Goal: Task Accomplishment & Management: Manage account settings

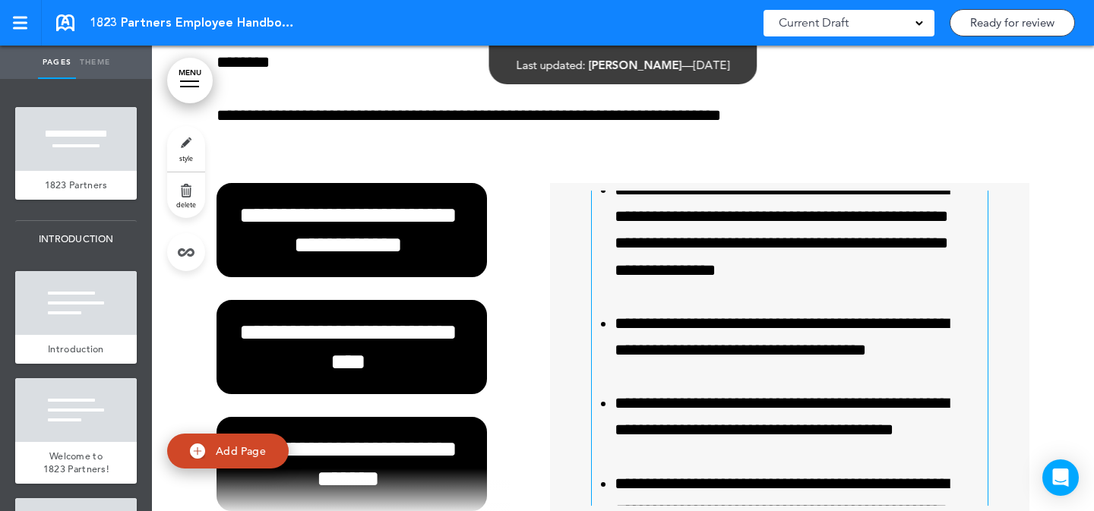
scroll to position [1146, 0]
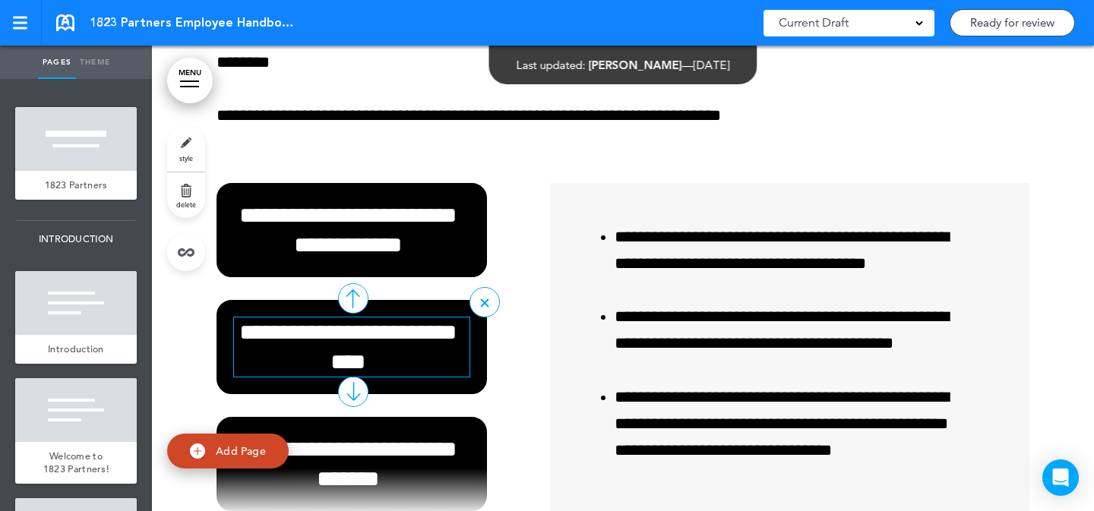
click at [404, 358] on h6 "**********" at bounding box center [348, 347] width 228 height 59
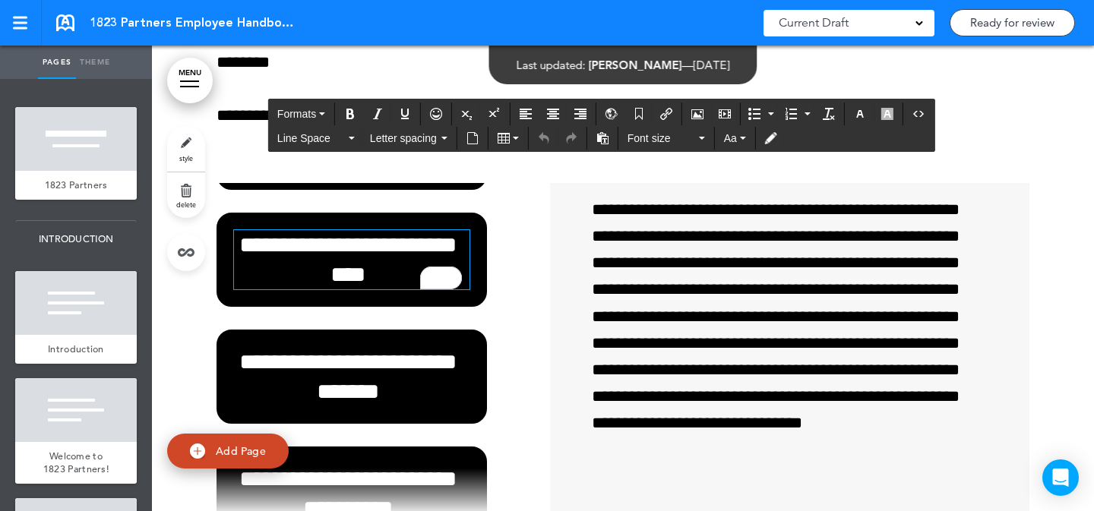
scroll to position [93, 0]
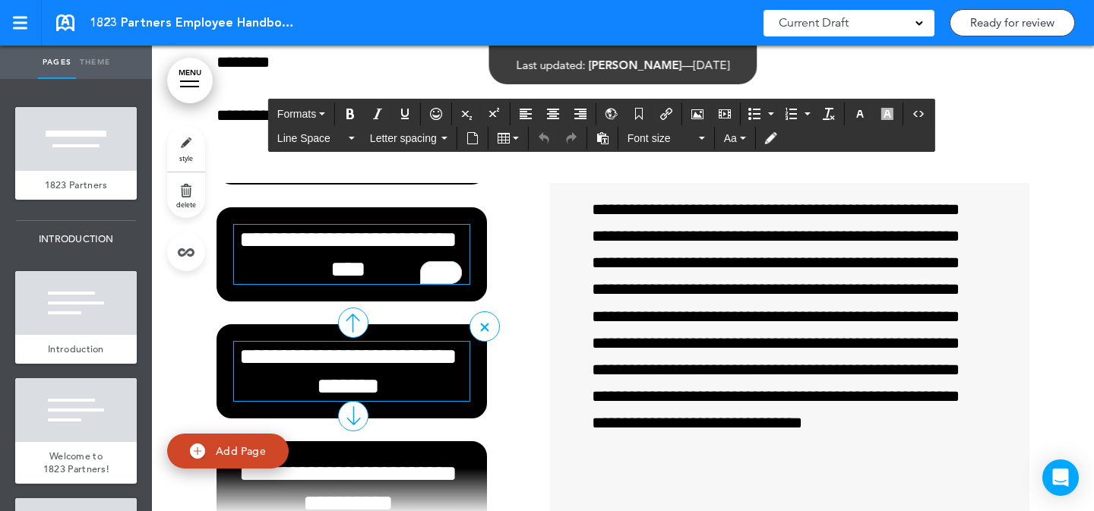
click at [405, 368] on h6 "**********" at bounding box center [348, 371] width 228 height 59
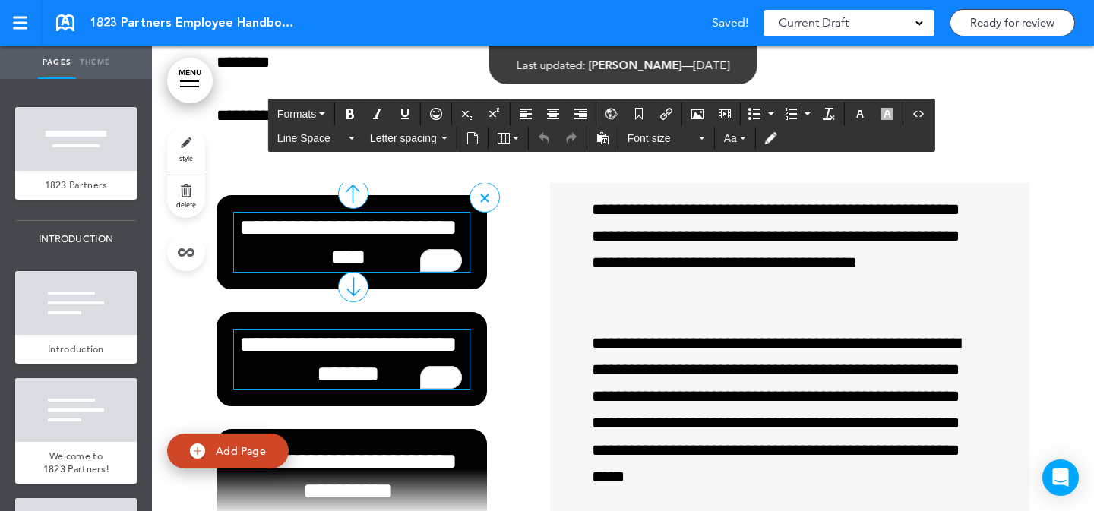
scroll to position [115, 0]
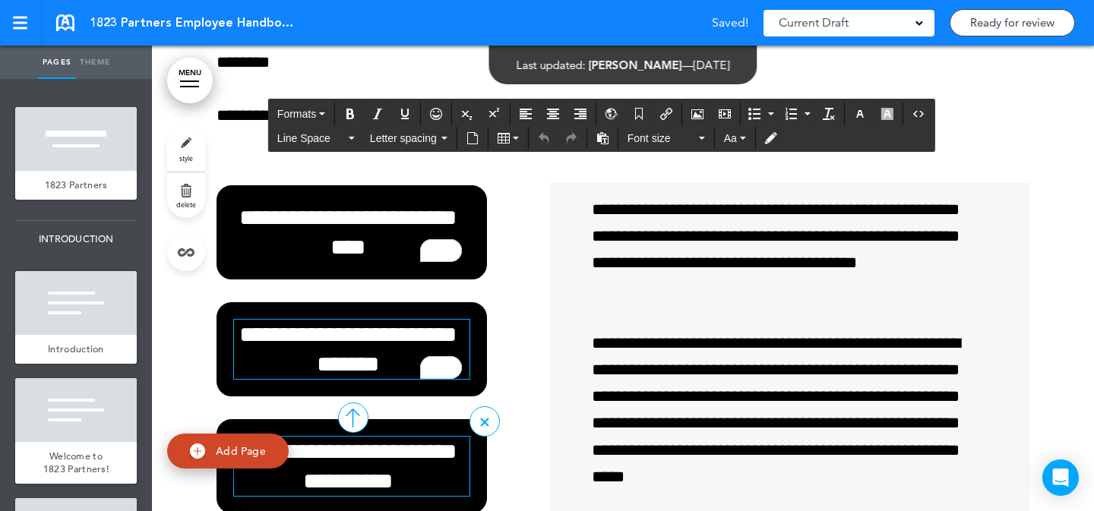
click at [396, 448] on h6 "**********" at bounding box center [348, 466] width 228 height 59
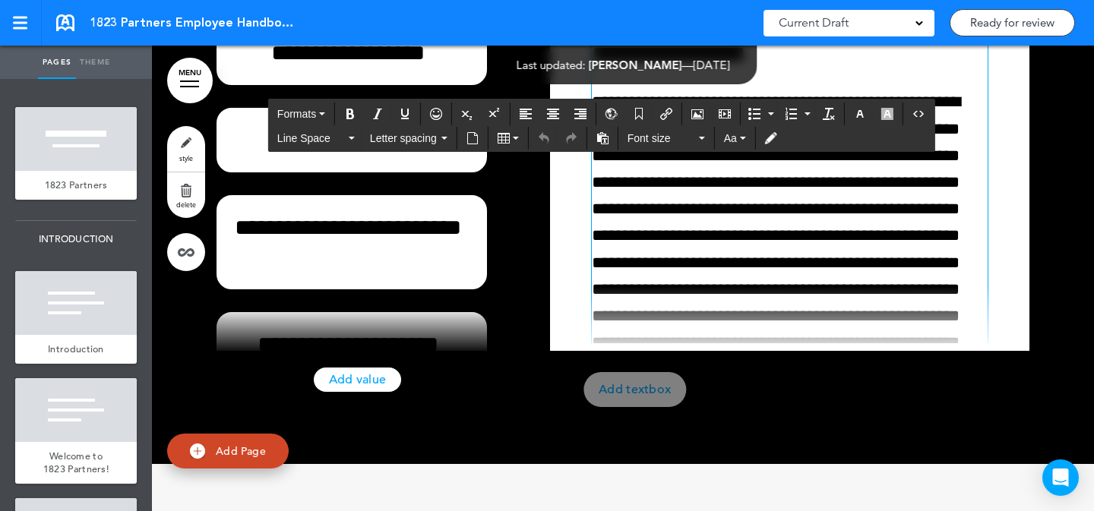
scroll to position [21901, 0]
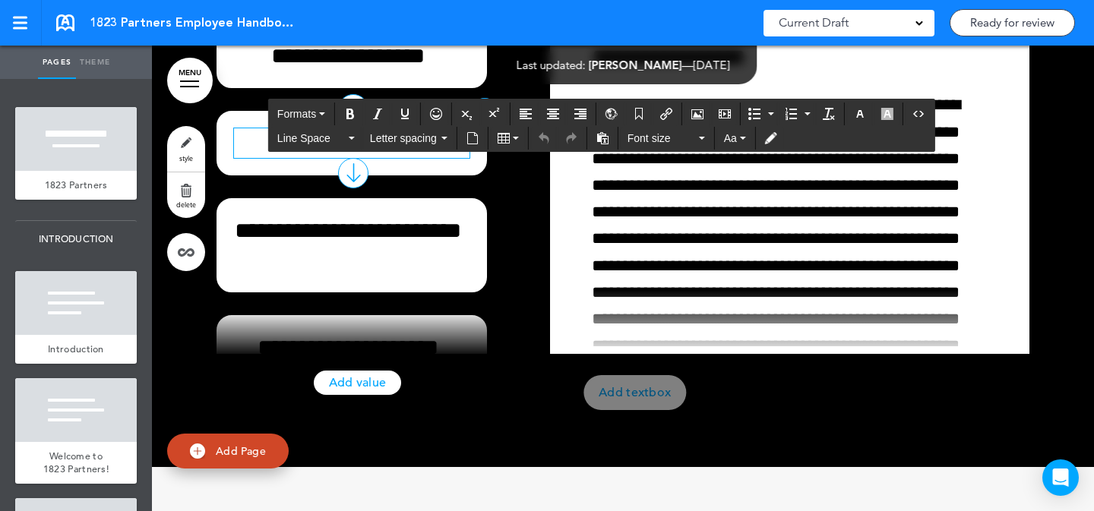
click at [419, 158] on h6 "**********" at bounding box center [348, 143] width 228 height 30
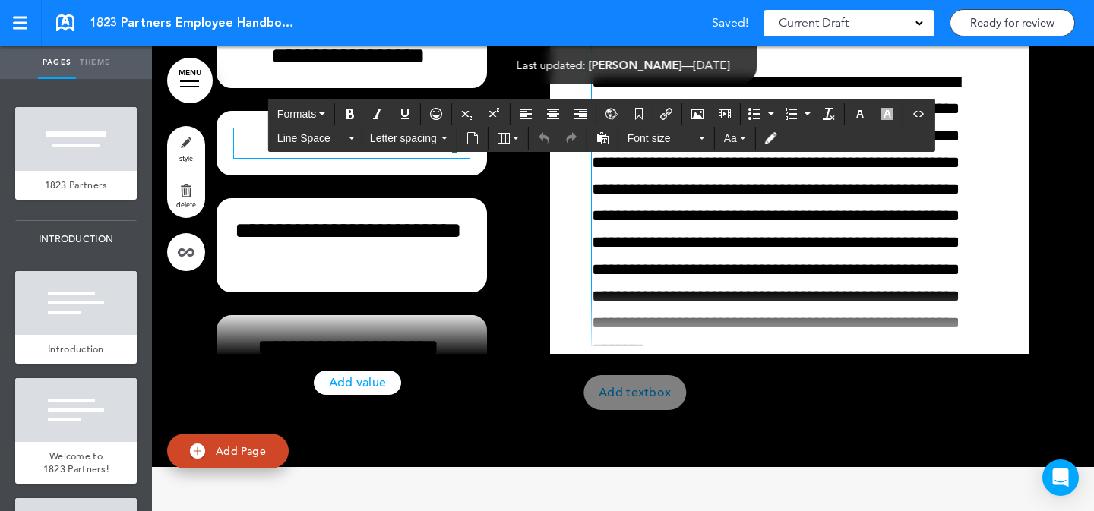
scroll to position [296, 0]
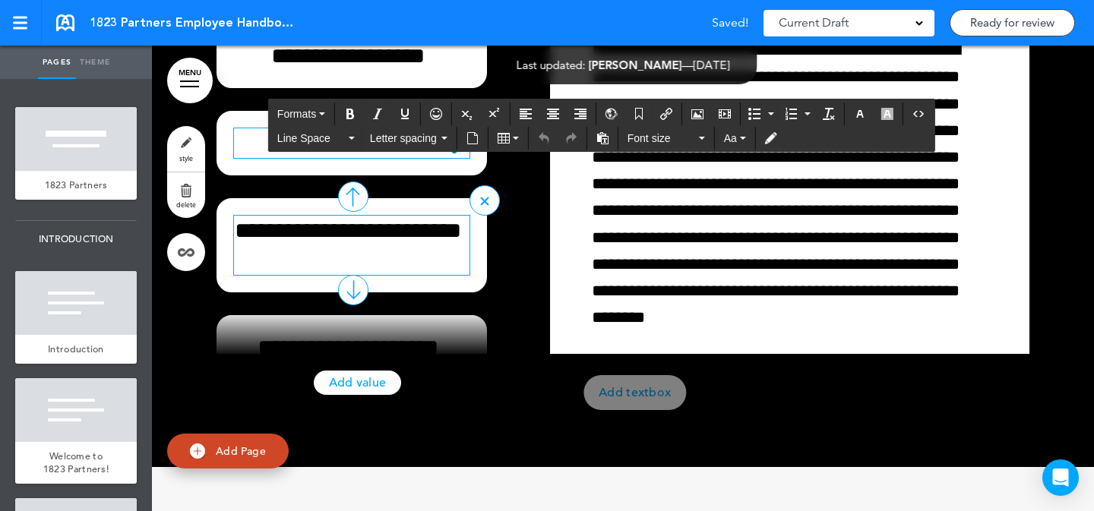
click at [435, 275] on h6 "**********" at bounding box center [348, 245] width 228 height 59
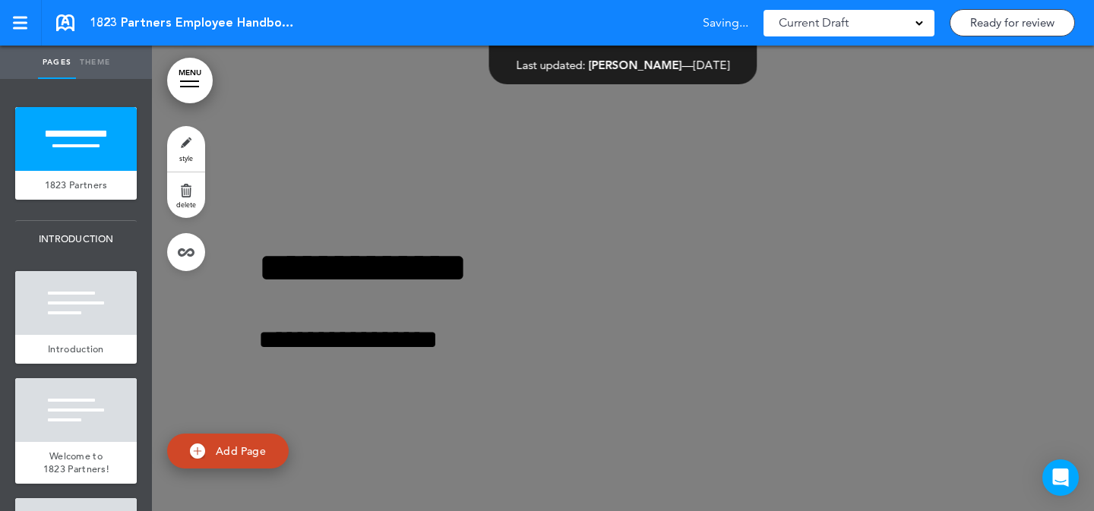
click at [193, 141] on link "style" at bounding box center [186, 149] width 38 height 46
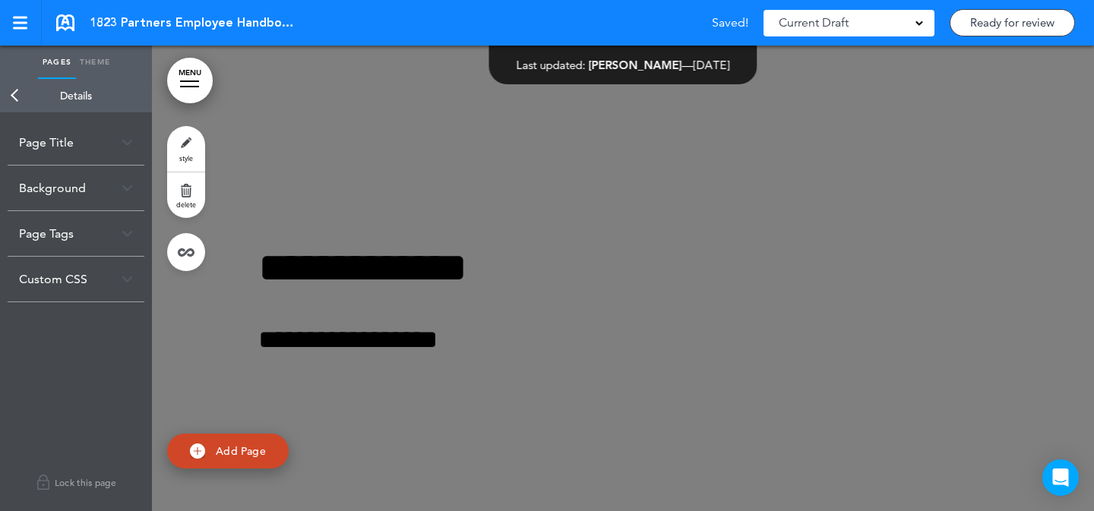
click at [10, 93] on link "Back" at bounding box center [15, 95] width 30 height 33
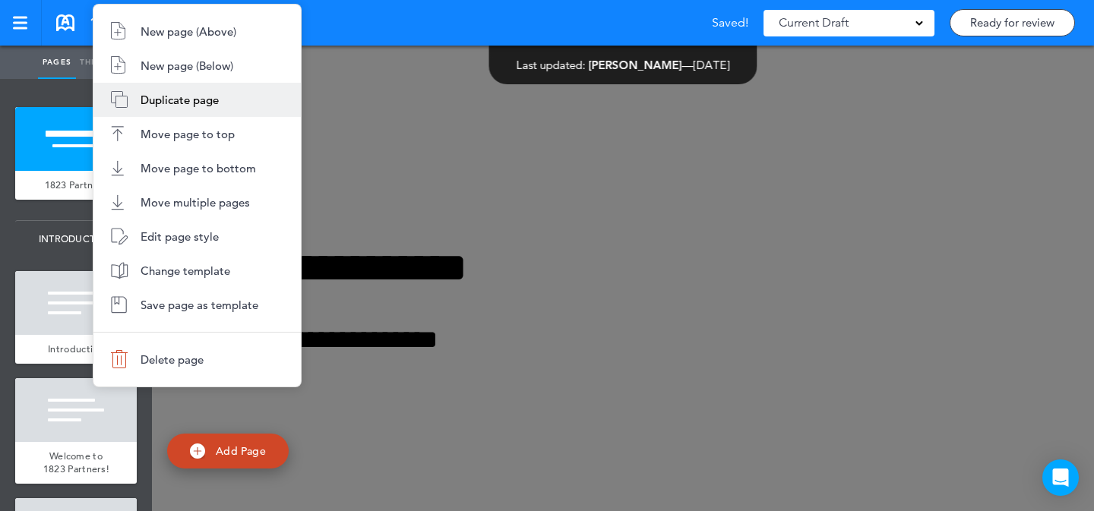
click at [151, 103] on span "Duplicate page" at bounding box center [180, 100] width 78 height 14
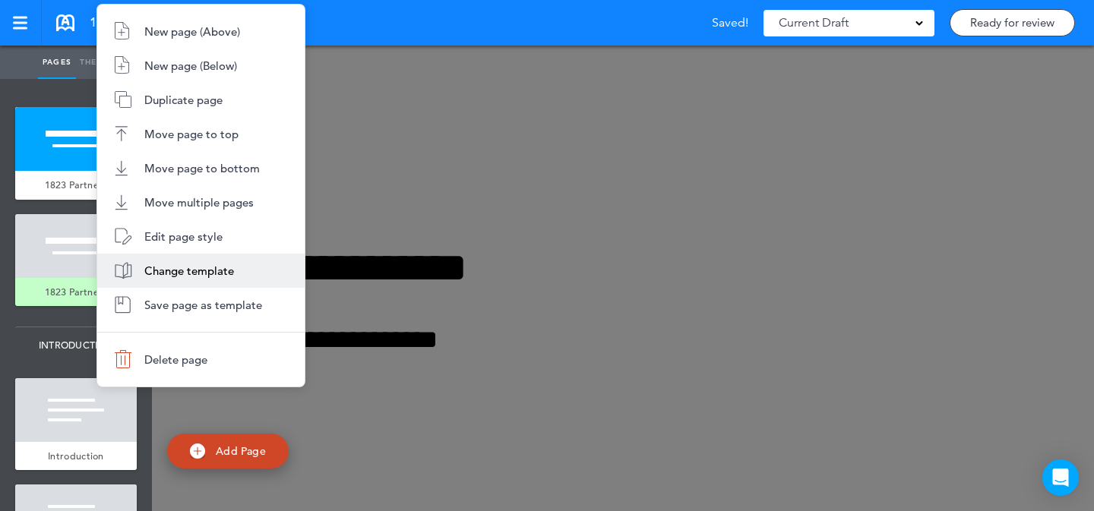
click at [175, 271] on span "Change template" at bounding box center [189, 271] width 90 height 14
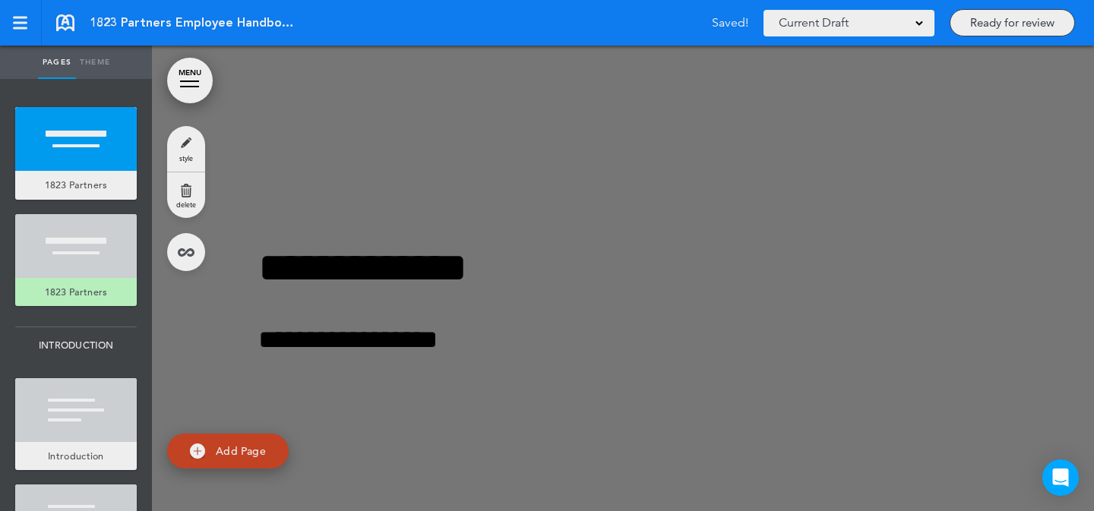
type input "**********"
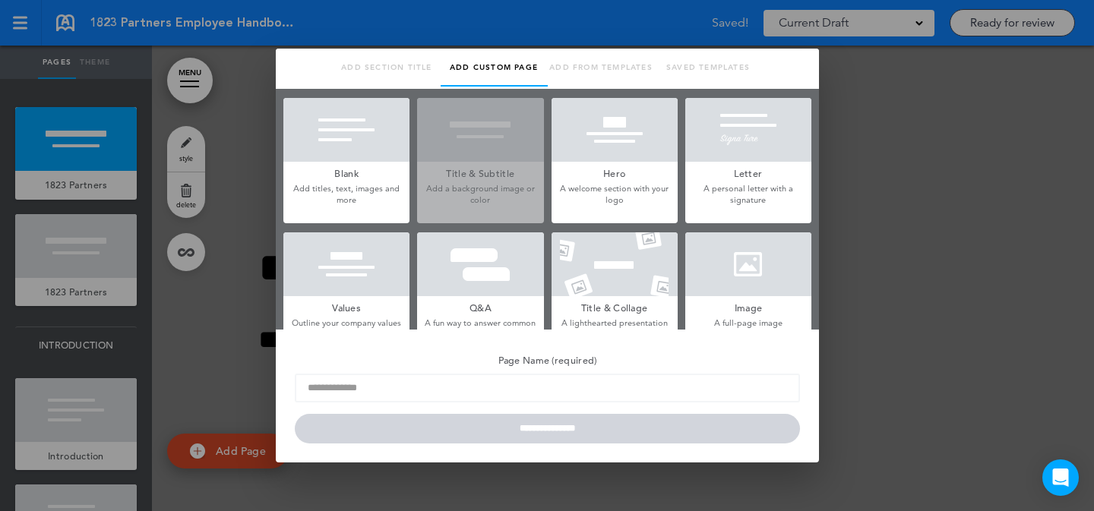
click at [366, 141] on div at bounding box center [346, 130] width 126 height 64
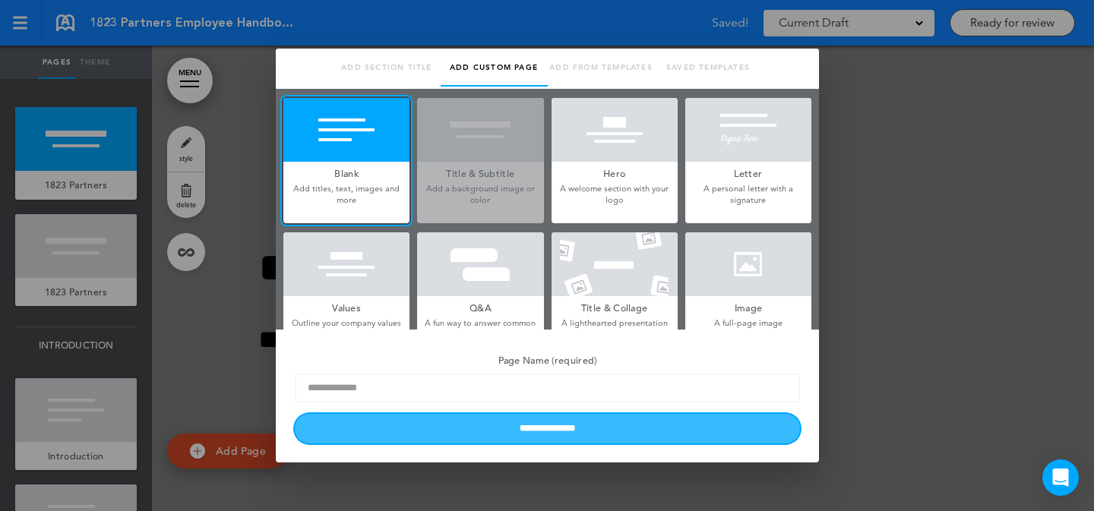
drag, startPoint x: 385, startPoint y: 442, endPoint x: 373, endPoint y: 412, distance: 32.0
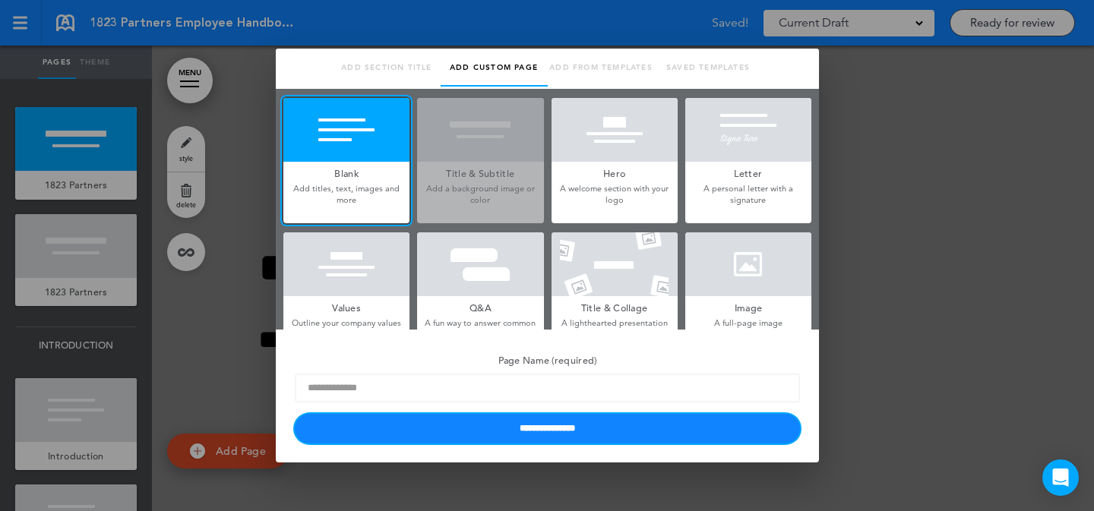
click at [386, 442] on input "**********" at bounding box center [547, 429] width 505 height 30
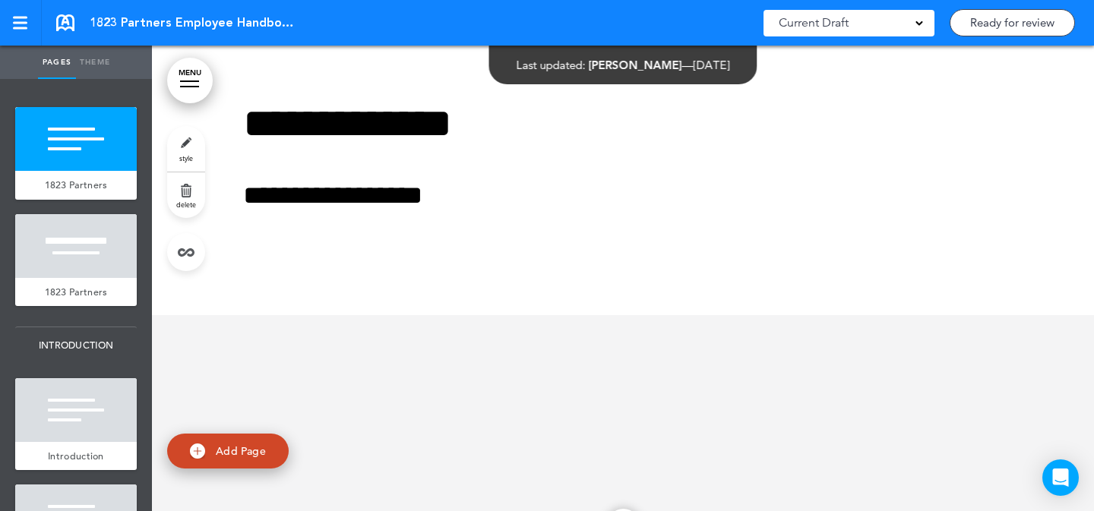
click at [100, 258] on div at bounding box center [76, 246] width 122 height 64
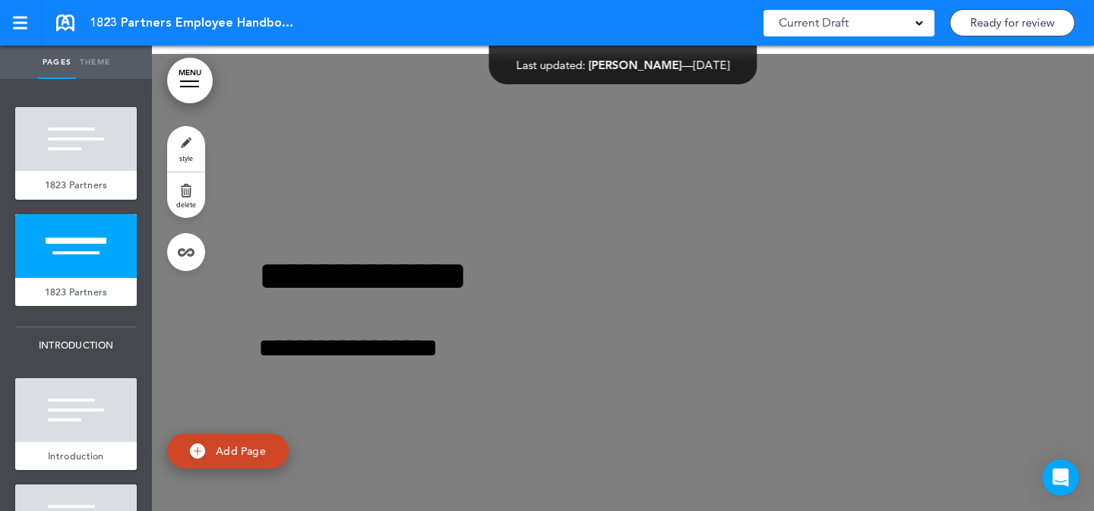
scroll to position [547, 0]
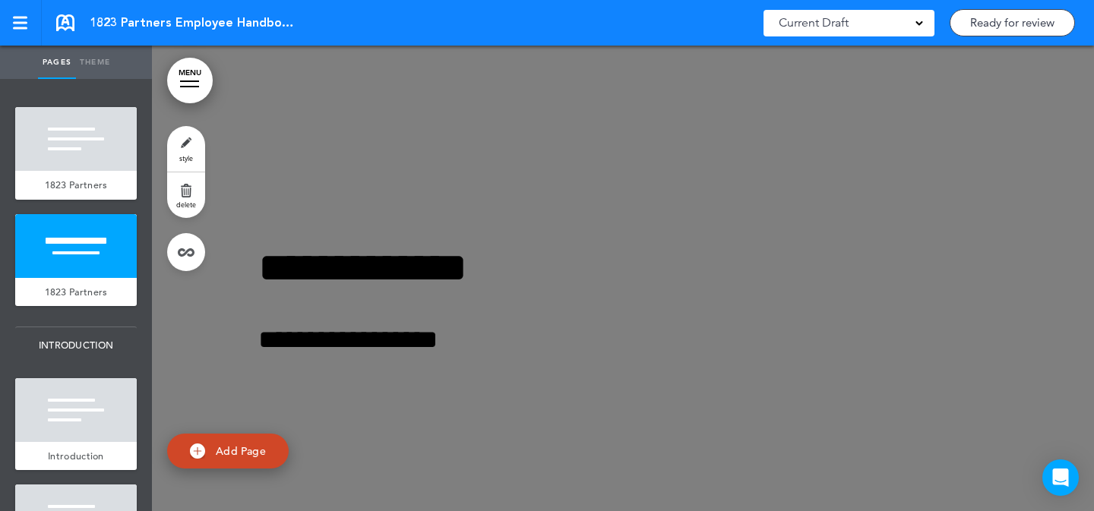
click at [209, 451] on link "Add Page" at bounding box center [228, 452] width 122 height 36
type input "********"
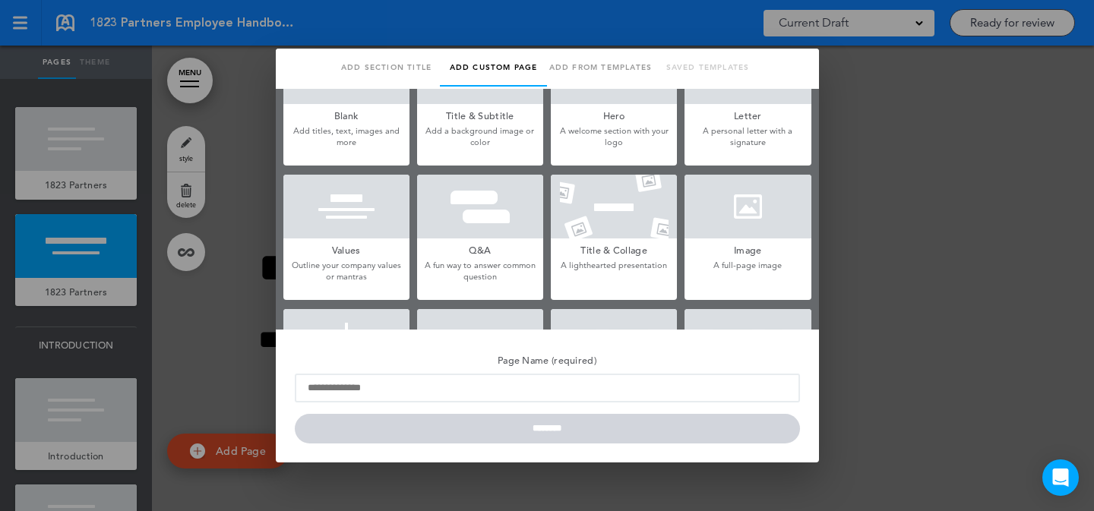
scroll to position [59, 0]
click at [753, 214] on div at bounding box center [748, 206] width 126 height 64
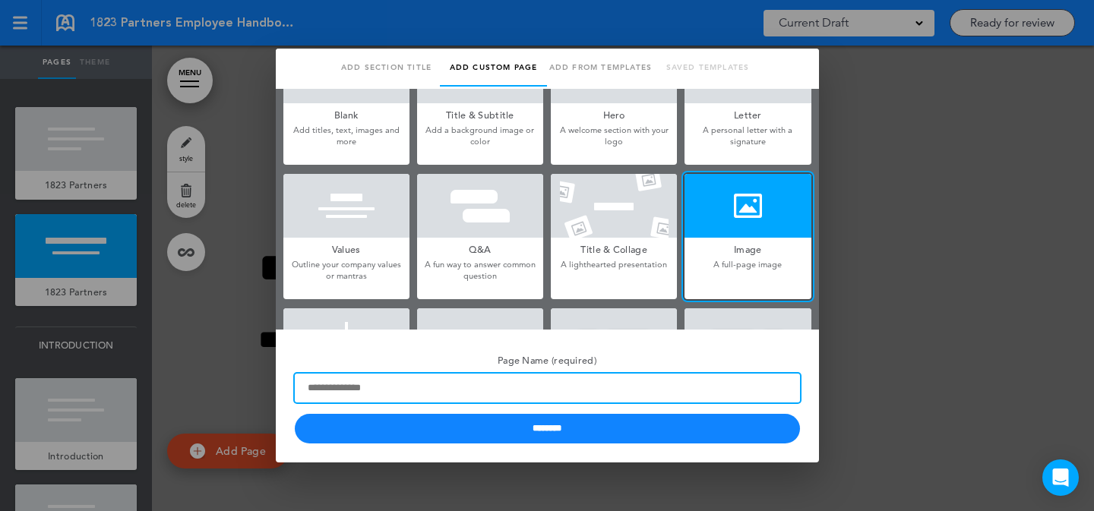
click at [473, 380] on input "Page Name (required)" at bounding box center [547, 388] width 505 height 29
type input "*****"
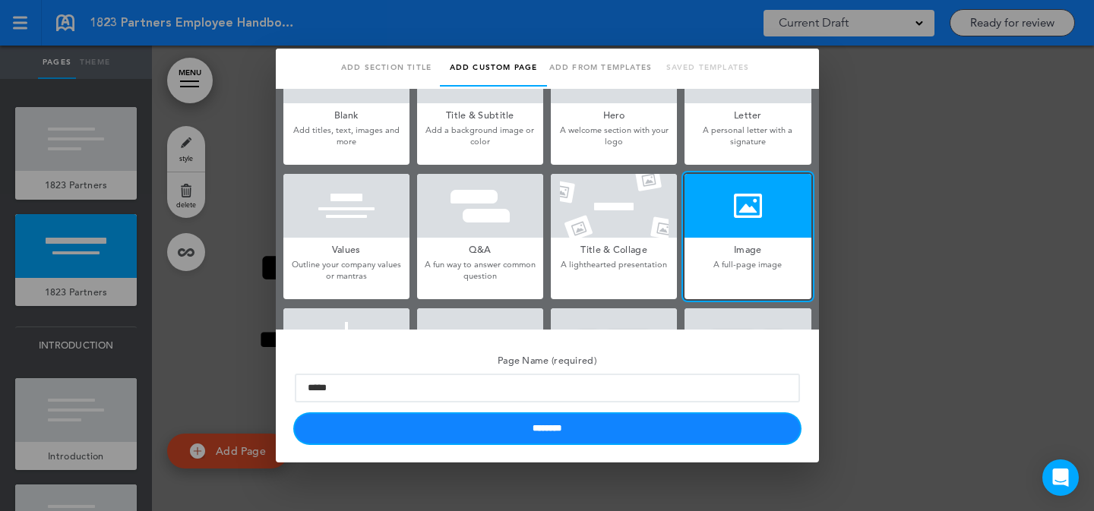
click at [407, 423] on input "********" at bounding box center [547, 429] width 505 height 30
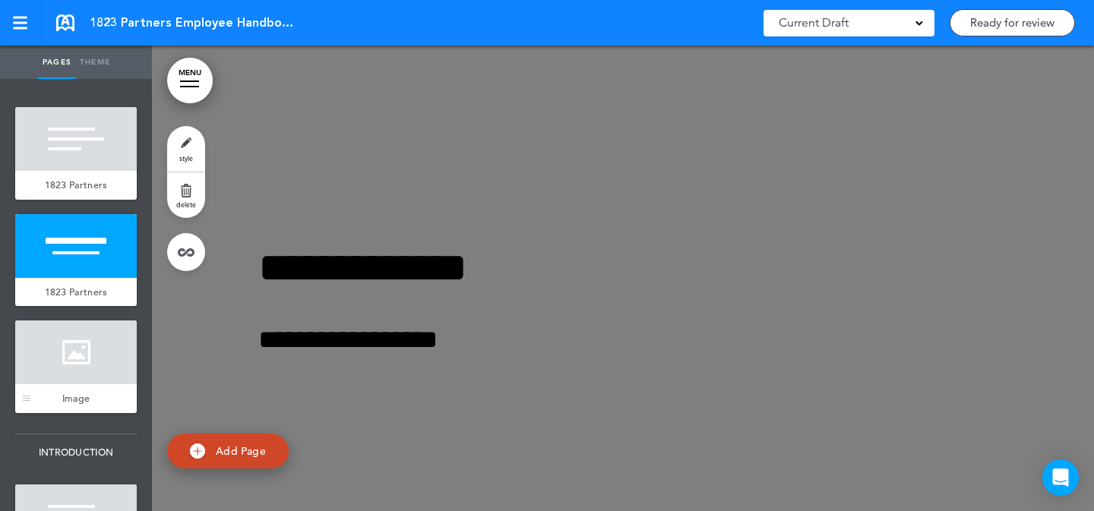
click at [96, 348] on div at bounding box center [76, 353] width 122 height 64
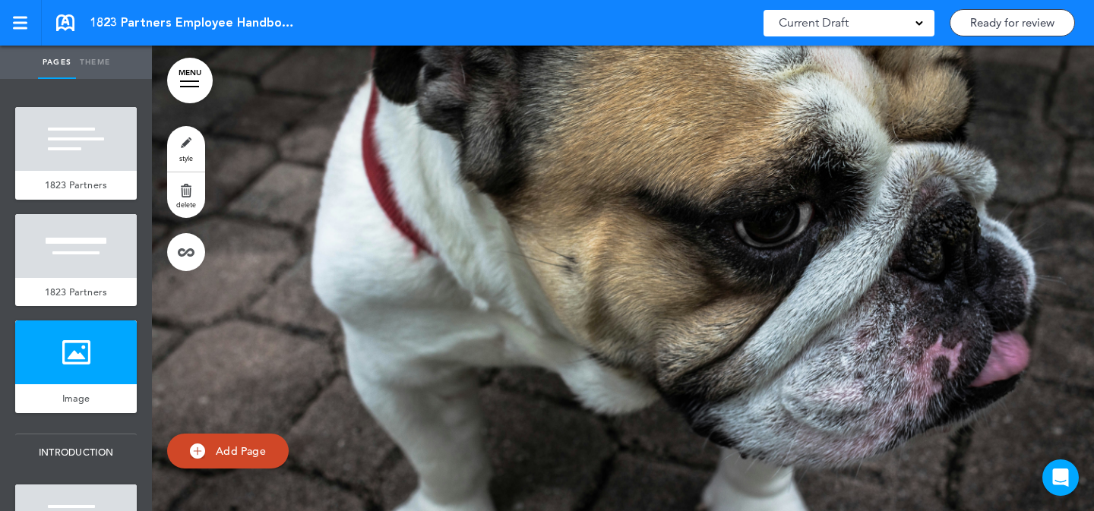
scroll to position [1097, 0]
click at [205, 154] on div at bounding box center [623, 316] width 942 height 547
click at [96, 172] on div "1823 Partners" at bounding box center [76, 185] width 122 height 29
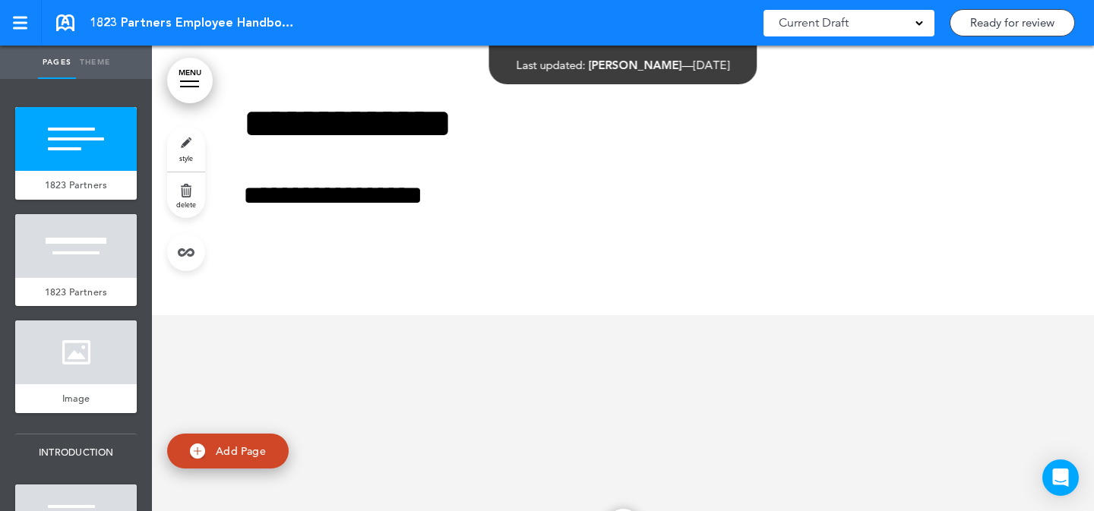
click at [235, 195] on div at bounding box center [623, 181] width 942 height 270
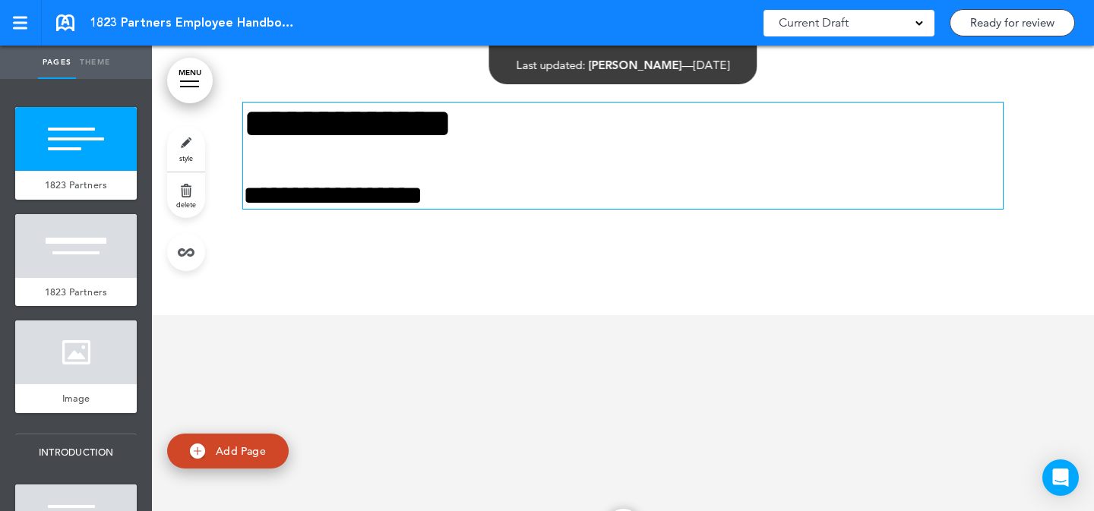
click at [243, 201] on h4 "**********" at bounding box center [623, 195] width 760 height 27
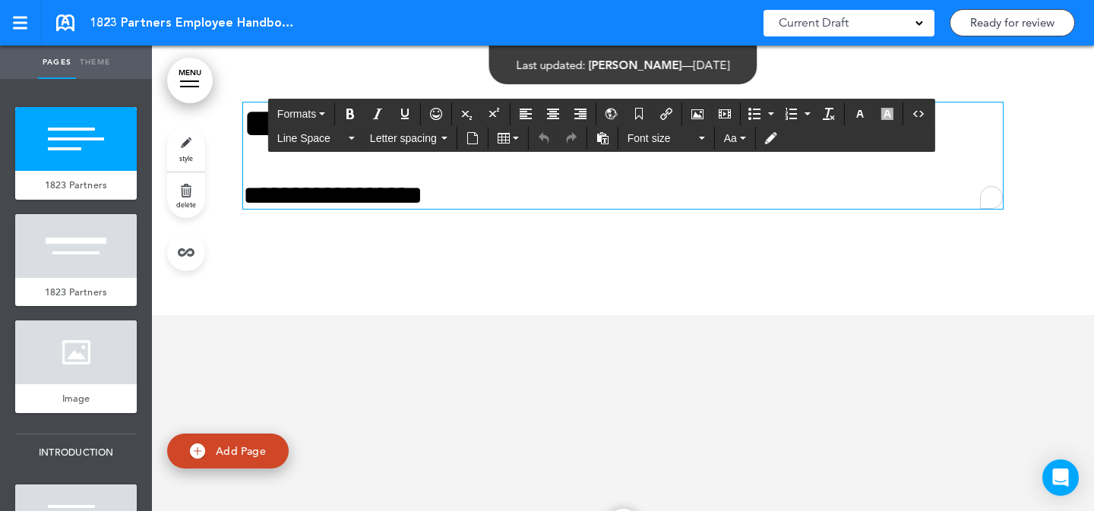
click at [185, 135] on link "style" at bounding box center [186, 149] width 38 height 46
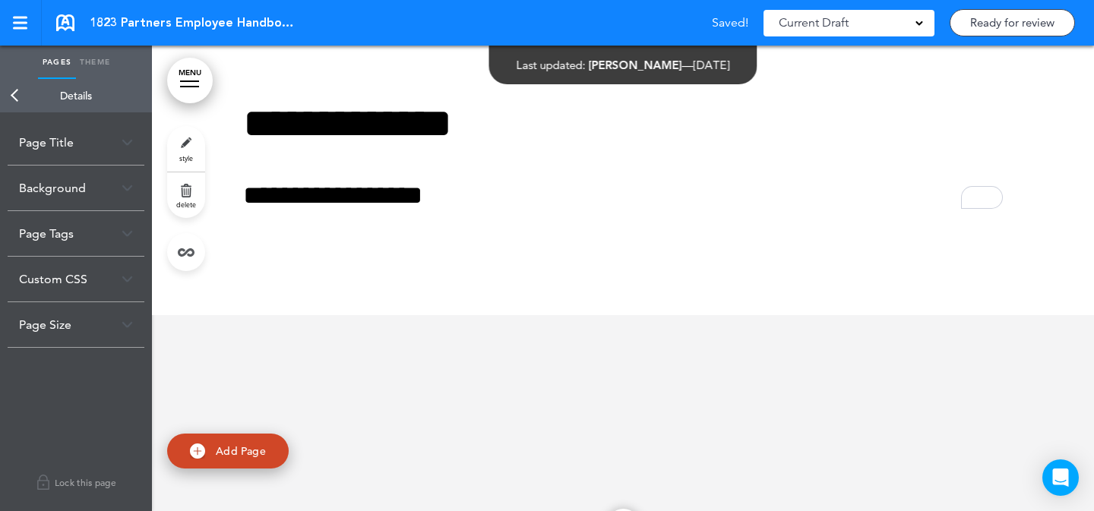
click at [90, 311] on div "Page Size" at bounding box center [76, 324] width 137 height 45
click at [68, 378] on label "Fit-content" at bounding box center [80, 380] width 91 height 11
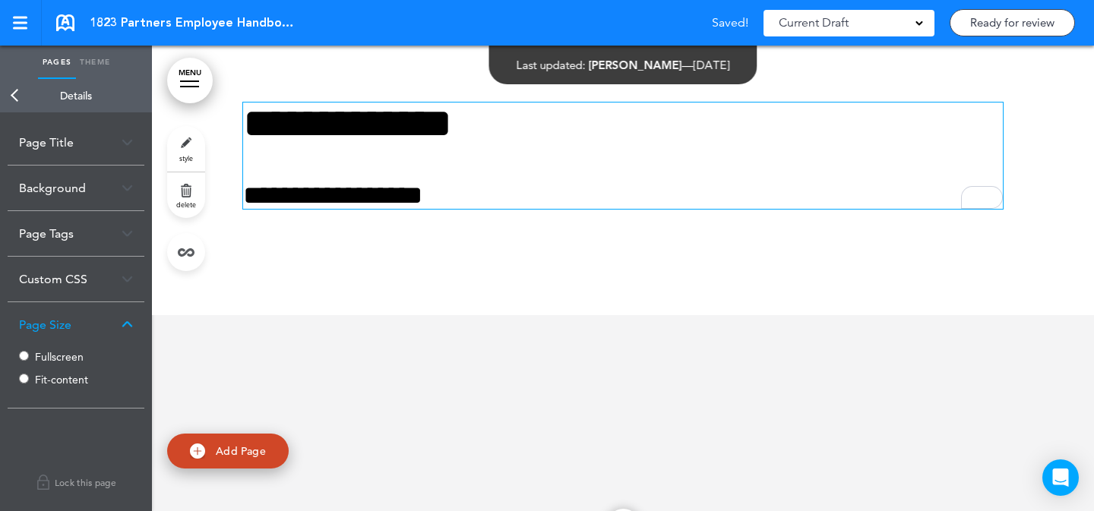
click at [245, 198] on h4 "**********" at bounding box center [623, 195] width 760 height 27
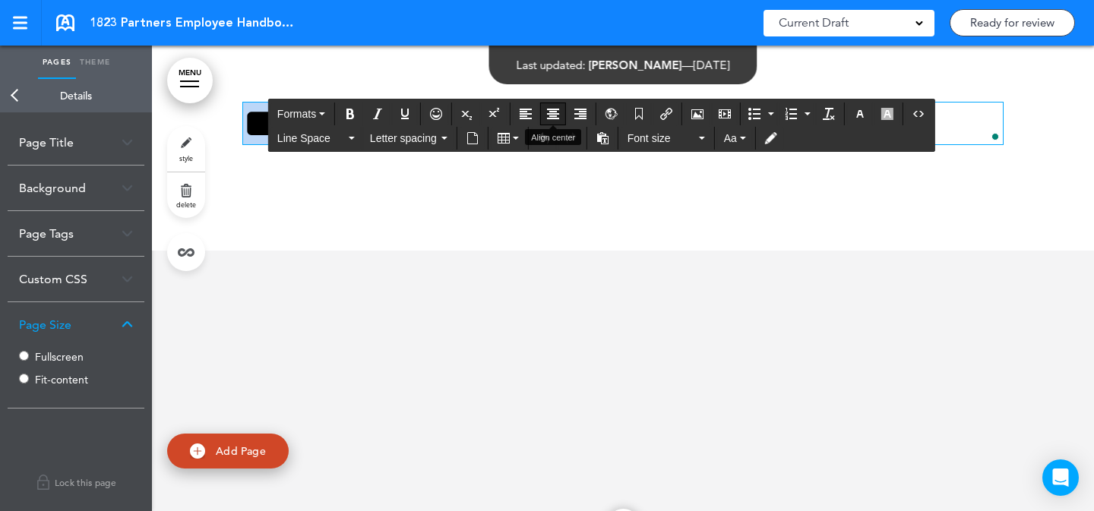
click at [549, 114] on icon "Align center" at bounding box center [553, 114] width 12 height 12
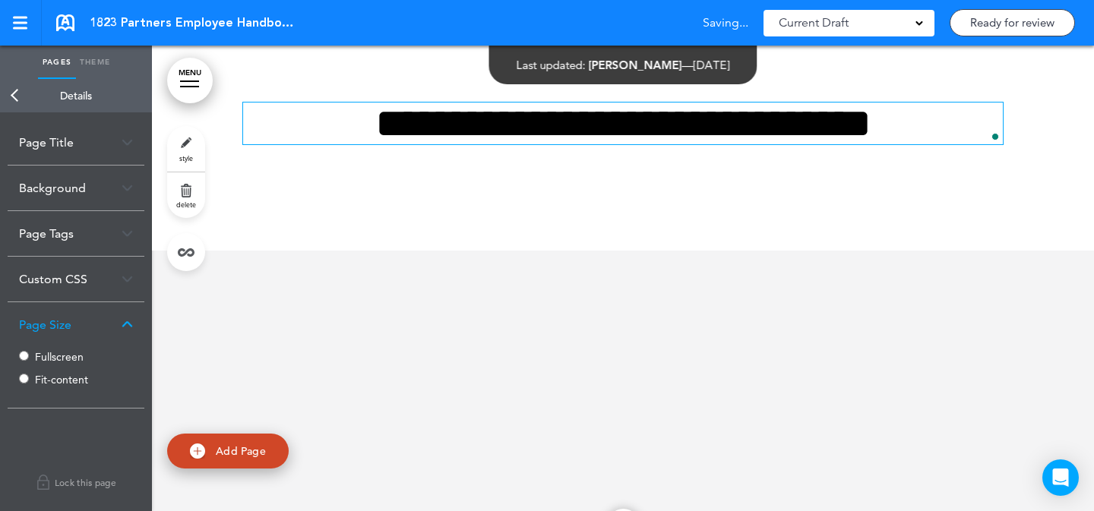
click at [185, 148] on link "style" at bounding box center [186, 149] width 38 height 46
click at [547, 261] on div "**********" at bounding box center [623, 319] width 942 height 547
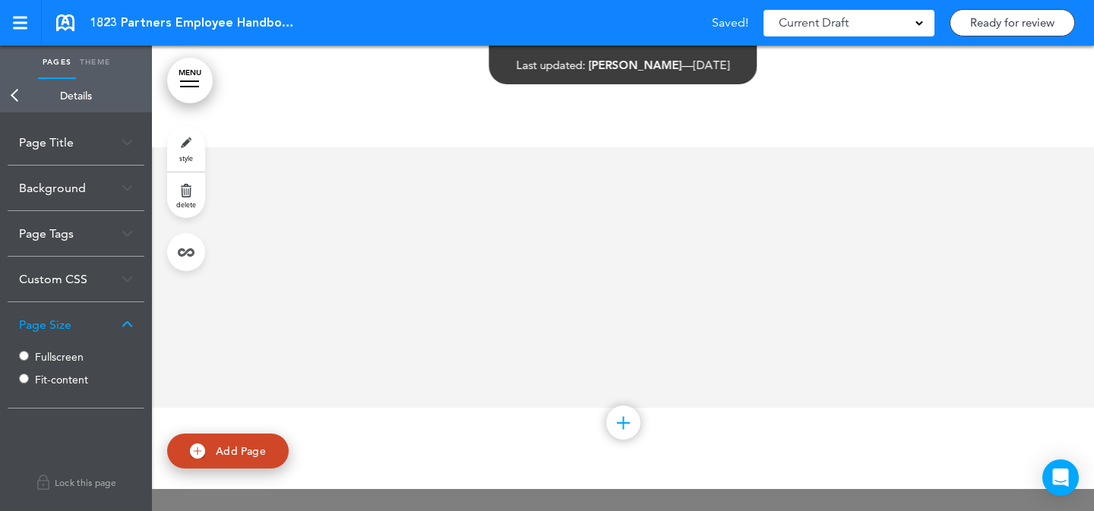
scroll to position [106, 0]
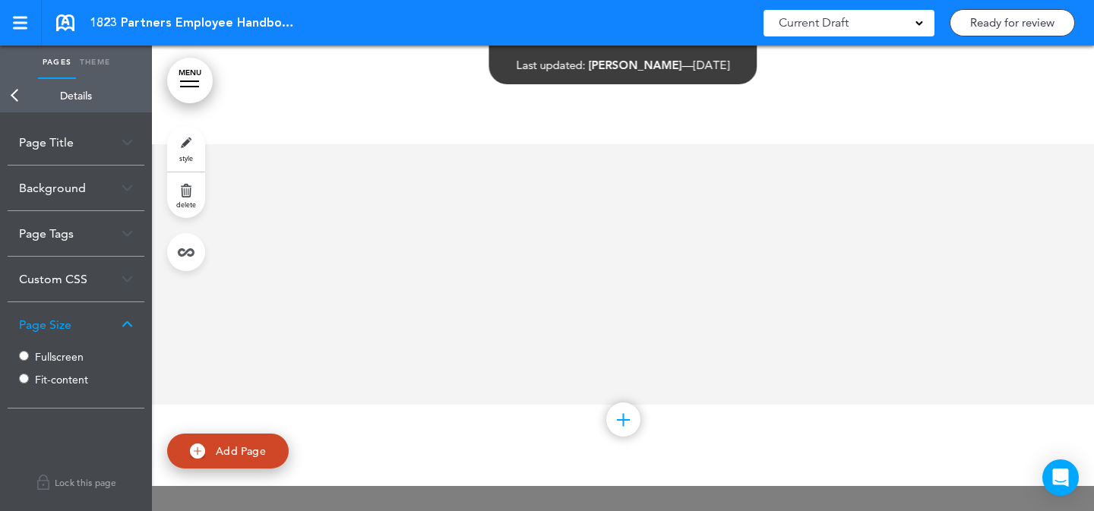
click at [14, 102] on link "Back" at bounding box center [15, 95] width 30 height 33
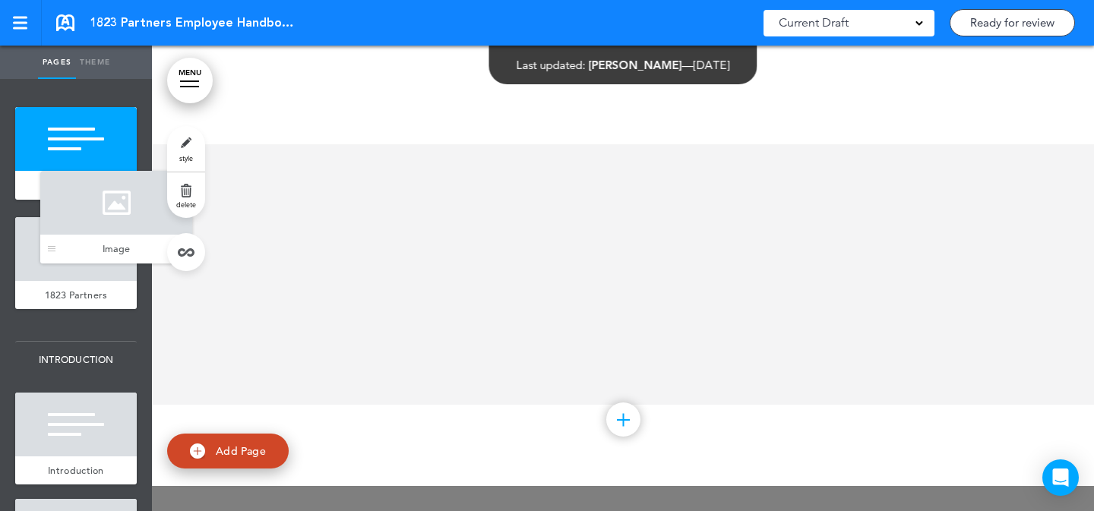
drag, startPoint x: 40, startPoint y: 359, endPoint x: 62, endPoint y: 223, distance: 137.7
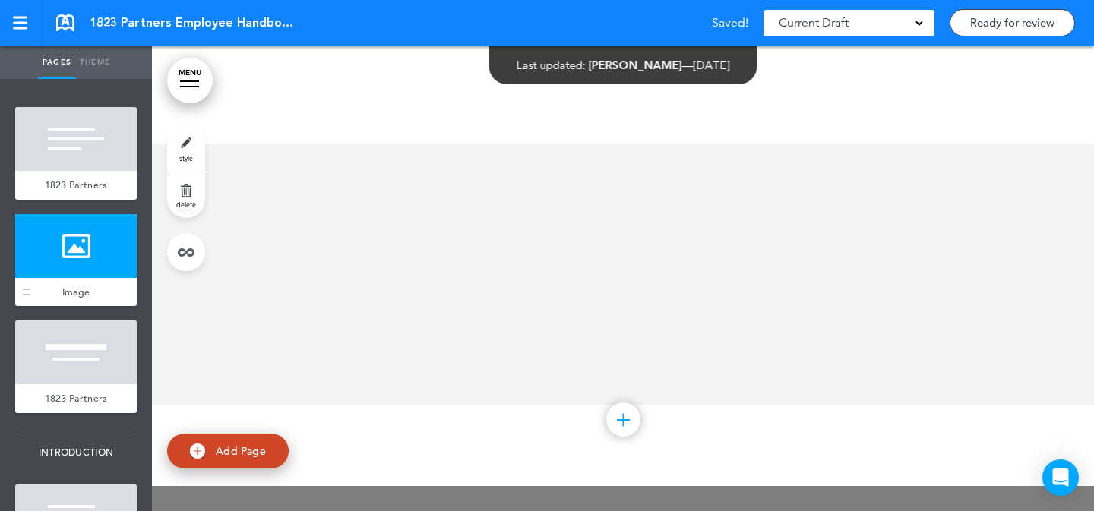
click at [64, 247] on div at bounding box center [76, 246] width 122 height 64
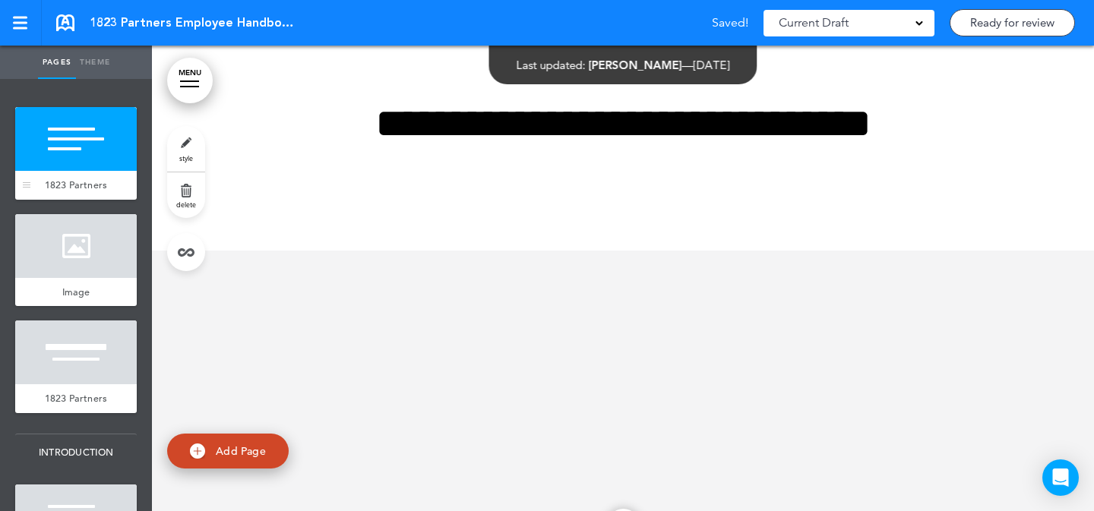
click at [75, 136] on div at bounding box center [76, 139] width 122 height 64
click at [194, 146] on link "style" at bounding box center [186, 149] width 38 height 46
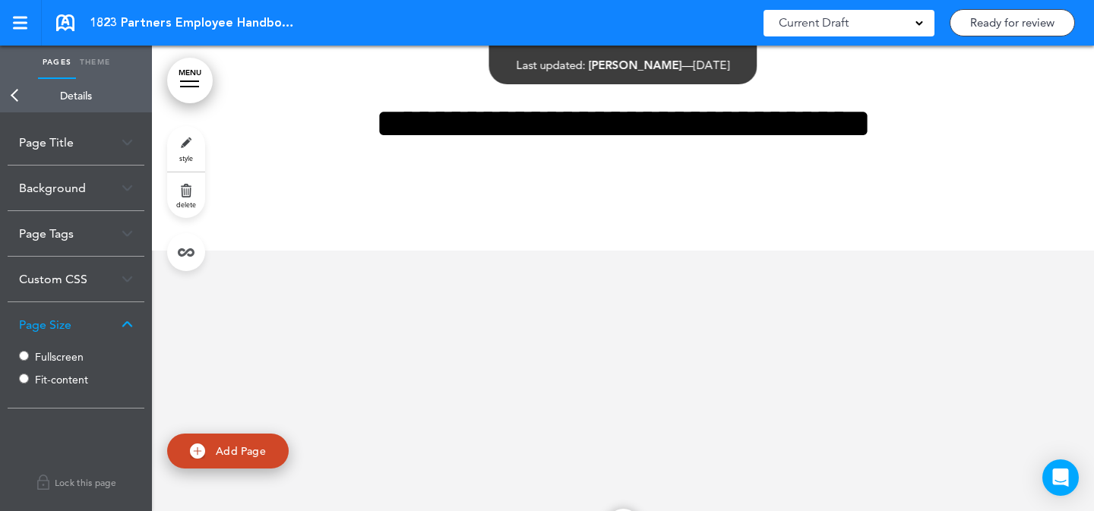
click at [64, 357] on label "Fullscreen" at bounding box center [80, 357] width 91 height 11
click at [51, 381] on label "Fit-content" at bounding box center [80, 380] width 91 height 11
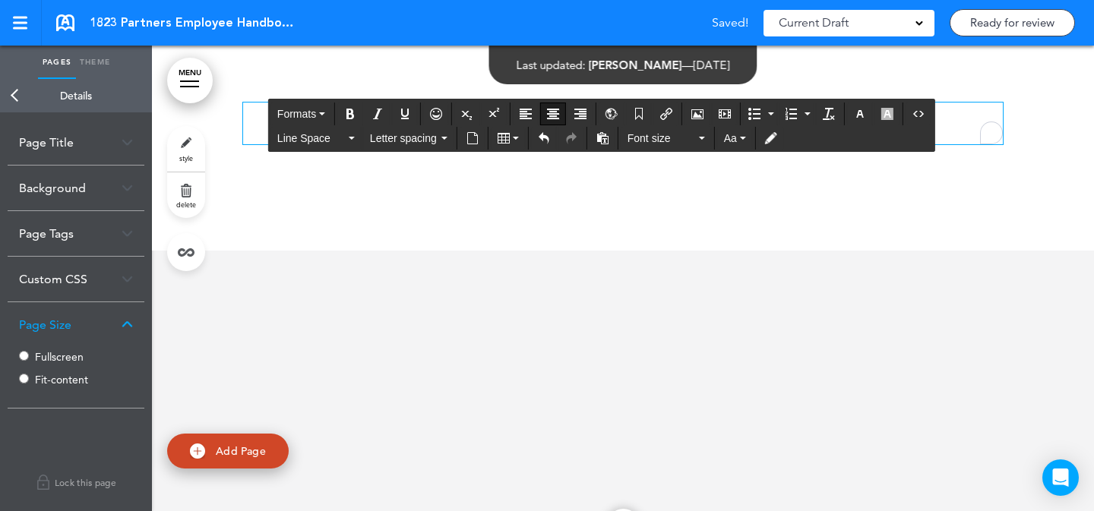
click at [421, 106] on div "MENU Formats Line Space Letter spacing Font size Aa Cancel Reorder ? Move or re…" at bounding box center [623, 279] width 942 height 466
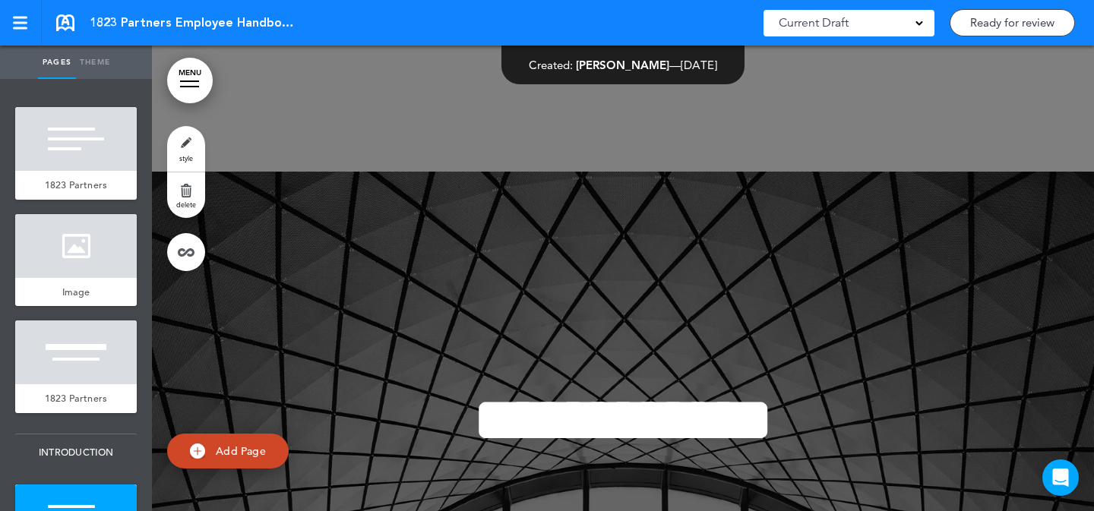
scroll to position [963, 0]
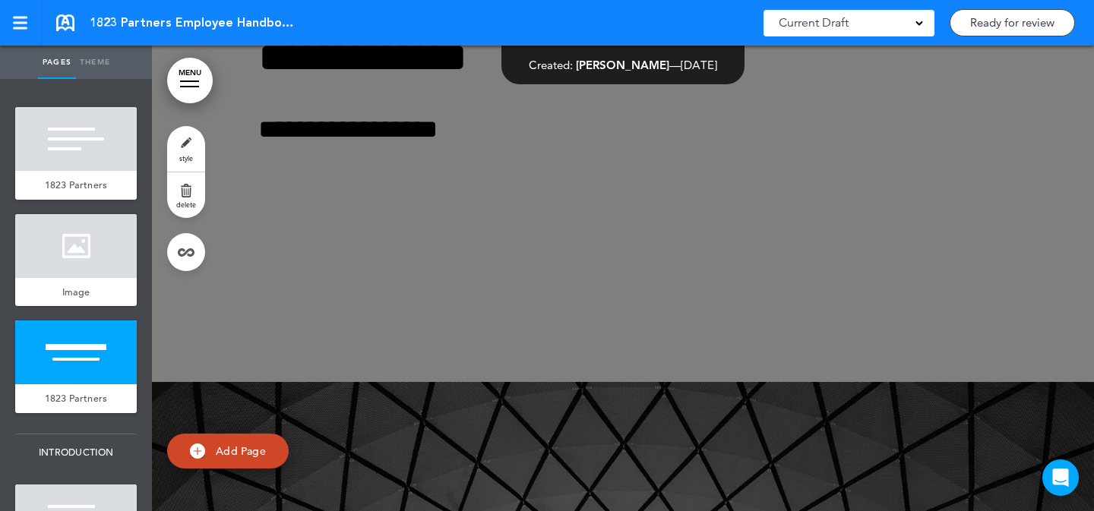
click at [192, 147] on link "style" at bounding box center [186, 149] width 38 height 46
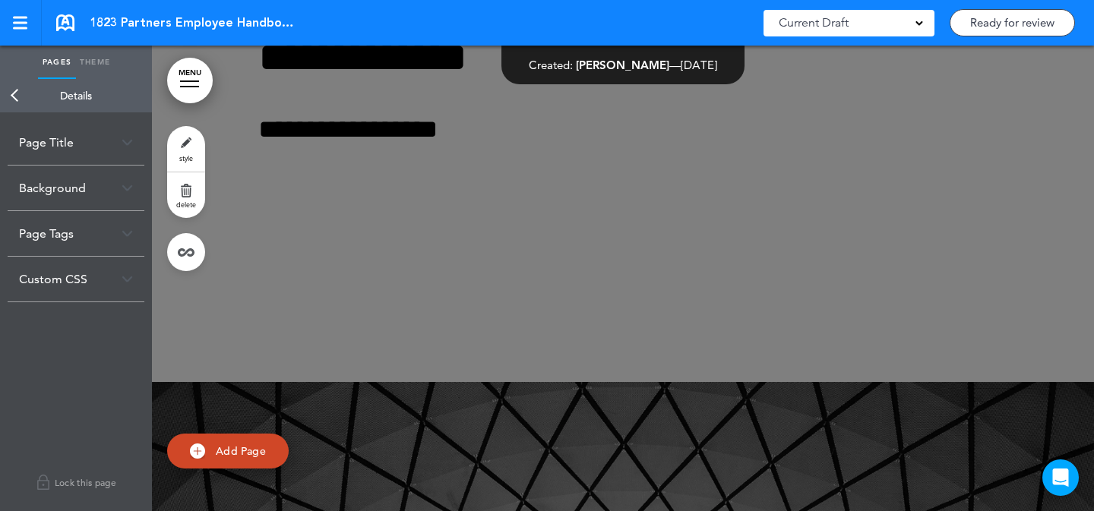
click at [194, 190] on link "delete" at bounding box center [186, 196] width 38 height 46
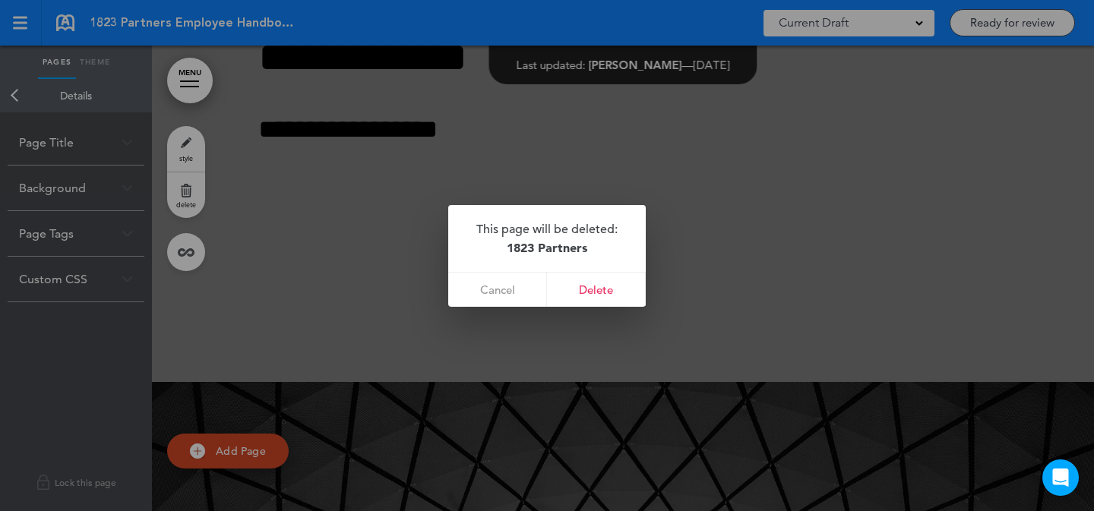
click at [616, 294] on link "Delete" at bounding box center [596, 290] width 99 height 34
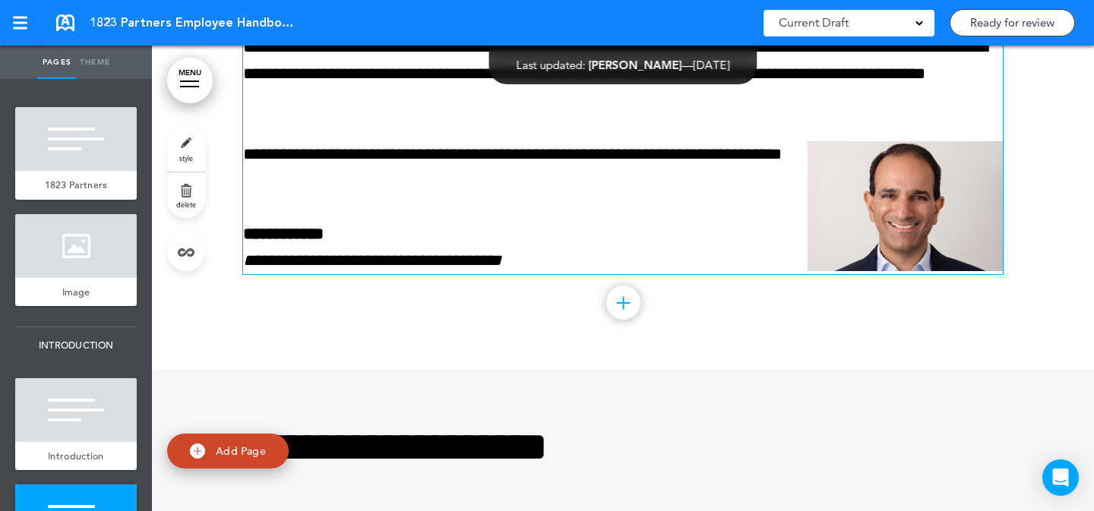
scroll to position [1503, 0]
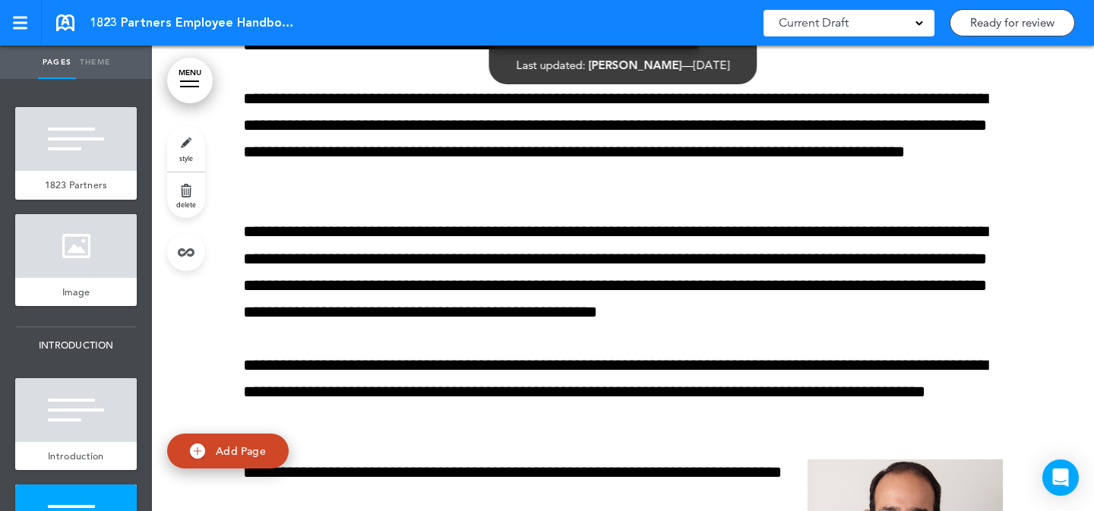
click at [167, 152] on link "style" at bounding box center [186, 149] width 38 height 46
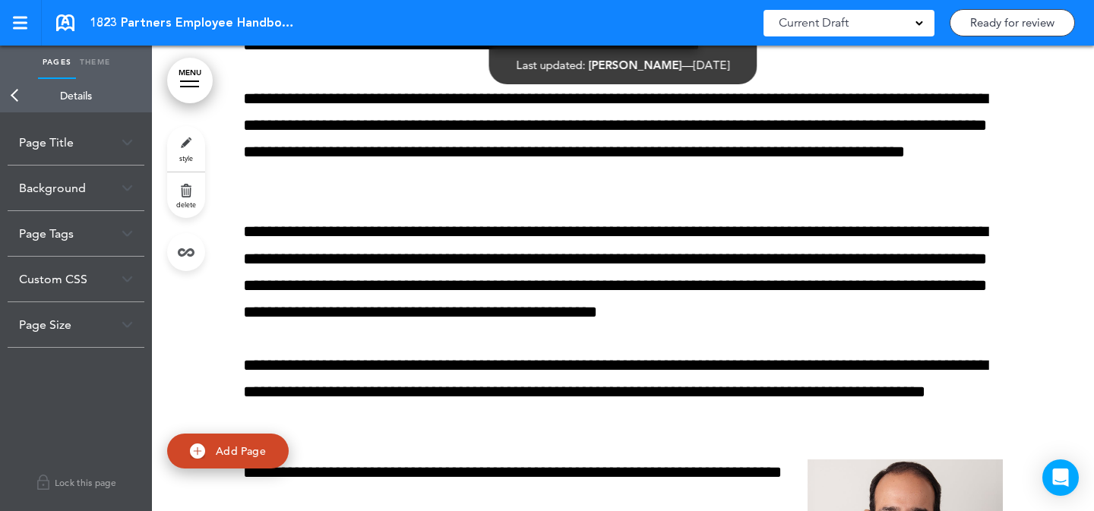
click at [102, 192] on div "Background" at bounding box center [76, 188] width 137 height 45
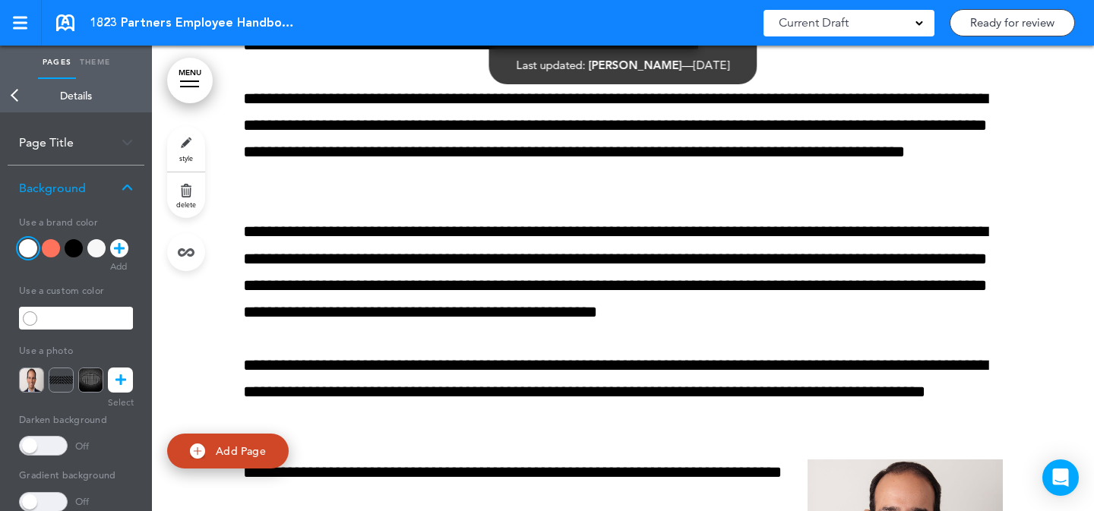
click at [182, 154] on link "style" at bounding box center [186, 149] width 38 height 46
drag, startPoint x: 123, startPoint y: 380, endPoint x: 369, endPoint y: 59, distance: 404.5
click at [123, 380] on icon at bounding box center [121, 380] width 11 height 25
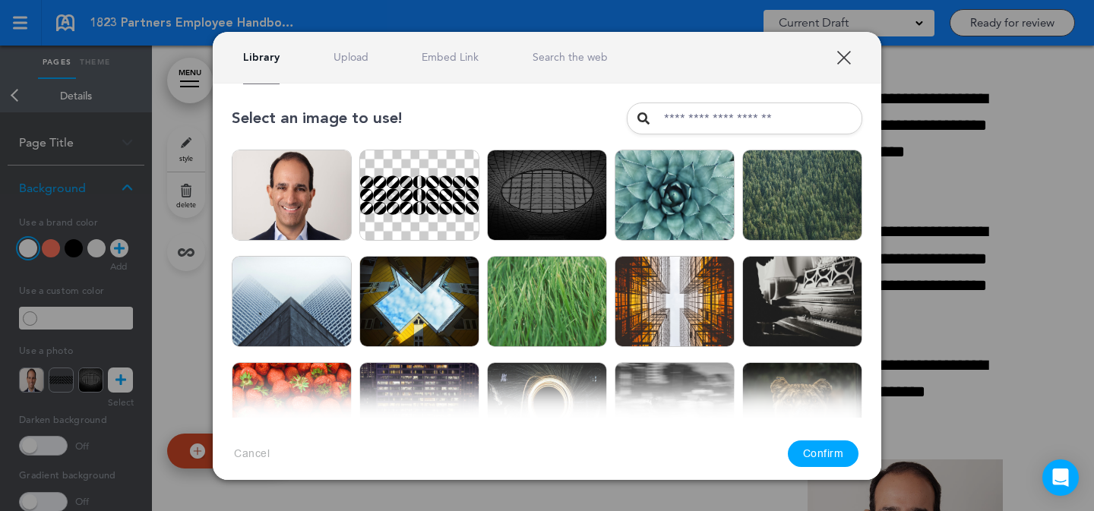
drag, startPoint x: 345, startPoint y: 55, endPoint x: 352, endPoint y: 93, distance: 38.6
click at [345, 55] on link "Upload" at bounding box center [351, 57] width 35 height 14
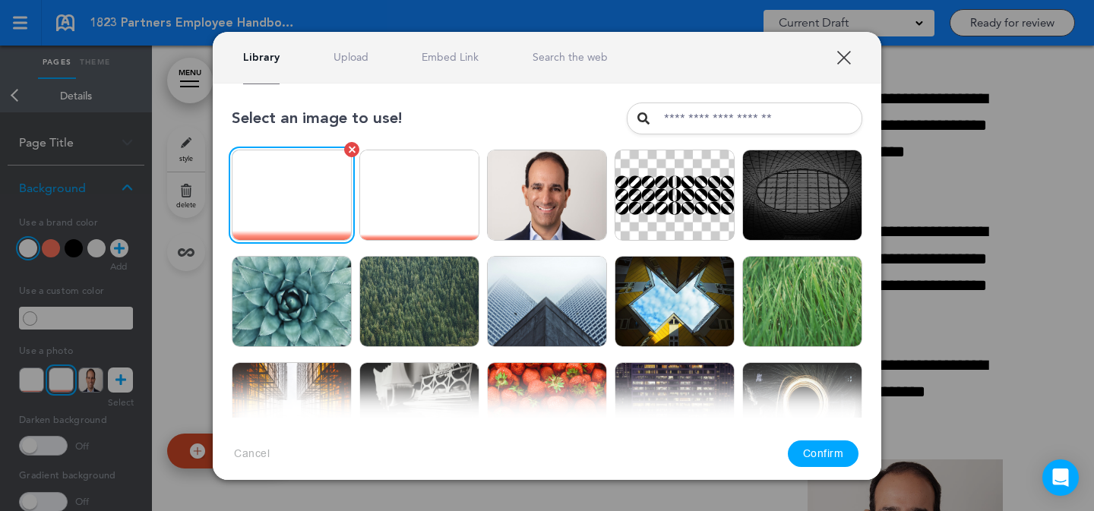
click at [309, 216] on img at bounding box center [292, 195] width 120 height 91
click at [837, 460] on button "Confirm" at bounding box center [823, 454] width 71 height 27
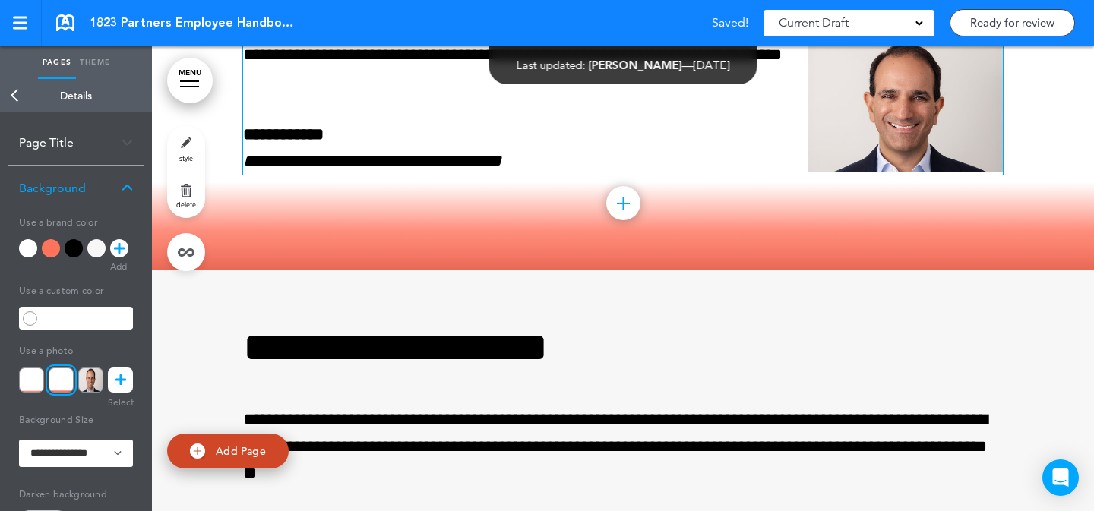
scroll to position [1833, 0]
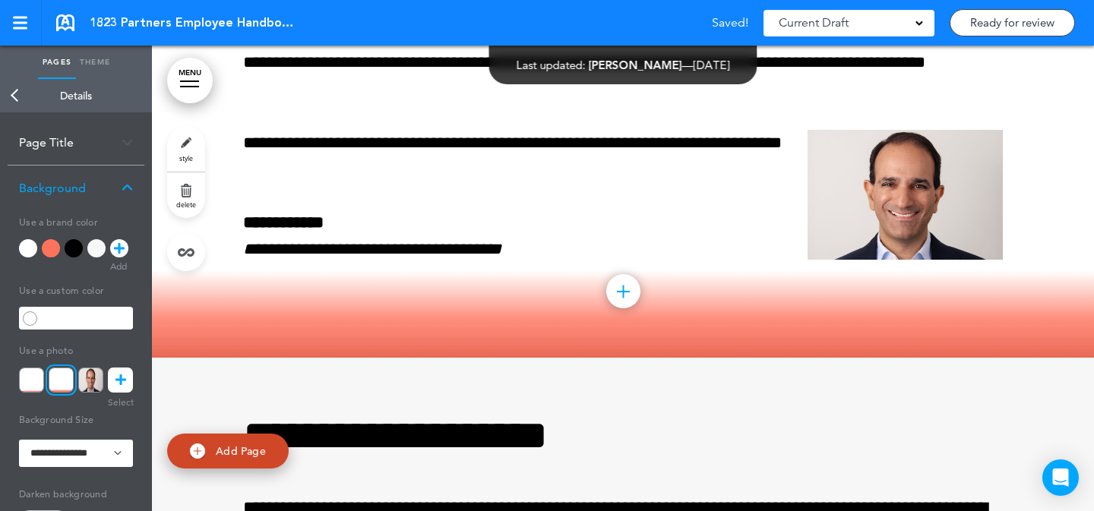
click at [43, 384] on img at bounding box center [31, 380] width 25 height 25
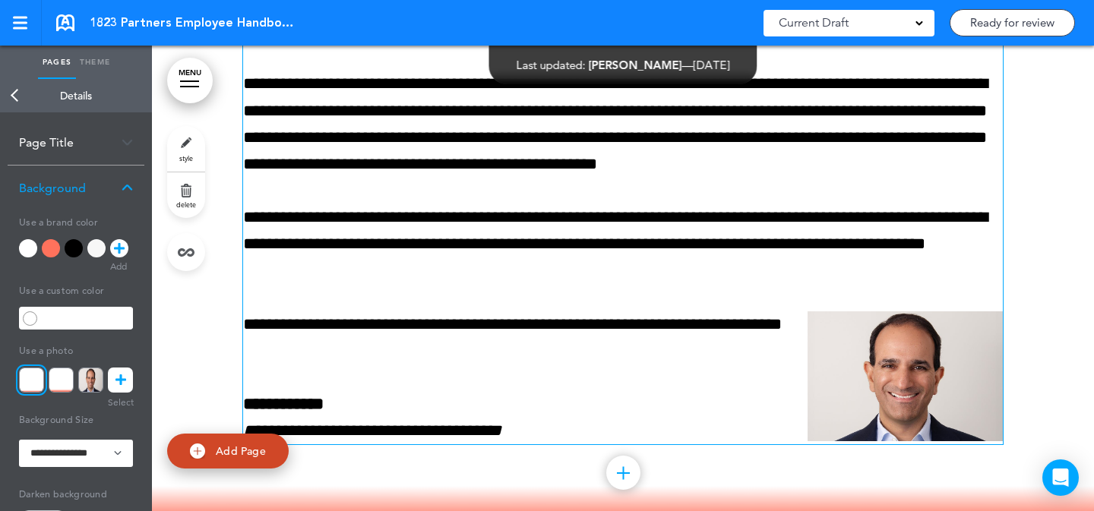
scroll to position [1673, 0]
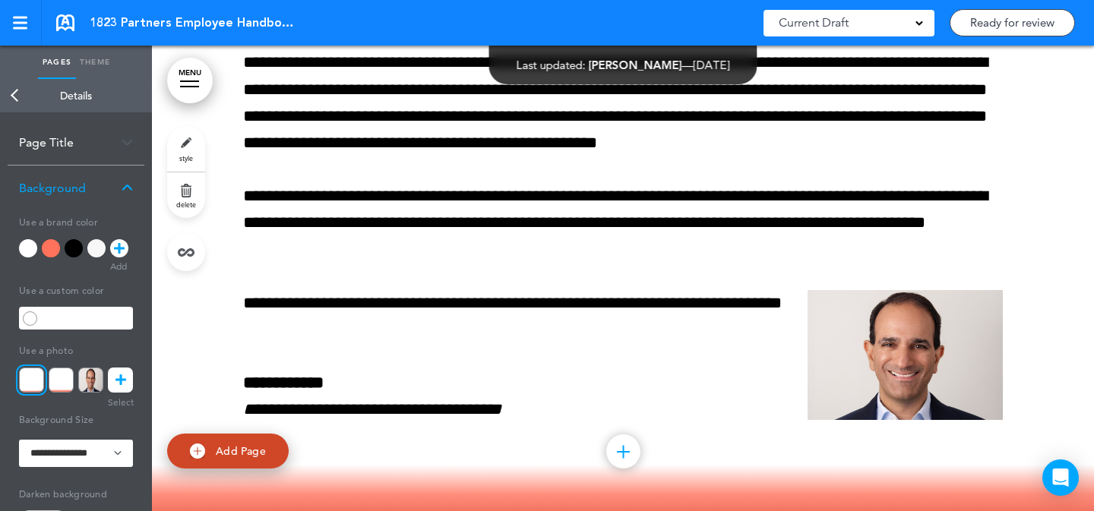
click at [996, 227] on p "**********" at bounding box center [623, 223] width 760 height 81
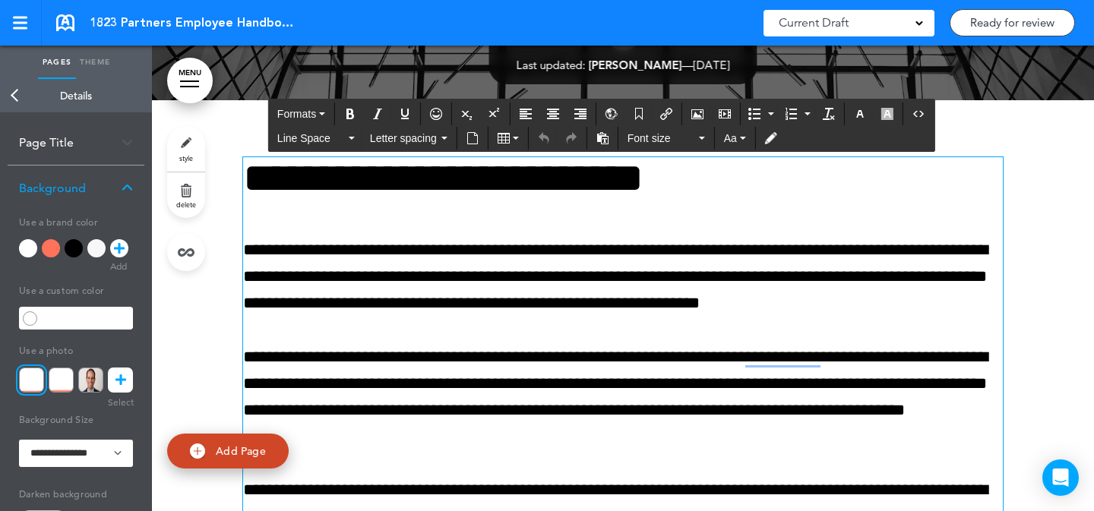
scroll to position [1208, 0]
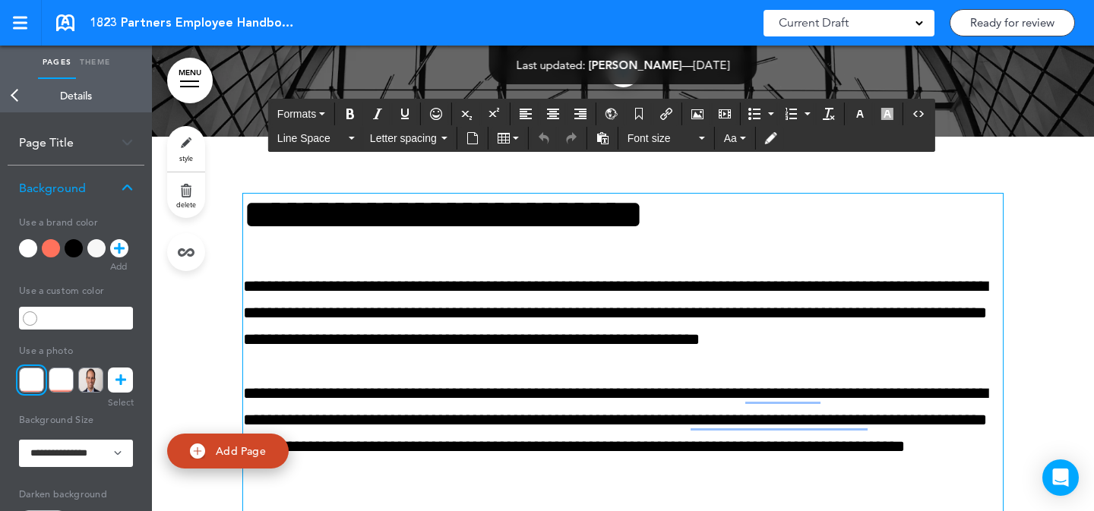
click at [828, 288] on p "**********" at bounding box center [623, 314] width 760 height 81
click at [716, 288] on p "**********" at bounding box center [623, 314] width 760 height 81
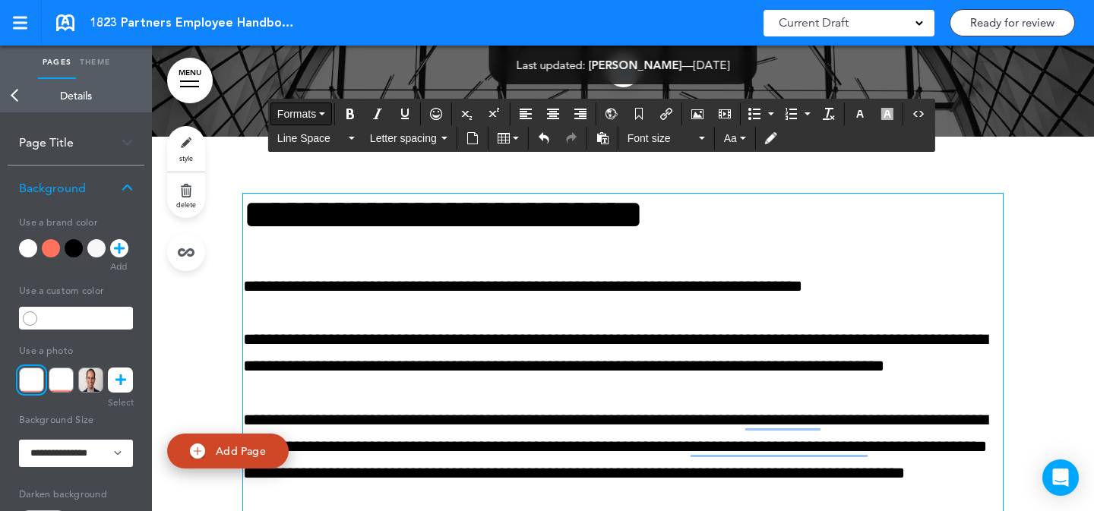
click at [309, 109] on span "Formats" at bounding box center [296, 114] width 39 height 12
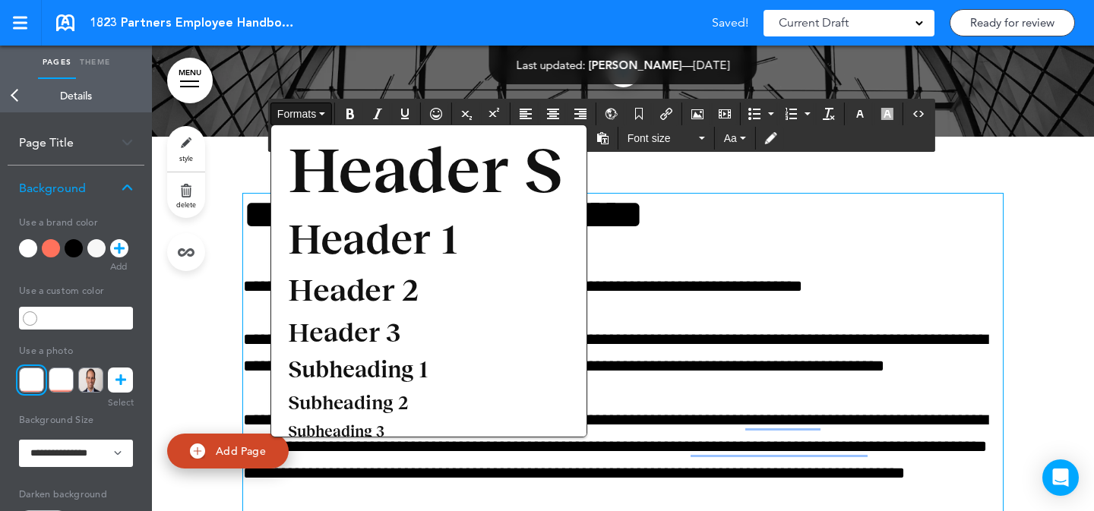
drag, startPoint x: 432, startPoint y: 371, endPoint x: 549, endPoint y: 341, distance: 120.0
click at [432, 371] on div "Subheading 1" at bounding box center [428, 370] width 315 height 34
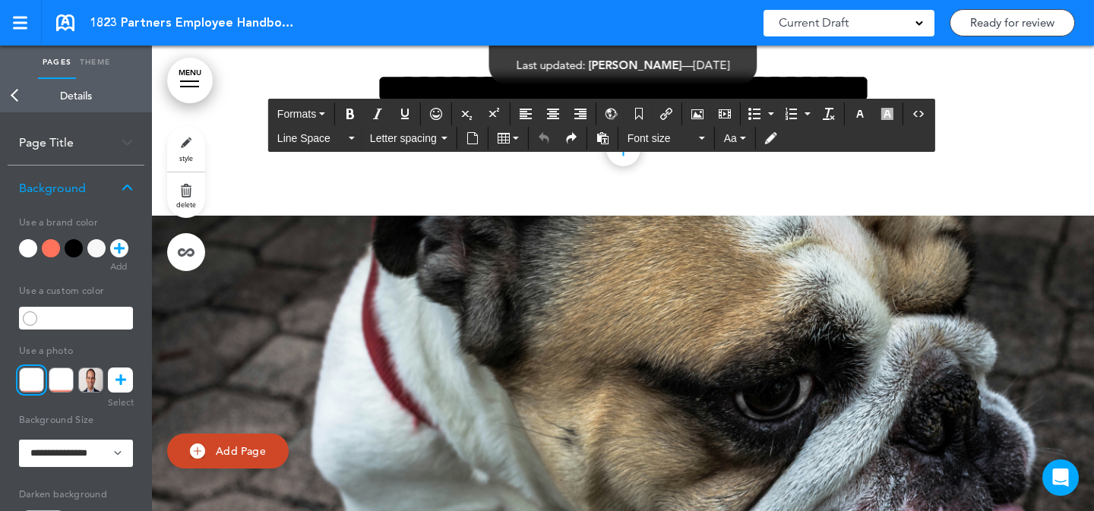
scroll to position [343, 0]
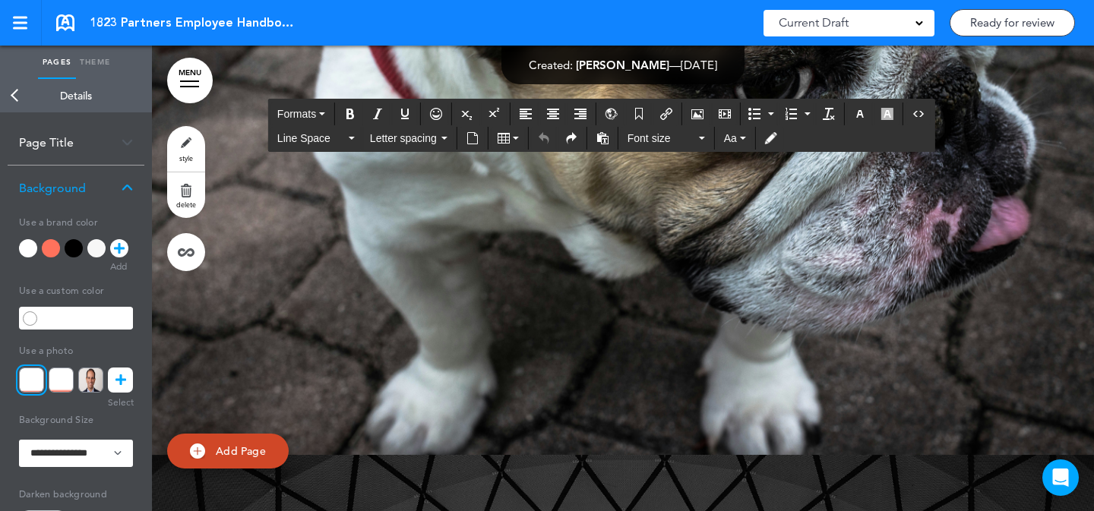
click at [187, 147] on link "style" at bounding box center [186, 149] width 38 height 46
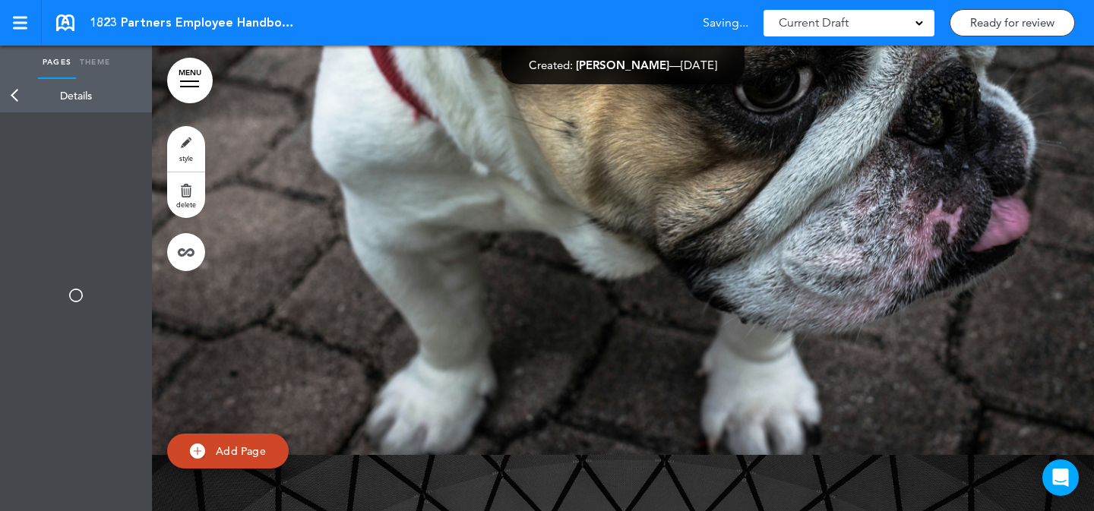
drag, startPoint x: 186, startPoint y: 142, endPoint x: 166, endPoint y: 288, distance: 147.2
click at [186, 142] on link "style" at bounding box center [186, 149] width 38 height 46
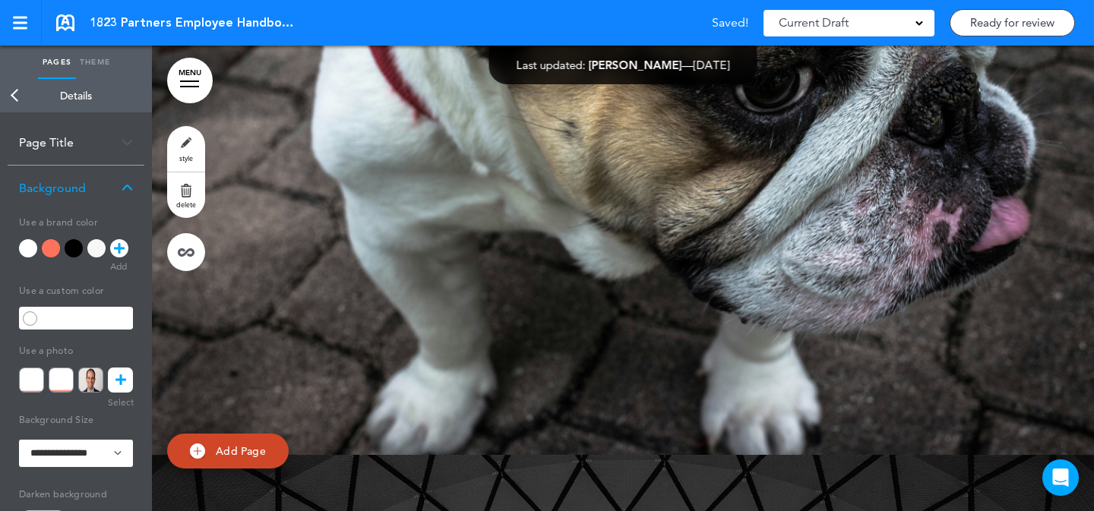
click at [117, 381] on icon at bounding box center [121, 380] width 11 height 25
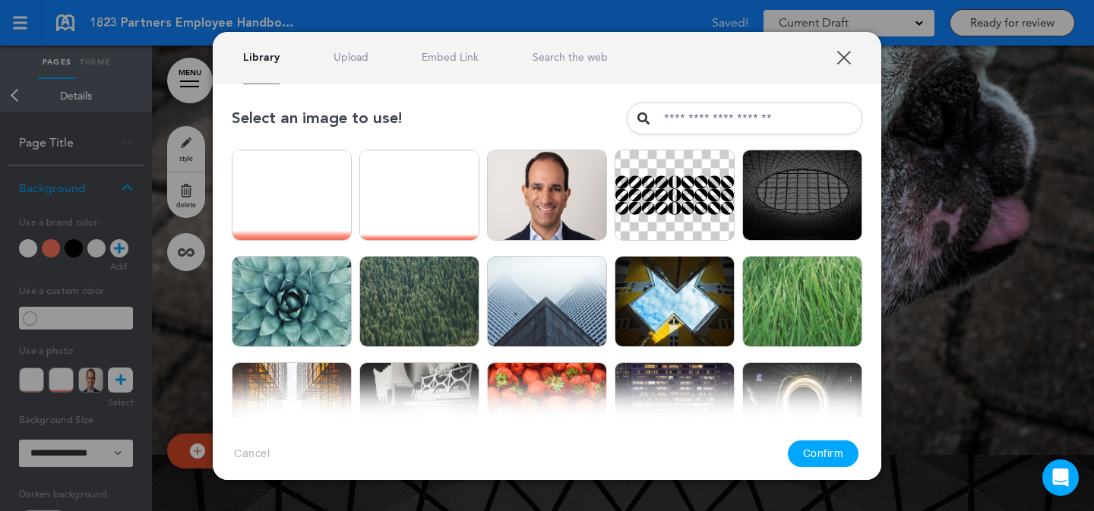
click at [337, 59] on link "Upload" at bounding box center [351, 57] width 35 height 14
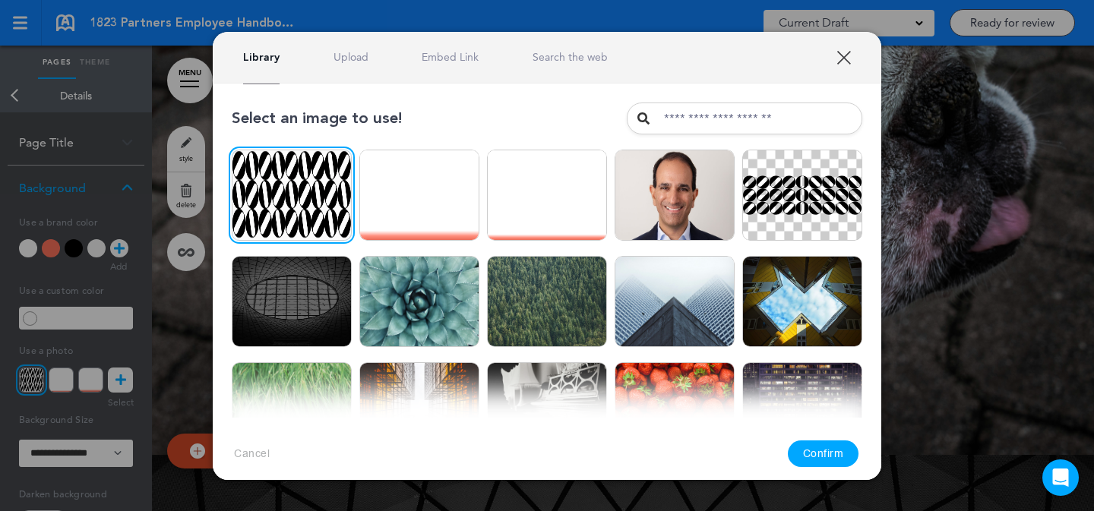
click at [837, 451] on button "Confirm" at bounding box center [823, 454] width 71 height 27
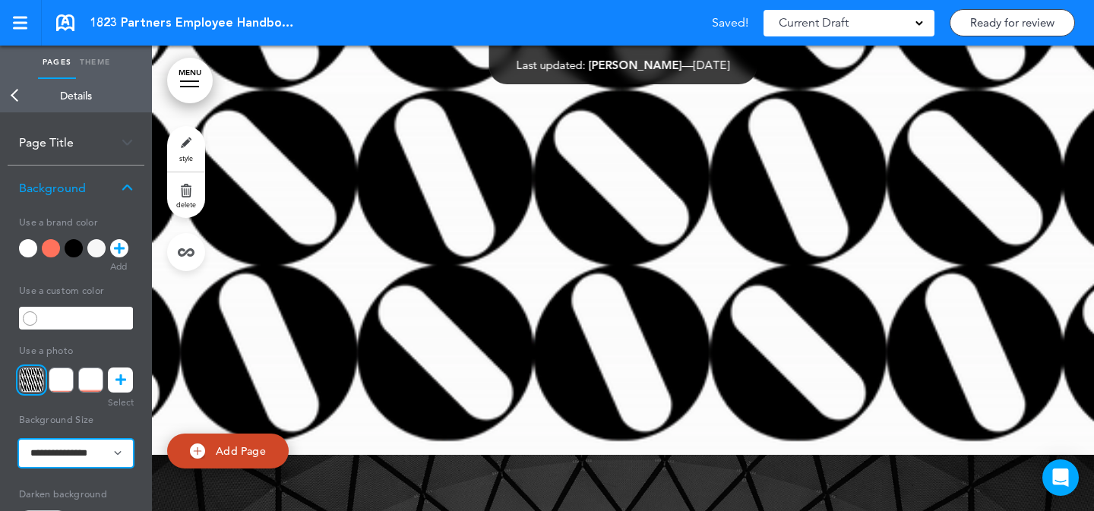
click at [94, 455] on select "**********" at bounding box center [76, 453] width 114 height 27
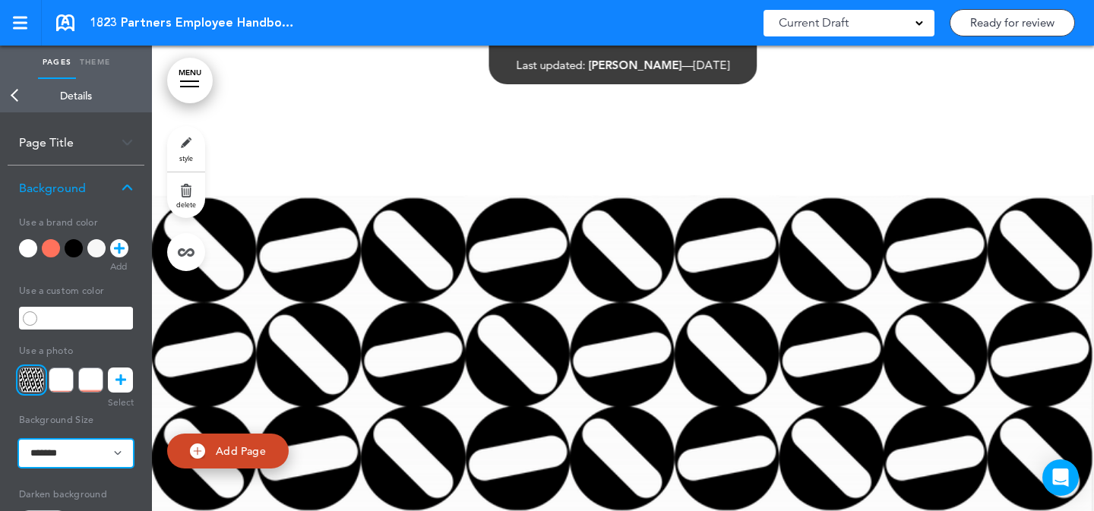
scroll to position [169, 0]
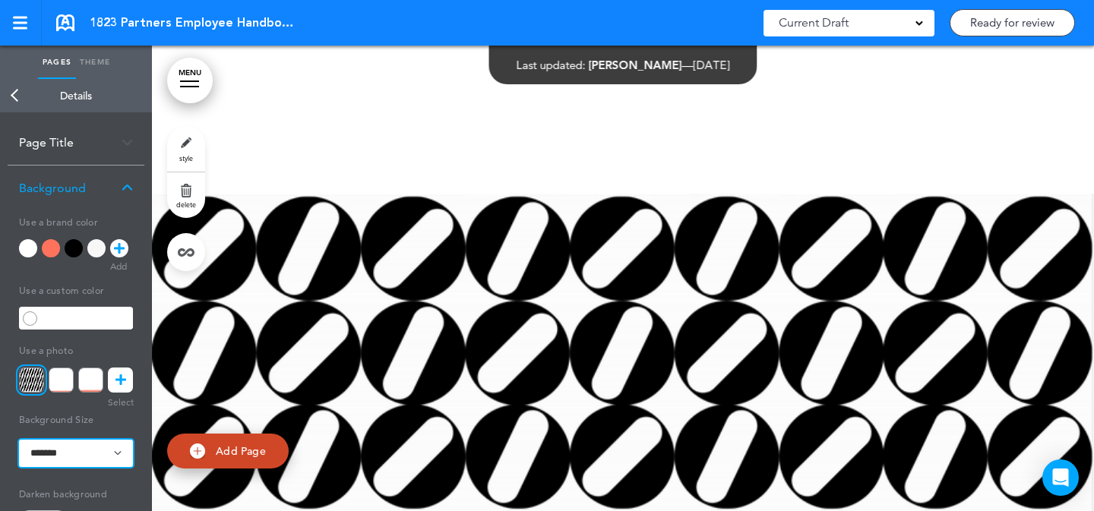
click at [74, 454] on select "**********" at bounding box center [76, 453] width 114 height 27
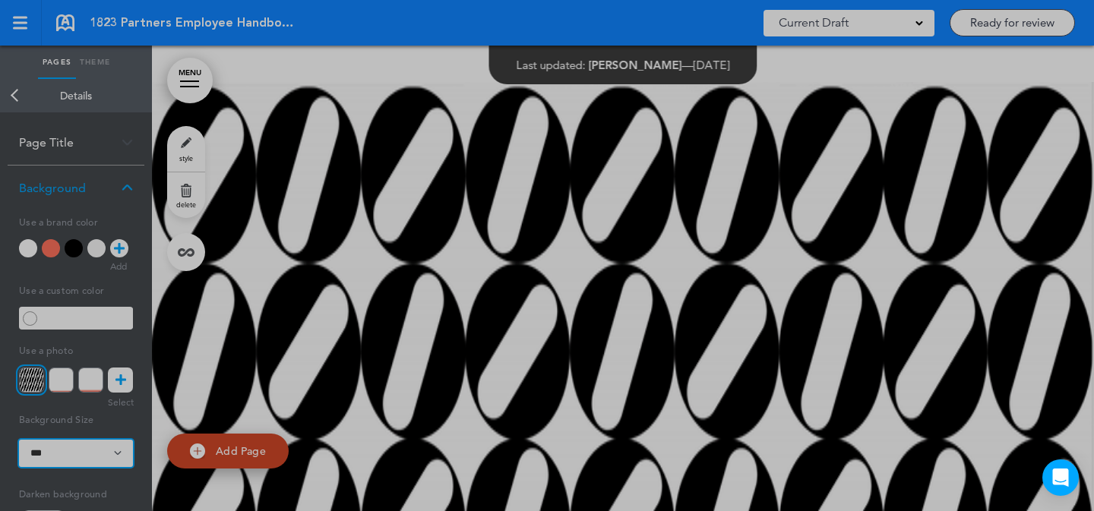
click at [73, 444] on select "**********" at bounding box center [76, 453] width 114 height 27
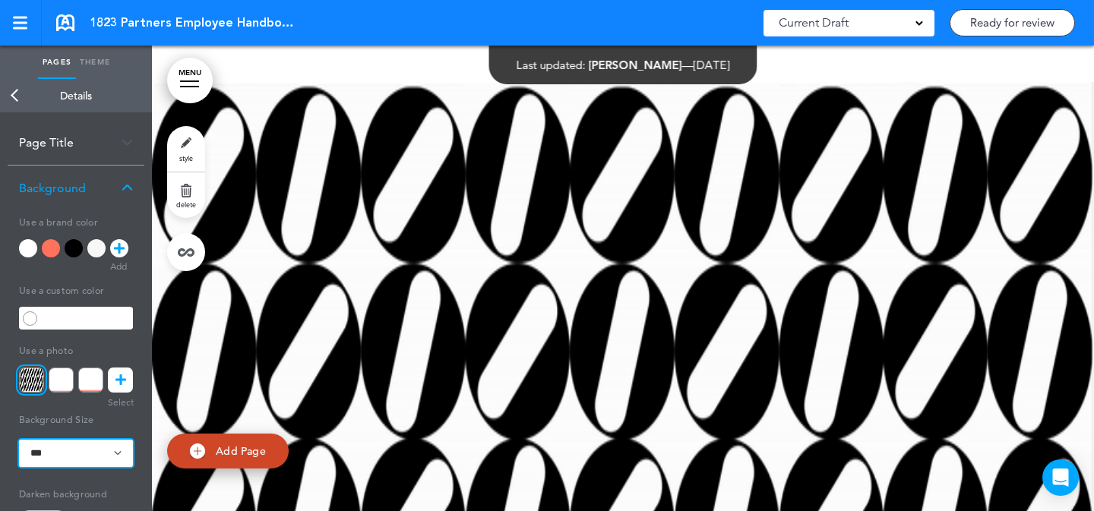
select select "*******"
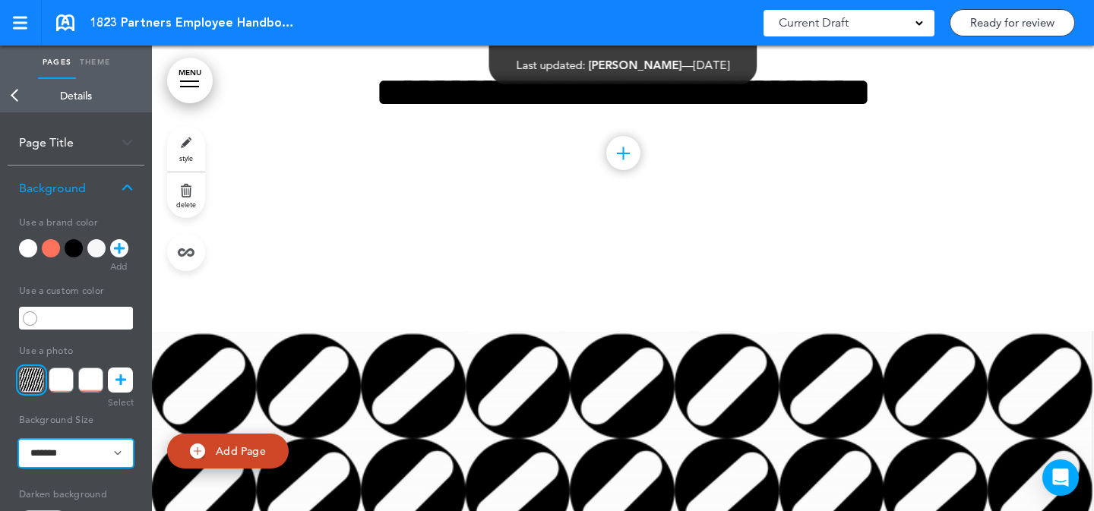
scroll to position [0, 0]
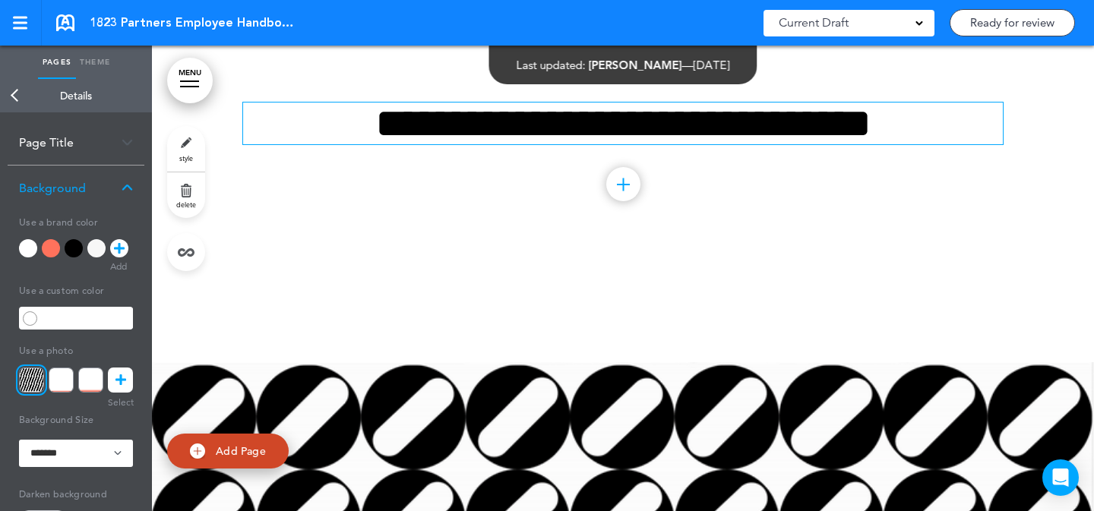
click at [730, 119] on div "MENU Formats Line Space Letter spacing Font size Aa Cancel Reorder ? Move or re…" at bounding box center [623, 279] width 942 height 466
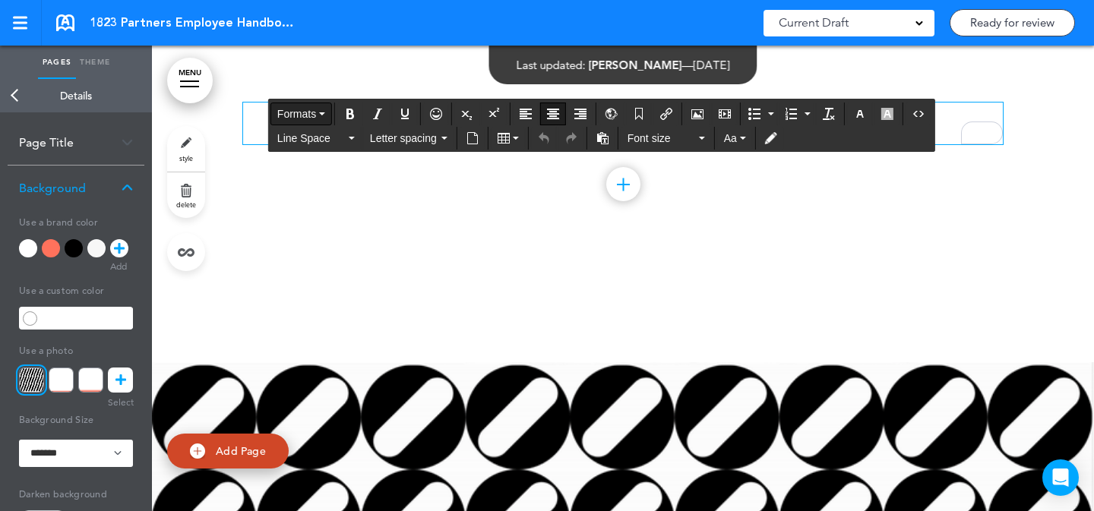
click at [303, 114] on span "Formats" at bounding box center [296, 114] width 39 height 12
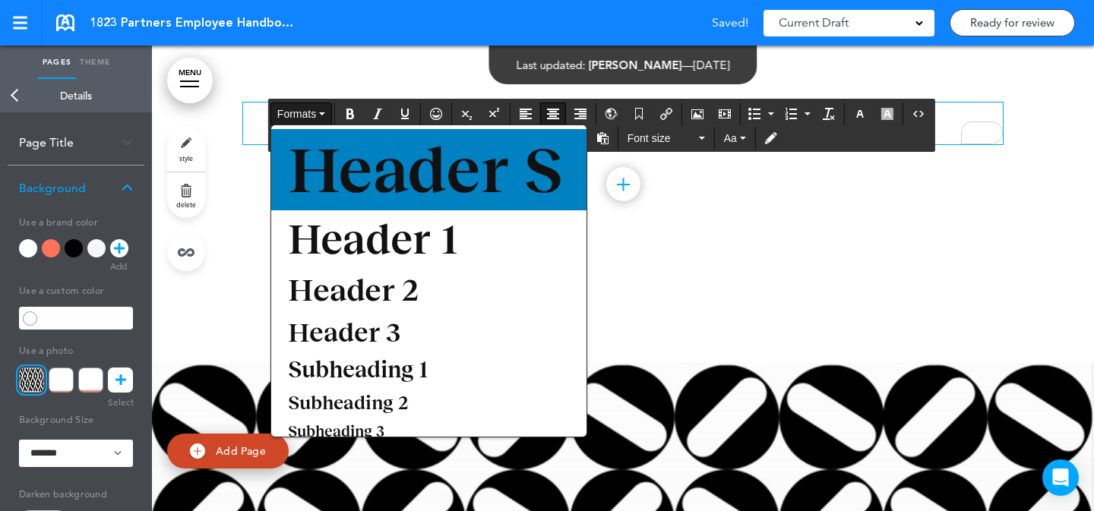
click at [389, 156] on span "Header S" at bounding box center [425, 170] width 278 height 72
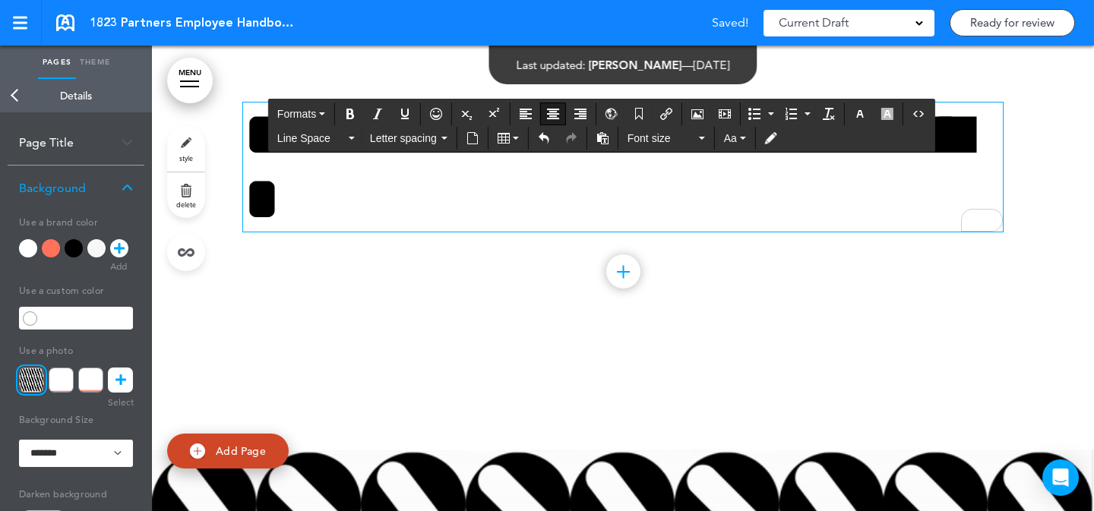
click at [469, 220] on h1 "**********" at bounding box center [623, 167] width 760 height 129
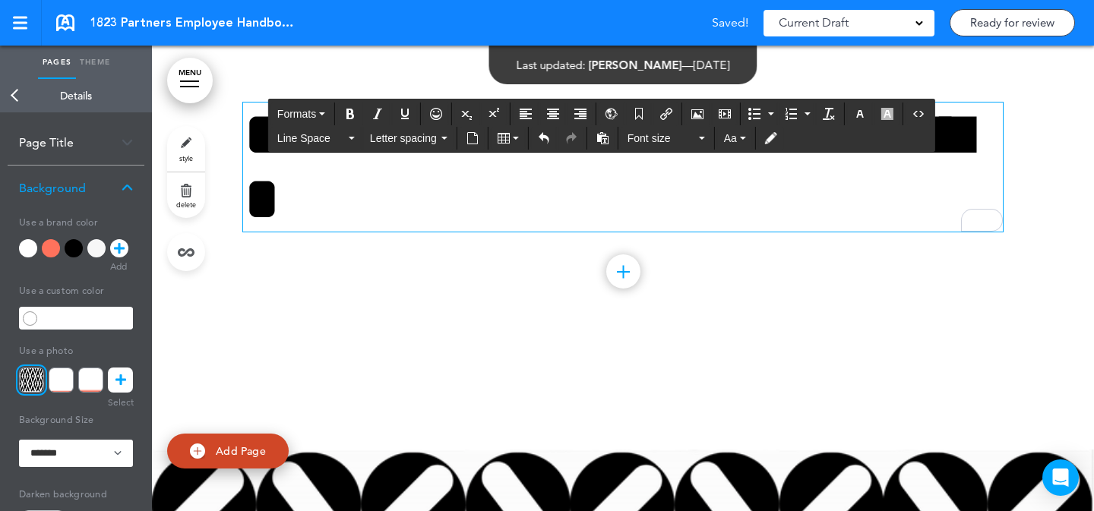
click at [470, 195] on h1 "**********" at bounding box center [623, 167] width 760 height 129
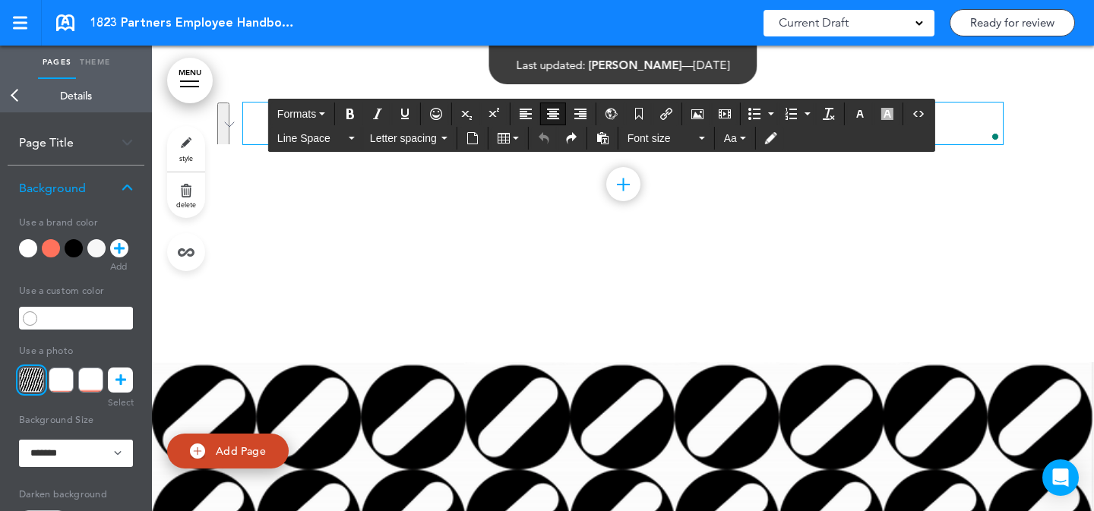
click at [265, 116] on h1 "**********" at bounding box center [623, 124] width 760 height 42
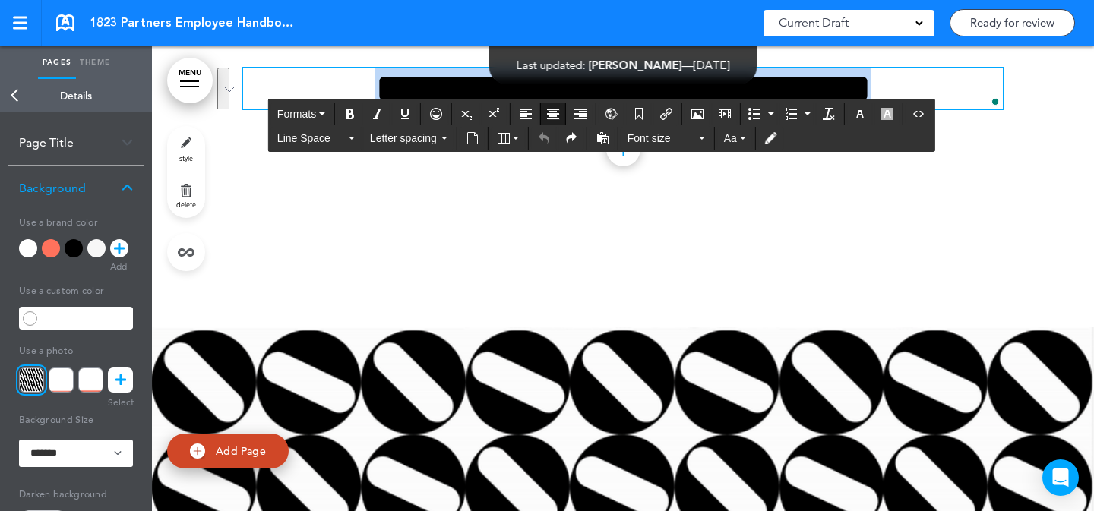
scroll to position [34, 0]
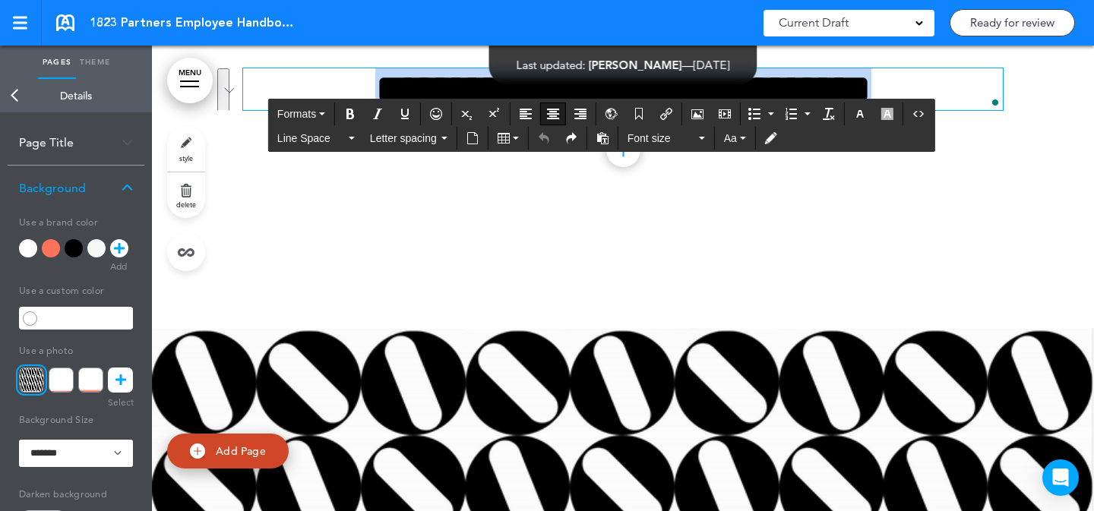
click at [552, 86] on h1 "**********" at bounding box center [623, 89] width 760 height 42
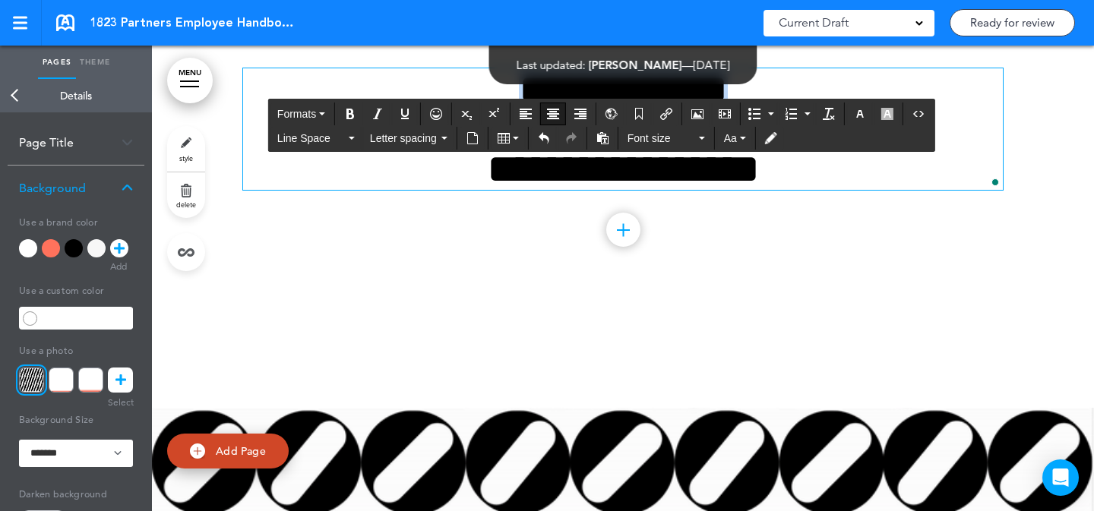
drag, startPoint x: 809, startPoint y: 78, endPoint x: 807, endPoint y: 55, distance: 22.8
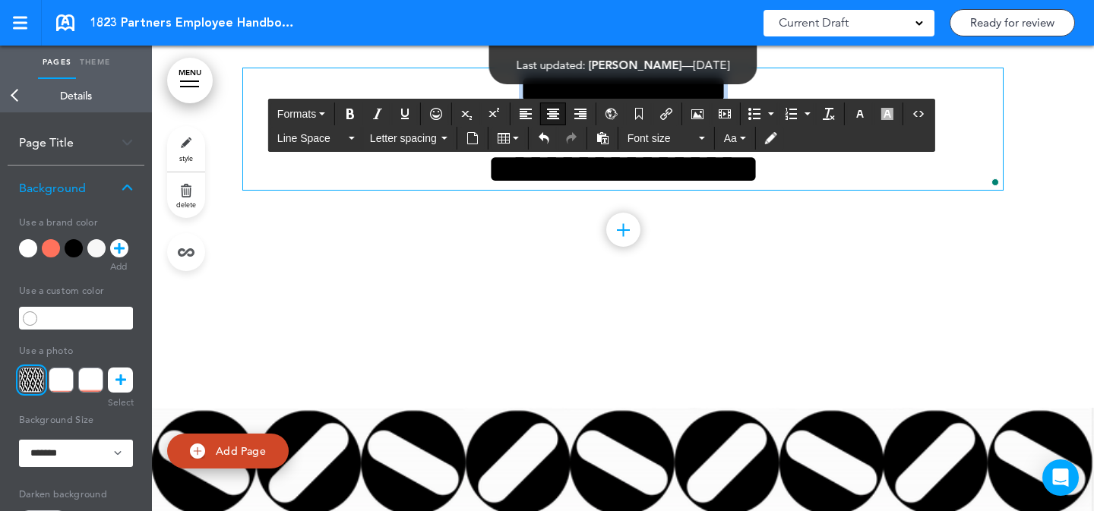
click at [807, 55] on div "**********" at bounding box center [623, 153] width 760 height 285
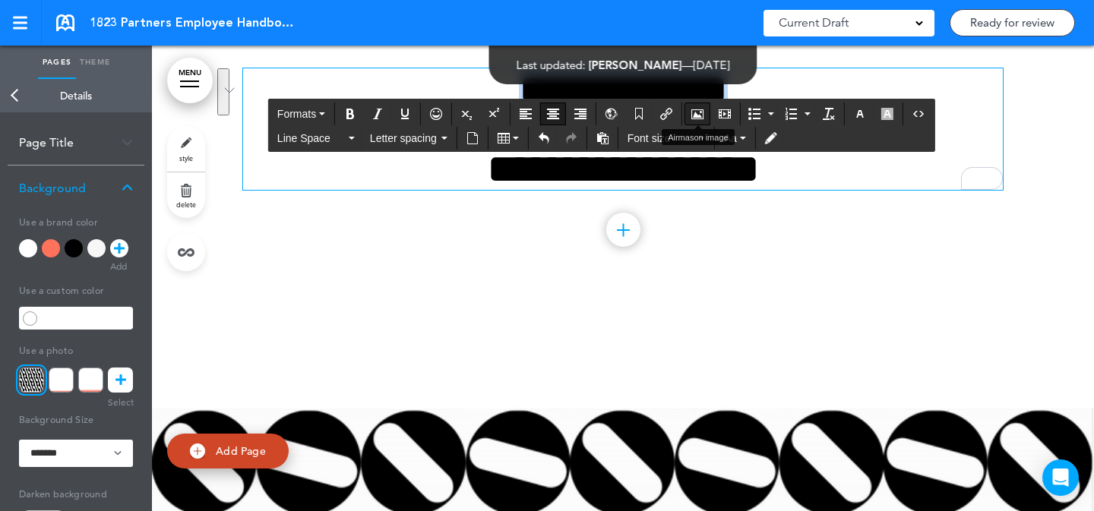
click at [695, 109] on icon "Airmason image" at bounding box center [698, 114] width 12 height 12
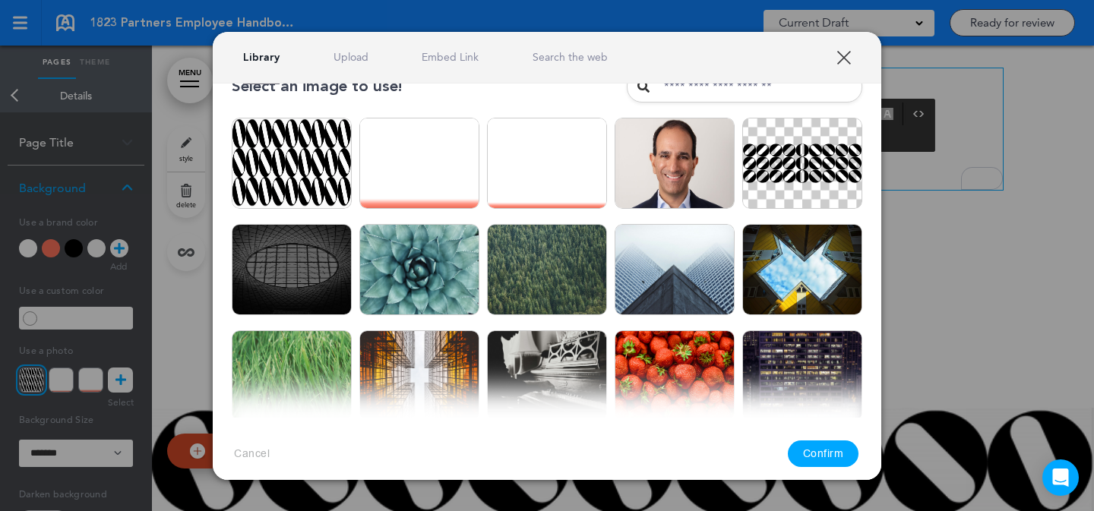
scroll to position [0, 0]
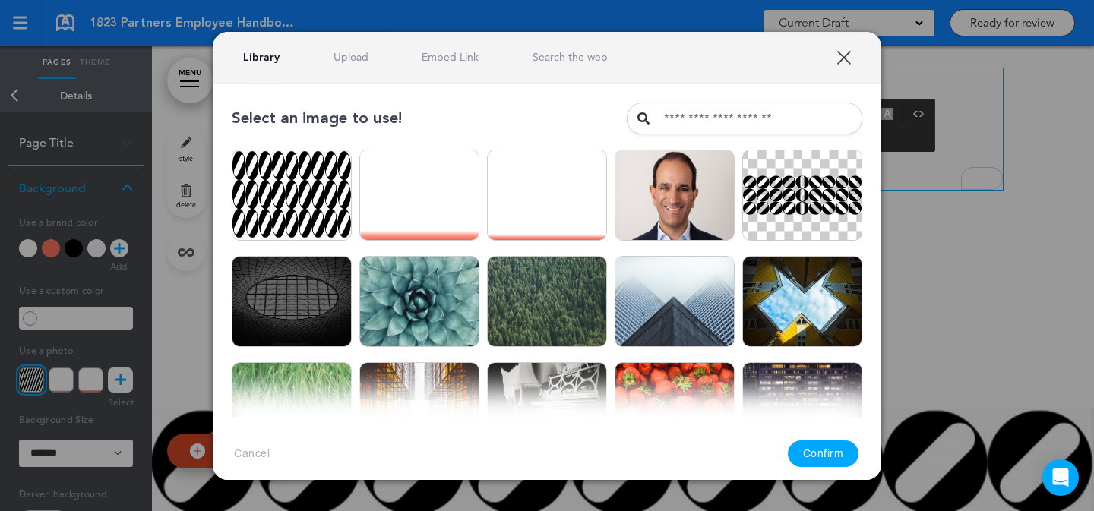
click at [353, 52] on link "Upload" at bounding box center [351, 57] width 35 height 14
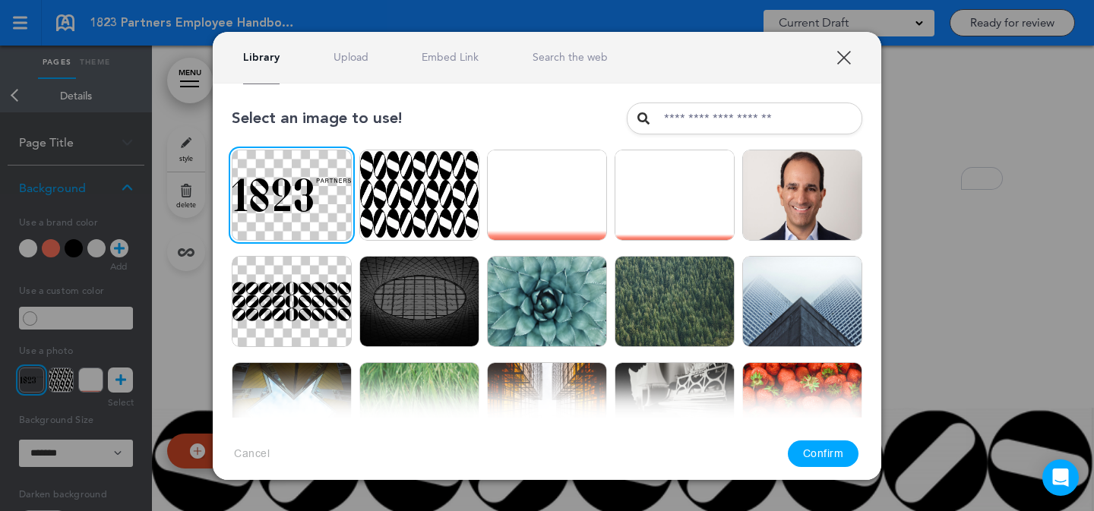
click at [820, 458] on button "Confirm" at bounding box center [823, 454] width 71 height 27
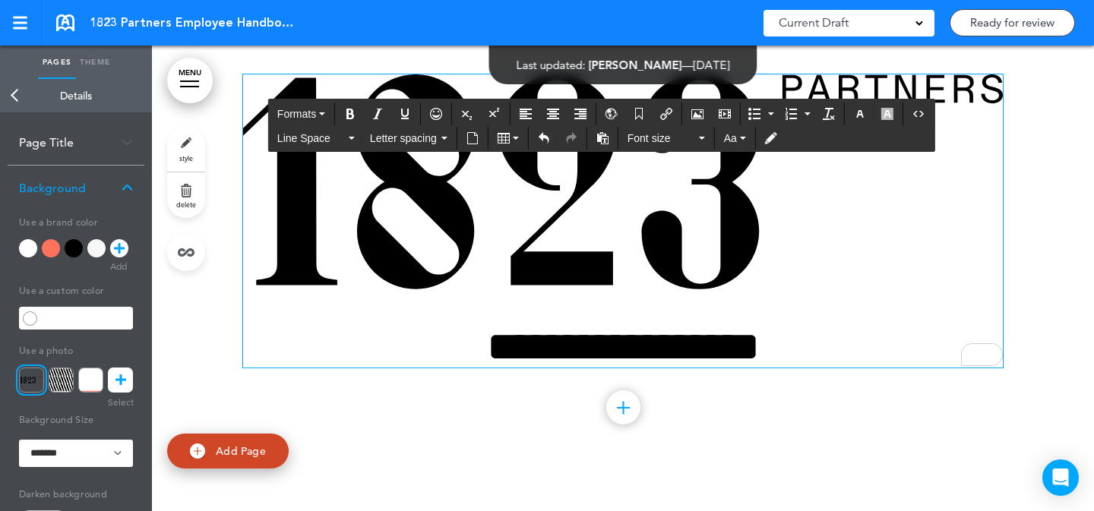
scroll to position [24, 0]
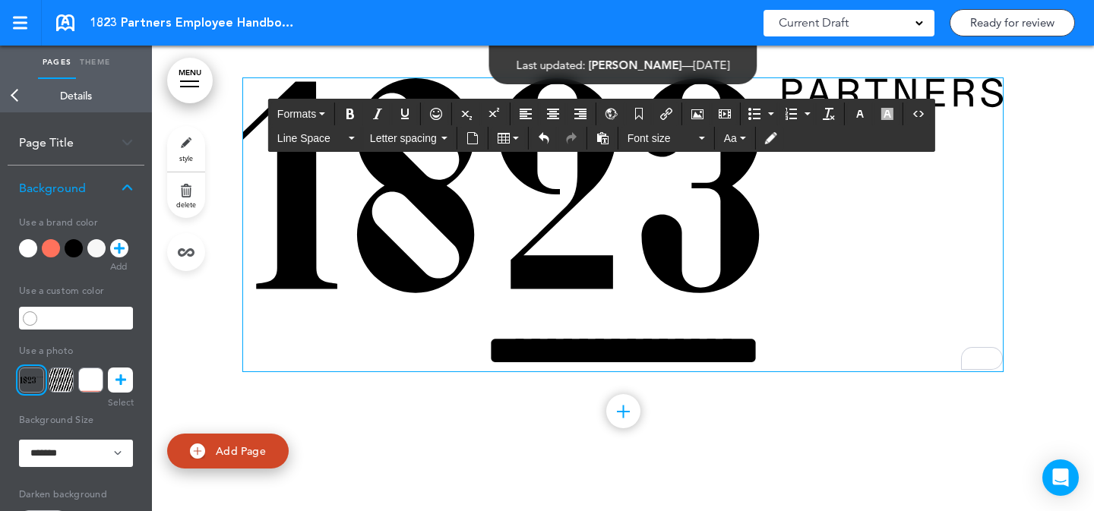
click at [1027, 196] on div at bounding box center [623, 249] width 942 height 457
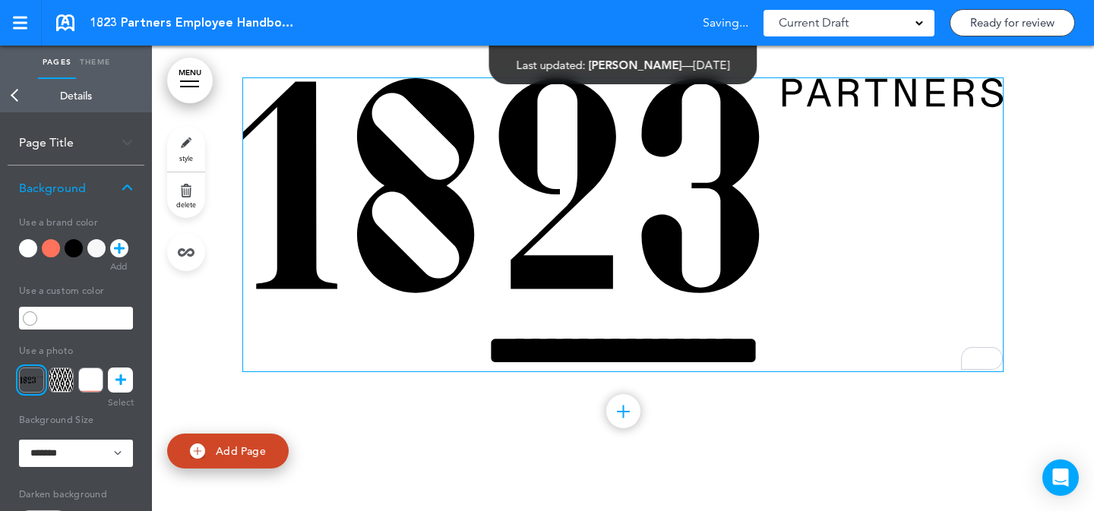
click at [742, 338] on h1 "**********" at bounding box center [623, 351] width 760 height 42
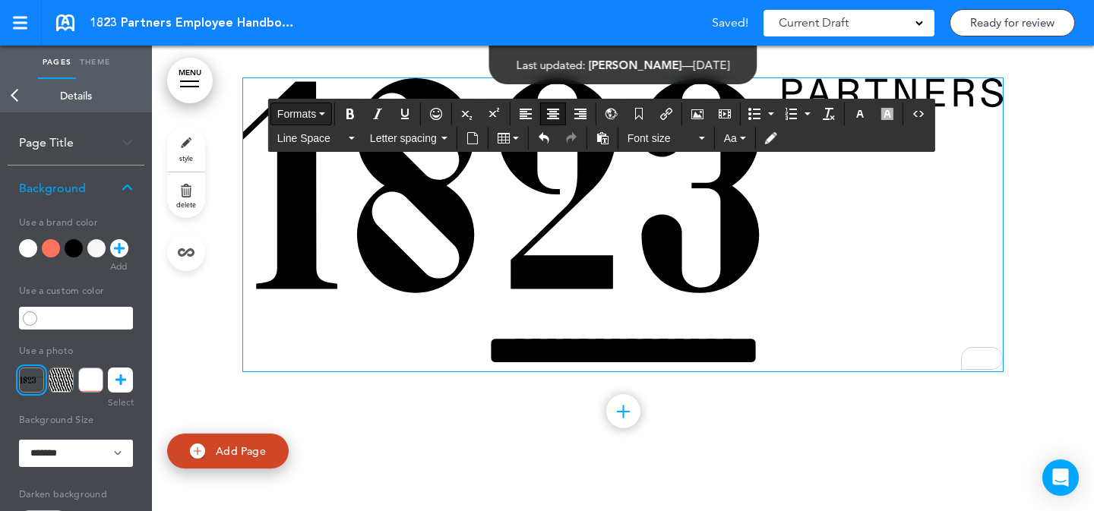
click at [319, 115] on button "Formats" at bounding box center [301, 113] width 60 height 21
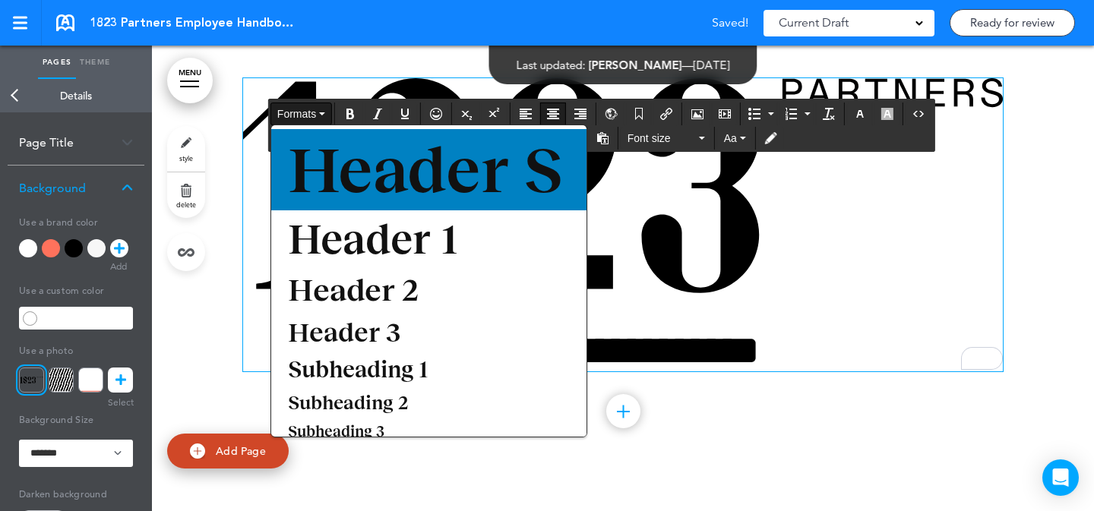
click at [365, 160] on span "Header S" at bounding box center [425, 170] width 278 height 72
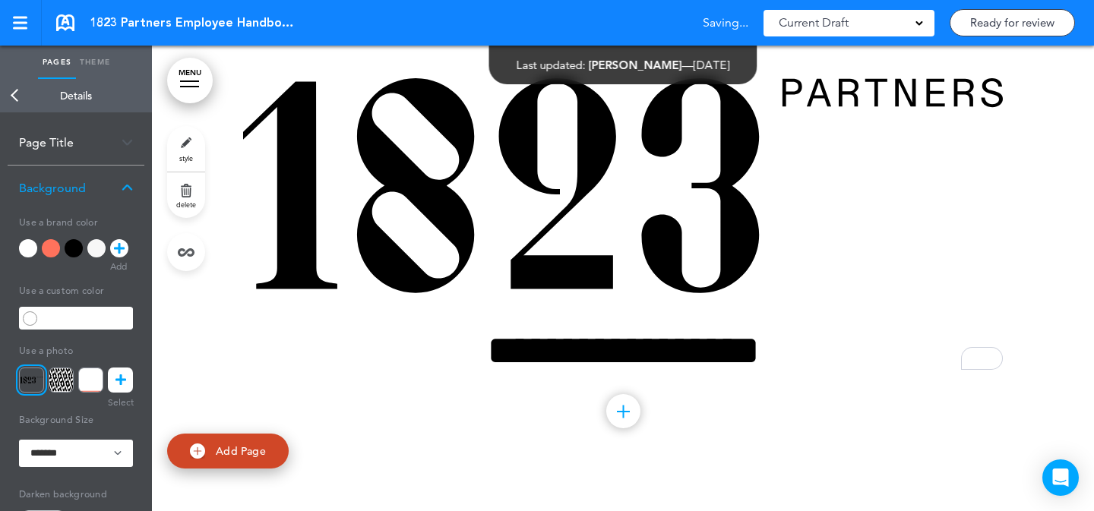
click at [1046, 185] on div at bounding box center [623, 249] width 942 height 457
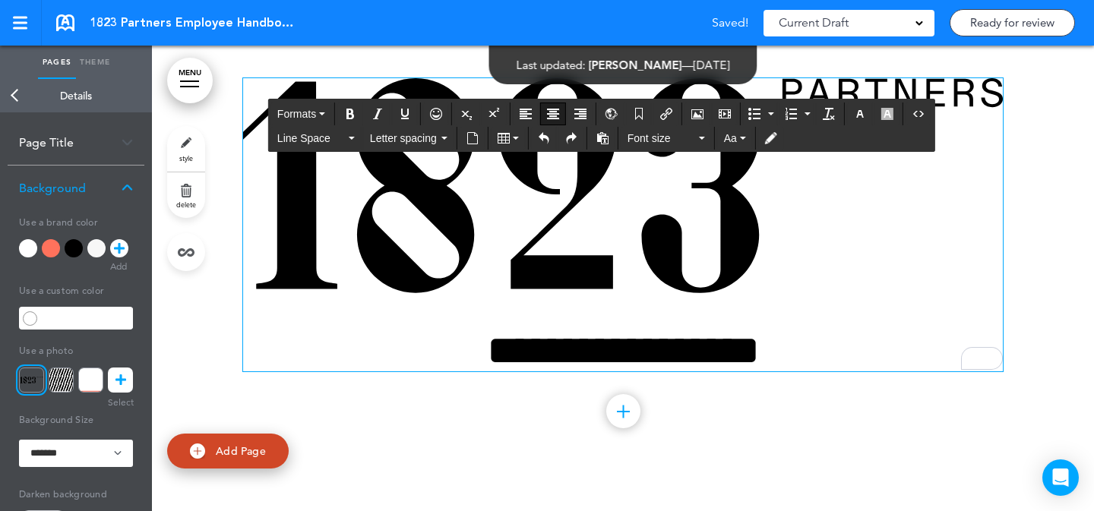
click at [946, 186] on img "To enrich screen reader interactions, please activate Accessibility in Grammarl…" at bounding box center [623, 186] width 760 height 216
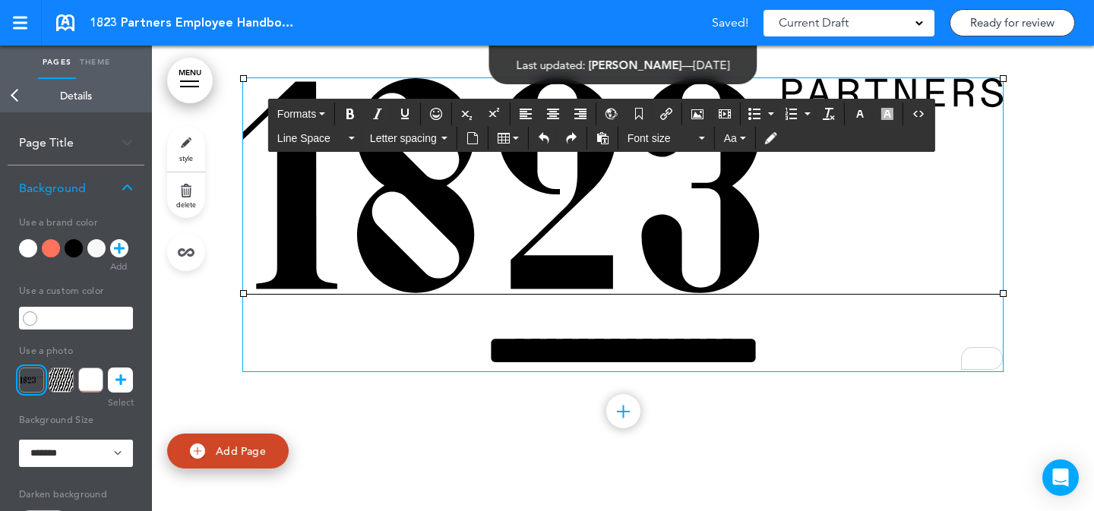
click at [1053, 198] on div at bounding box center [623, 249] width 942 height 457
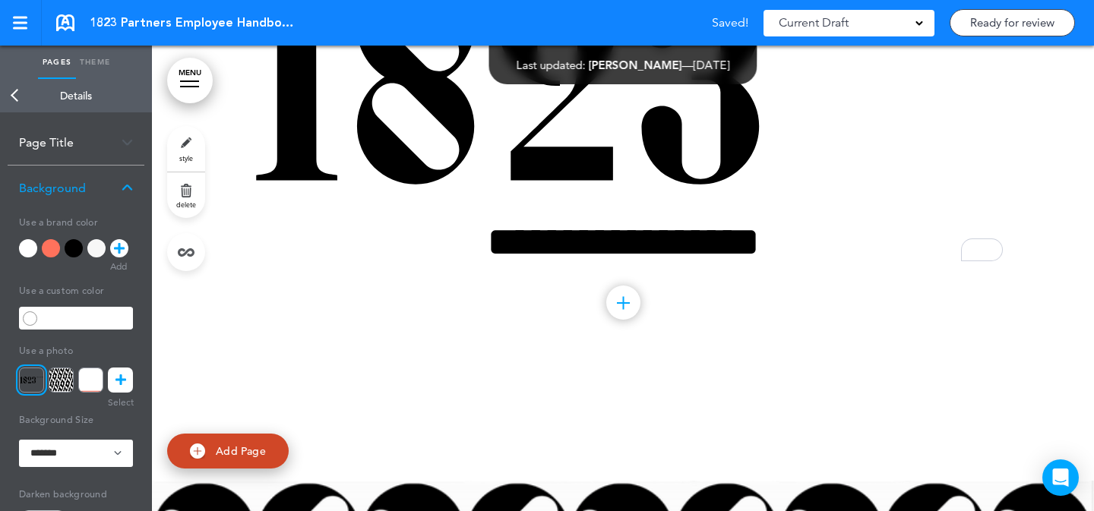
scroll to position [0, 0]
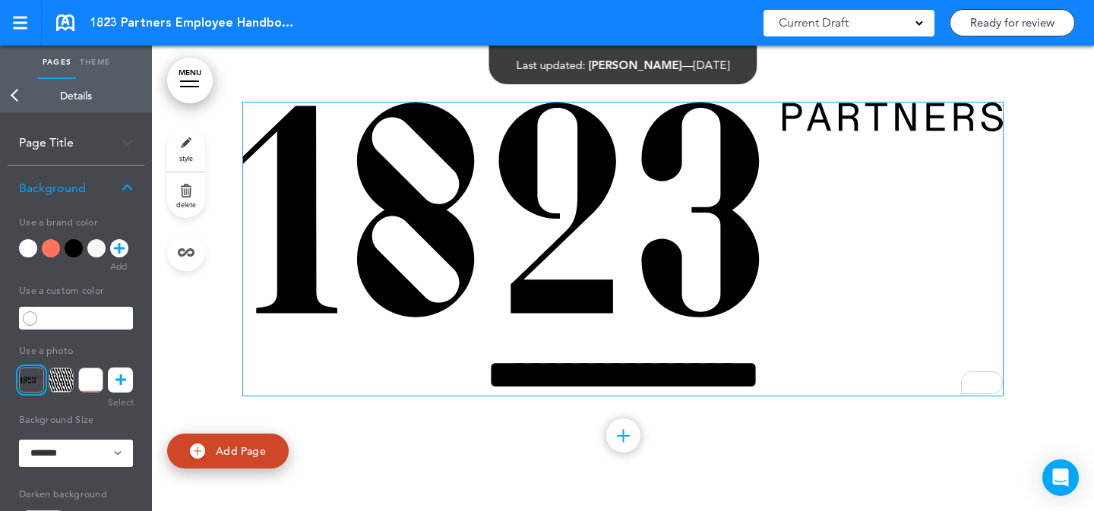
click at [403, 367] on h1 "**********" at bounding box center [623, 375] width 760 height 42
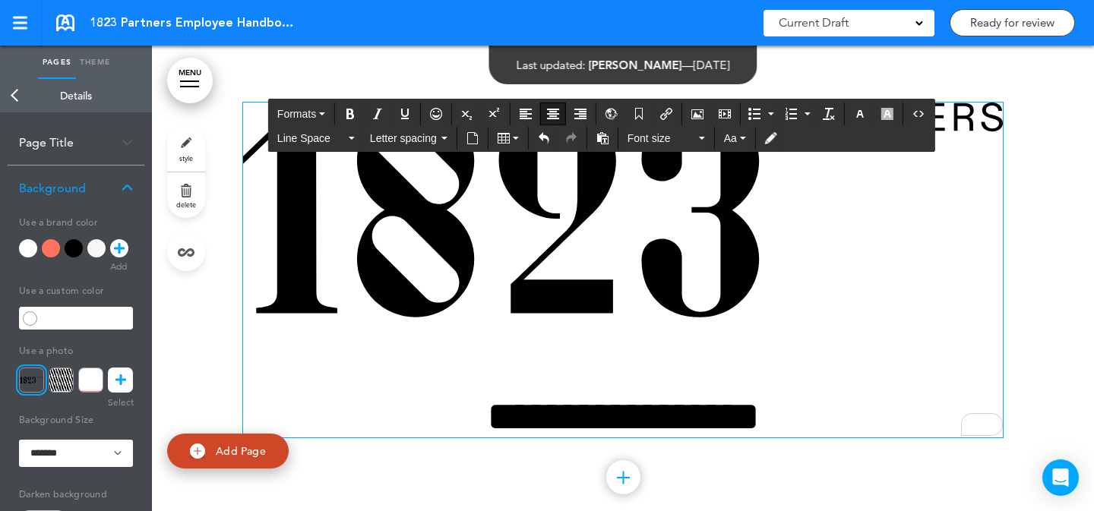
click at [687, 283] on img "To enrich screen reader interactions, please activate Accessibility in Grammarl…" at bounding box center [623, 211] width 760 height 216
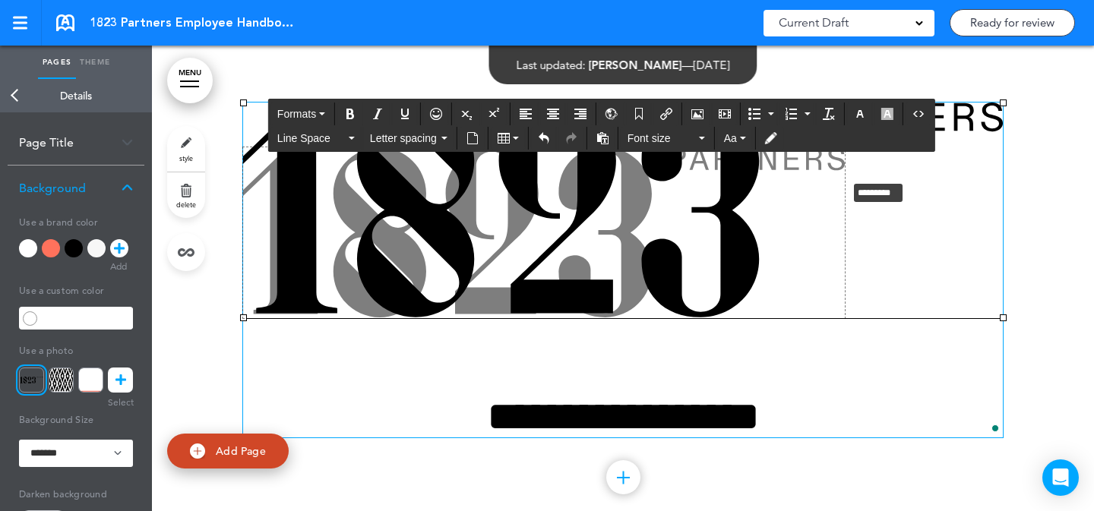
drag, startPoint x: 998, startPoint y: 102, endPoint x: 841, endPoint y: 179, distance: 174.7
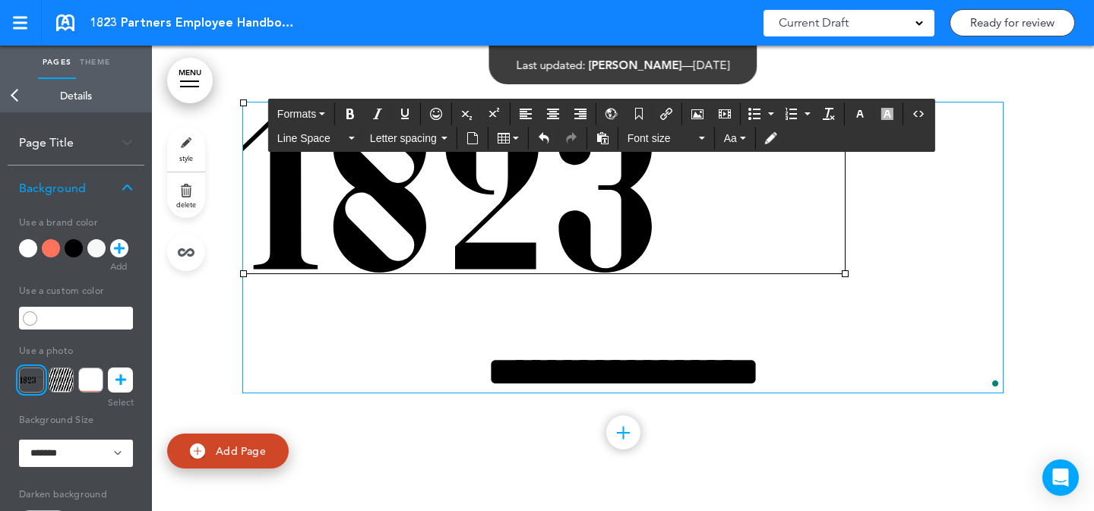
click at [964, 205] on p "To enrich screen reader interactions, please activate Accessibility in Grammarl…" at bounding box center [623, 193] width 760 height 180
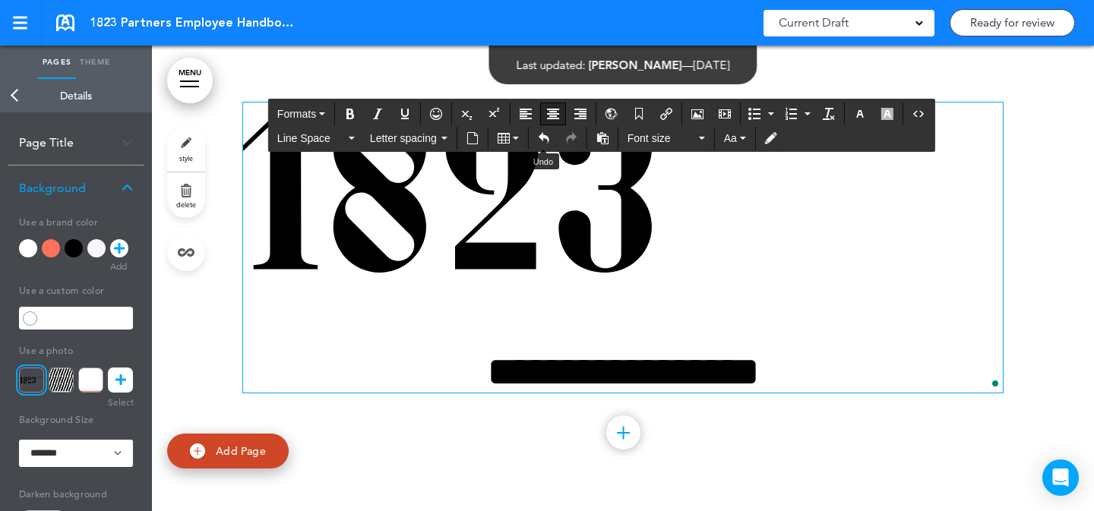
click at [556, 120] on button "Align center" at bounding box center [553, 113] width 24 height 21
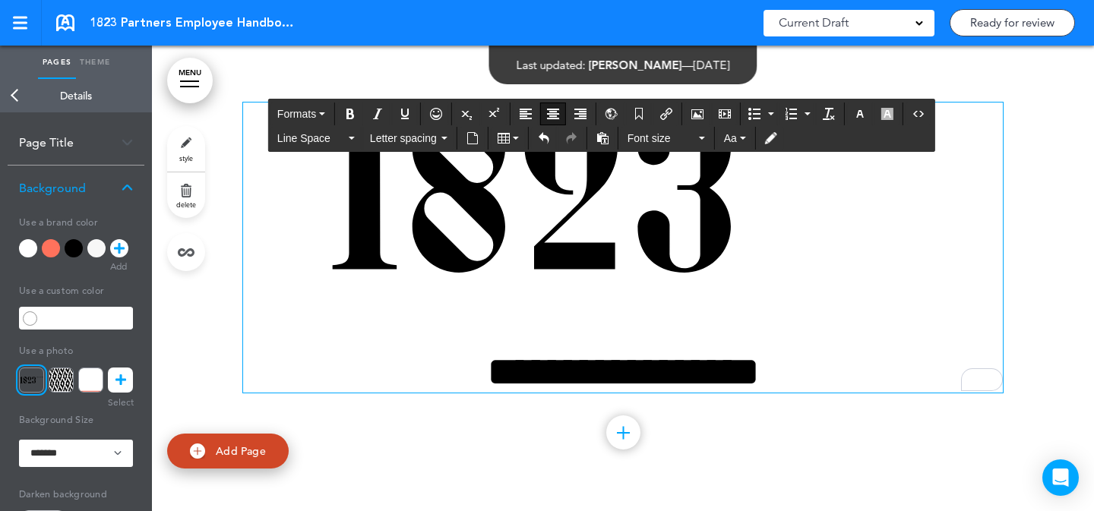
click at [1027, 211] on div at bounding box center [623, 273] width 942 height 454
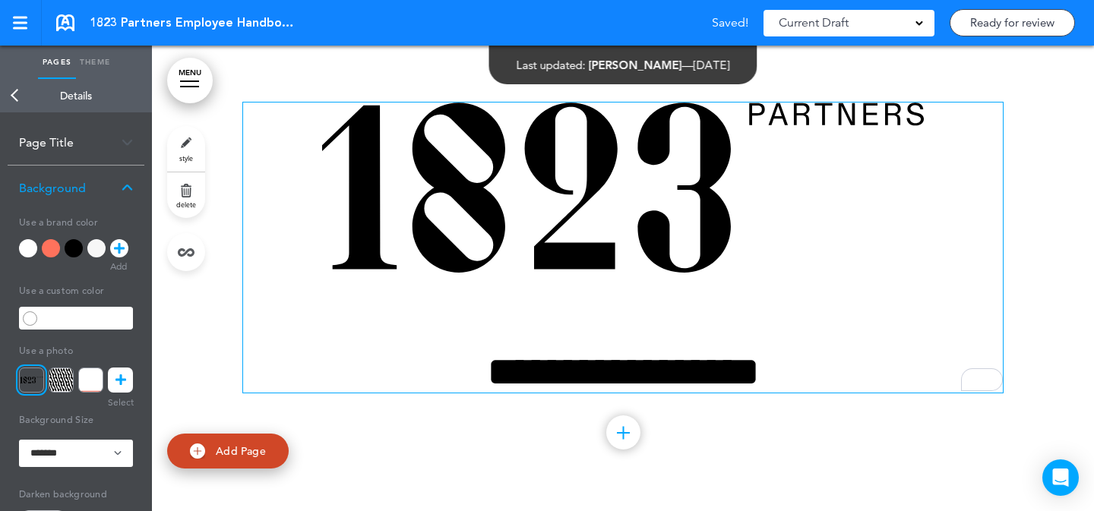
click at [408, 362] on h1 "**********" at bounding box center [623, 351] width 760 height 84
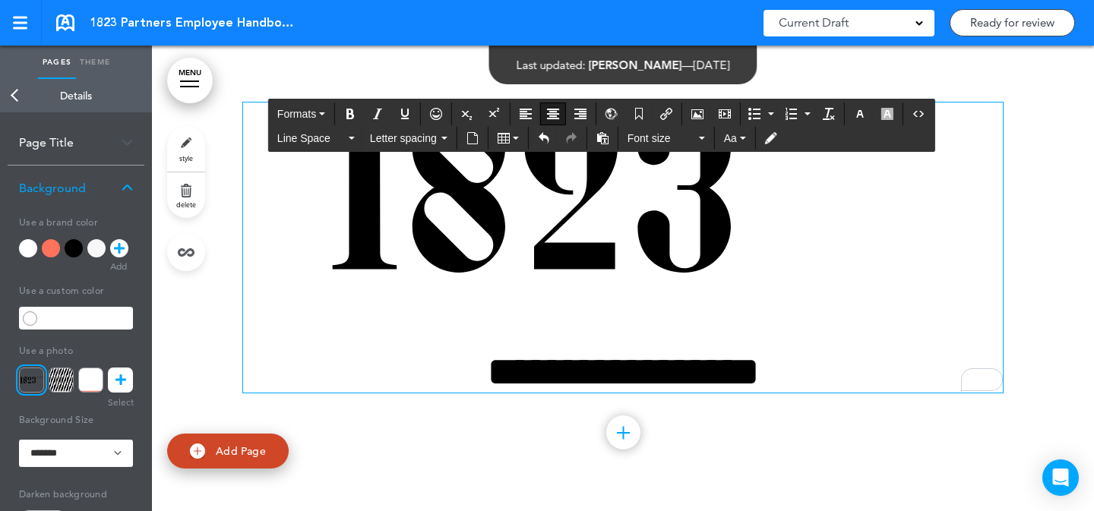
click at [1036, 255] on div at bounding box center [623, 273] width 942 height 454
click at [839, 367] on h1 "**********" at bounding box center [623, 351] width 760 height 84
click at [306, 146] on button "Line Space" at bounding box center [316, 138] width 90 height 21
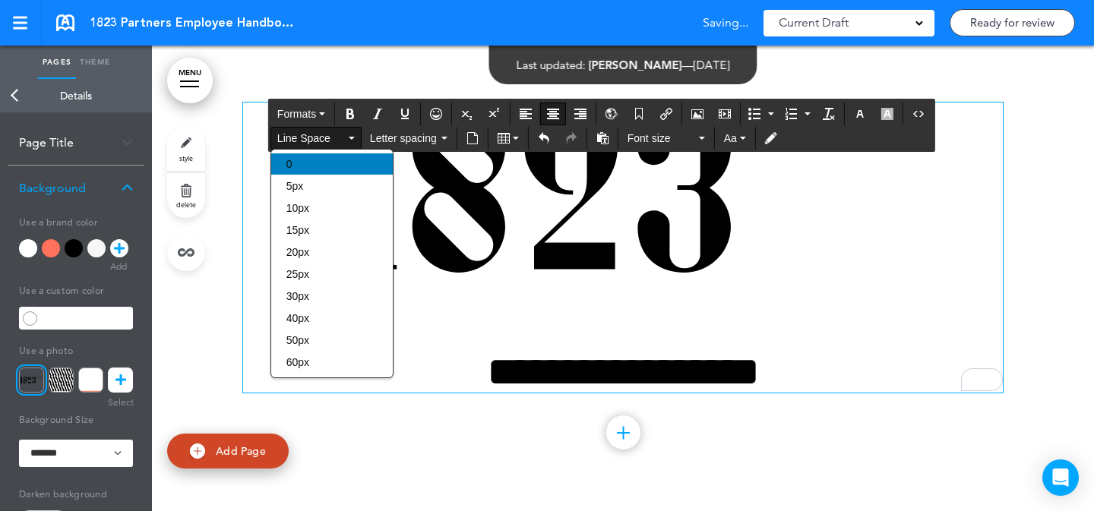
click at [323, 163] on div "0" at bounding box center [332, 164] width 122 height 21
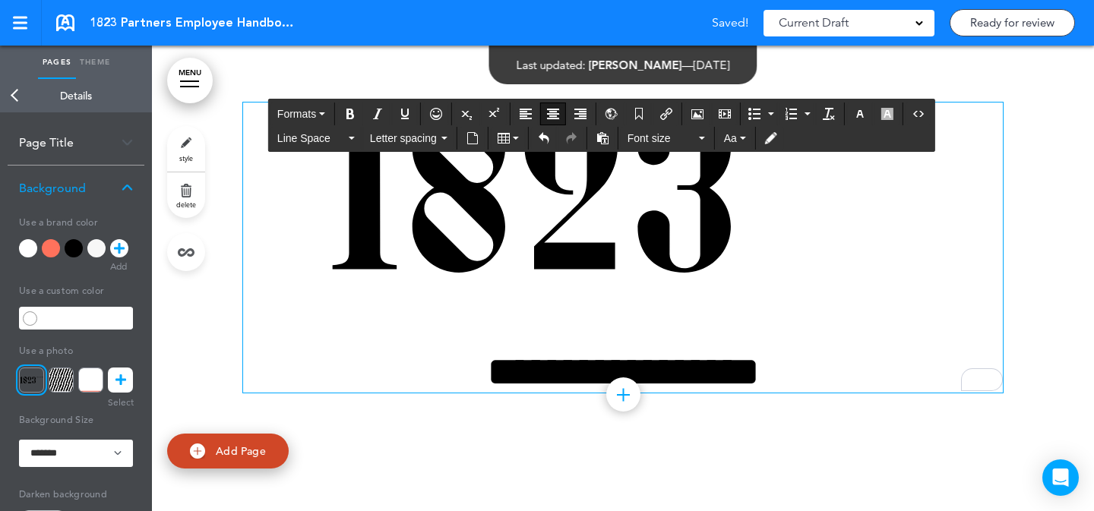
drag, startPoint x: 980, startPoint y: 231, endPoint x: 989, endPoint y: 223, distance: 11.8
click at [980, 230] on p "To enrich screen reader interactions, please activate Accessibility in Grammarl…" at bounding box center [623, 193] width 760 height 180
click at [1009, 207] on div at bounding box center [623, 254] width 942 height 416
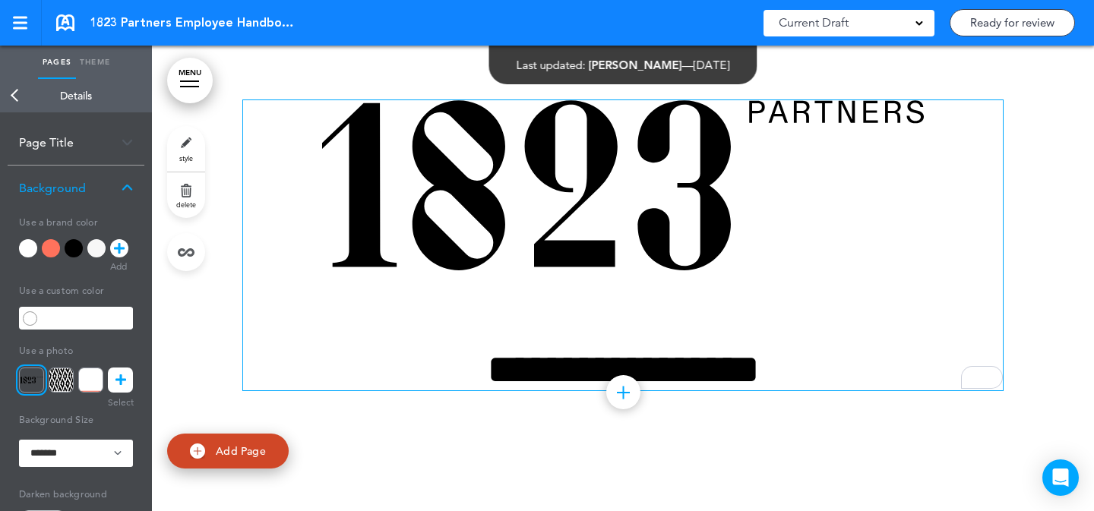
click at [664, 255] on img "To enrich screen reader interactions, please activate Accessibility in Grammarl…" at bounding box center [623, 185] width 602 height 171
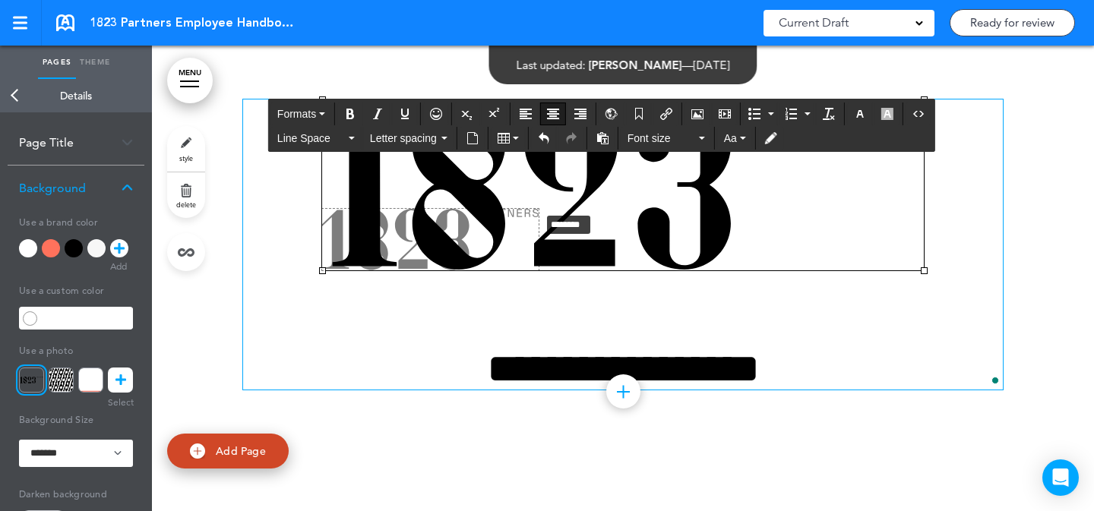
drag, startPoint x: 920, startPoint y: 97, endPoint x: 536, endPoint y: 210, distance: 400.6
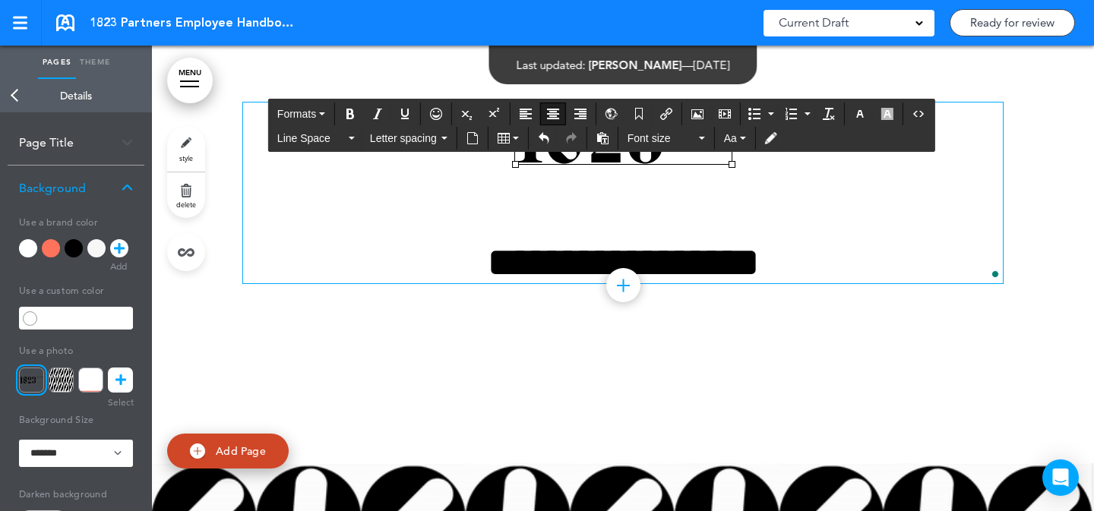
scroll to position [0, 0]
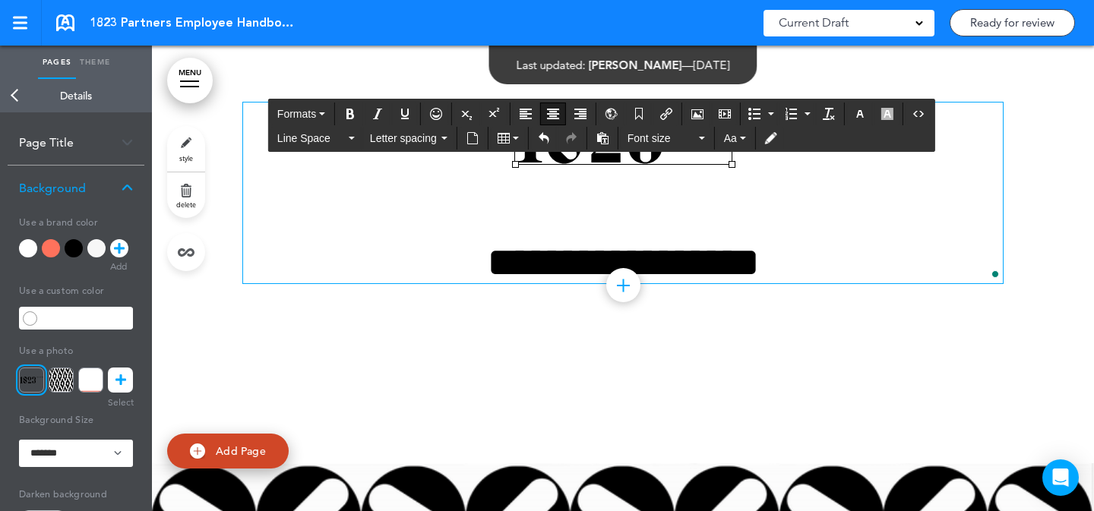
click at [383, 280] on h1 "**********" at bounding box center [623, 242] width 760 height 84
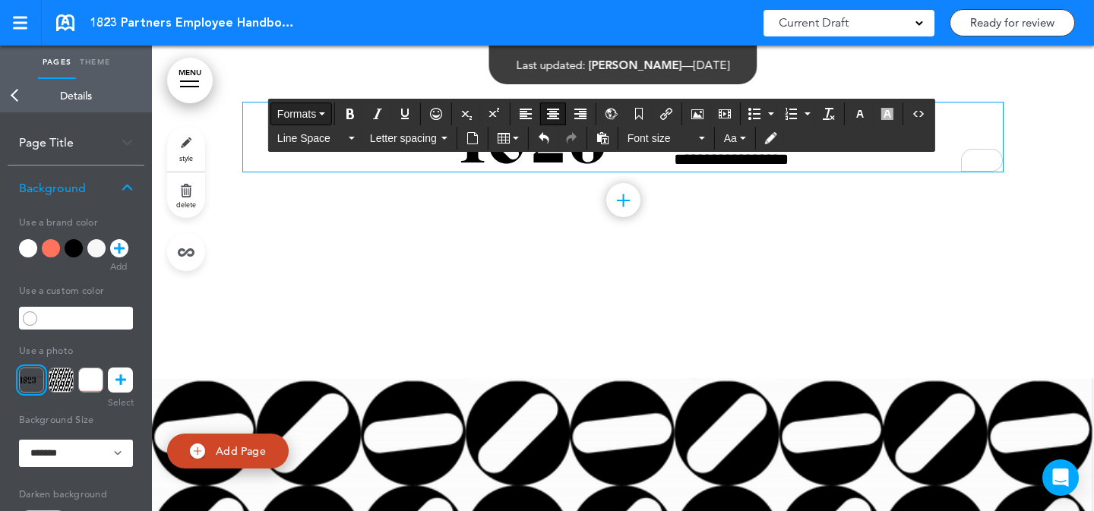
click at [291, 106] on button "Formats" at bounding box center [301, 113] width 60 height 21
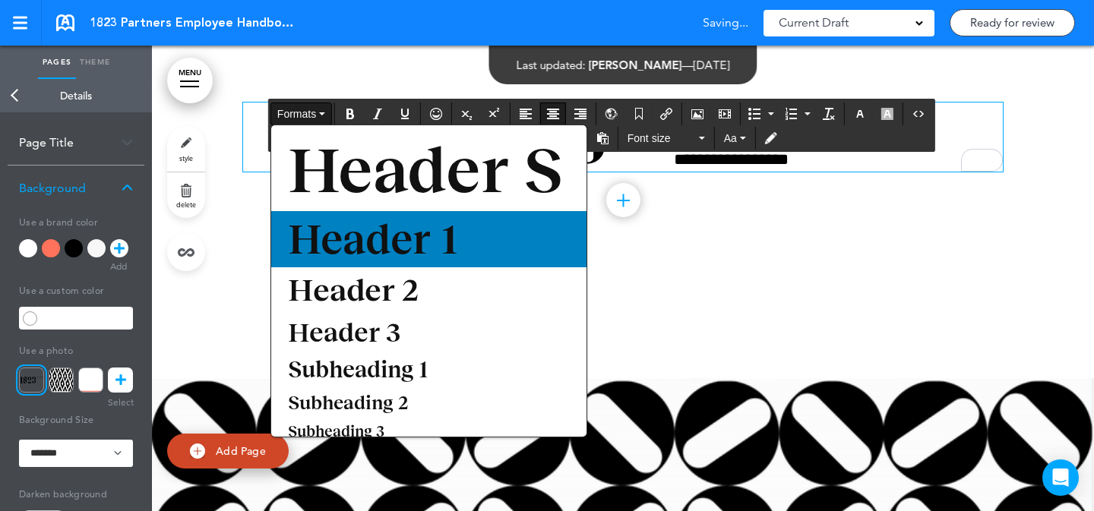
click at [395, 220] on span "Header 1" at bounding box center [372, 239] width 173 height 47
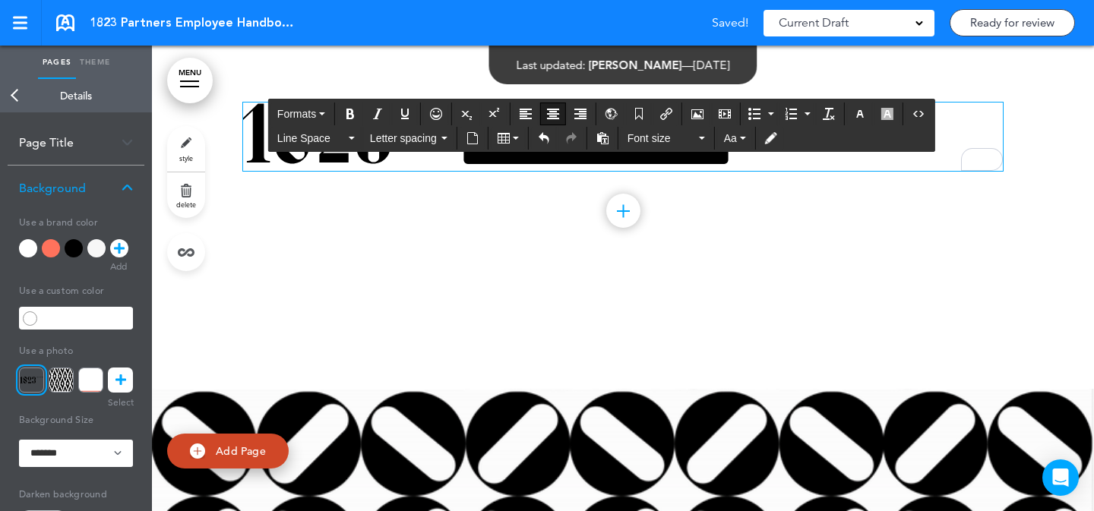
click at [837, 248] on div "**********" at bounding box center [623, 162] width 760 height 232
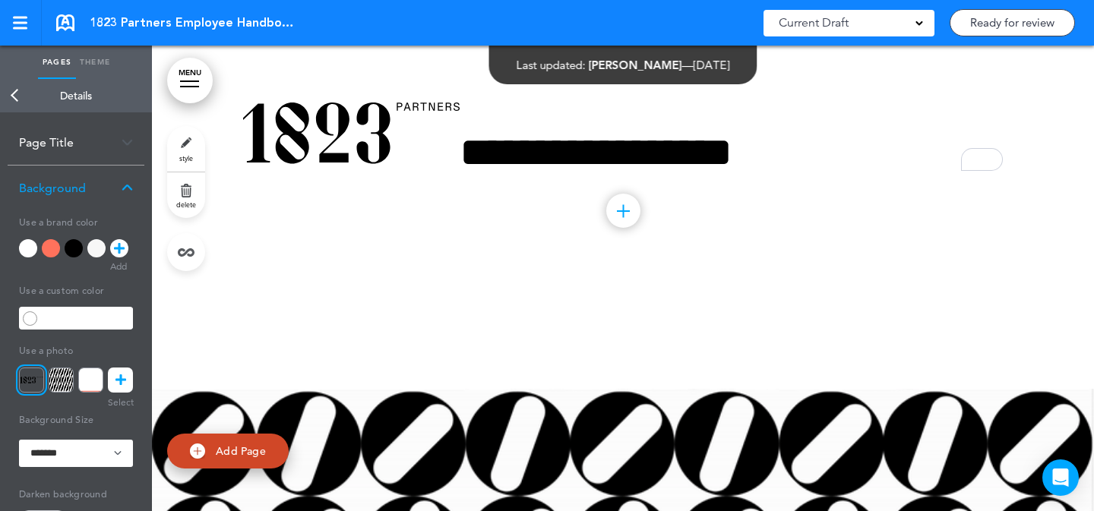
click at [552, 148] on div "MENU Formats Line Space Letter spacing Font size Aa Formats Line Space Letter s…" at bounding box center [623, 279] width 942 height 466
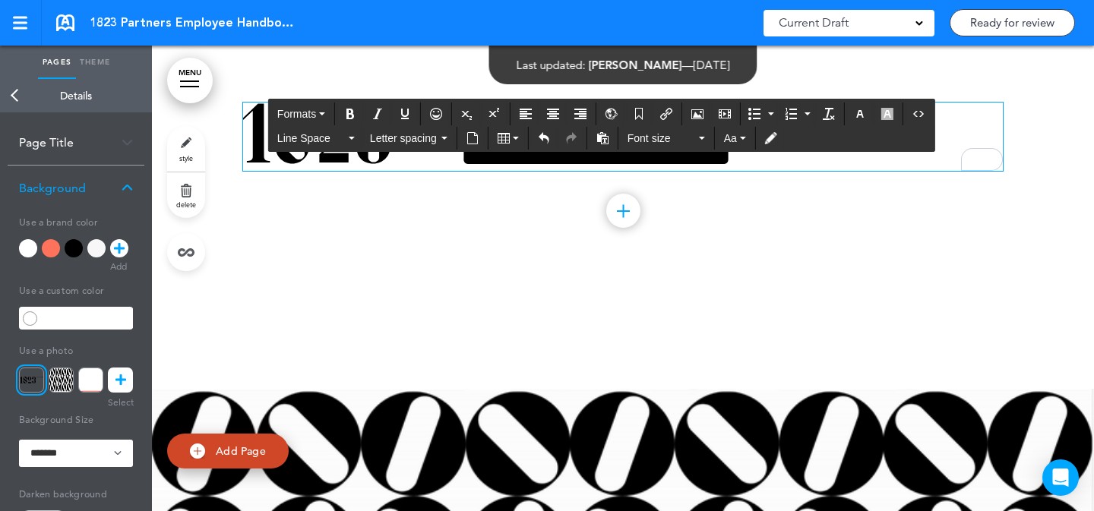
click at [553, 169] on h1 "**********" at bounding box center [623, 137] width 760 height 68
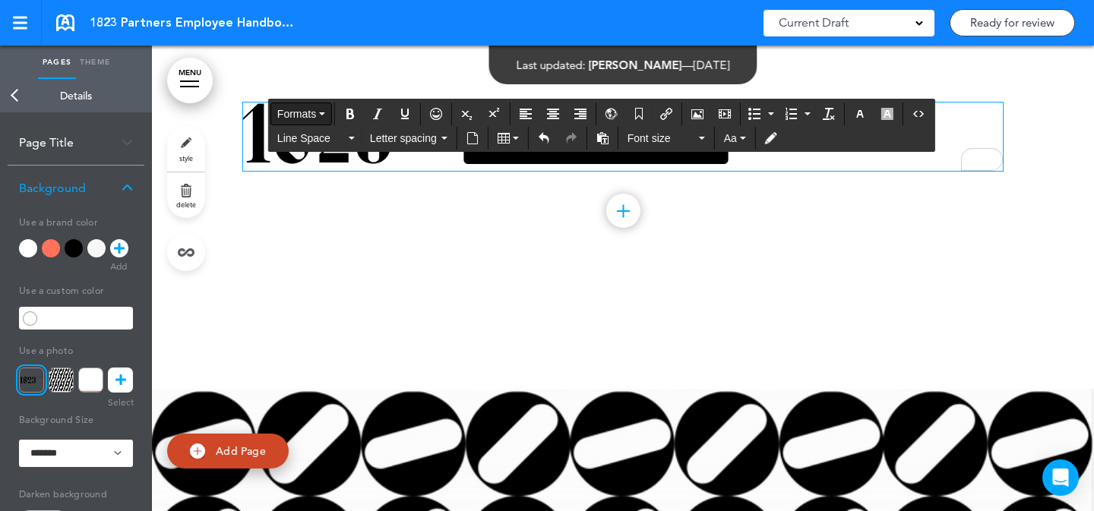
click at [315, 116] on span "Formats" at bounding box center [296, 114] width 39 height 12
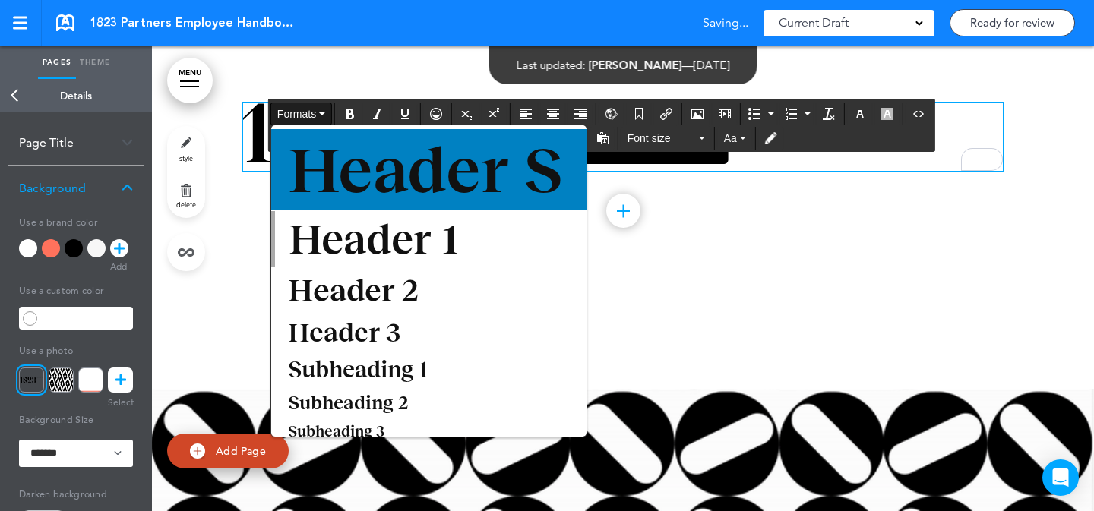
click at [326, 147] on span "Header S" at bounding box center [425, 170] width 278 height 72
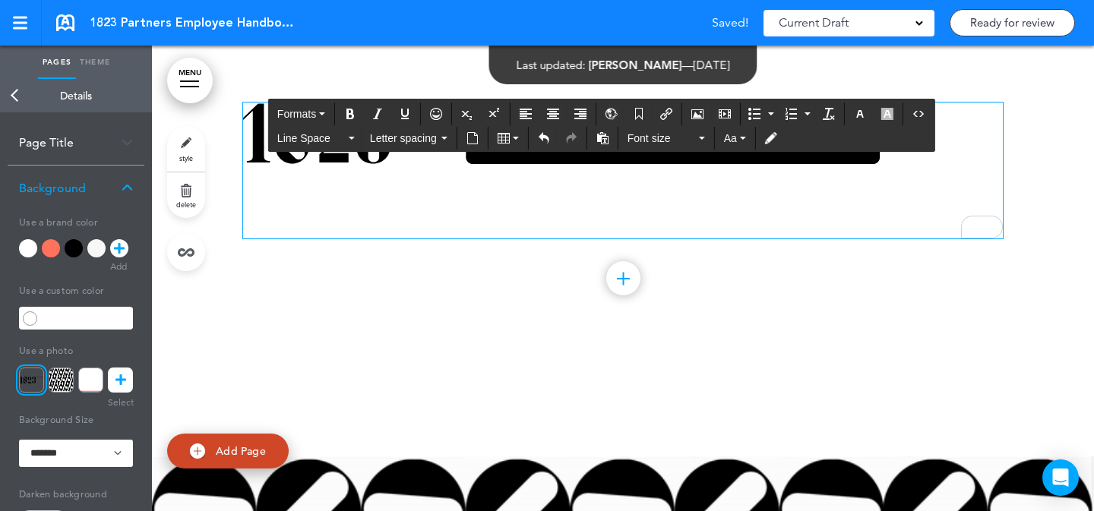
click at [247, 142] on img "To enrich screen reader interactions, please activate Accessibility in Grammarl…" at bounding box center [351, 134] width 217 height 62
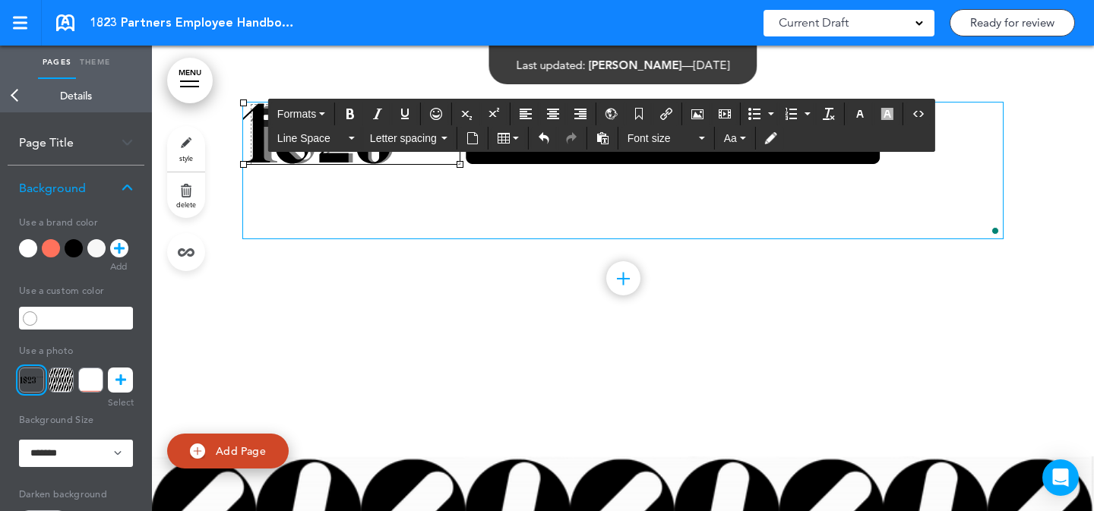
drag, startPoint x: 236, startPoint y: 103, endPoint x: 245, endPoint y: 105, distance: 8.7
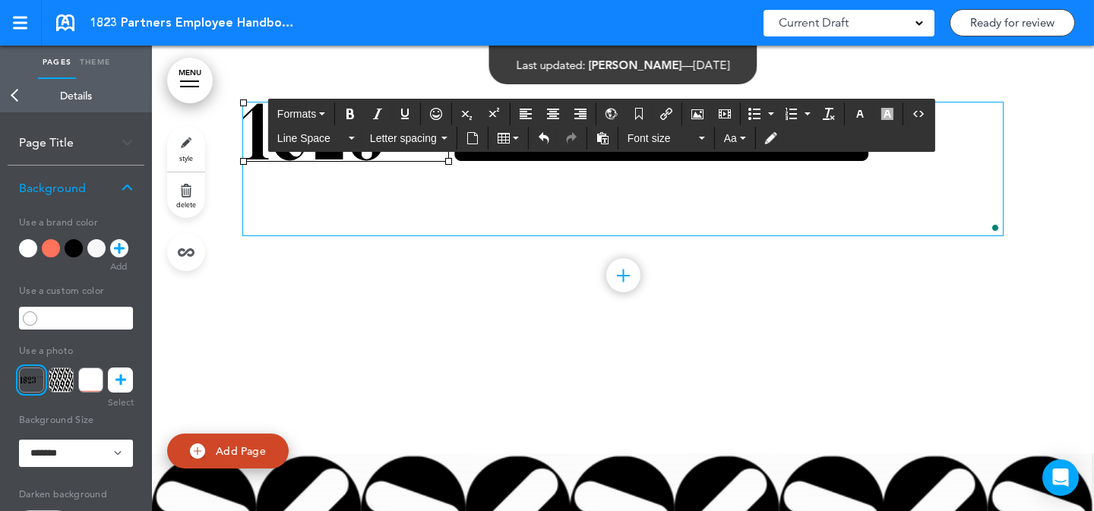
drag, startPoint x: 589, startPoint y: 214, endPoint x: 616, endPoint y: 190, distance: 36.0
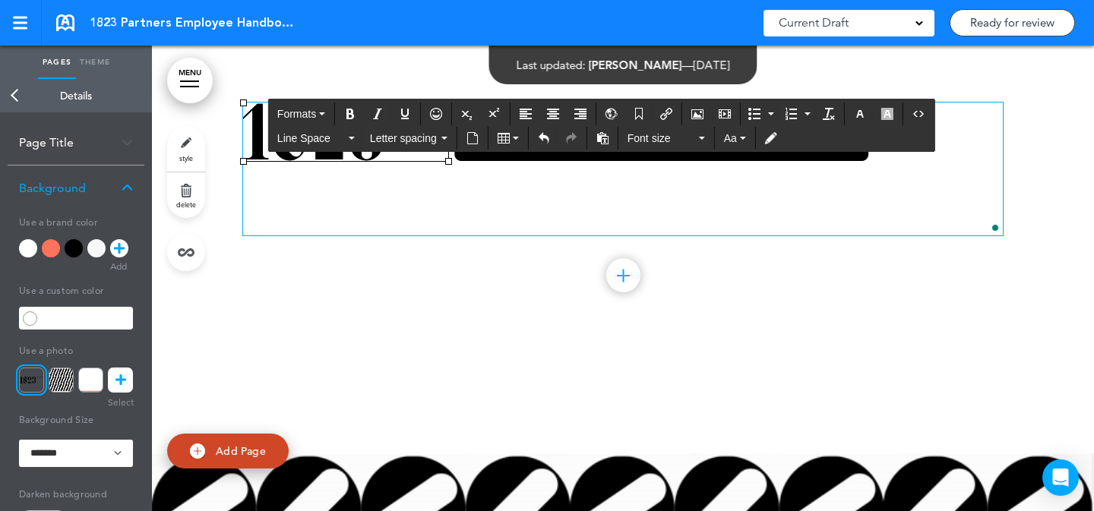
click at [589, 214] on h1 "**********" at bounding box center [623, 169] width 760 height 133
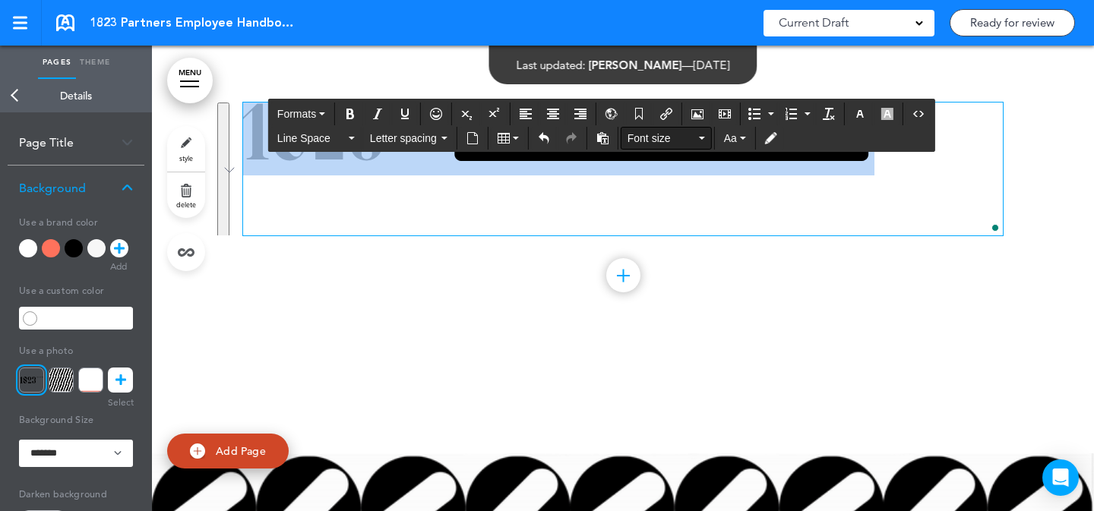
click at [678, 142] on span "Font size" at bounding box center [662, 138] width 68 height 15
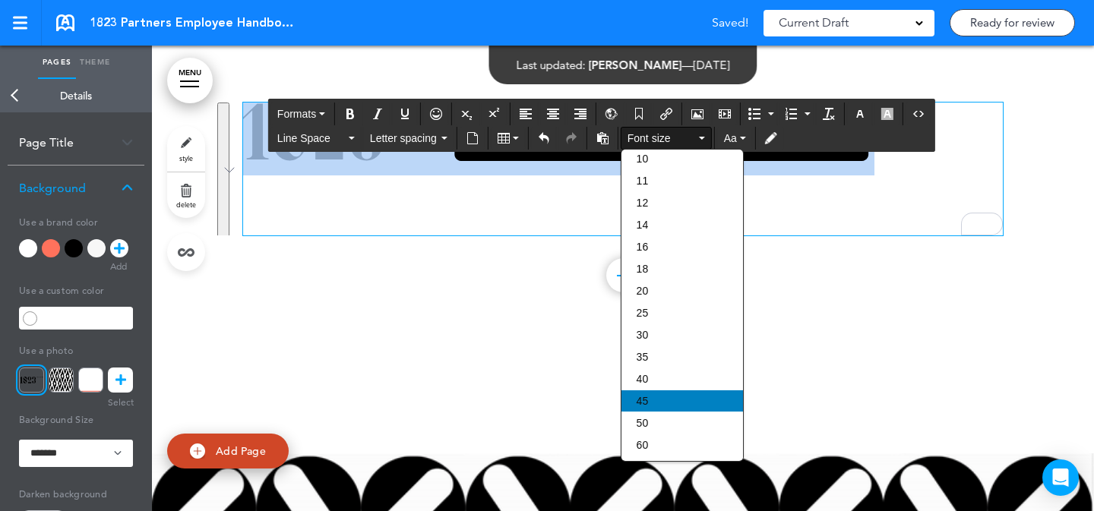
scroll to position [152, 0]
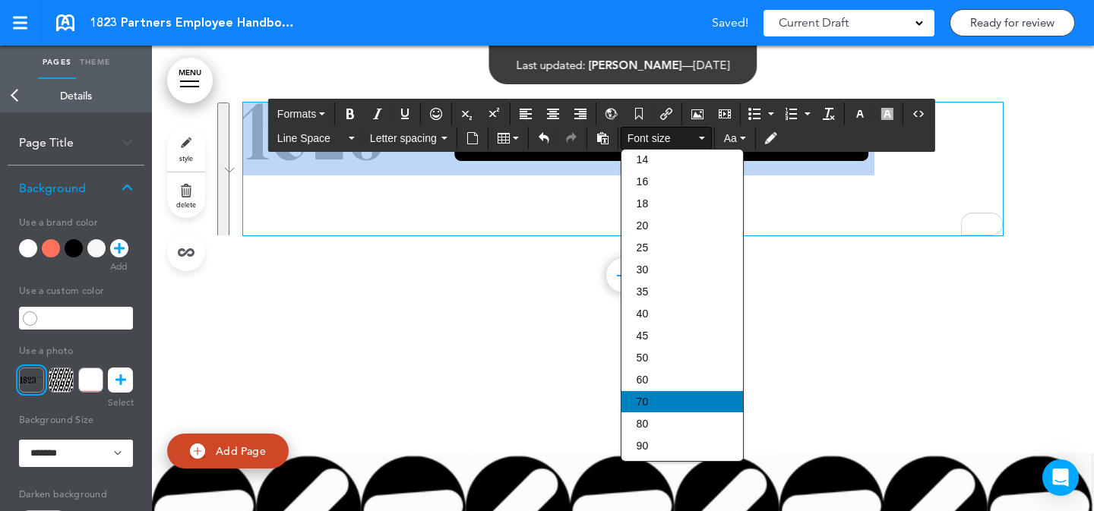
click at [689, 394] on div "70" at bounding box center [683, 401] width 122 height 21
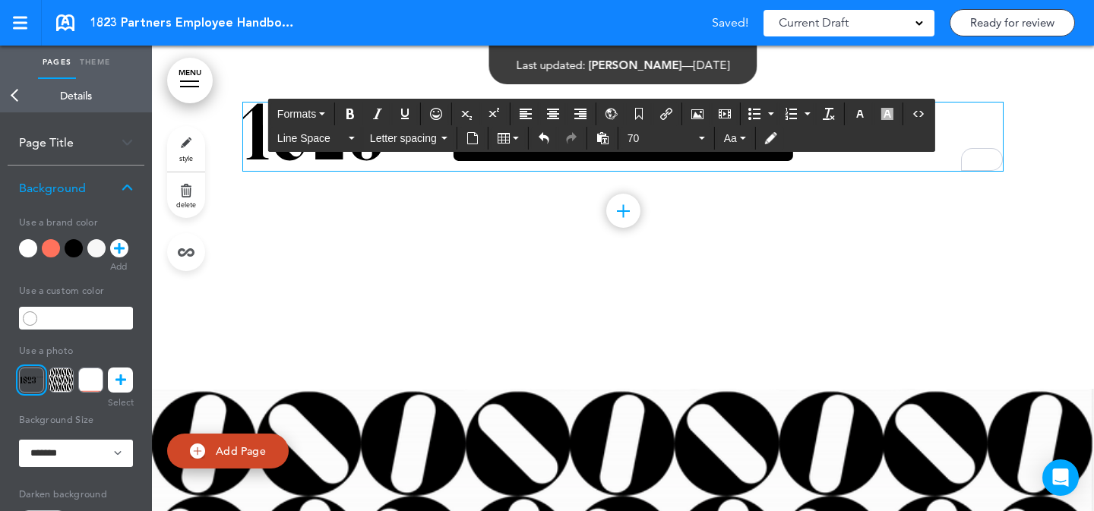
click at [819, 257] on div "**********" at bounding box center [623, 162] width 760 height 232
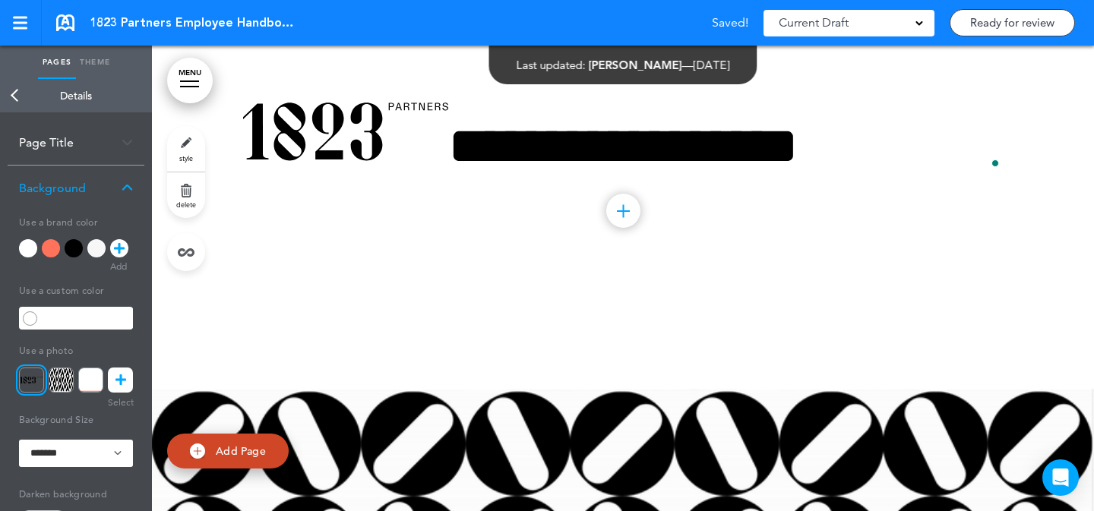
scroll to position [0, 0]
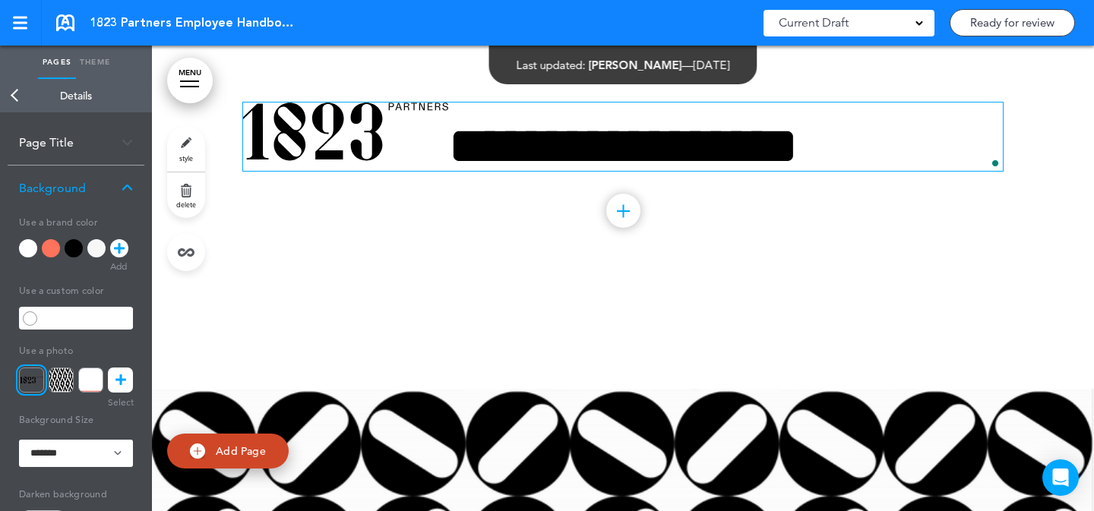
click at [286, 122] on div "MENU Formats Line Space Letter spacing Font size Aa Formats Line Space Letter s…" at bounding box center [623, 279] width 942 height 466
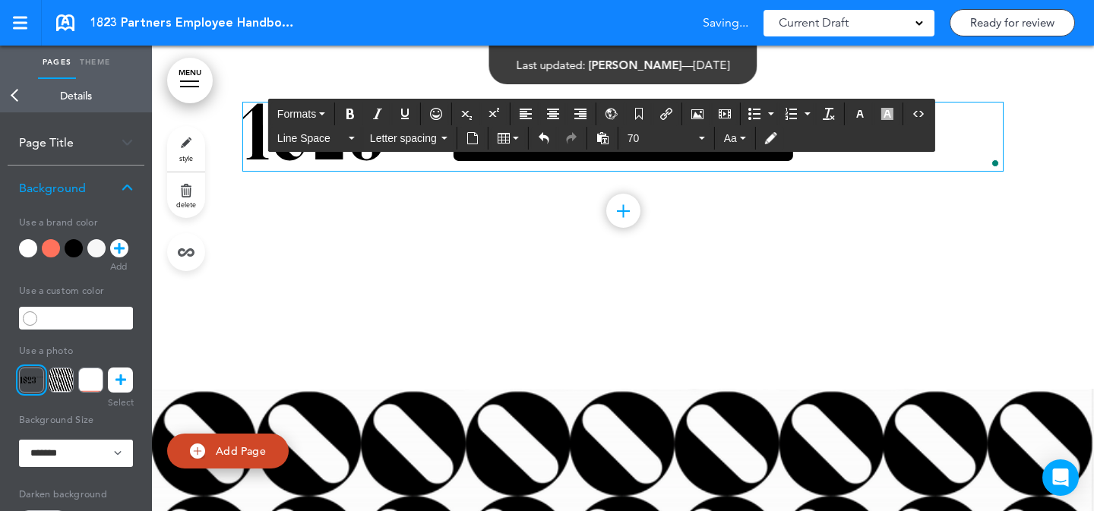
click at [698, 176] on div "**********" at bounding box center [623, 162] width 760 height 232
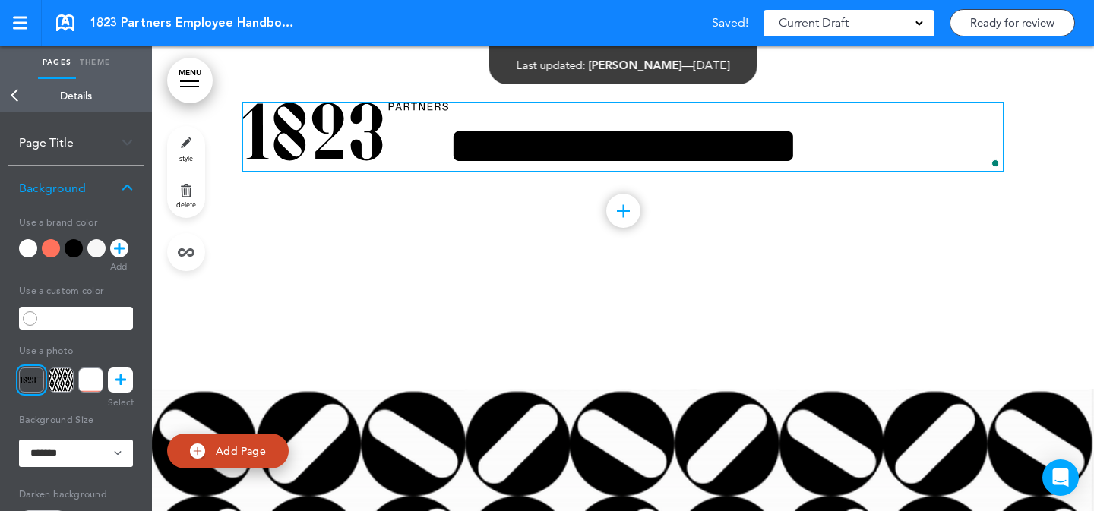
click at [689, 151] on div "MENU Formats Line Space Letter spacing Font size Aa Formats Line Space Letter s…" at bounding box center [623, 279] width 942 height 466
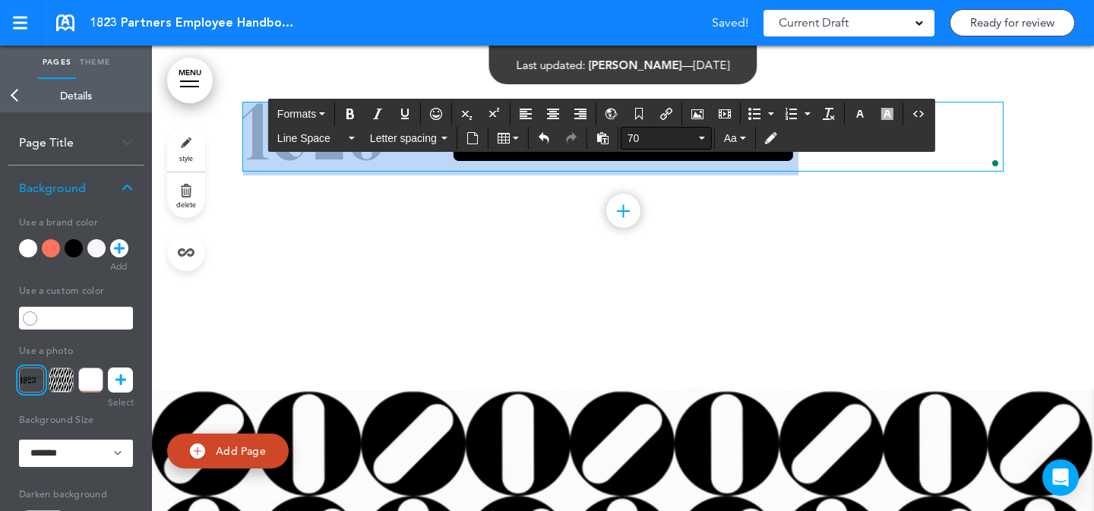
click at [624, 136] on button "70" at bounding box center [667, 138] width 90 height 21
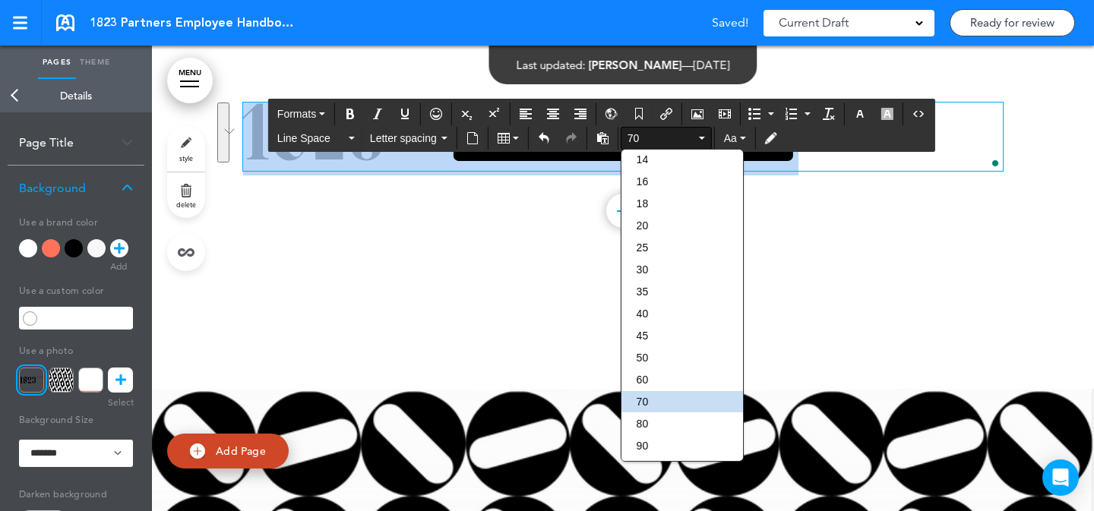
drag, startPoint x: 664, startPoint y: 417, endPoint x: 701, endPoint y: 348, distance: 78.2
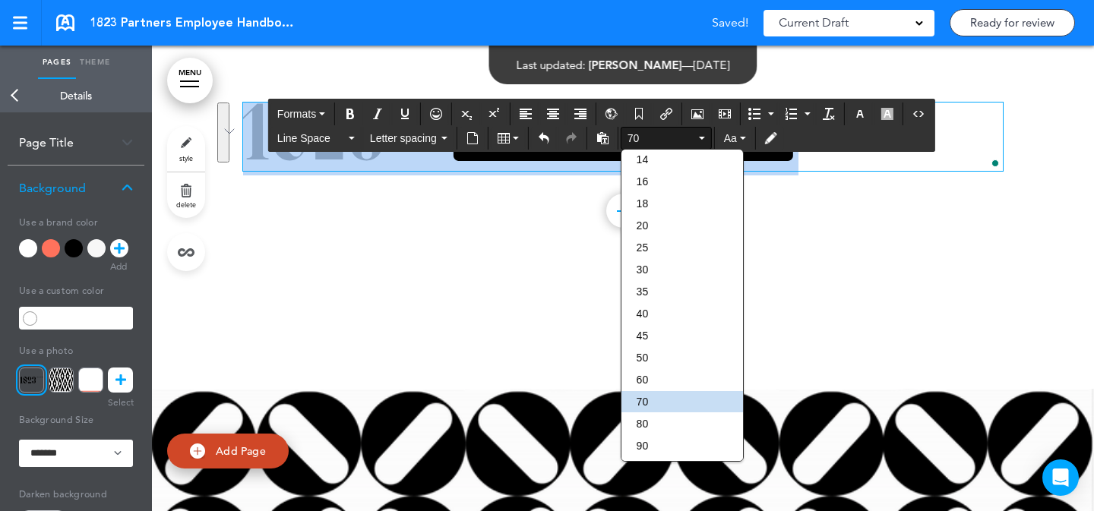
click at [664, 417] on div "80" at bounding box center [683, 423] width 122 height 21
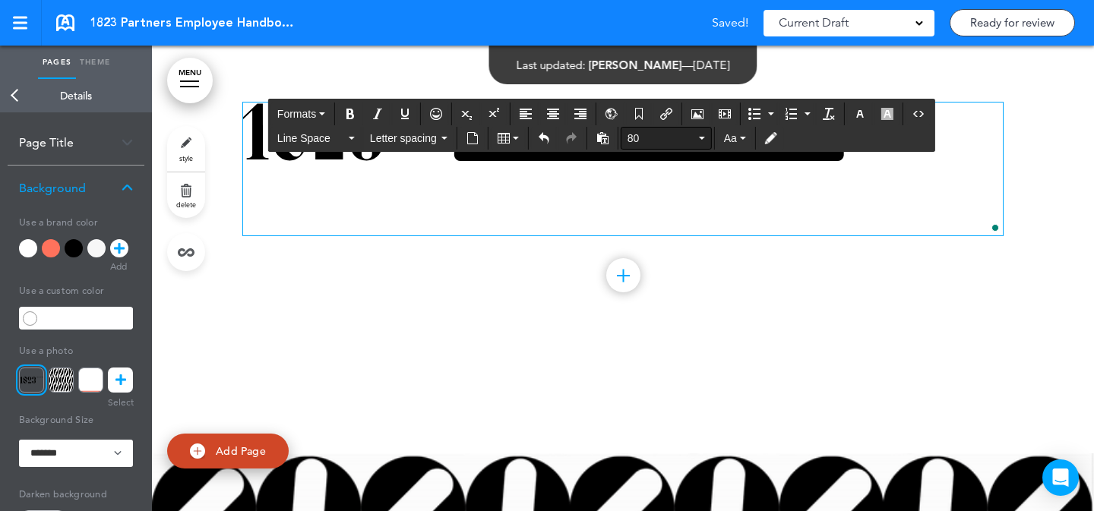
click at [644, 132] on span "80" at bounding box center [662, 138] width 68 height 15
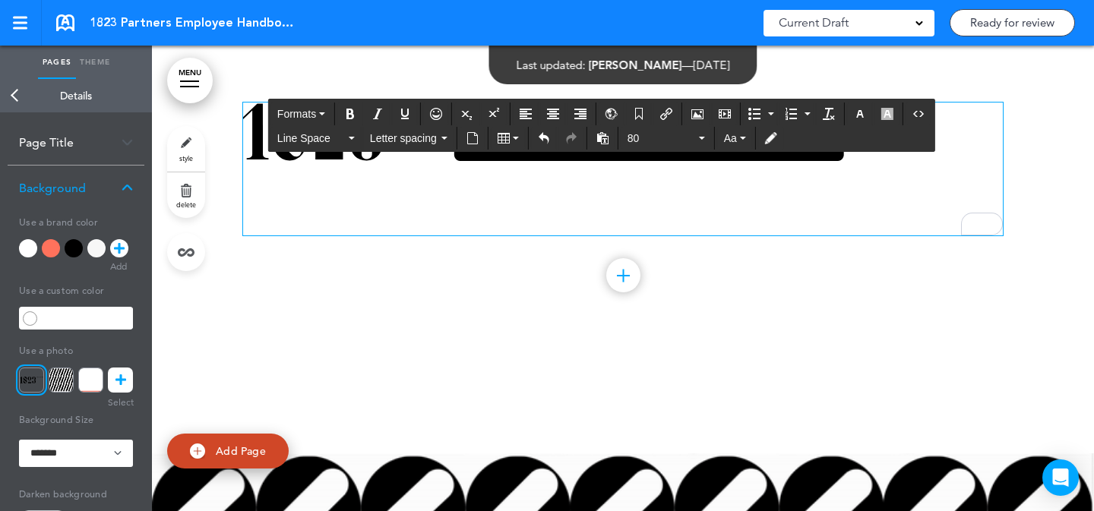
click at [330, 174] on span "**********" at bounding box center [546, 144] width 607 height 60
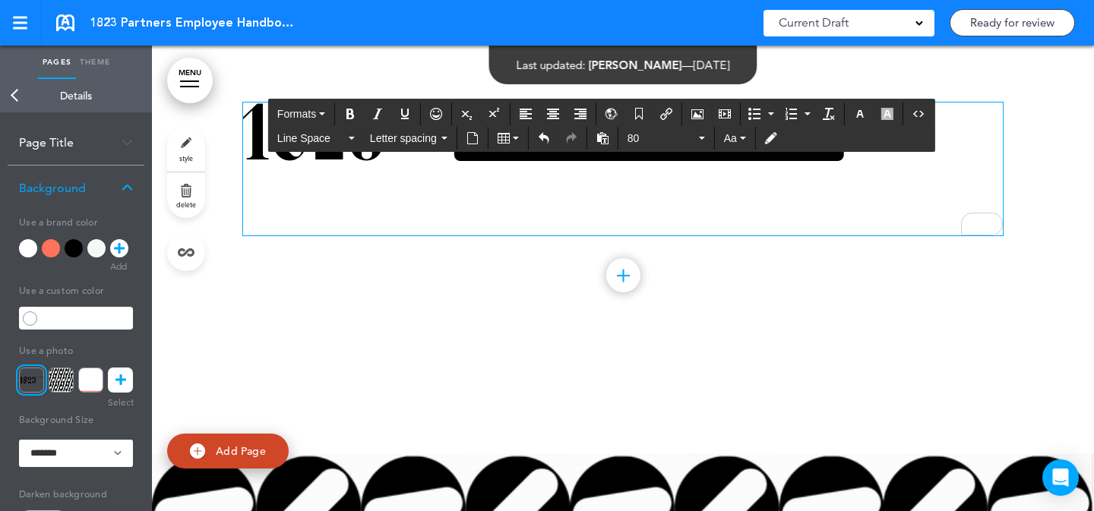
scroll to position [35, 0]
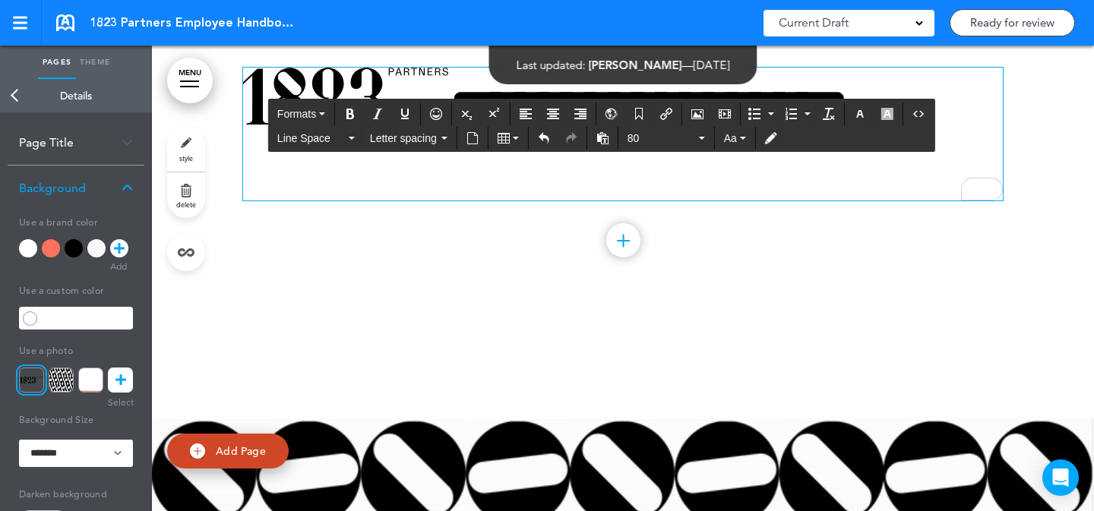
click at [362, 66] on div "**********" at bounding box center [623, 159] width 760 height 296
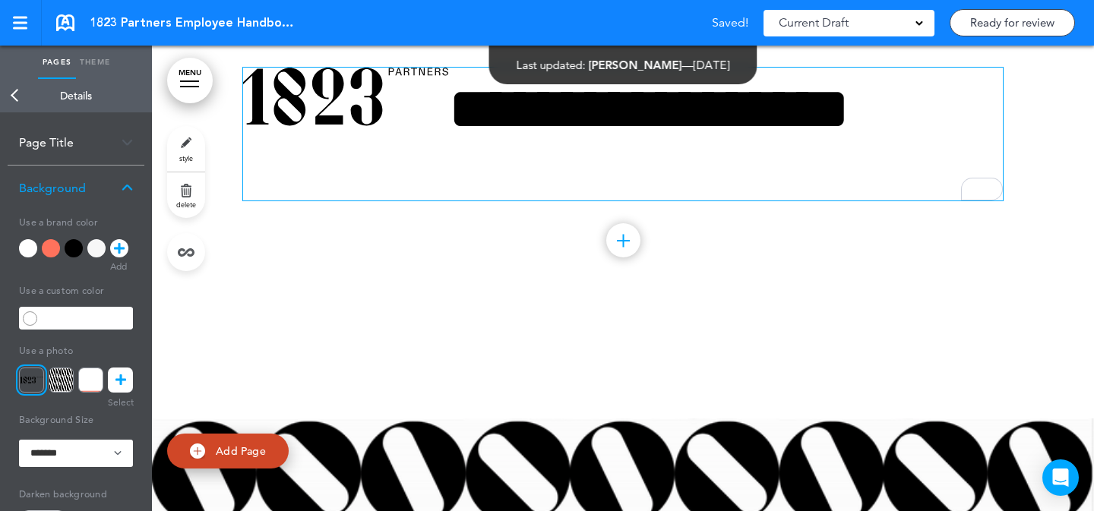
click at [435, 74] on img "To enrich screen reader interactions, please activate Accessibility in Grammarl…" at bounding box center [345, 97] width 205 height 59
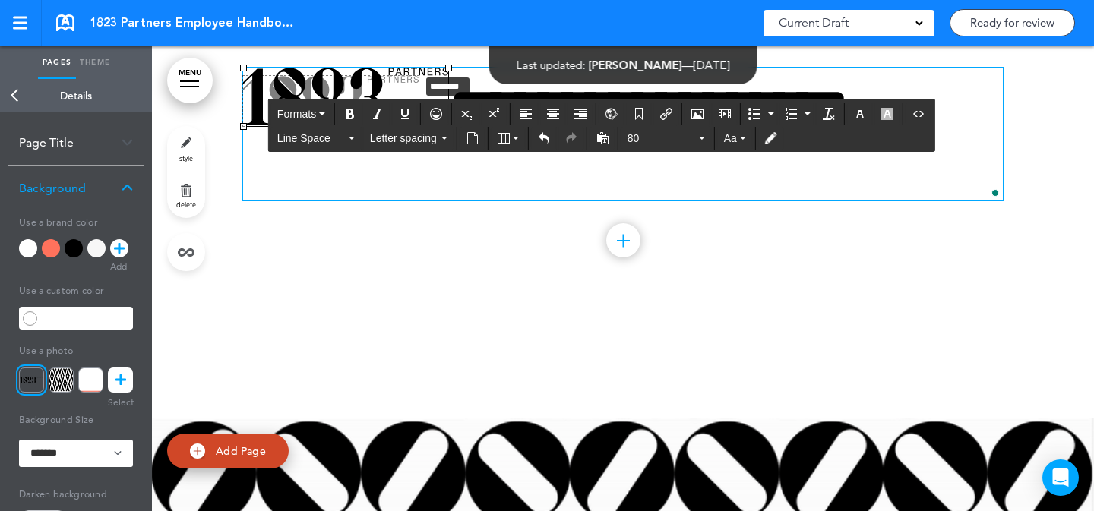
drag, startPoint x: 443, startPoint y: 68, endPoint x: 413, endPoint y: 75, distance: 30.4
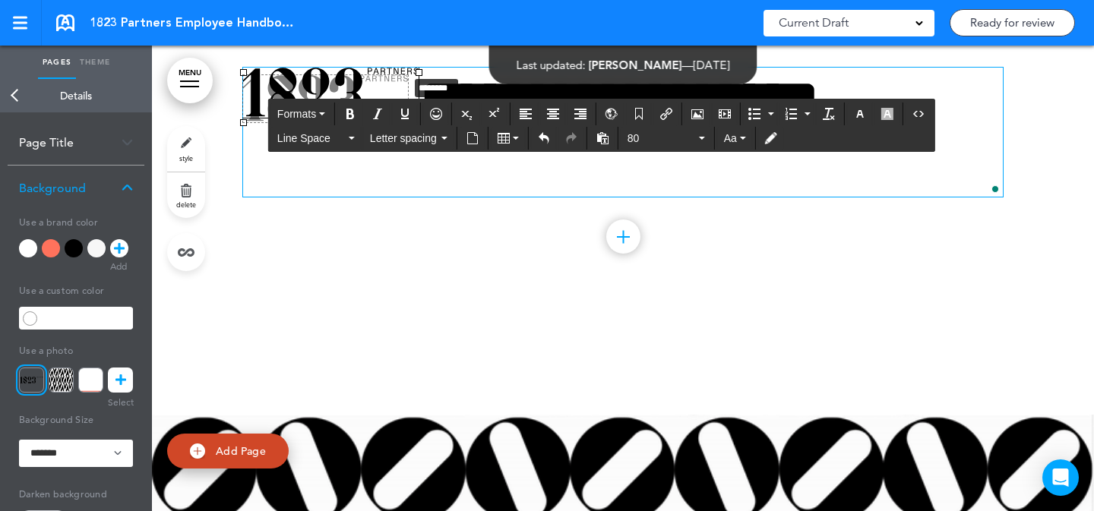
drag, startPoint x: 412, startPoint y: 74, endPoint x: 391, endPoint y: 80, distance: 21.9
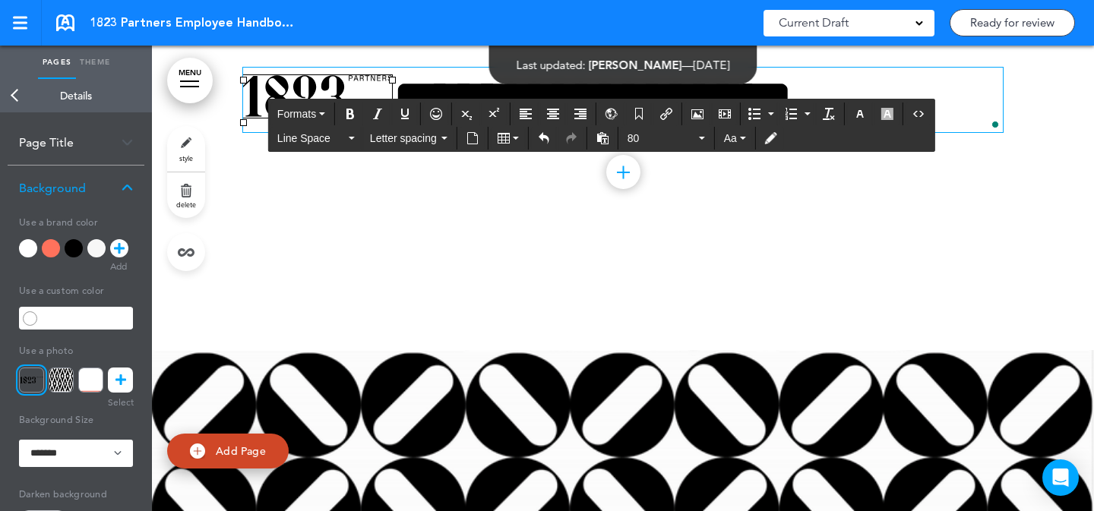
click at [541, 275] on div at bounding box center [623, 512] width 942 height 547
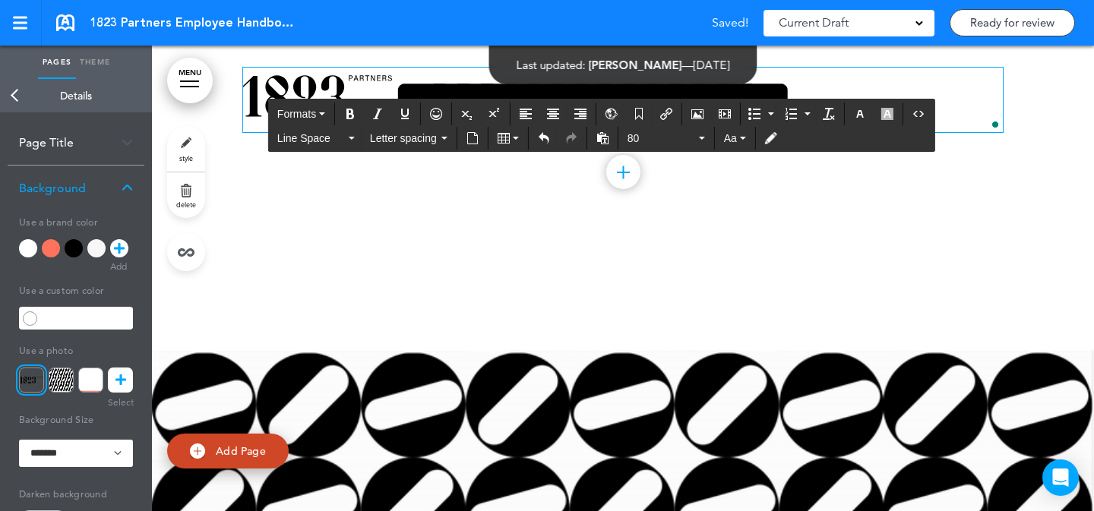
click at [390, 92] on span "**********" at bounding box center [518, 101] width 551 height 60
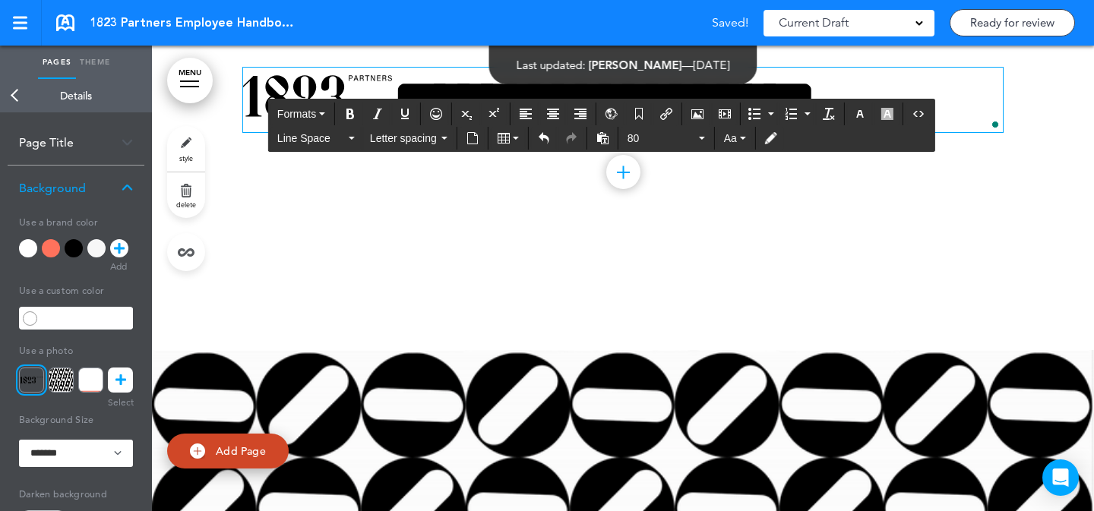
click at [567, 223] on div "**********" at bounding box center [623, 125] width 760 height 228
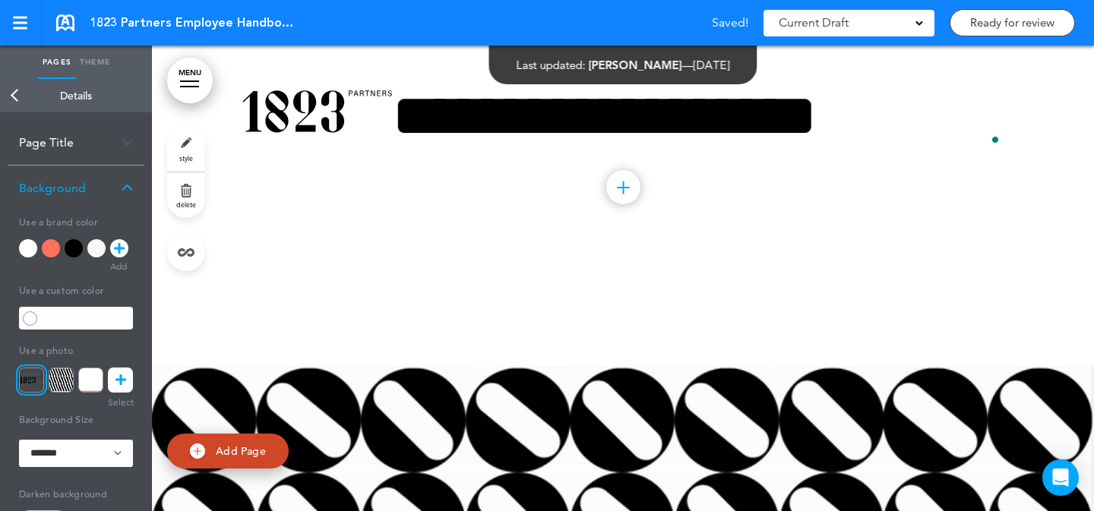
scroll to position [0, 0]
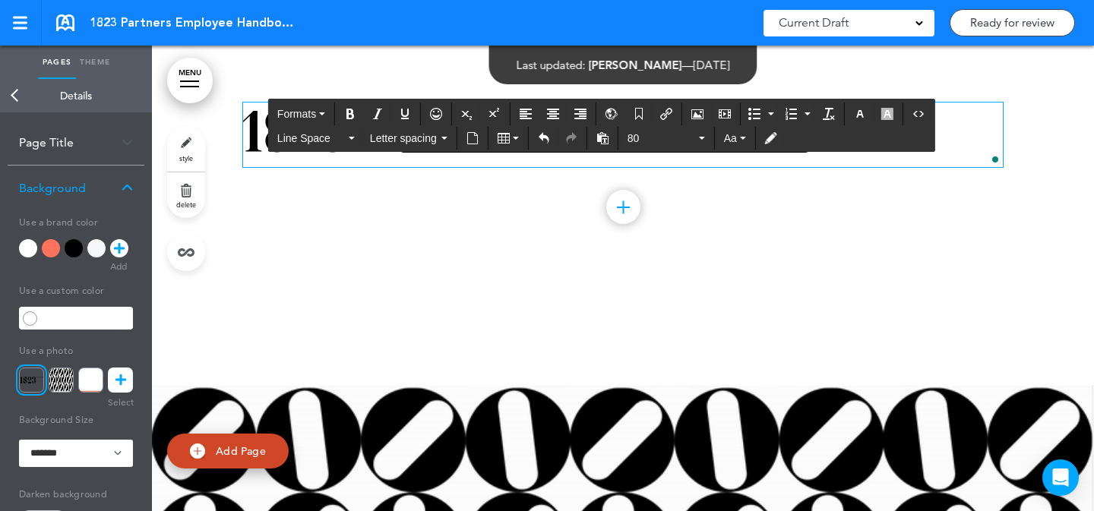
click at [818, 123] on span "**********" at bounding box center [530, 136] width 575 height 60
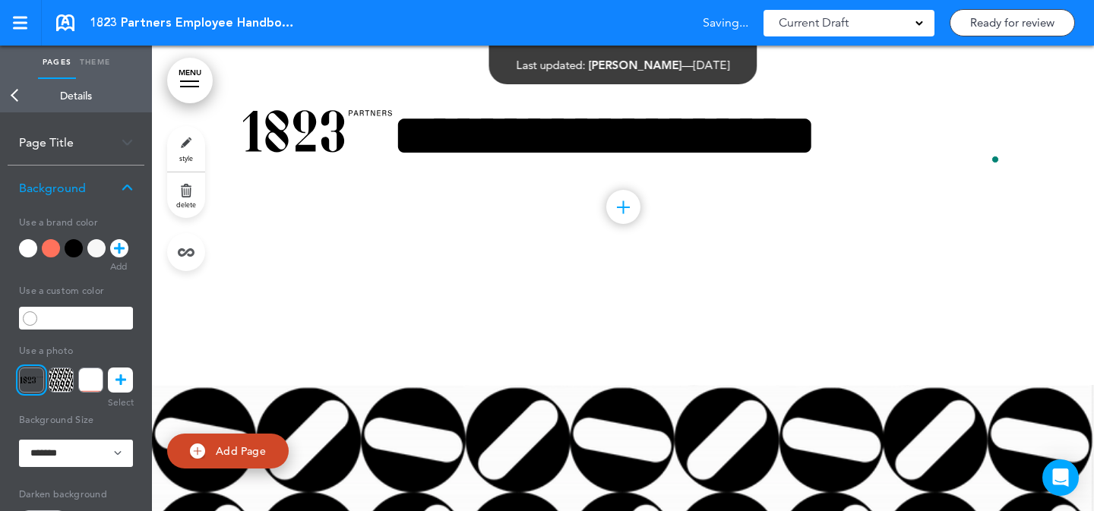
click at [1023, 114] on div at bounding box center [623, 160] width 942 height 228
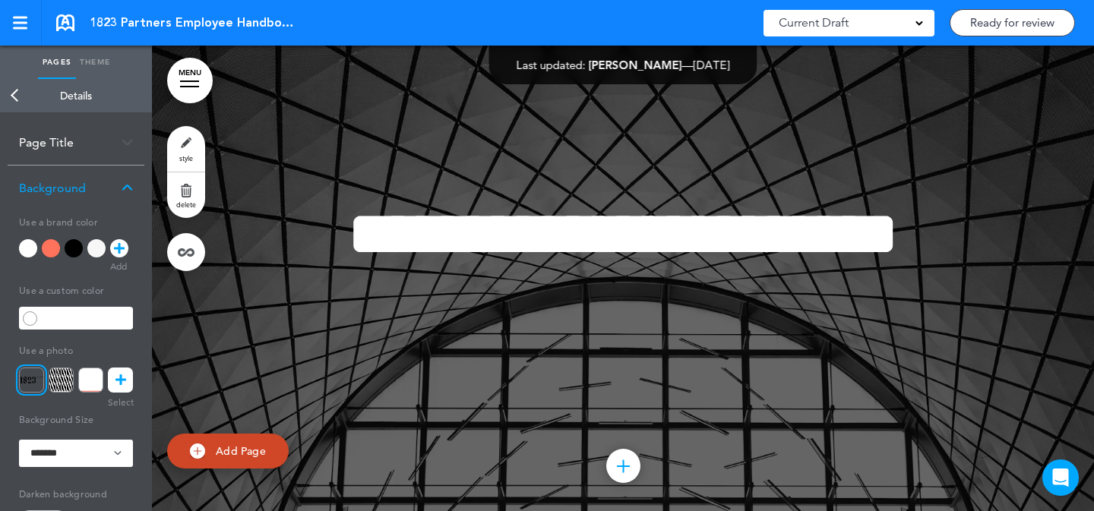
scroll to position [4743, 0]
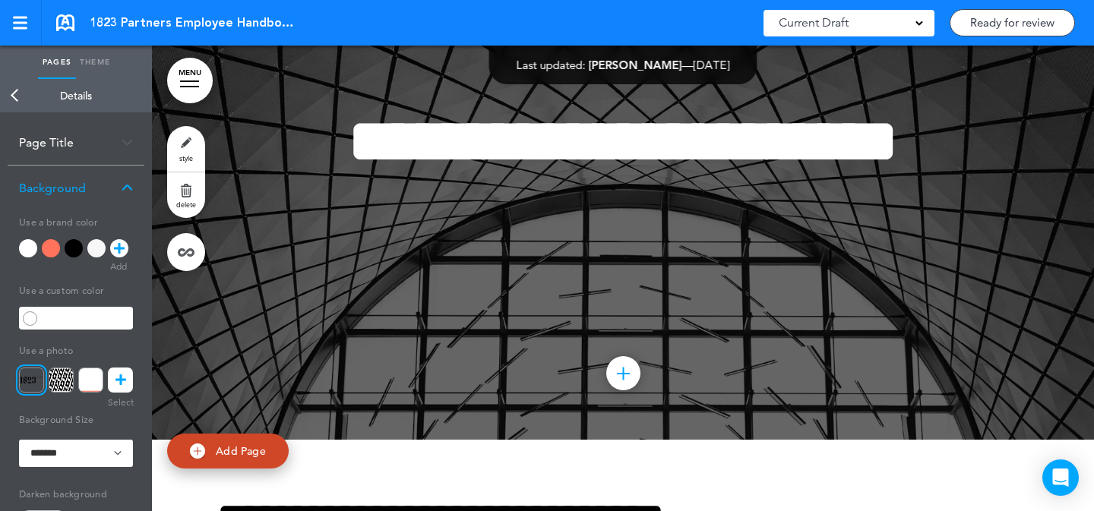
click at [191, 150] on link "style" at bounding box center [186, 149] width 38 height 46
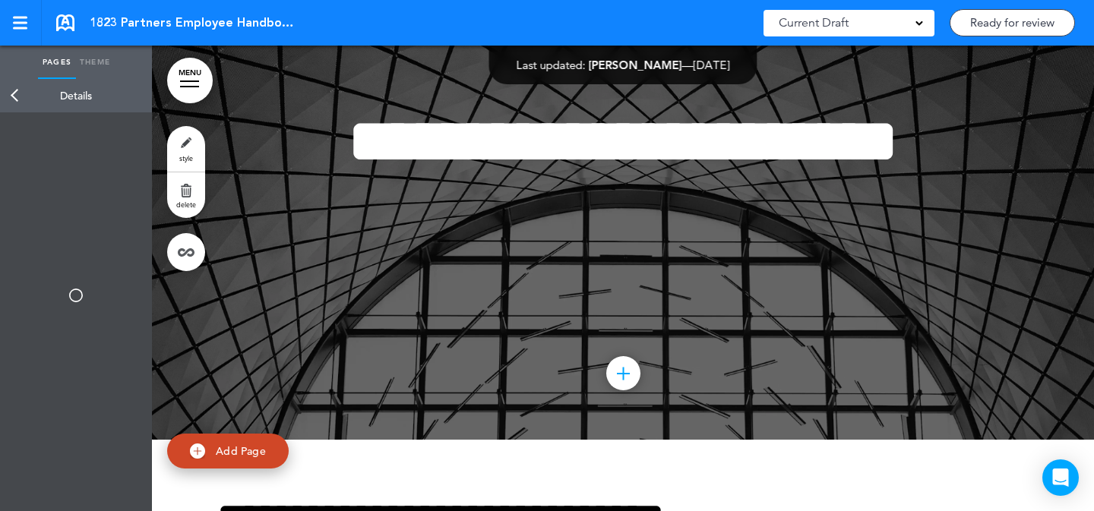
select select "*****"
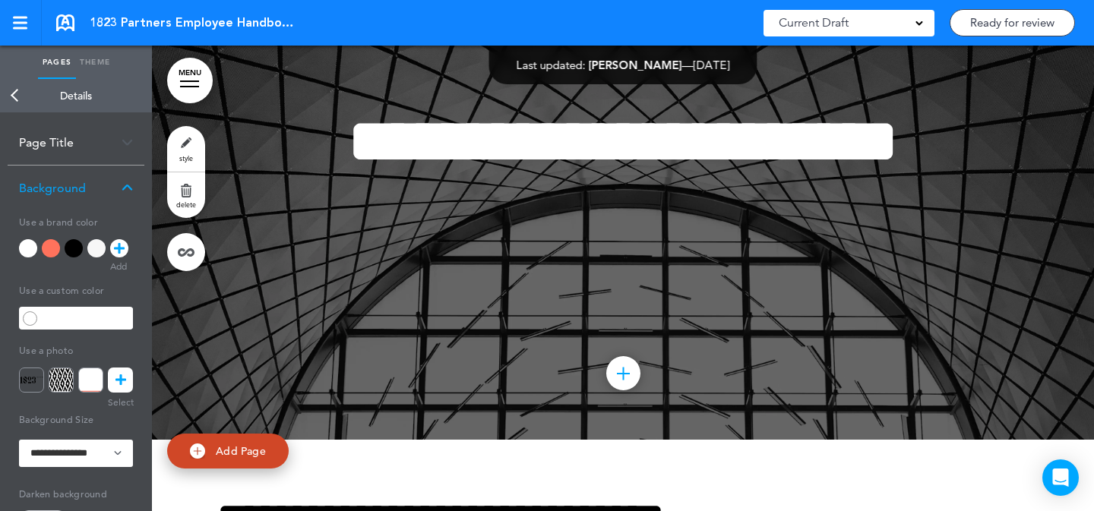
click at [122, 379] on icon at bounding box center [121, 380] width 11 height 25
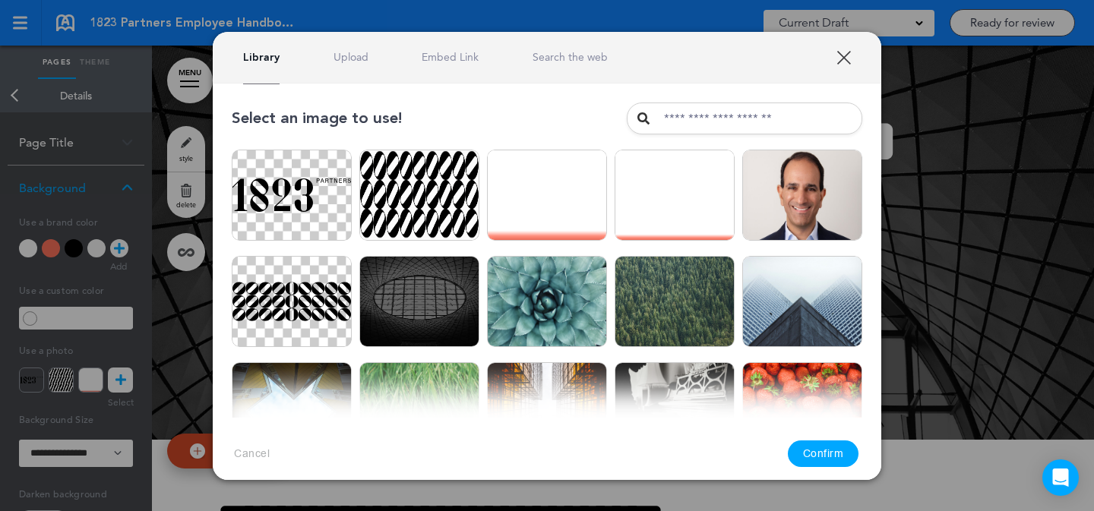
click at [436, 59] on link "Embed Link" at bounding box center [450, 57] width 57 height 14
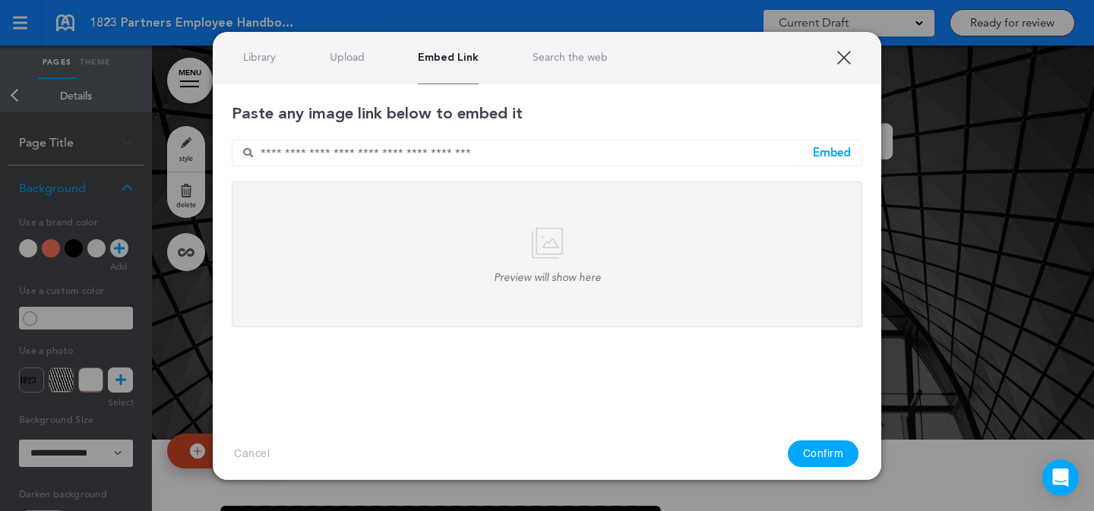
click at [518, 153] on input "text" at bounding box center [547, 153] width 631 height 27
paste input "**********"
click at [833, 154] on div "Embed" at bounding box center [832, 152] width 38 height 11
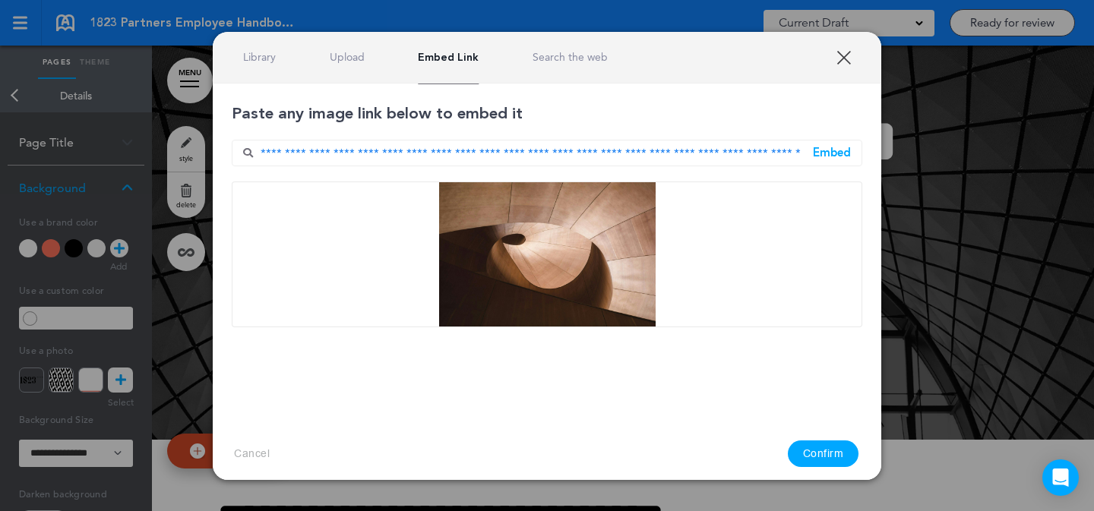
click at [819, 461] on button "Confirm" at bounding box center [823, 454] width 71 height 27
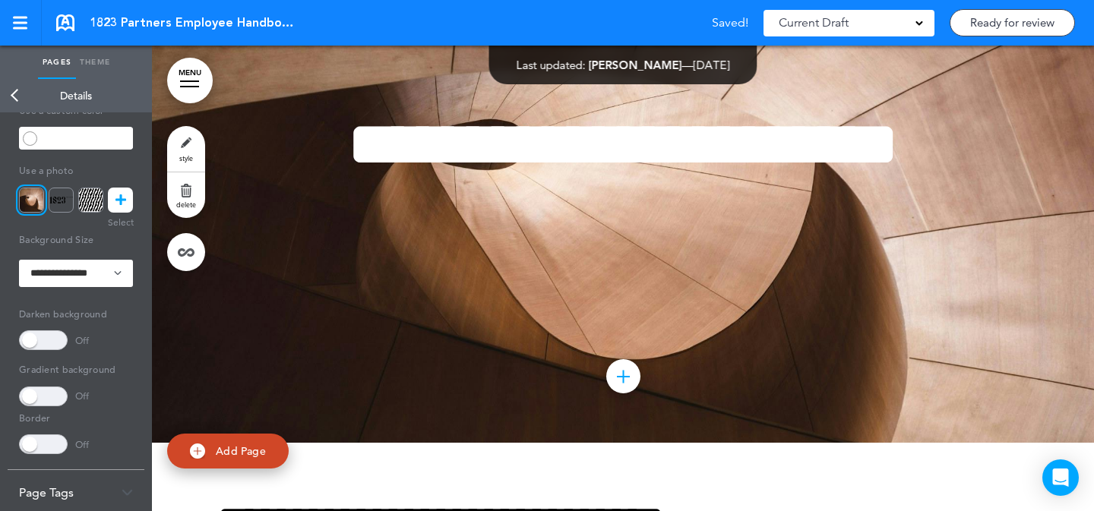
scroll to position [189, 0]
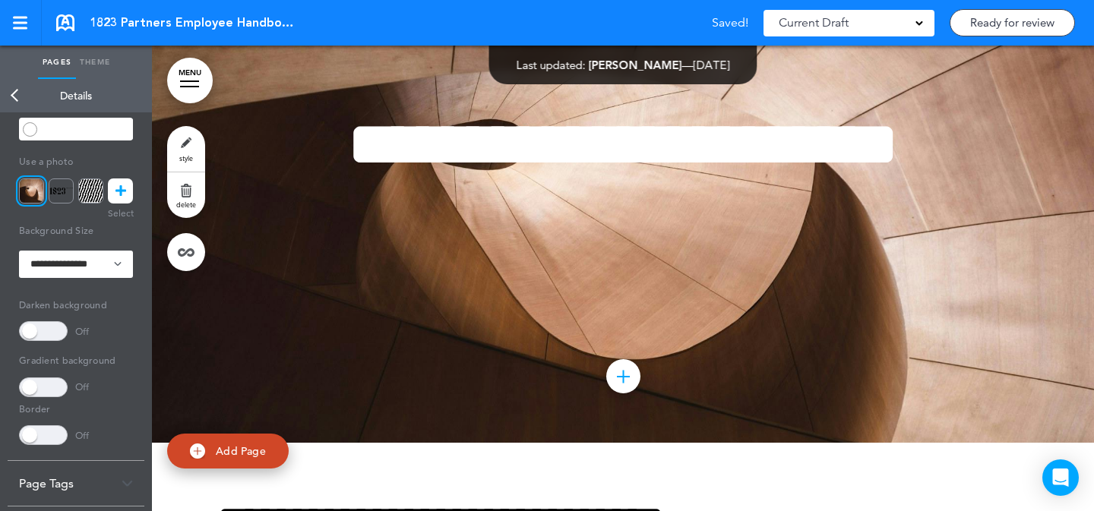
click at [55, 336] on span at bounding box center [43, 331] width 49 height 20
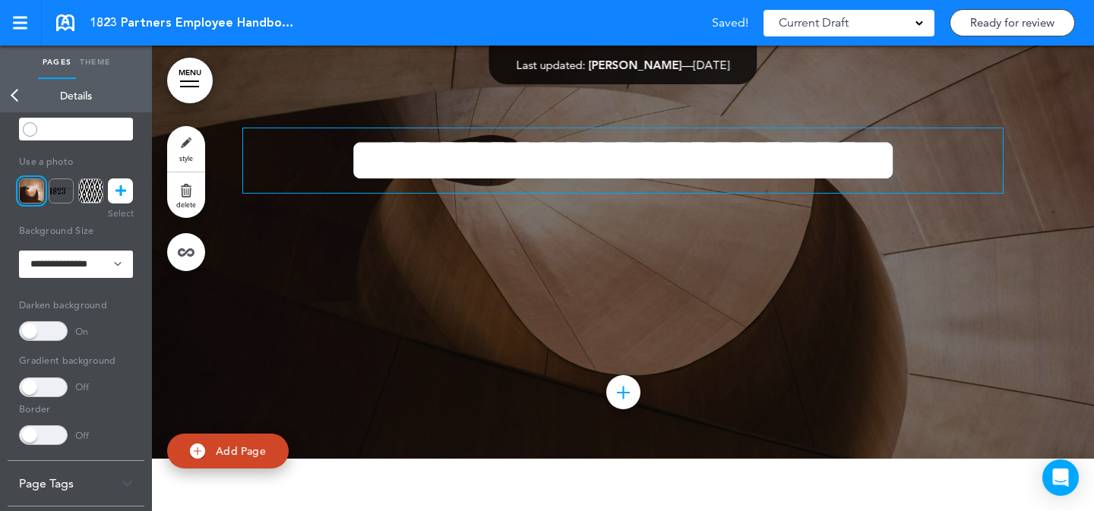
scroll to position [4566, 0]
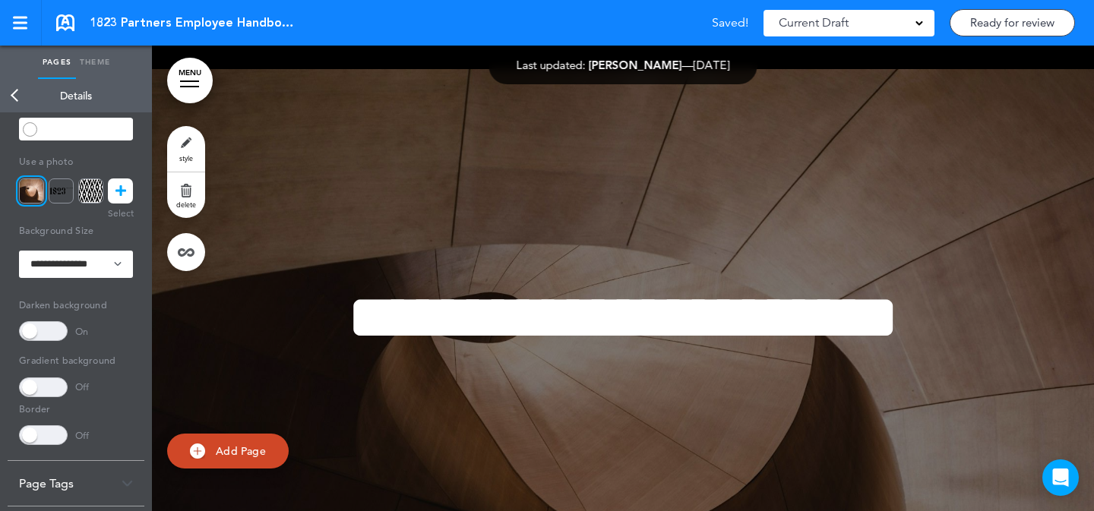
click at [190, 77] on link "MENU" at bounding box center [190, 81] width 46 height 46
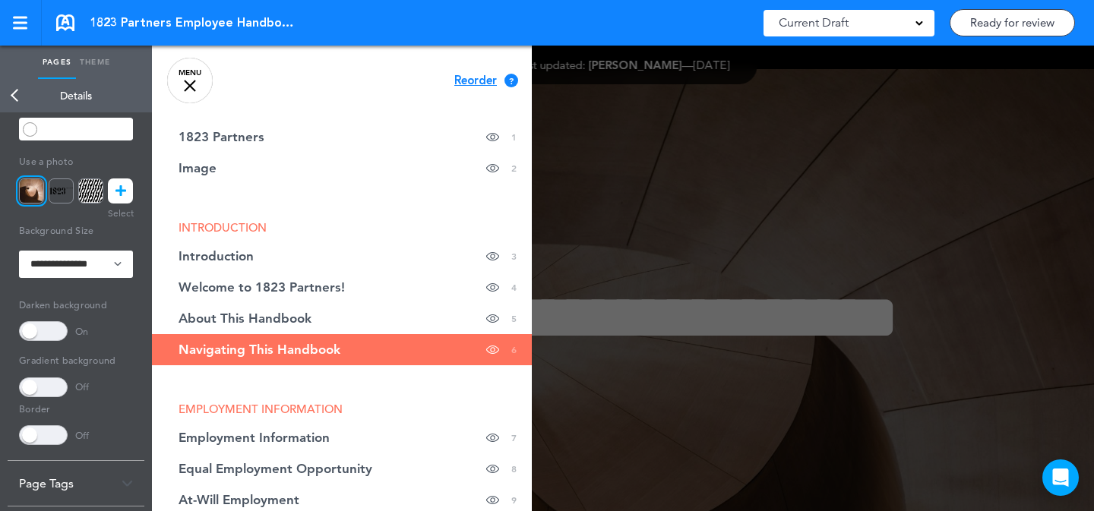
scroll to position [152, 0]
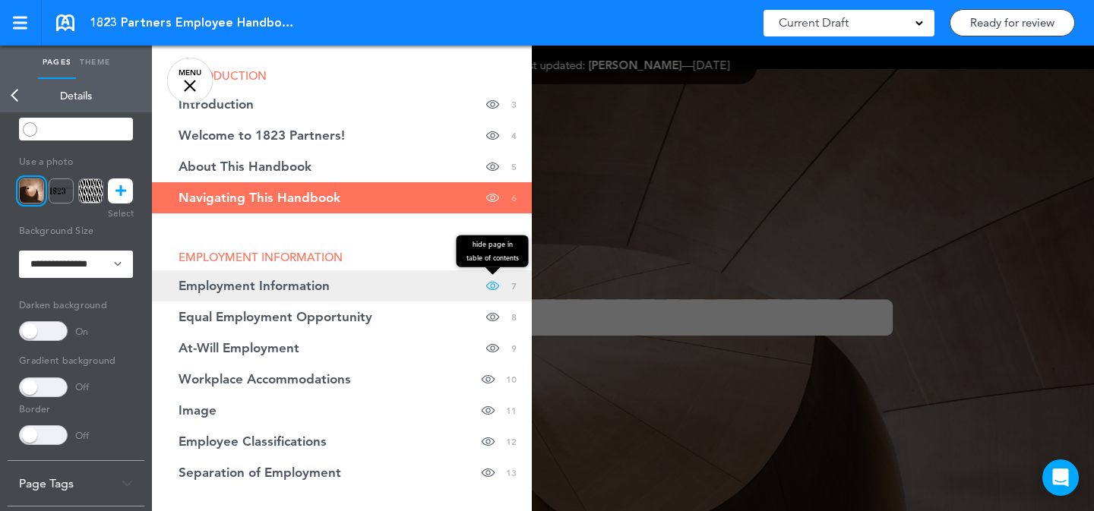
click at [486, 283] on span at bounding box center [492, 286] width 13 height 31
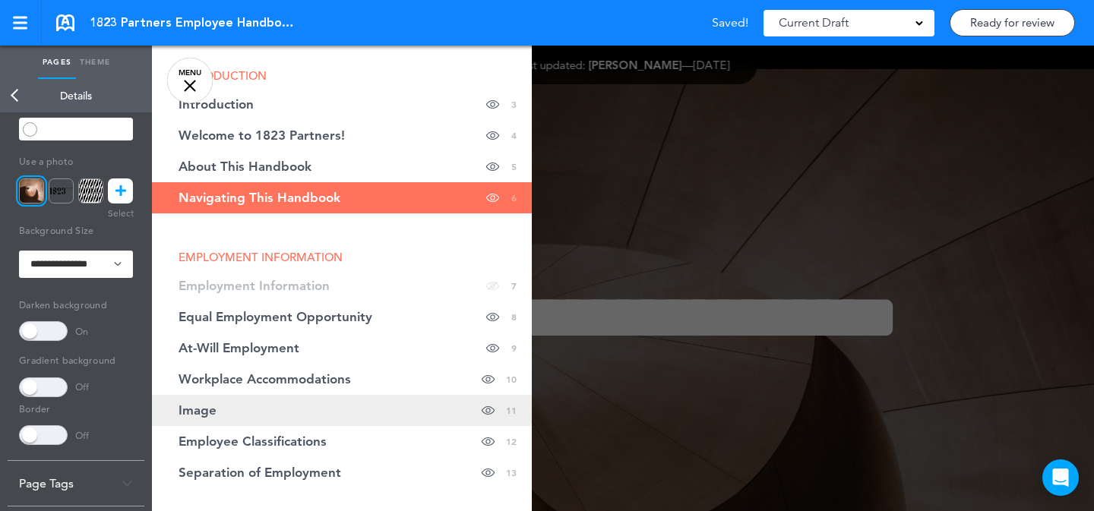
click at [426, 409] on link "Image hide page in table of contents 11" at bounding box center [342, 410] width 380 height 31
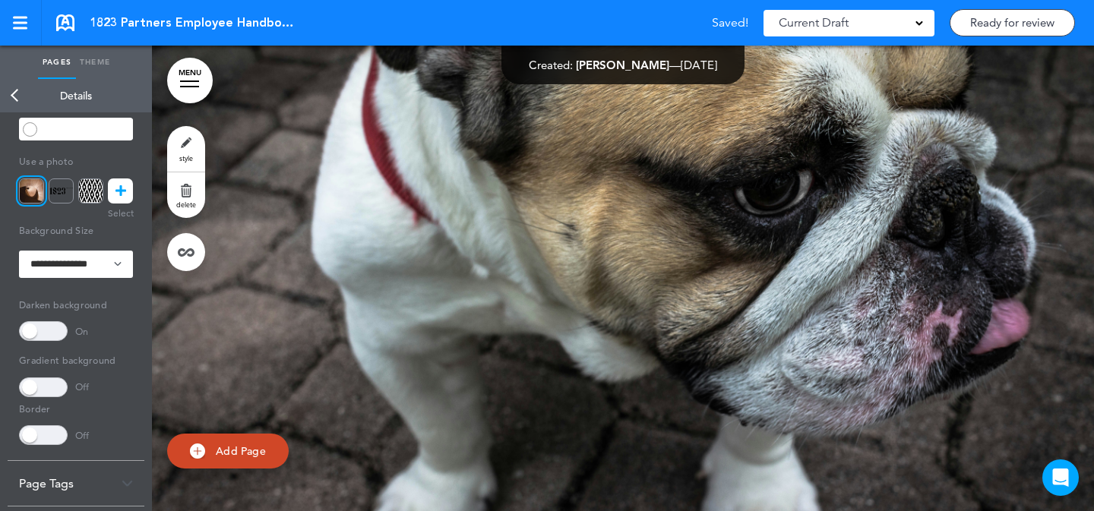
scroll to position [7349, 0]
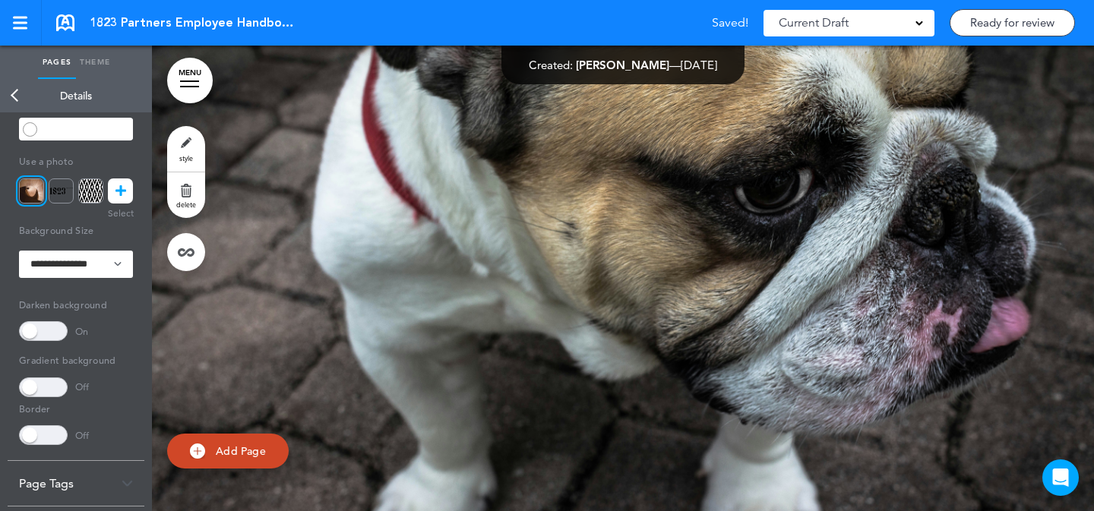
click at [174, 147] on link "style" at bounding box center [186, 149] width 38 height 46
click at [38, 196] on img at bounding box center [31, 191] width 25 height 25
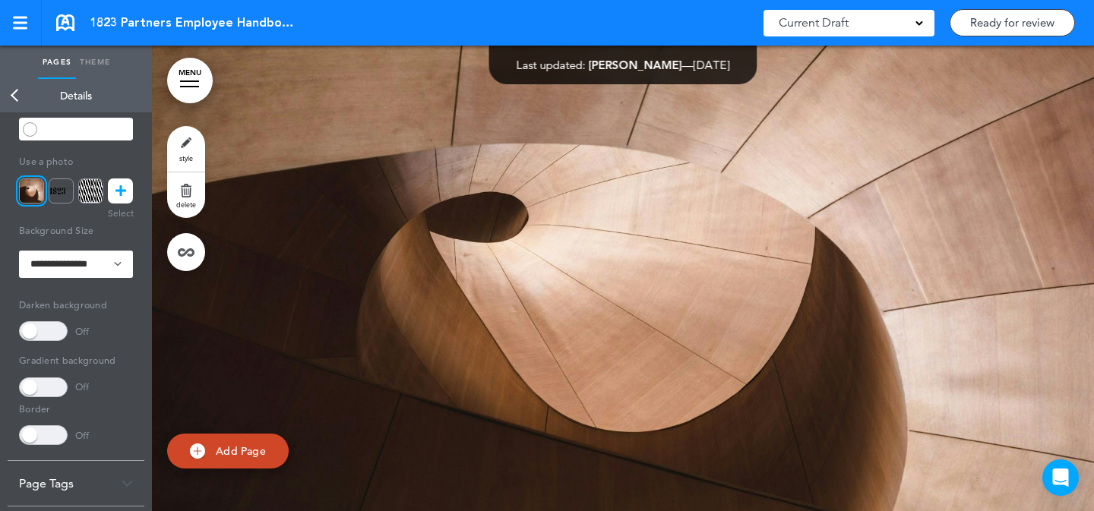
click at [178, 141] on link "style" at bounding box center [186, 149] width 38 height 46
click at [122, 190] on icon at bounding box center [121, 191] width 11 height 25
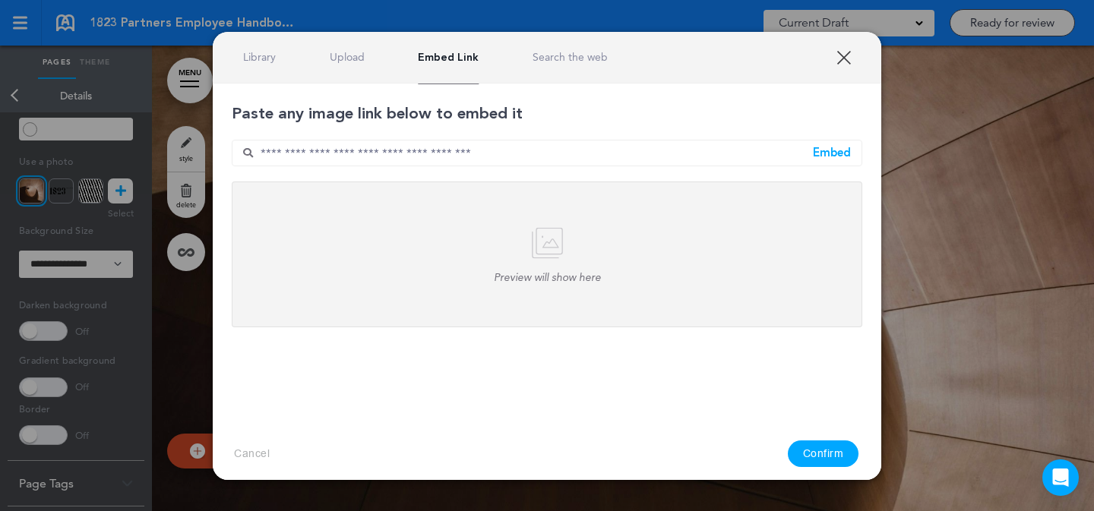
click at [507, 164] on input "text" at bounding box center [547, 153] width 631 height 27
paste input "**********"
click at [834, 143] on input "**********" at bounding box center [547, 153] width 631 height 27
click at [835, 157] on div "Embed" at bounding box center [832, 152] width 38 height 11
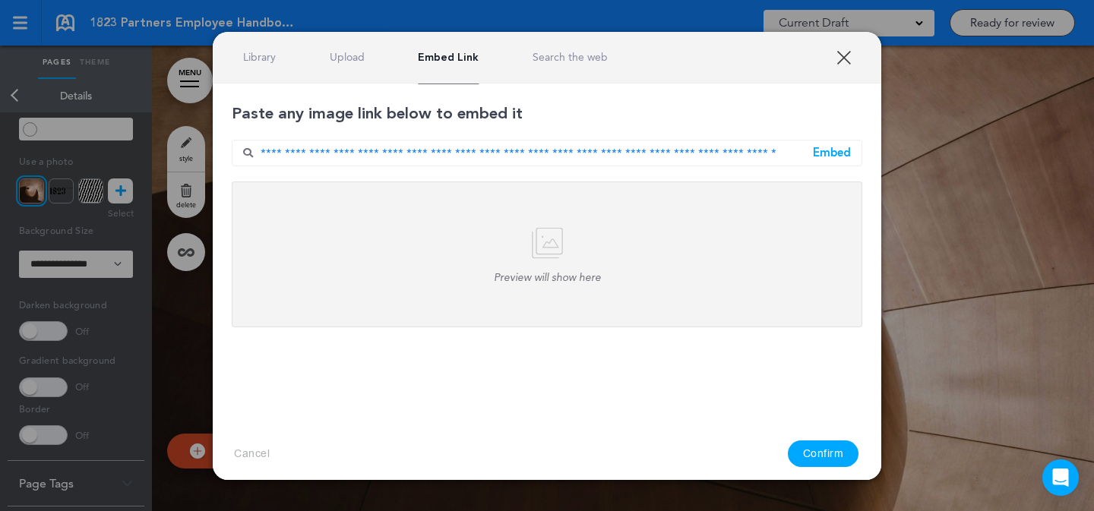
scroll to position [0, 0]
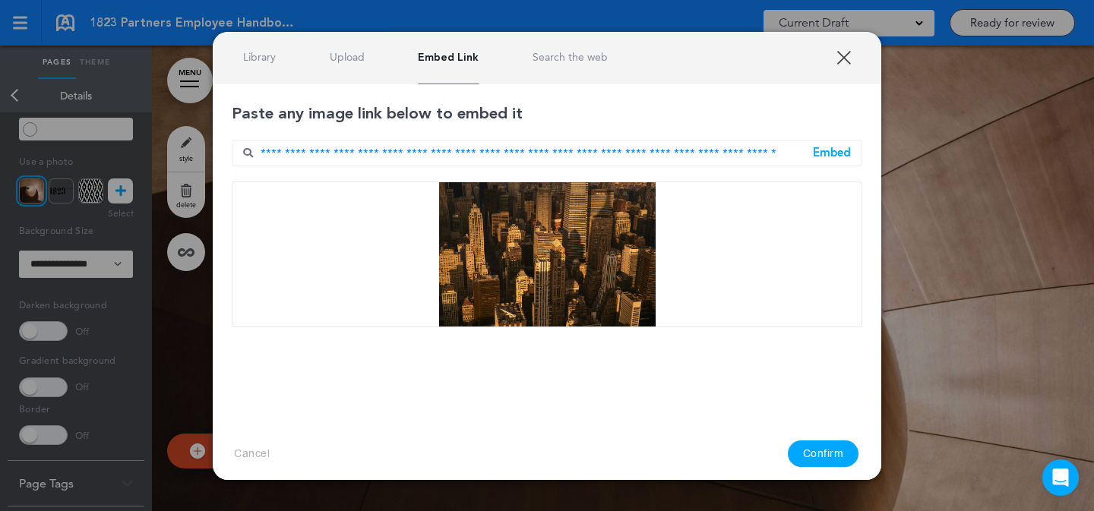
click at [834, 461] on button "Confirm" at bounding box center [823, 454] width 71 height 27
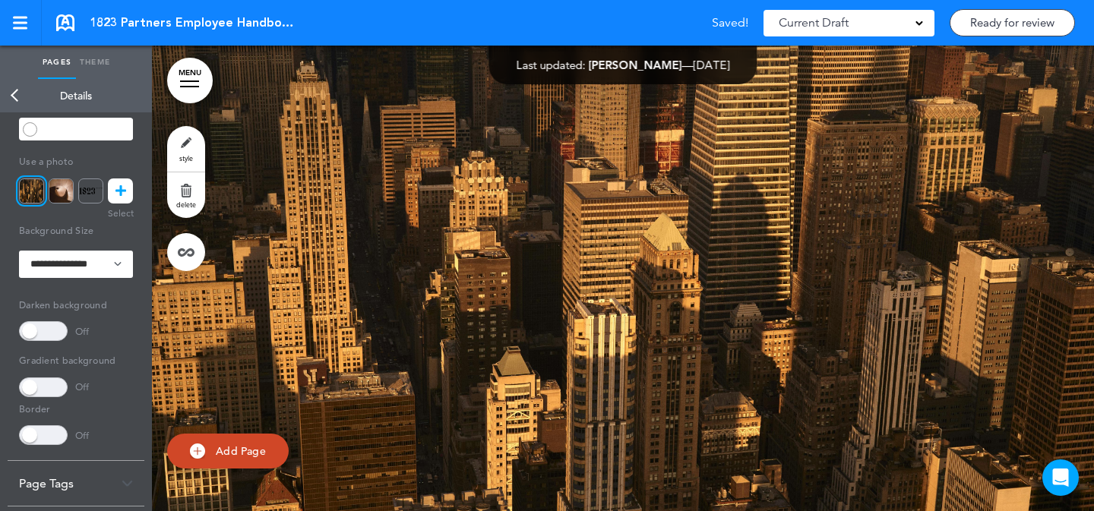
click at [196, 84] on link "MENU" at bounding box center [190, 81] width 46 height 46
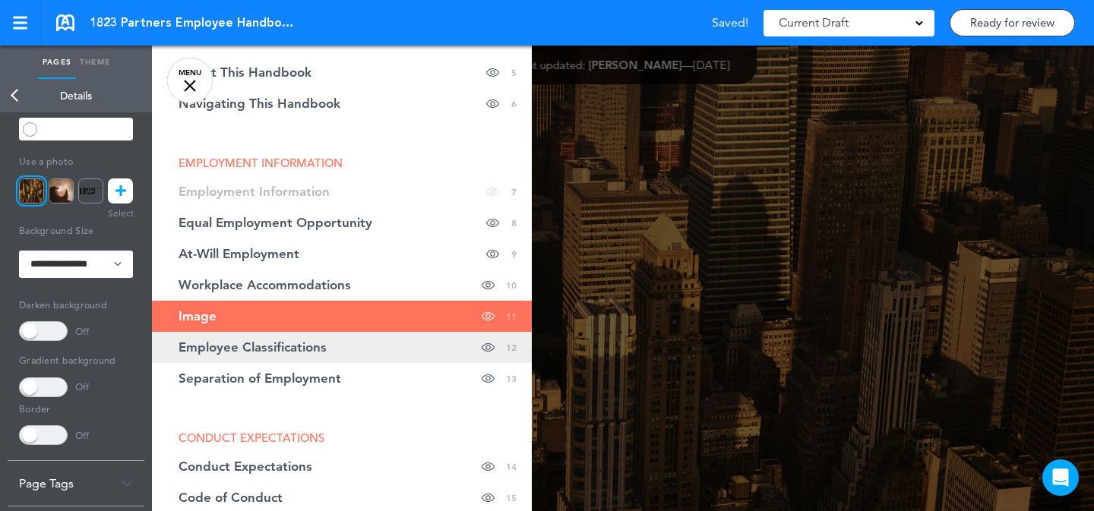
scroll to position [333, 0]
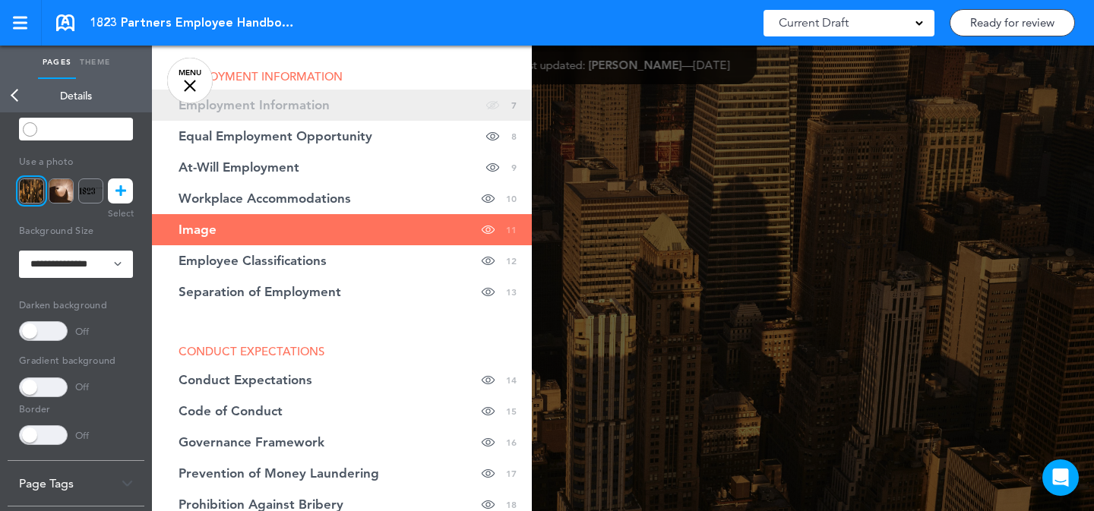
click at [486, 101] on span at bounding box center [492, 105] width 13 height 31
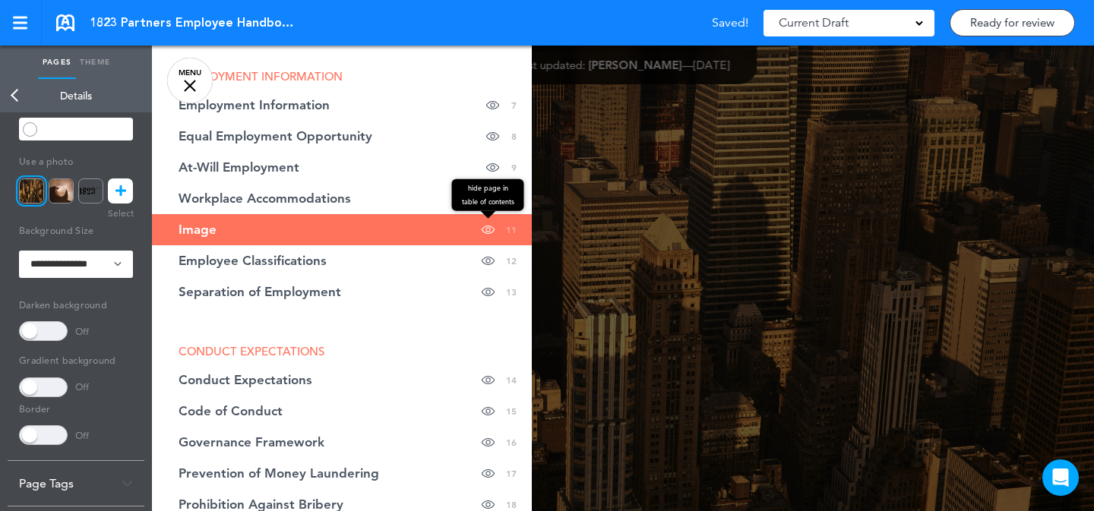
click at [482, 227] on span at bounding box center [488, 229] width 13 height 31
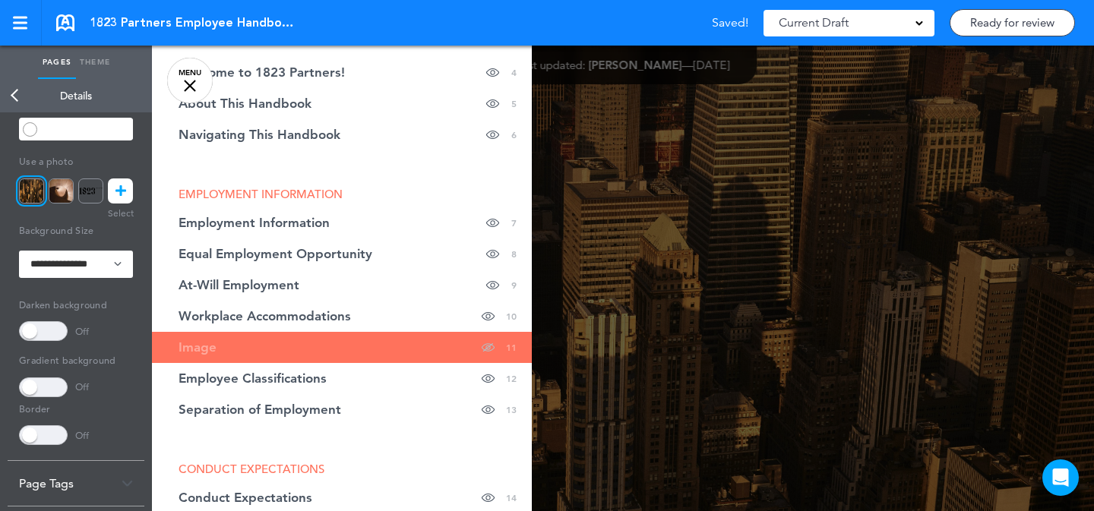
scroll to position [633, 0]
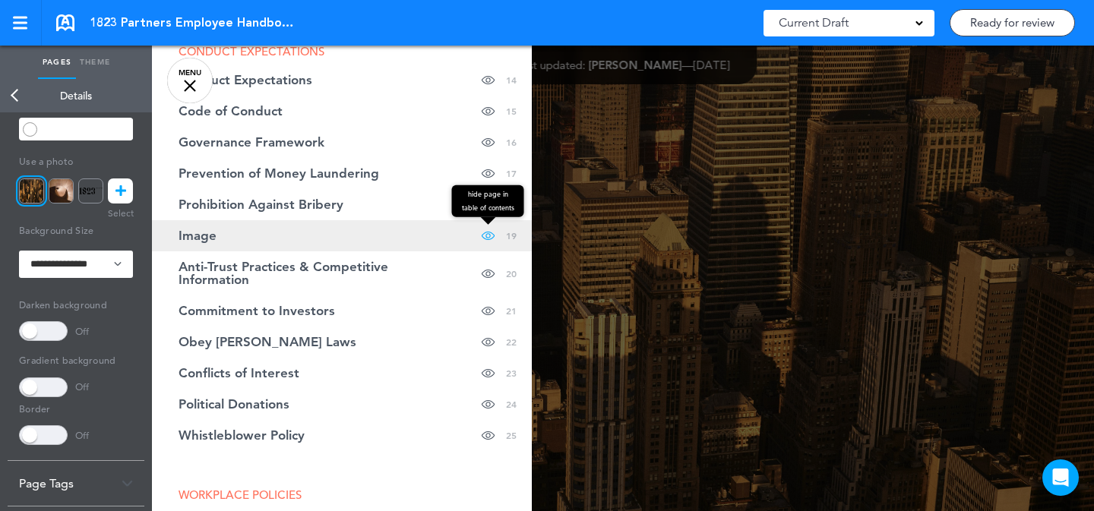
click at [482, 235] on span at bounding box center [488, 235] width 13 height 31
click at [417, 245] on link "Image hide page in table of contents 19" at bounding box center [342, 235] width 380 height 31
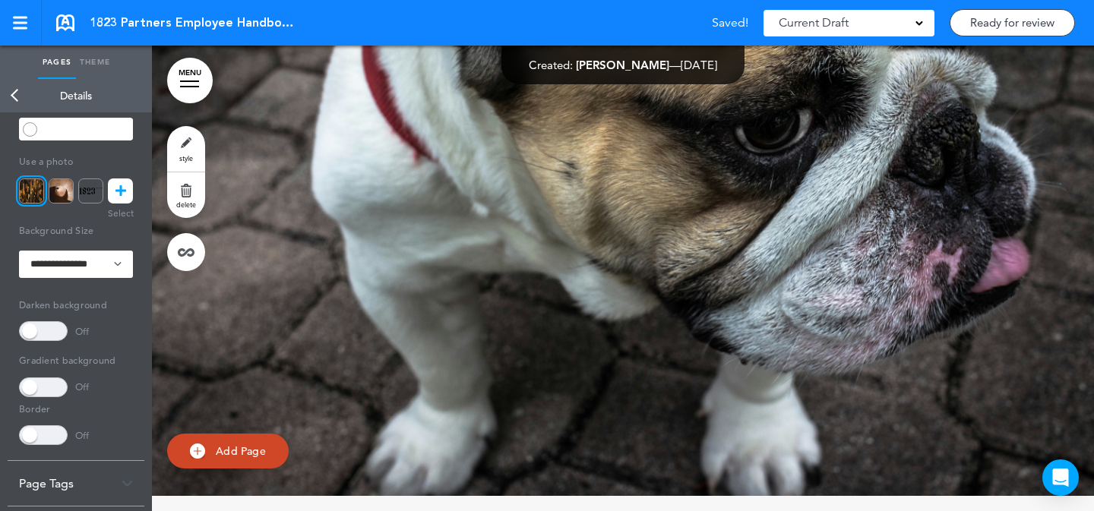
scroll to position [13866, 0]
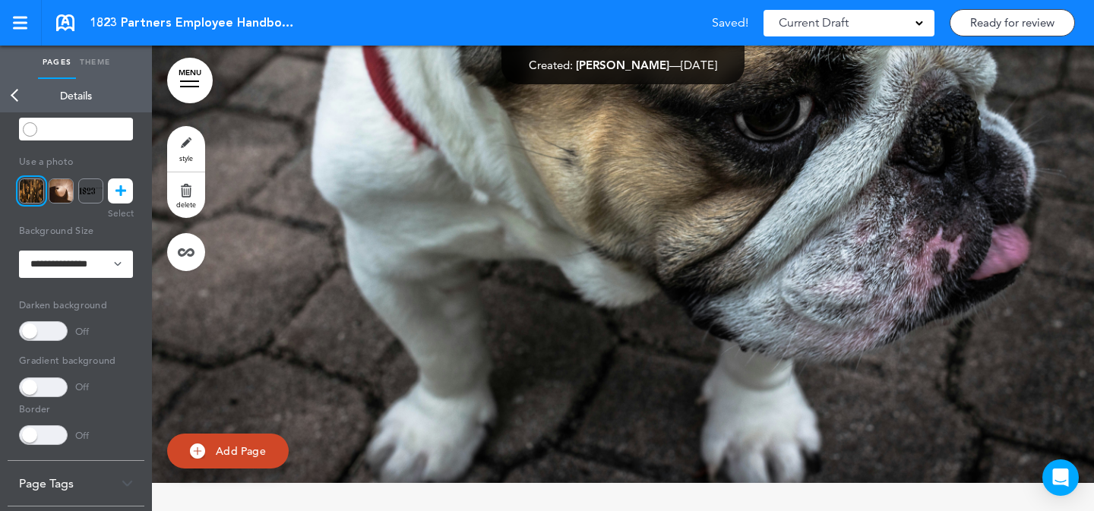
drag, startPoint x: 194, startPoint y: 139, endPoint x: 240, endPoint y: 89, distance: 68.3
click at [194, 139] on link "style" at bounding box center [186, 149] width 38 height 46
click at [173, 146] on link "style" at bounding box center [186, 149] width 38 height 46
click at [176, 87] on link "MENU" at bounding box center [190, 81] width 46 height 46
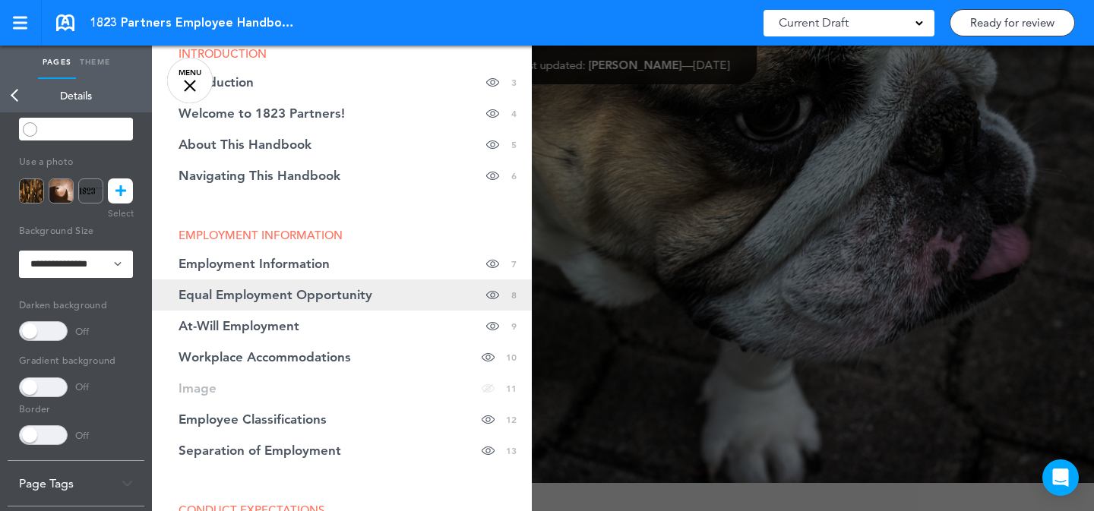
scroll to position [177, 0]
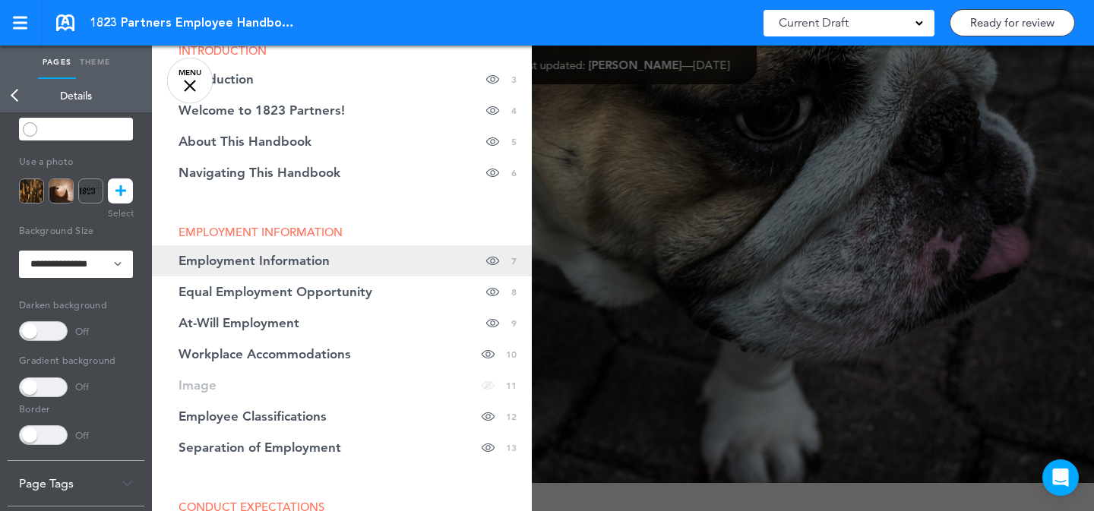
click at [400, 264] on link "Employment Information hide page in table of contents 7" at bounding box center [342, 260] width 380 height 31
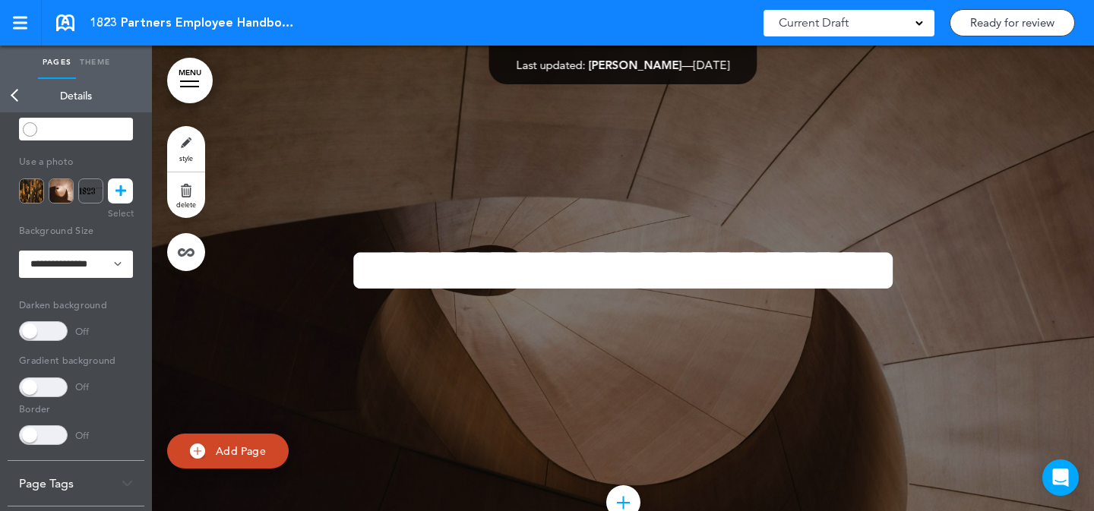
scroll to position [4625, 0]
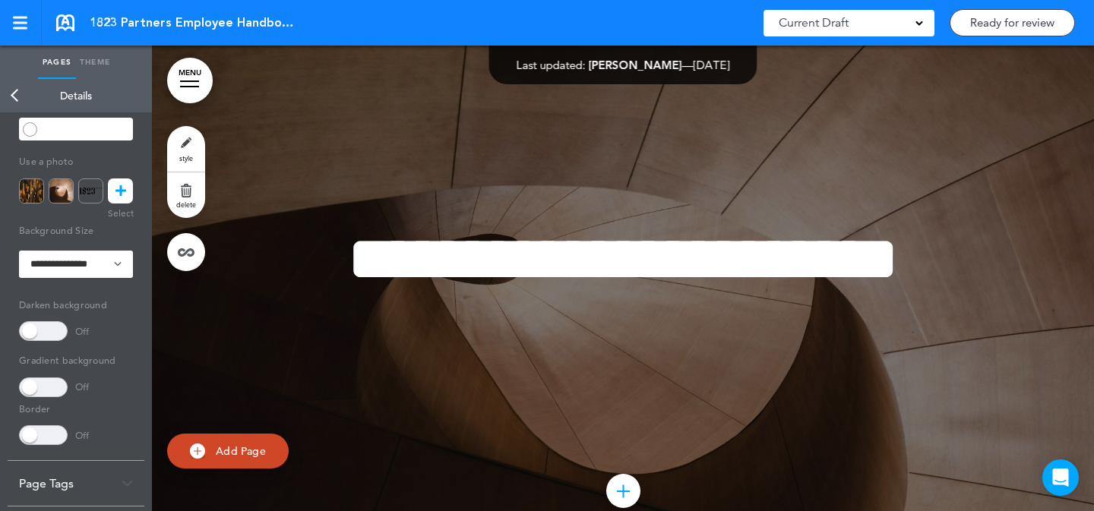
click at [178, 144] on link "style" at bounding box center [186, 149] width 38 height 46
click at [126, 185] on link at bounding box center [120, 191] width 25 height 25
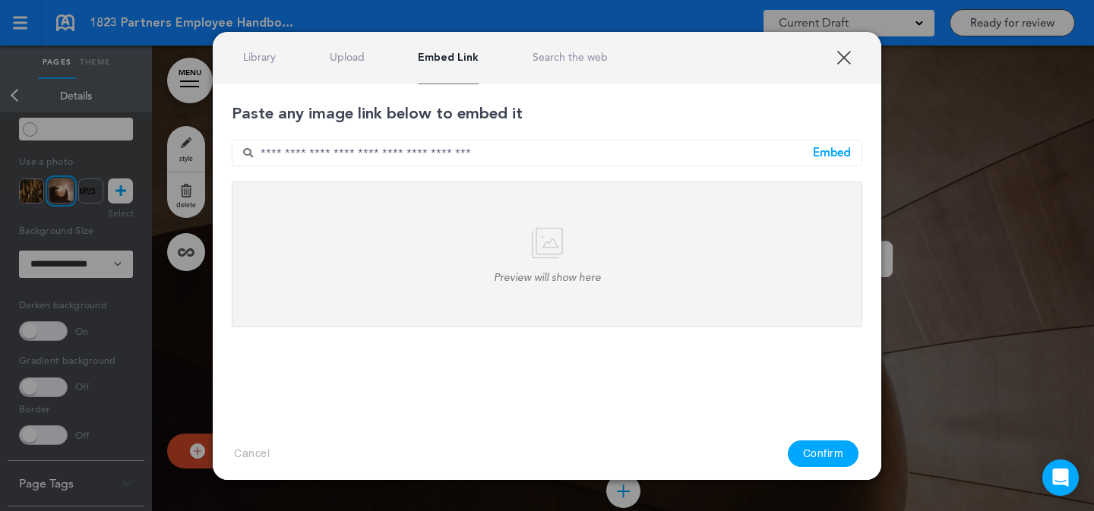
click at [566, 156] on input "text" at bounding box center [547, 153] width 631 height 27
paste input "**********"
click at [809, 156] on input "**********" at bounding box center [547, 153] width 631 height 27
click at [825, 155] on div "Embed" at bounding box center [832, 152] width 38 height 11
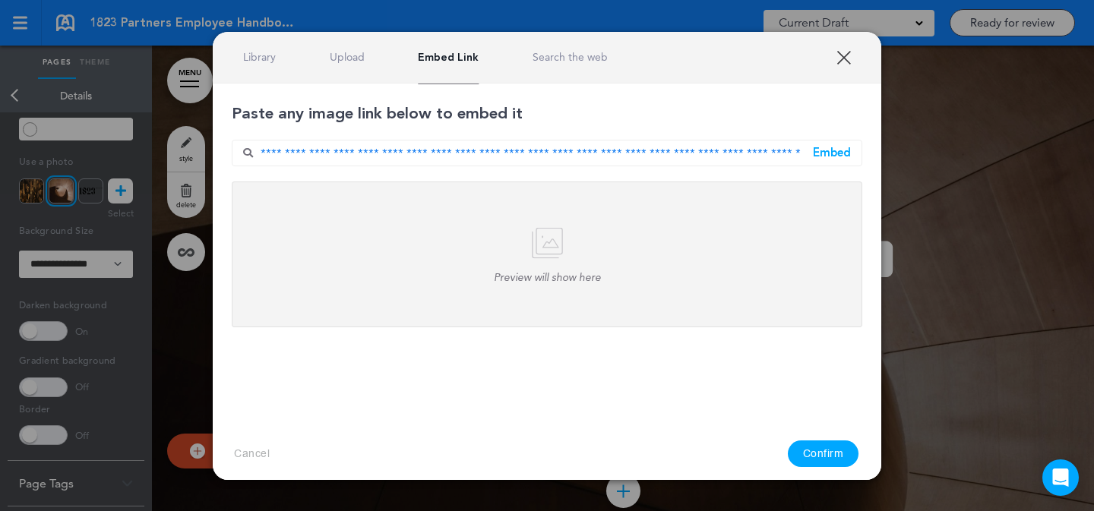
scroll to position [0, 0]
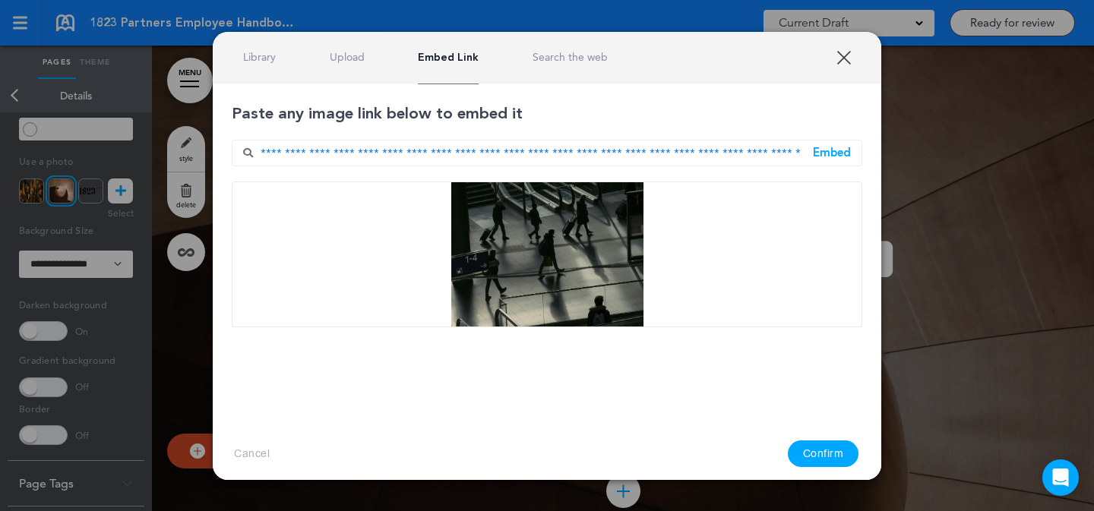
click at [817, 447] on button "Confirm" at bounding box center [823, 454] width 71 height 27
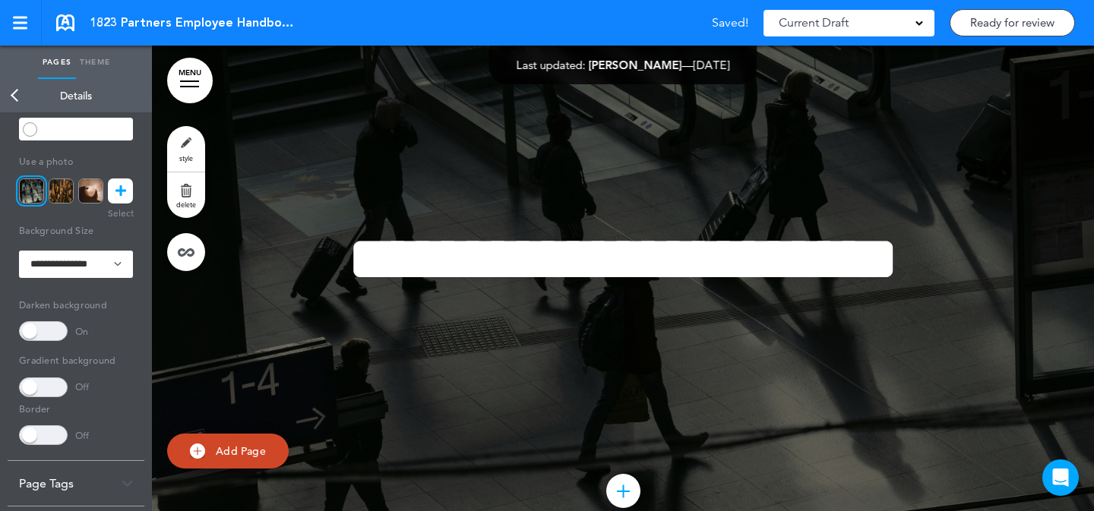
click at [184, 81] on div at bounding box center [189, 82] width 19 height 2
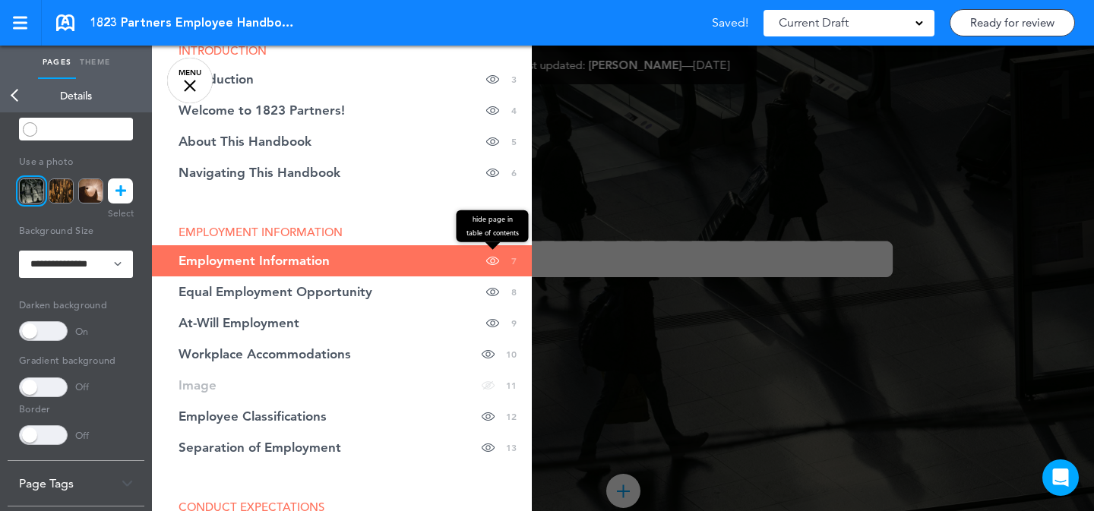
click at [486, 261] on span at bounding box center [492, 260] width 13 height 31
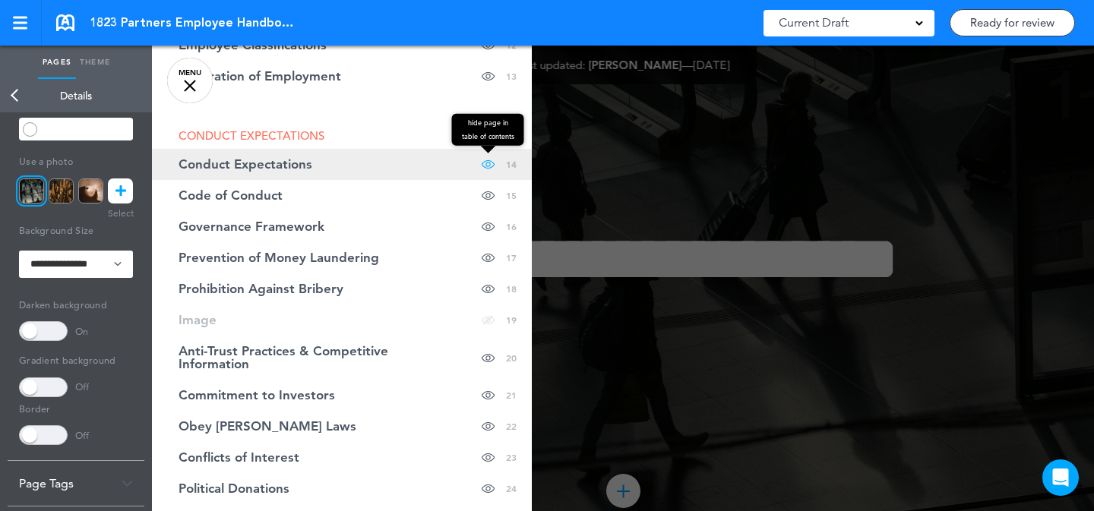
scroll to position [547, 0]
click at [482, 163] on span at bounding box center [488, 165] width 13 height 31
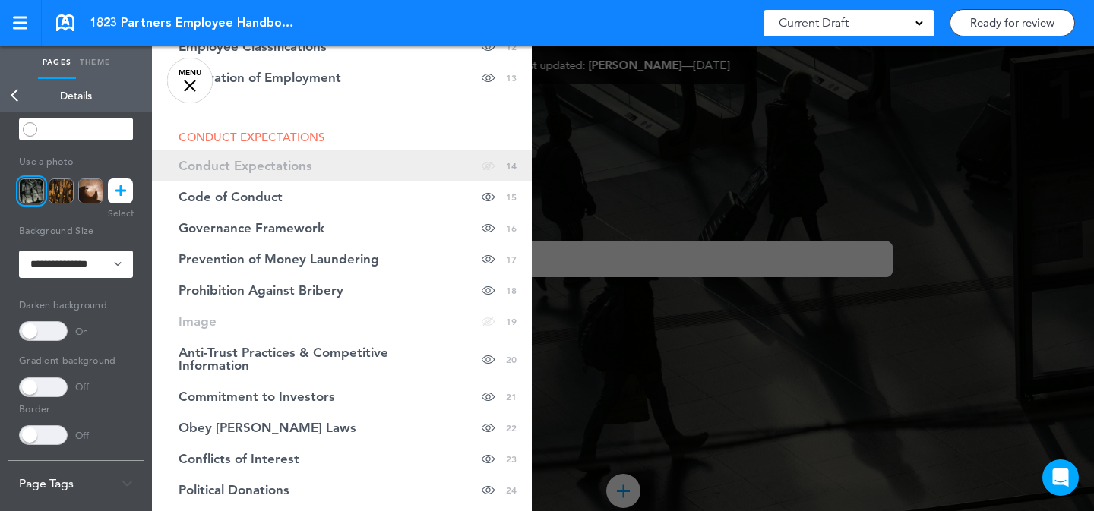
click at [408, 176] on link "Conduct Expectations hide page in table of contents 14" at bounding box center [342, 165] width 380 height 31
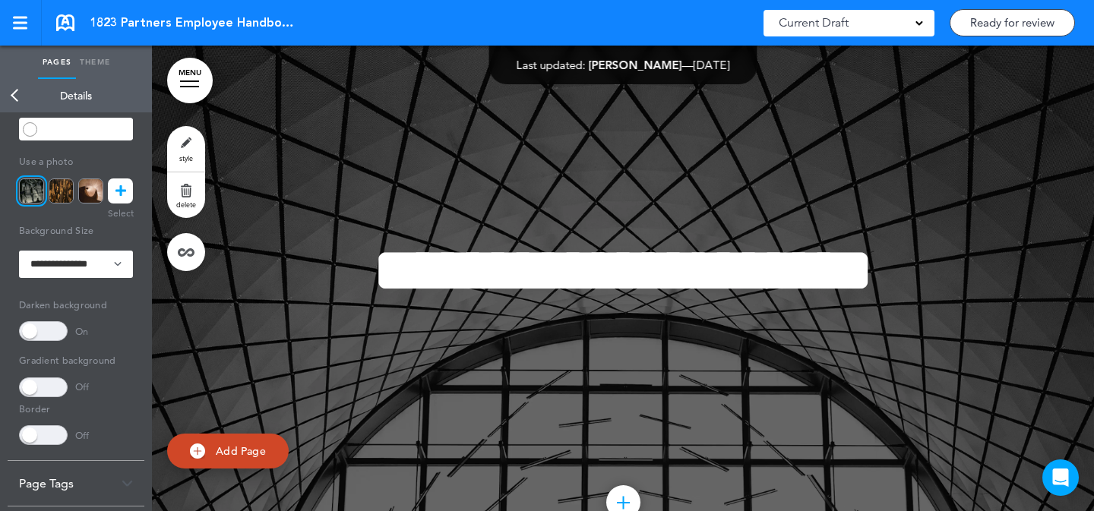
scroll to position [9666, 0]
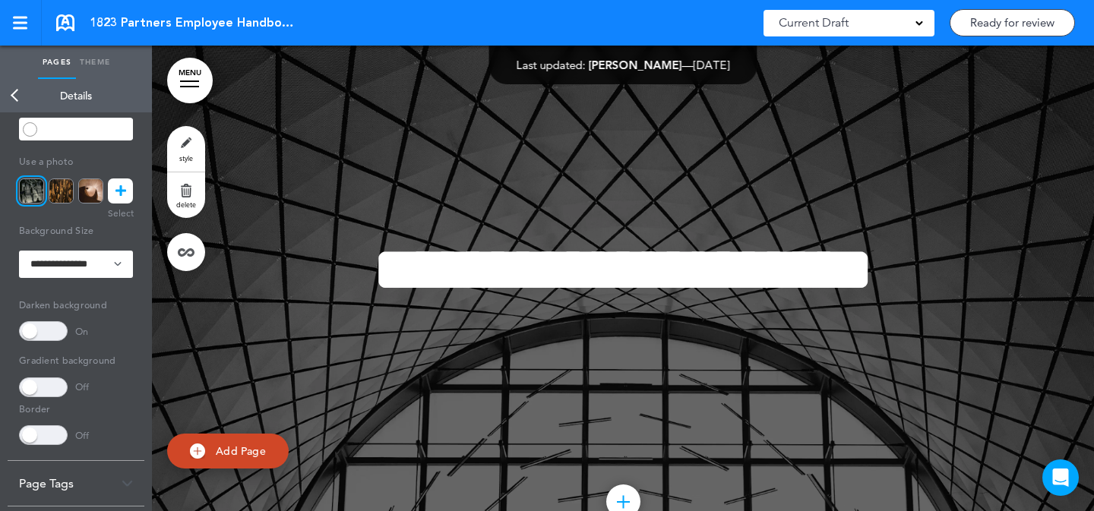
click at [190, 143] on link "style" at bounding box center [186, 149] width 38 height 46
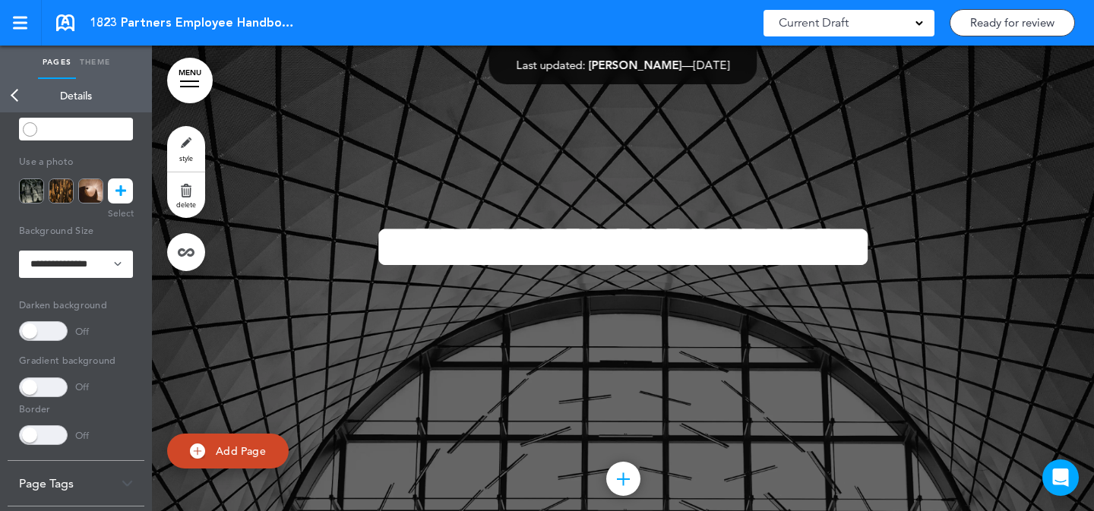
click at [187, 76] on link "MENU" at bounding box center [190, 81] width 46 height 46
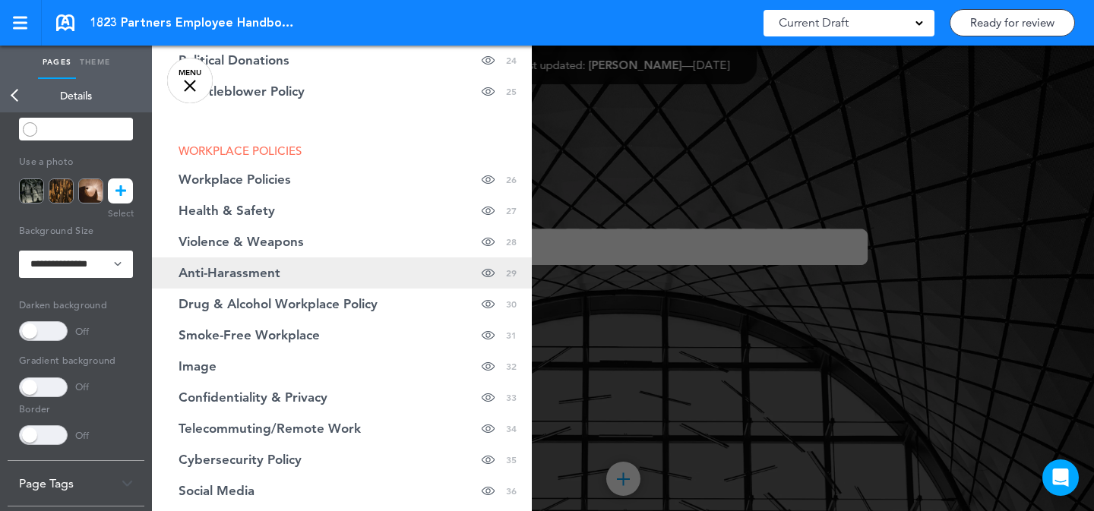
scroll to position [981, 0]
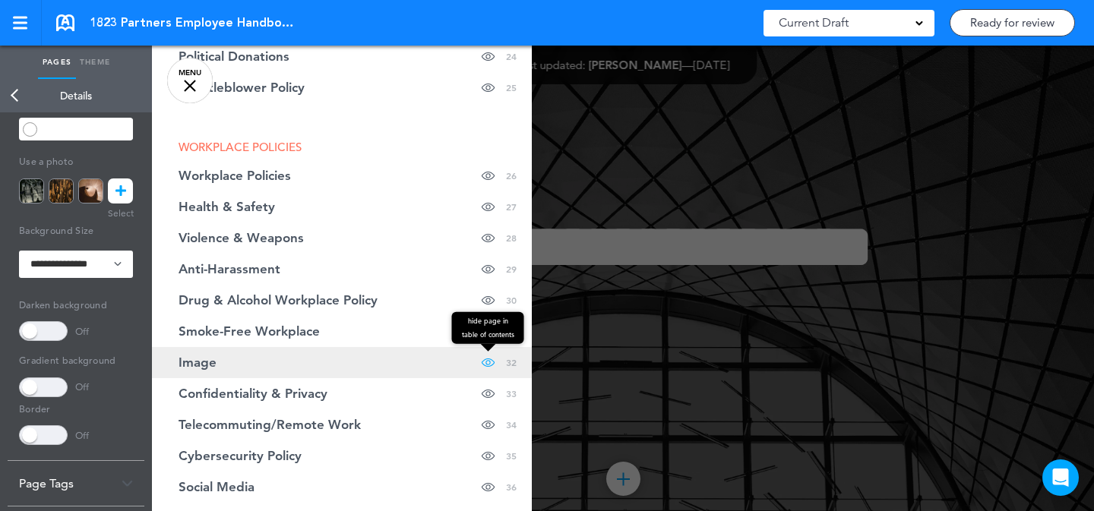
click at [482, 362] on span at bounding box center [488, 362] width 13 height 31
click at [407, 362] on link "Image hide page in table of contents 32" at bounding box center [342, 362] width 380 height 31
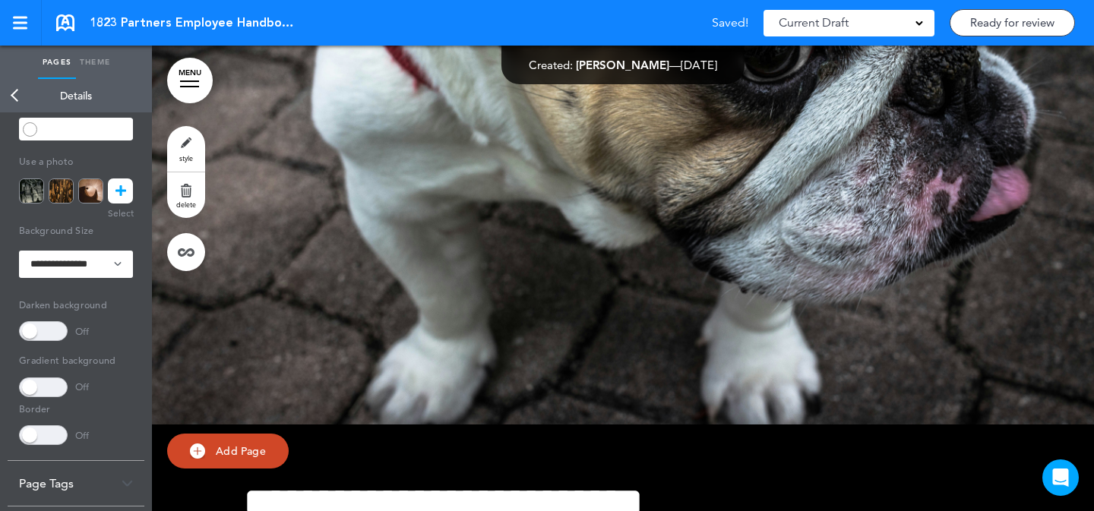
scroll to position [23902, 0]
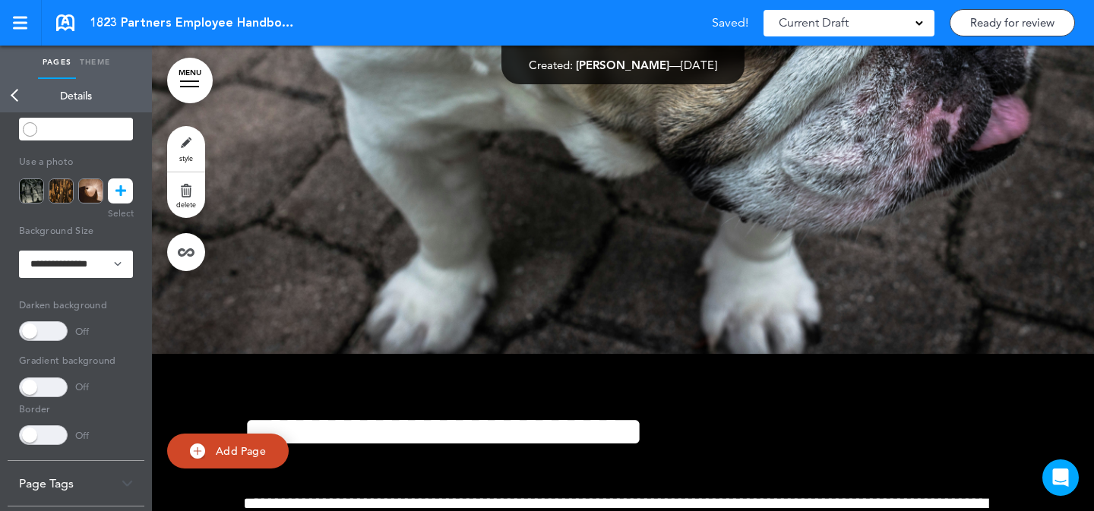
click at [196, 138] on link "style" at bounding box center [186, 149] width 38 height 46
click at [125, 185] on icon at bounding box center [121, 191] width 11 height 25
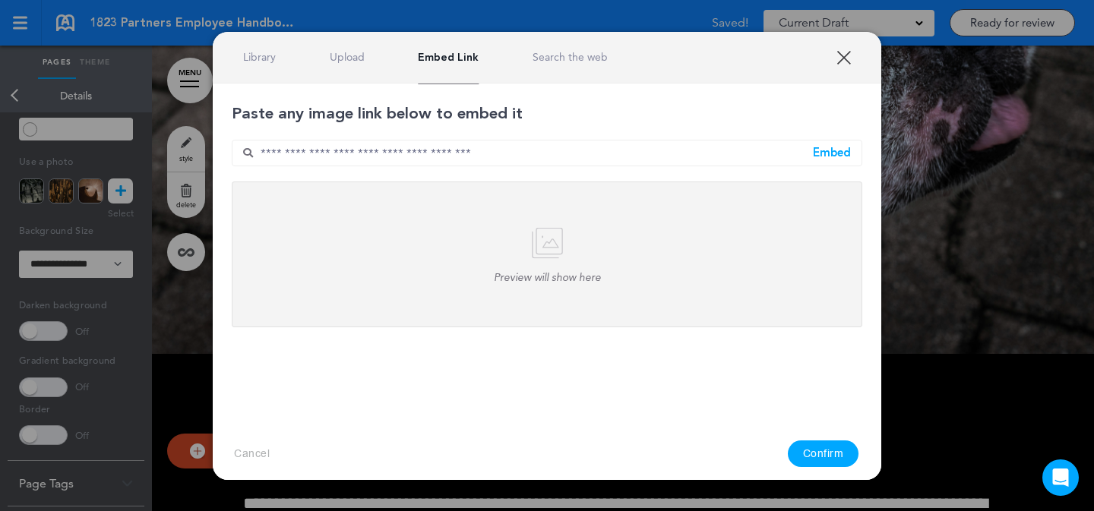
click at [558, 156] on input "text" at bounding box center [547, 153] width 631 height 27
paste input "**********"
click at [809, 159] on input "**********" at bounding box center [547, 153] width 631 height 27
type input "**********"
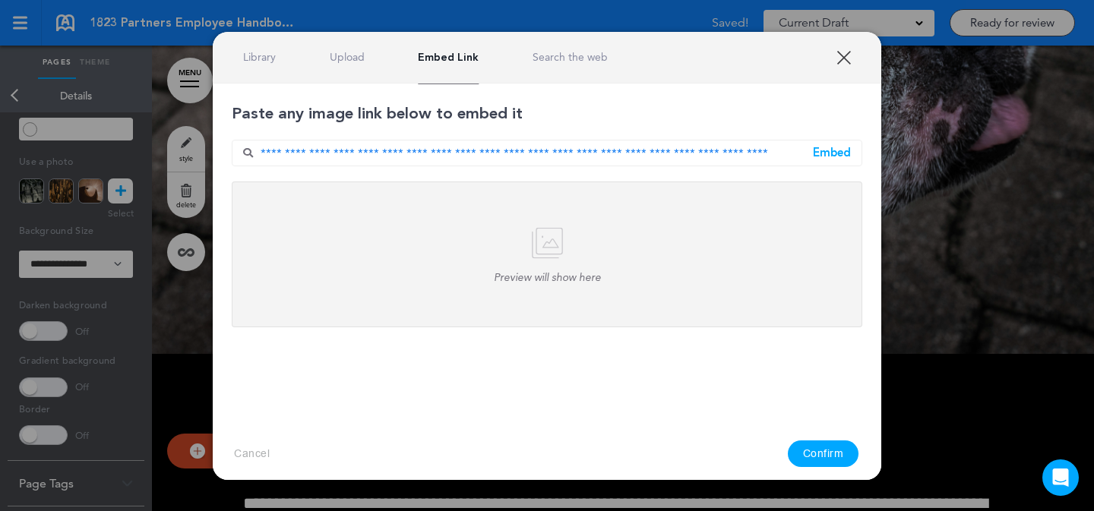
drag, startPoint x: 814, startPoint y: 160, endPoint x: 819, endPoint y: 173, distance: 14.7
click at [815, 159] on div "Embed" at bounding box center [832, 152] width 38 height 11
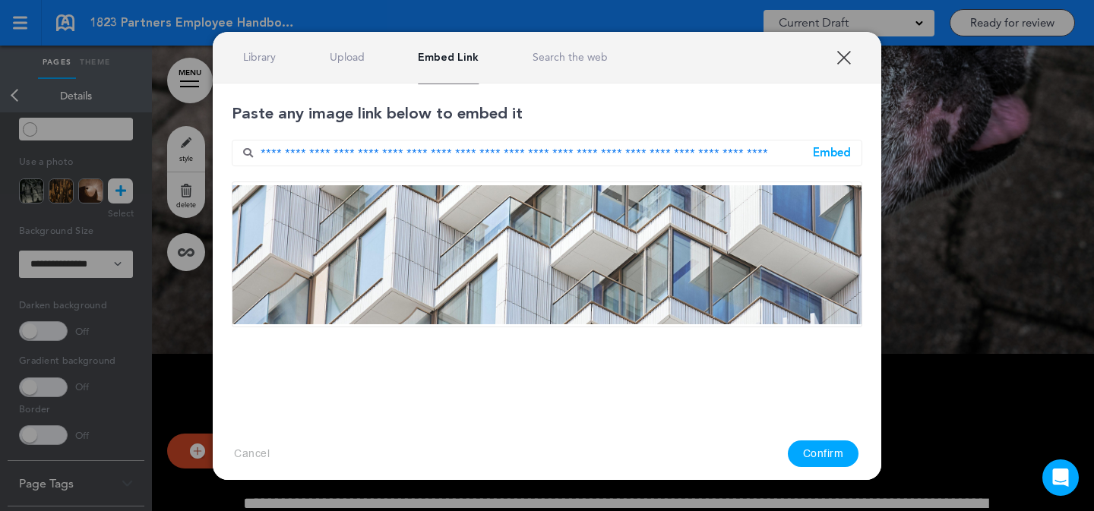
click at [821, 460] on button "Confirm" at bounding box center [823, 454] width 71 height 27
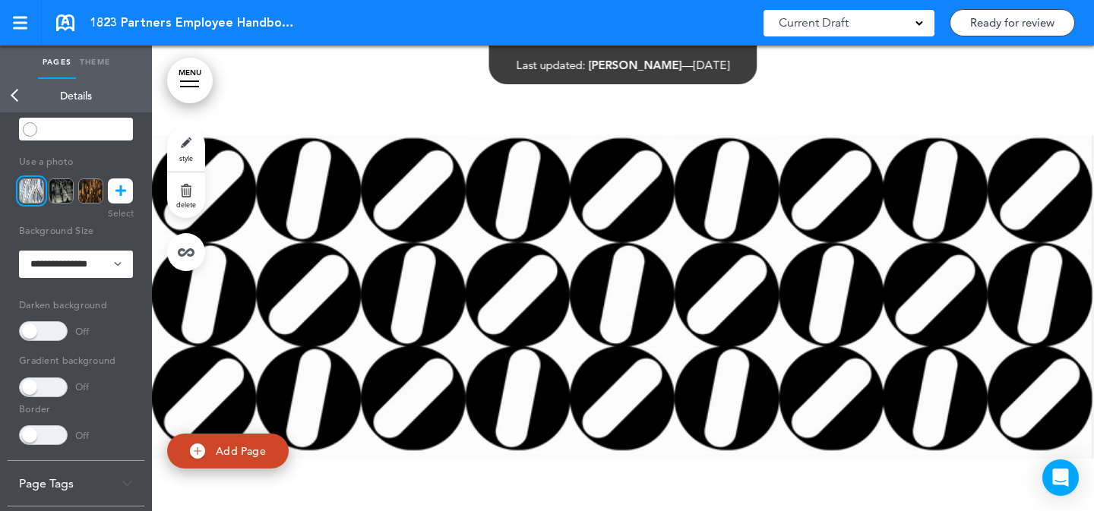
scroll to position [313, 0]
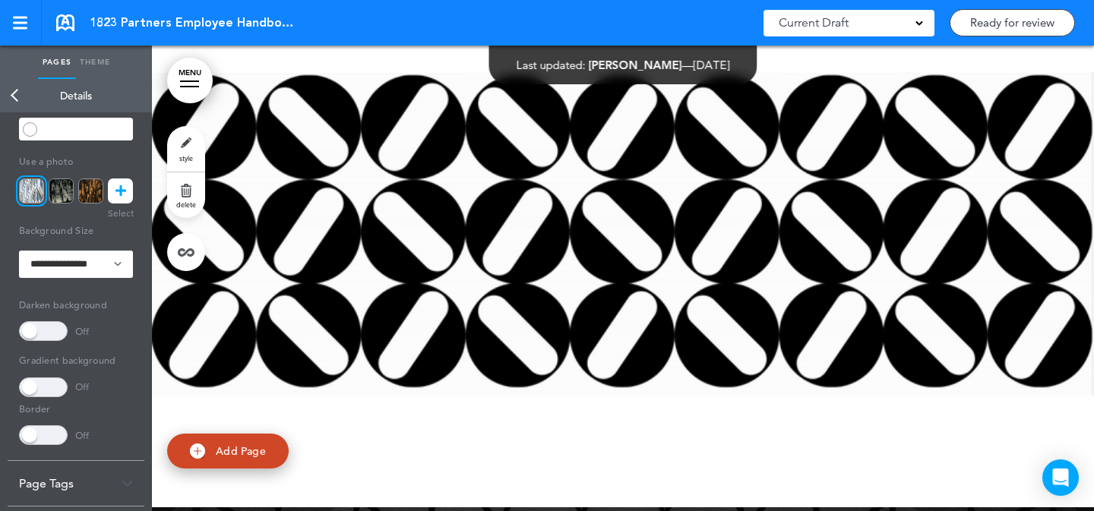
click at [182, 157] on span "style" at bounding box center [186, 158] width 14 height 9
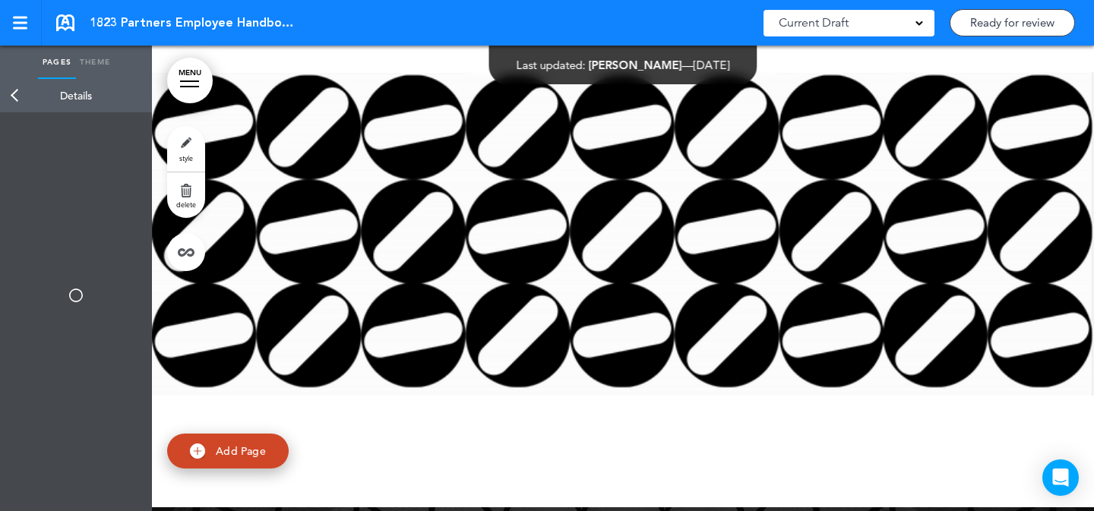
select select "*******"
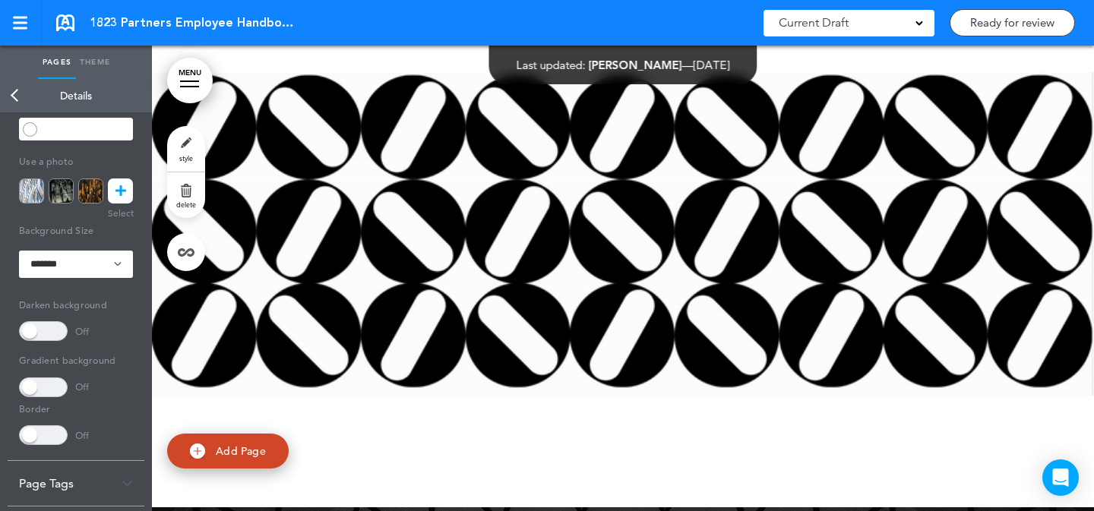
drag, startPoint x: 117, startPoint y: 188, endPoint x: 119, endPoint y: 195, distance: 7.7
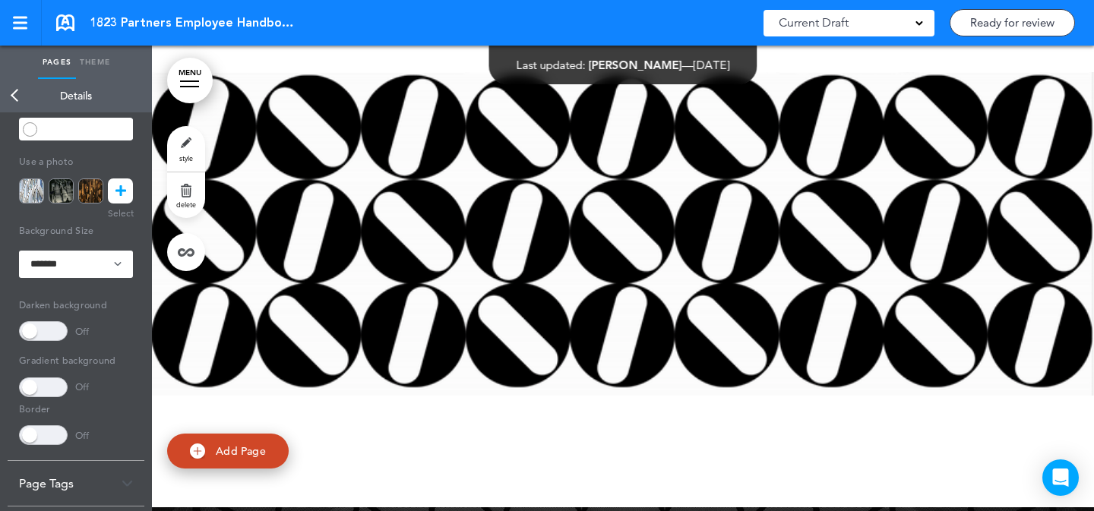
click at [117, 187] on icon at bounding box center [121, 191] width 11 height 25
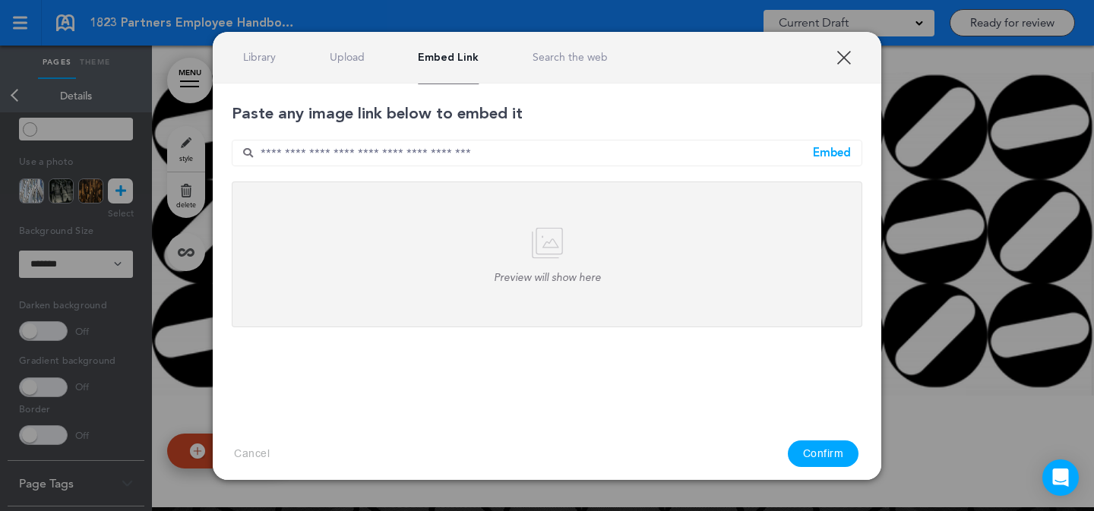
click at [355, 55] on link "Upload" at bounding box center [347, 57] width 35 height 14
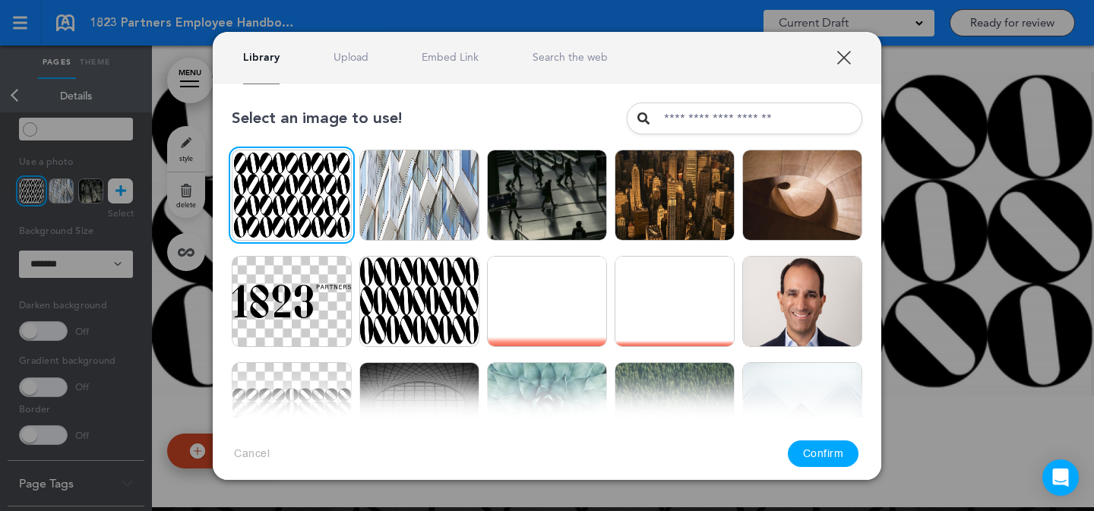
click at [835, 454] on button "Confirm" at bounding box center [823, 454] width 71 height 27
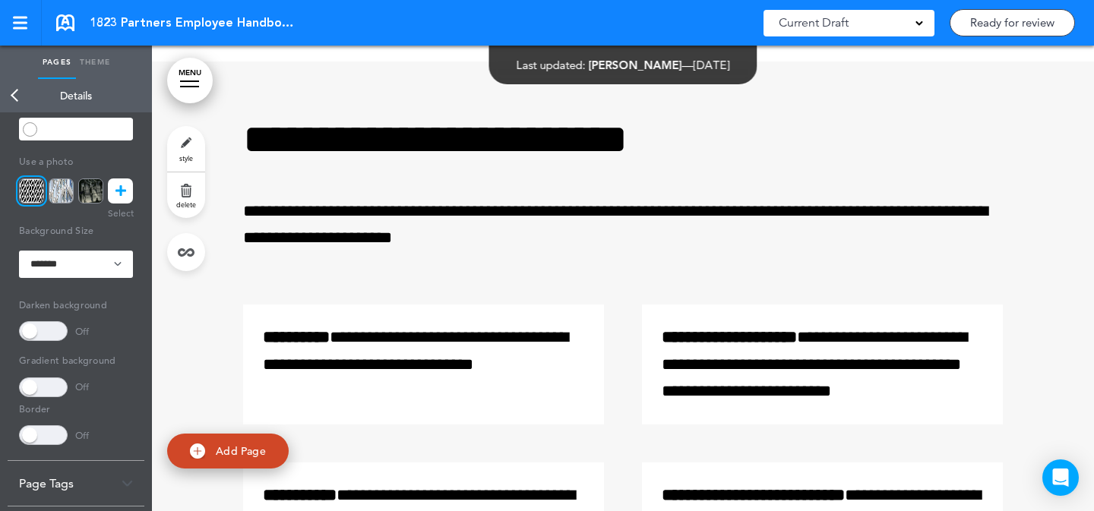
scroll to position [8893, 0]
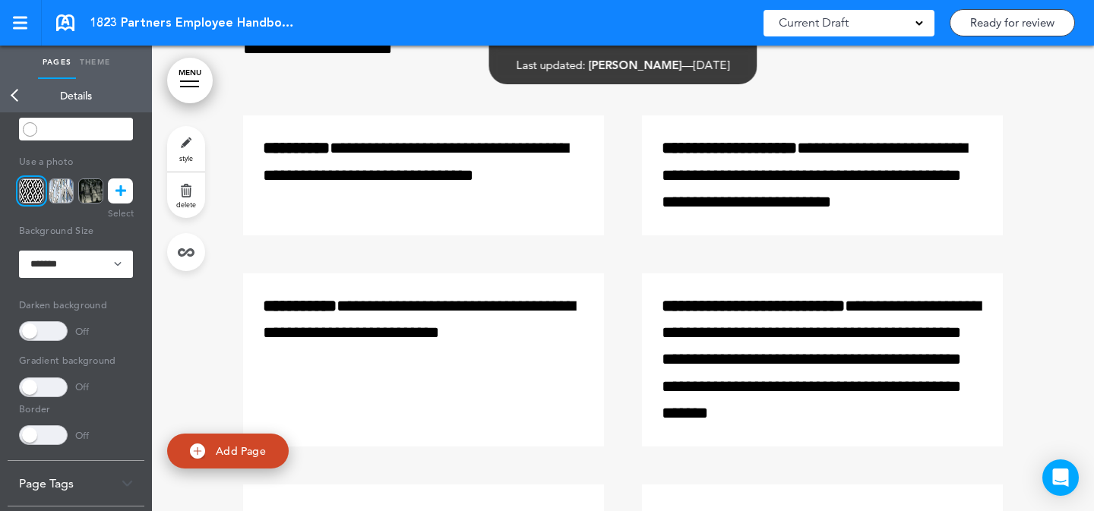
click at [193, 149] on link "style" at bounding box center [186, 149] width 38 height 46
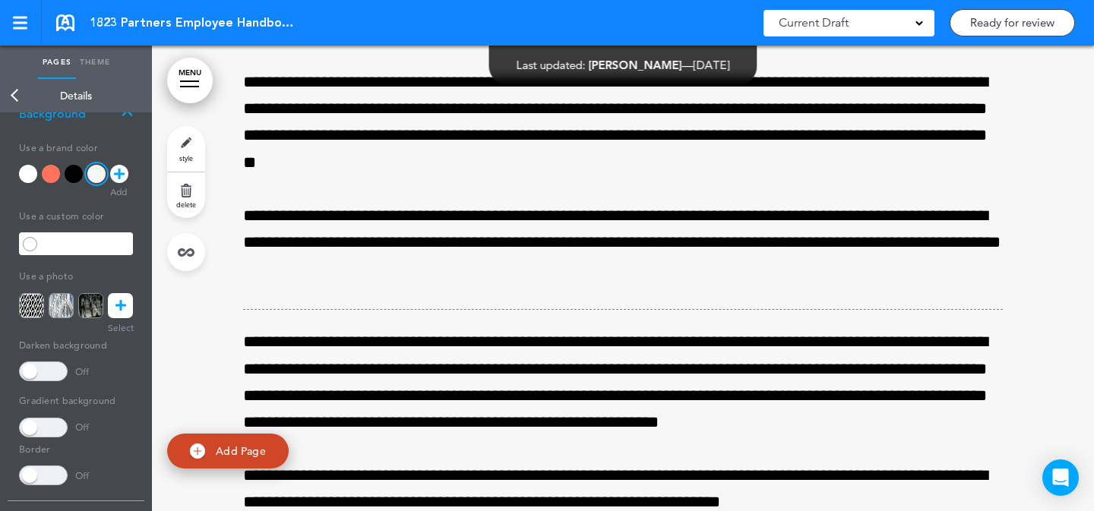
scroll to position [2407, 0]
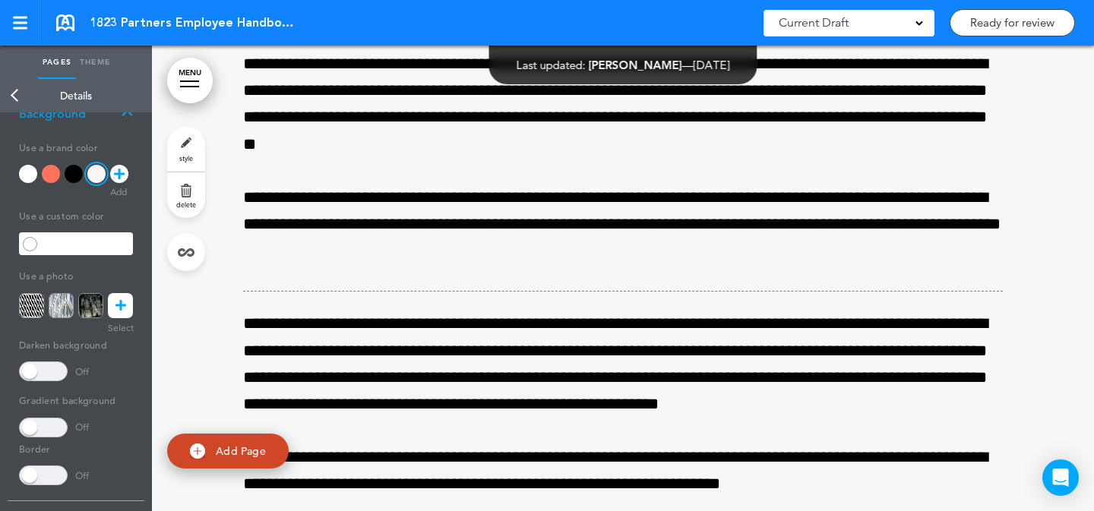
click at [173, 139] on link "style" at bounding box center [186, 149] width 38 height 46
click at [72, 175] on div at bounding box center [74, 174] width 18 height 18
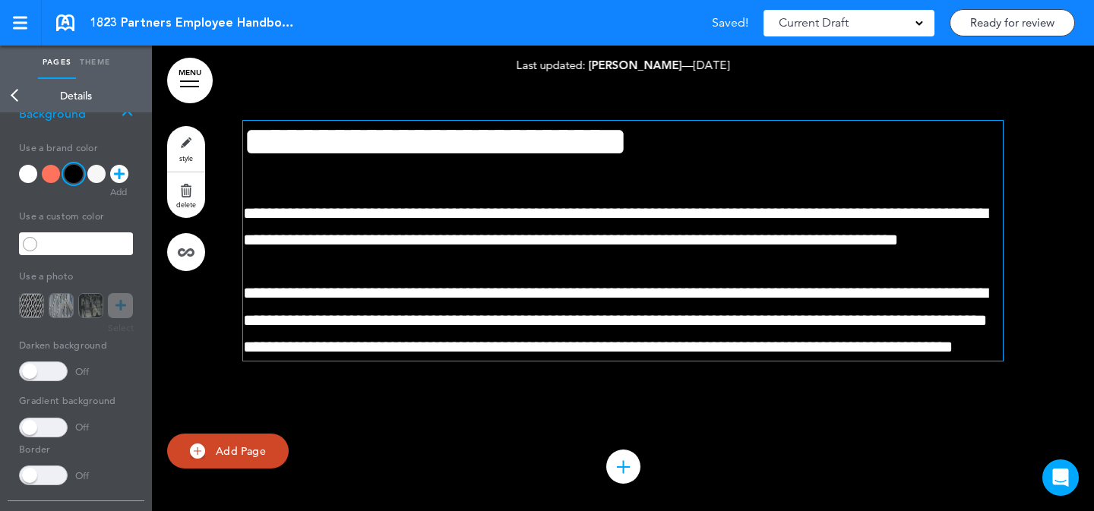
scroll to position [4192, 0]
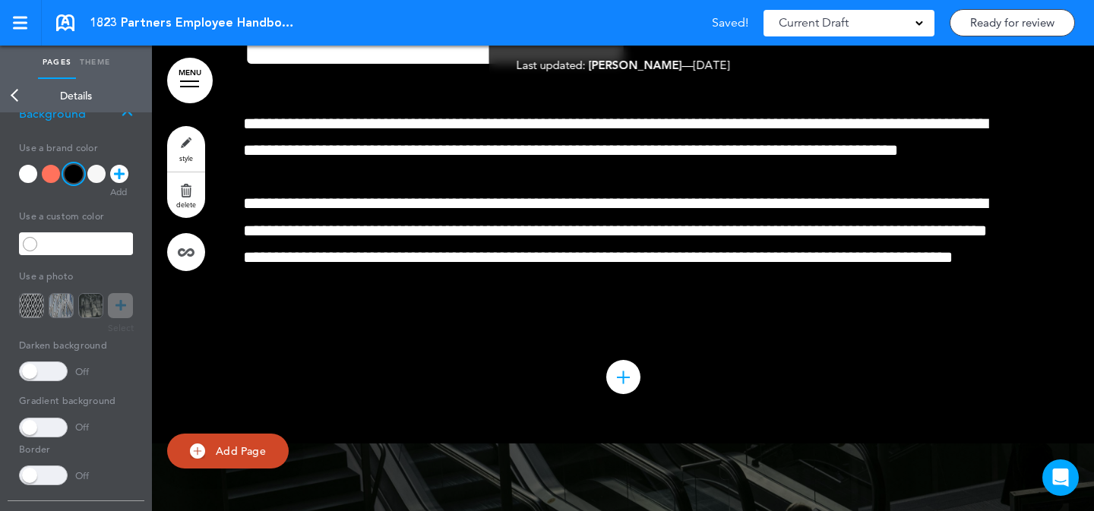
click at [191, 143] on link "style" at bounding box center [186, 149] width 38 height 46
click at [114, 310] on link at bounding box center [120, 305] width 25 height 25
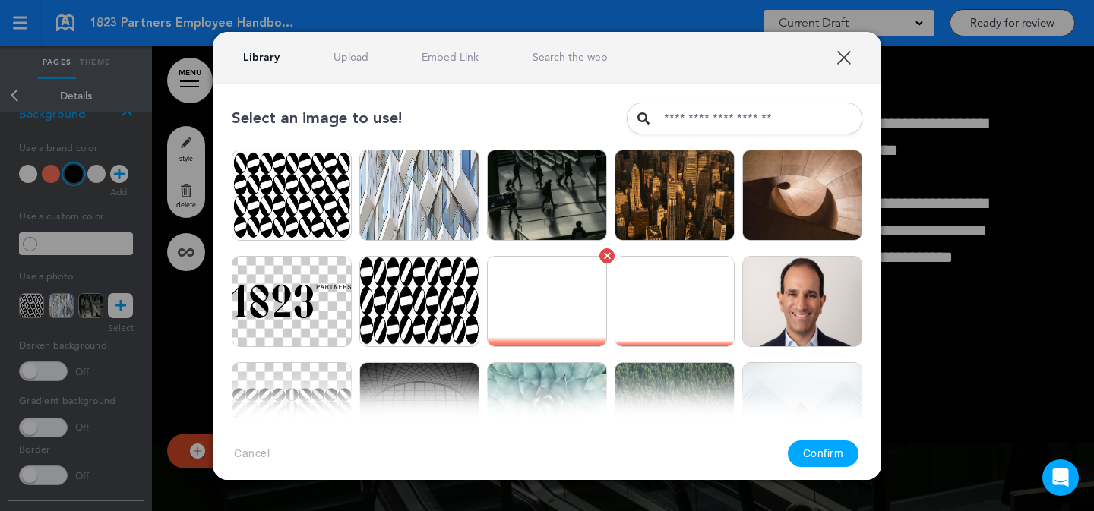
click at [557, 308] on img at bounding box center [547, 301] width 120 height 91
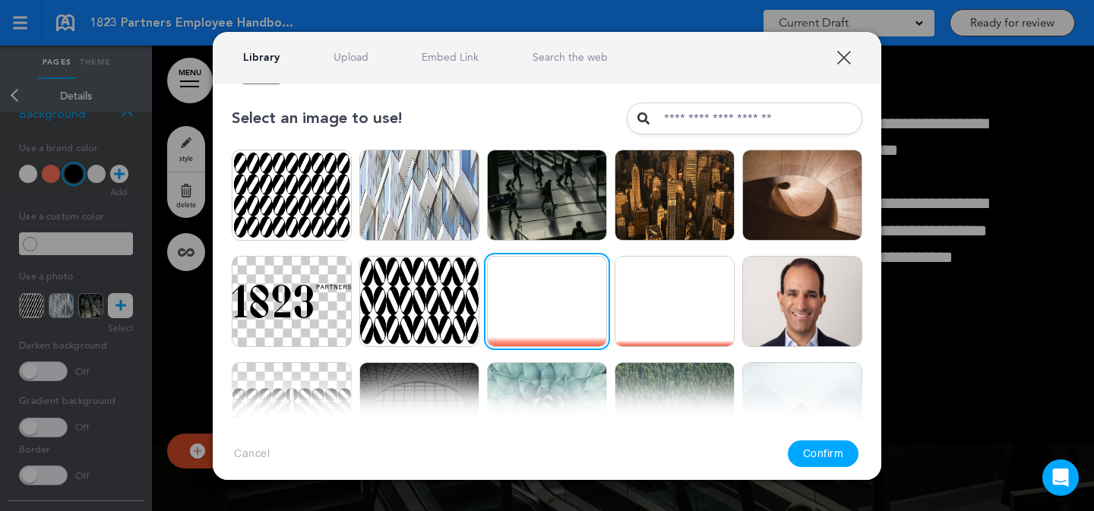
click at [824, 455] on button "Confirm" at bounding box center [823, 454] width 71 height 27
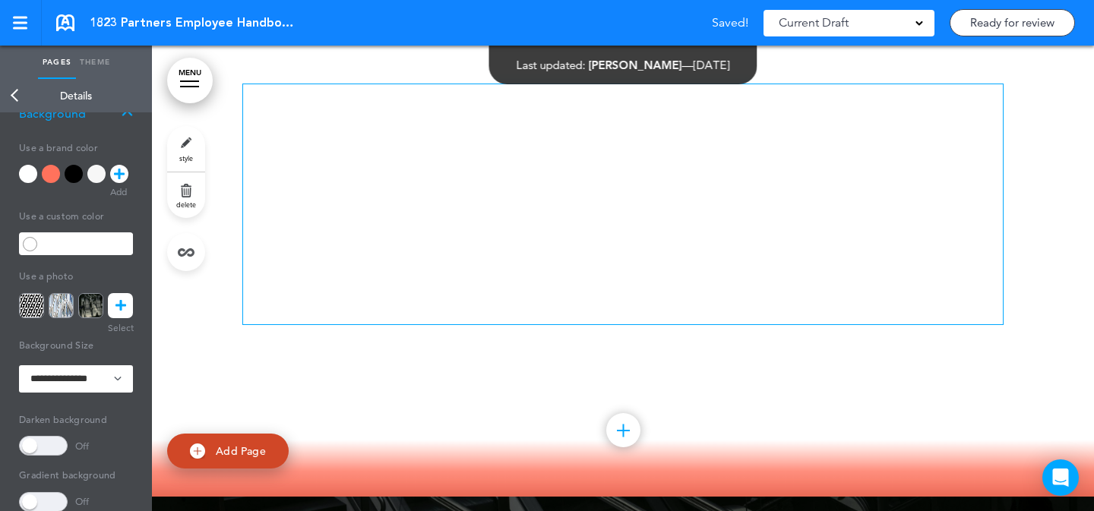
scroll to position [4123, 0]
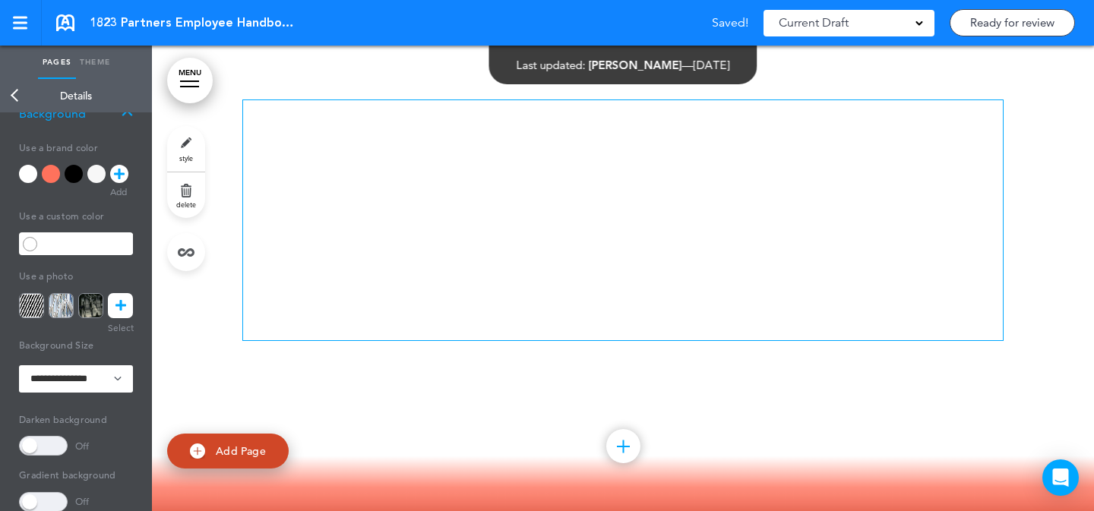
click at [531, 233] on div "**********" at bounding box center [623, 220] width 760 height 240
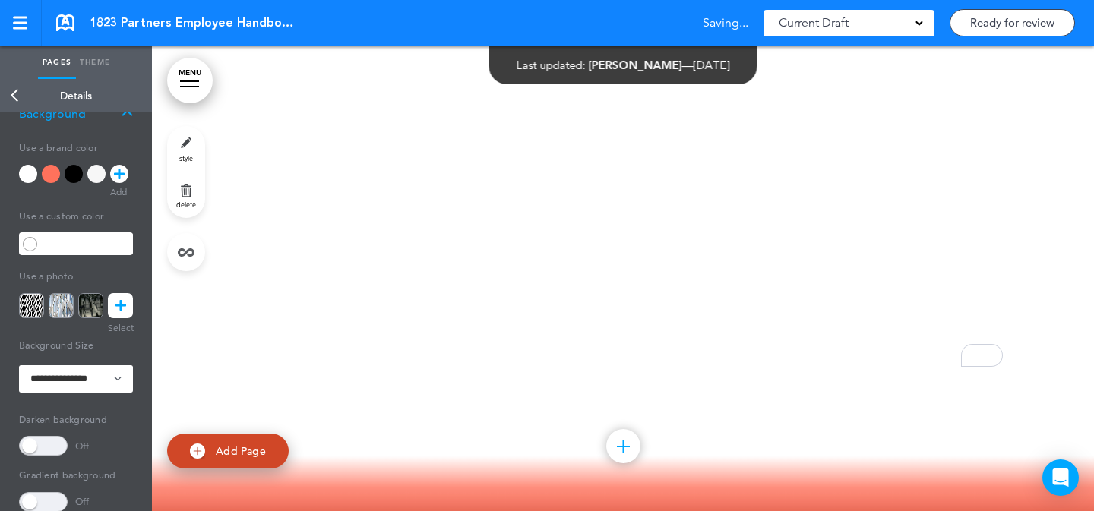
click at [123, 302] on icon at bounding box center [121, 305] width 11 height 25
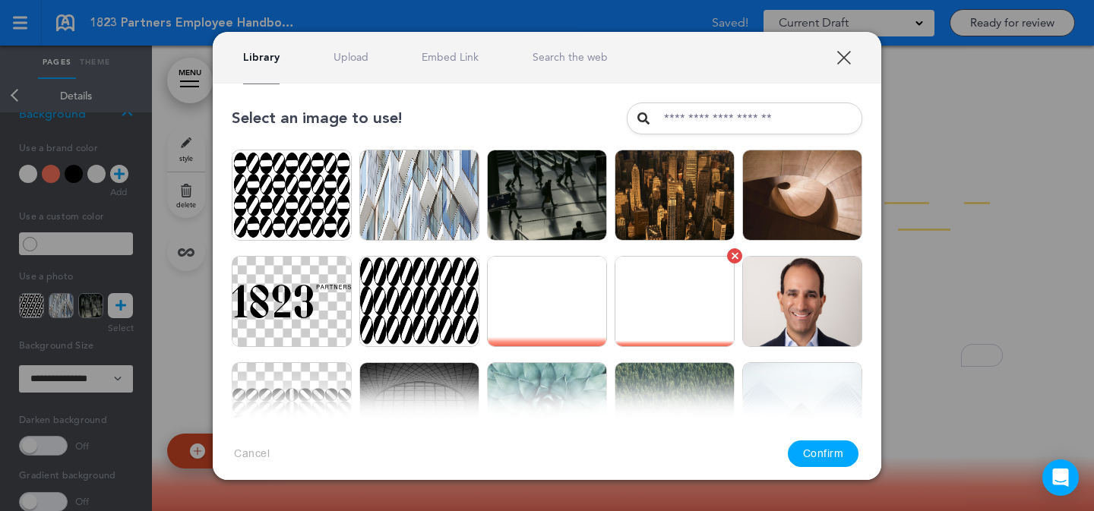
click at [667, 280] on img at bounding box center [675, 301] width 120 height 91
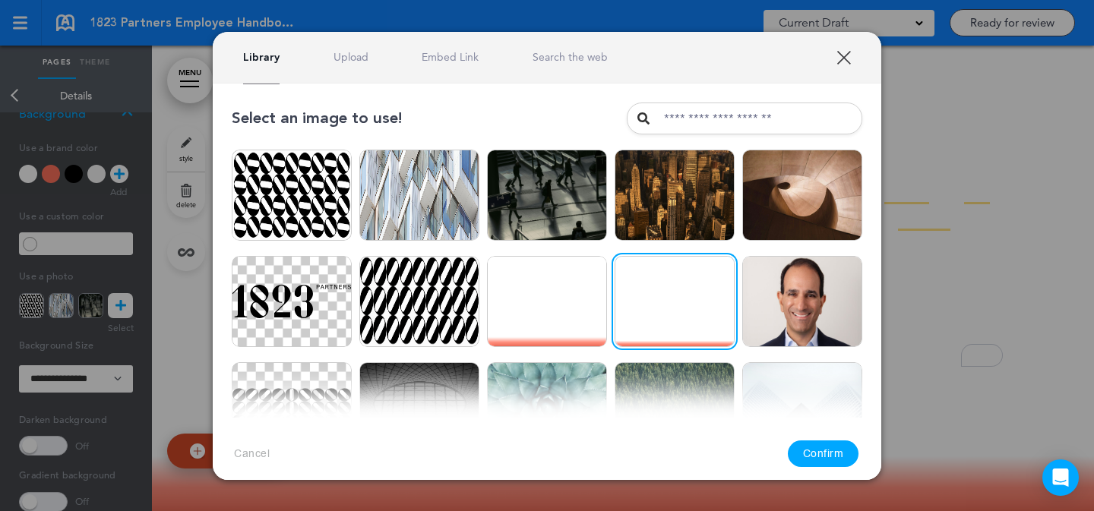
drag, startPoint x: 838, startPoint y: 454, endPoint x: 838, endPoint y: 434, distance: 19.8
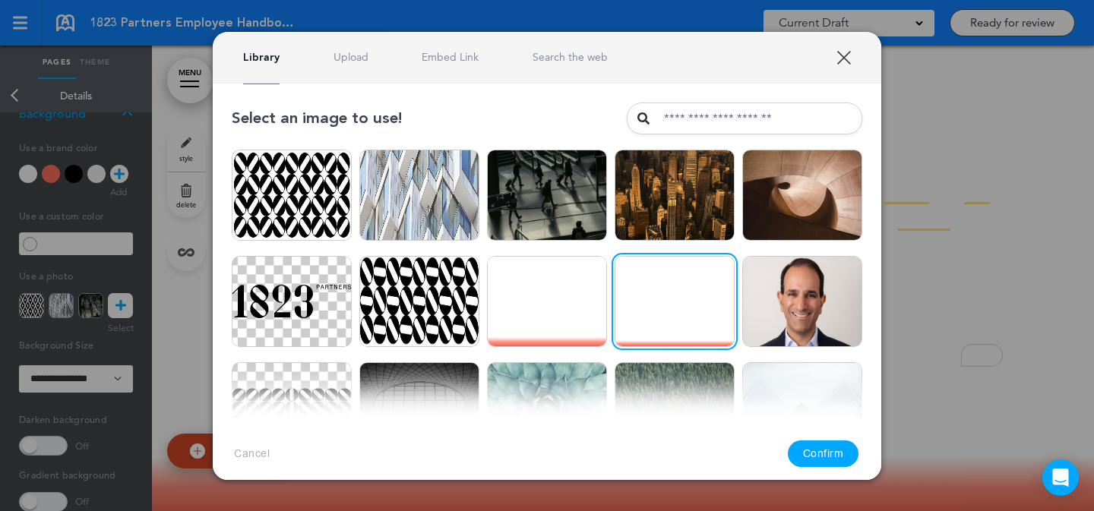
click at [838, 453] on button "Confirm" at bounding box center [823, 454] width 71 height 27
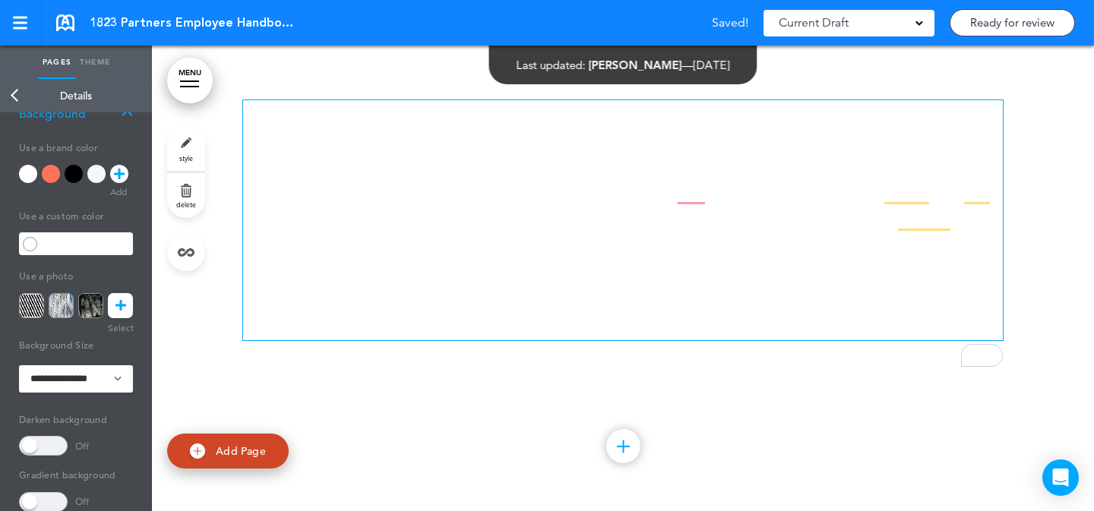
scroll to position [4364, 0]
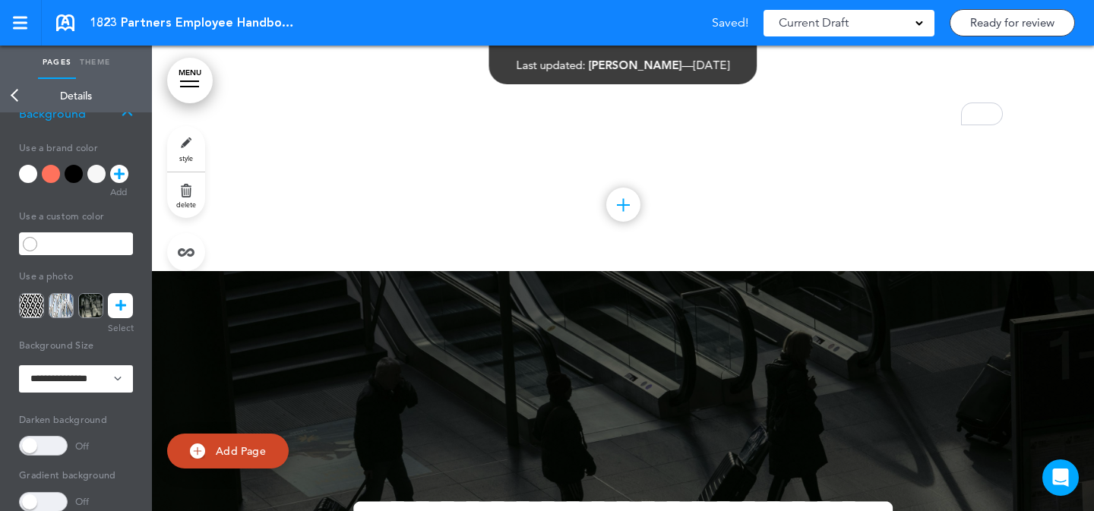
click at [123, 302] on icon at bounding box center [121, 305] width 11 height 25
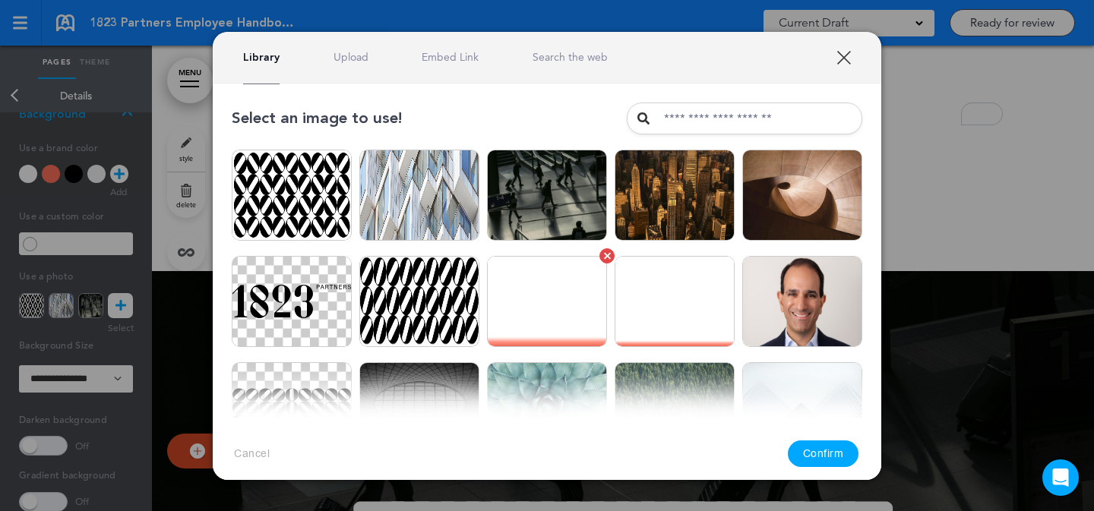
click at [551, 274] on img at bounding box center [547, 301] width 120 height 91
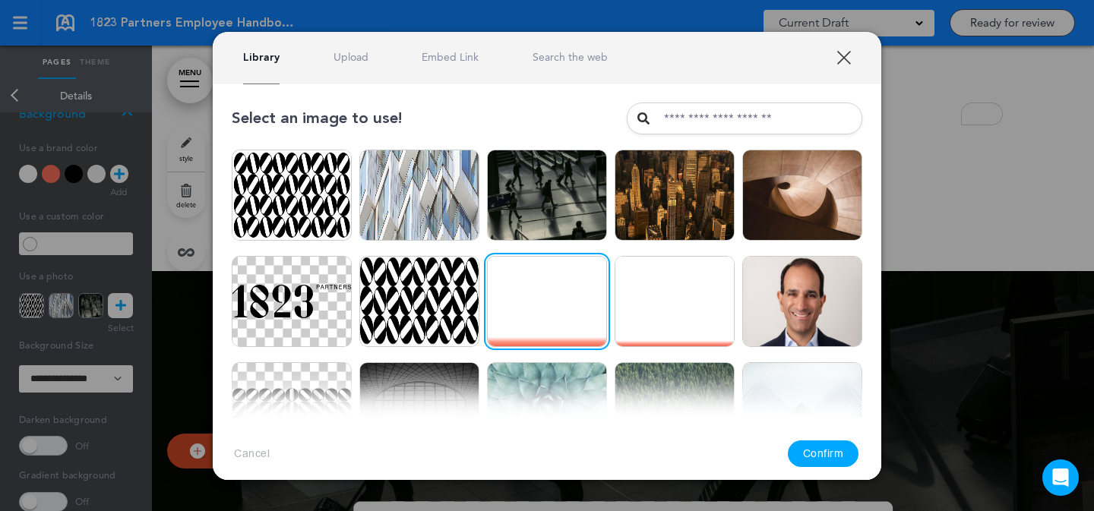
click at [826, 459] on button "Confirm" at bounding box center [823, 454] width 71 height 27
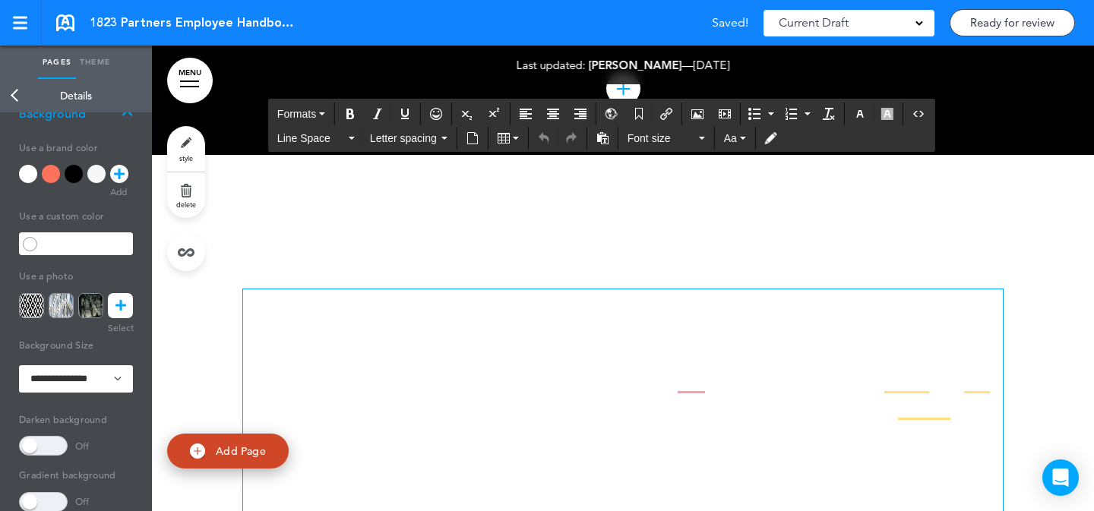
click at [774, 313] on h1 "**********" at bounding box center [623, 311] width 760 height 42
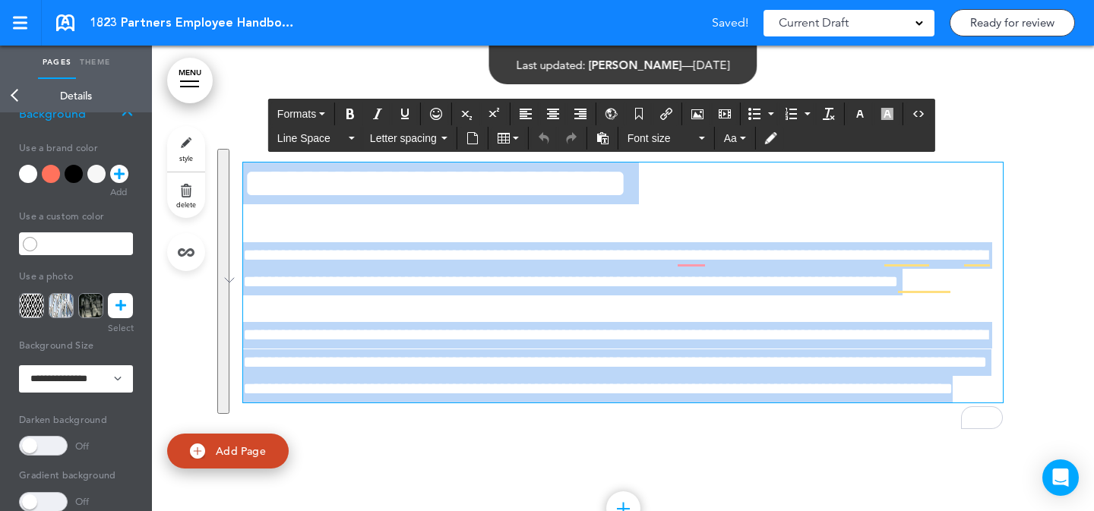
scroll to position [4053, 0]
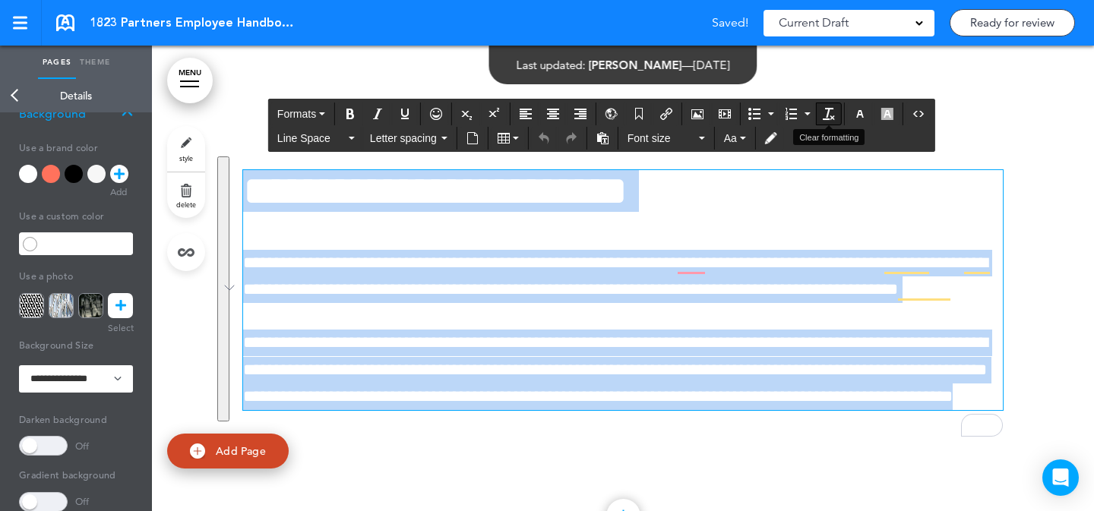
click at [829, 122] on button "Clear formatting" at bounding box center [829, 113] width 24 height 21
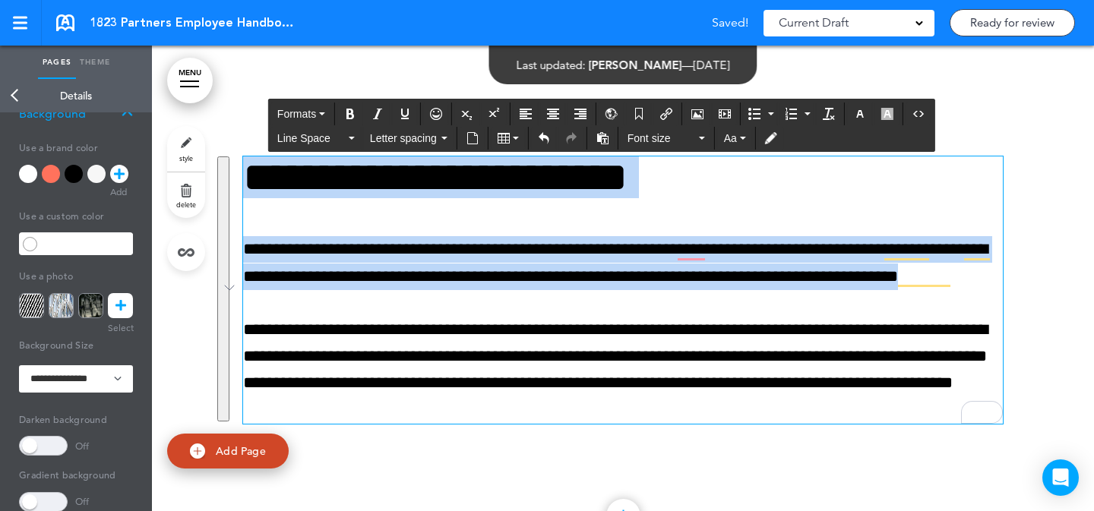
click at [906, 238] on p "**********" at bounding box center [623, 262] width 760 height 53
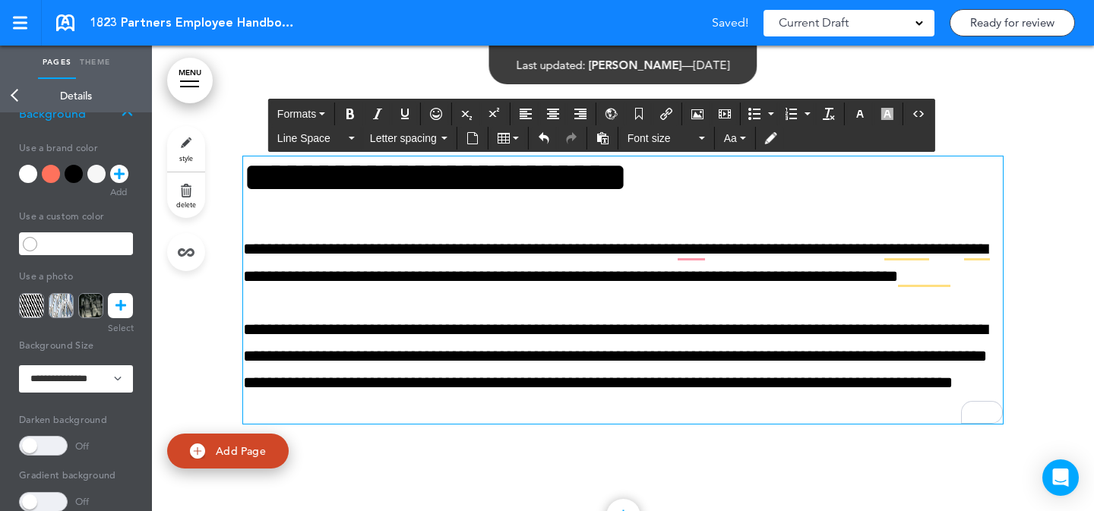
click at [1046, 247] on div at bounding box center [623, 309] width 942 height 547
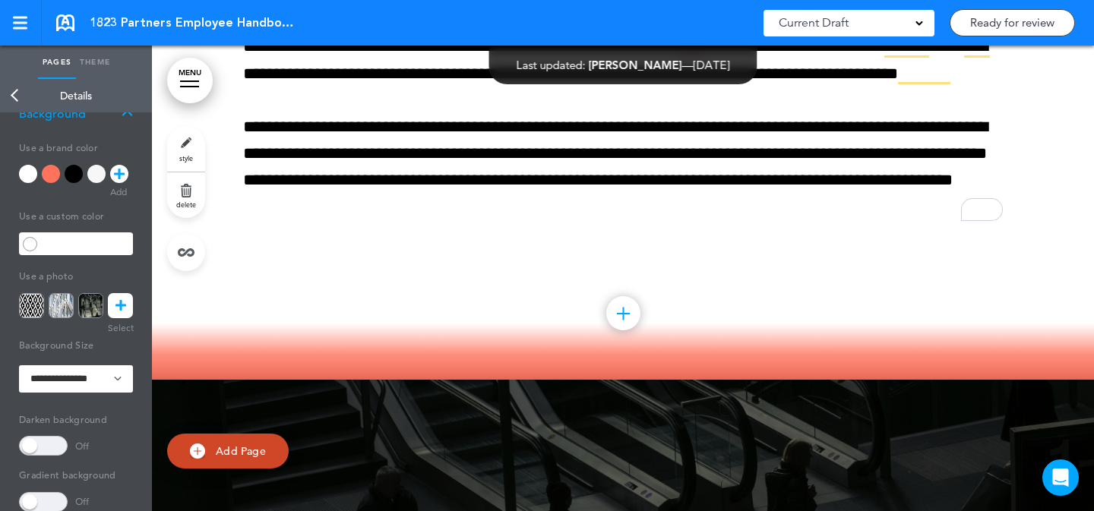
scroll to position [4237, 0]
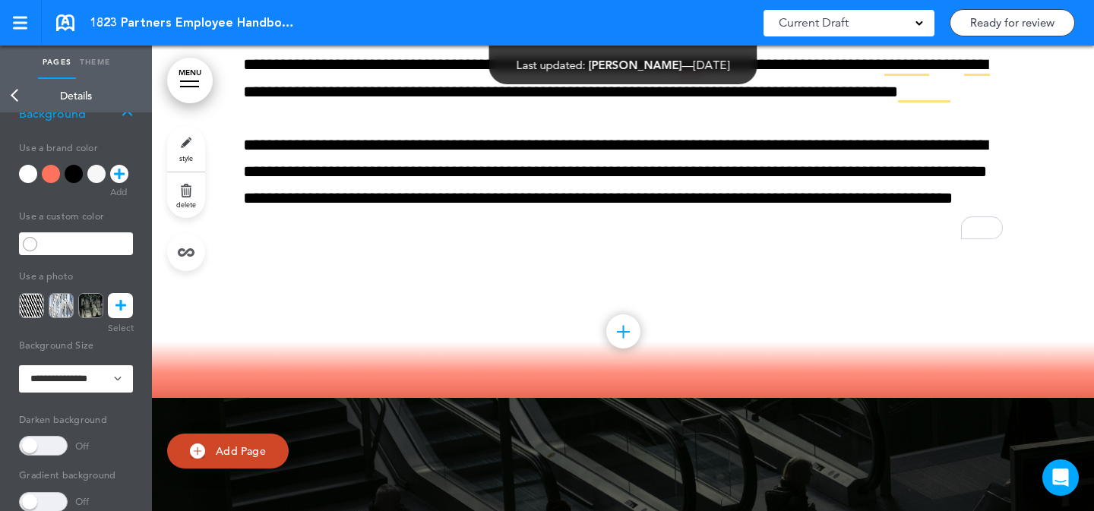
click at [195, 150] on link "style" at bounding box center [186, 149] width 38 height 46
click at [68, 179] on div at bounding box center [74, 174] width 18 height 18
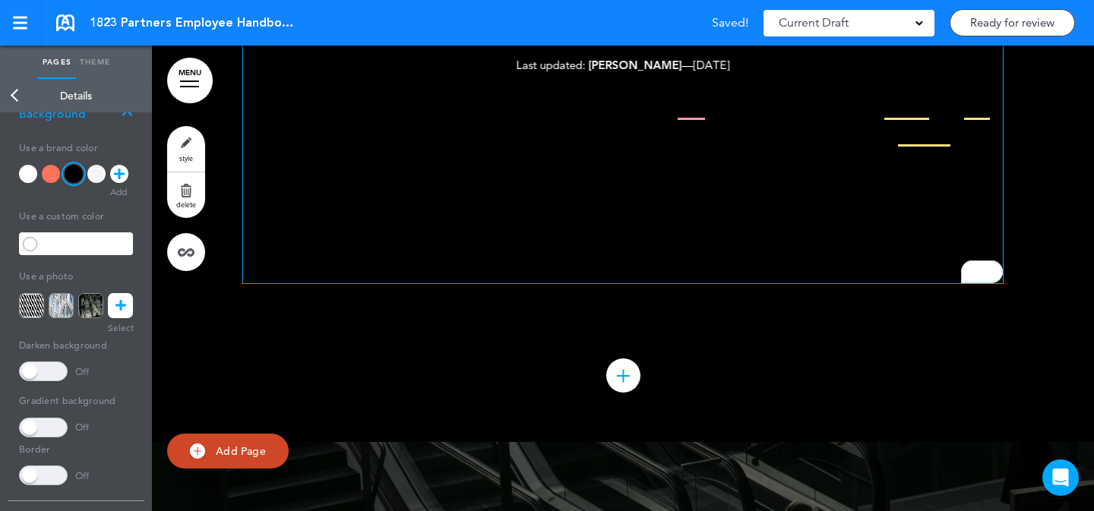
click at [606, 213] on p "**********" at bounding box center [623, 229] width 760 height 107
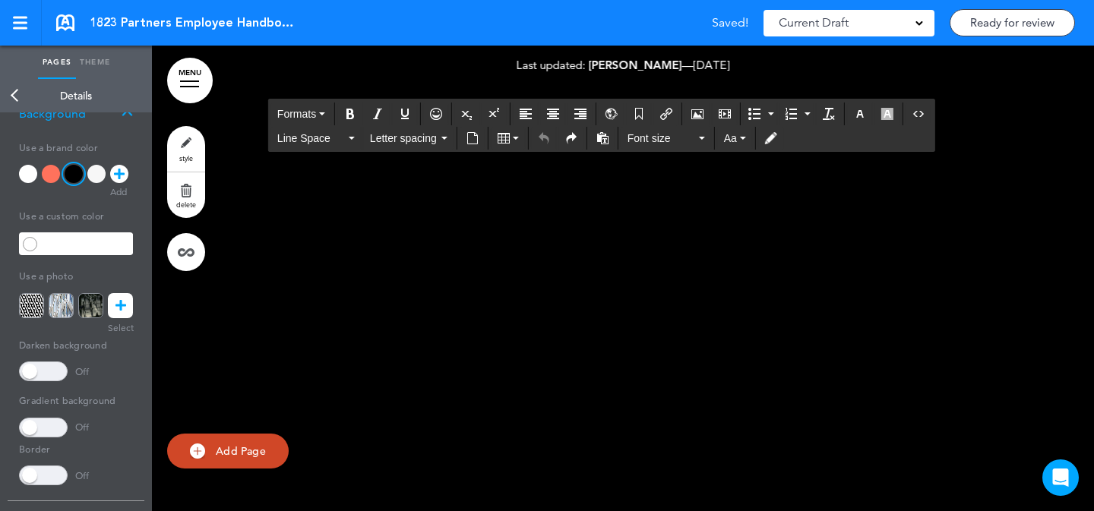
scroll to position [3416, 0]
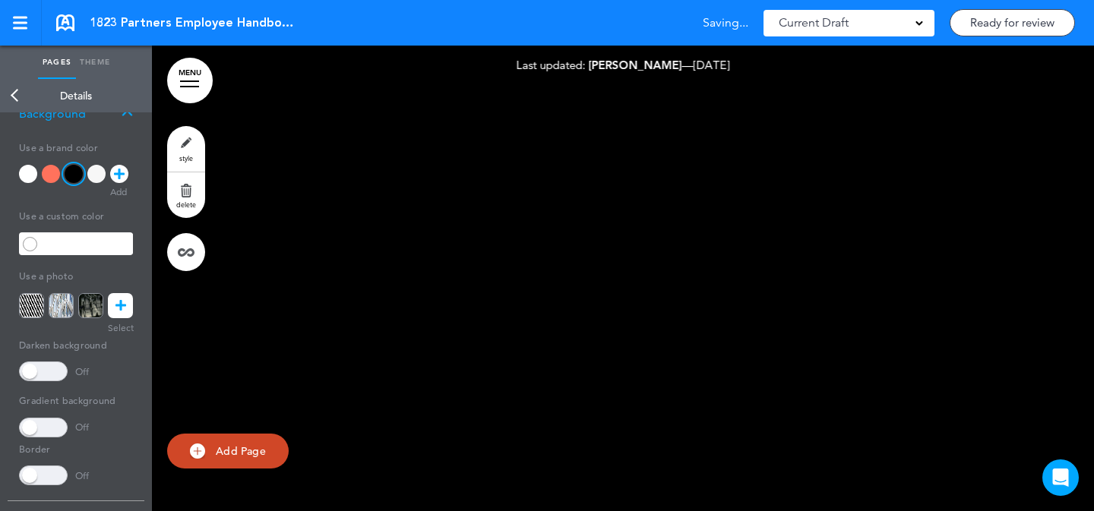
click at [196, 156] on link "style" at bounding box center [186, 149] width 38 height 46
click at [97, 174] on div at bounding box center [96, 174] width 18 height 18
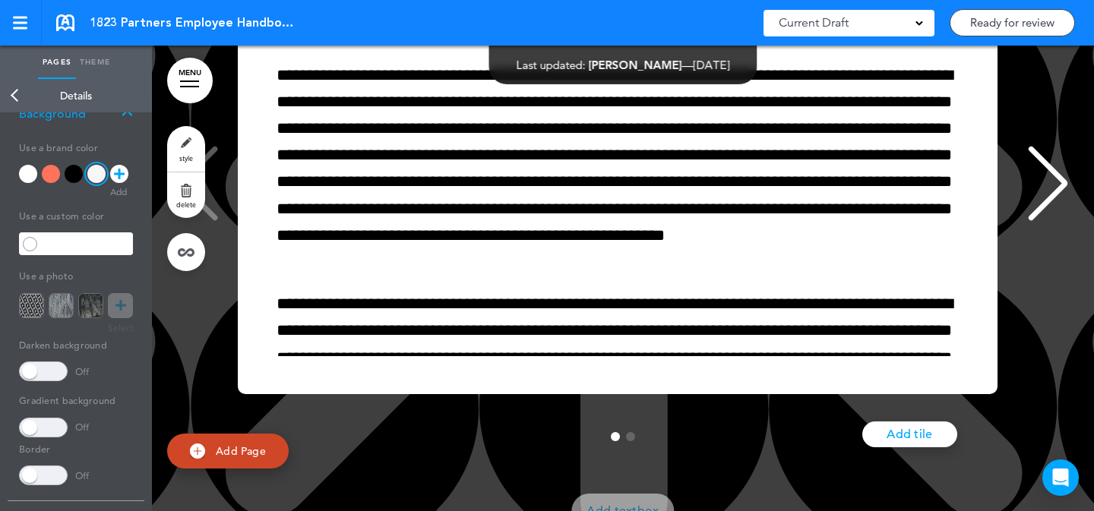
click at [188, 145] on link "style" at bounding box center [186, 149] width 38 height 46
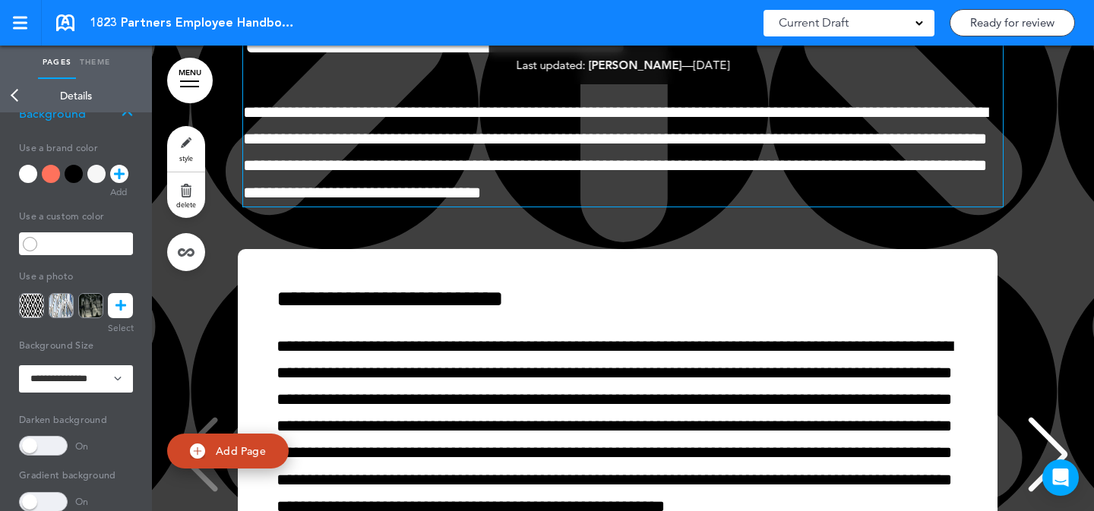
scroll to position [6544, 0]
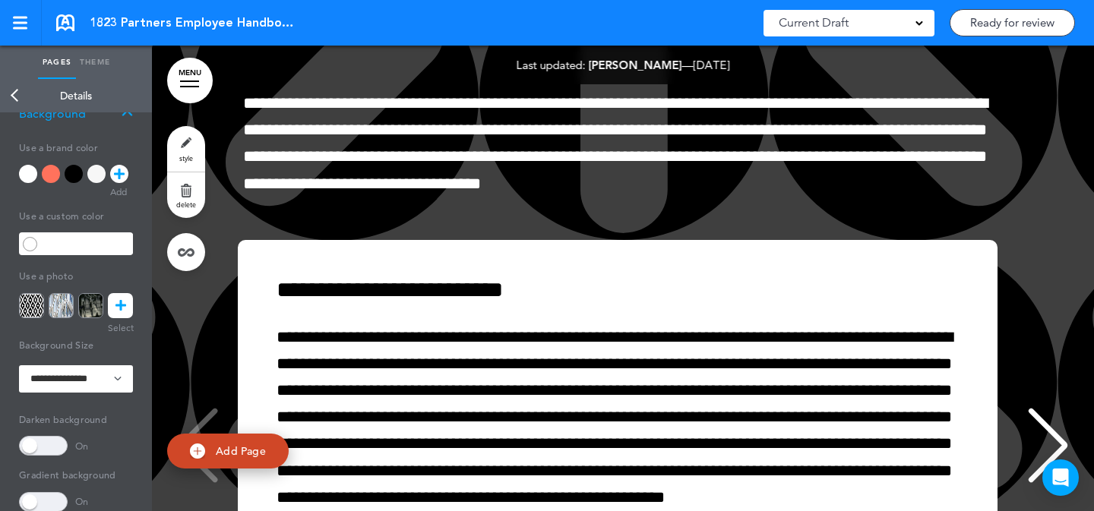
click at [123, 303] on icon at bounding box center [121, 305] width 11 height 25
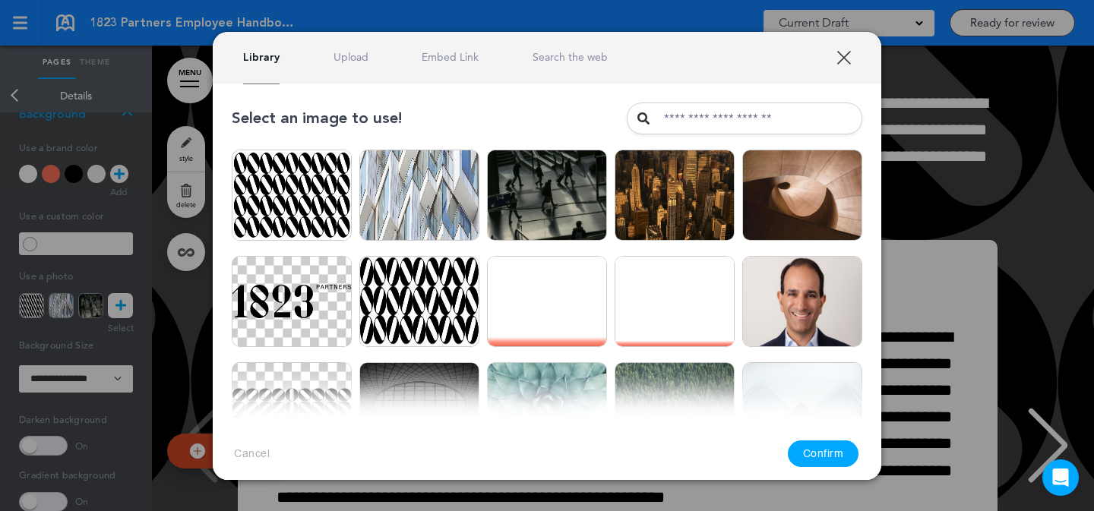
click at [342, 61] on link "Upload" at bounding box center [351, 57] width 35 height 14
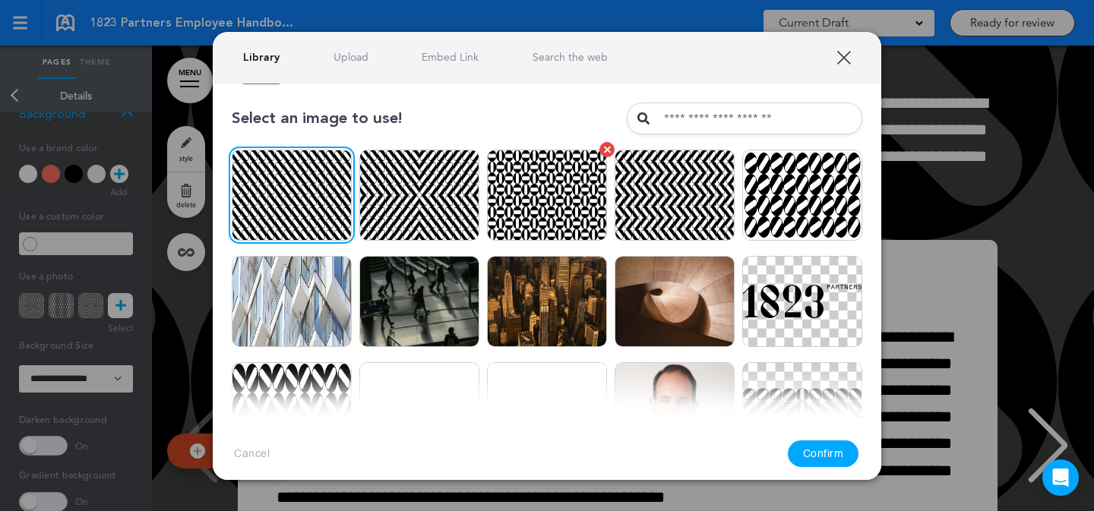
click at [576, 188] on img at bounding box center [547, 195] width 120 height 91
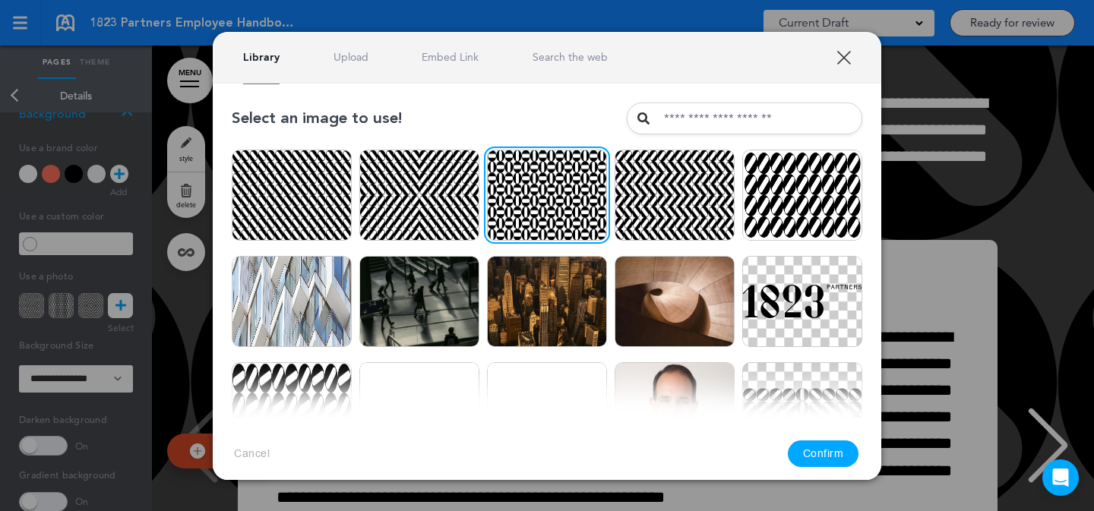
click at [823, 448] on button "Confirm" at bounding box center [823, 454] width 71 height 27
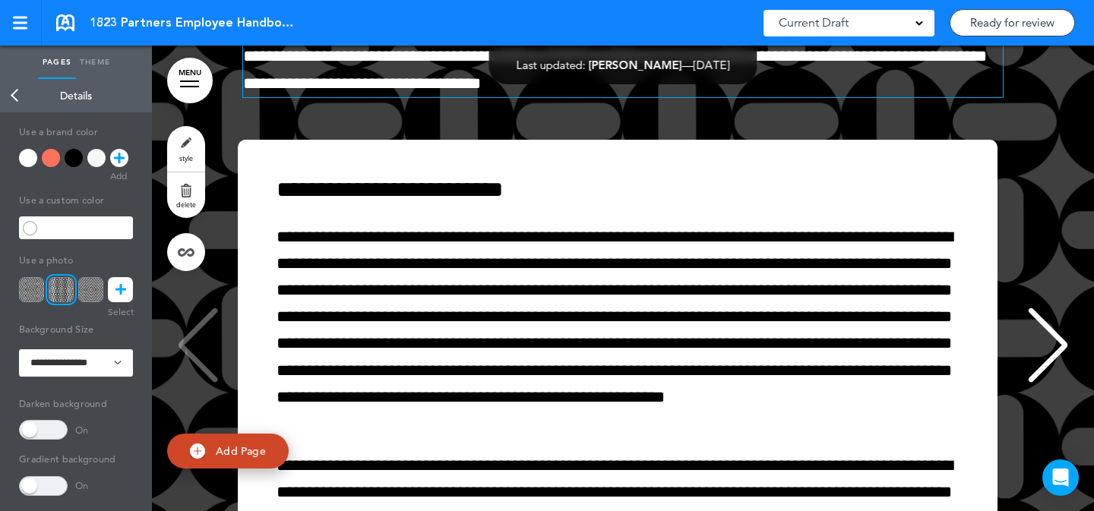
scroll to position [6700, 0]
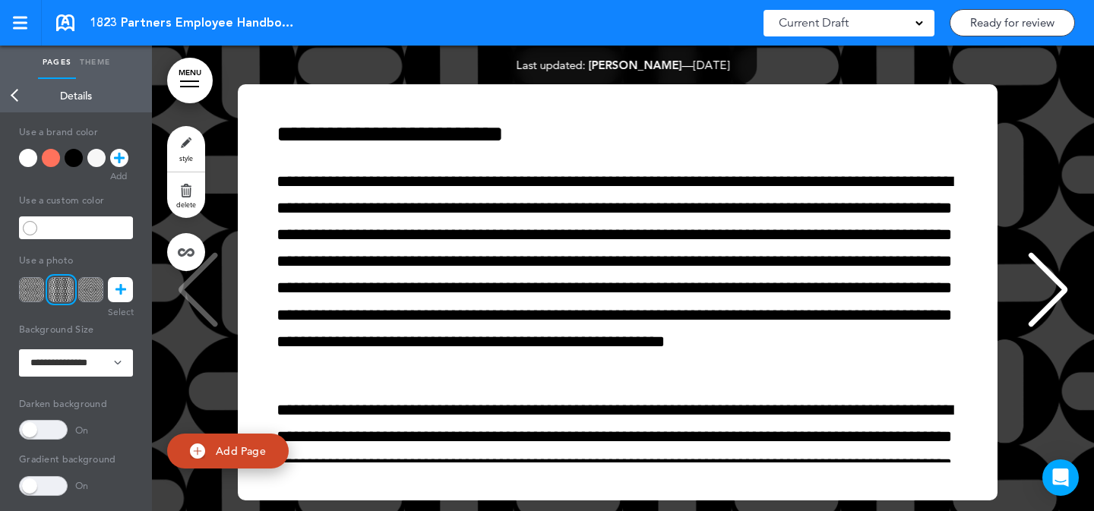
click at [38, 438] on span at bounding box center [43, 430] width 49 height 20
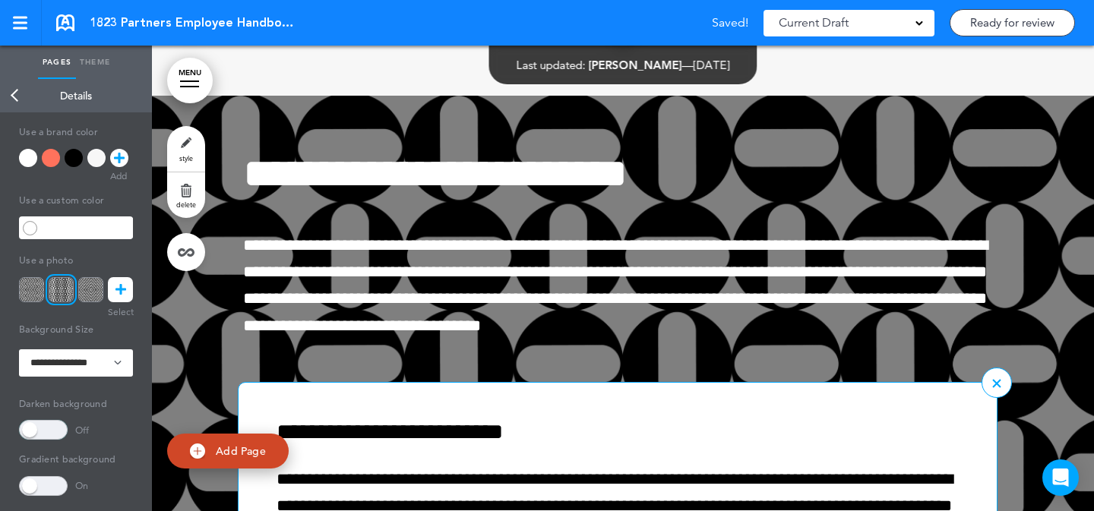
scroll to position [6382, 0]
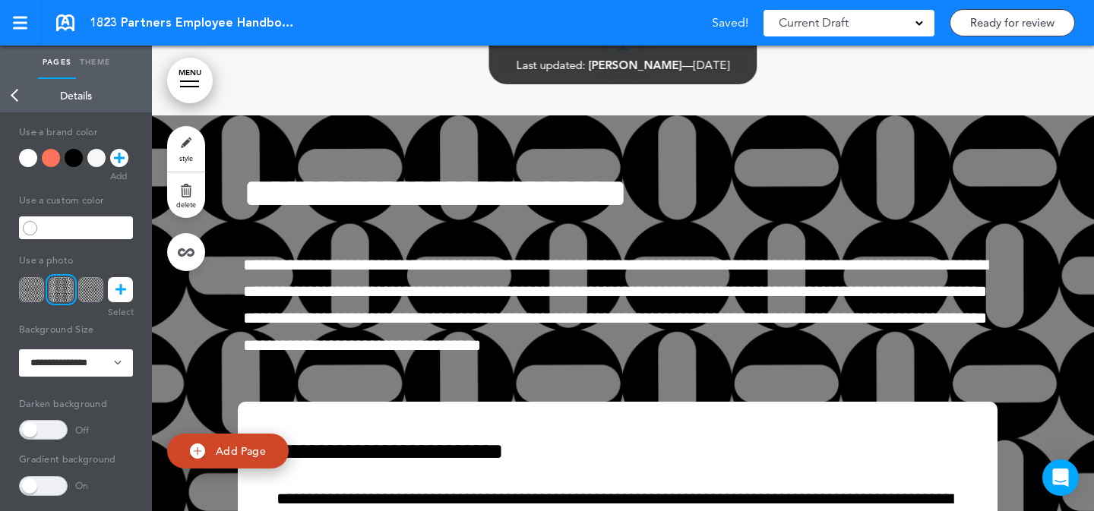
click at [43, 483] on span at bounding box center [43, 486] width 49 height 20
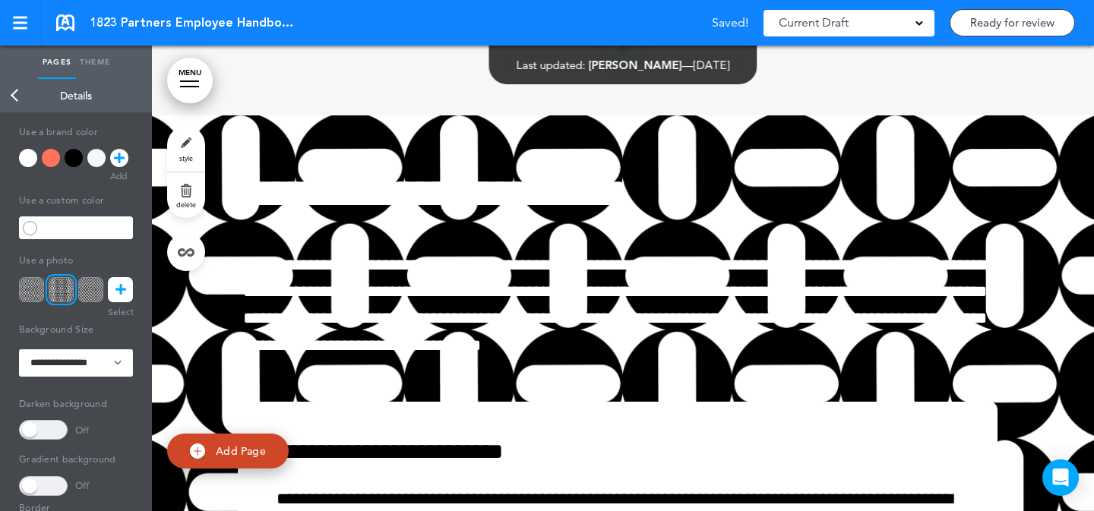
click at [46, 484] on span at bounding box center [43, 486] width 49 height 20
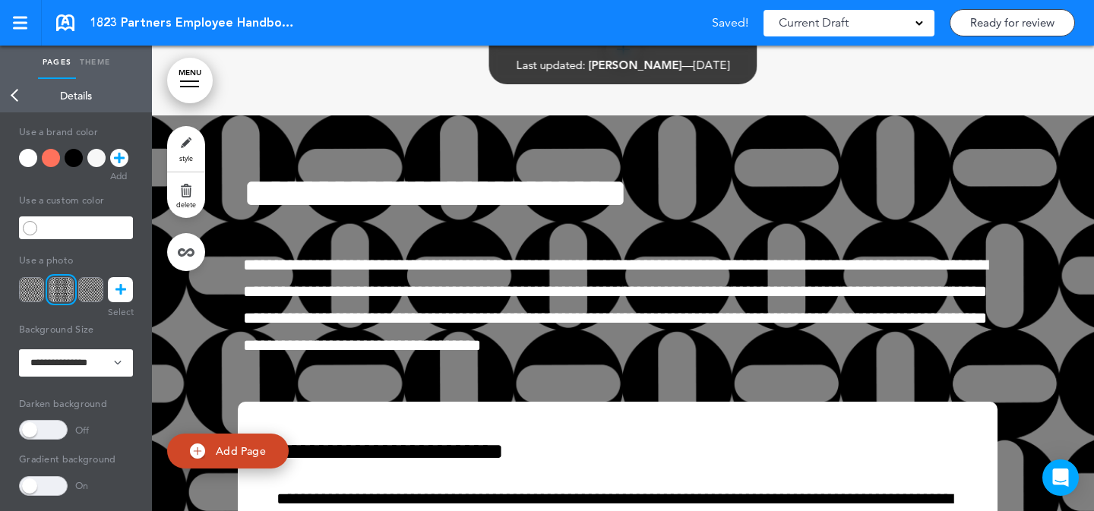
click at [48, 427] on span at bounding box center [43, 430] width 49 height 20
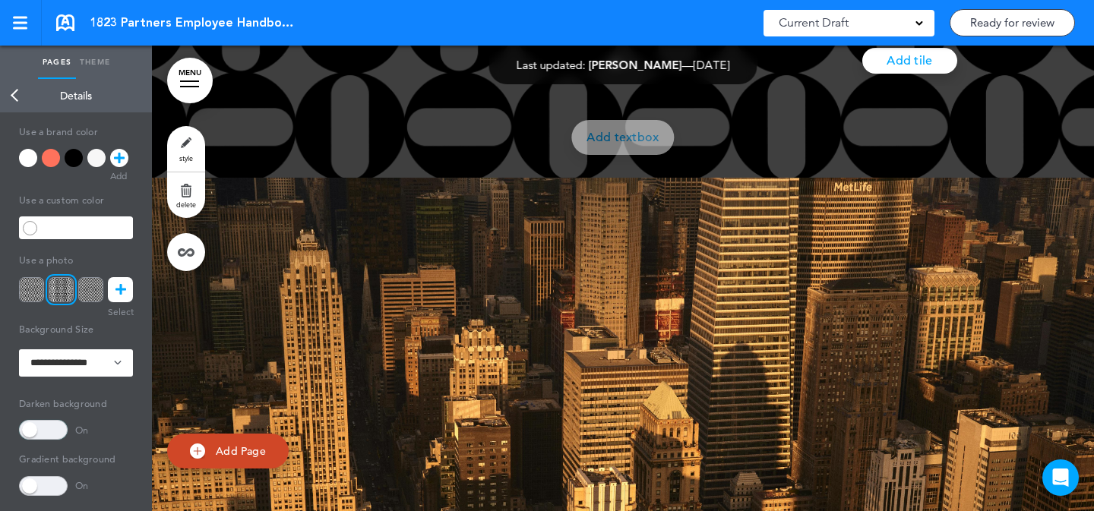
scroll to position [7378, 0]
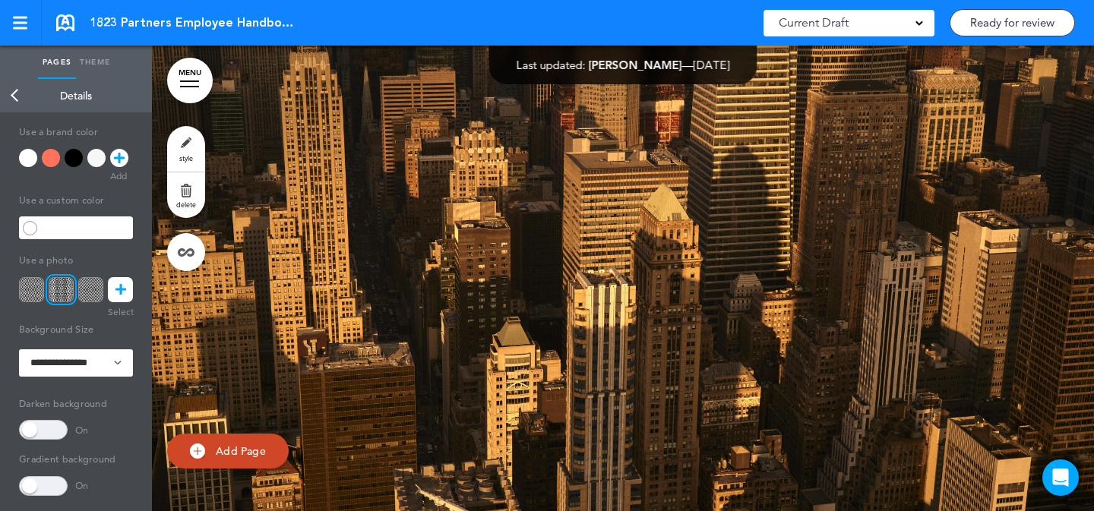
click at [184, 153] on link "style" at bounding box center [186, 149] width 38 height 46
click at [121, 296] on icon at bounding box center [121, 289] width 11 height 25
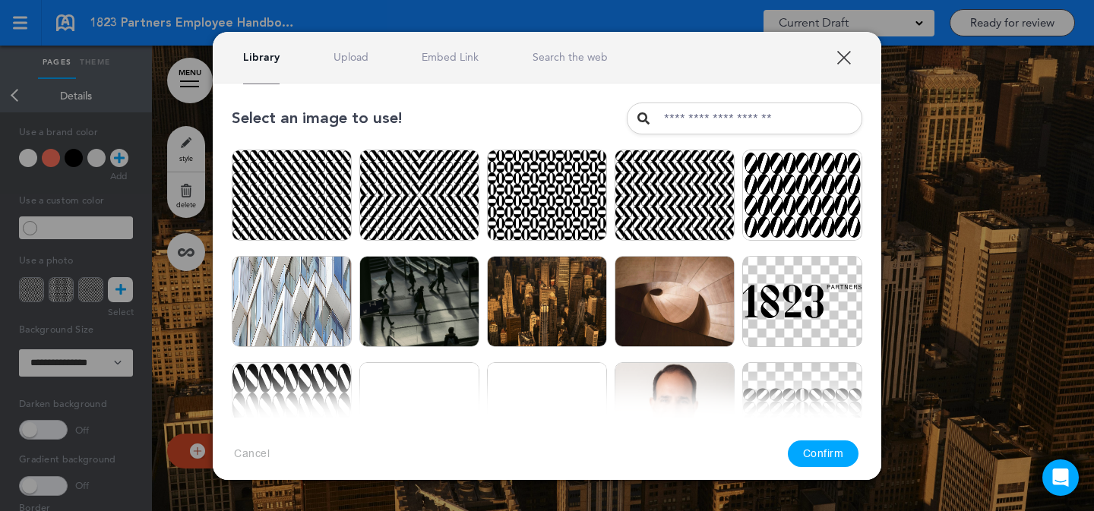
click at [350, 55] on link "Upload" at bounding box center [351, 57] width 35 height 14
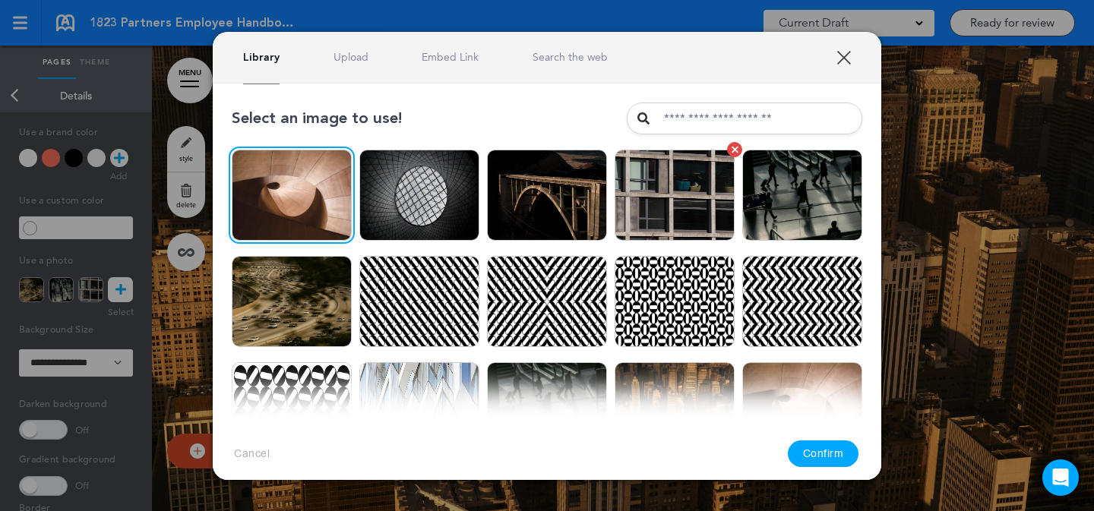
click at [670, 207] on img at bounding box center [675, 195] width 120 height 91
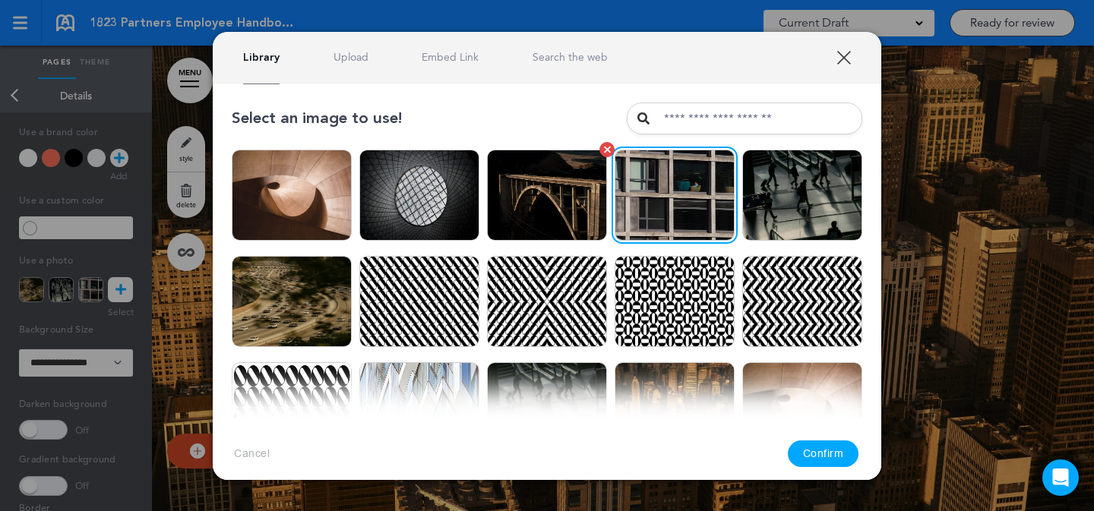
click at [537, 205] on img at bounding box center [547, 195] width 120 height 91
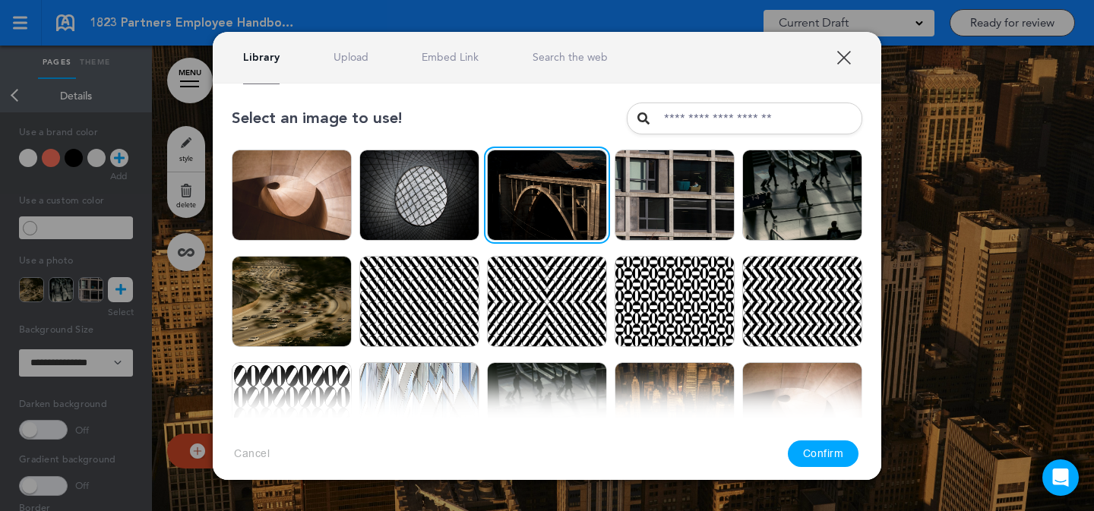
drag, startPoint x: 813, startPoint y: 453, endPoint x: 817, endPoint y: 432, distance: 20.9
click at [813, 453] on button "Confirm" at bounding box center [823, 454] width 71 height 27
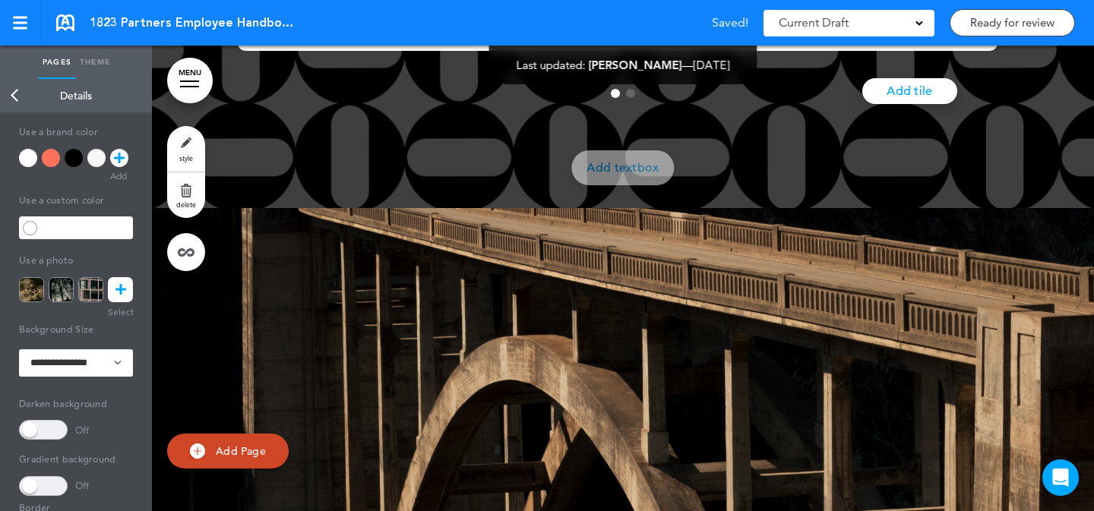
scroll to position [7404, 0]
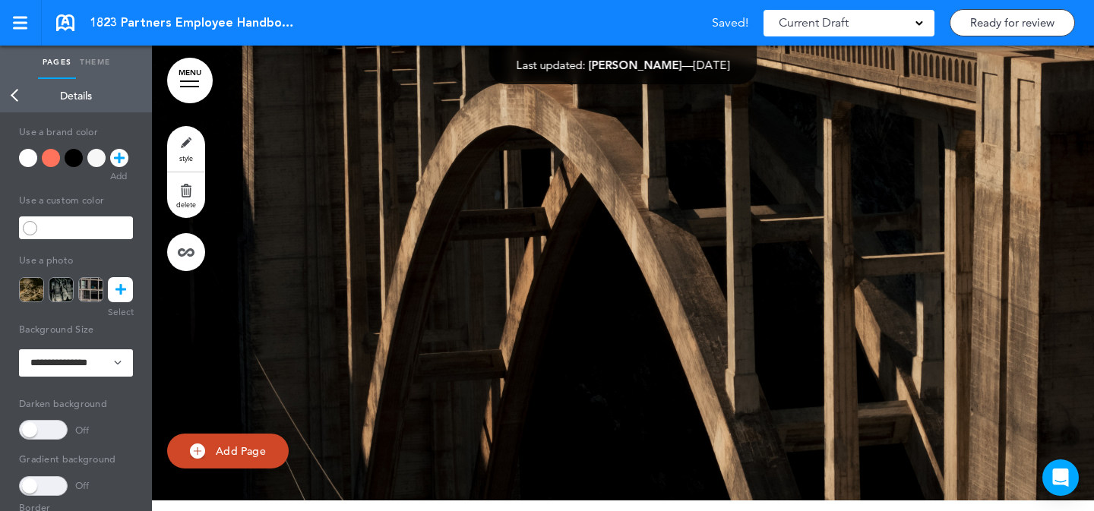
click at [121, 293] on icon at bounding box center [121, 289] width 11 height 25
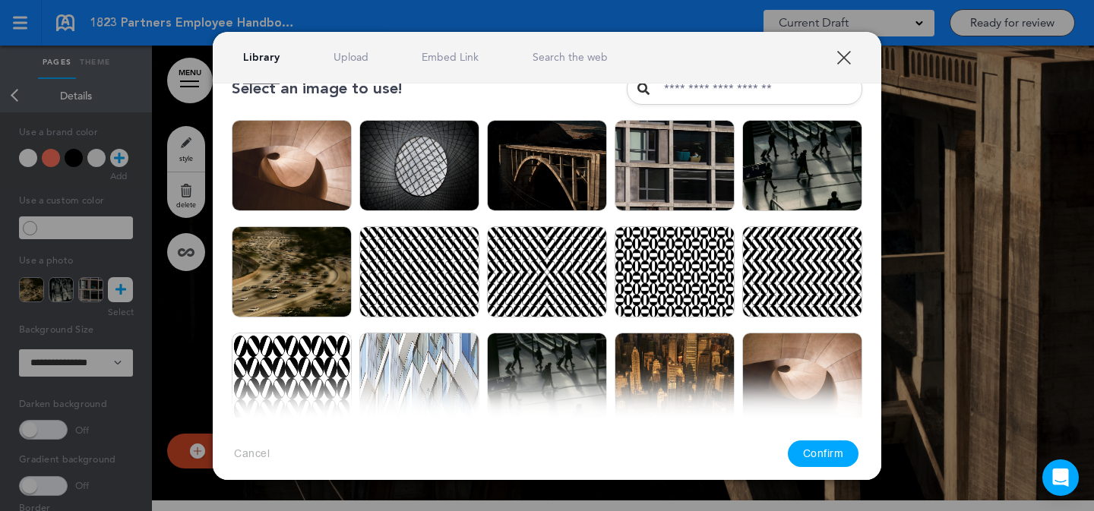
scroll to position [30, 0]
click at [340, 256] on img at bounding box center [292, 271] width 120 height 91
click at [800, 187] on img at bounding box center [802, 165] width 120 height 91
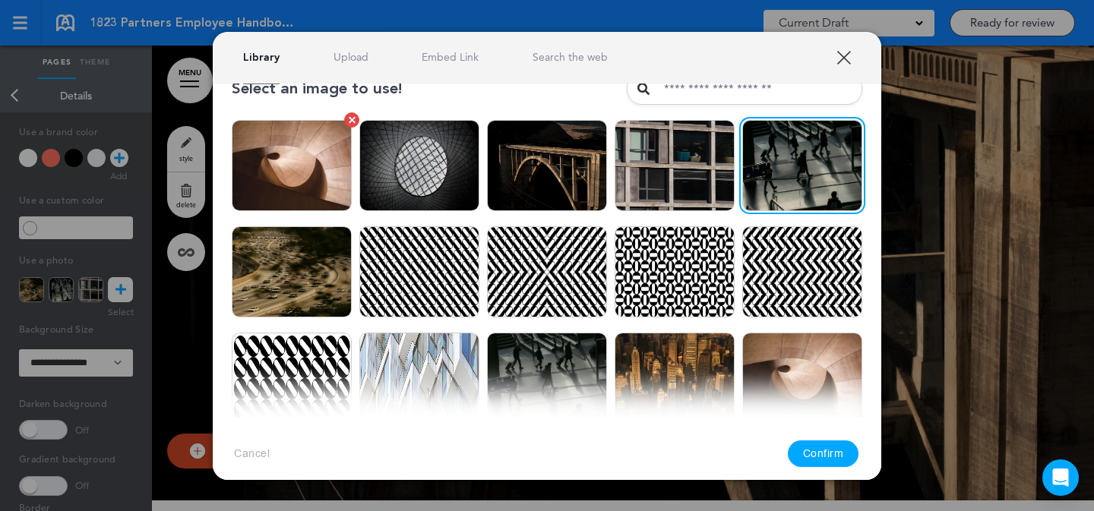
click at [299, 189] on img at bounding box center [292, 165] width 120 height 91
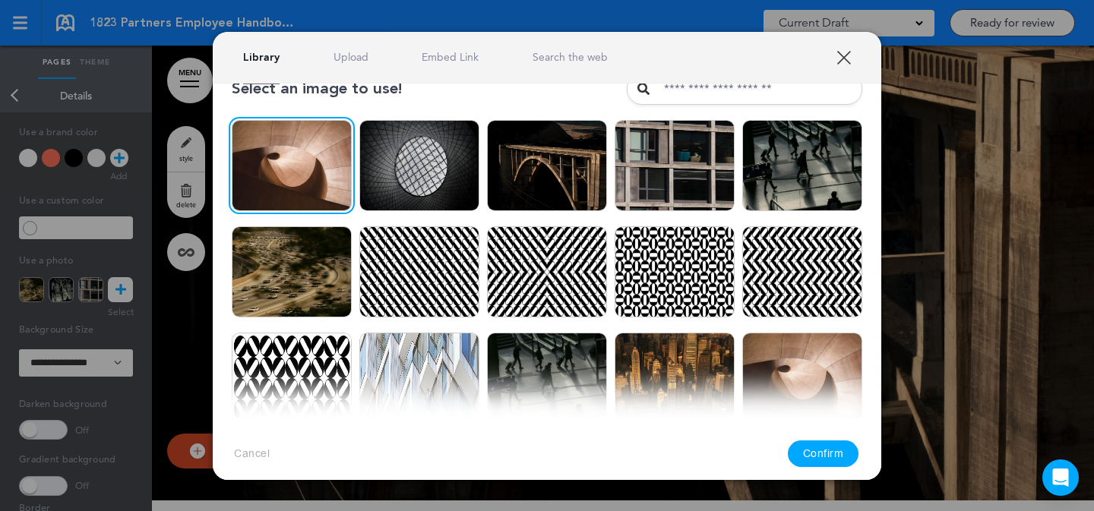
click at [823, 447] on button "Confirm" at bounding box center [823, 454] width 71 height 27
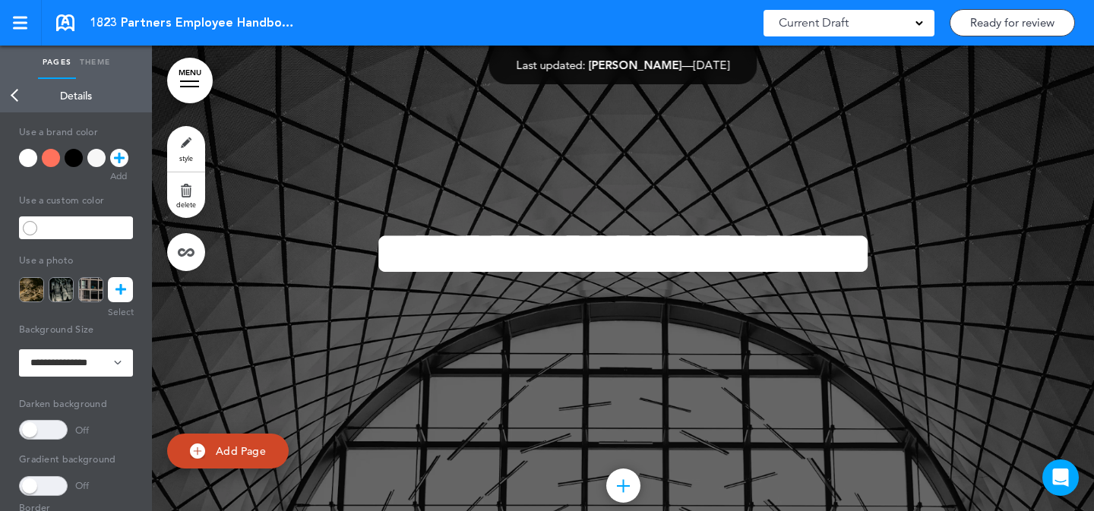
scroll to position [9685, 0]
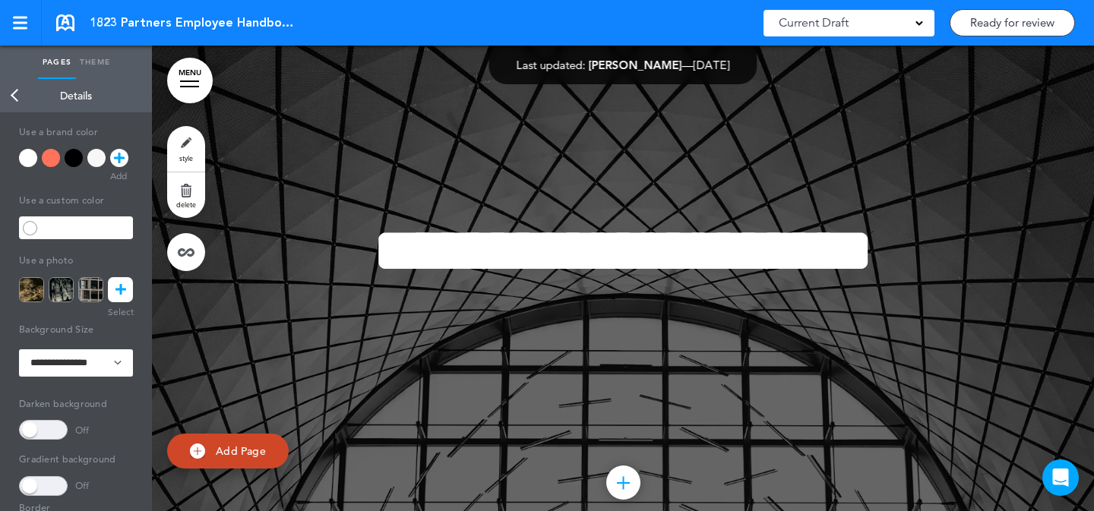
click at [204, 137] on div "style delete" at bounding box center [186, 198] width 38 height 145
click at [200, 146] on link "style" at bounding box center [186, 149] width 38 height 46
click at [123, 295] on icon at bounding box center [121, 289] width 11 height 25
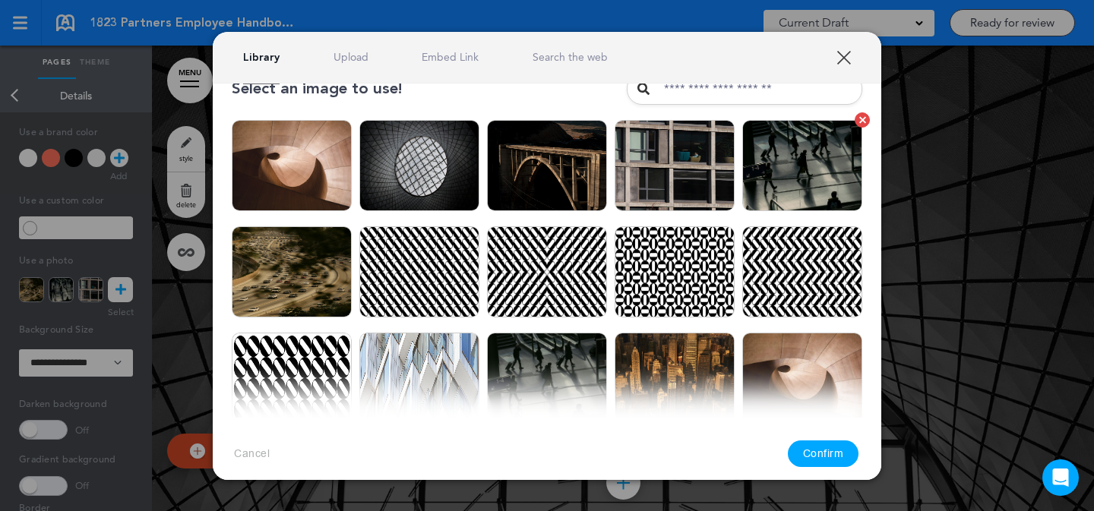
click at [792, 184] on img at bounding box center [802, 165] width 120 height 91
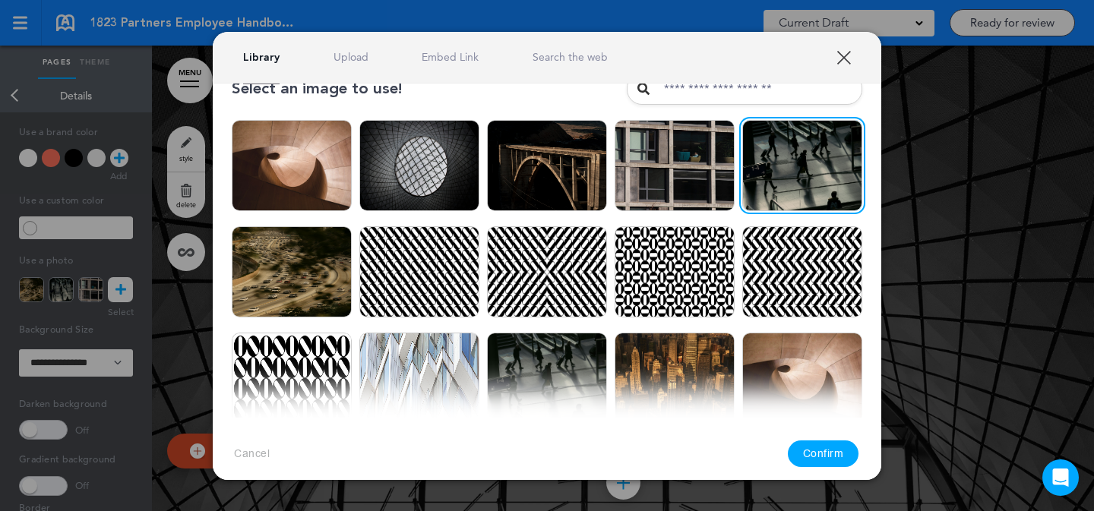
click at [902, 210] on div at bounding box center [547, 255] width 1094 height 511
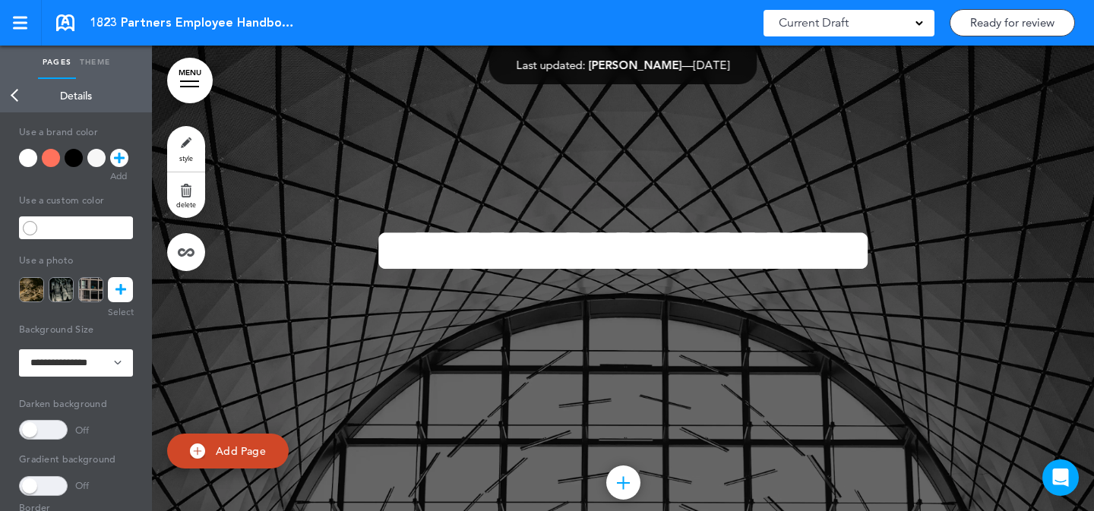
click at [198, 74] on link "MENU" at bounding box center [190, 81] width 46 height 46
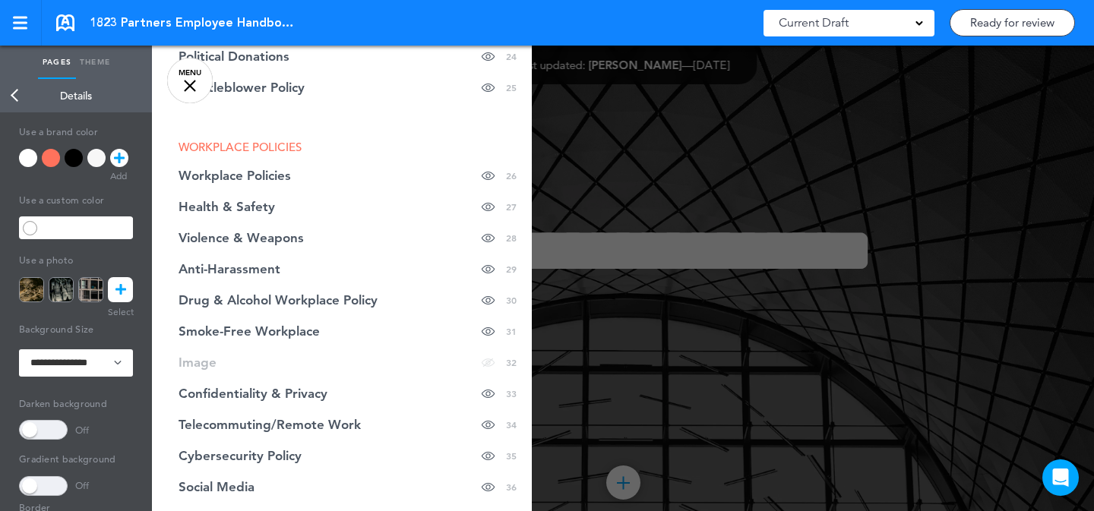
click at [721, 236] on div at bounding box center [699, 255] width 1094 height 511
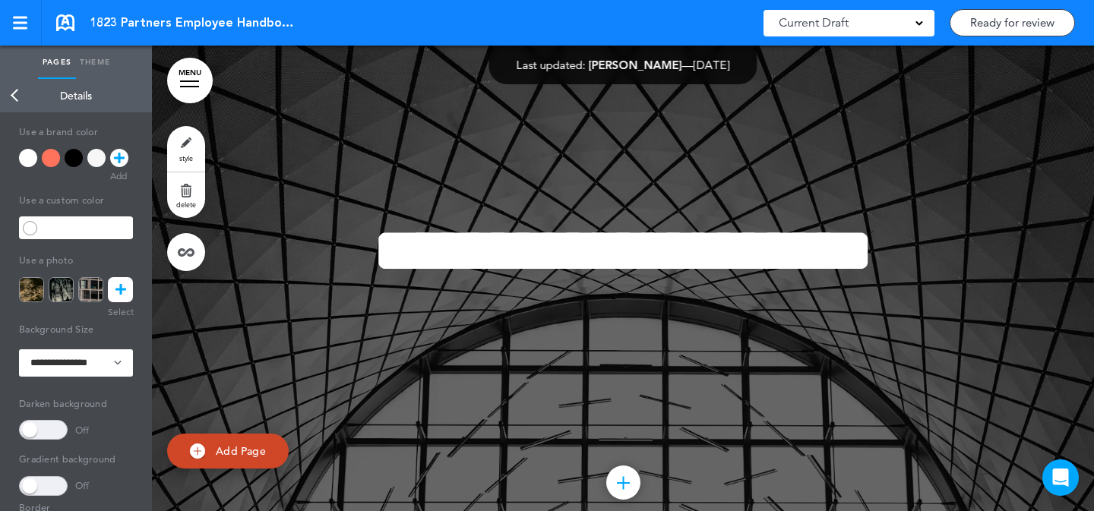
click at [190, 79] on link "MENU" at bounding box center [190, 81] width 46 height 46
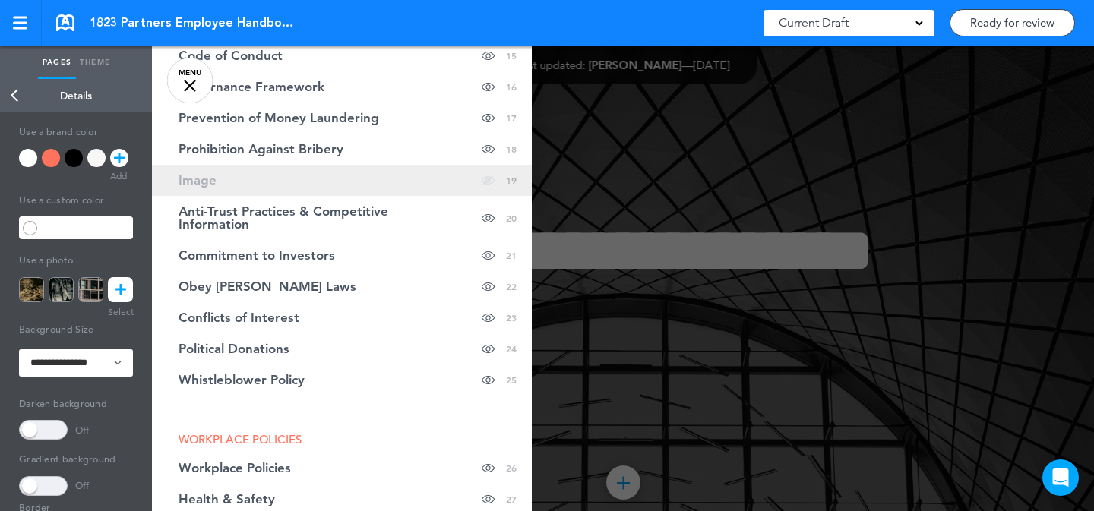
scroll to position [695, 0]
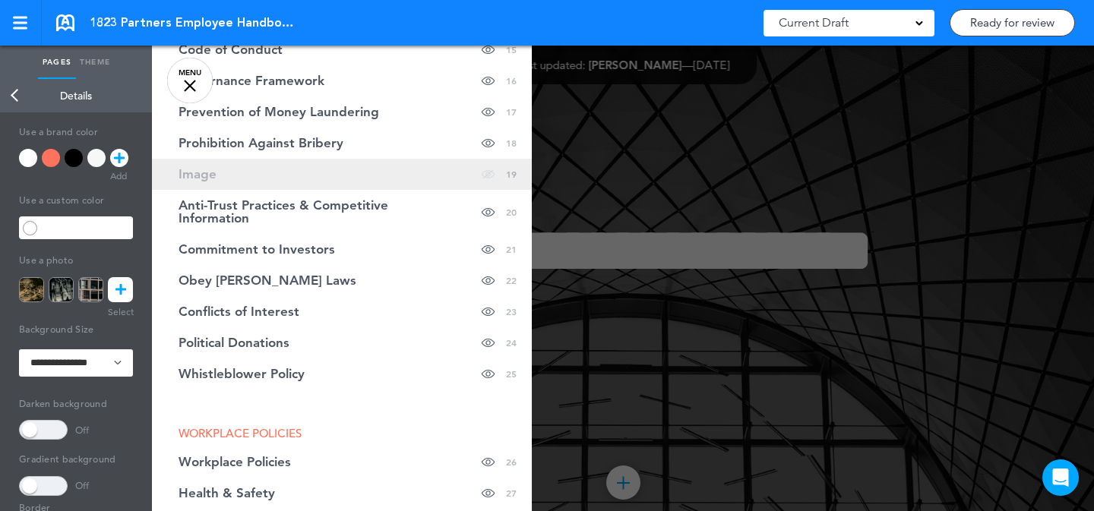
click at [429, 177] on link "Image hide page in table of contents 19" at bounding box center [342, 174] width 380 height 31
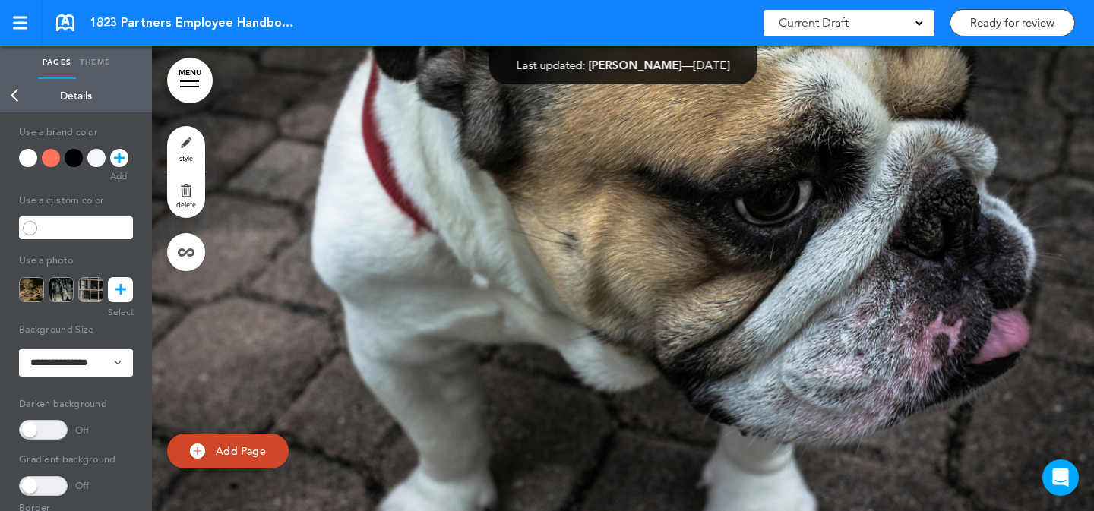
scroll to position [13801, 0]
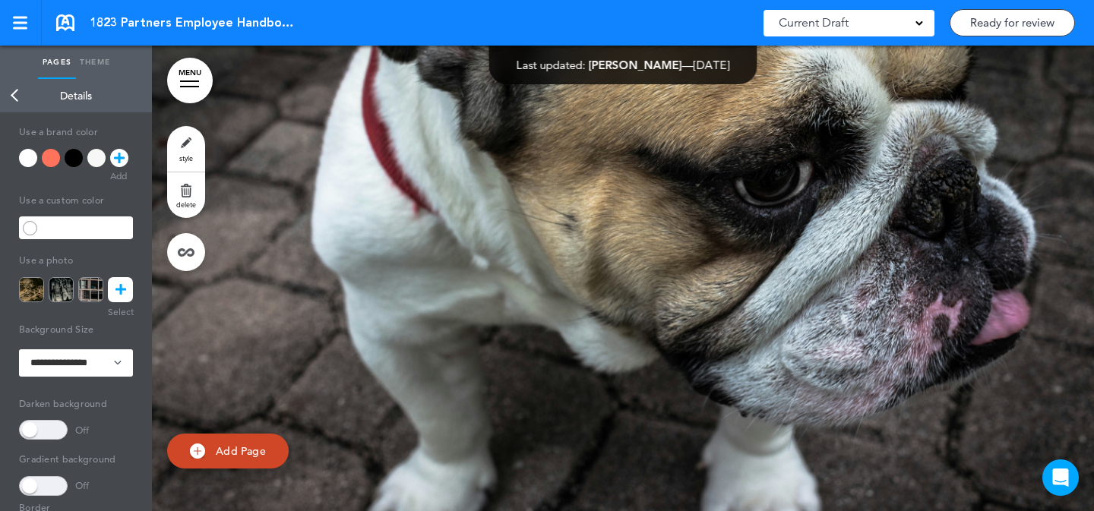
click at [191, 141] on link "style" at bounding box center [186, 149] width 38 height 46
click at [99, 293] on img at bounding box center [90, 289] width 25 height 25
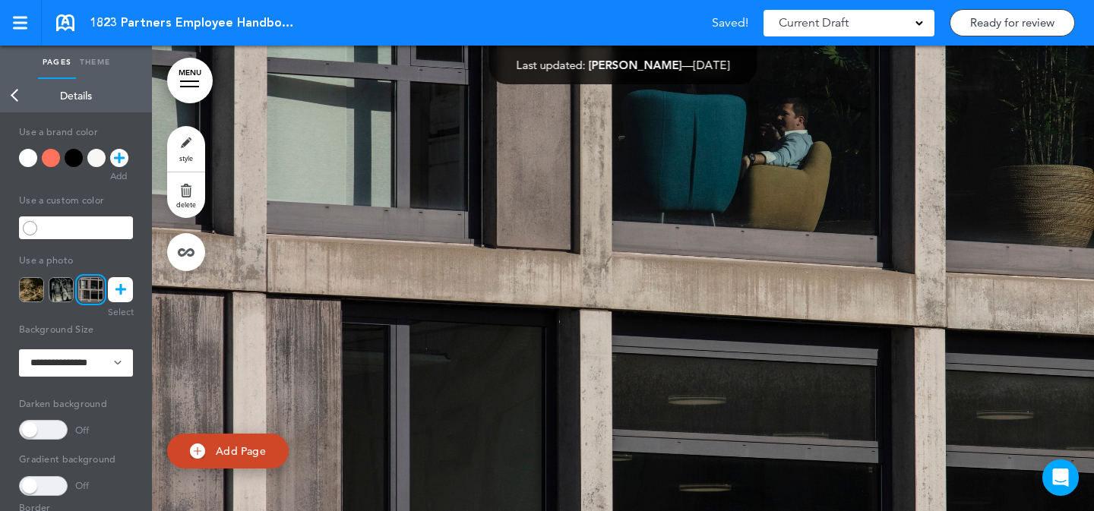
click at [196, 74] on link "MENU" at bounding box center [190, 81] width 46 height 46
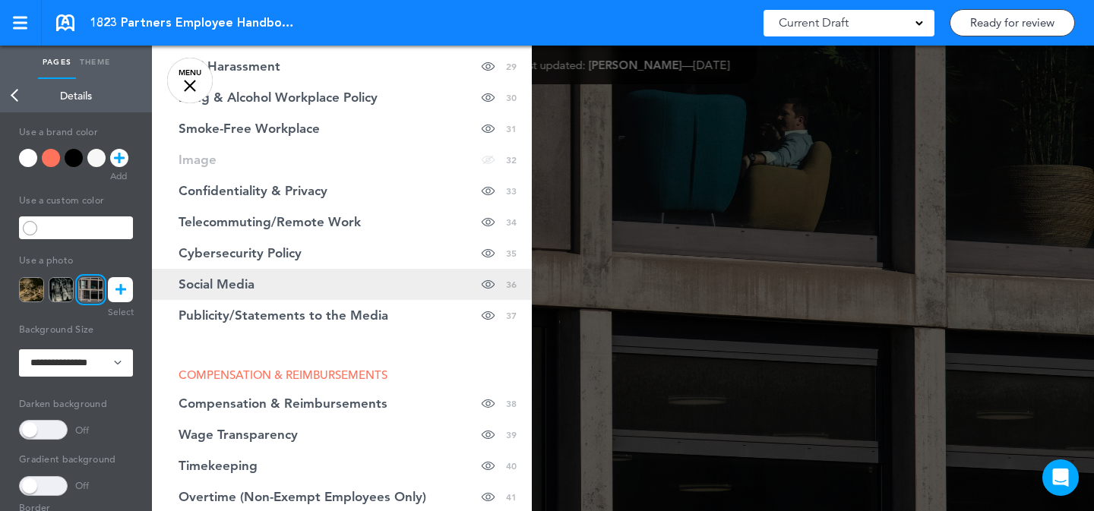
scroll to position [1243, 0]
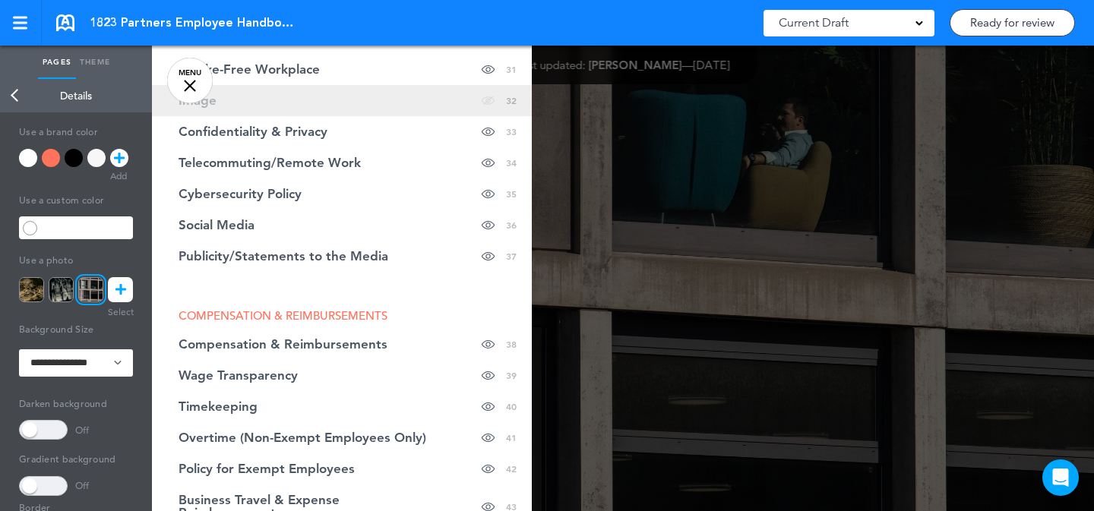
click at [410, 99] on link "Image hide page in table of contents 32" at bounding box center [342, 100] width 380 height 31
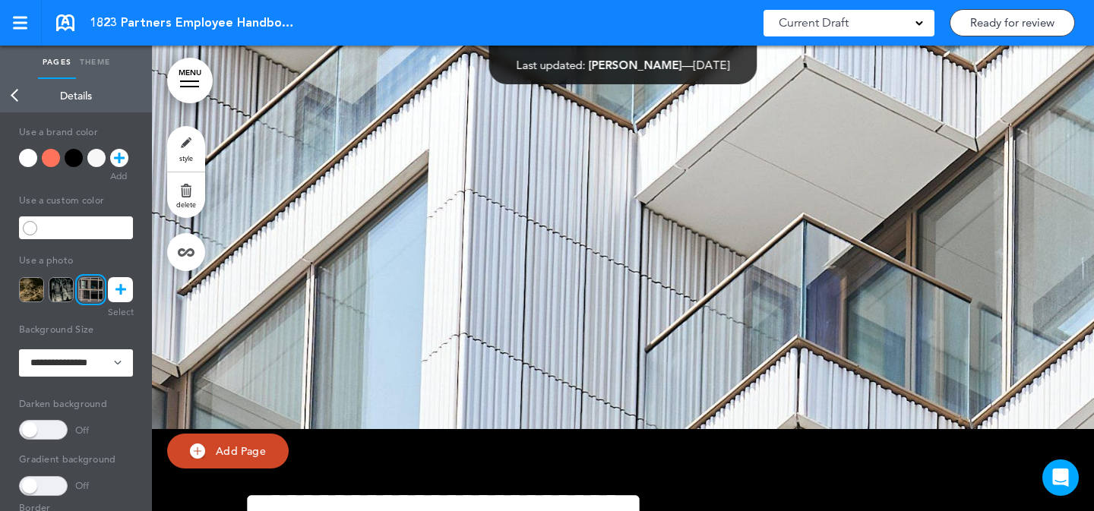
scroll to position [23914, 0]
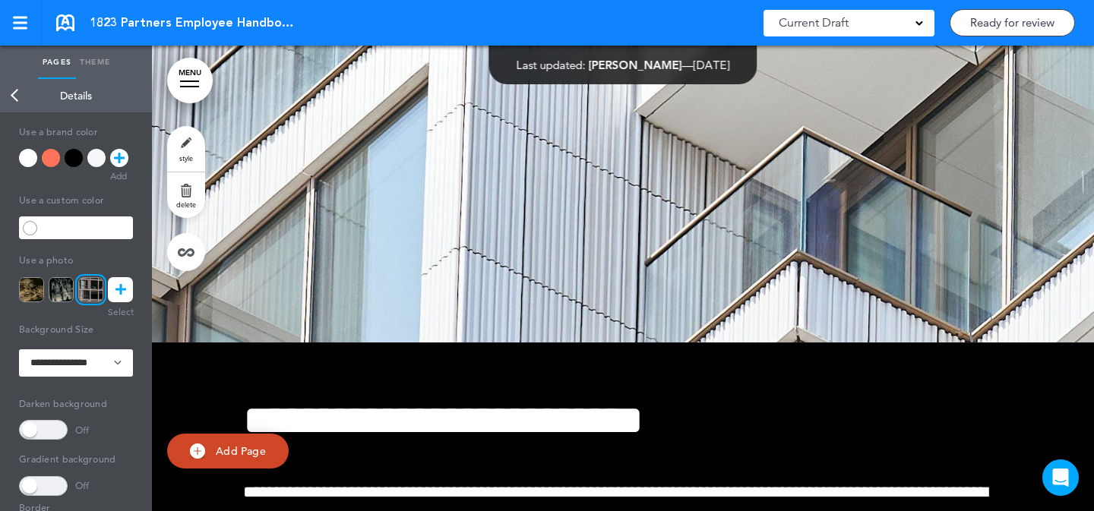
click at [181, 139] on link "style" at bounding box center [186, 149] width 38 height 46
click at [117, 294] on icon at bounding box center [121, 289] width 11 height 25
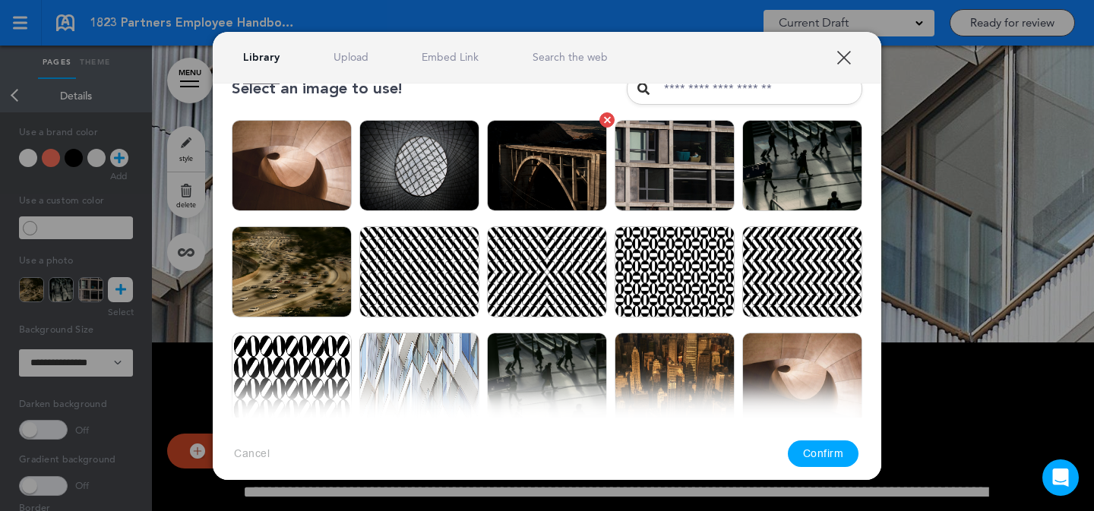
click at [533, 166] on img at bounding box center [547, 165] width 120 height 91
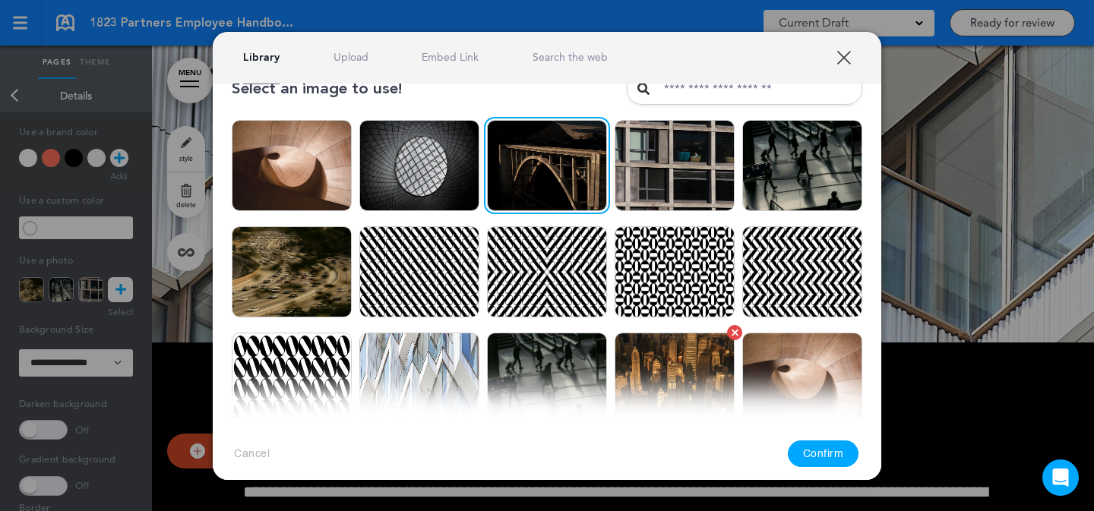
click at [818, 448] on button "Confirm" at bounding box center [823, 454] width 71 height 27
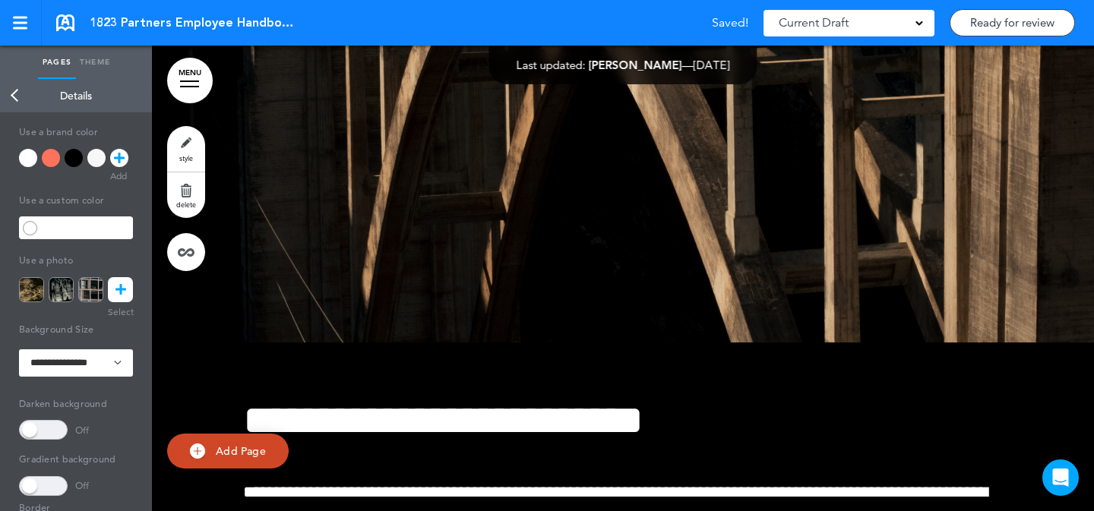
click at [198, 77] on link "MENU" at bounding box center [190, 81] width 46 height 46
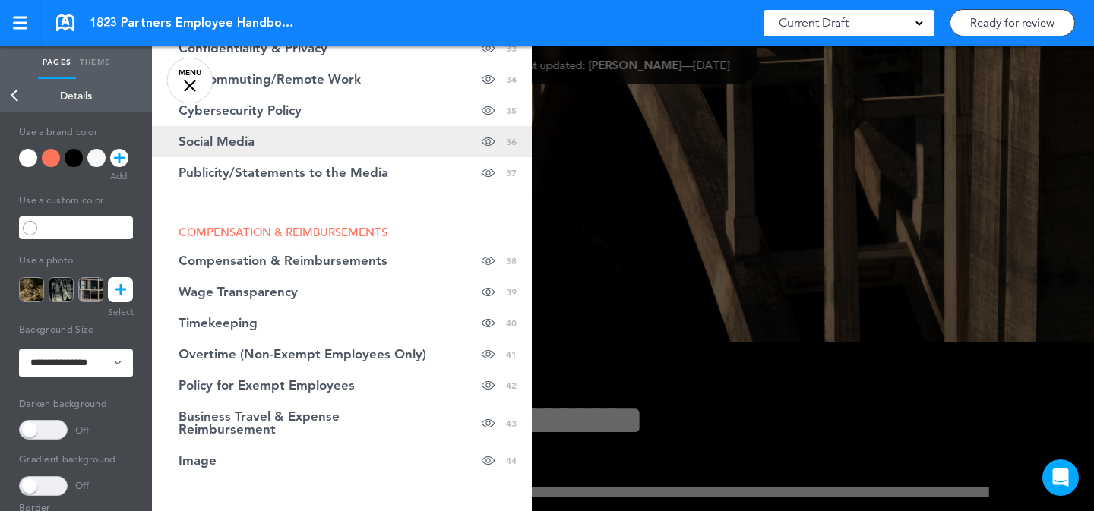
scroll to position [1343, 0]
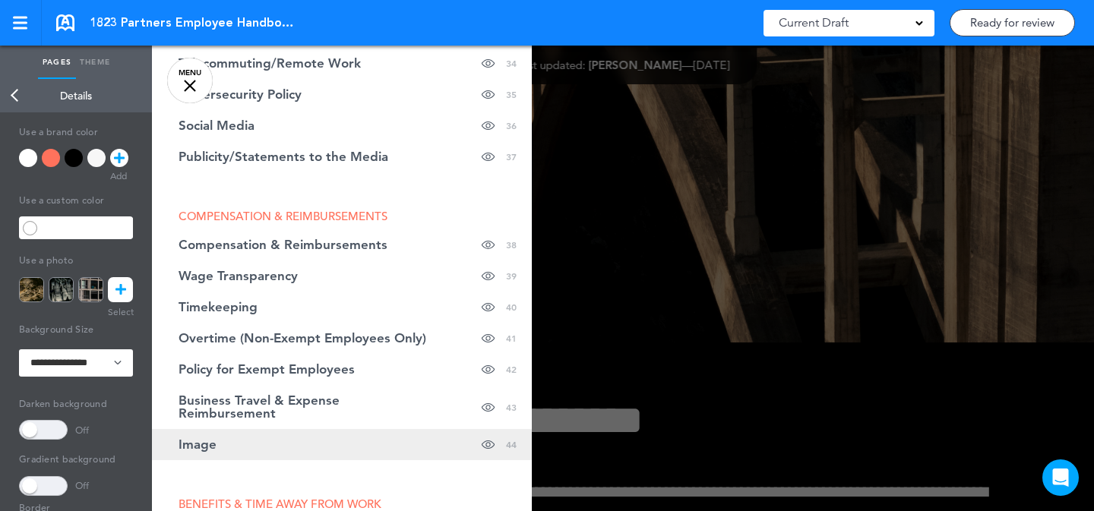
click at [340, 438] on link "Image hide page in table of contents 44" at bounding box center [342, 444] width 380 height 31
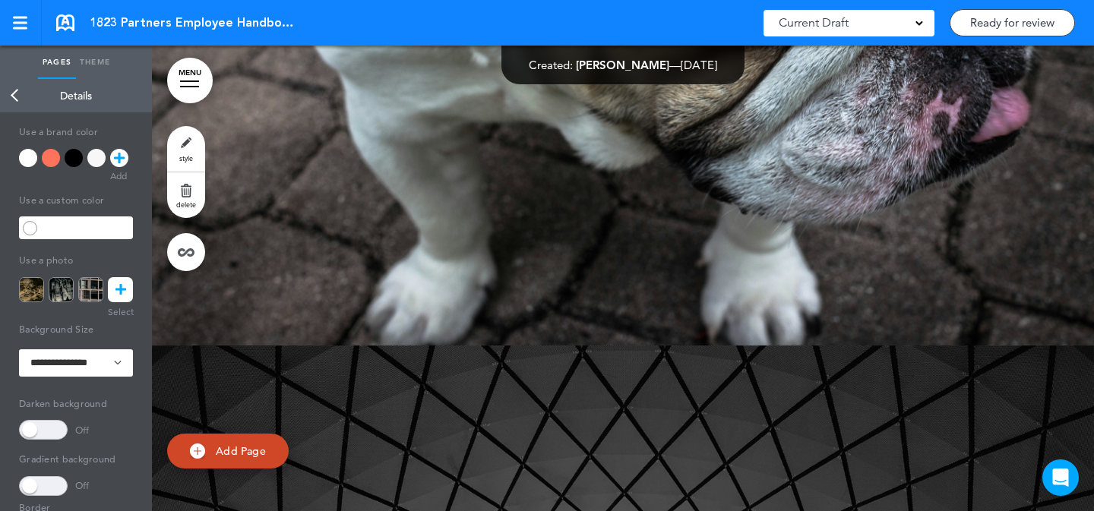
scroll to position [32435, 0]
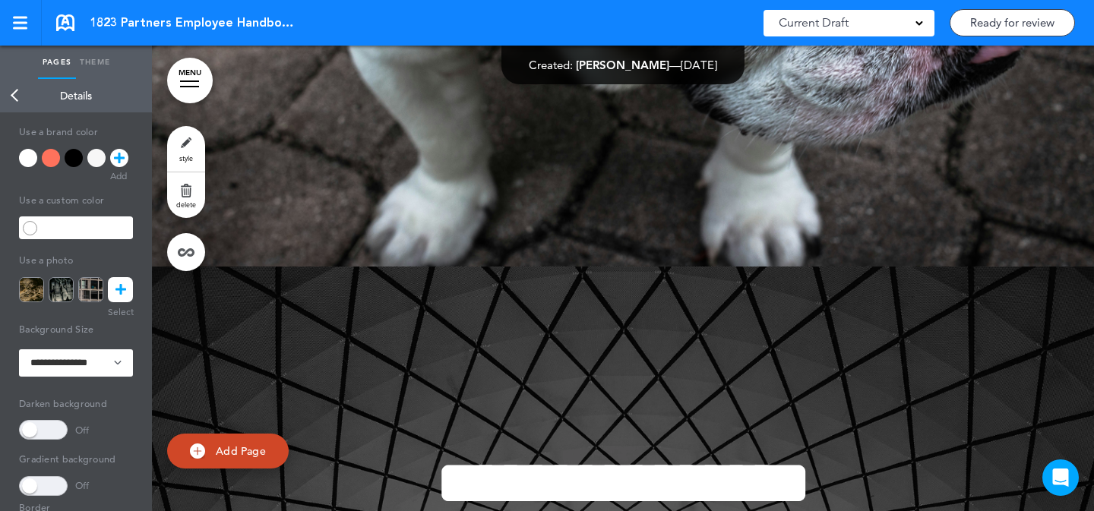
click at [171, 150] on link "style" at bounding box center [186, 149] width 38 height 46
click at [118, 290] on div "Back Details Page Title Page Title ***** Background Use a brand color Use a cus…" at bounding box center [76, 295] width 152 height 432
click at [117, 286] on icon at bounding box center [121, 289] width 11 height 25
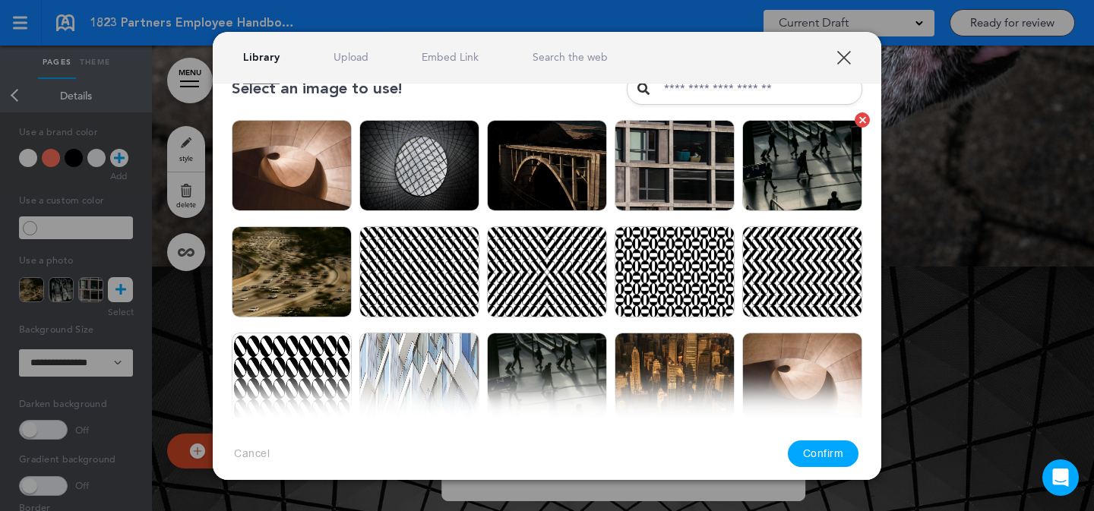
click at [790, 180] on img at bounding box center [802, 165] width 120 height 91
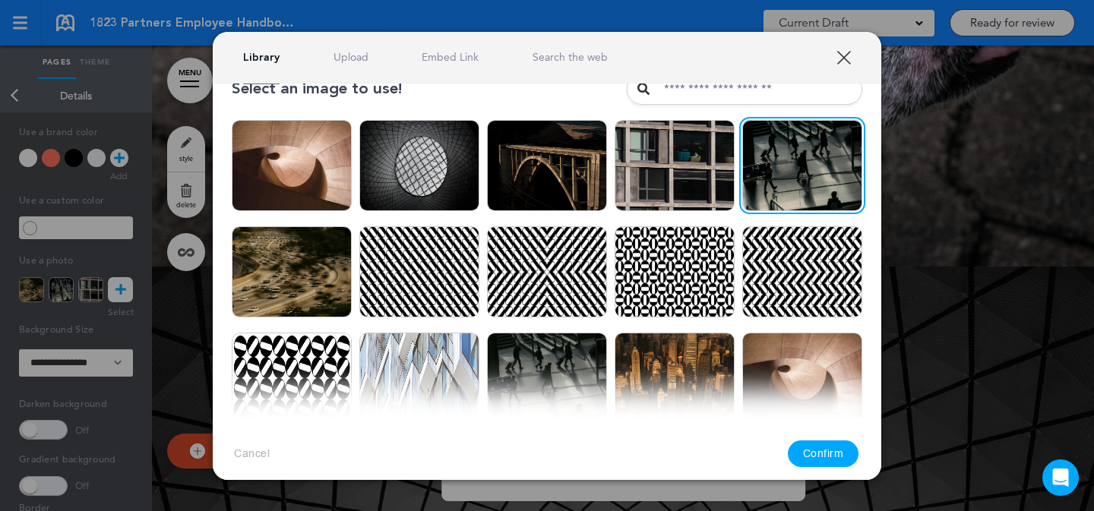
click at [816, 458] on button "Confirm" at bounding box center [823, 454] width 71 height 27
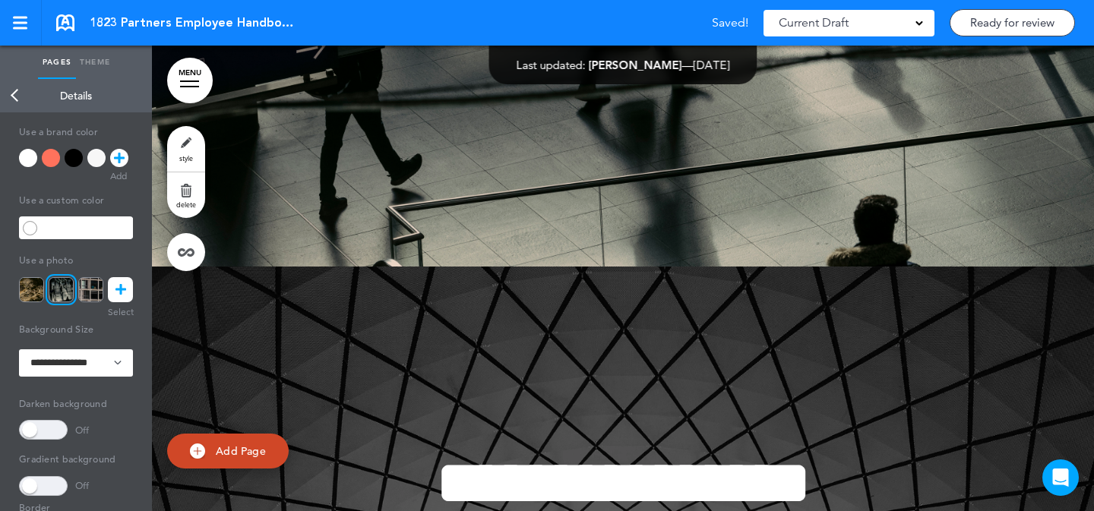
click at [190, 84] on link "MENU" at bounding box center [190, 81] width 46 height 46
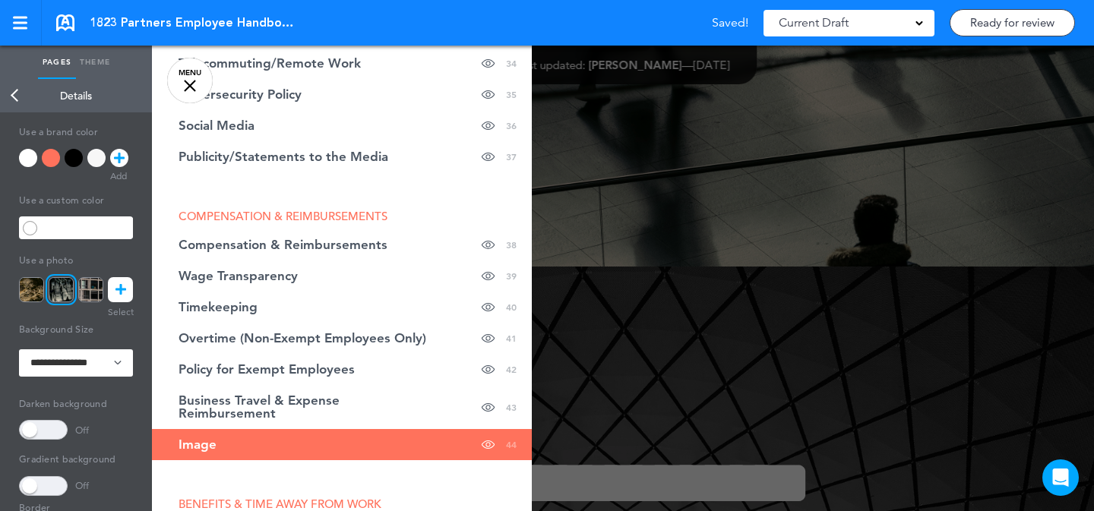
click at [149, 279] on div "**********" at bounding box center [76, 311] width 152 height 399
click at [116, 289] on icon at bounding box center [121, 289] width 11 height 25
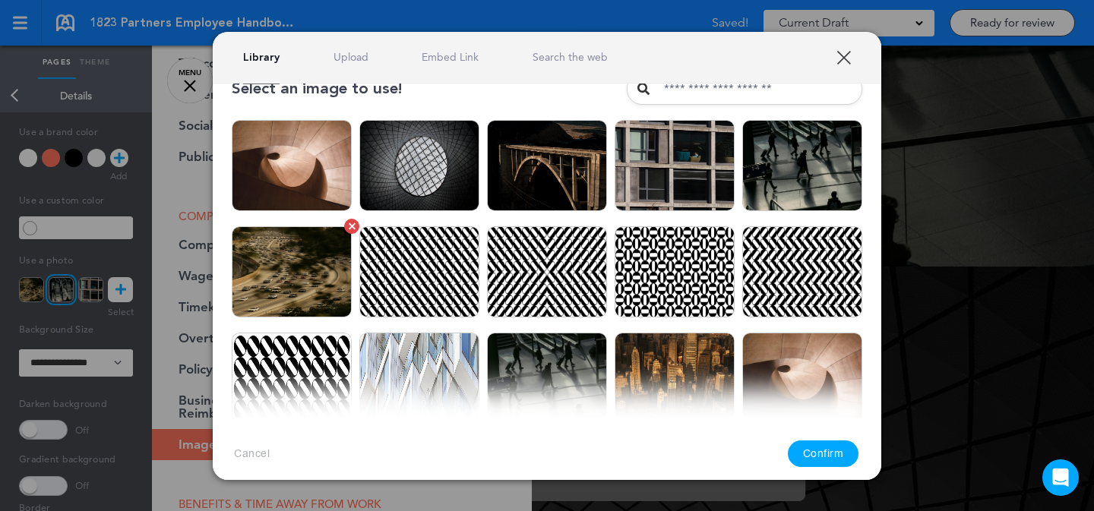
click at [280, 264] on img at bounding box center [292, 271] width 120 height 91
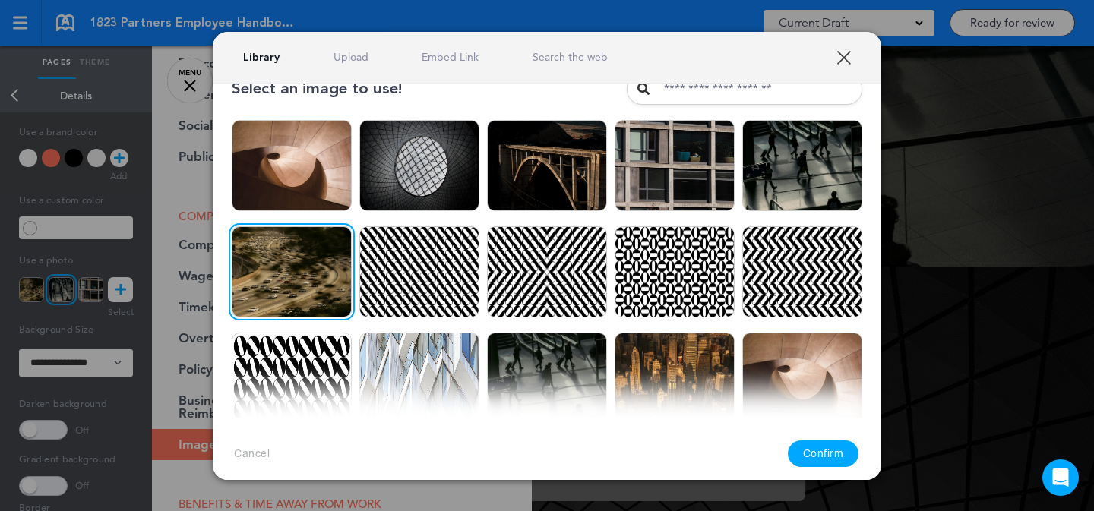
click at [837, 452] on button "Confirm" at bounding box center [823, 454] width 71 height 27
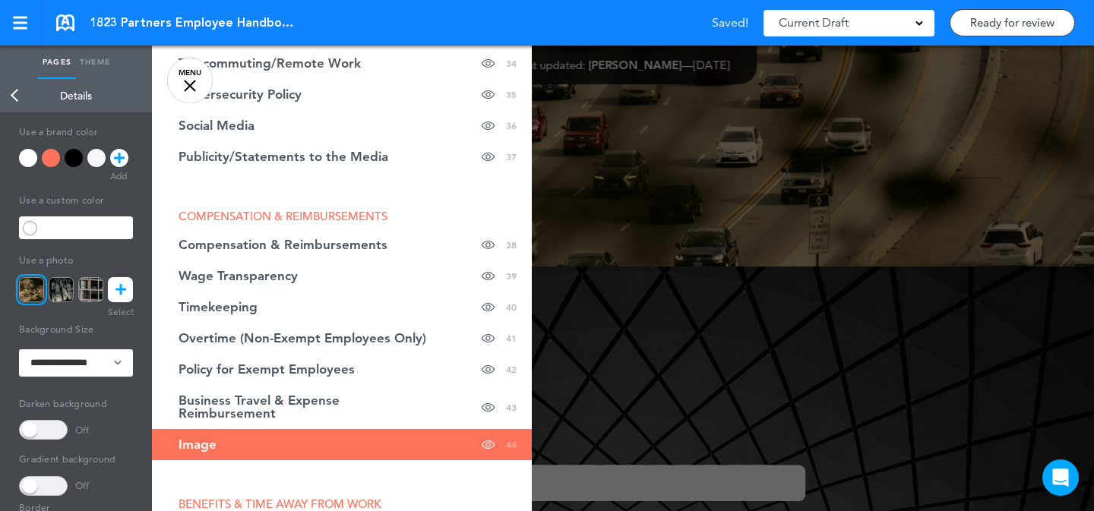
click at [720, 267] on div at bounding box center [699, 255] width 1094 height 511
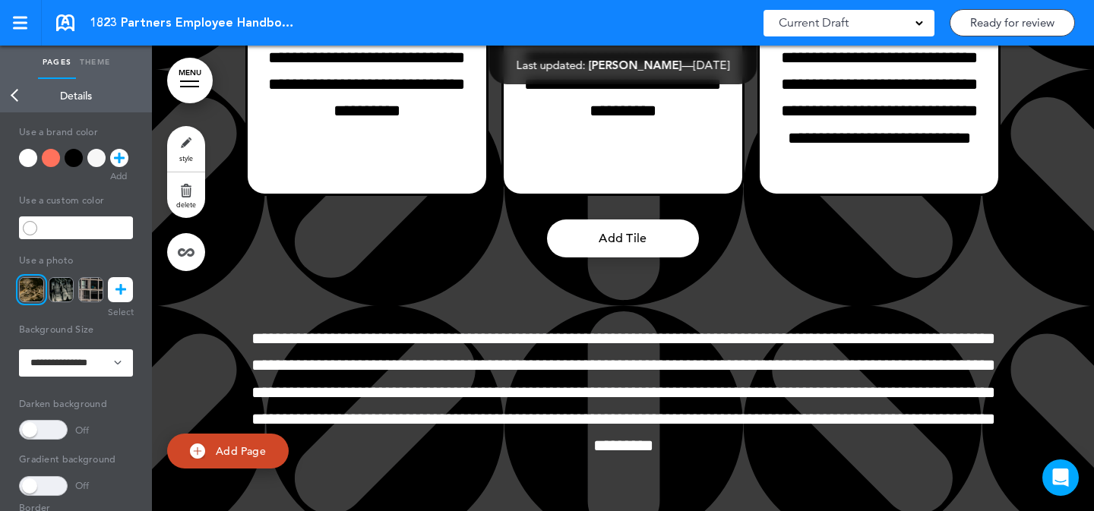
scroll to position [31611, 0]
click at [182, 141] on link "style" at bounding box center [186, 149] width 38 height 46
click at [116, 282] on icon at bounding box center [121, 289] width 11 height 25
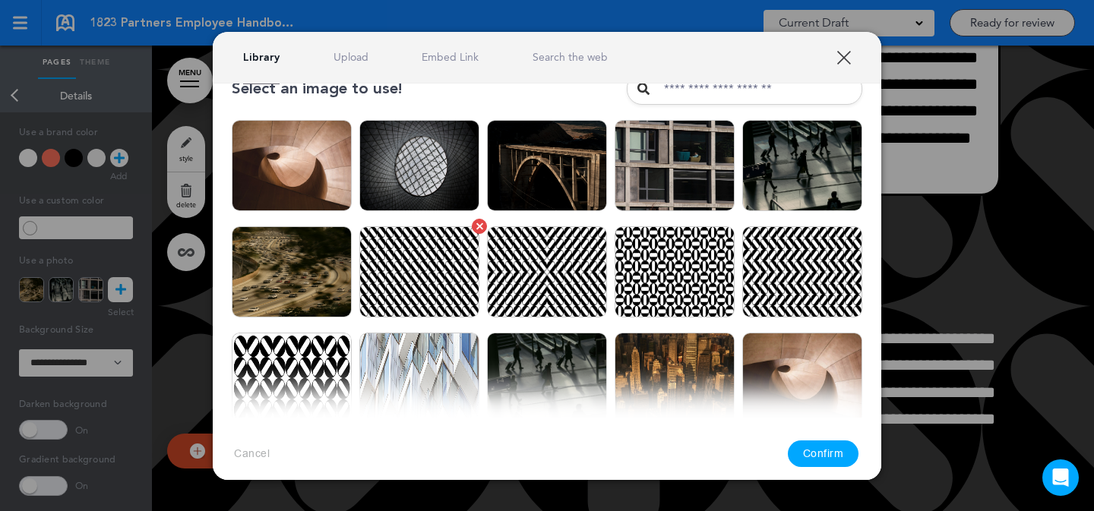
click at [416, 281] on img at bounding box center [419, 271] width 120 height 91
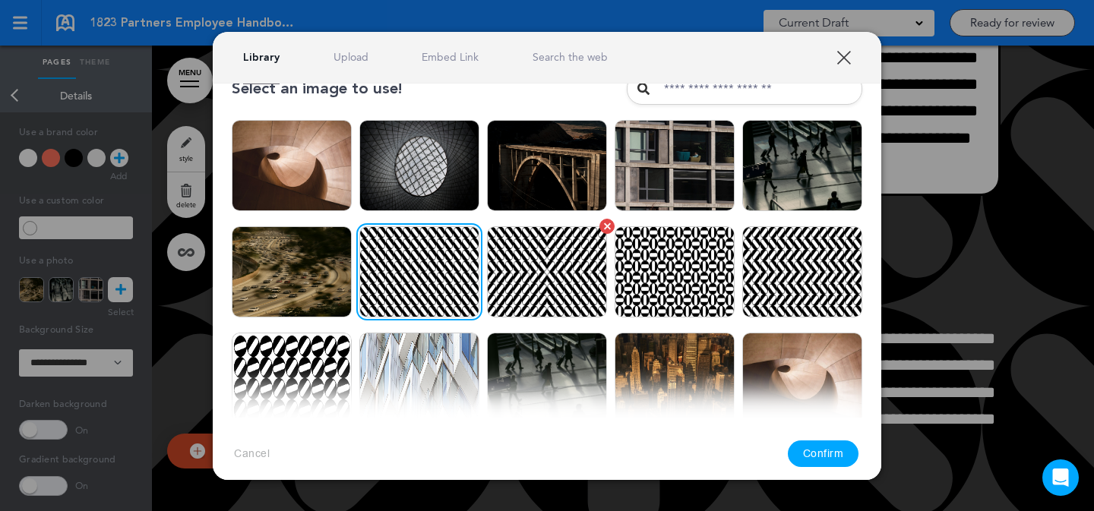
click at [530, 286] on img at bounding box center [547, 271] width 120 height 91
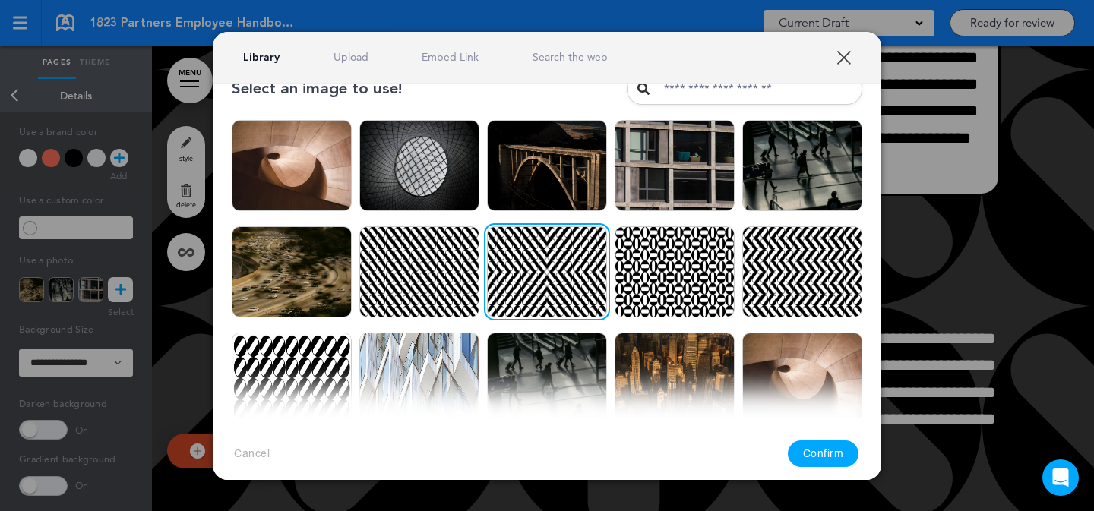
click at [840, 453] on button "Confirm" at bounding box center [823, 454] width 71 height 27
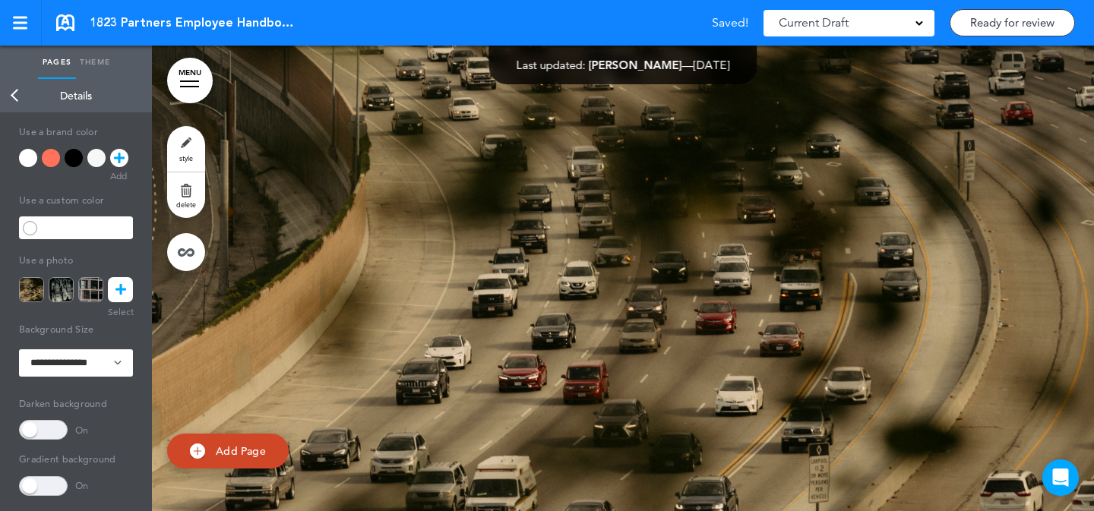
scroll to position [32275, 0]
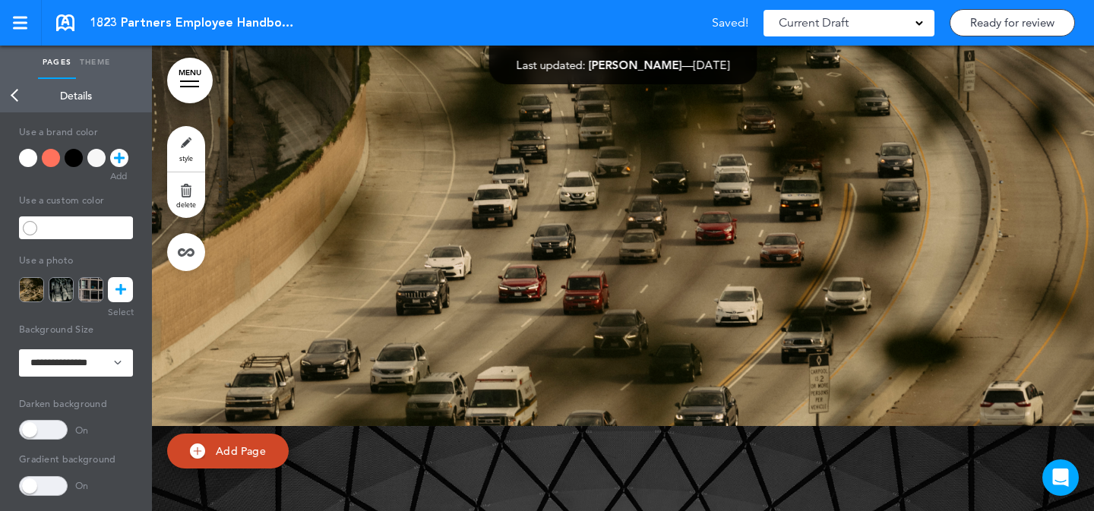
click at [182, 86] on div at bounding box center [189, 87] width 19 height 2
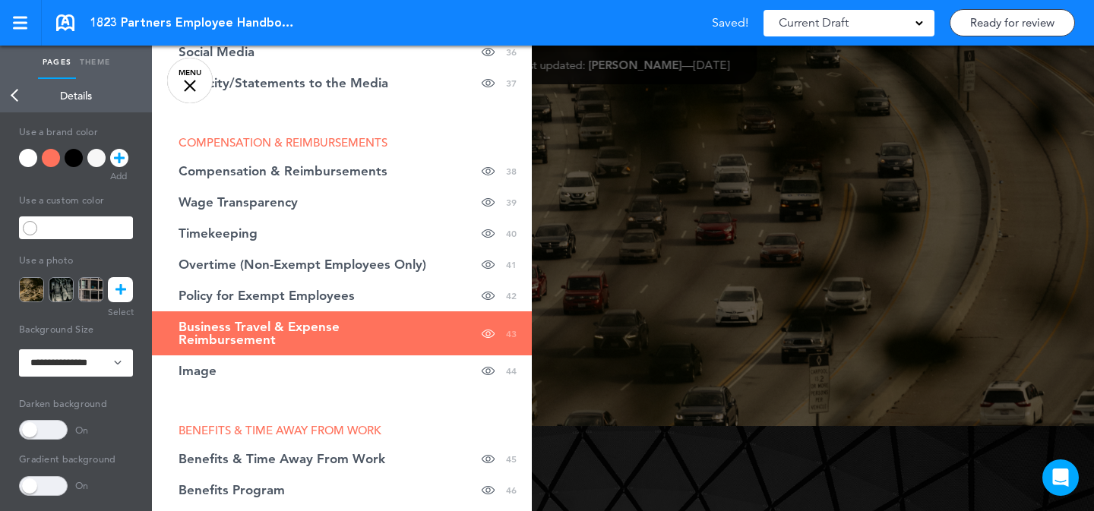
scroll to position [1425, 0]
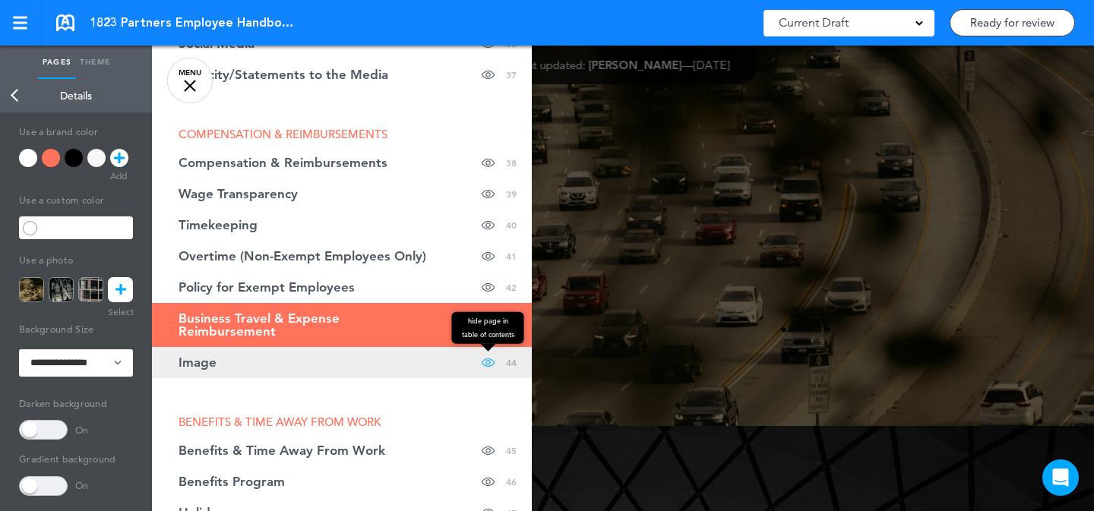
click at [482, 363] on span at bounding box center [488, 362] width 13 height 31
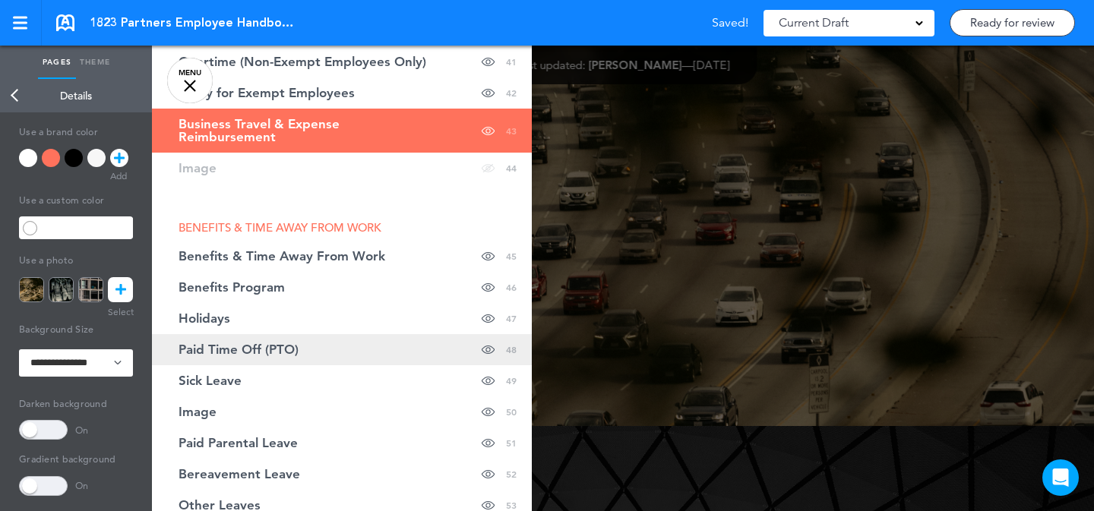
scroll to position [1777, 0]
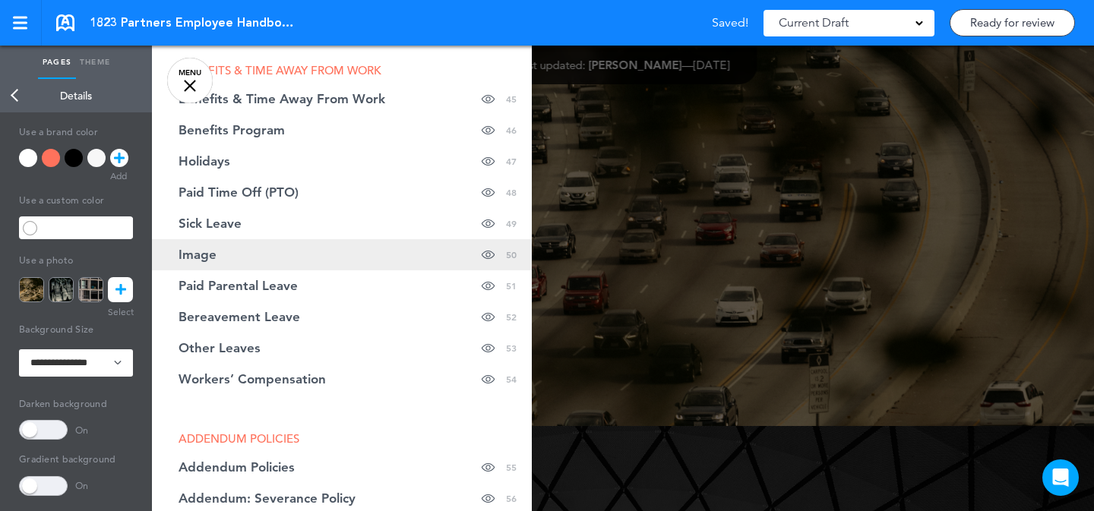
click at [428, 262] on link "Image hide page in table of contents 50" at bounding box center [342, 254] width 380 height 31
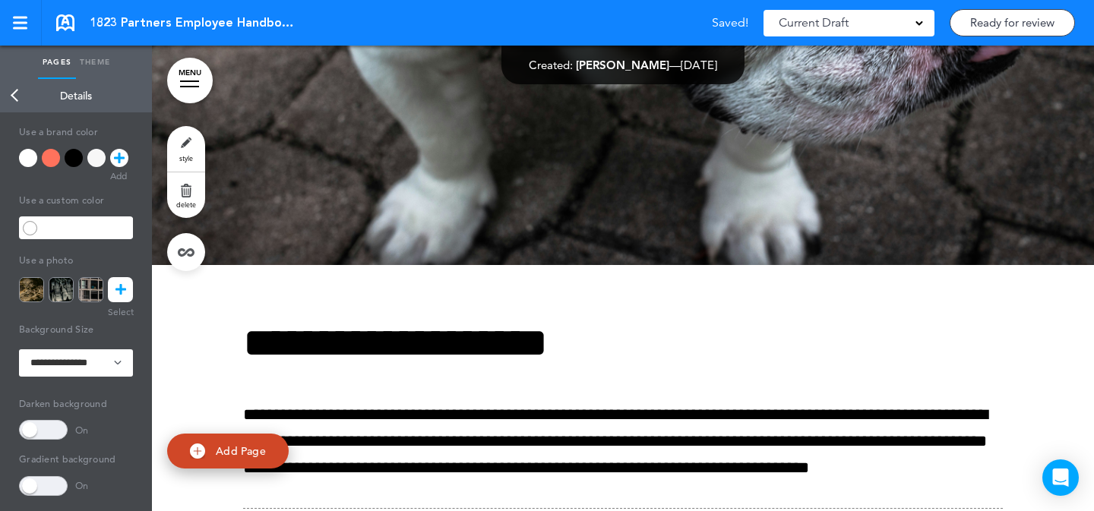
scroll to position [37400, 0]
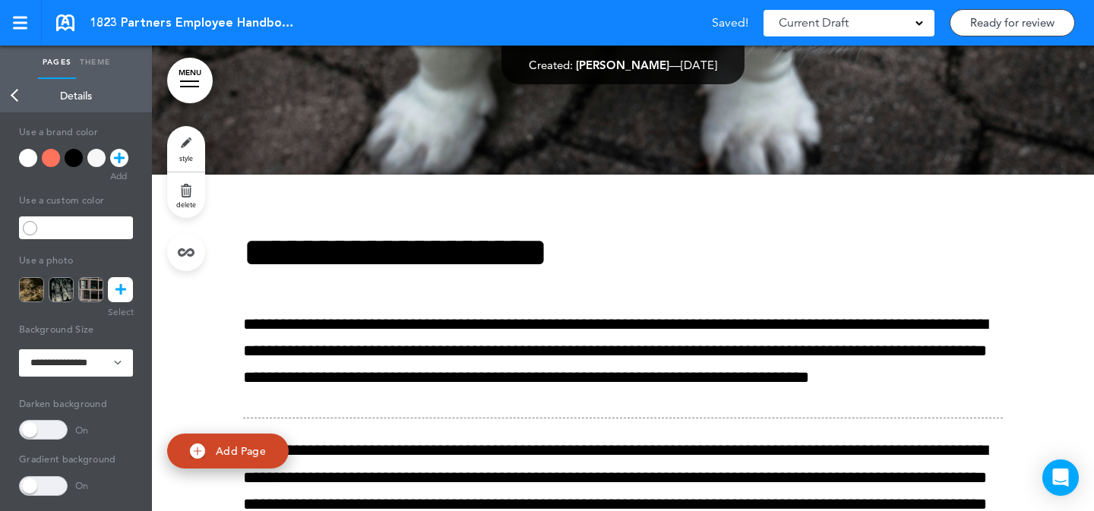
click at [202, 148] on link "style" at bounding box center [186, 149] width 38 height 46
click at [116, 293] on icon at bounding box center [121, 289] width 11 height 25
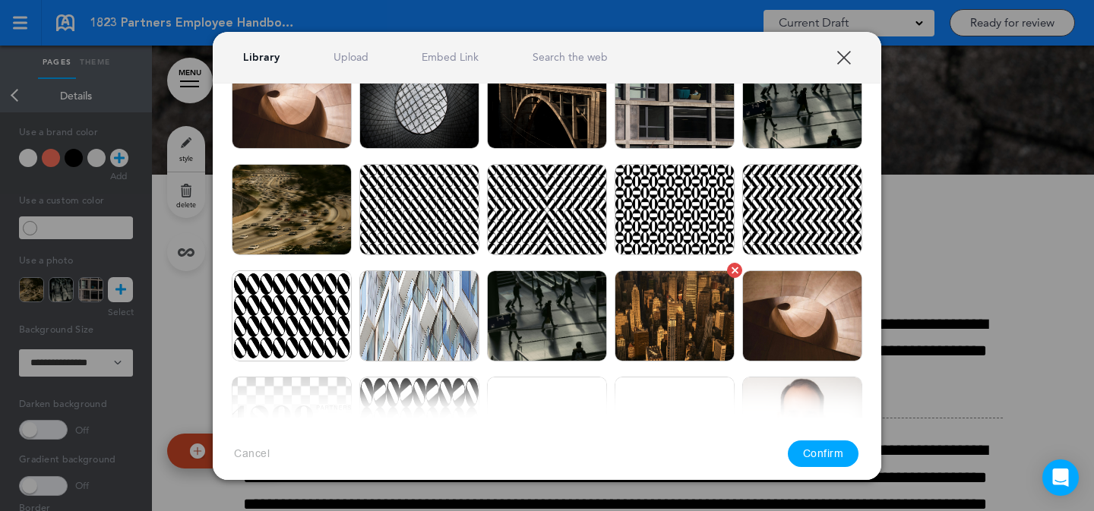
scroll to position [93, 0]
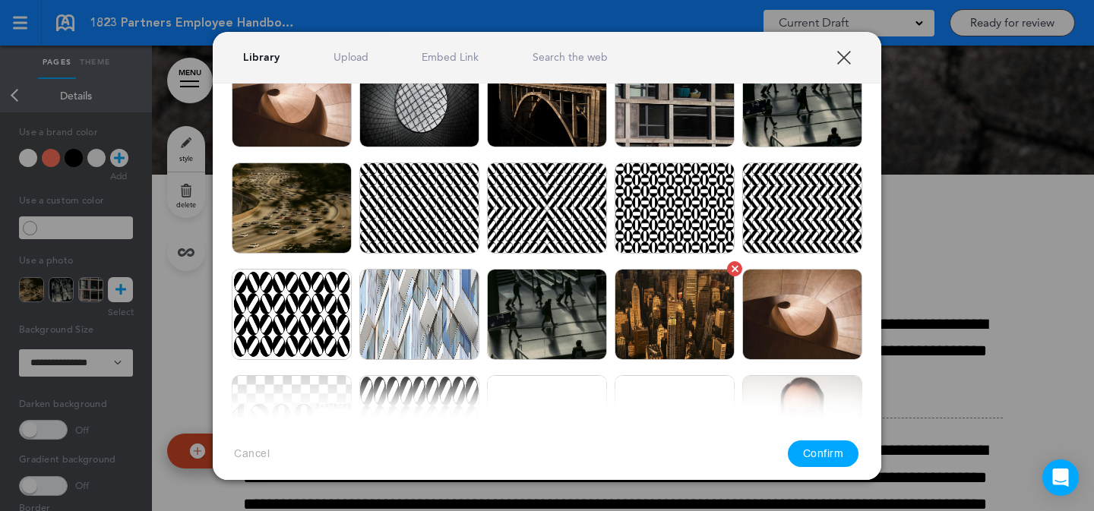
click at [676, 318] on img at bounding box center [675, 314] width 120 height 91
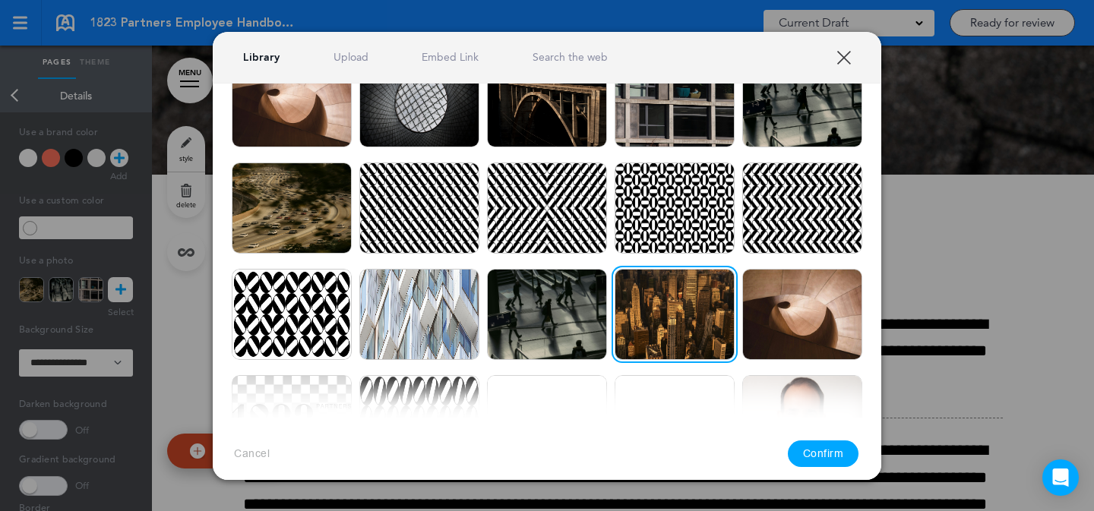
click at [828, 459] on button "Confirm" at bounding box center [823, 454] width 71 height 27
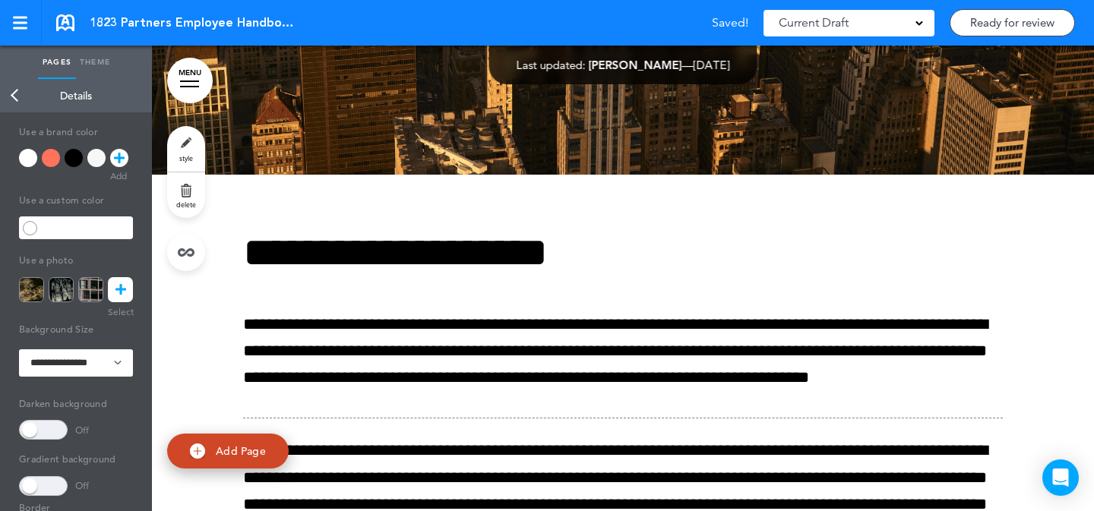
click at [193, 74] on link "MENU" at bounding box center [190, 81] width 46 height 46
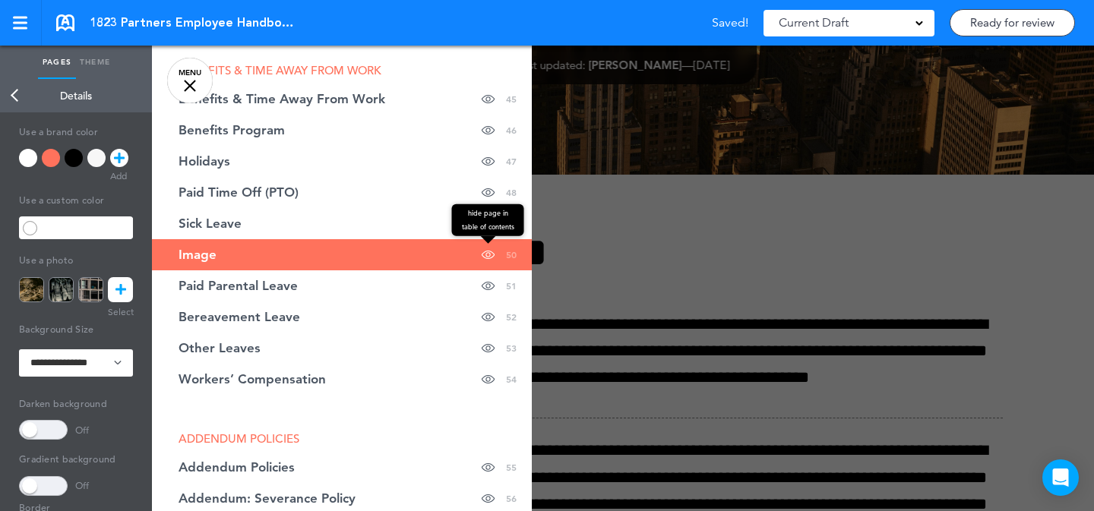
click at [482, 255] on span at bounding box center [488, 254] width 13 height 31
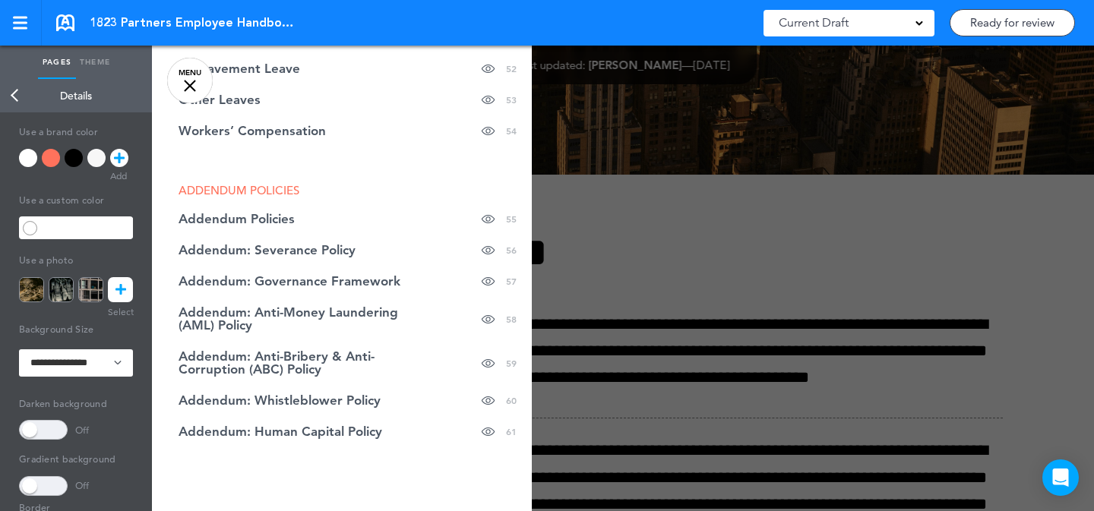
scroll to position [2047, 0]
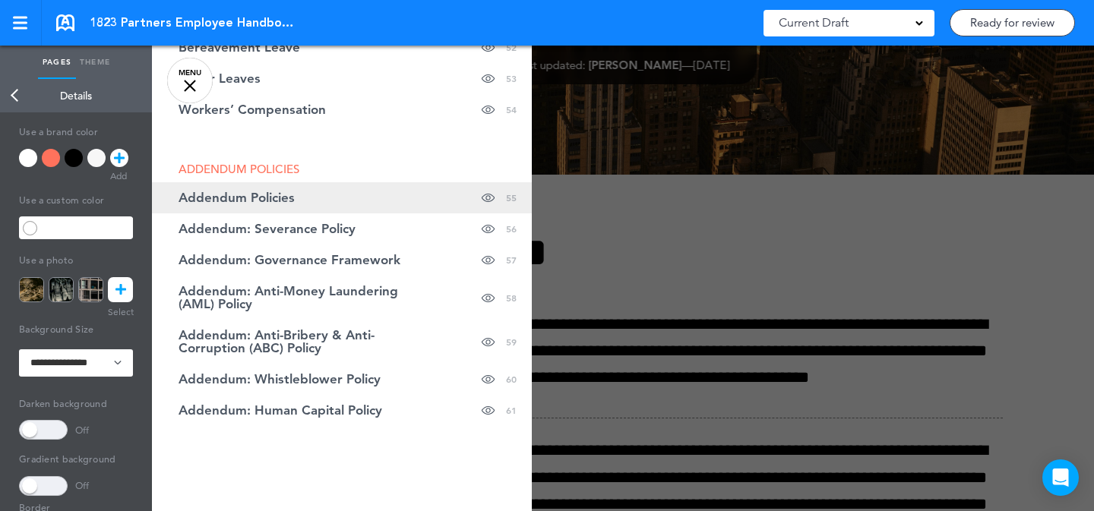
click at [482, 198] on span at bounding box center [488, 197] width 13 height 31
click at [446, 196] on link "Addendum Policies hide page in table of contents 55" at bounding box center [342, 197] width 380 height 31
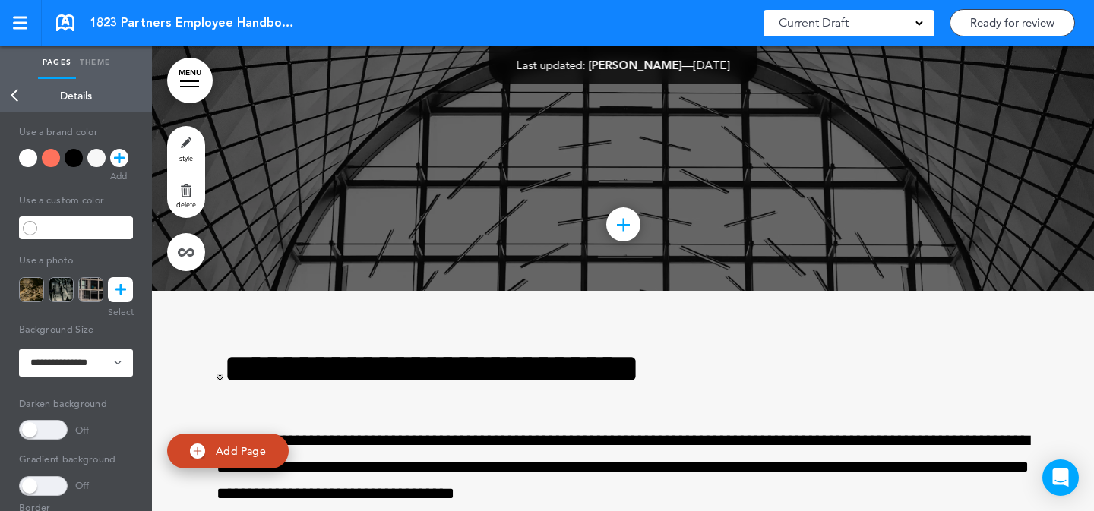
scroll to position [40278, 0]
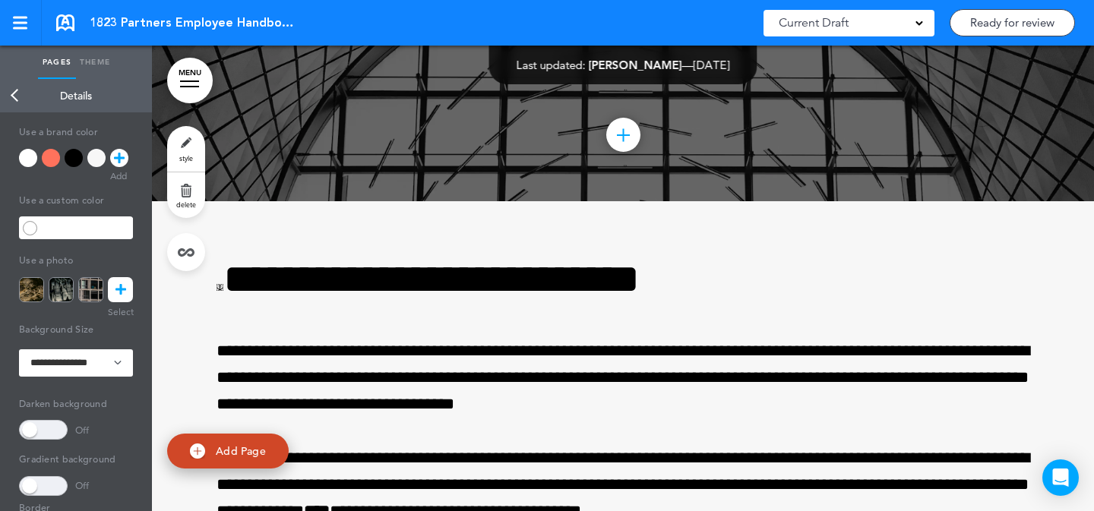
click at [184, 147] on link "style" at bounding box center [186, 149] width 38 height 46
click at [117, 286] on icon at bounding box center [121, 289] width 11 height 25
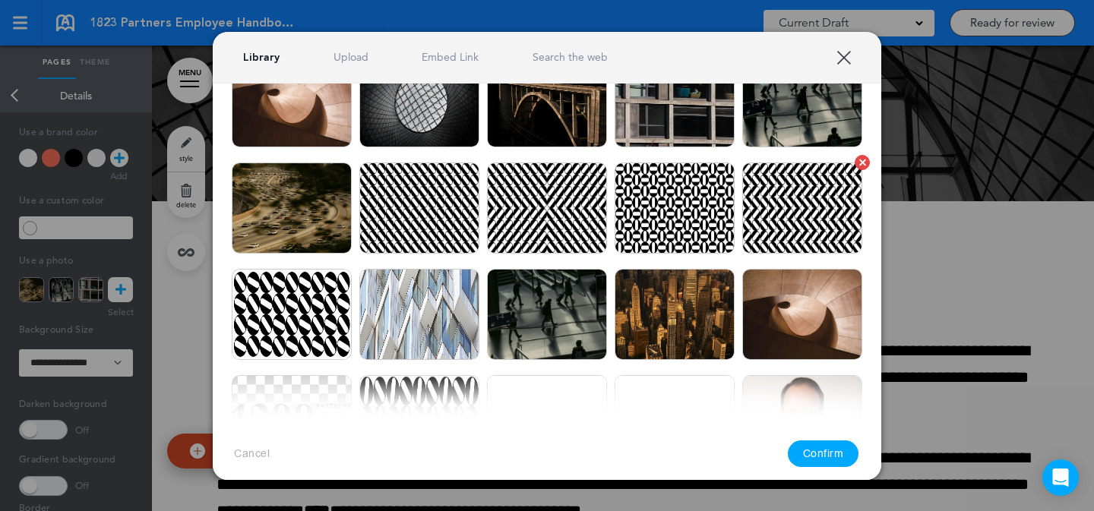
click at [761, 212] on img at bounding box center [802, 208] width 120 height 91
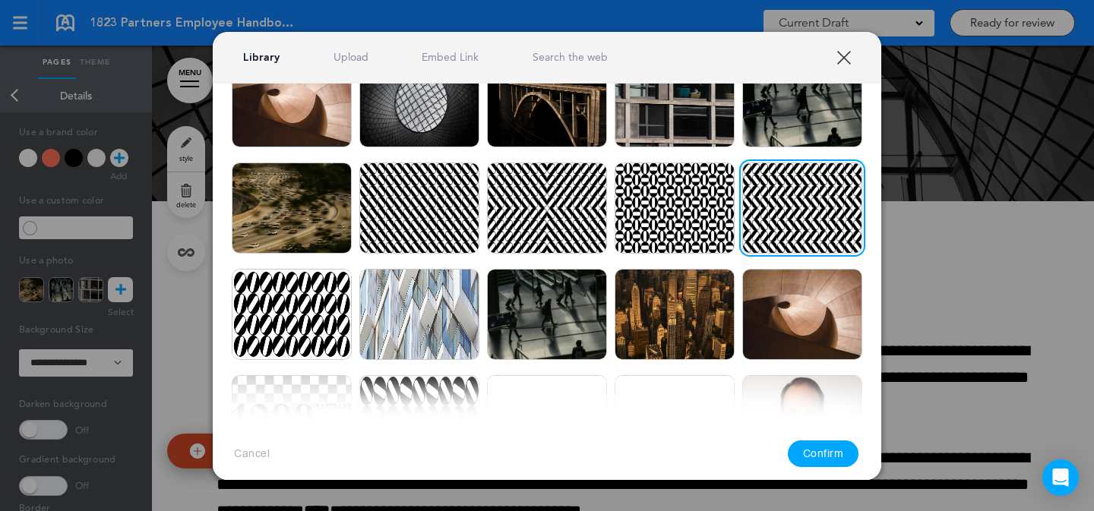
click at [907, 242] on div at bounding box center [547, 255] width 1094 height 511
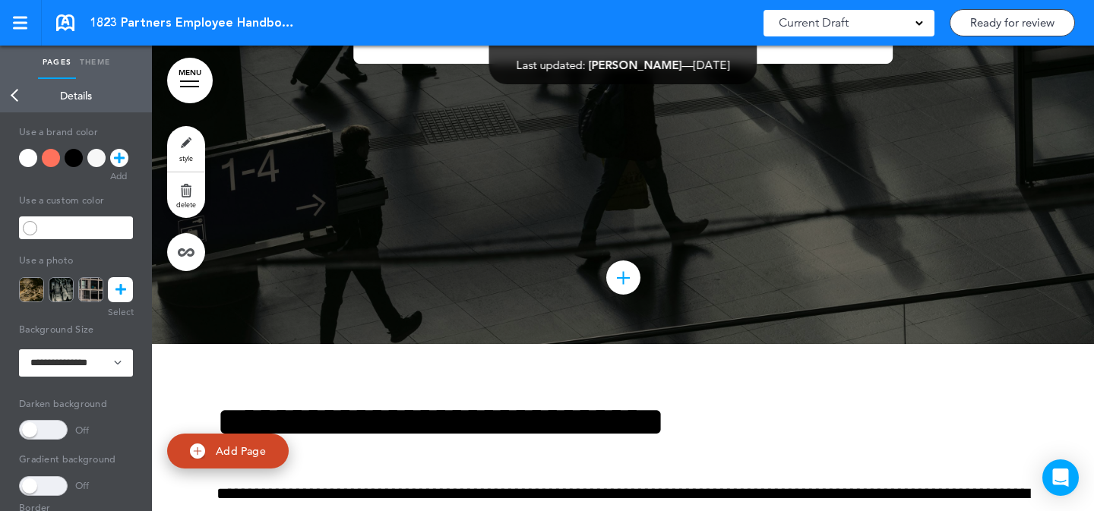
scroll to position [4752, 0]
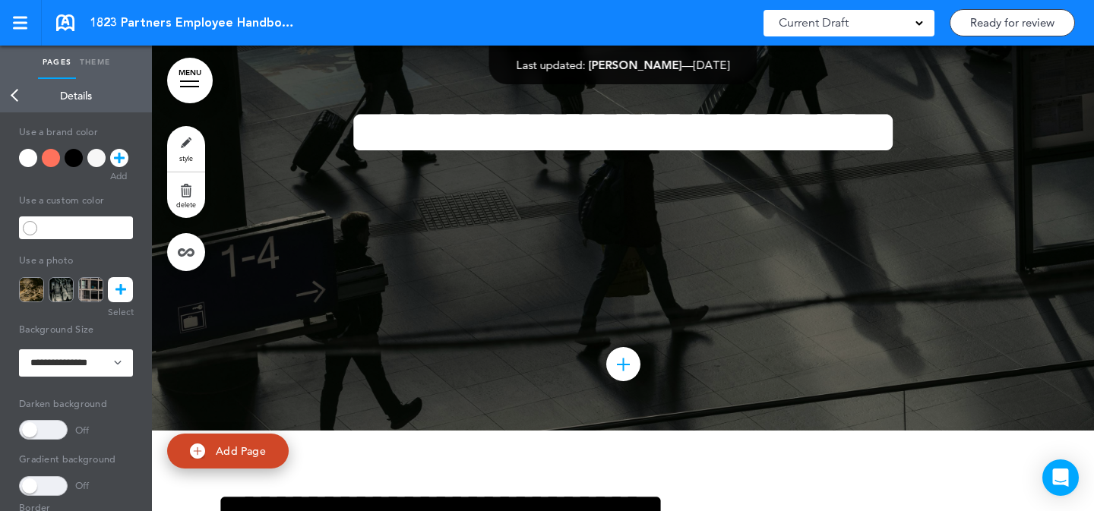
click at [178, 141] on link "style" at bounding box center [186, 149] width 38 height 46
click at [48, 435] on span at bounding box center [43, 430] width 49 height 20
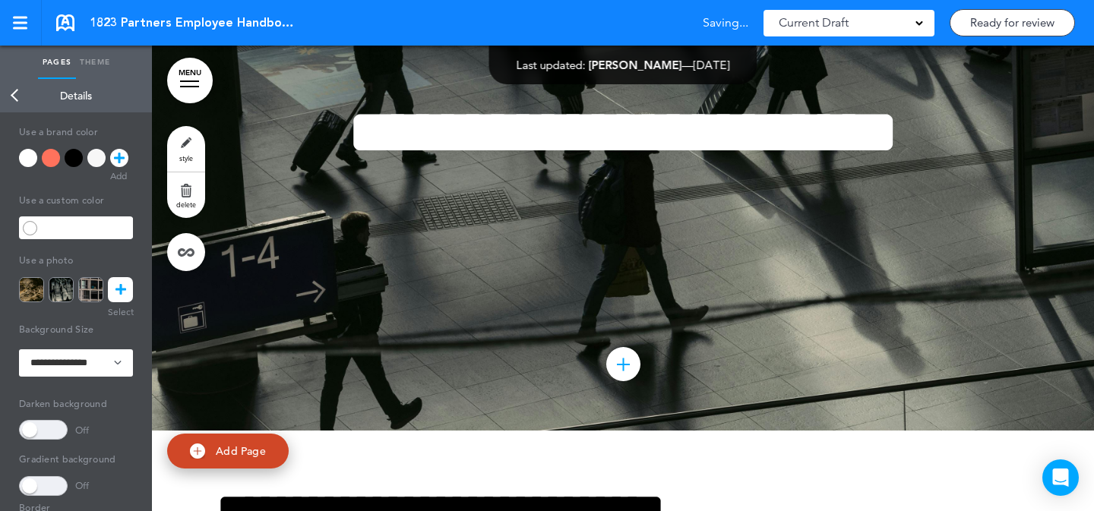
click at [42, 490] on span at bounding box center [43, 486] width 49 height 20
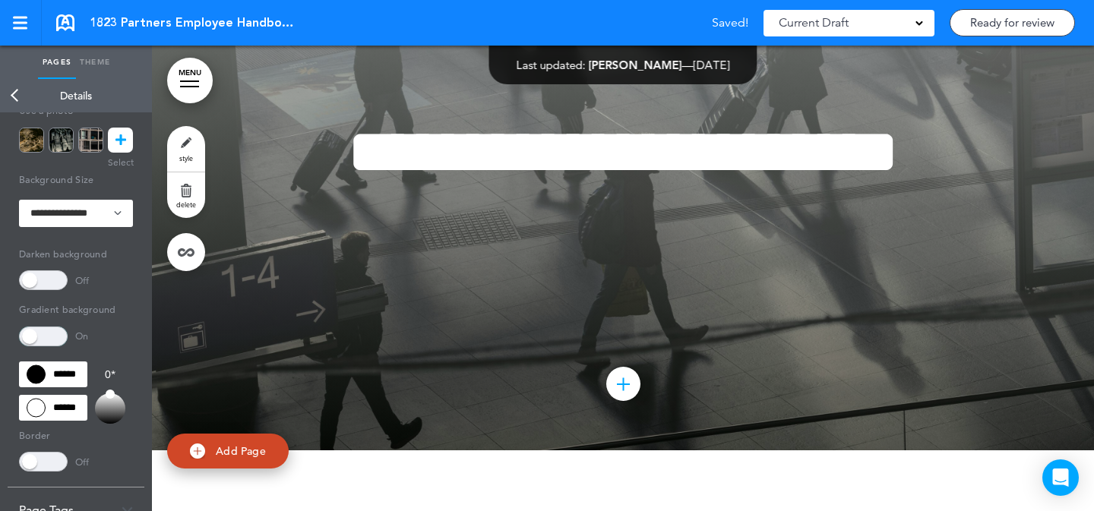
scroll to position [241, 0]
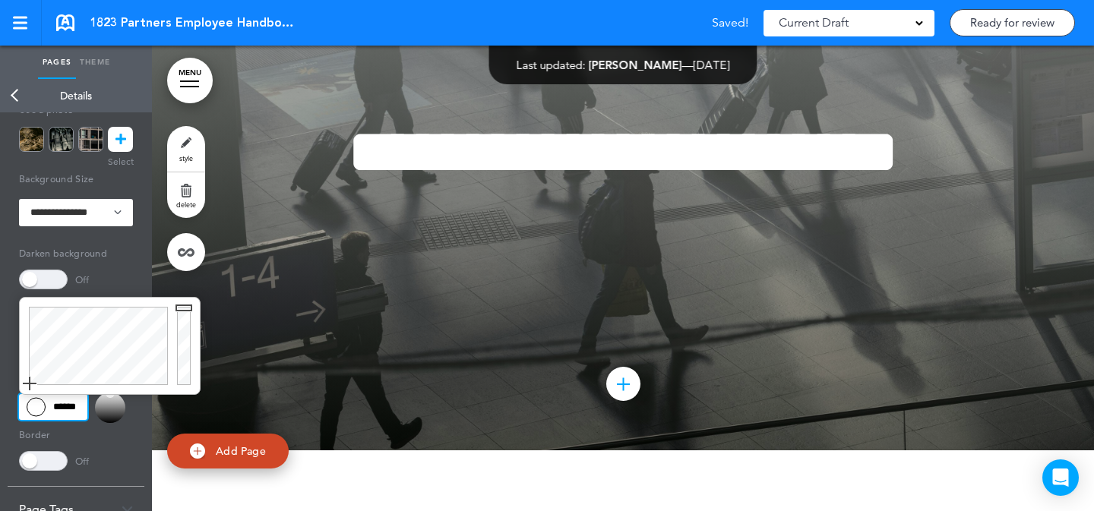
drag, startPoint x: 65, startPoint y: 403, endPoint x: 154, endPoint y: 391, distance: 89.6
click at [65, 404] on input "******" at bounding box center [53, 407] width 68 height 26
click at [185, 359] on div at bounding box center [186, 346] width 27 height 97
click at [520, 284] on div "**********" at bounding box center [623, 177] width 760 height 228
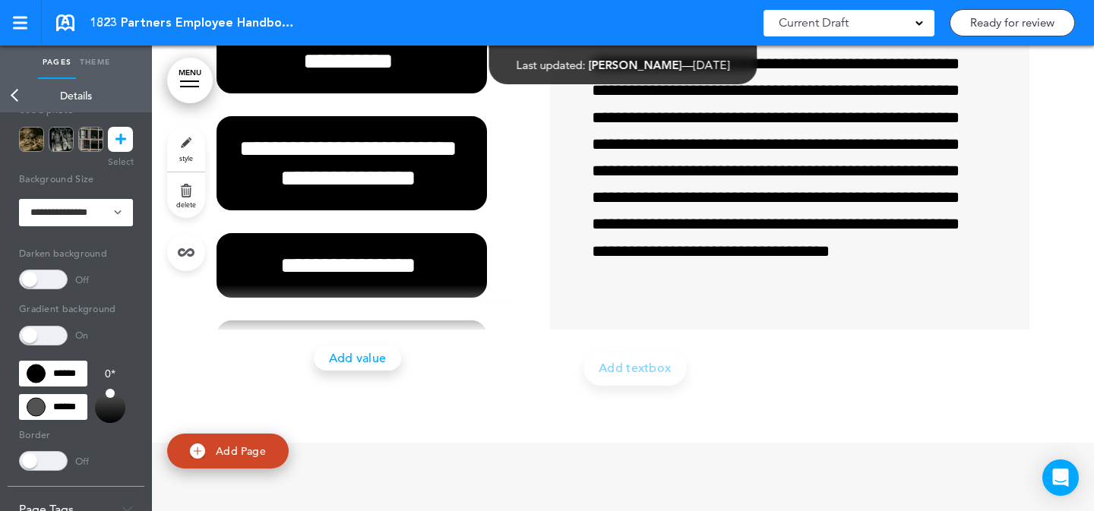
scroll to position [209, 0]
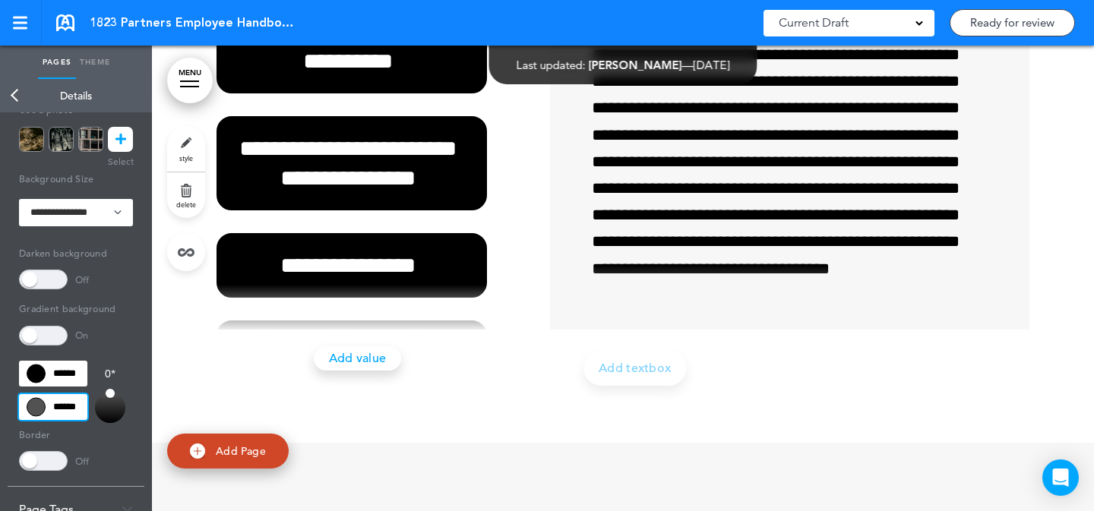
click at [74, 404] on input "******" at bounding box center [53, 407] width 68 height 26
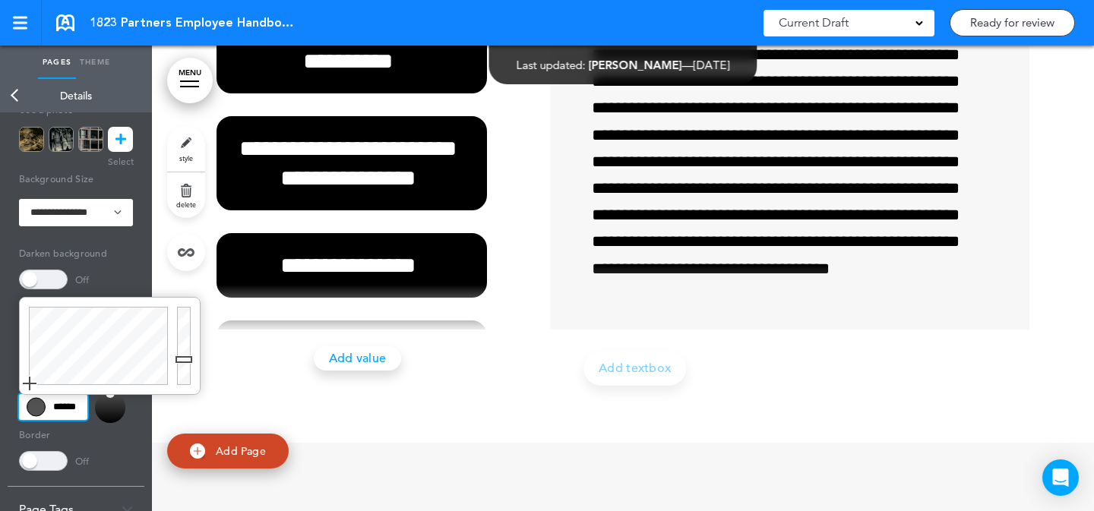
drag, startPoint x: 188, startPoint y: 401, endPoint x: 335, endPoint y: 388, distance: 148.0
click at [188, 414] on body "Make this page common so it is available in other handbooks. This handbook Prev…" at bounding box center [547, 255] width 1094 height 511
click at [388, 387] on div "**********" at bounding box center [623, 60] width 813 height 768
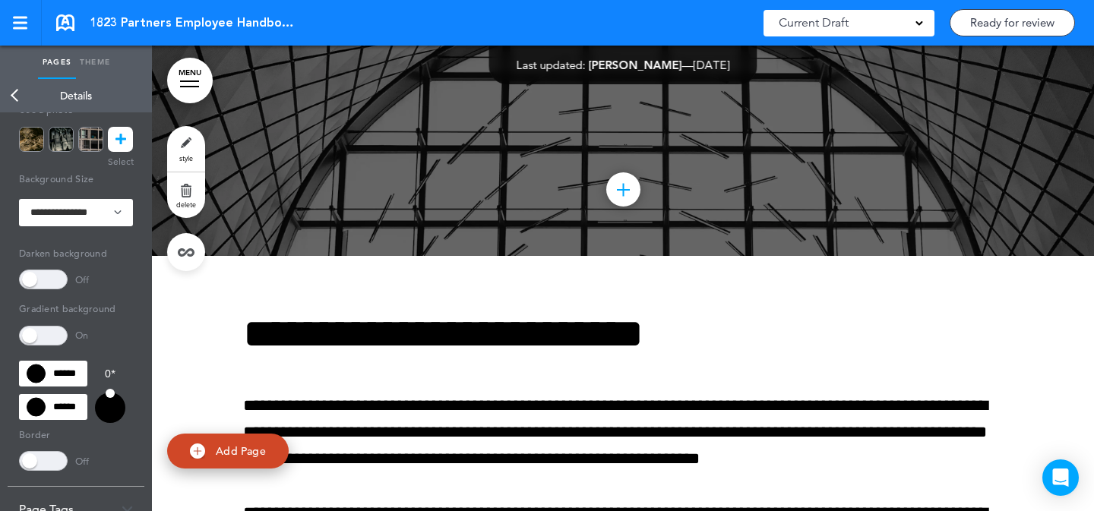
scroll to position [1225, 0]
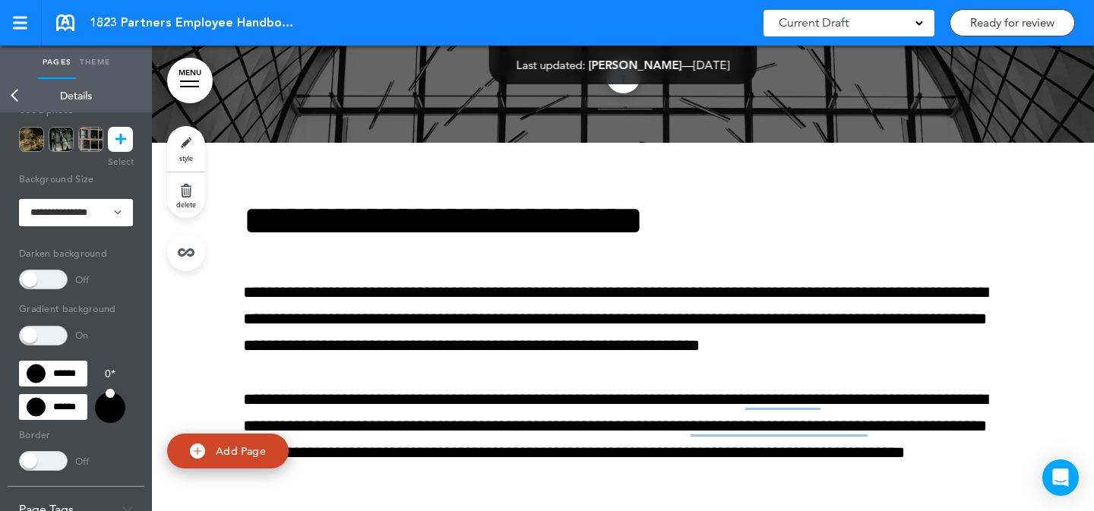
click at [189, 76] on link "MENU" at bounding box center [190, 81] width 46 height 46
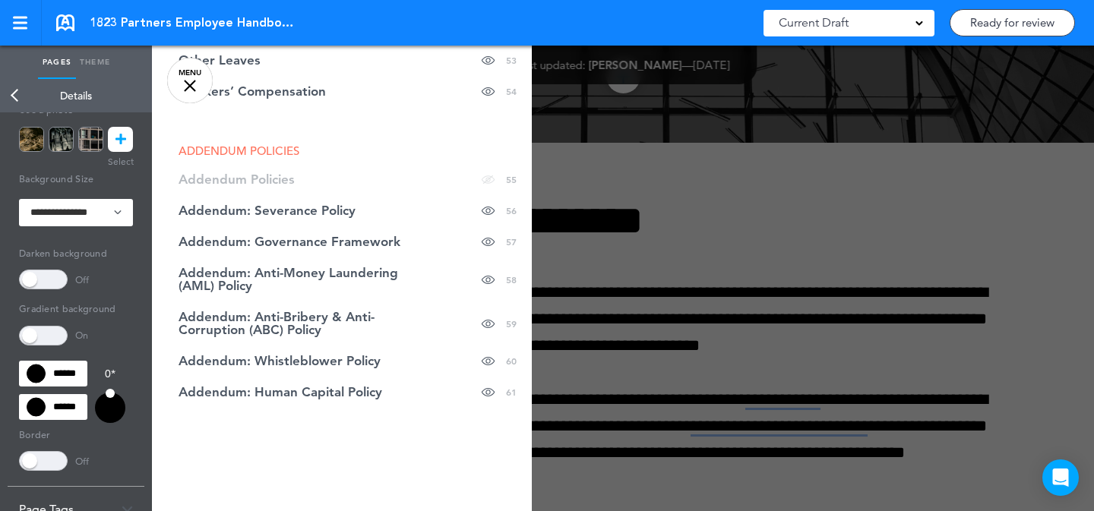
scroll to position [2065, 0]
click at [743, 232] on div at bounding box center [699, 255] width 1094 height 511
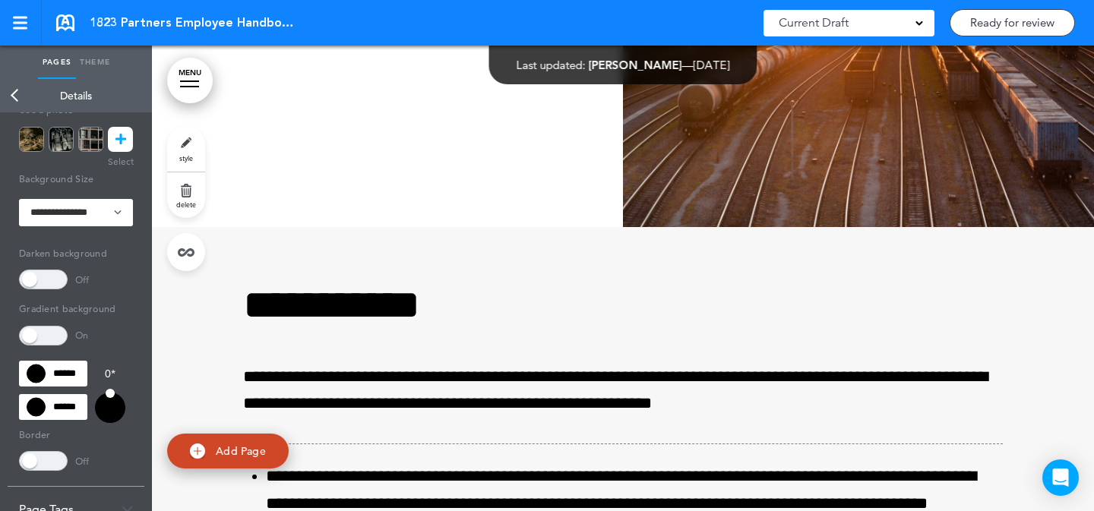
scroll to position [28908, 0]
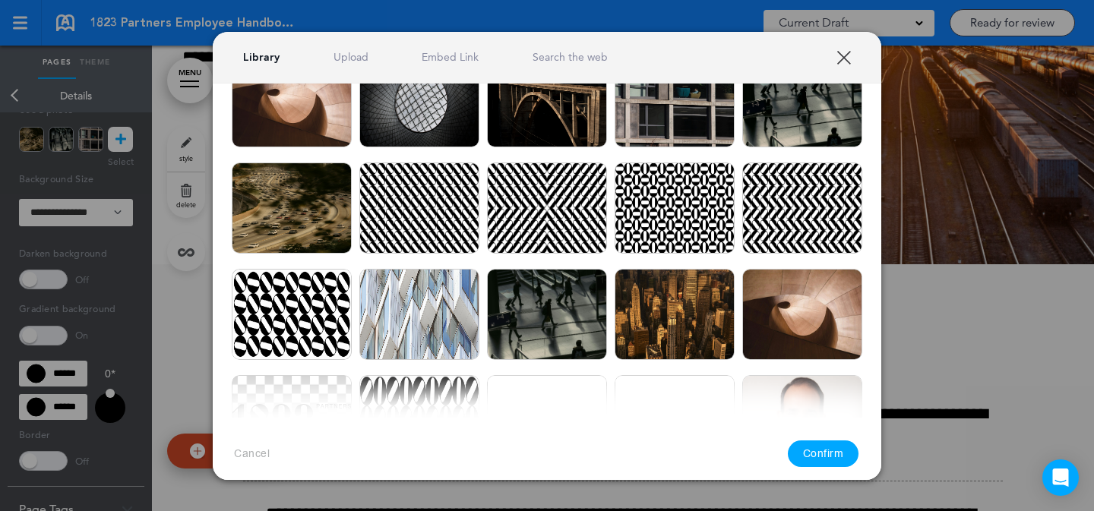
click at [345, 57] on link "Upload" at bounding box center [351, 57] width 35 height 14
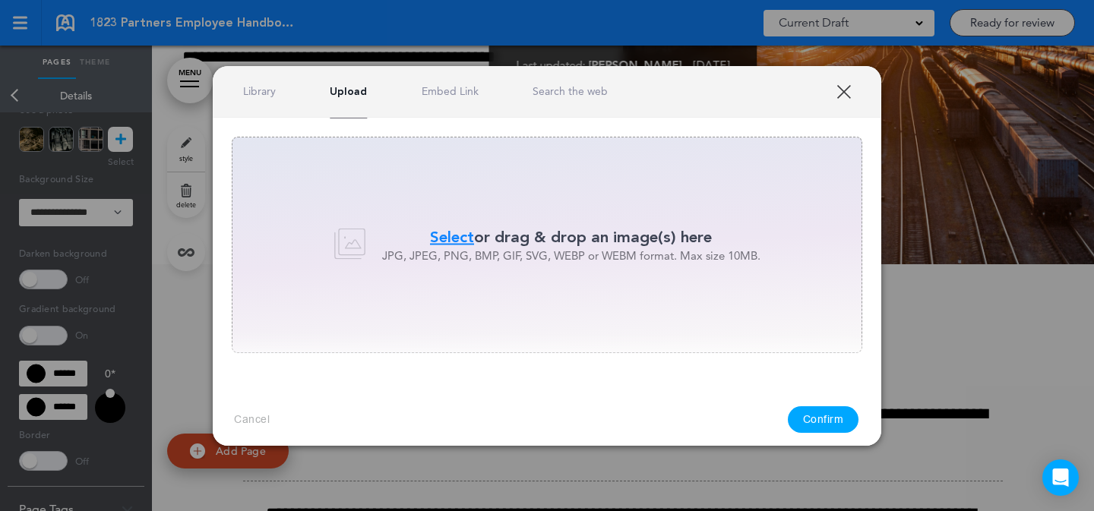
scroll to position [0, 0]
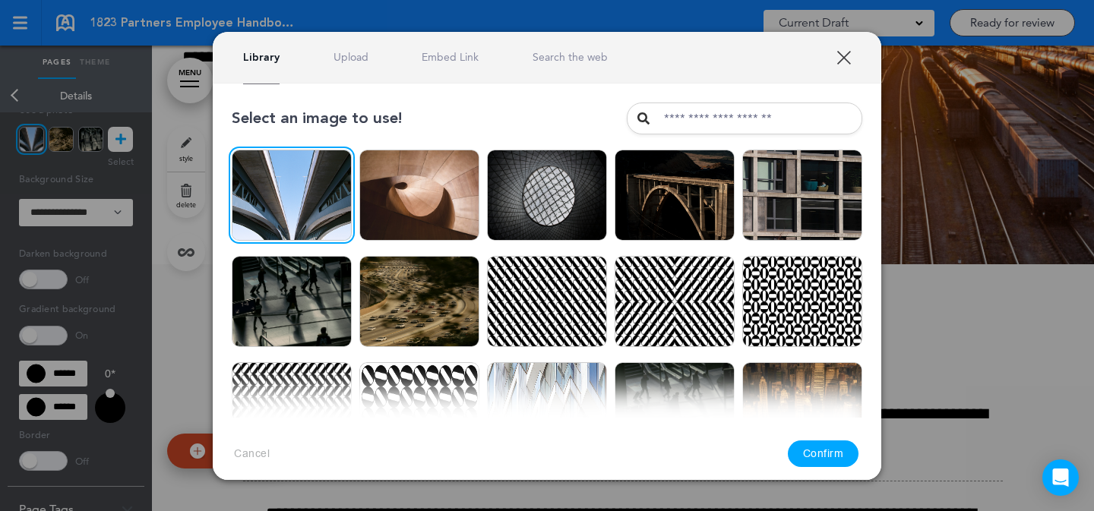
click at [827, 451] on button "Confirm" at bounding box center [823, 454] width 71 height 27
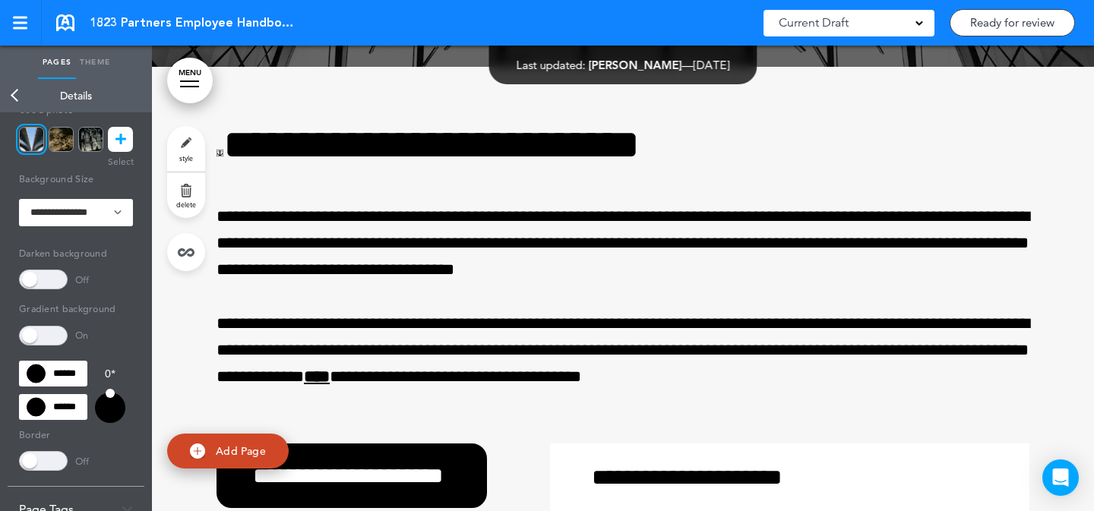
scroll to position [40395, 0]
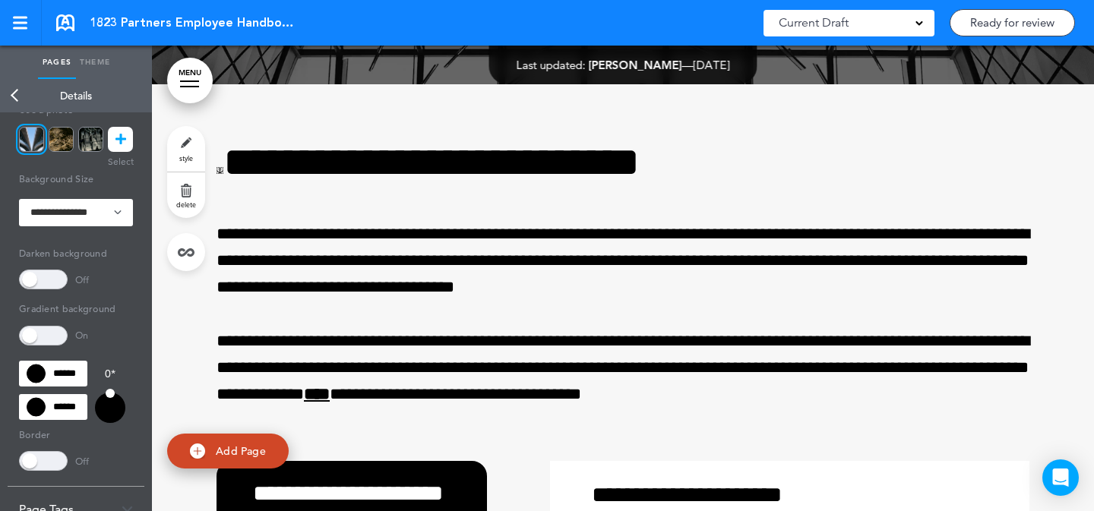
click at [194, 137] on link "style" at bounding box center [186, 149] width 38 height 46
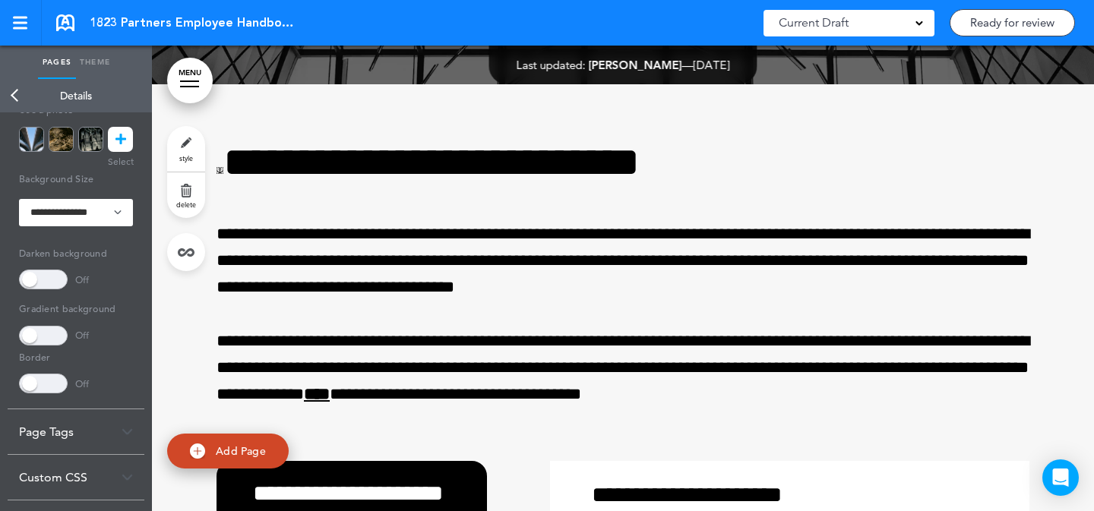
click at [126, 135] on link at bounding box center [120, 139] width 25 height 25
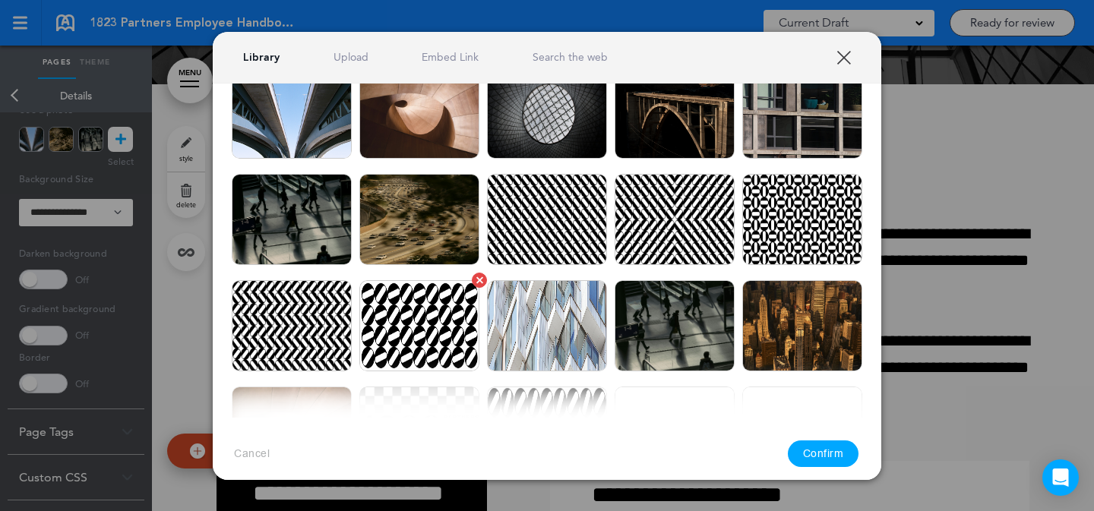
scroll to position [118, 0]
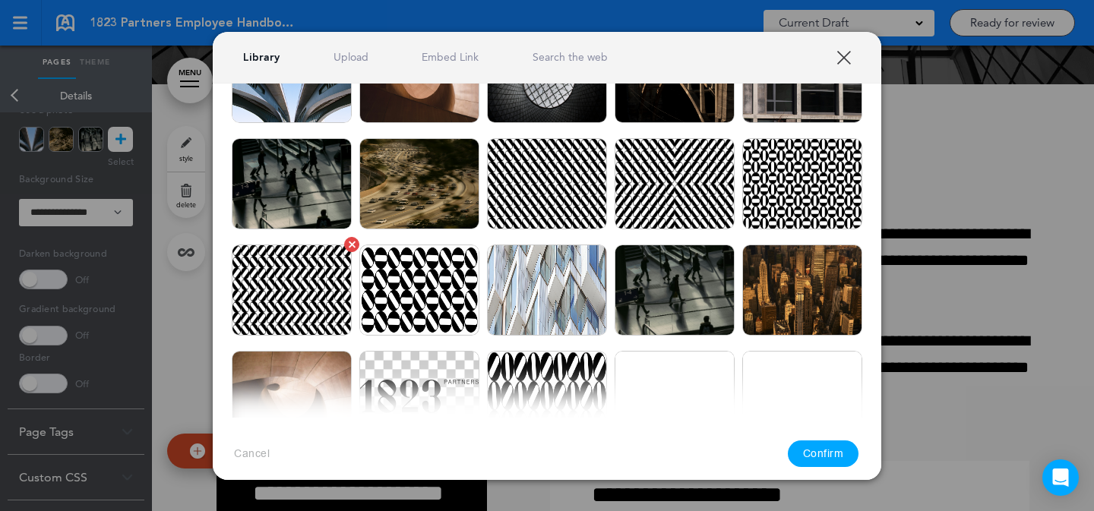
click at [315, 312] on img at bounding box center [292, 290] width 120 height 91
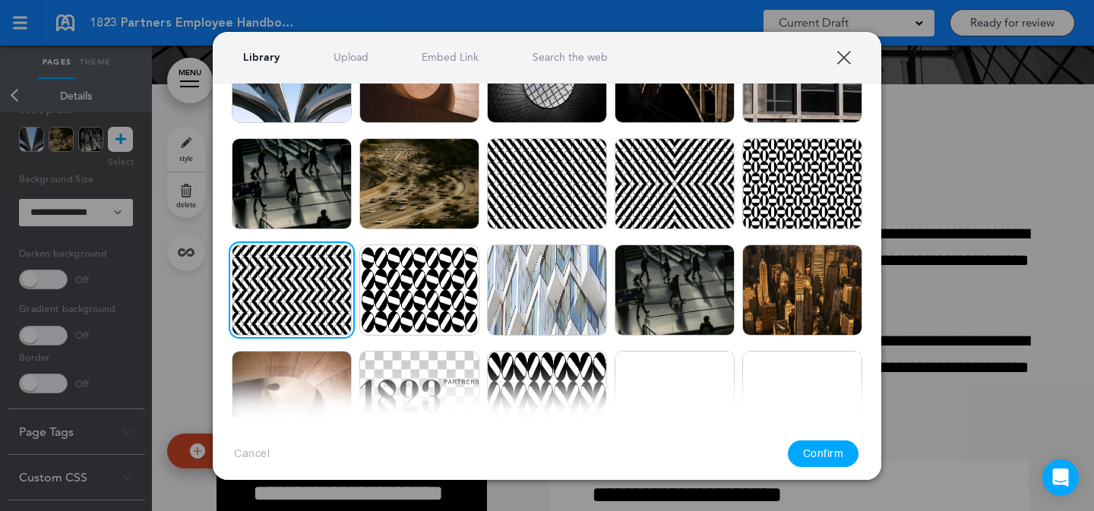
click at [837, 452] on button "Confirm" at bounding box center [823, 454] width 71 height 27
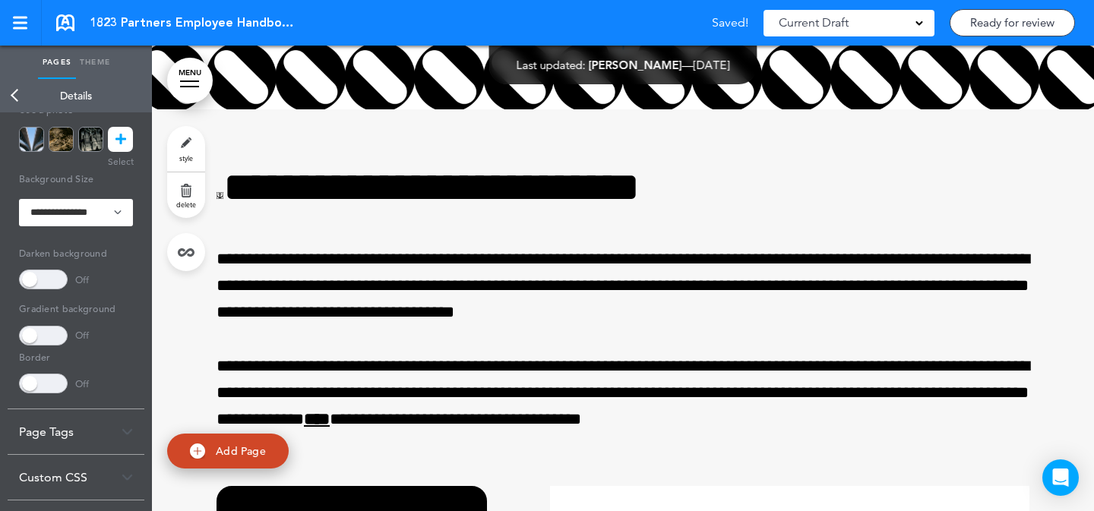
scroll to position [40256, 0]
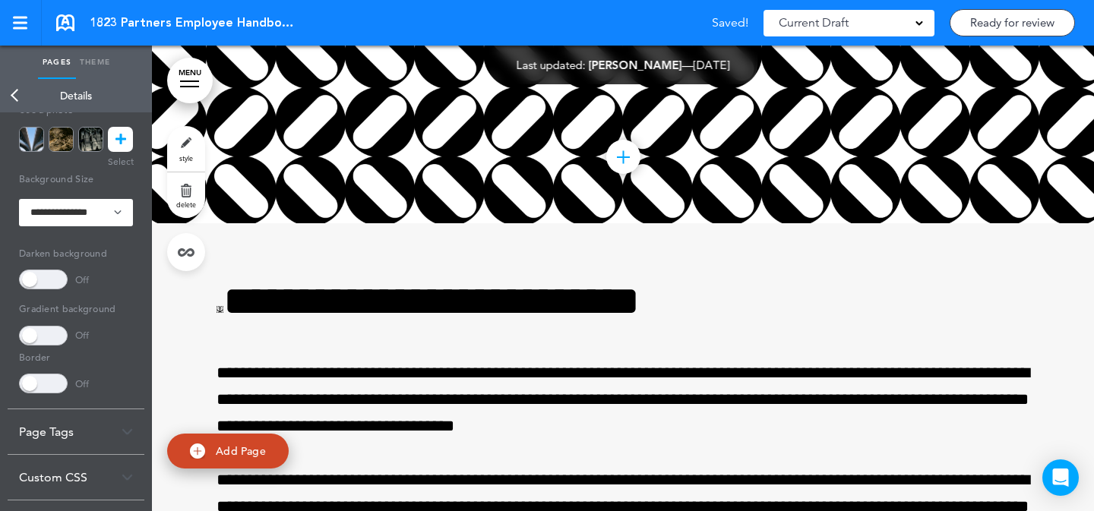
click at [52, 287] on span at bounding box center [43, 280] width 49 height 20
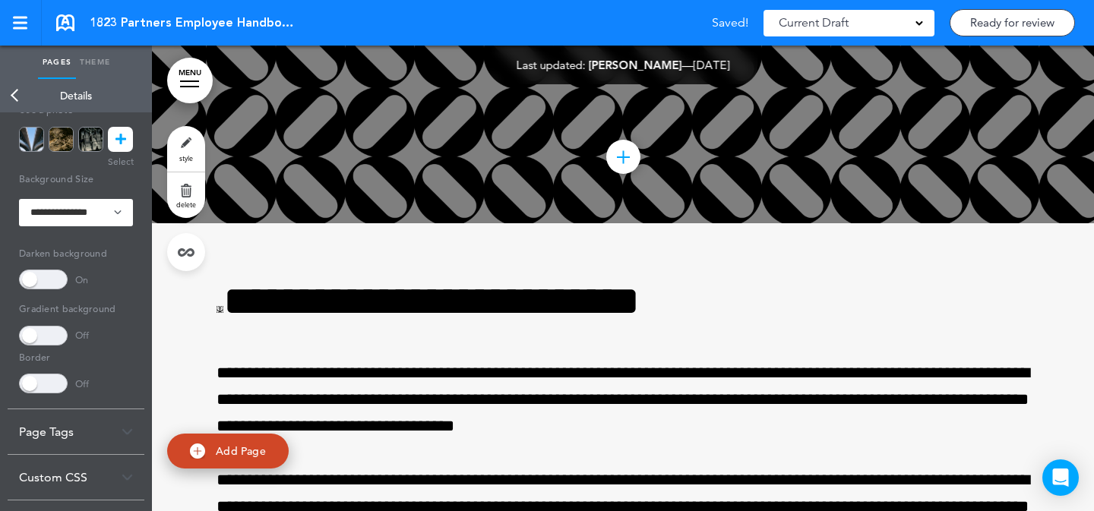
click at [39, 336] on span at bounding box center [43, 336] width 49 height 20
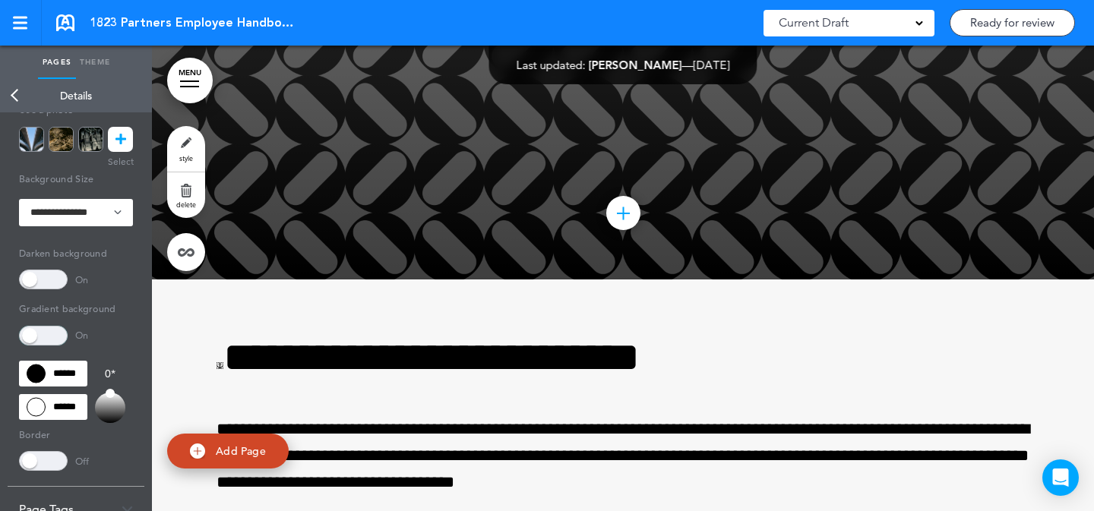
scroll to position [40110, 0]
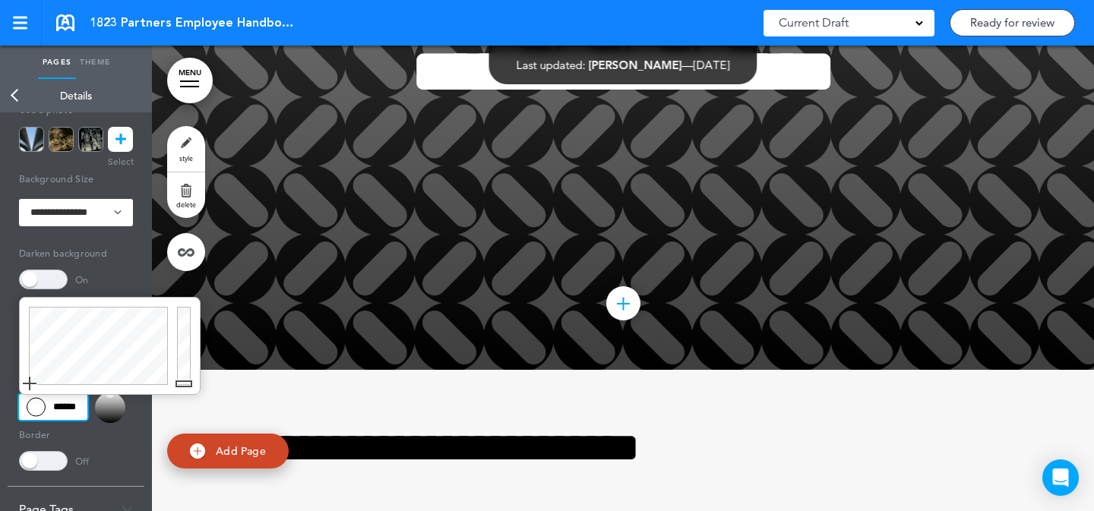
click at [64, 401] on input "******" at bounding box center [53, 407] width 68 height 26
drag, startPoint x: 183, startPoint y: 374, endPoint x: 179, endPoint y: 400, distance: 26.1
click at [179, 397] on body "Make this page common so it is available in other handbooks. This handbook Prev…" at bounding box center [547, 255] width 1094 height 511
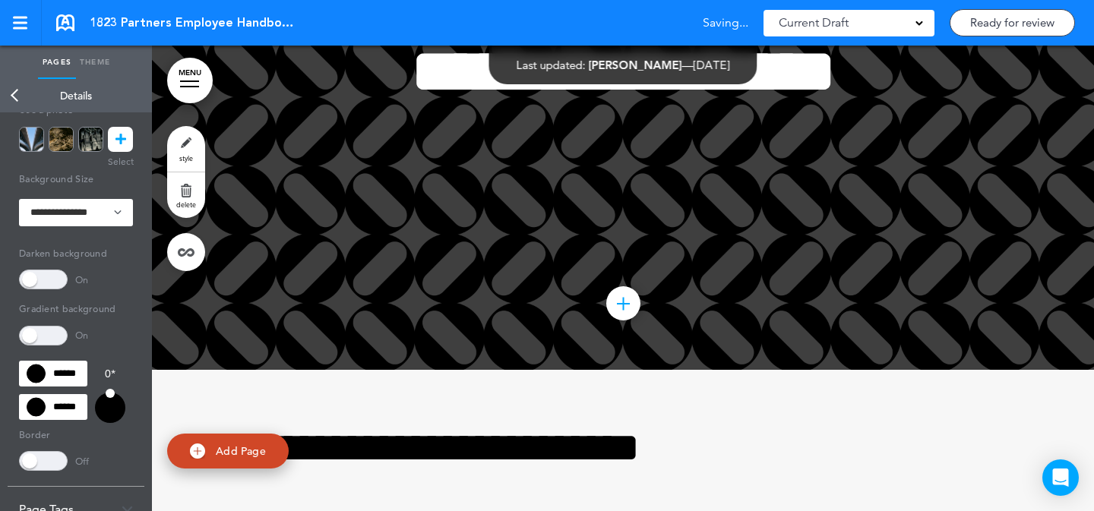
click at [991, 211] on div "**********" at bounding box center [623, 97] width 760 height 228
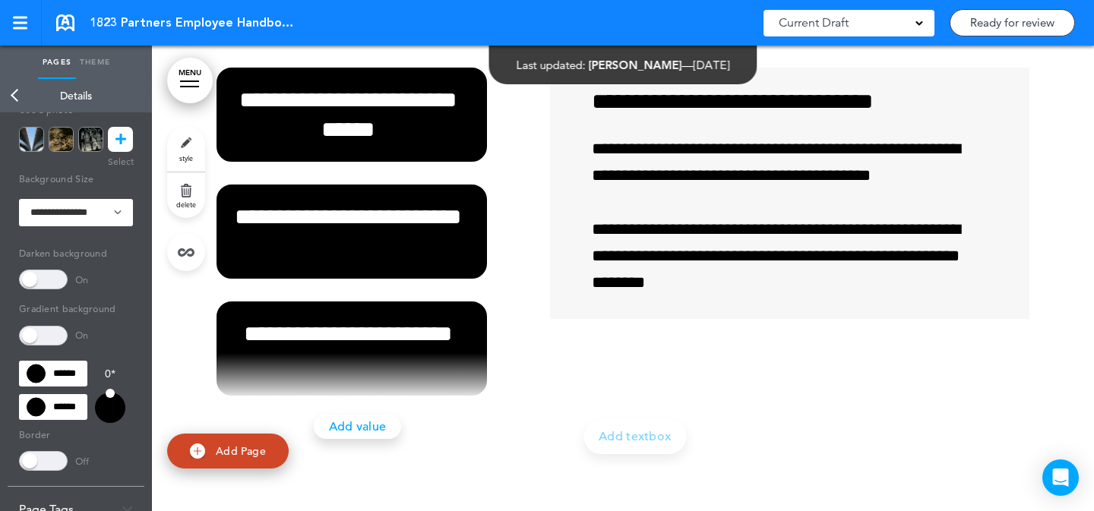
scroll to position [45235, 0]
click at [188, 140] on link "style" at bounding box center [186, 149] width 38 height 46
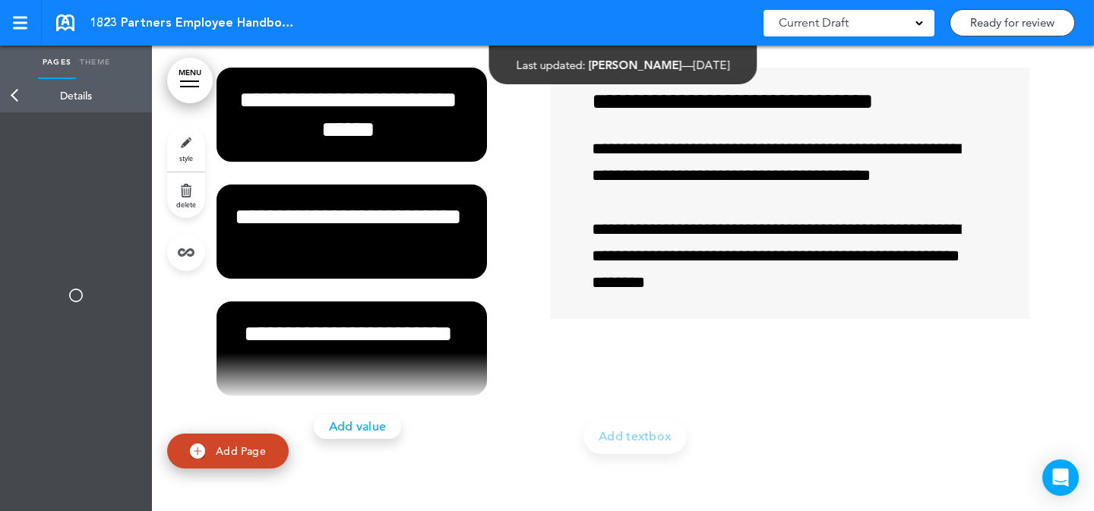
type input "******"
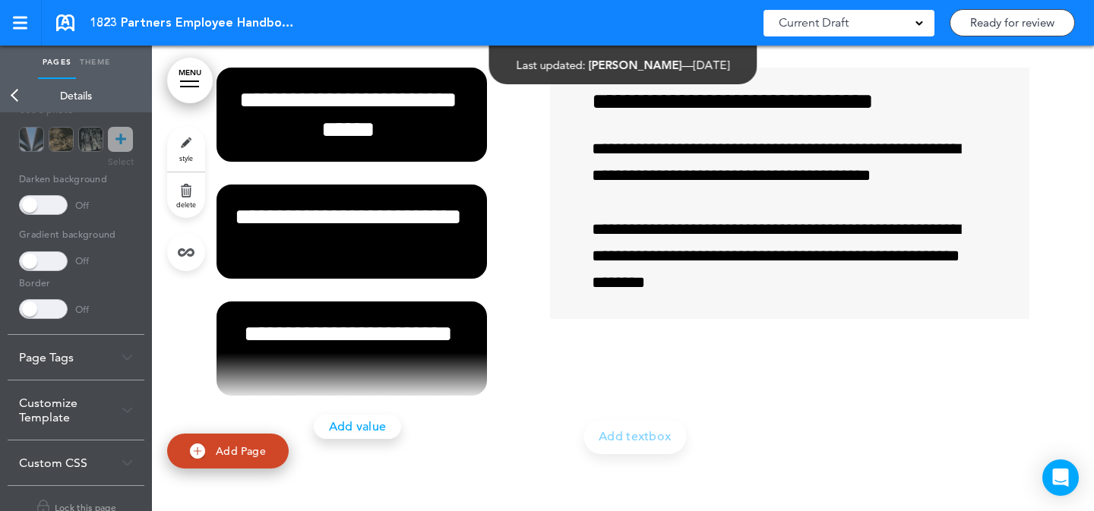
click at [238, 448] on span "Add Page" at bounding box center [241, 452] width 50 height 14
type input "********"
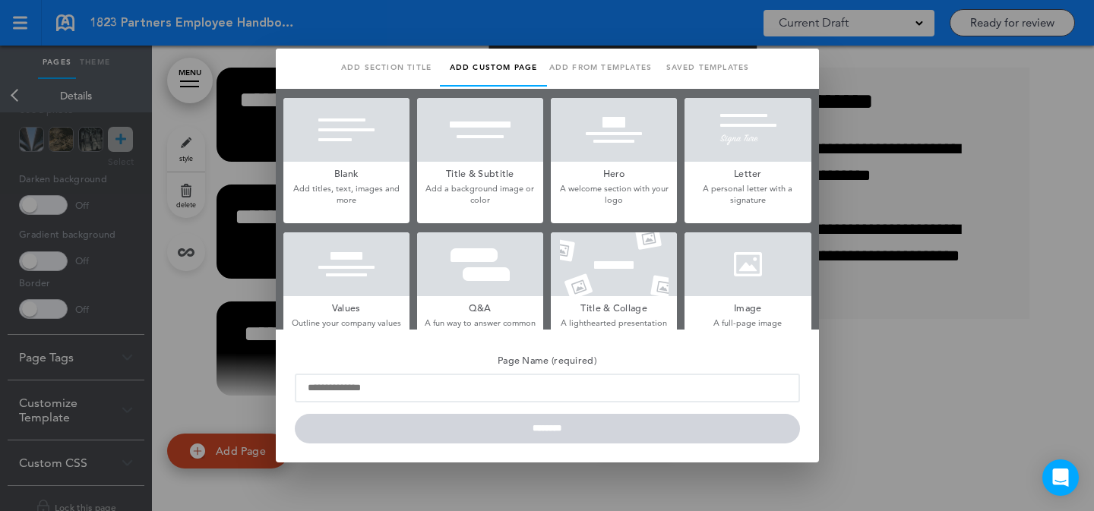
scroll to position [0, 0]
click at [731, 262] on div at bounding box center [748, 265] width 126 height 64
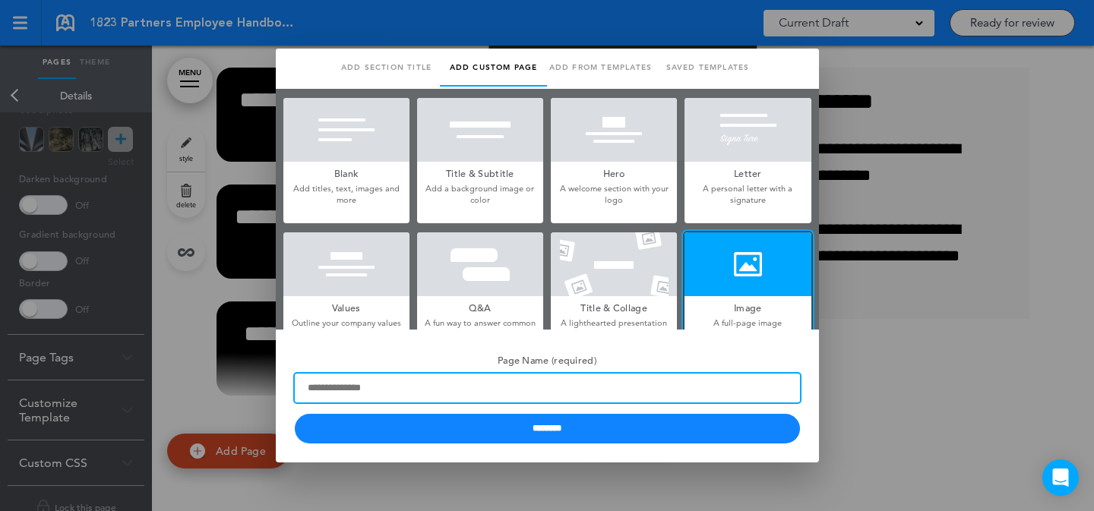
click at [402, 395] on input "Page Name (required)" at bounding box center [547, 388] width 505 height 29
type input "*****"
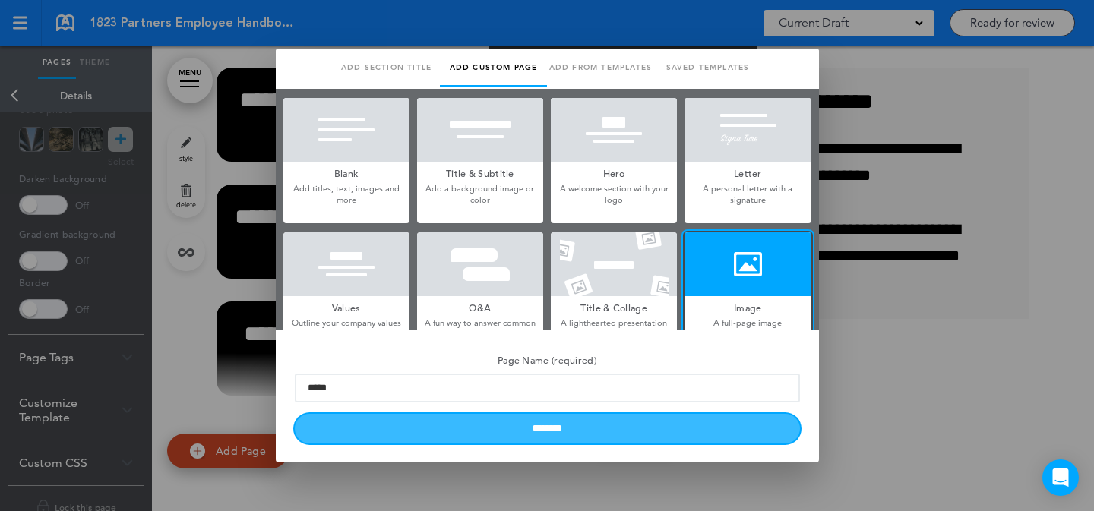
click at [379, 419] on input "********" at bounding box center [547, 429] width 505 height 30
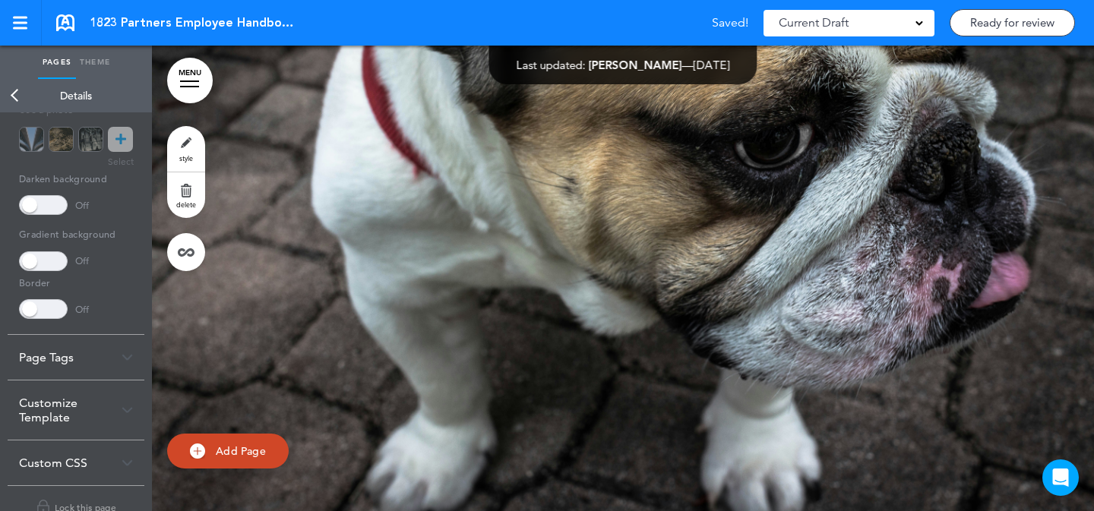
scroll to position [45782, 0]
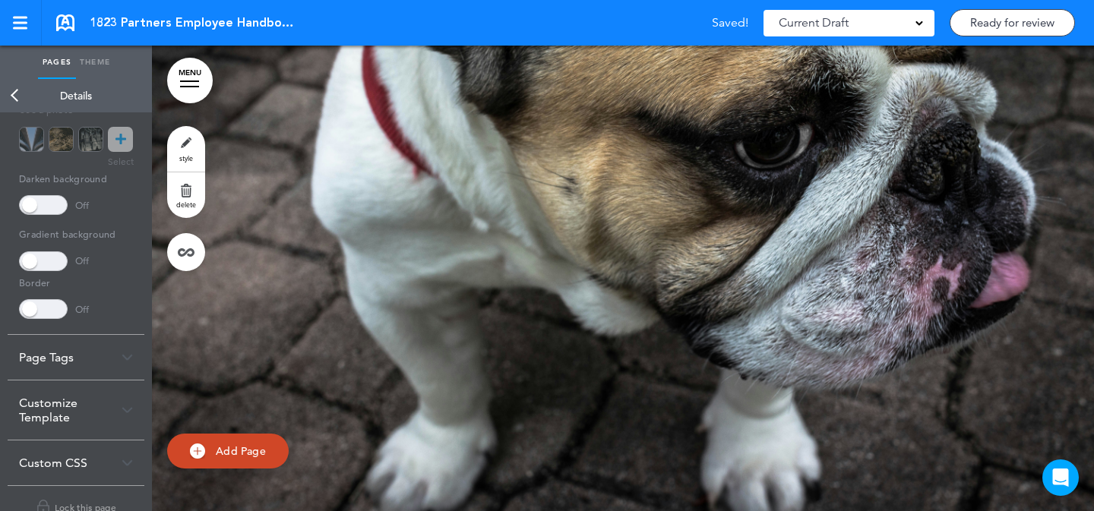
click at [192, 149] on link "style" at bounding box center [186, 149] width 38 height 46
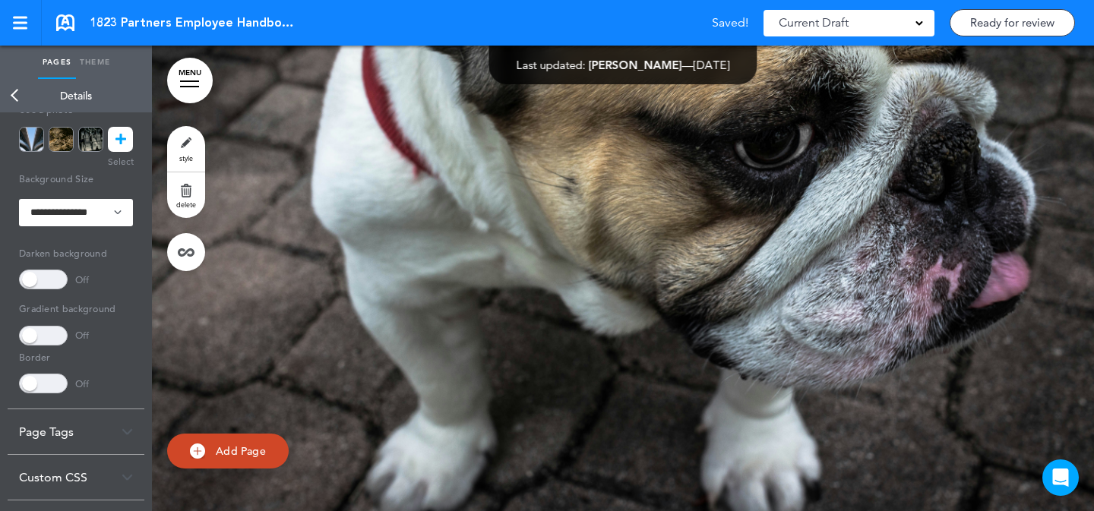
click at [121, 141] on icon at bounding box center [121, 139] width 11 height 25
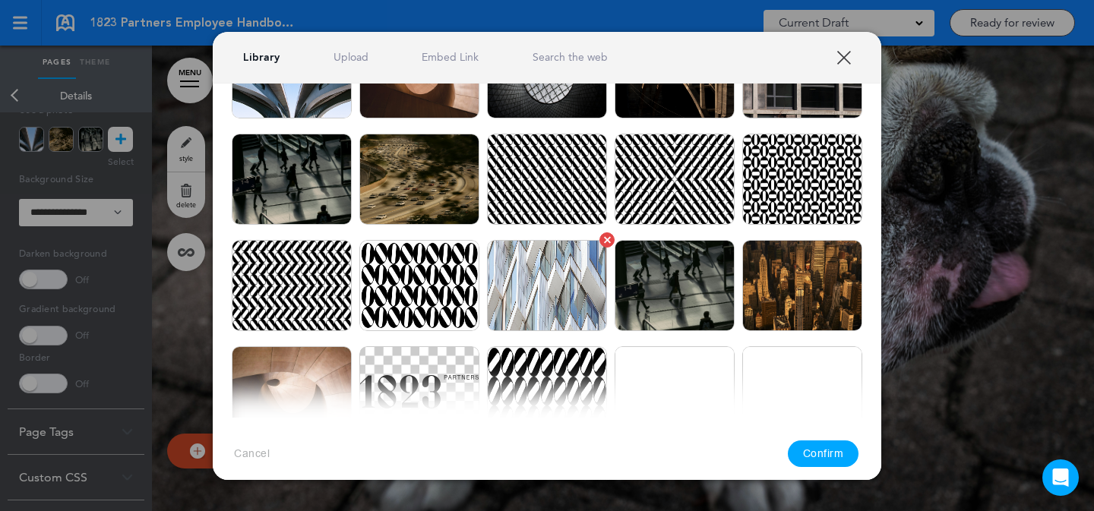
scroll to position [124, 0]
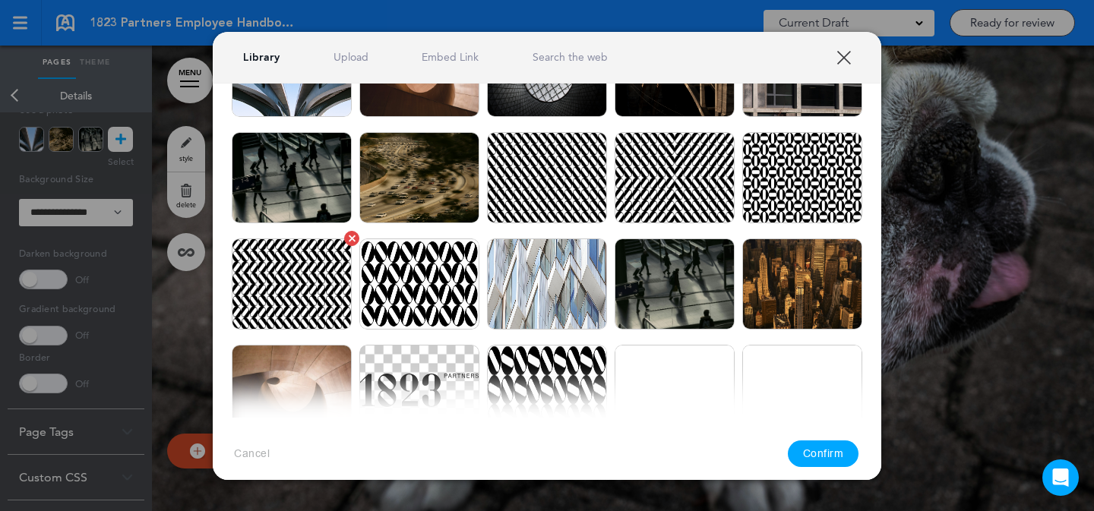
click at [347, 280] on img at bounding box center [292, 284] width 120 height 91
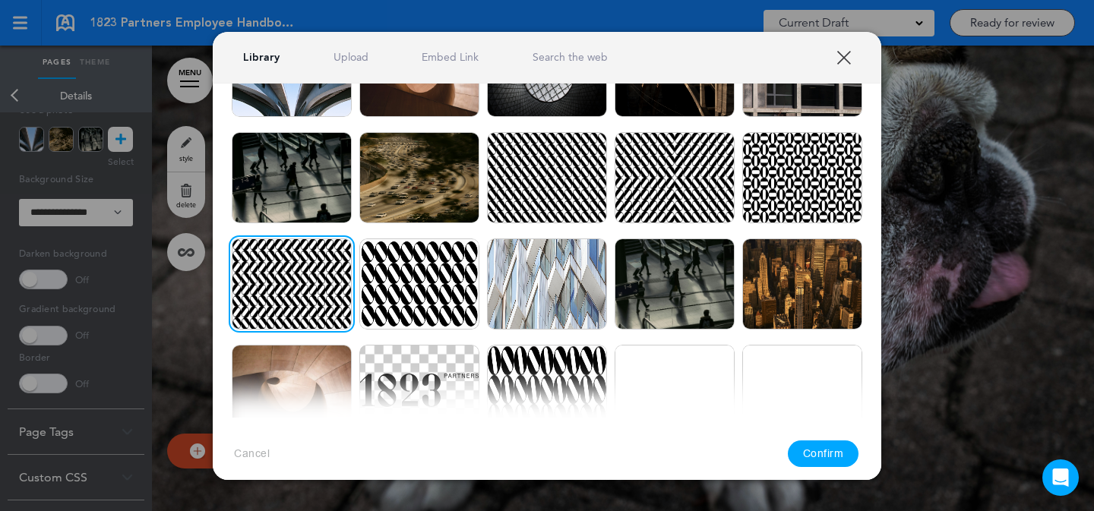
click at [818, 457] on button "Confirm" at bounding box center [823, 454] width 71 height 27
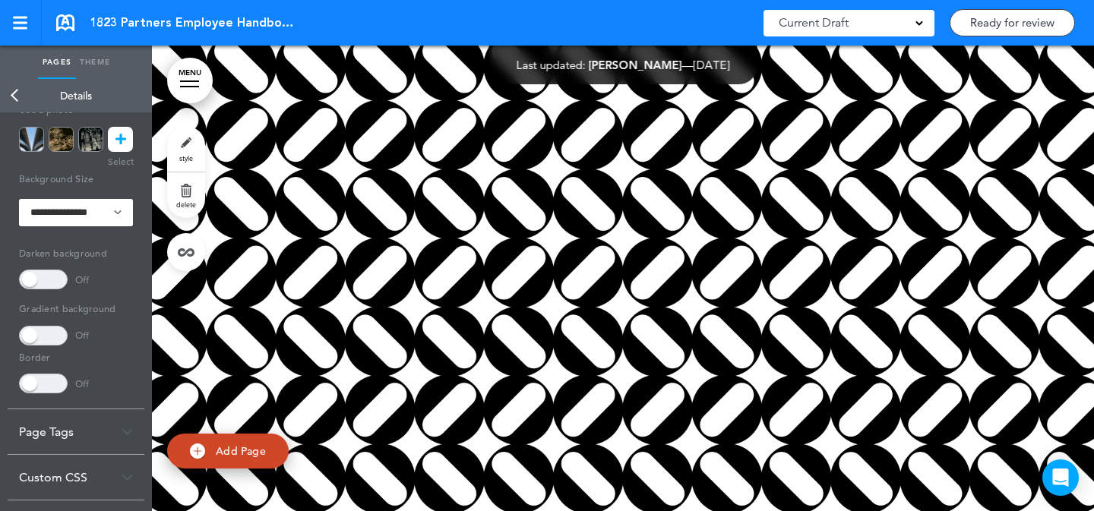
scroll to position [45779, 0]
click at [117, 149] on icon at bounding box center [121, 139] width 11 height 25
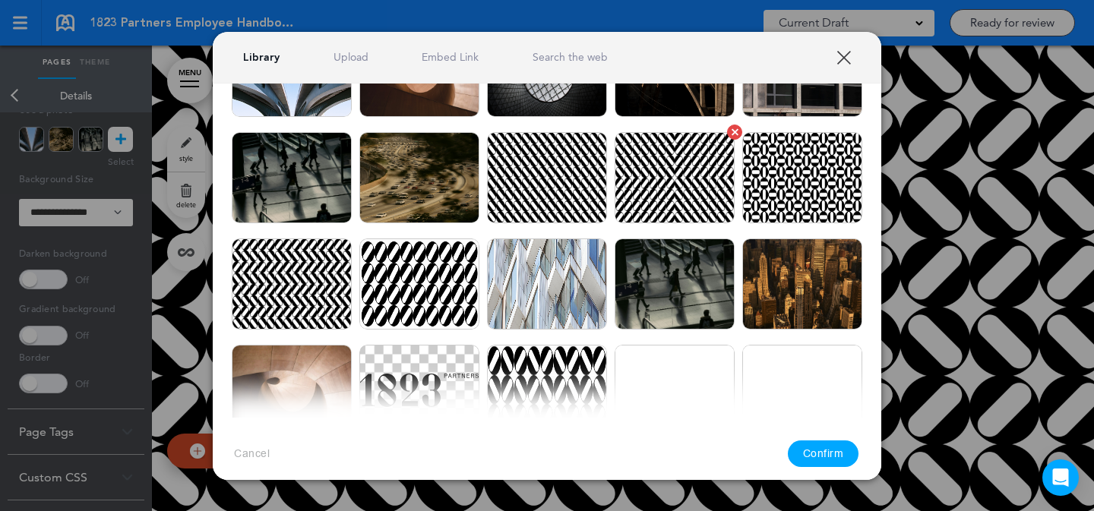
click at [652, 201] on img at bounding box center [675, 177] width 120 height 91
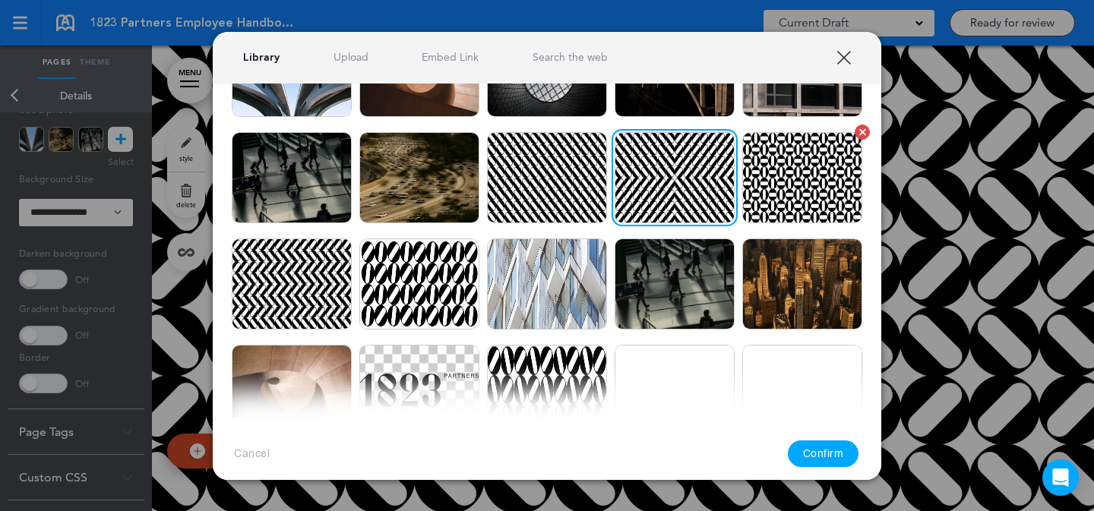
click at [782, 195] on img at bounding box center [802, 177] width 120 height 91
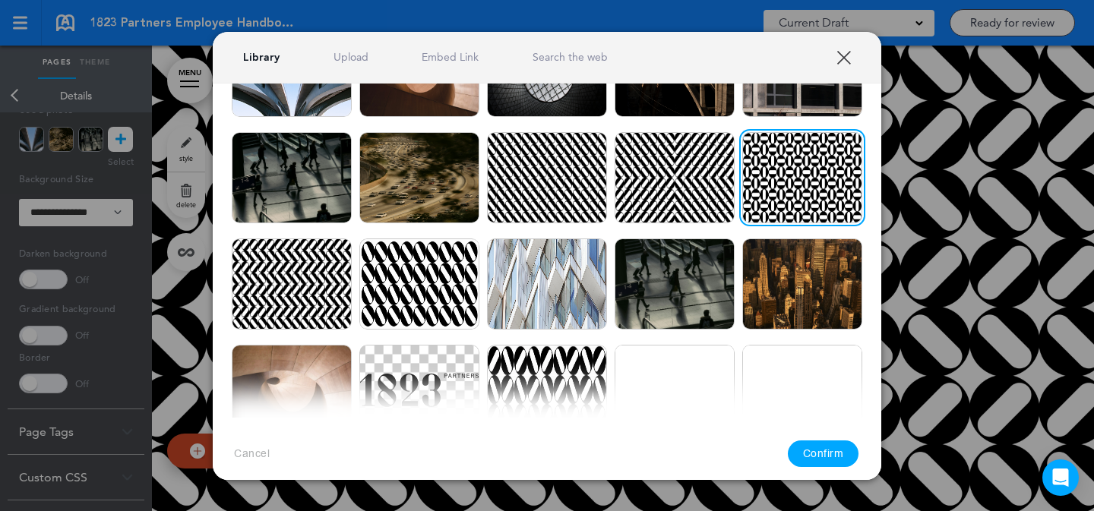
click at [827, 443] on button "Confirm" at bounding box center [823, 454] width 71 height 27
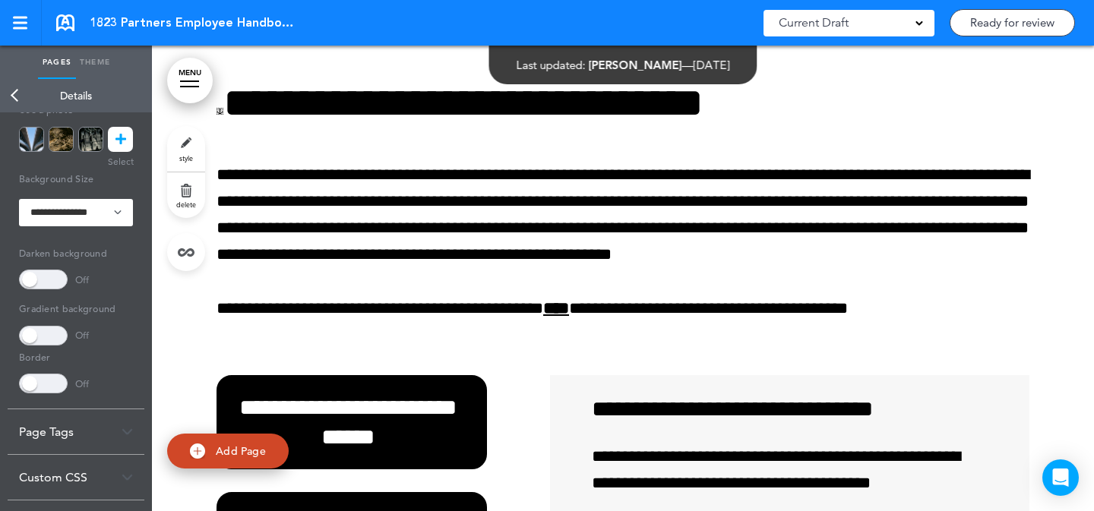
scroll to position [45782, 0]
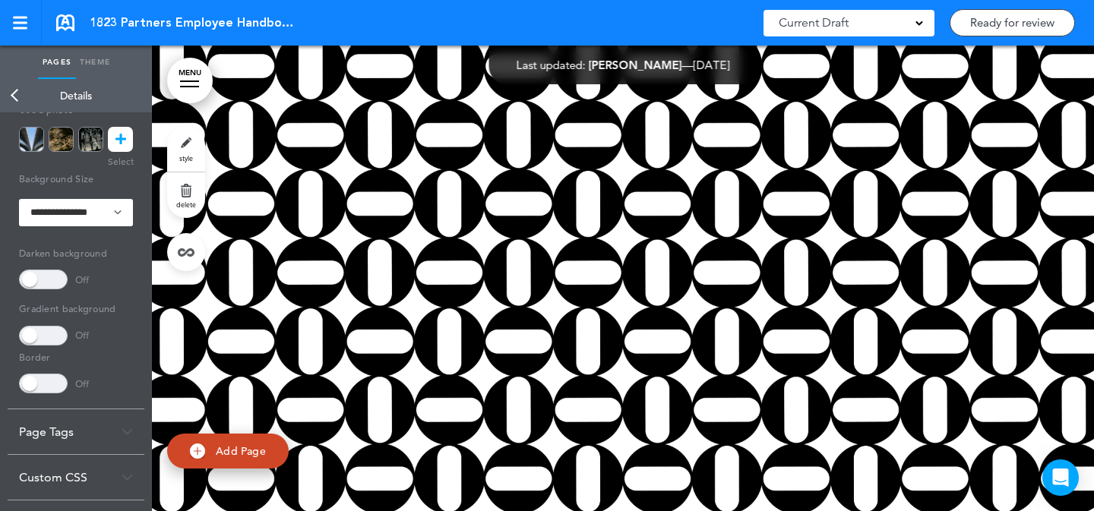
click at [188, 150] on link "style" at bounding box center [186, 149] width 38 height 46
click at [127, 145] on link at bounding box center [120, 139] width 25 height 25
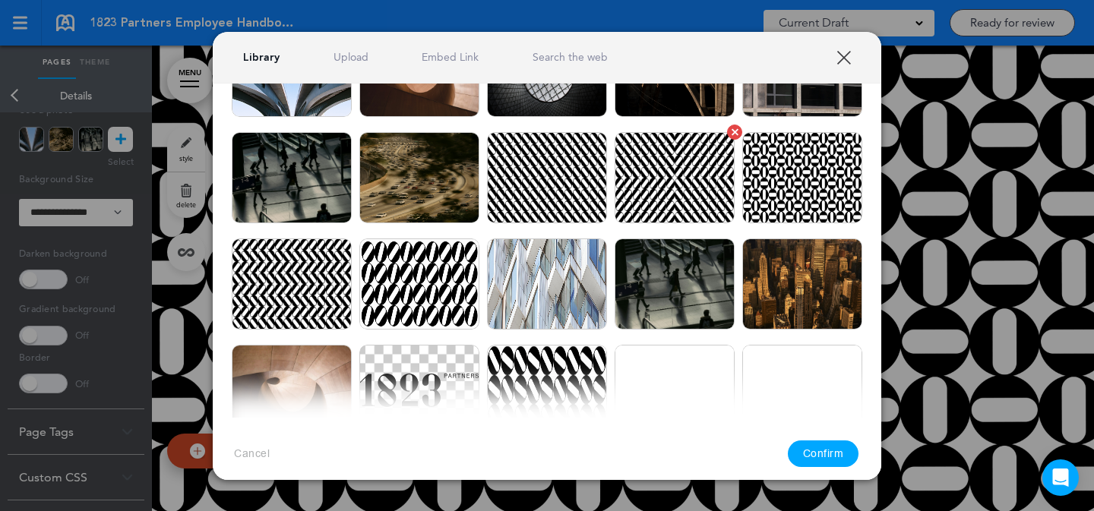
click at [660, 195] on img at bounding box center [675, 177] width 120 height 91
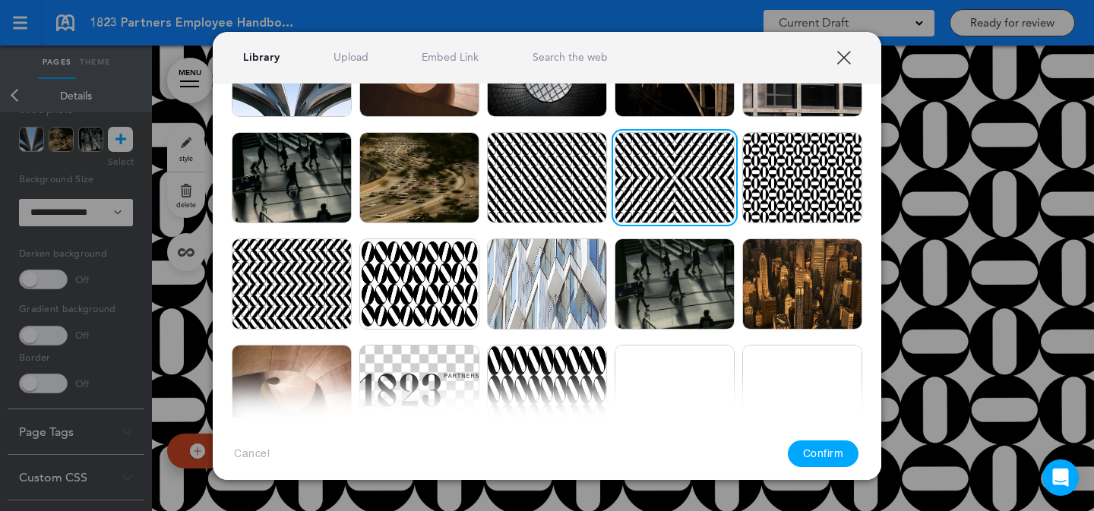
click at [828, 452] on button "Confirm" at bounding box center [823, 454] width 71 height 27
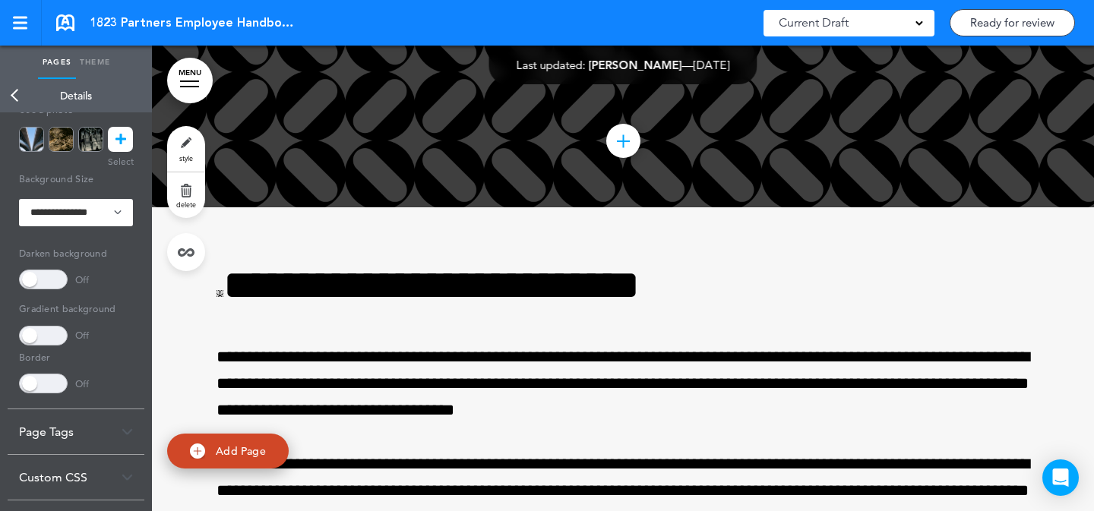
scroll to position [40272, 0]
click at [170, 153] on link "style" at bounding box center [186, 149] width 38 height 46
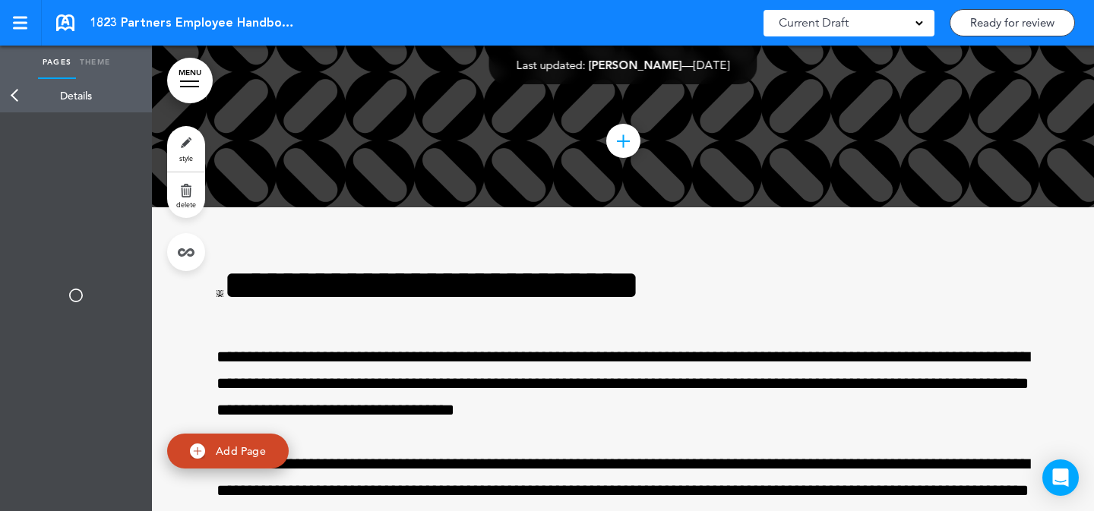
type input "******"
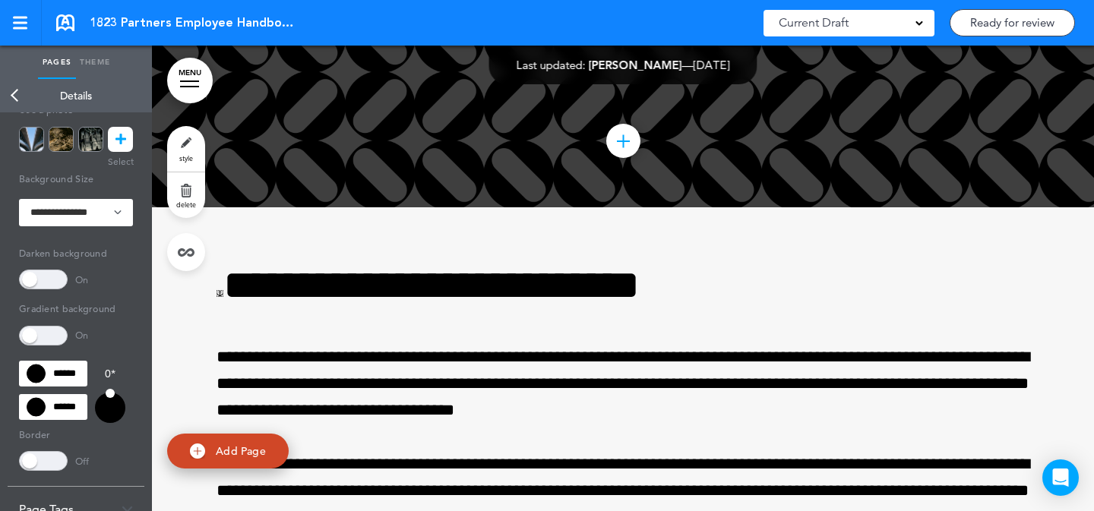
click at [124, 139] on icon at bounding box center [121, 139] width 11 height 25
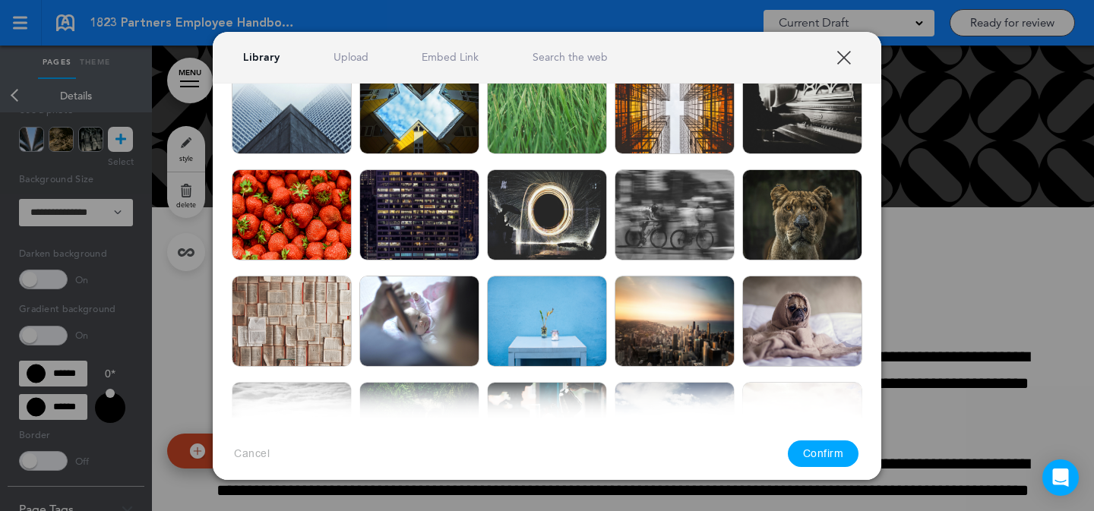
scroll to position [616, 0]
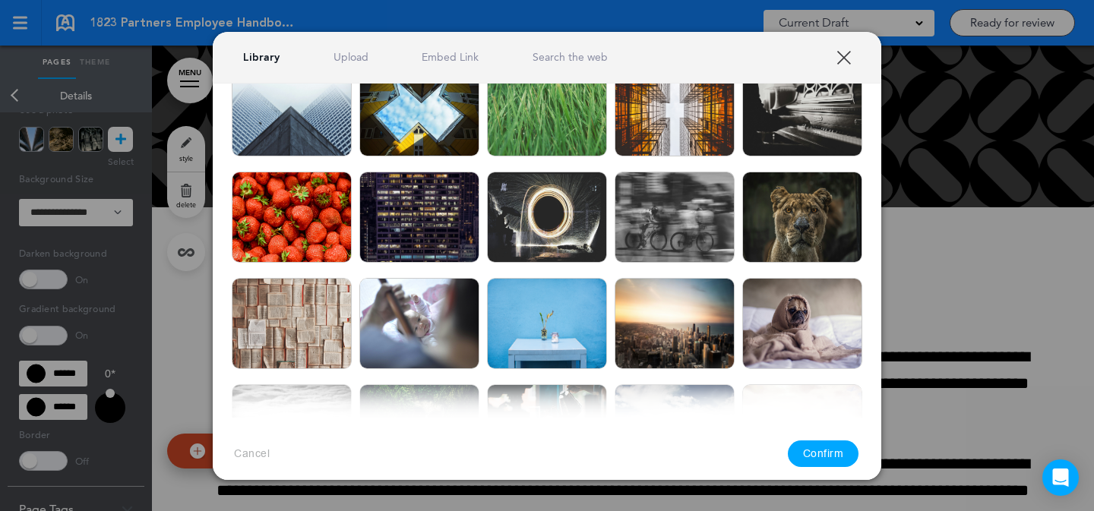
click at [692, 193] on img at bounding box center [675, 217] width 120 height 91
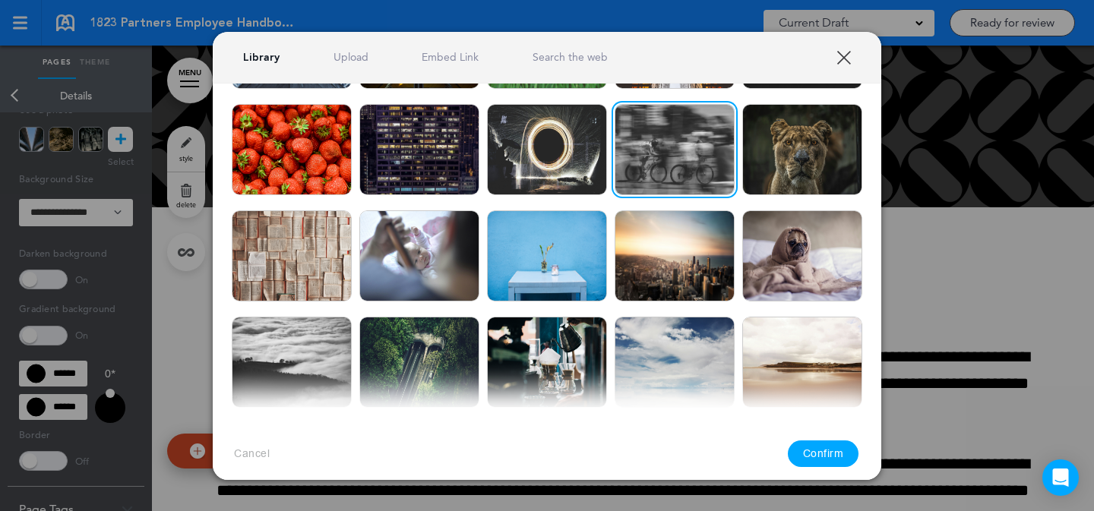
scroll to position [293, 0]
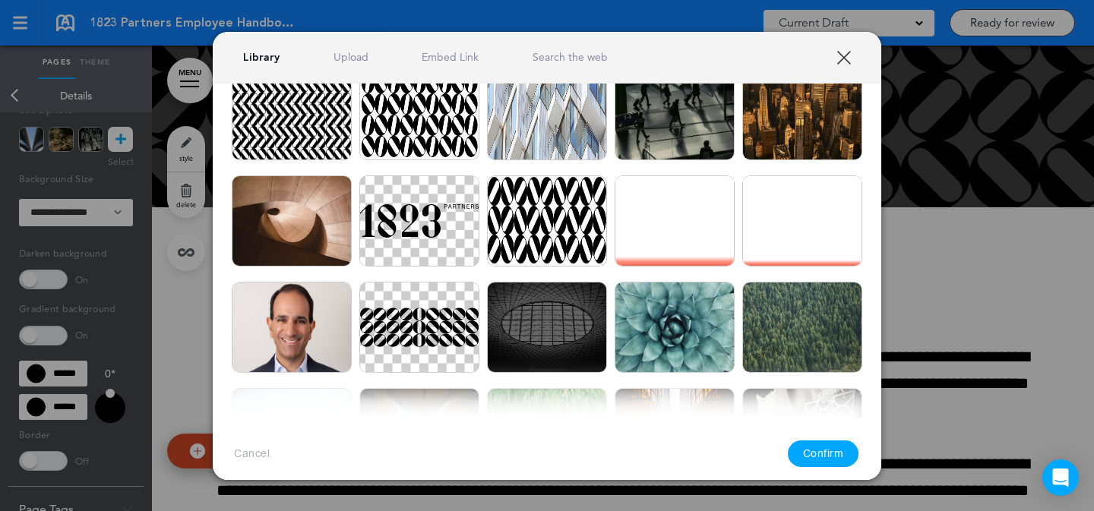
click at [596, 47] on div "Library Upload Embed Link Search the web" at bounding box center [547, 58] width 669 height 52
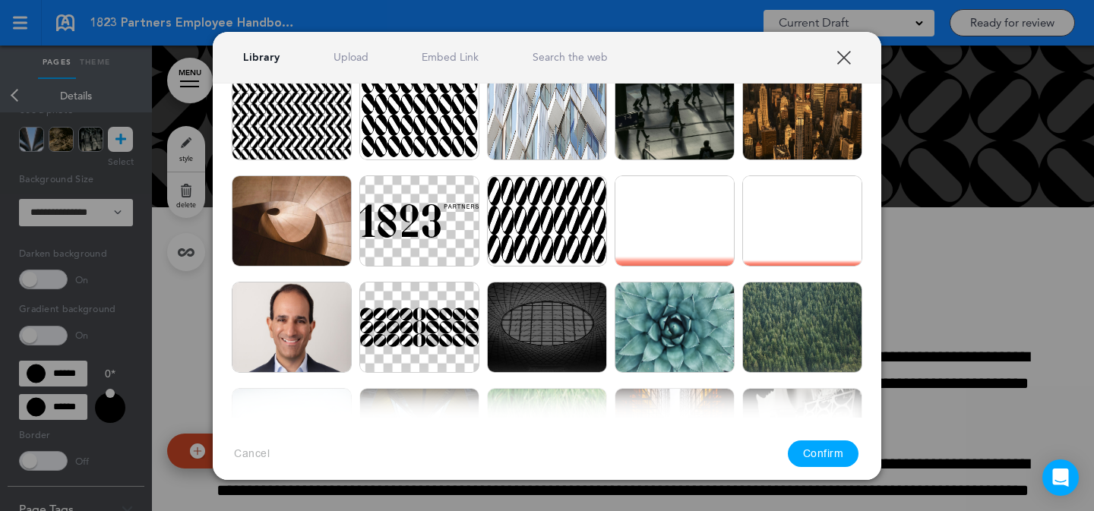
click at [593, 55] on link "Search the web" at bounding box center [570, 57] width 75 height 14
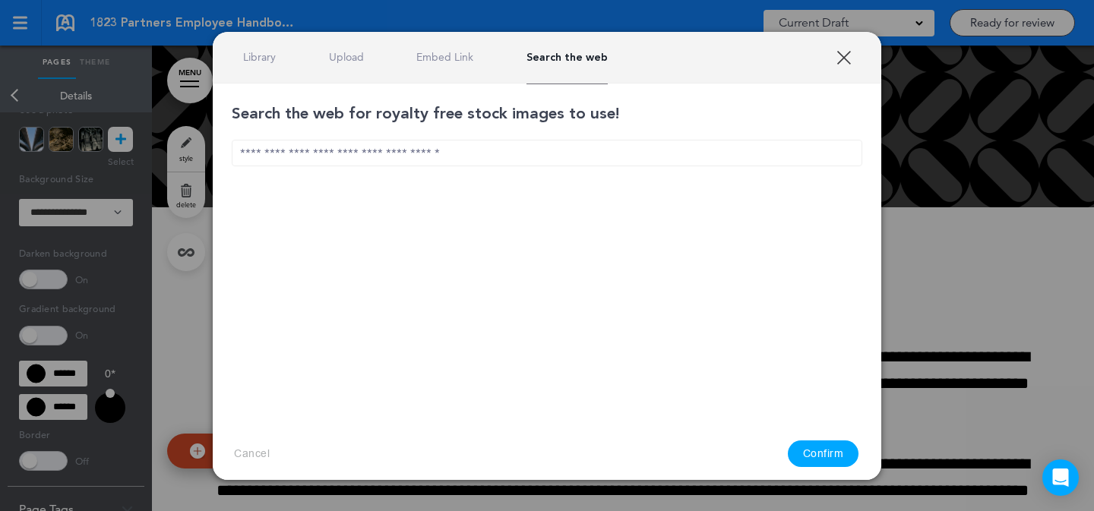
click at [508, 155] on input "text" at bounding box center [547, 153] width 631 height 27
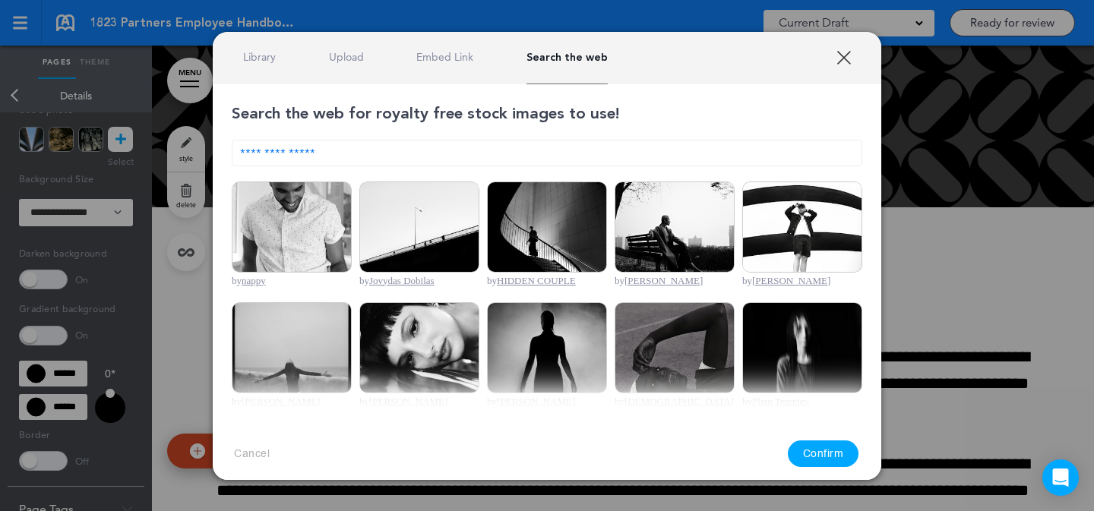
type input "**********"
click at [575, 223] on img at bounding box center [547, 227] width 120 height 91
click at [812, 453] on button "Confirm" at bounding box center [823, 454] width 71 height 27
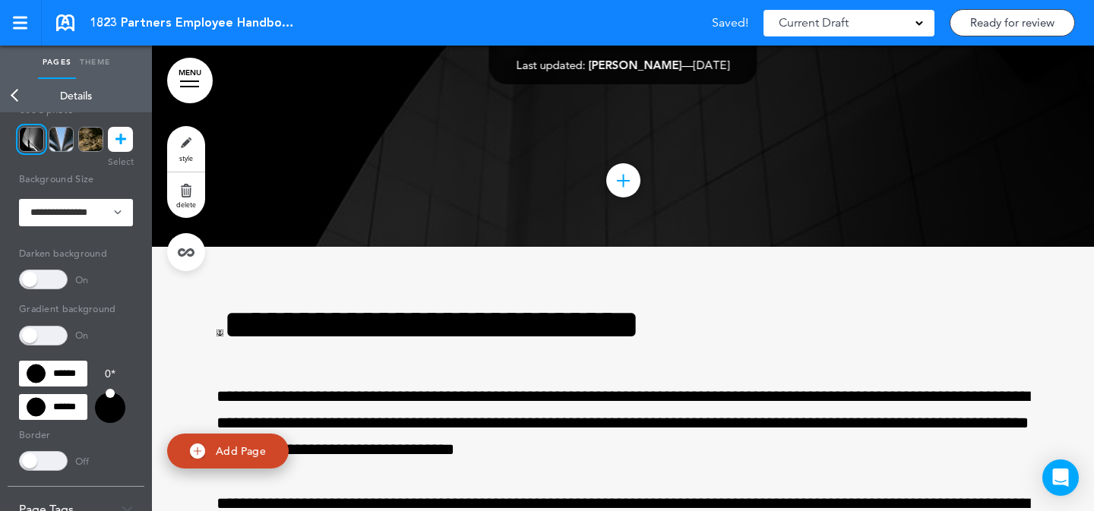
scroll to position [244, 0]
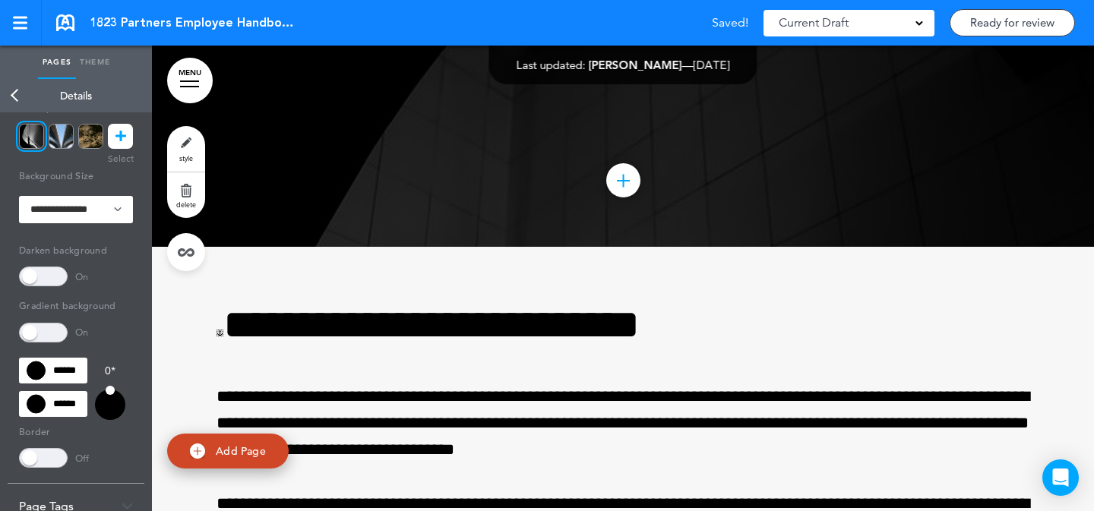
click at [62, 335] on span at bounding box center [43, 333] width 49 height 20
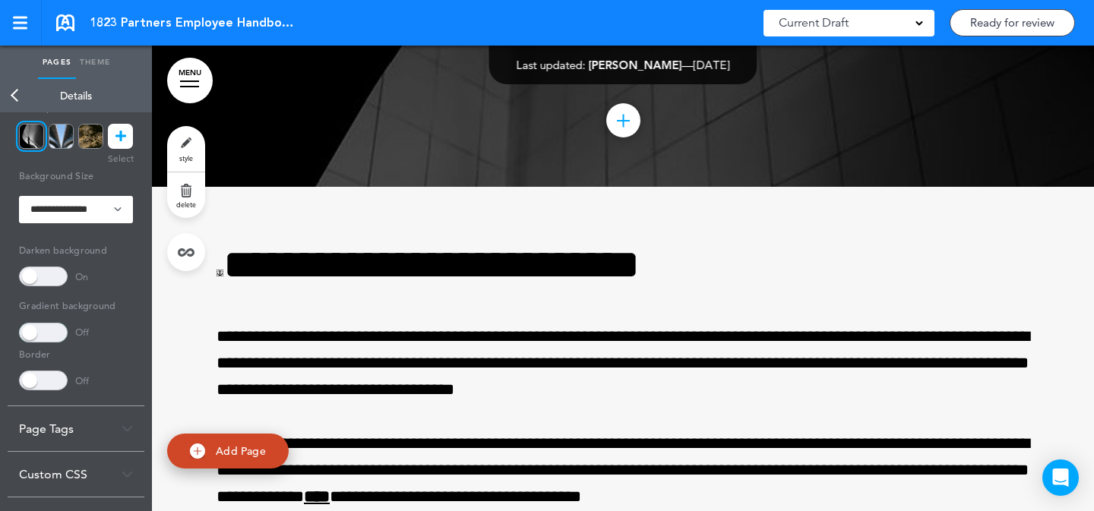
scroll to position [40204, 0]
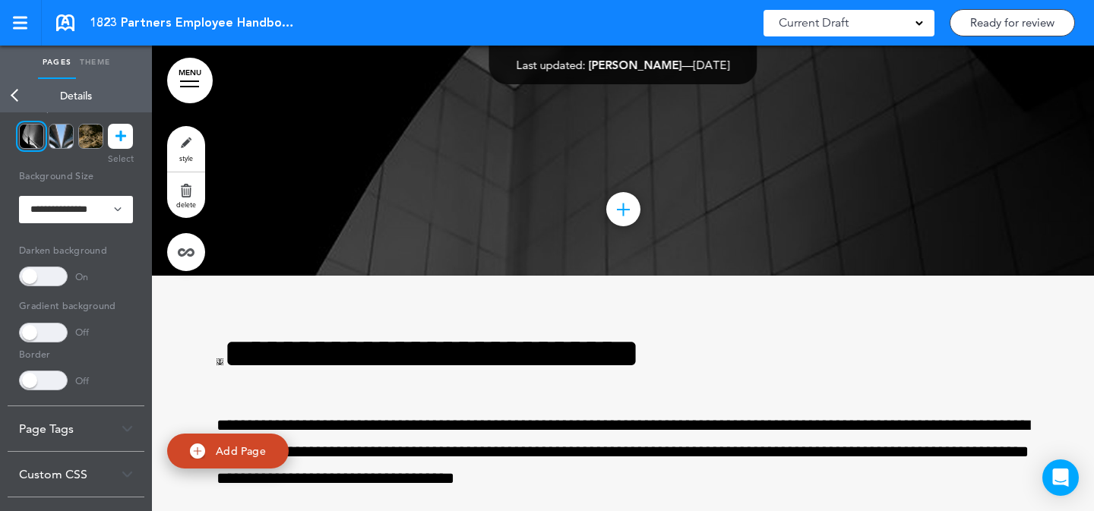
click at [122, 141] on icon at bounding box center [121, 136] width 11 height 25
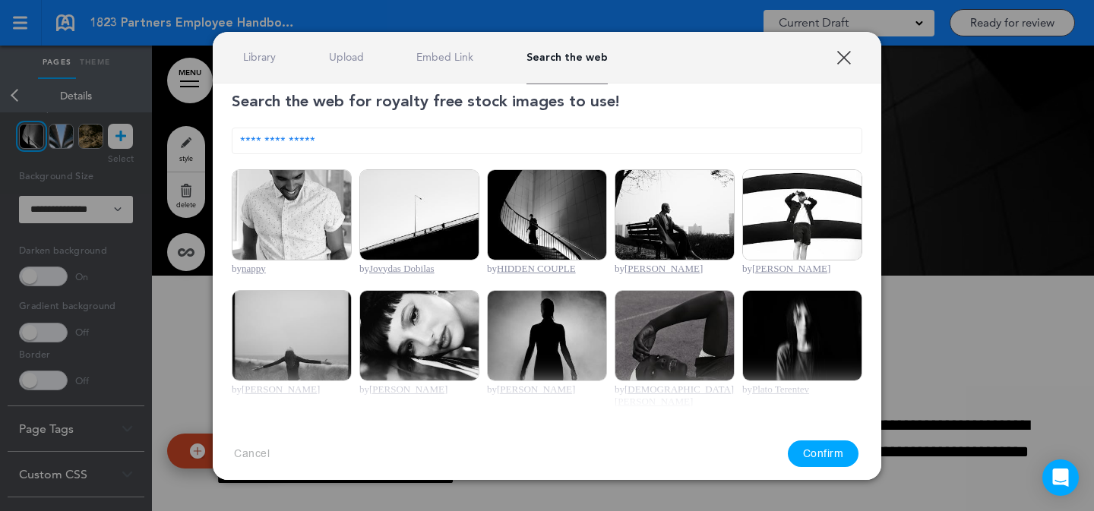
scroll to position [0, 0]
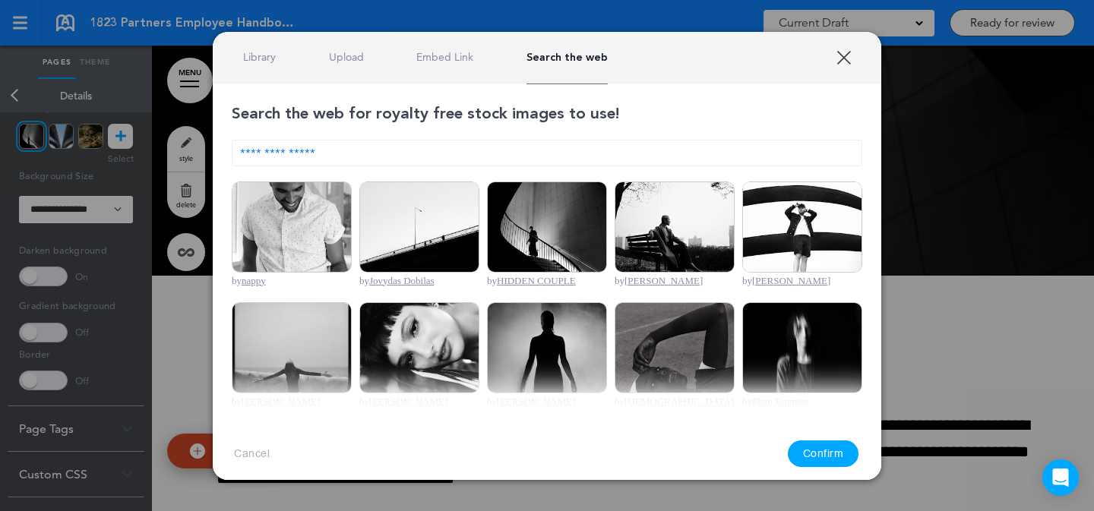
click at [293, 154] on input "**********" at bounding box center [547, 153] width 631 height 27
click at [844, 59] on link "XXX" at bounding box center [844, 57] width 14 height 14
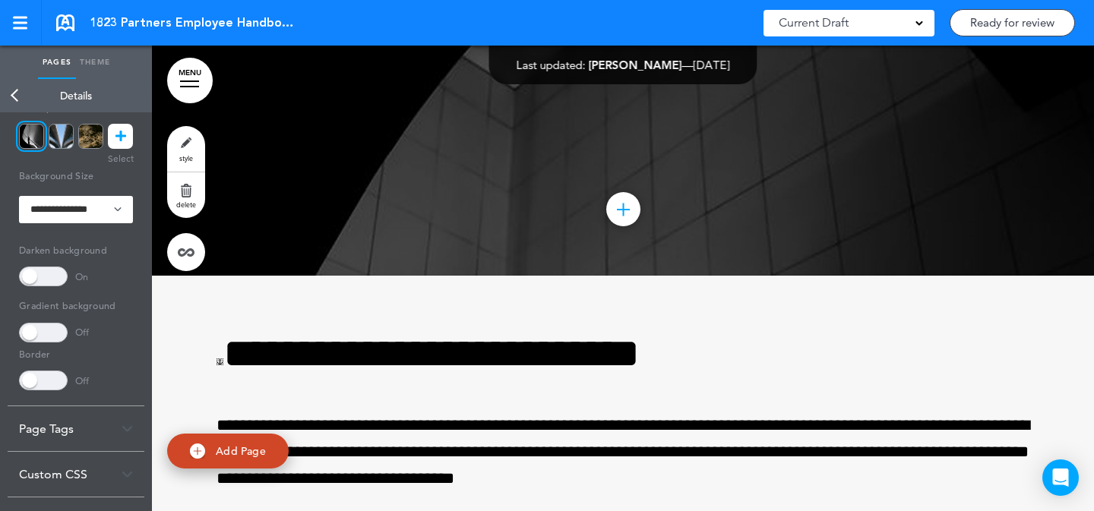
click at [178, 127] on link "style" at bounding box center [186, 149] width 38 height 46
click at [185, 154] on span "style" at bounding box center [186, 158] width 14 height 9
click at [124, 132] on icon at bounding box center [121, 136] width 11 height 25
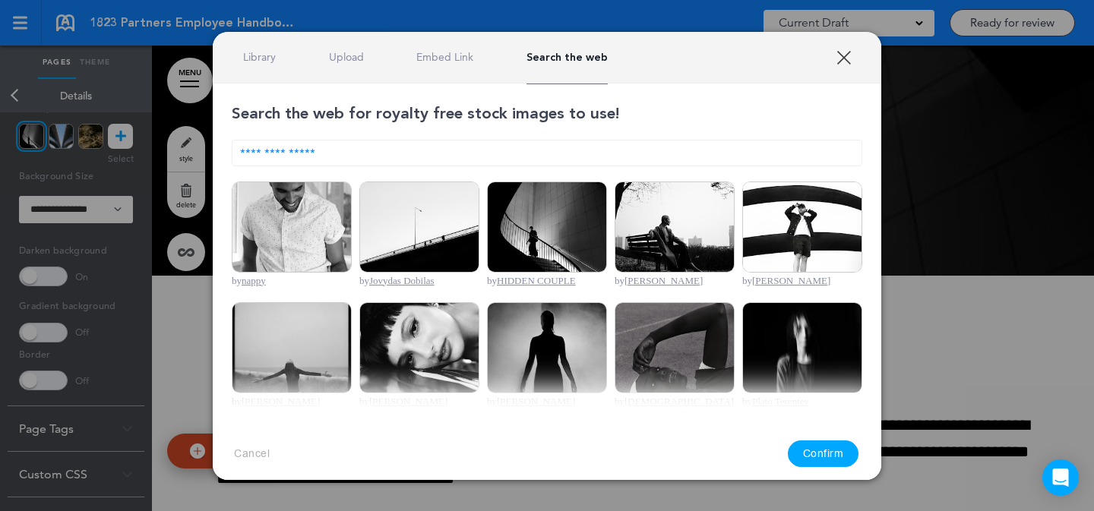
click at [460, 61] on link "Embed Link" at bounding box center [444, 57] width 57 height 14
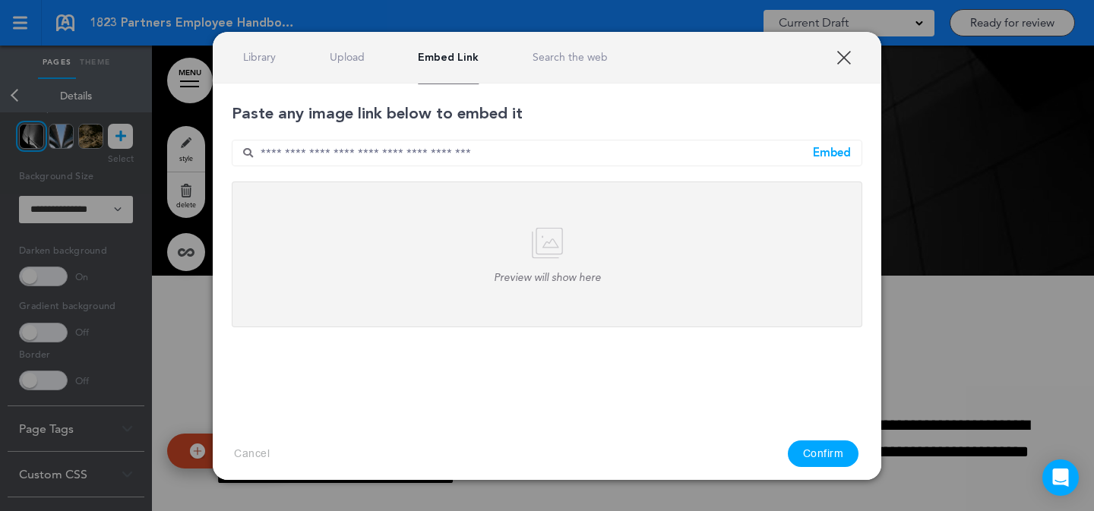
click at [515, 161] on input "text" at bounding box center [547, 153] width 631 height 27
paste input "**********"
type input "**********"
click at [848, 150] on div "Embed" at bounding box center [832, 152] width 38 height 11
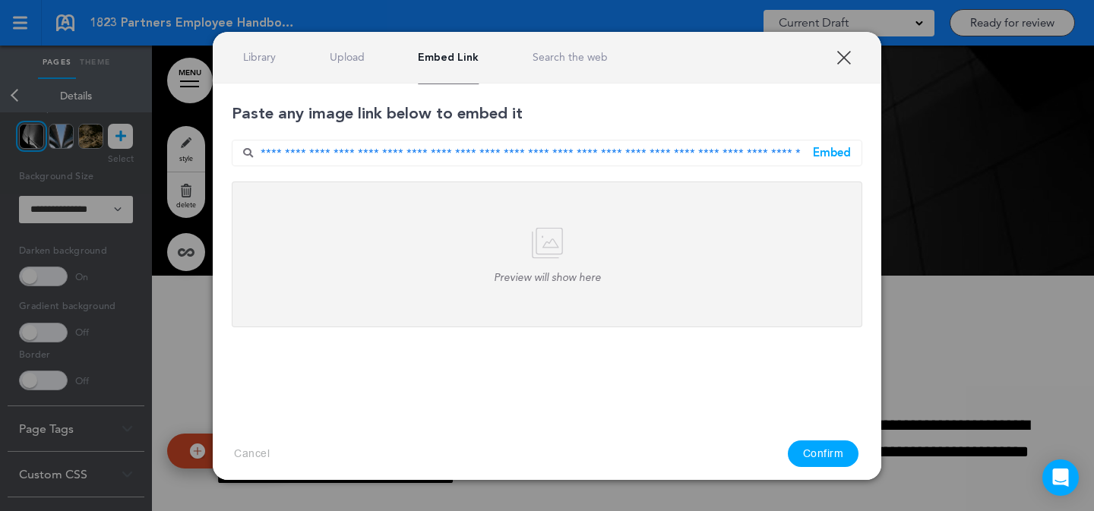
scroll to position [0, 0]
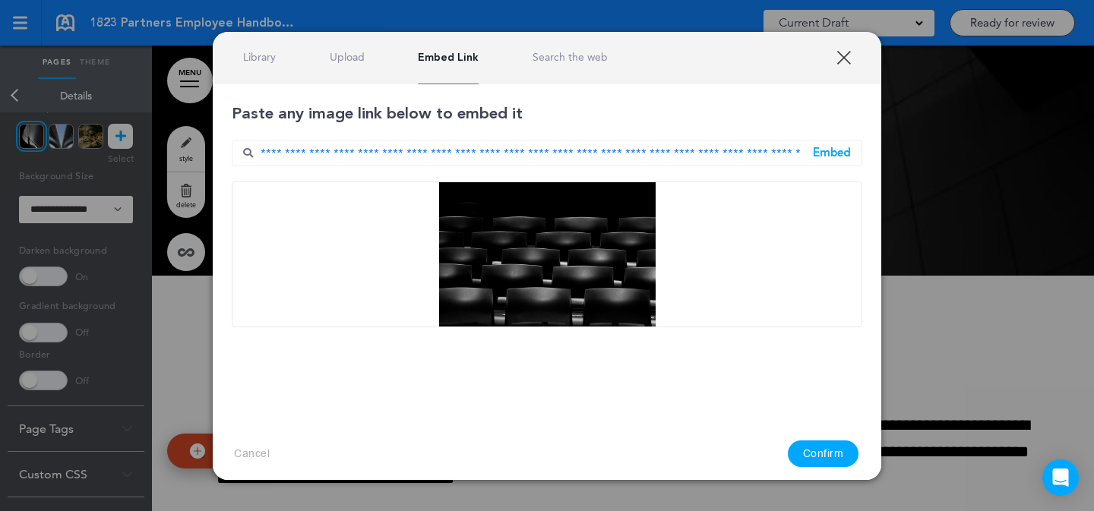
click at [818, 441] on button "Confirm" at bounding box center [823, 454] width 71 height 27
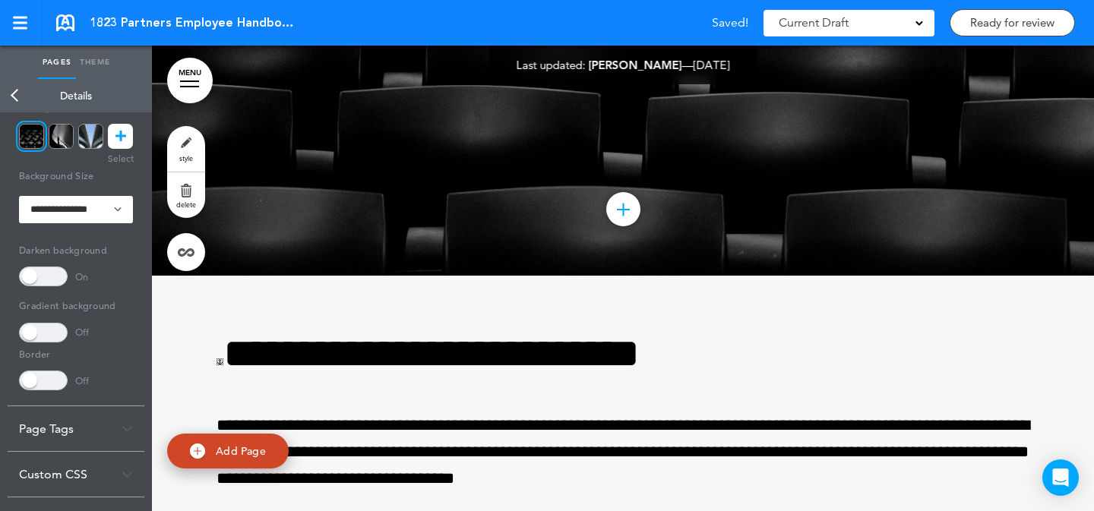
click at [36, 264] on div "Darken background On" at bounding box center [76, 263] width 114 height 49
click at [37, 273] on span at bounding box center [43, 277] width 49 height 20
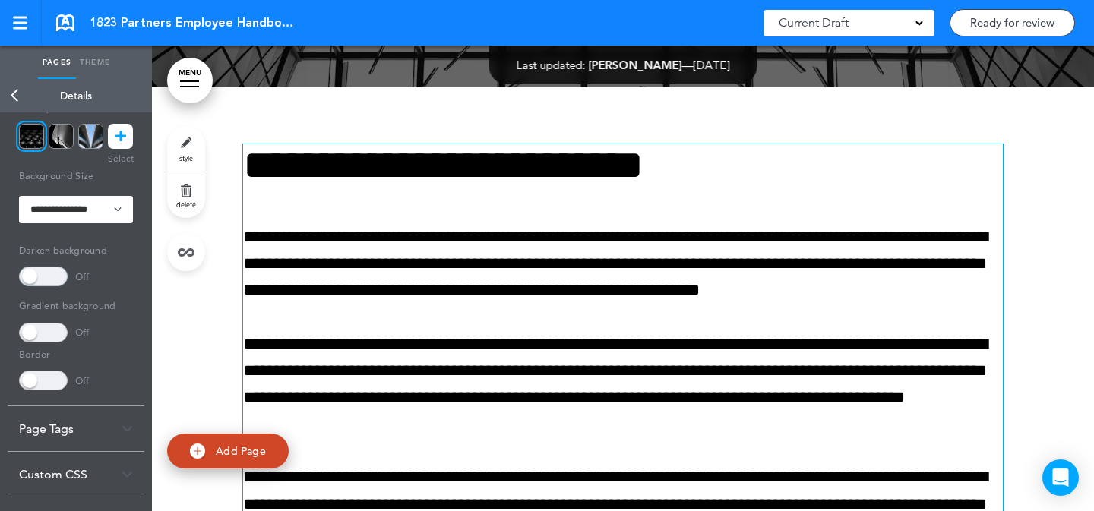
scroll to position [832, 0]
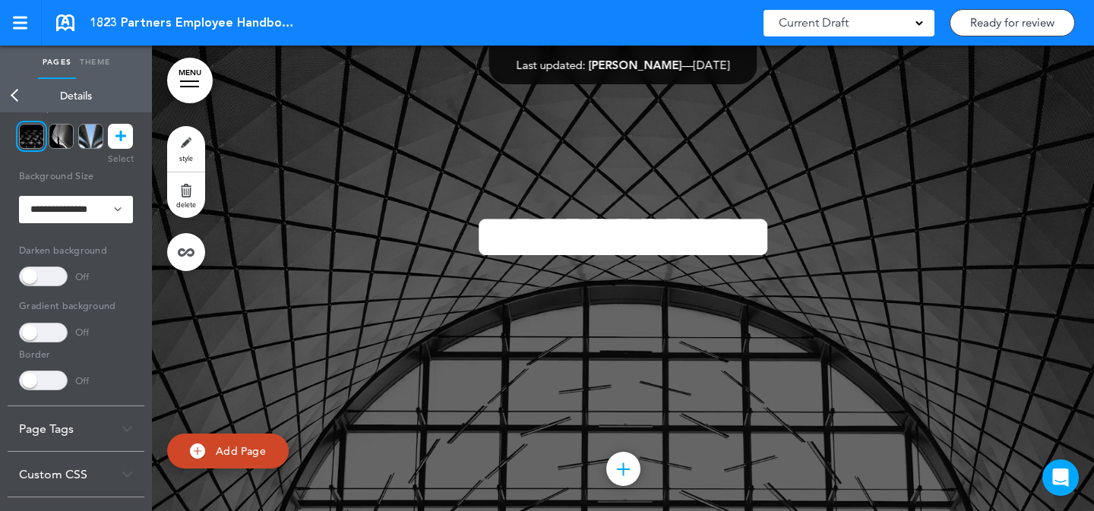
click at [186, 147] on link "style" at bounding box center [186, 149] width 38 height 46
click at [41, 280] on span at bounding box center [43, 277] width 49 height 20
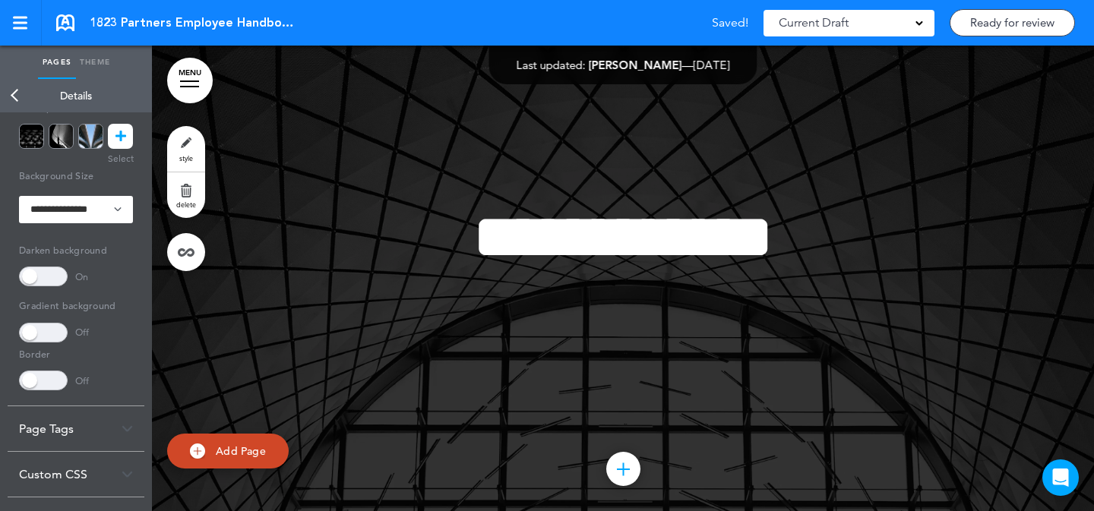
click at [41, 280] on span at bounding box center [43, 277] width 49 height 20
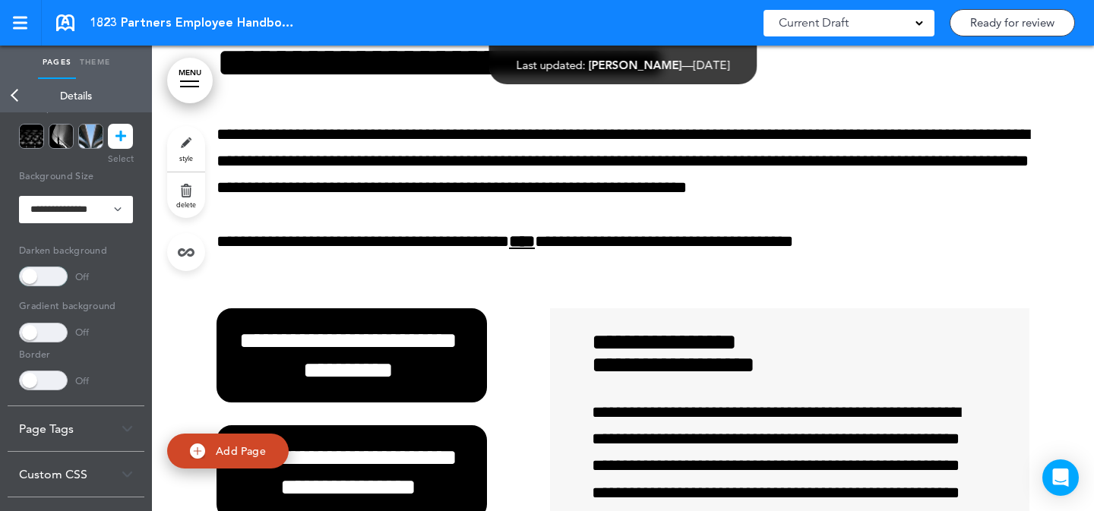
scroll to position [4754, 0]
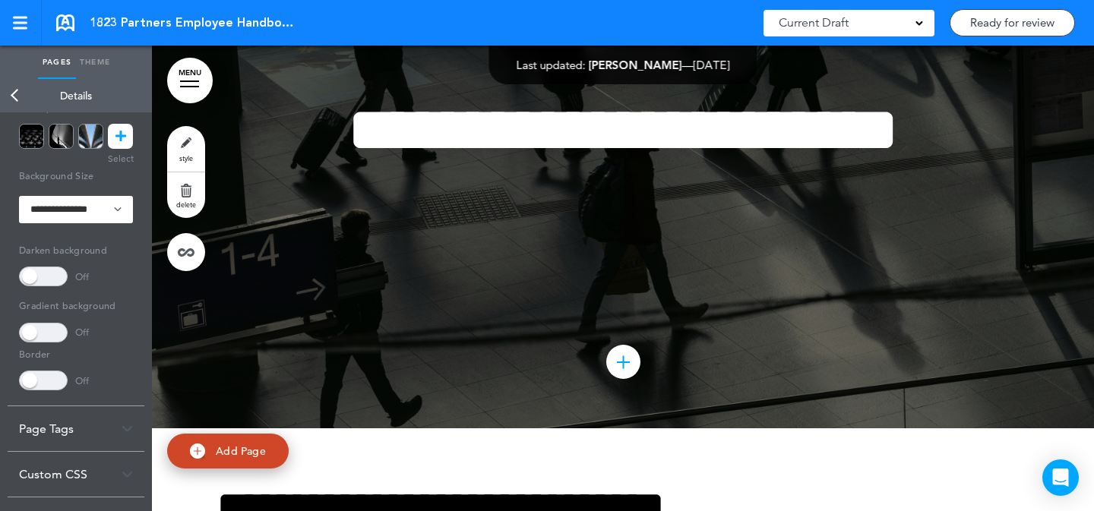
click at [183, 130] on link "style" at bounding box center [186, 149] width 38 height 46
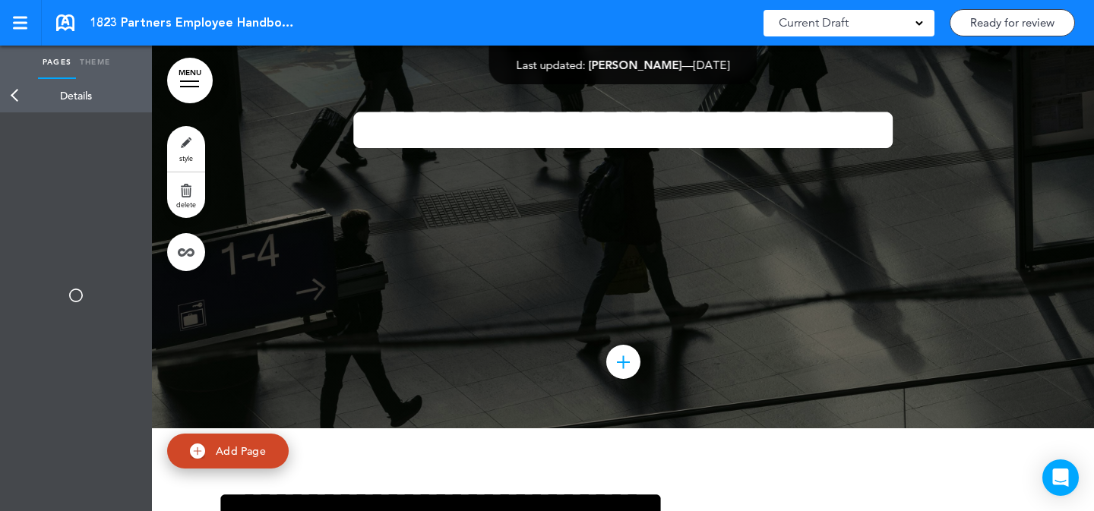
type input "******"
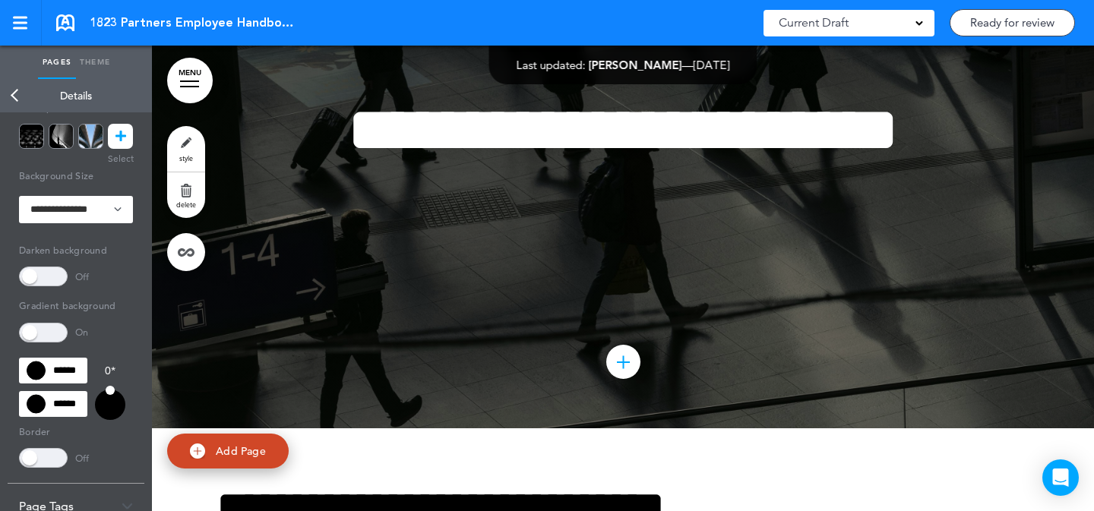
click at [48, 331] on span at bounding box center [43, 333] width 49 height 20
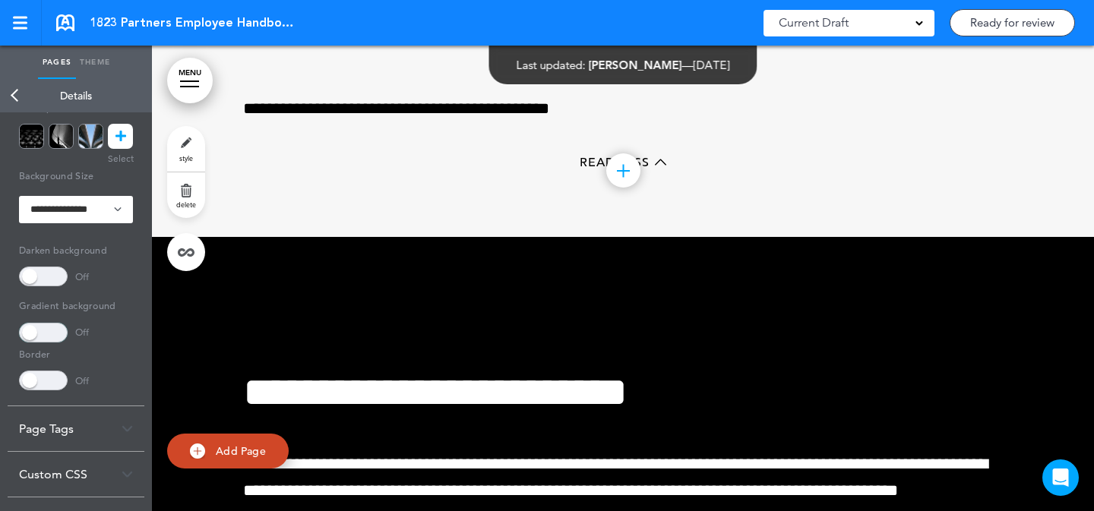
scroll to position [3930, 0]
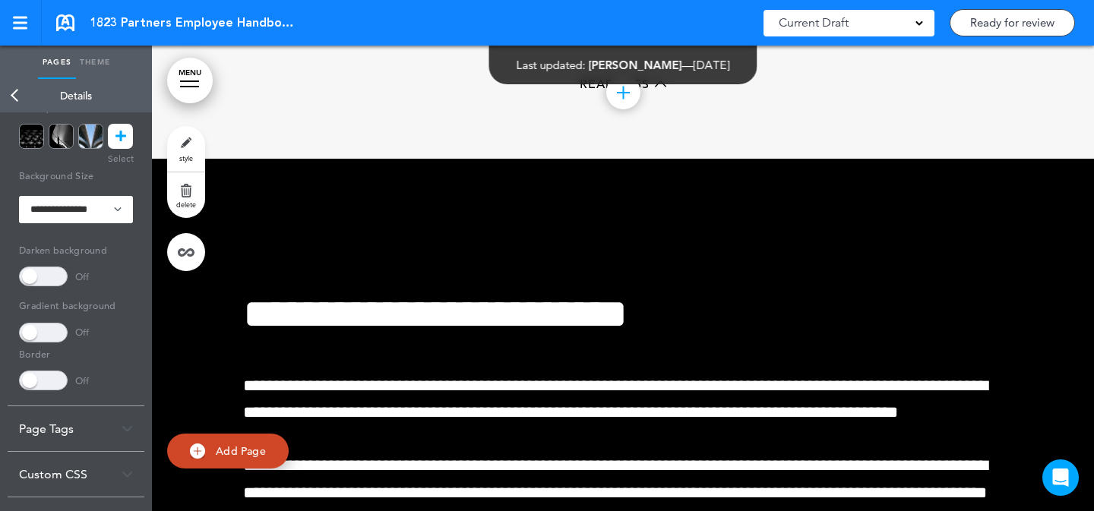
click at [24, 343] on h5 "Border" at bounding box center [76, 353] width 114 height 21
drag, startPoint x: 39, startPoint y: 336, endPoint x: 52, endPoint y: 332, distance: 14.2
click at [39, 336] on span at bounding box center [43, 333] width 49 height 20
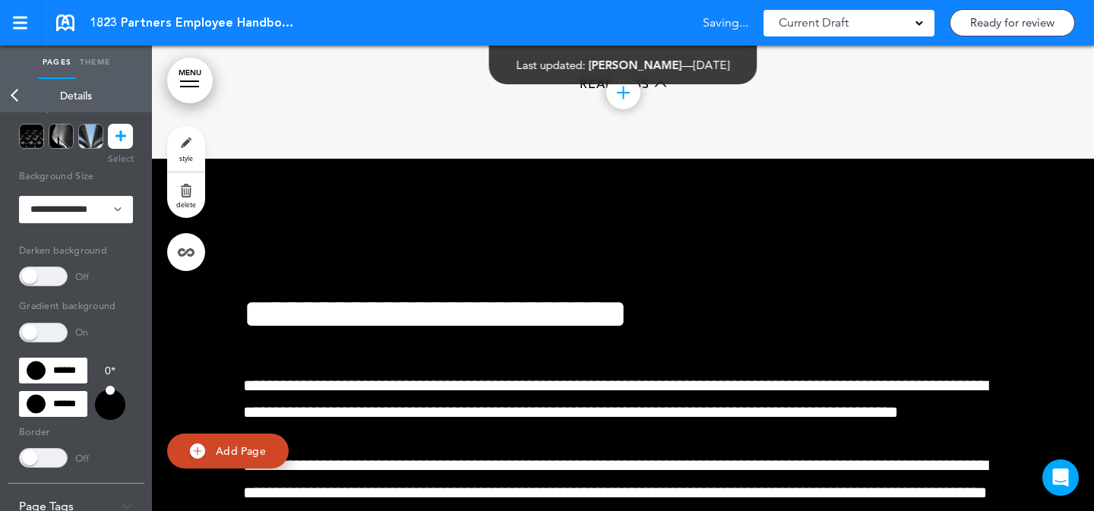
scroll to position [287, 0]
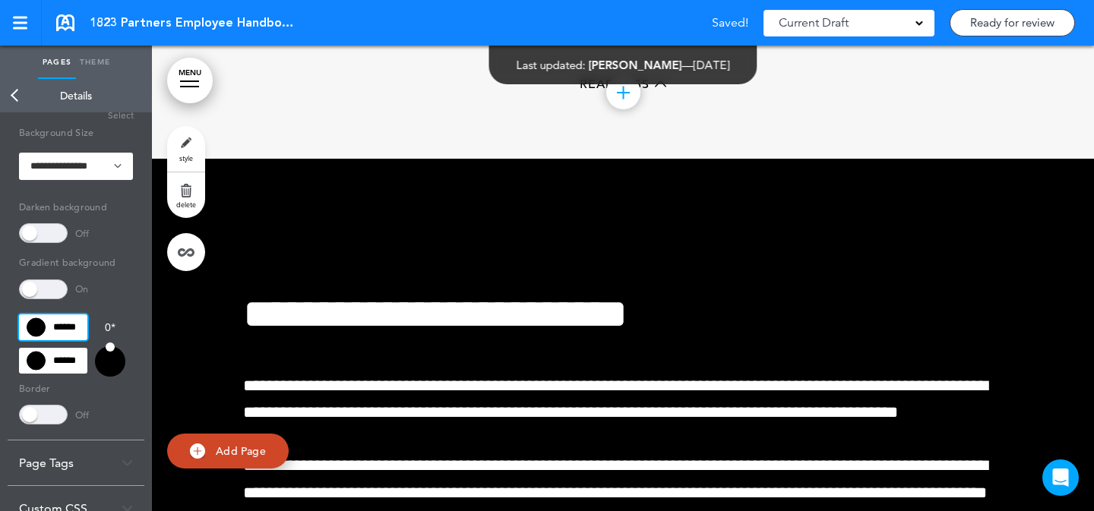
click at [67, 328] on input "******" at bounding box center [53, 328] width 68 height 26
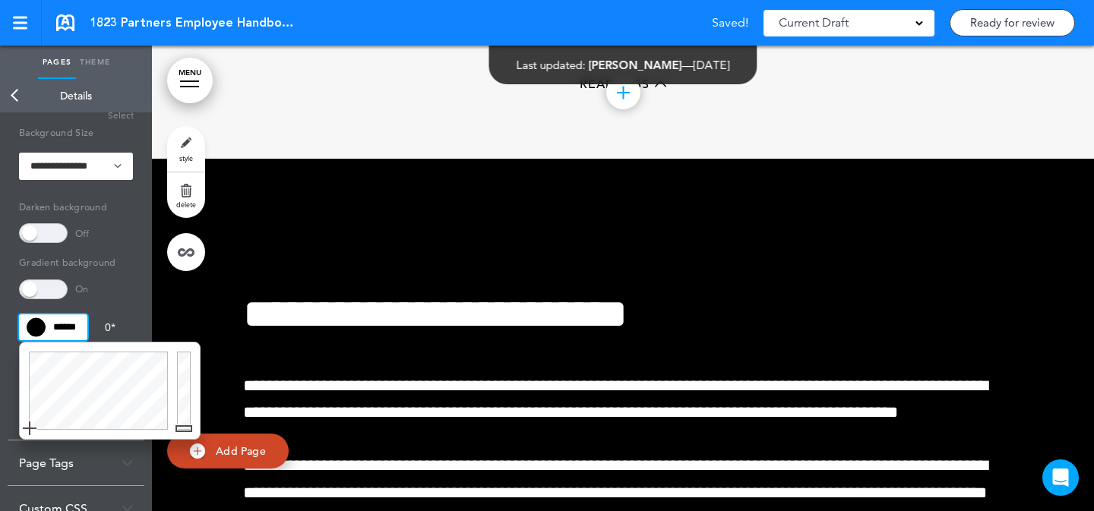
type input "******"
click at [188, 413] on div at bounding box center [186, 391] width 27 height 97
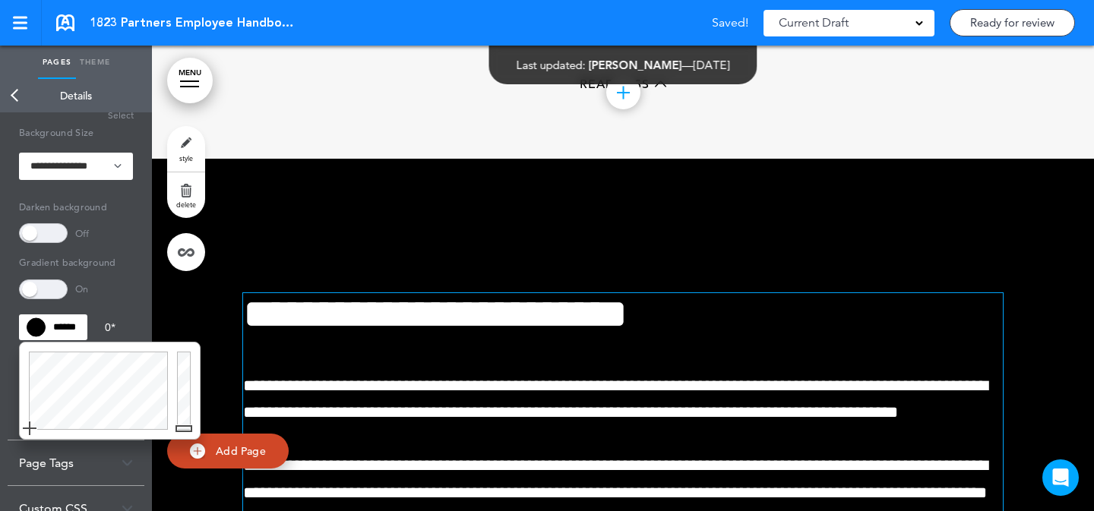
click at [293, 378] on span "**********" at bounding box center [615, 399] width 745 height 43
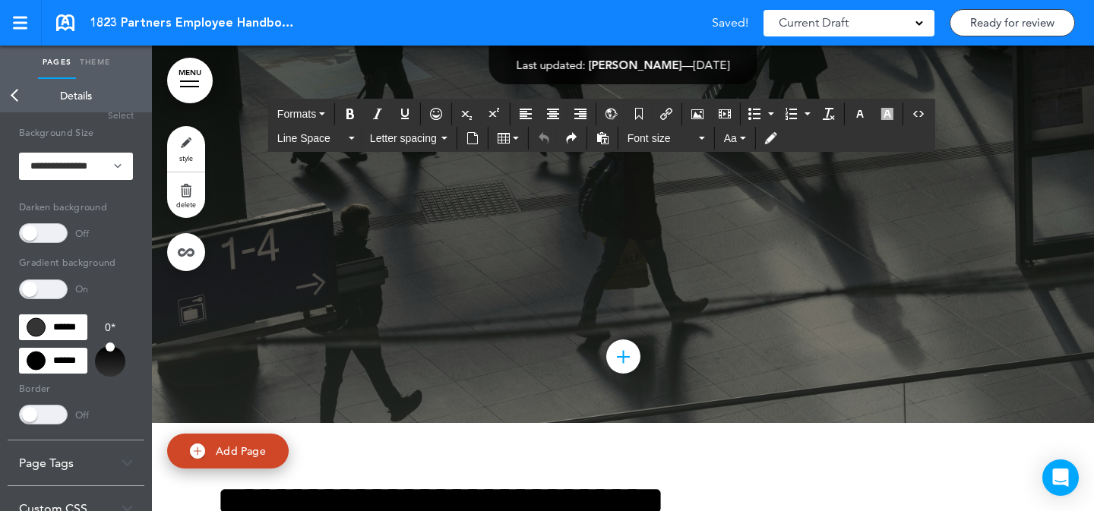
scroll to position [4789, 0]
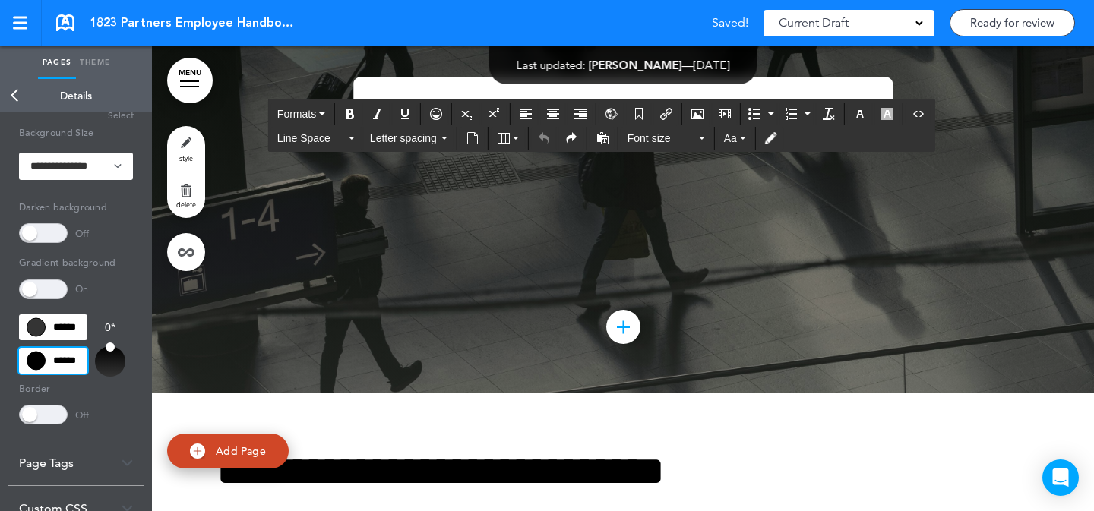
click at [70, 353] on input "******" at bounding box center [53, 361] width 68 height 26
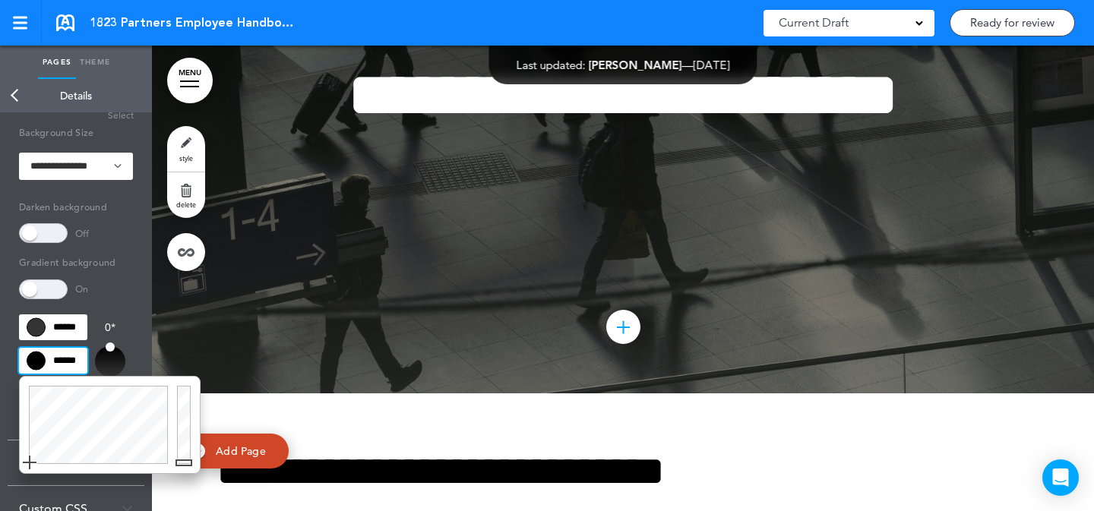
type input "******"
drag, startPoint x: 185, startPoint y: 449, endPoint x: 189, endPoint y: 438, distance: 12.3
click at [185, 449] on div at bounding box center [186, 425] width 27 height 97
click at [312, 332] on div at bounding box center [623, 119] width 942 height 547
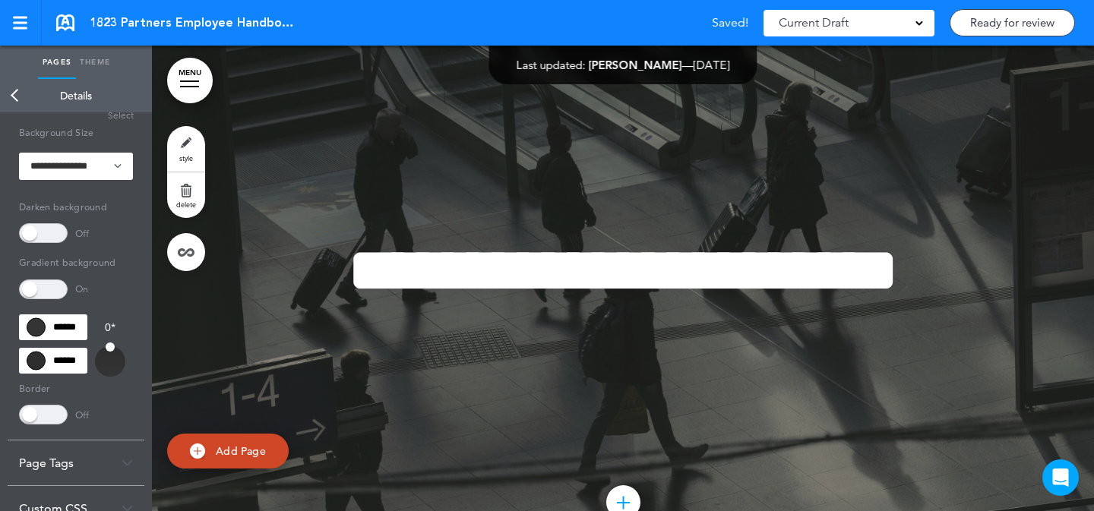
scroll to position [4563, 0]
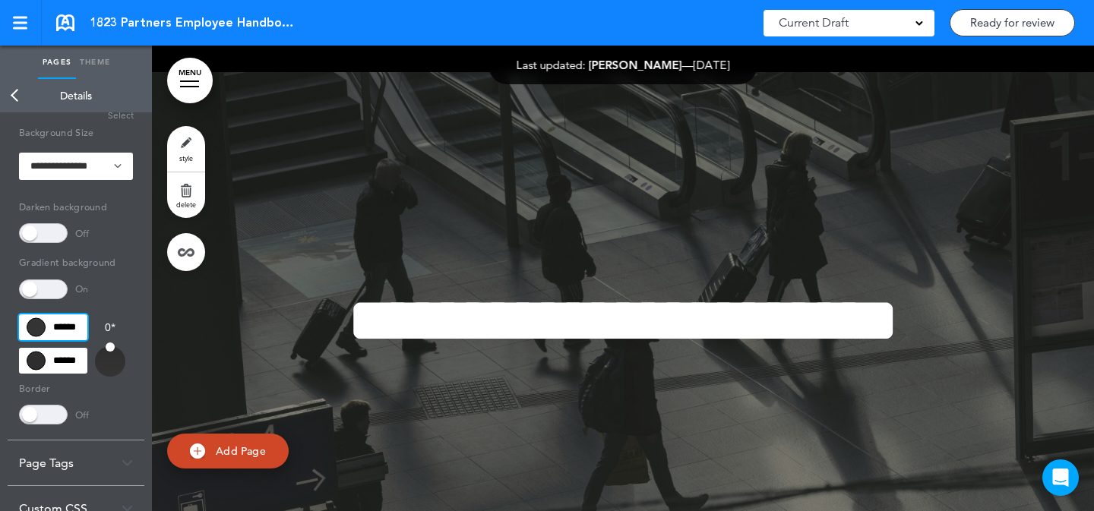
click at [68, 334] on input "******" at bounding box center [53, 328] width 68 height 26
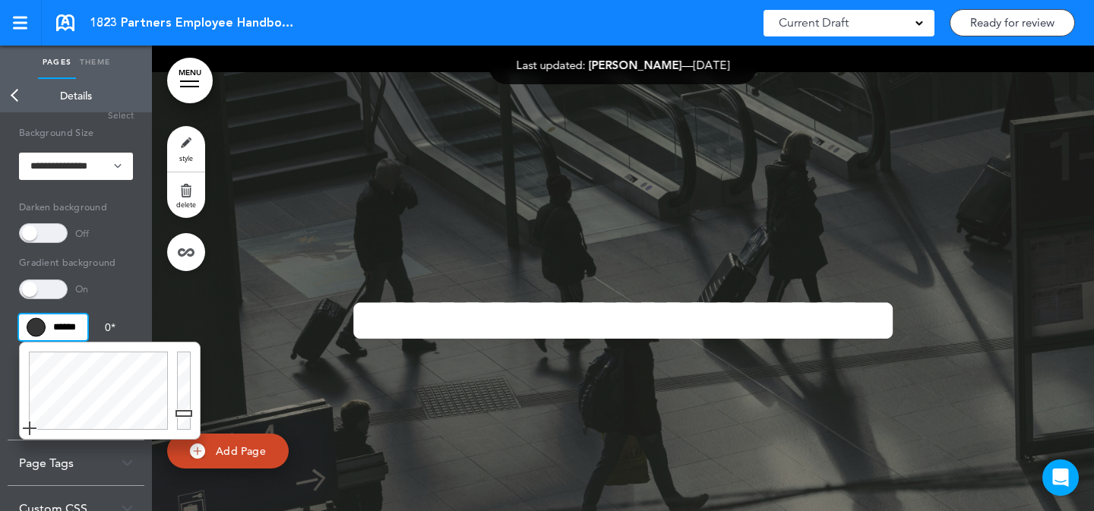
type input "******"
drag, startPoint x: 184, startPoint y: 434, endPoint x: 195, endPoint y: 416, distance: 20.9
click at [176, 454] on body "Make this page common so it is available in other handbooks. This handbook Prev…" at bounding box center [547, 255] width 1094 height 511
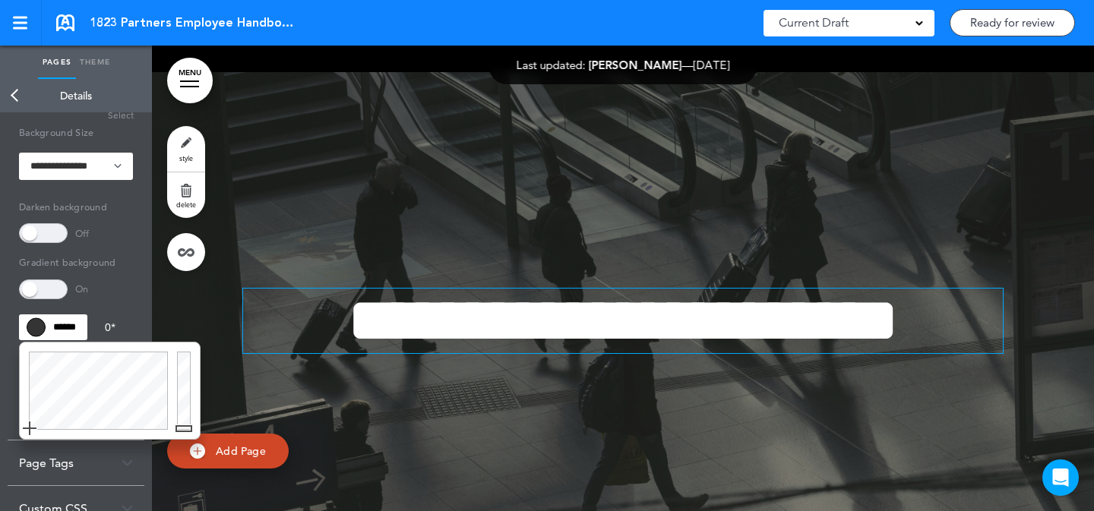
click at [364, 317] on h1 "**********" at bounding box center [623, 321] width 760 height 65
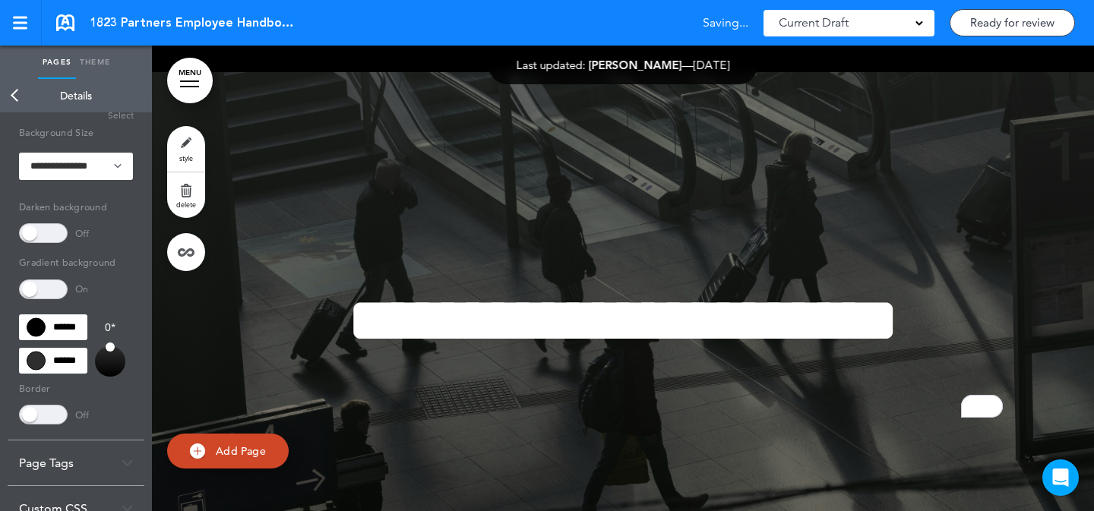
click at [168, 79] on link "MENU" at bounding box center [190, 81] width 46 height 46
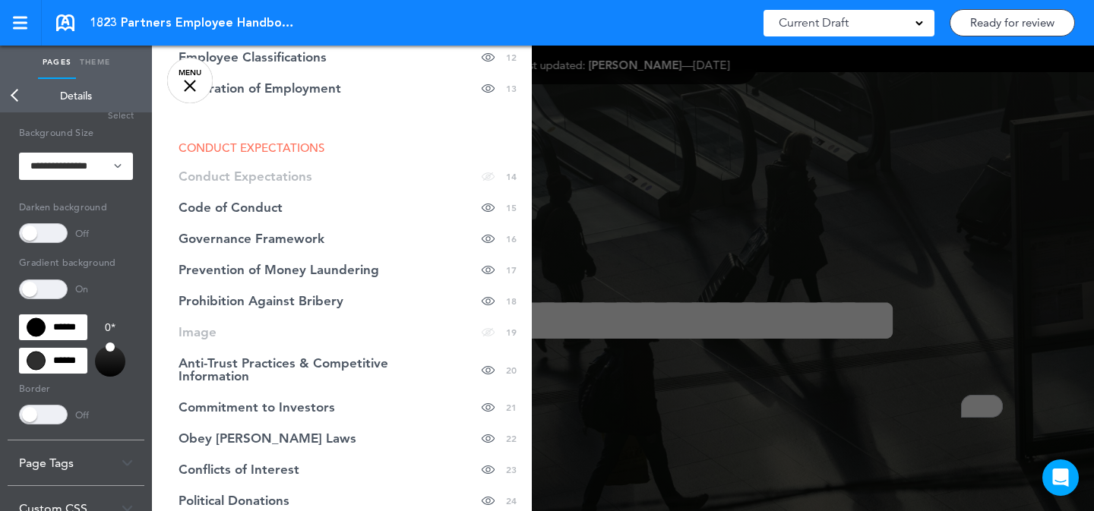
scroll to position [0, 0]
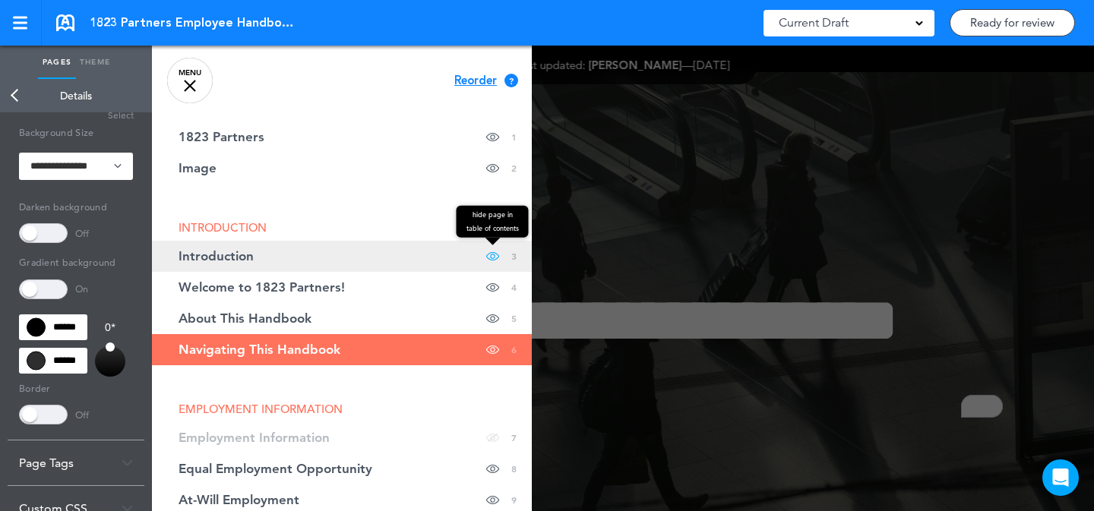
click at [486, 255] on span at bounding box center [492, 256] width 13 height 31
click at [413, 257] on link "Introduction hide page in table of contents 3" at bounding box center [342, 256] width 380 height 31
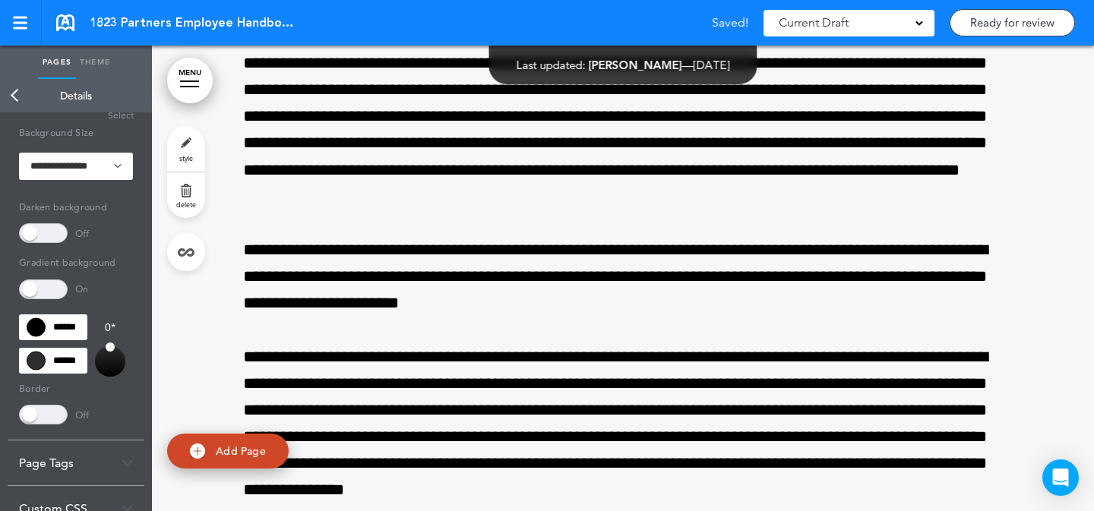
scroll to position [775, 0]
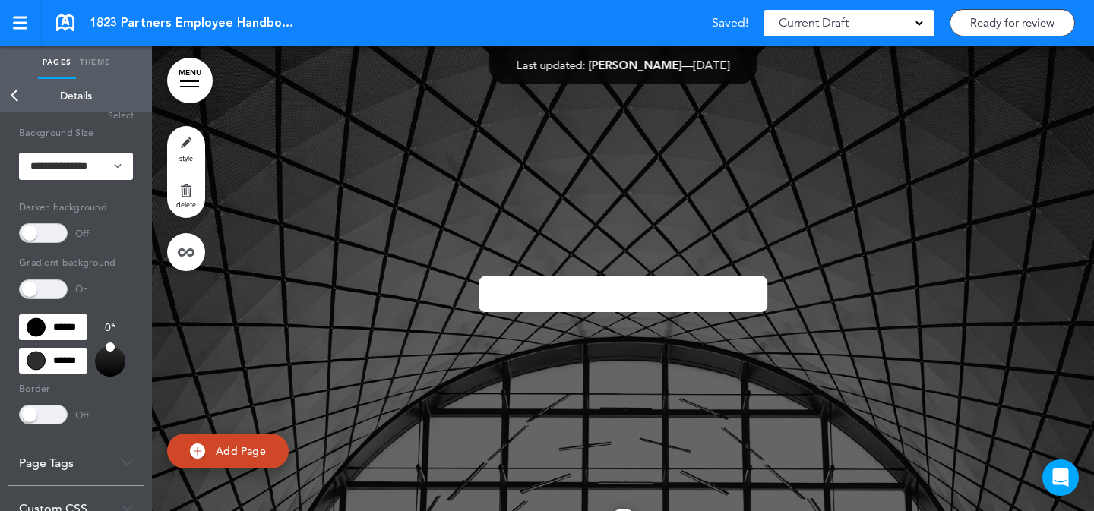
click at [204, 84] on link "MENU" at bounding box center [190, 81] width 46 height 46
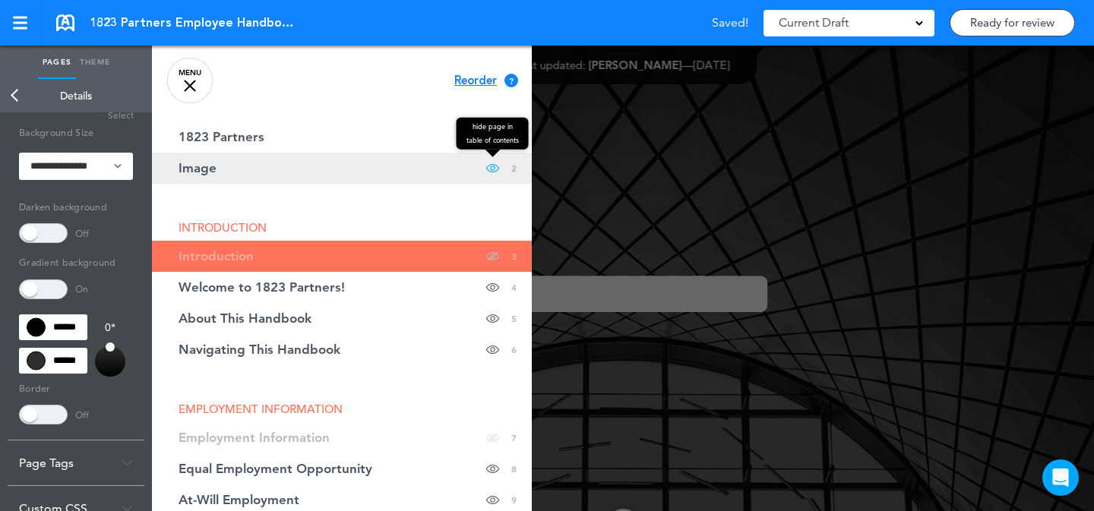
click at [486, 169] on span at bounding box center [492, 168] width 13 height 31
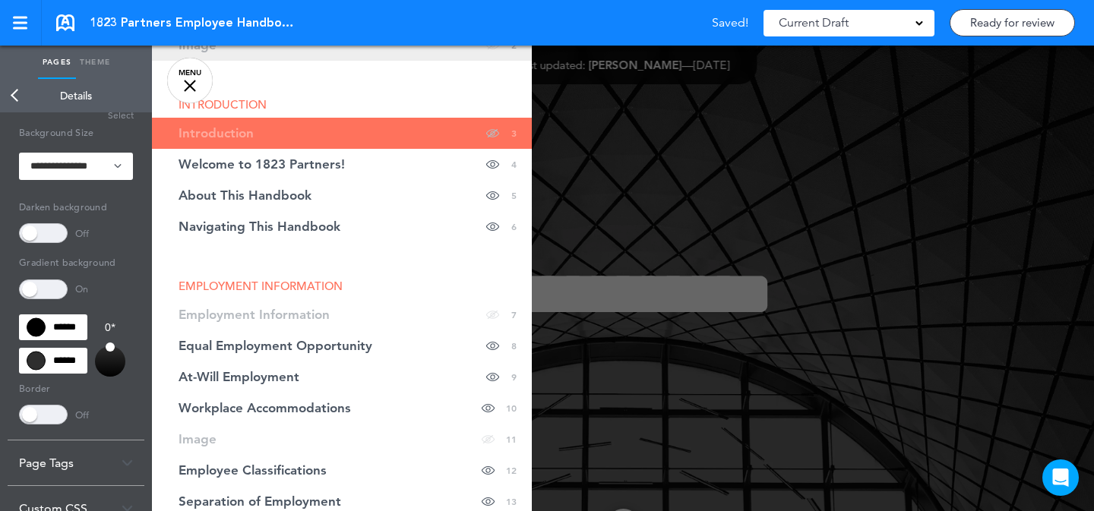
scroll to position [186, 0]
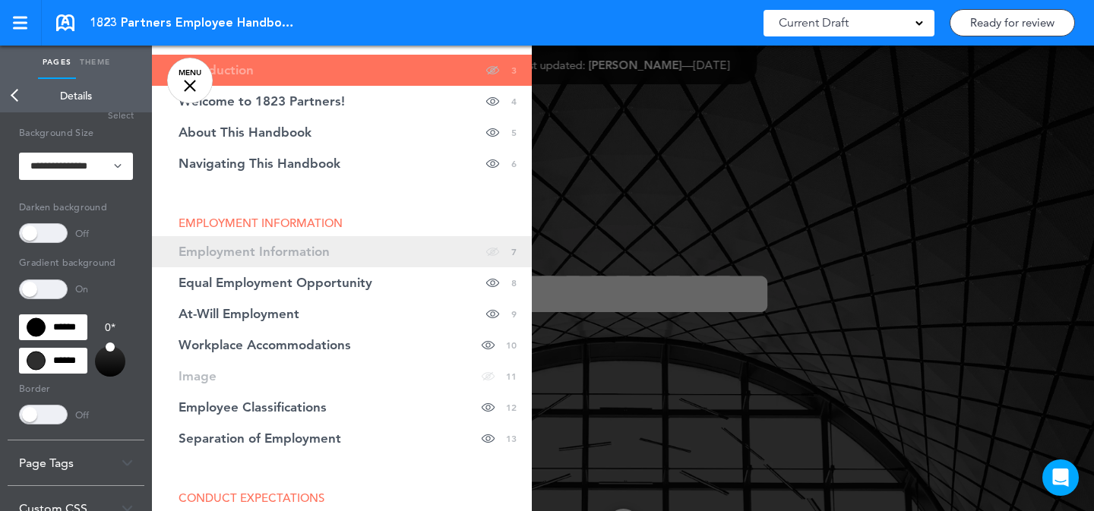
click at [435, 253] on link "Employment Information hide page in table of contents 7" at bounding box center [342, 251] width 380 height 31
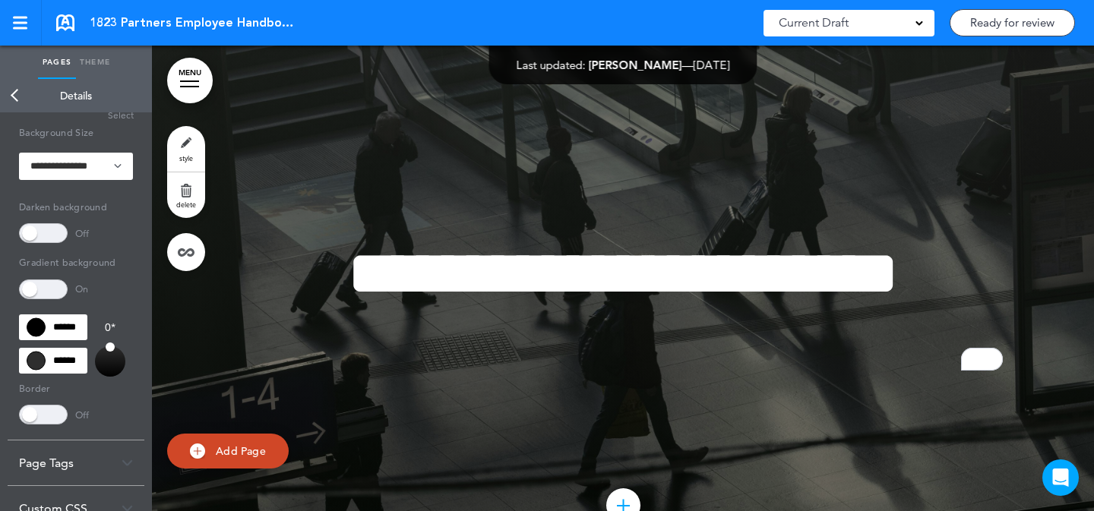
scroll to position [4620, 0]
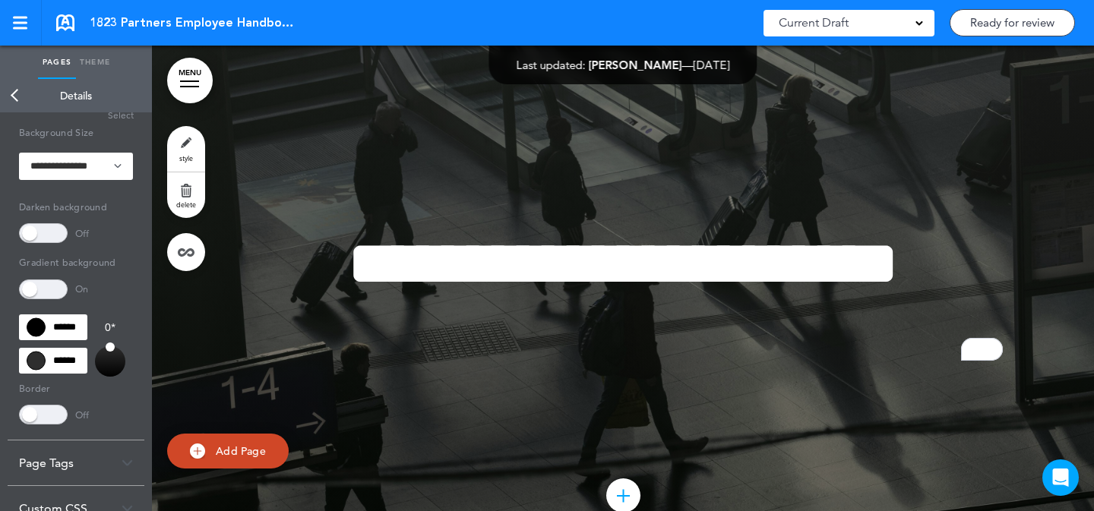
click at [182, 54] on div at bounding box center [623, 288] width 942 height 547
click at [182, 68] on link "MENU" at bounding box center [190, 81] width 46 height 46
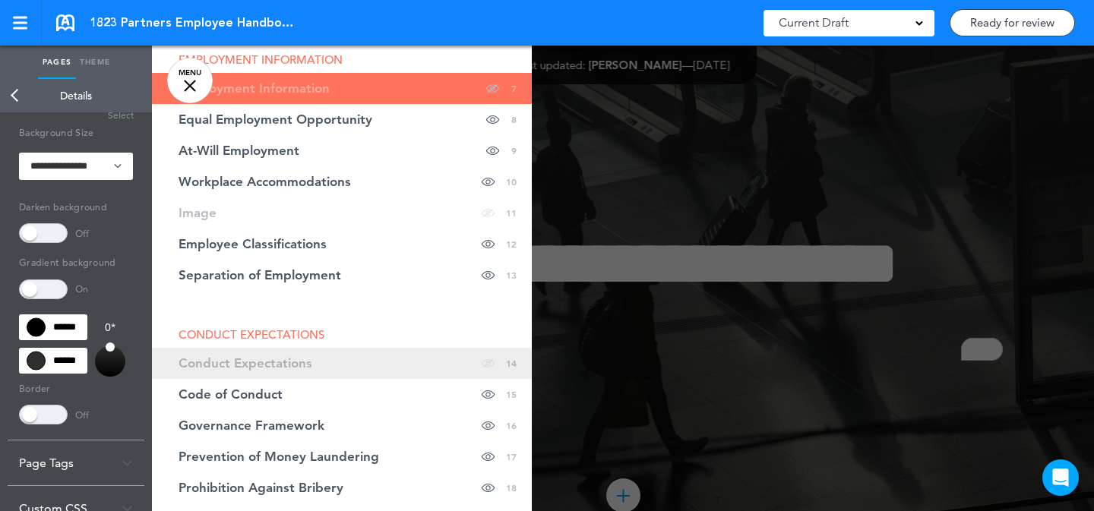
scroll to position [350, 0]
click at [415, 366] on link "Conduct Expectations hide page in table of contents 14" at bounding box center [342, 362] width 380 height 31
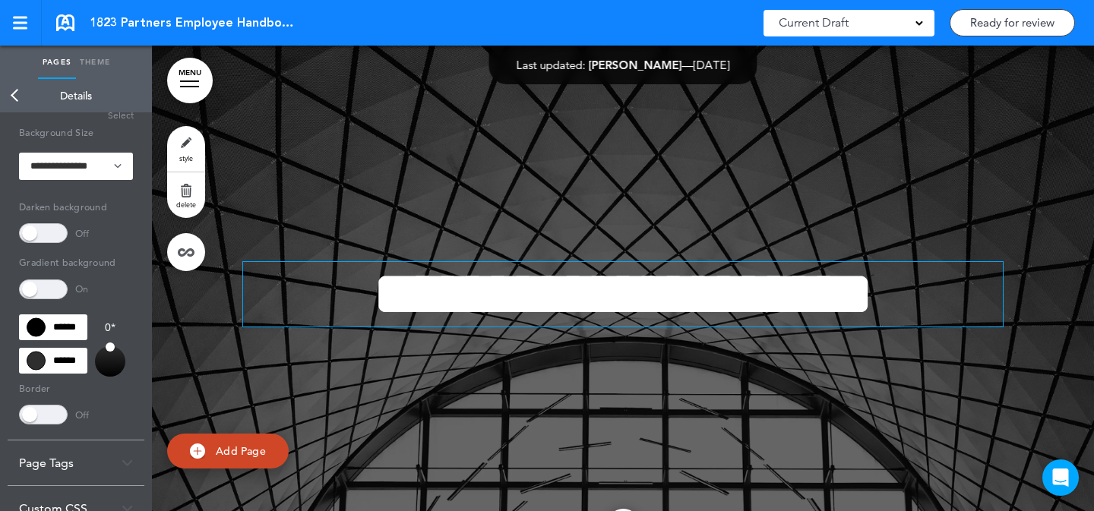
scroll to position [9796, 0]
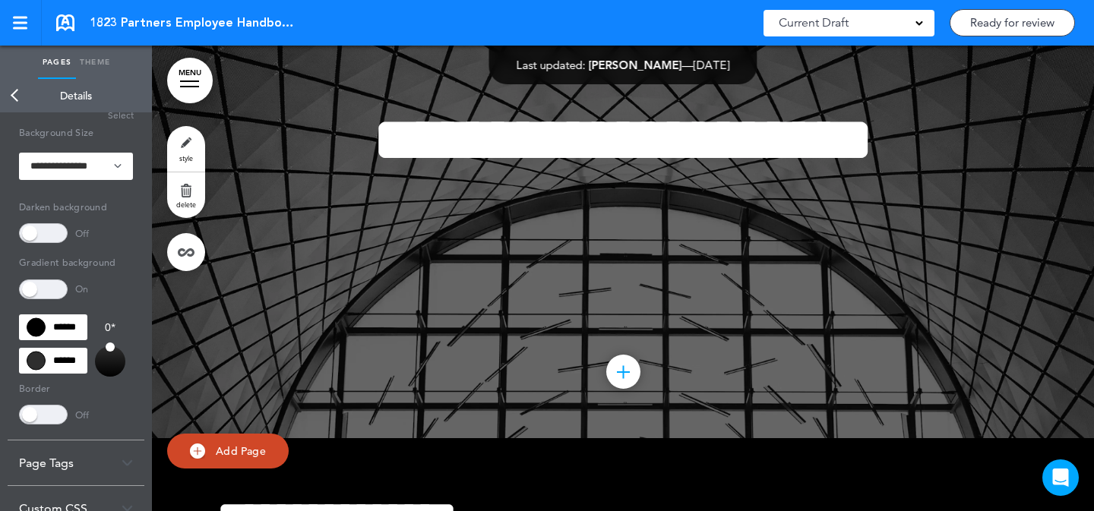
click at [186, 147] on link "style" at bounding box center [186, 149] width 38 height 46
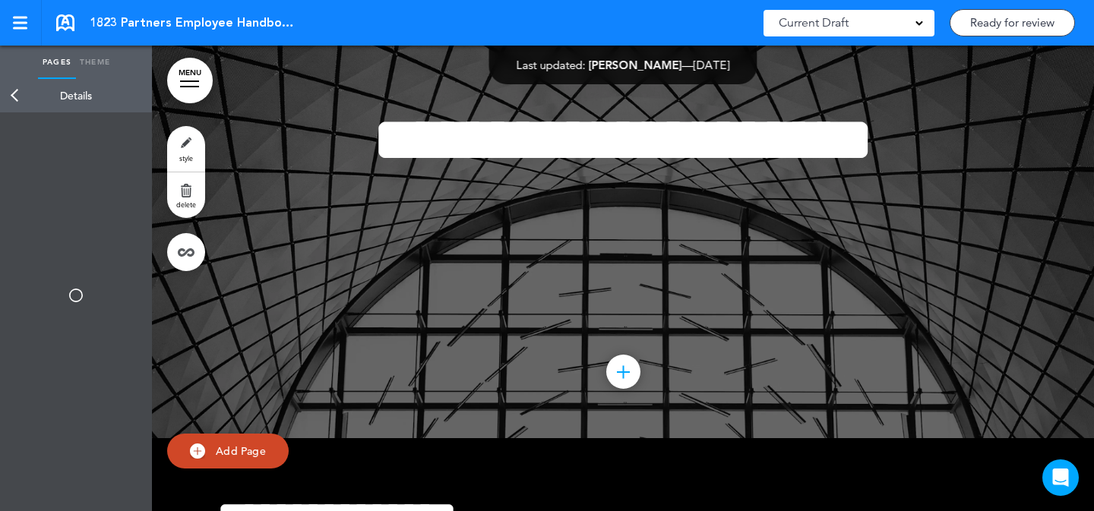
type input "******"
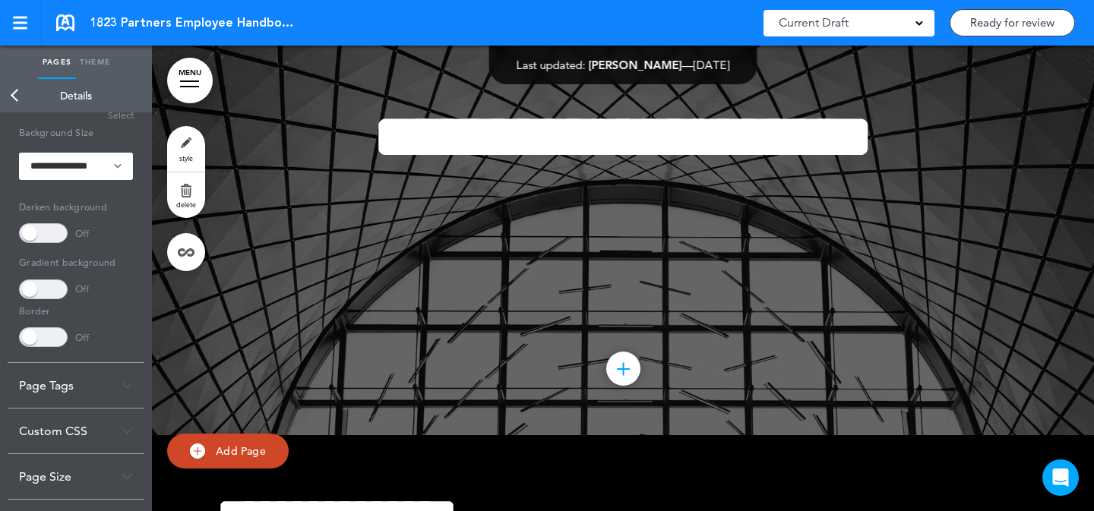
scroll to position [9802, 0]
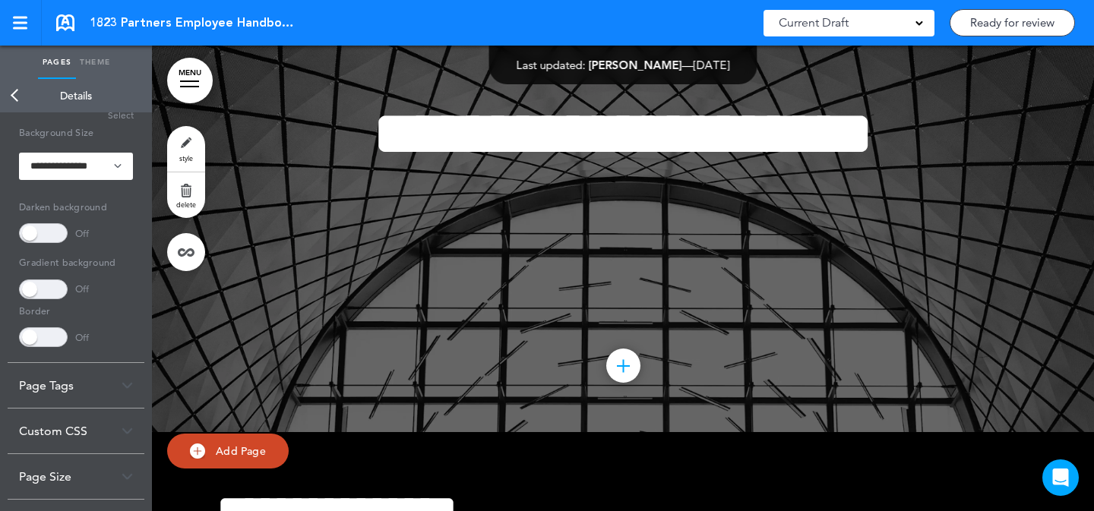
click at [203, 147] on link "style" at bounding box center [186, 149] width 38 height 46
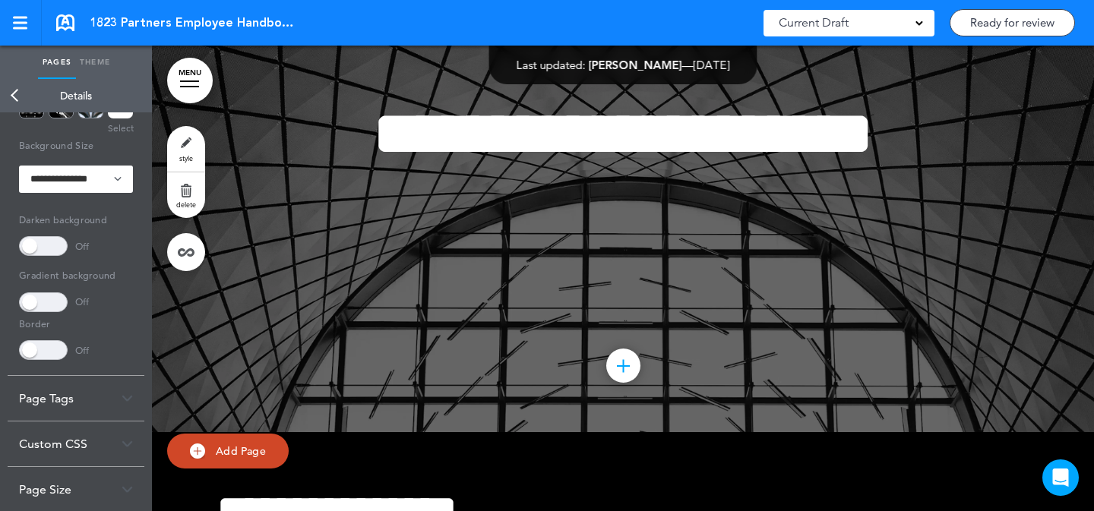
scroll to position [256, 0]
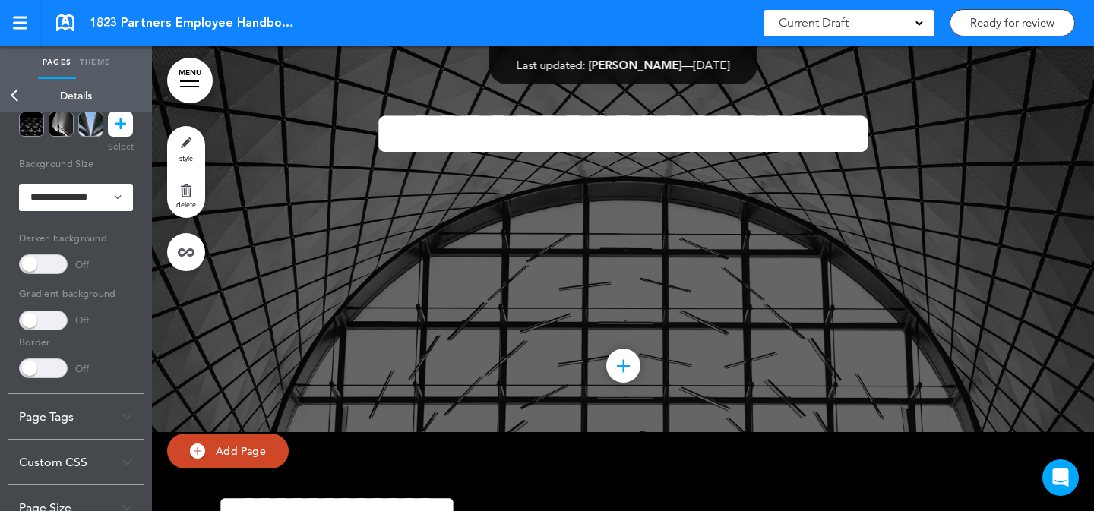
click at [119, 131] on icon at bounding box center [121, 124] width 11 height 25
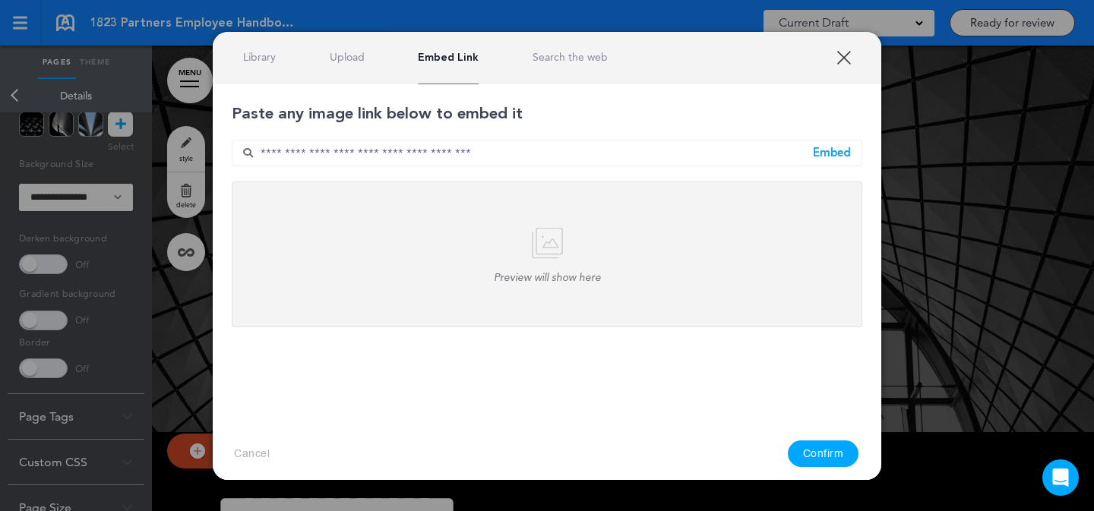
click at [486, 144] on input "text" at bounding box center [547, 153] width 631 height 27
paste input "**********"
click at [843, 157] on div "Embed" at bounding box center [832, 152] width 38 height 11
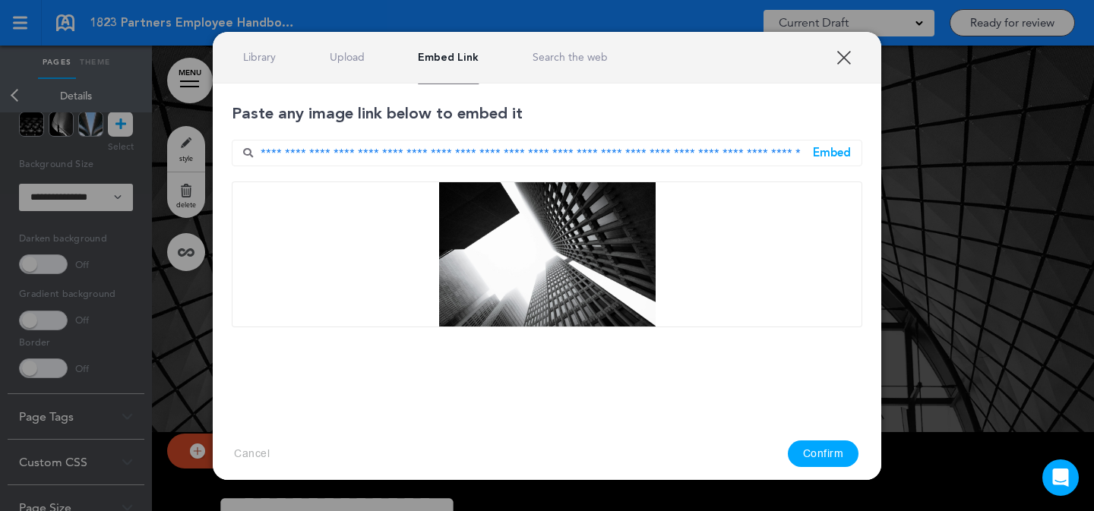
click at [809, 457] on button "Confirm" at bounding box center [823, 454] width 71 height 27
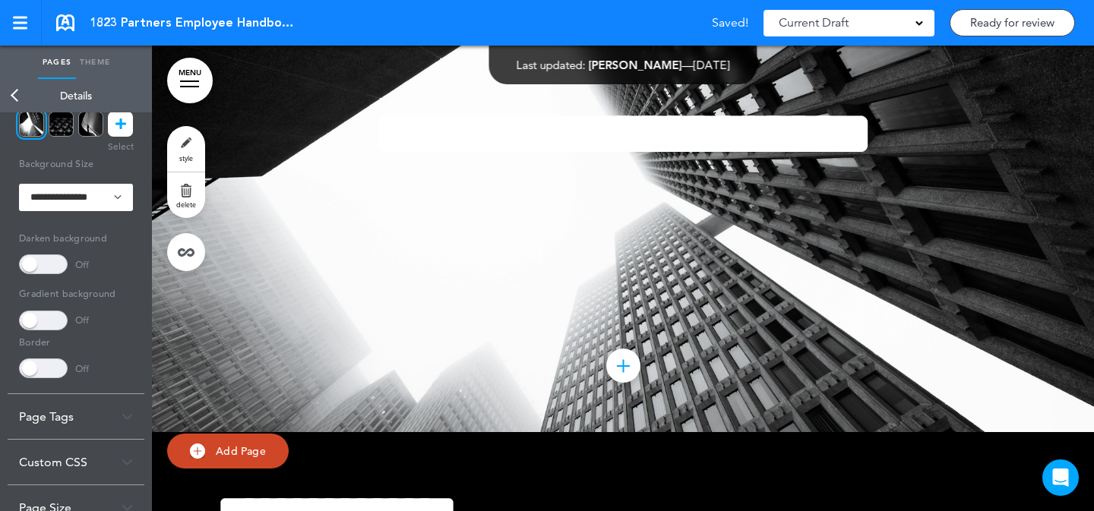
click at [43, 267] on span at bounding box center [43, 265] width 49 height 20
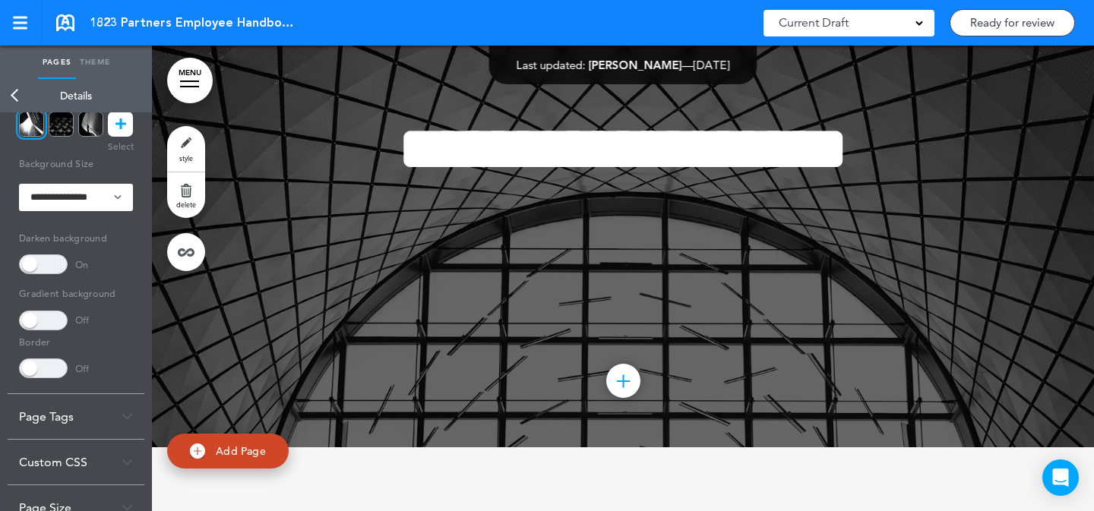
click at [201, 147] on link "style" at bounding box center [186, 149] width 38 height 46
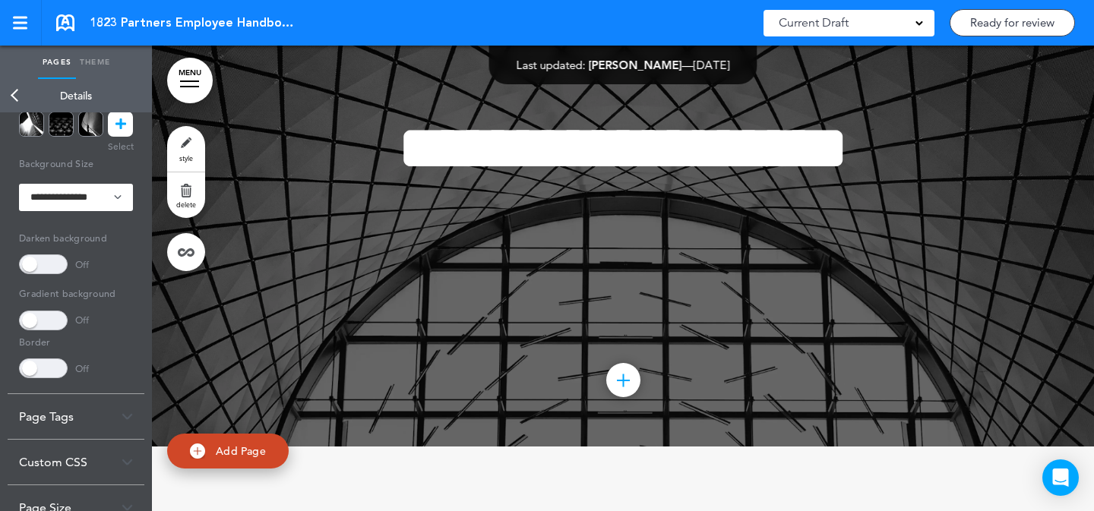
click at [189, 156] on span "style" at bounding box center [186, 158] width 14 height 9
click at [122, 128] on icon at bounding box center [121, 124] width 11 height 25
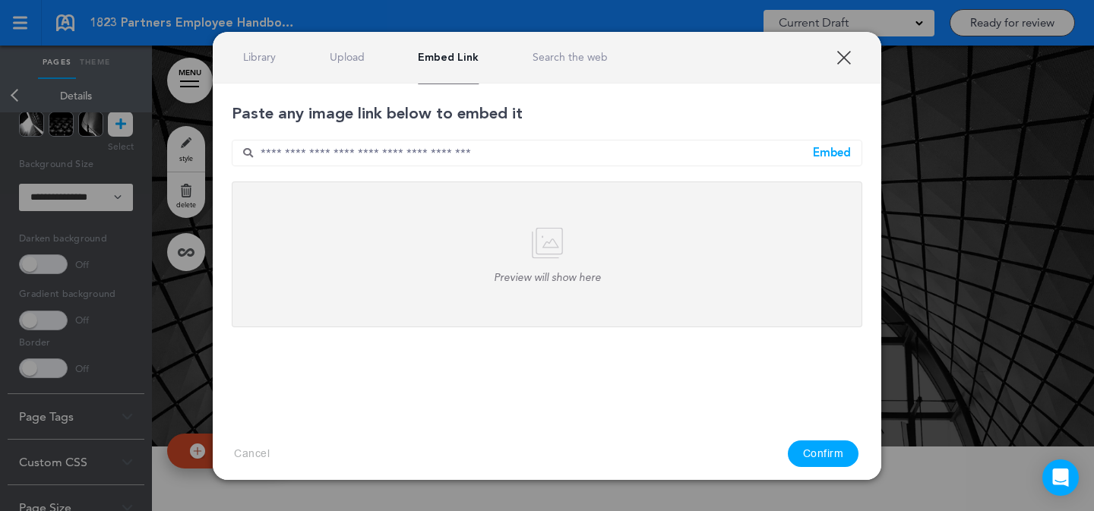
click at [507, 163] on input "text" at bounding box center [547, 153] width 631 height 27
paste input "**********"
click at [825, 143] on input "**********" at bounding box center [547, 153] width 631 height 27
click at [829, 154] on div "Embed" at bounding box center [832, 152] width 38 height 11
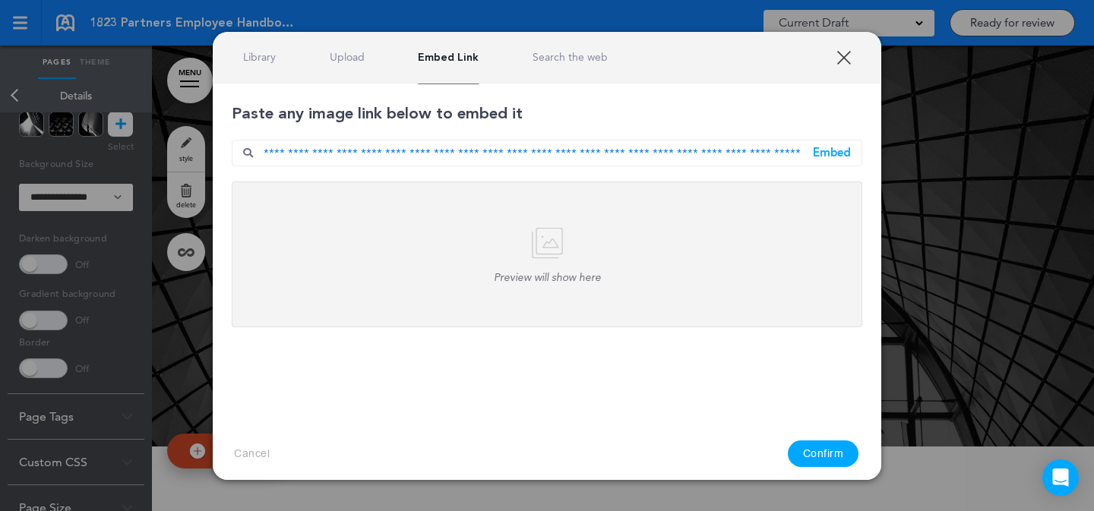
scroll to position [0, 0]
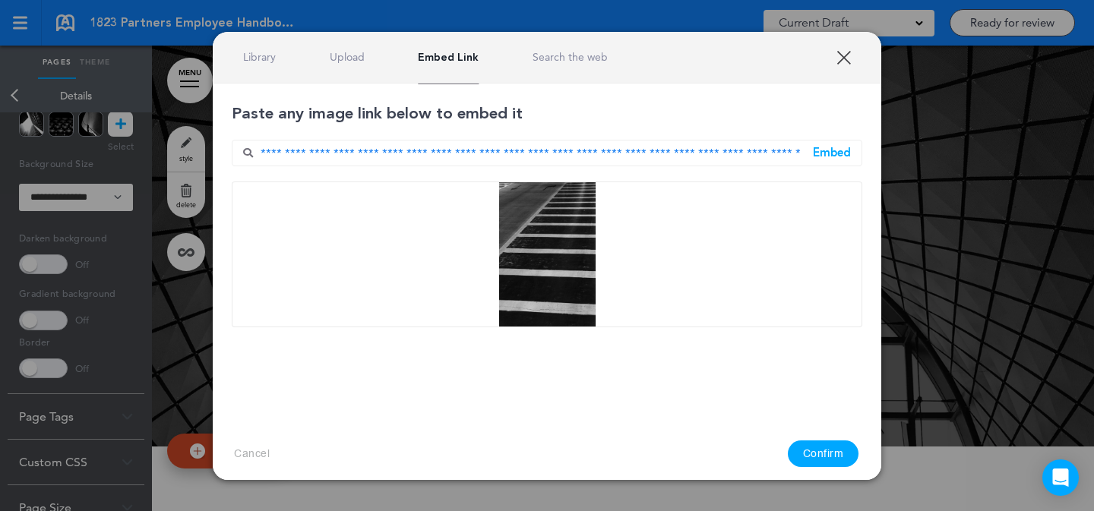
click at [820, 459] on div "XXX Library Upload Embed Link Search the web Select an image to use! Are you su…" at bounding box center [547, 256] width 669 height 448
click at [811, 455] on button "Confirm" at bounding box center [823, 454] width 71 height 27
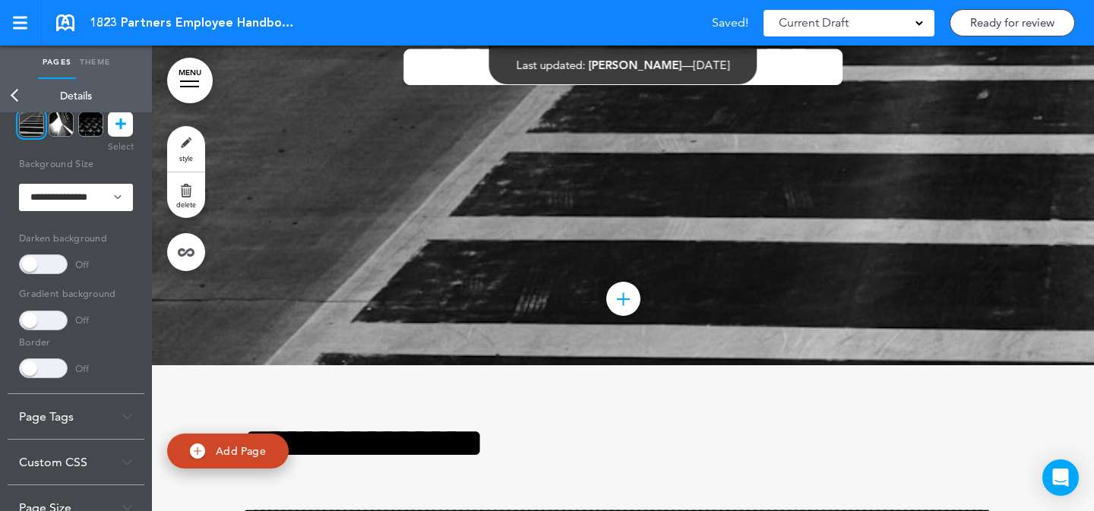
scroll to position [20045, 0]
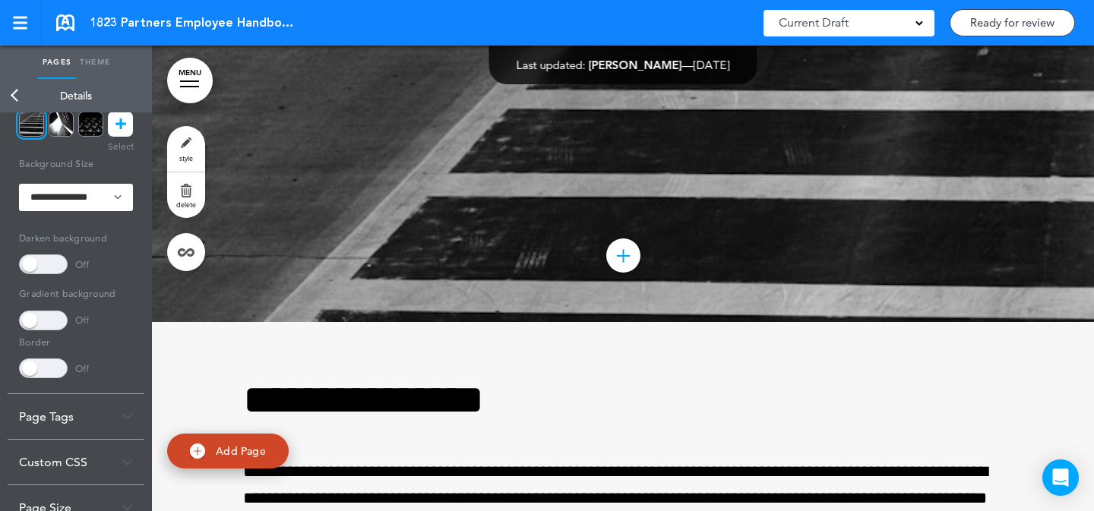
click at [185, 153] on link "style" at bounding box center [186, 149] width 38 height 46
click at [126, 128] on link at bounding box center [120, 124] width 25 height 25
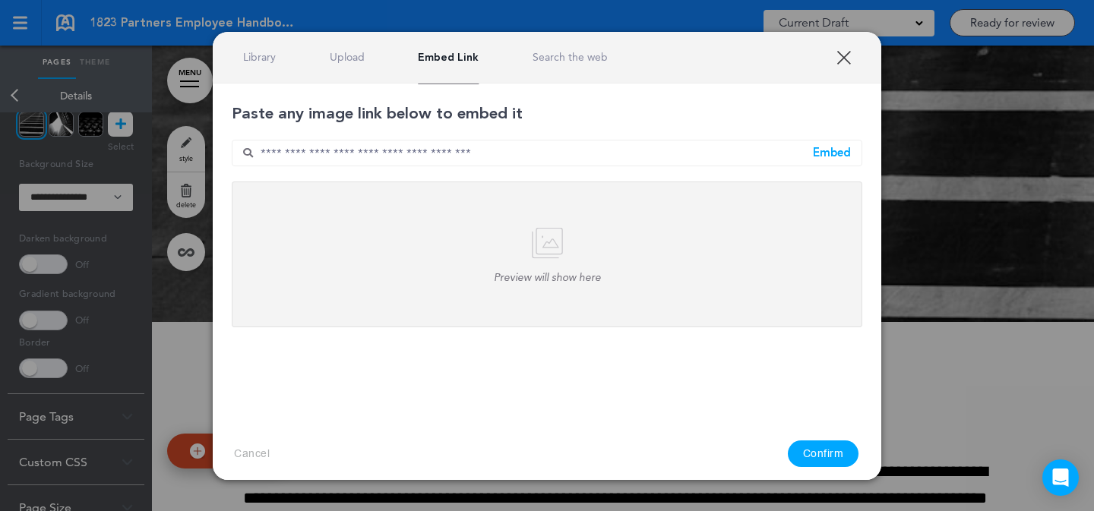
click at [523, 154] on input "text" at bounding box center [547, 153] width 631 height 27
paste input "**********"
click at [821, 155] on div "Embed" at bounding box center [832, 152] width 38 height 11
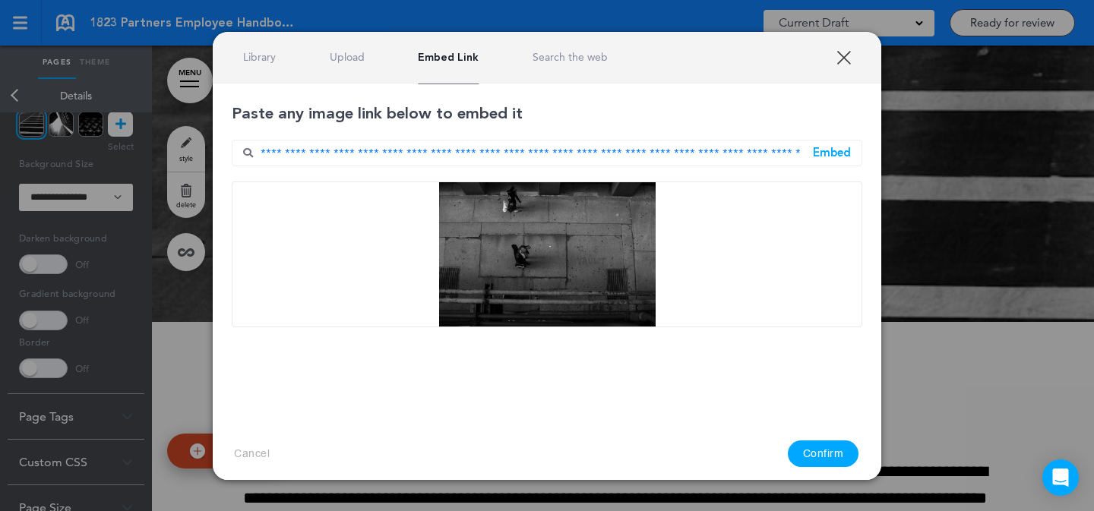
click at [809, 457] on button "Confirm" at bounding box center [823, 454] width 71 height 27
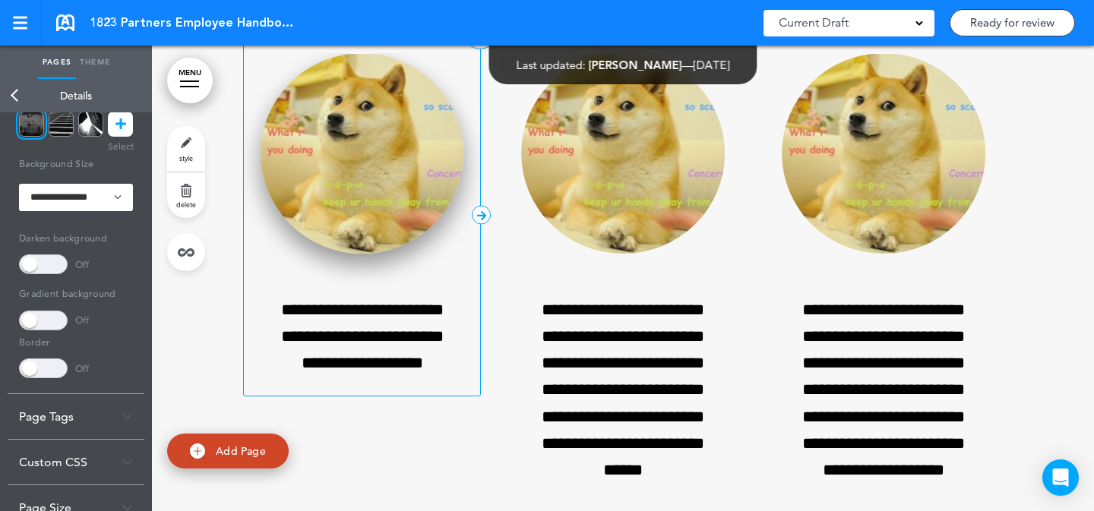
scroll to position [26426, 0]
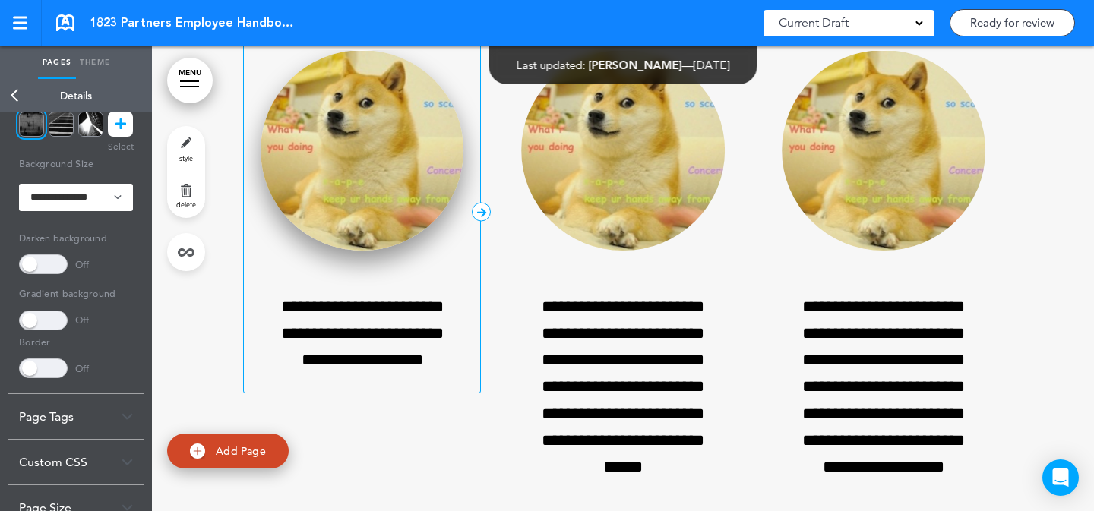
click at [362, 252] on img at bounding box center [363, 150] width 204 height 201
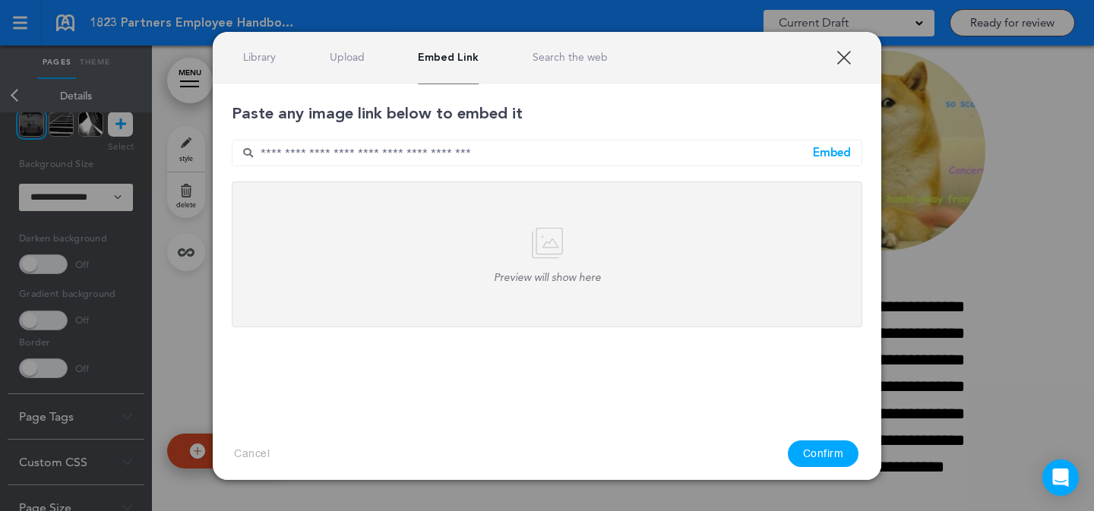
click at [258, 65] on div "Library Upload Embed Link Search the web" at bounding box center [547, 58] width 669 height 52
click at [257, 62] on link "Library" at bounding box center [259, 57] width 33 height 14
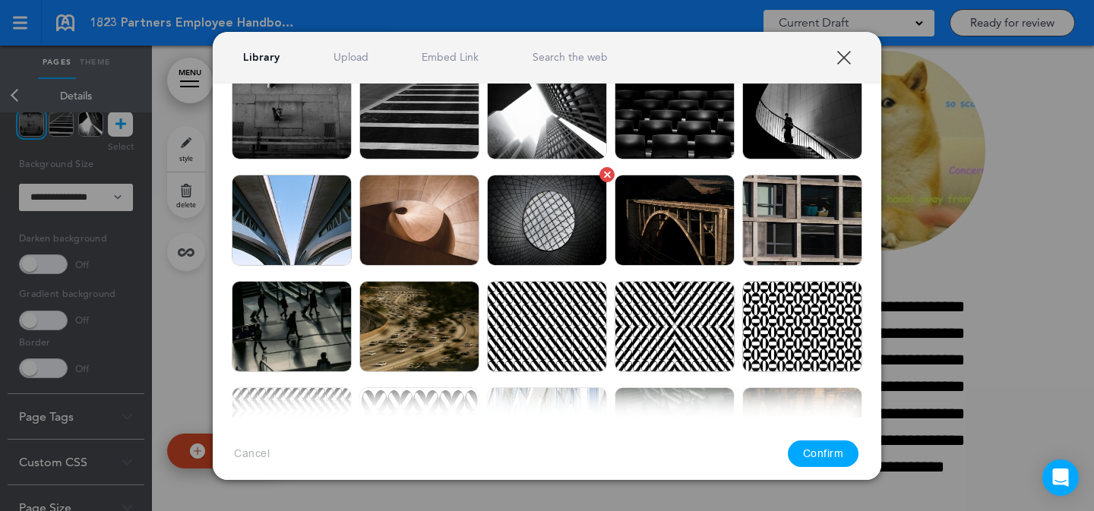
scroll to position [70, 0]
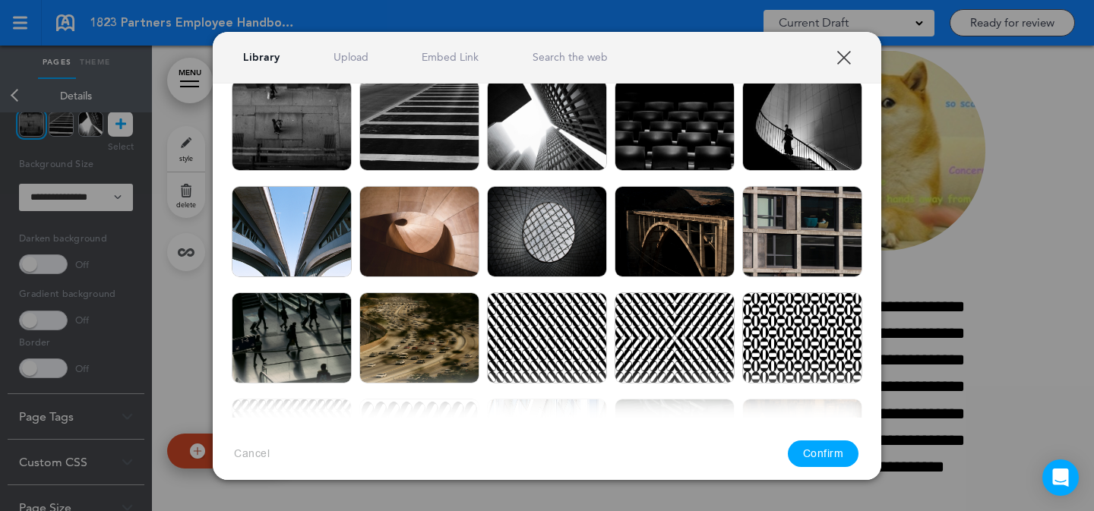
click at [942, 216] on div at bounding box center [547, 255] width 1094 height 511
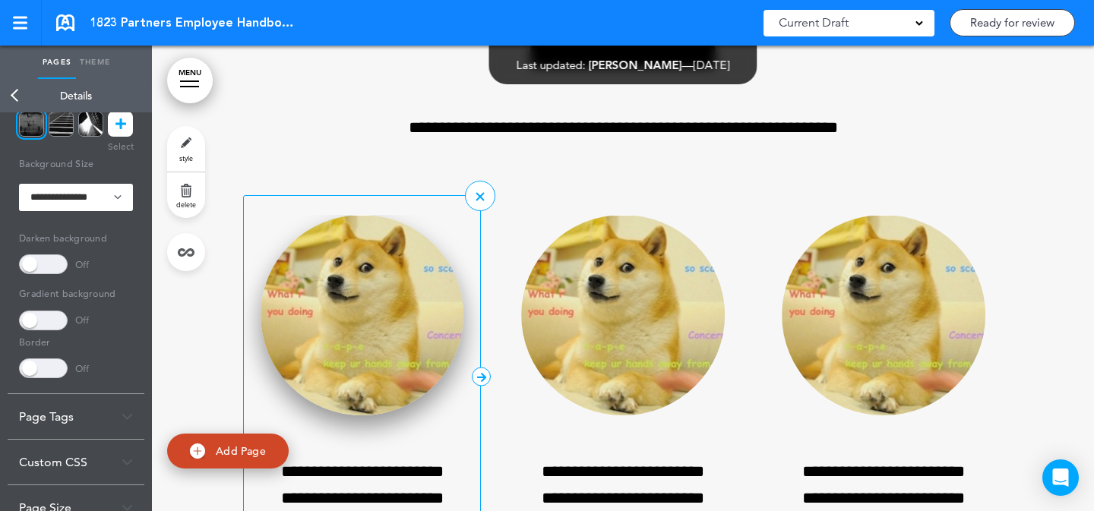
scroll to position [26261, 0]
click at [388, 416] on img at bounding box center [363, 315] width 204 height 201
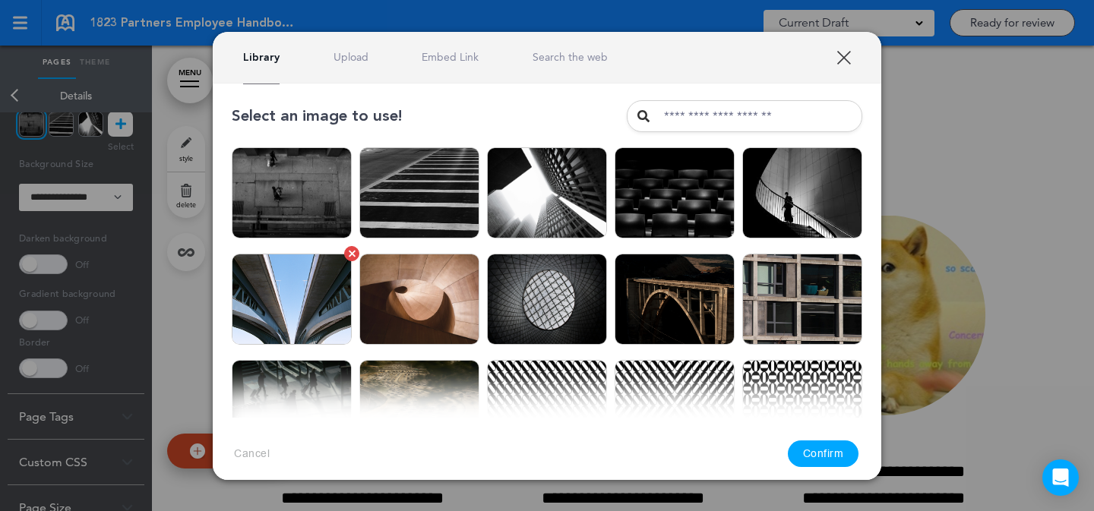
scroll to position [3, 0]
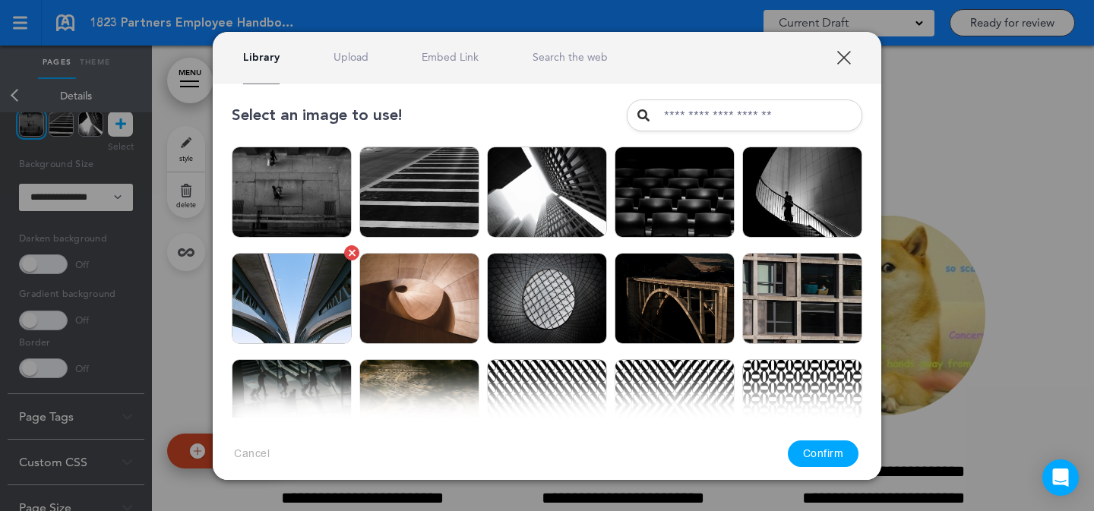
click at [309, 306] on img at bounding box center [292, 298] width 120 height 91
click at [813, 443] on button "Confirm" at bounding box center [823, 454] width 71 height 27
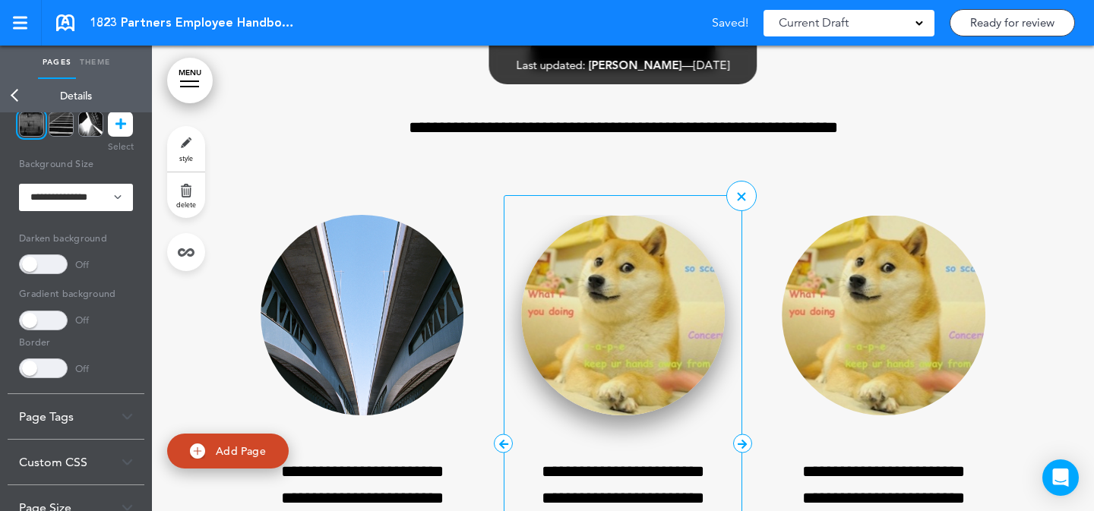
scroll to position [26400, 0]
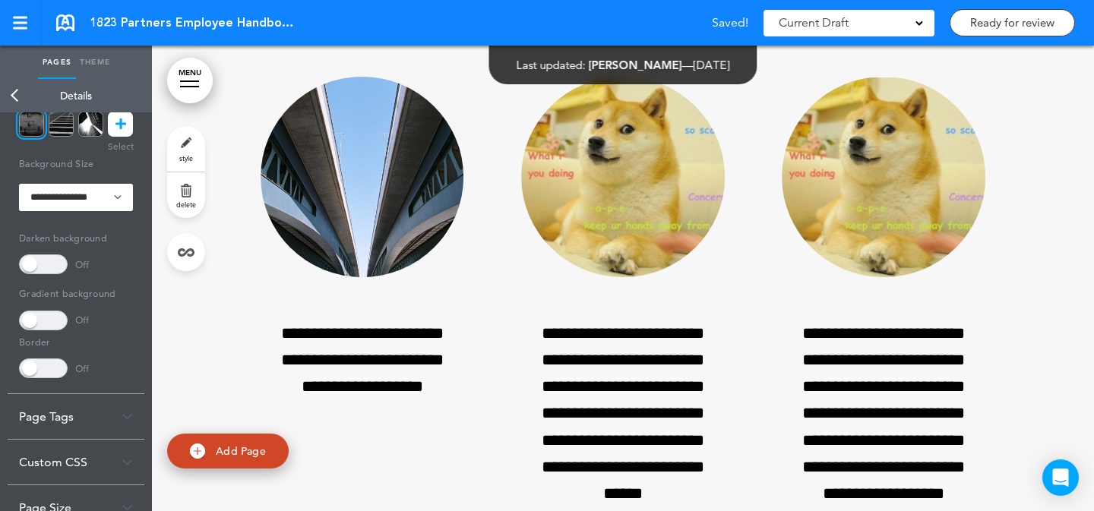
click at [597, 278] on img at bounding box center [623, 177] width 204 height 201
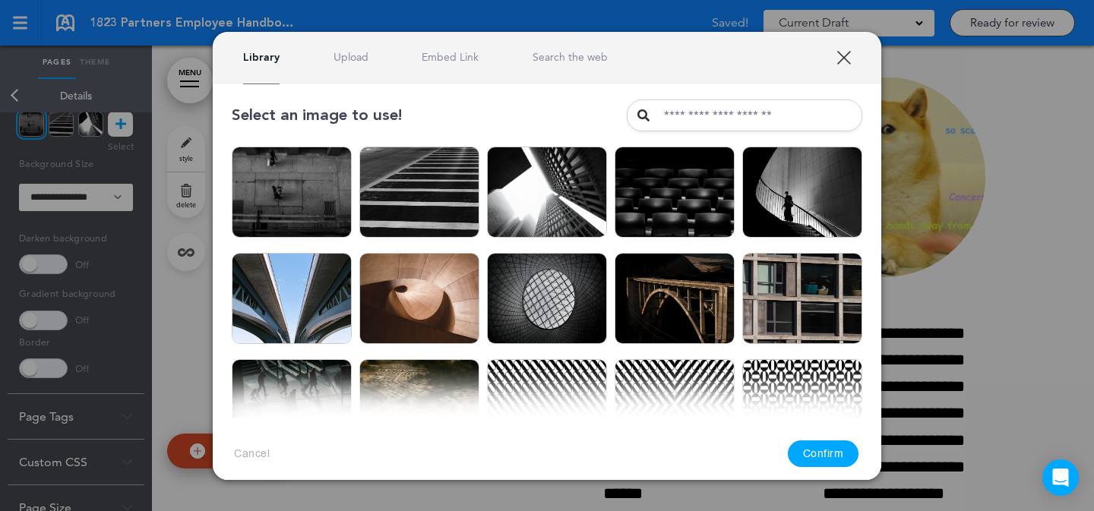
click at [354, 61] on link "Upload" at bounding box center [351, 57] width 35 height 14
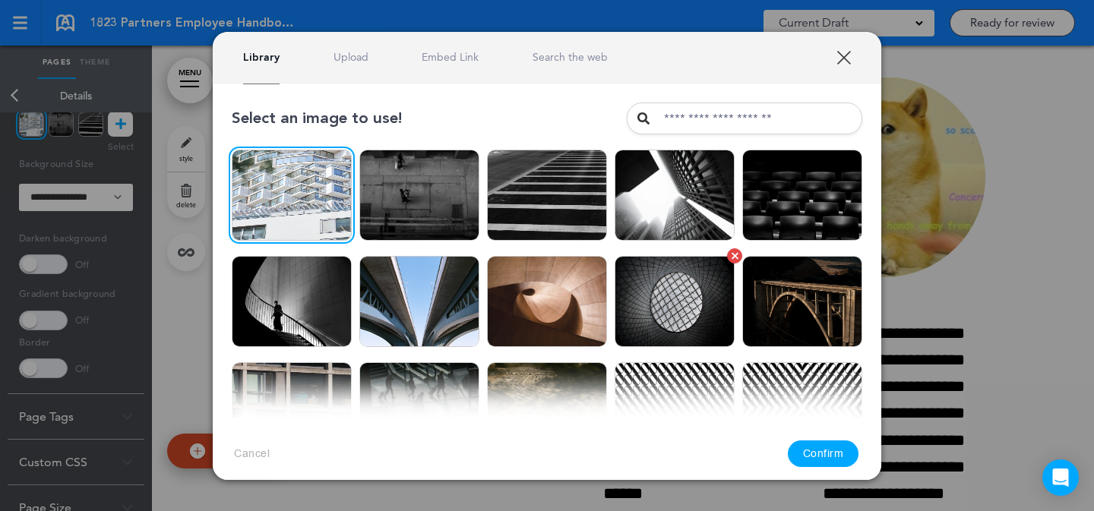
click at [828, 457] on button "Confirm" at bounding box center [823, 454] width 71 height 27
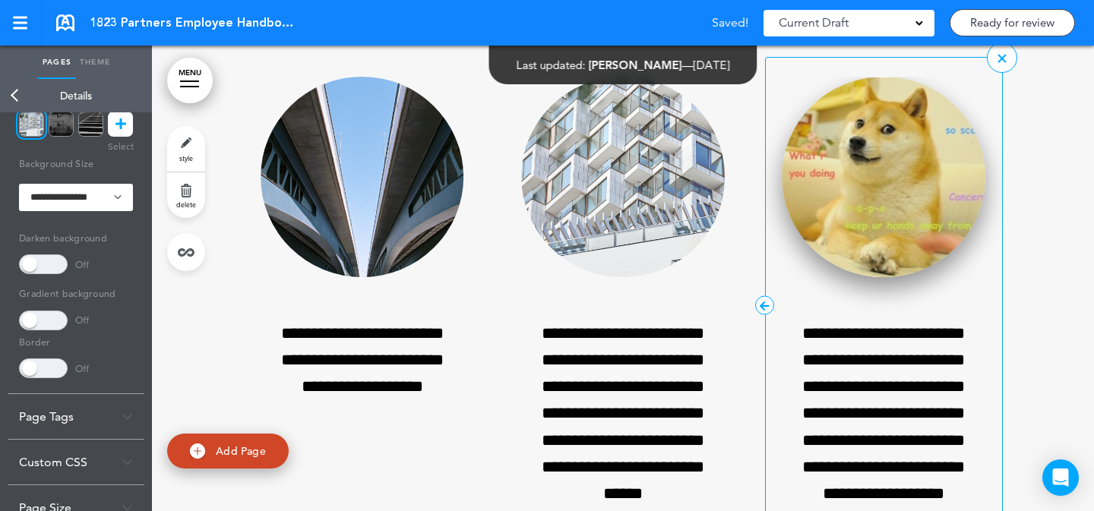
click at [819, 278] on img at bounding box center [884, 177] width 204 height 201
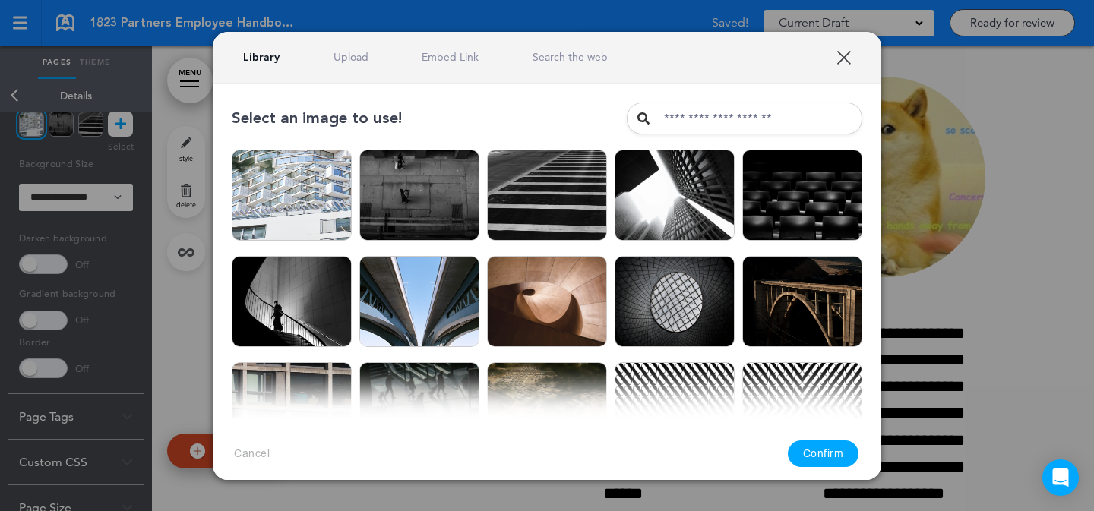
click at [351, 60] on link "Upload" at bounding box center [351, 57] width 35 height 14
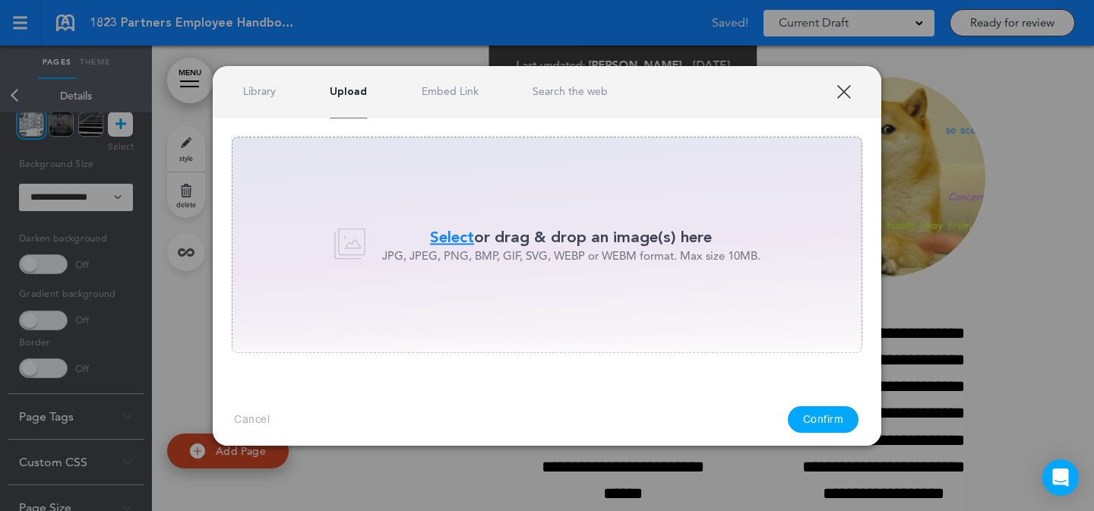
click at [249, 89] on link "Library" at bounding box center [259, 91] width 33 height 14
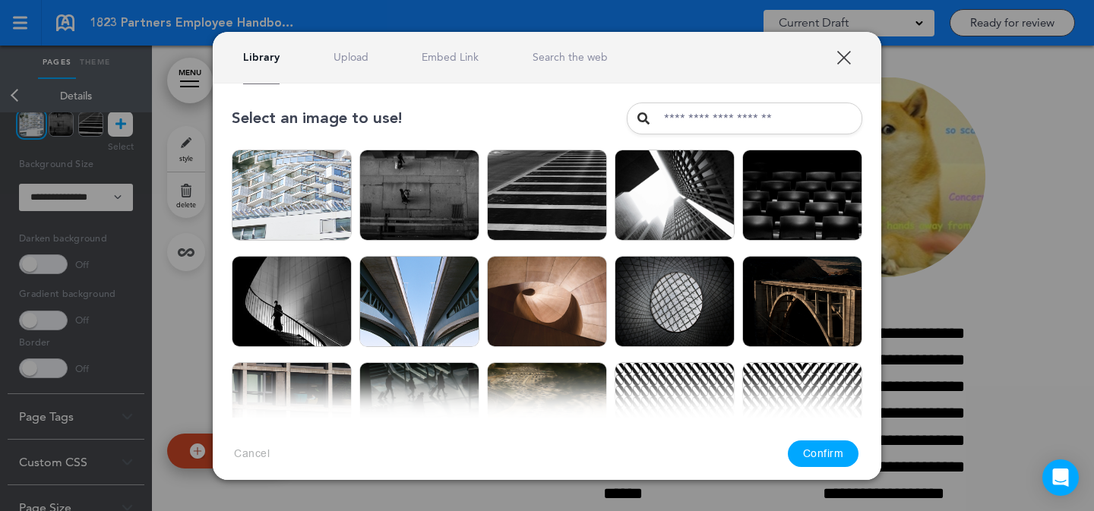
click at [354, 37] on div "Library Upload Embed Link Search the web" at bounding box center [547, 58] width 669 height 52
click at [344, 60] on link "Upload" at bounding box center [351, 57] width 35 height 14
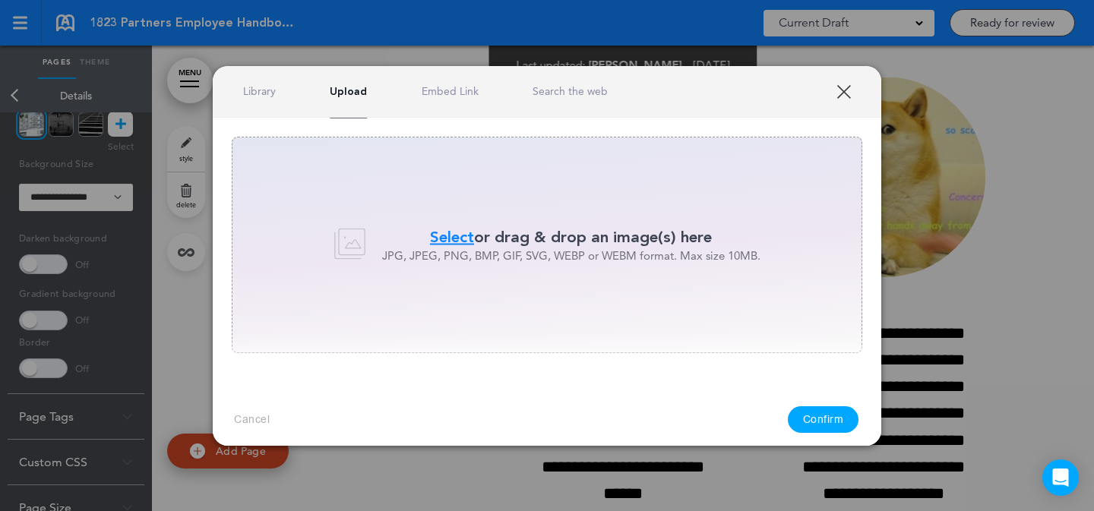
click at [846, 96] on link "XXX" at bounding box center [844, 91] width 14 height 14
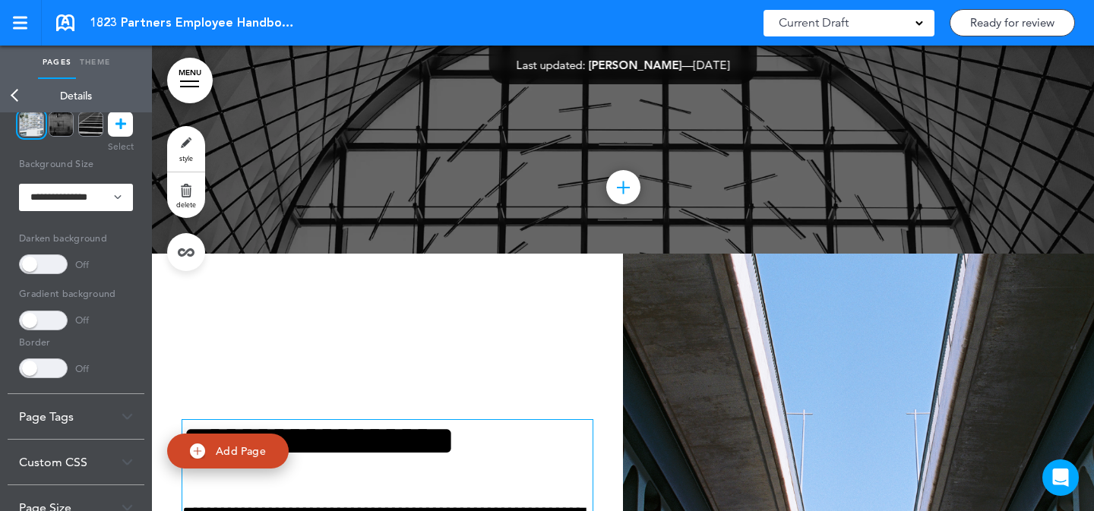
scroll to position [28264, 0]
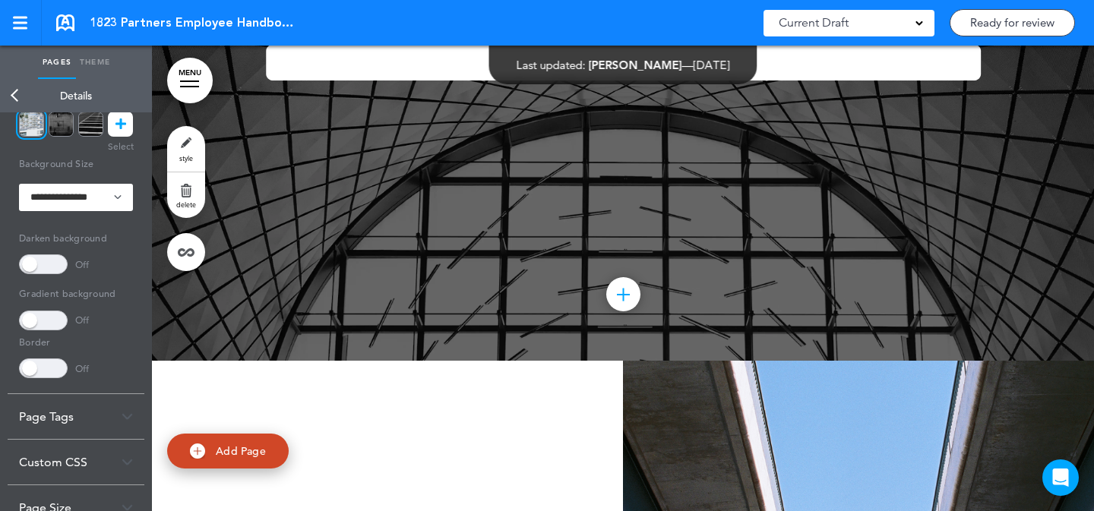
click at [180, 147] on link "style" at bounding box center [186, 149] width 38 height 46
click at [194, 141] on link "style" at bounding box center [186, 149] width 38 height 46
click at [125, 126] on icon at bounding box center [121, 124] width 11 height 25
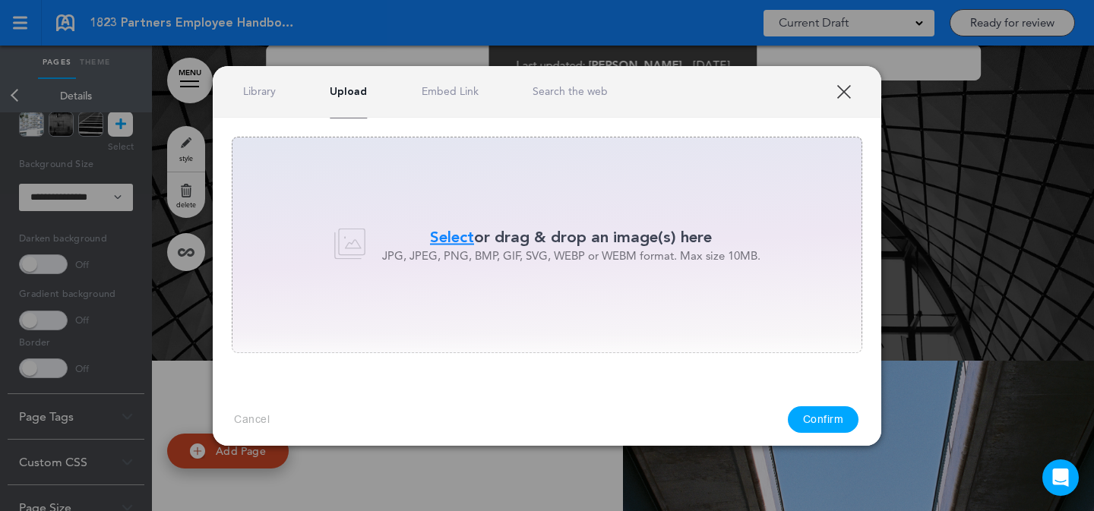
click at [451, 95] on link "Embed Link" at bounding box center [450, 91] width 57 height 14
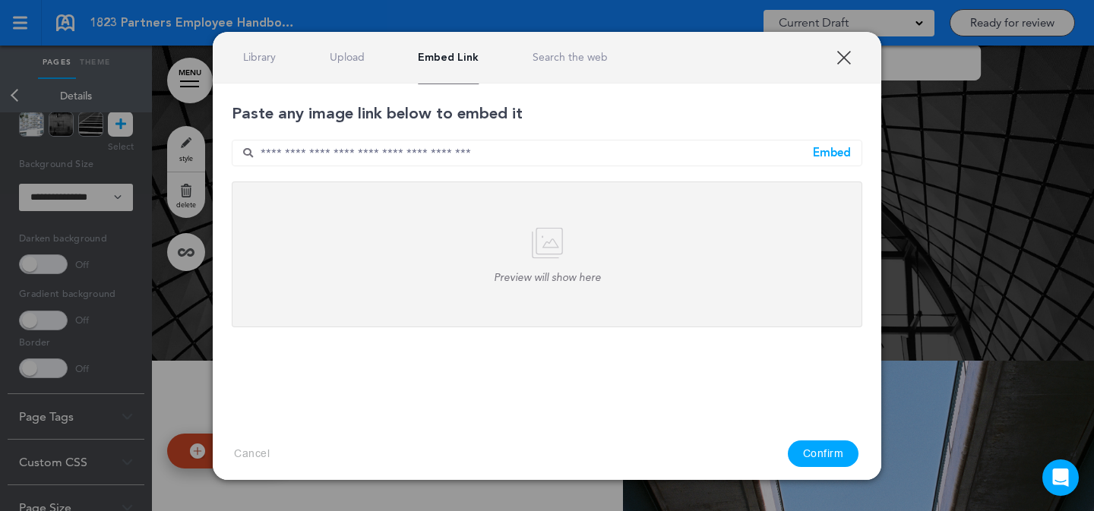
click at [522, 175] on div "Paste any image link below to embed it Embed Preview will show here Embed image…" at bounding box center [547, 216] width 631 height 226
click at [525, 166] on div "Paste any image link below to embed it Embed Preview will show here Embed image…" at bounding box center [547, 216] width 631 height 226
click at [783, 151] on input "text" at bounding box center [547, 153] width 631 height 27
paste input "**********"
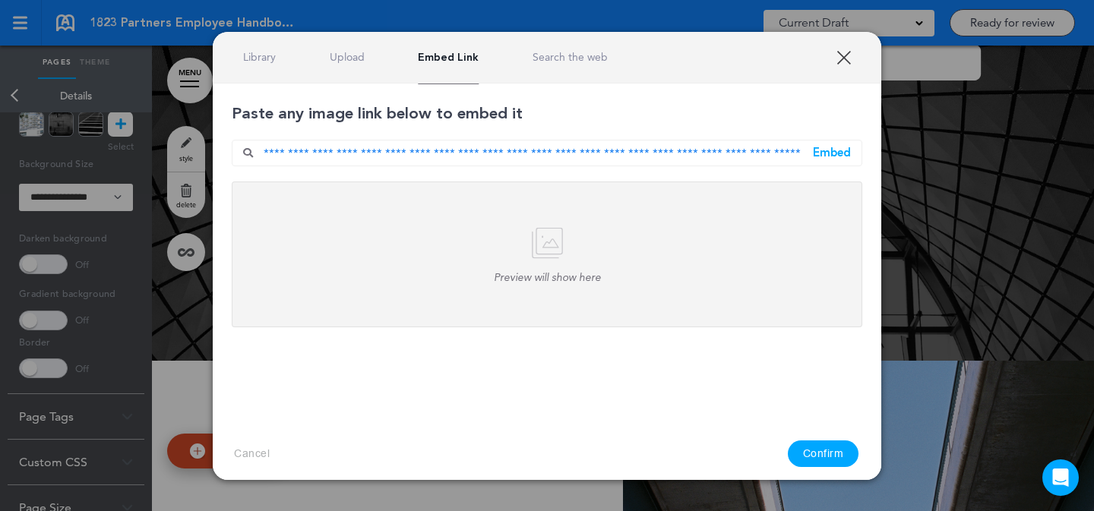
click at [838, 153] on div "Embed" at bounding box center [832, 152] width 38 height 11
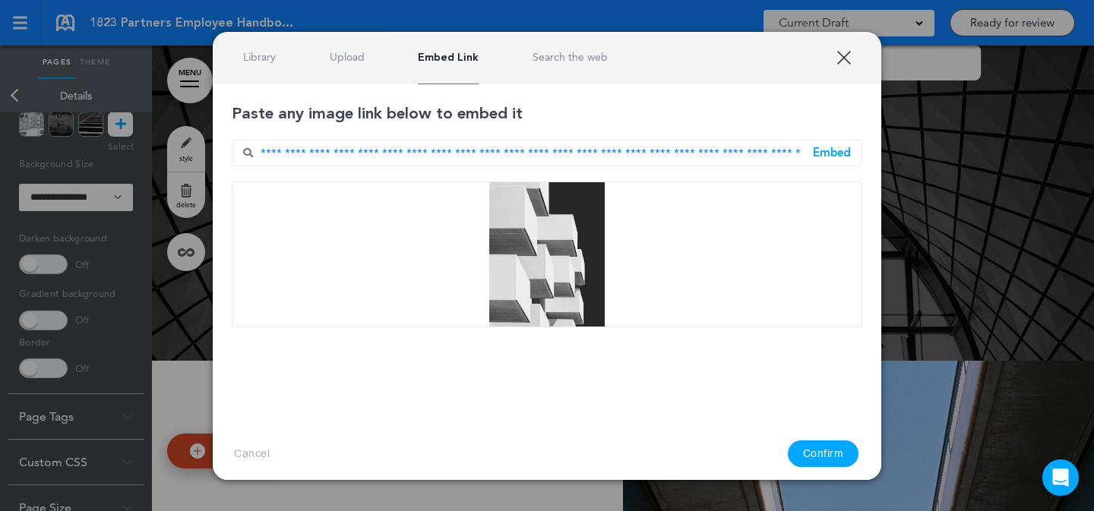
drag, startPoint x: 825, startPoint y: 458, endPoint x: 727, endPoint y: 406, distance: 110.5
click at [825, 458] on button "Confirm" at bounding box center [823, 454] width 71 height 27
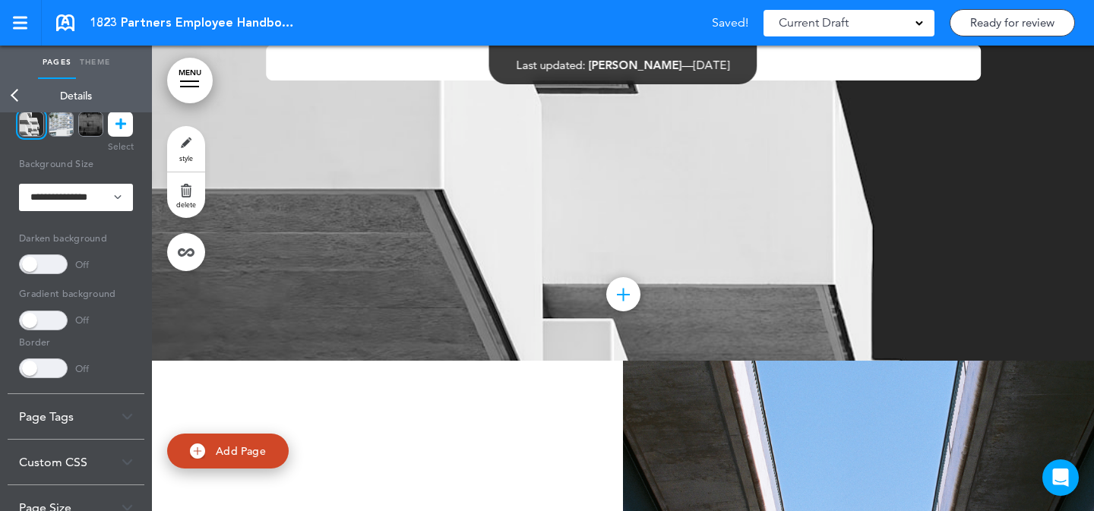
click at [44, 277] on div "**********" at bounding box center [76, 166] width 114 height 424
click at [44, 272] on span at bounding box center [43, 265] width 49 height 20
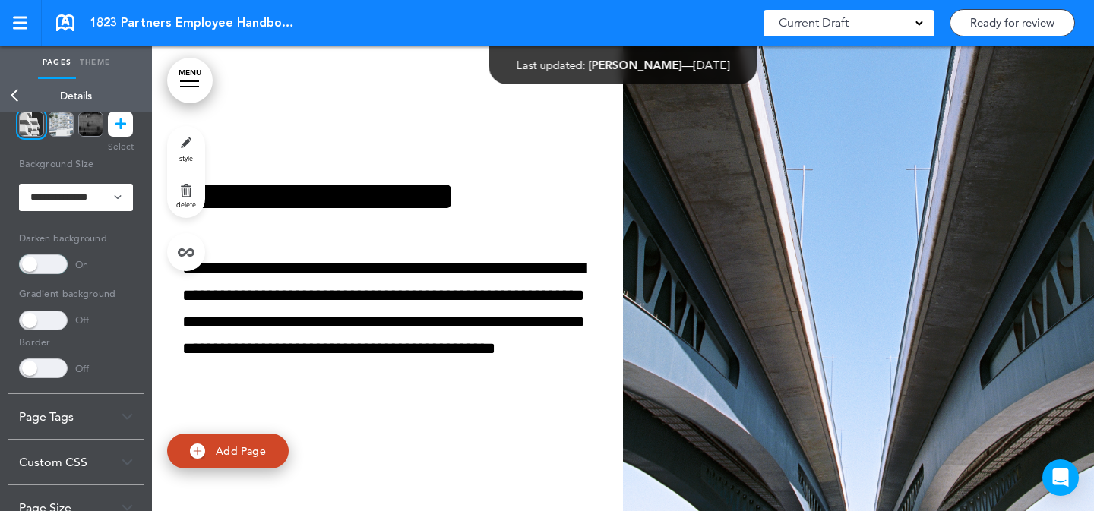
scroll to position [28779, 0]
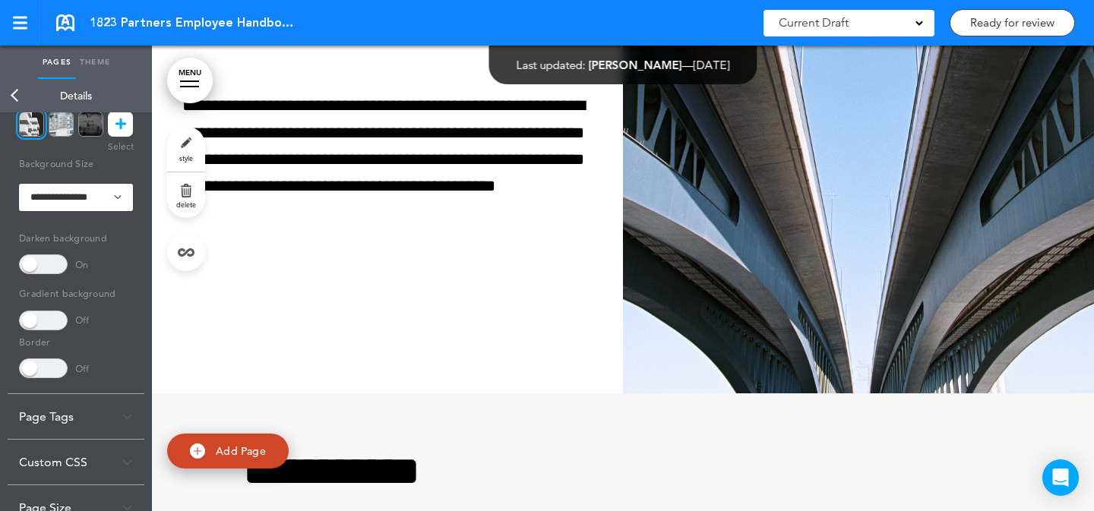
click at [777, 192] on img at bounding box center [858, 119] width 471 height 547
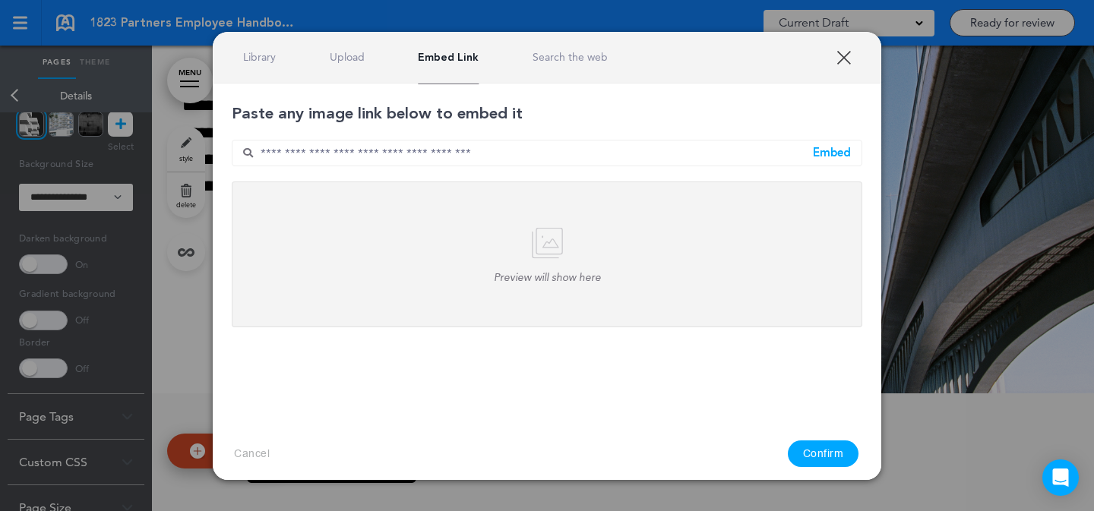
click at [261, 57] on link "Library" at bounding box center [259, 57] width 33 height 14
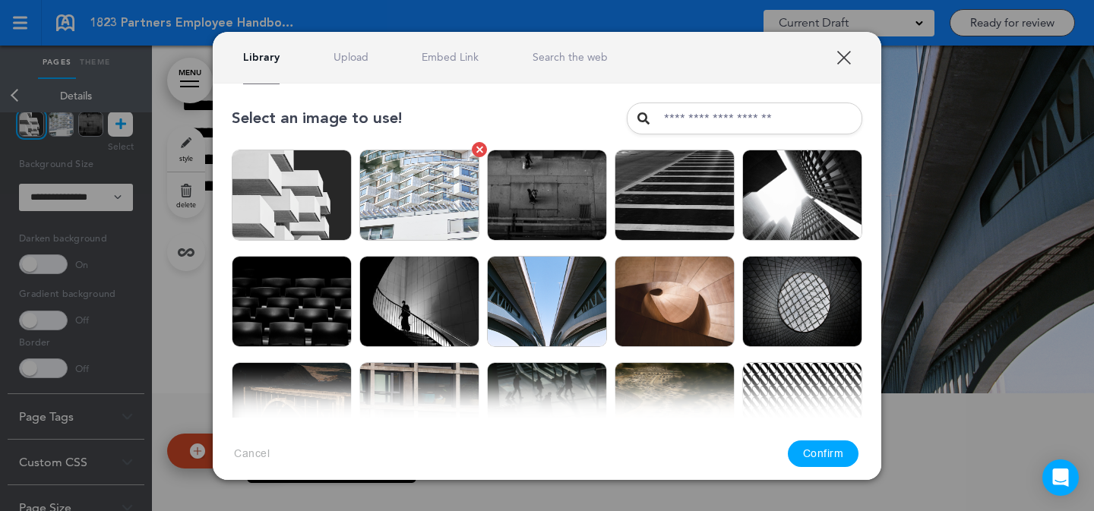
click at [406, 187] on img at bounding box center [419, 195] width 120 height 91
click at [832, 451] on button "Confirm" at bounding box center [823, 454] width 71 height 27
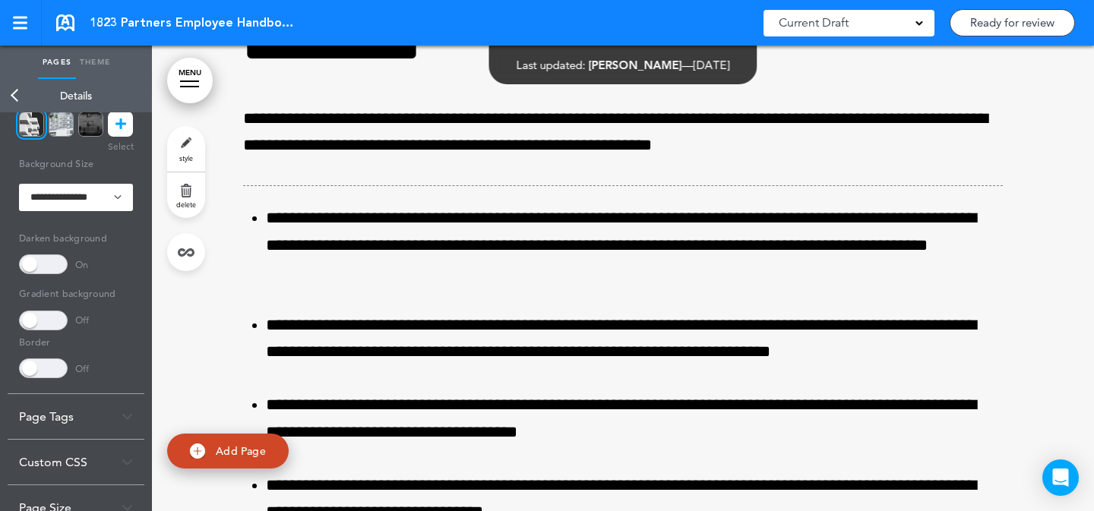
scroll to position [28765, 0]
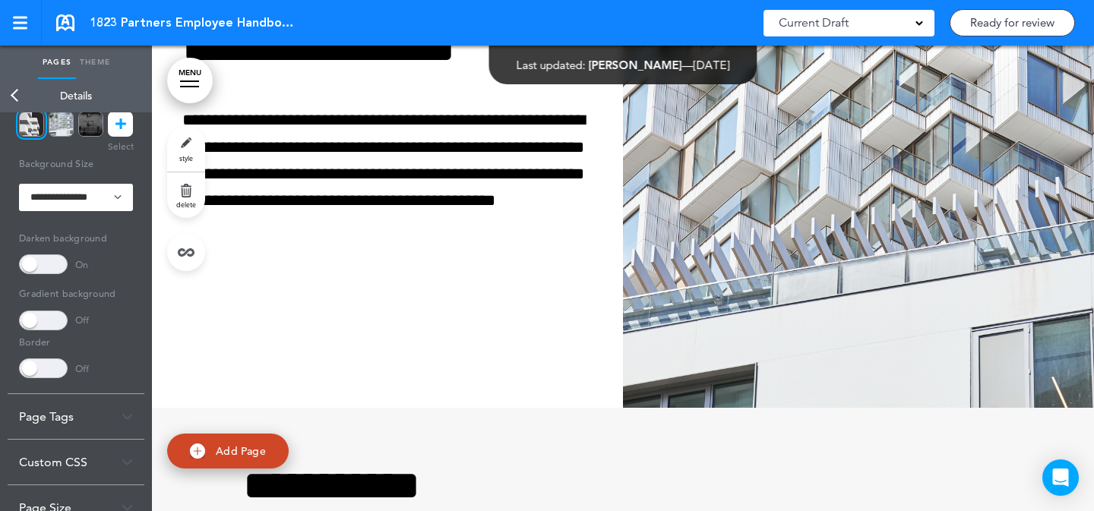
click at [834, 306] on img at bounding box center [858, 134] width 471 height 547
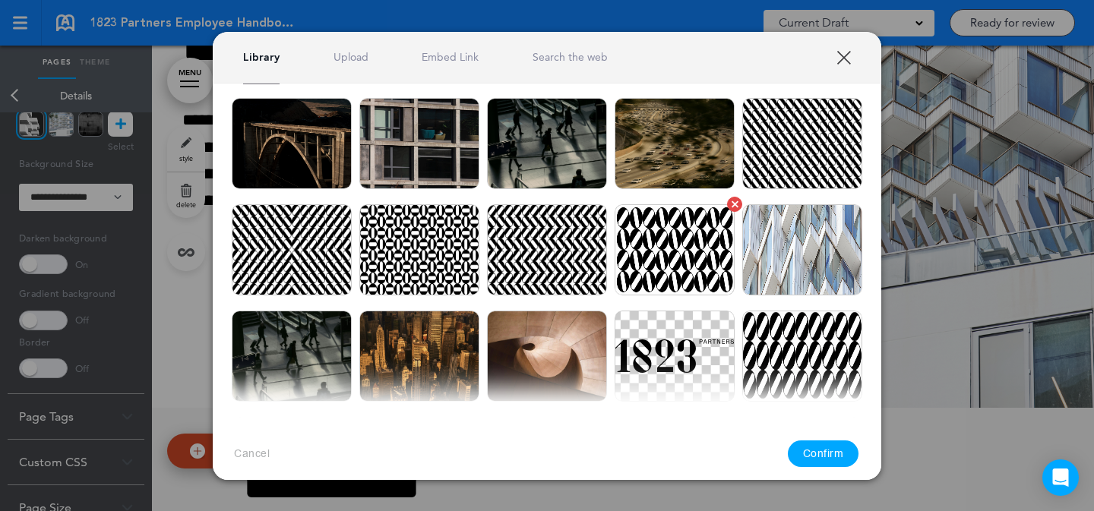
scroll to position [261, 0]
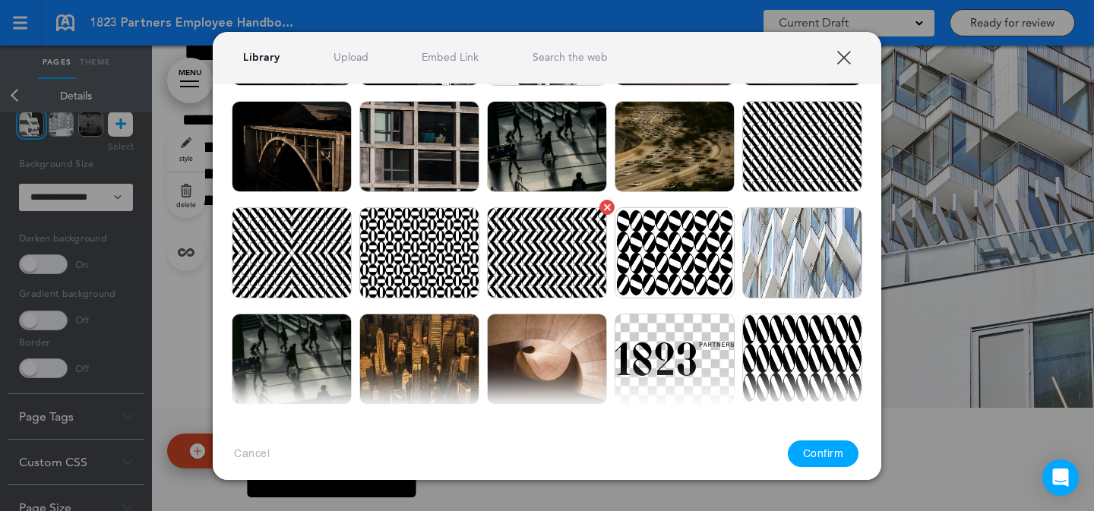
click at [543, 244] on img at bounding box center [547, 252] width 120 height 91
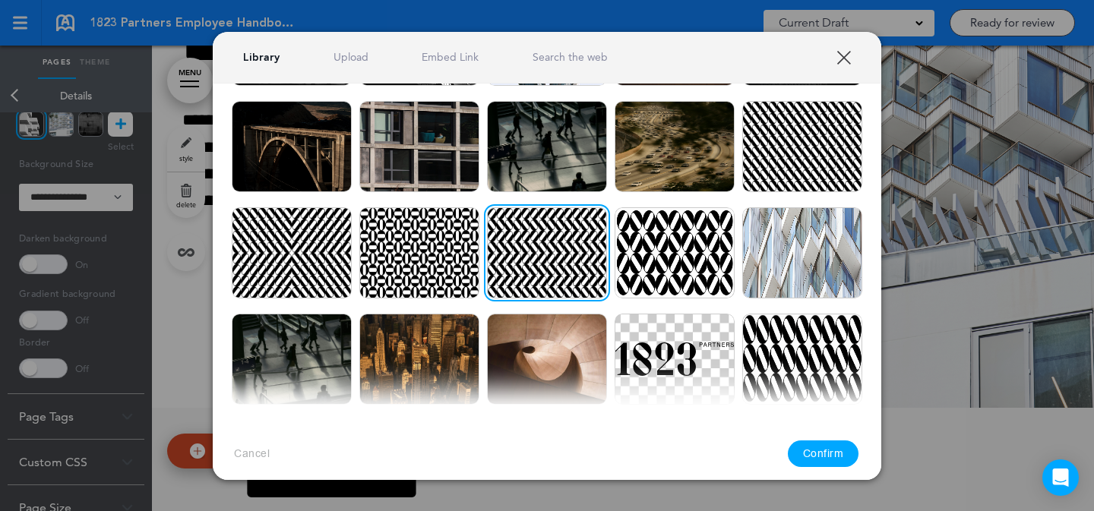
click at [838, 465] on button "Confirm" at bounding box center [823, 454] width 71 height 27
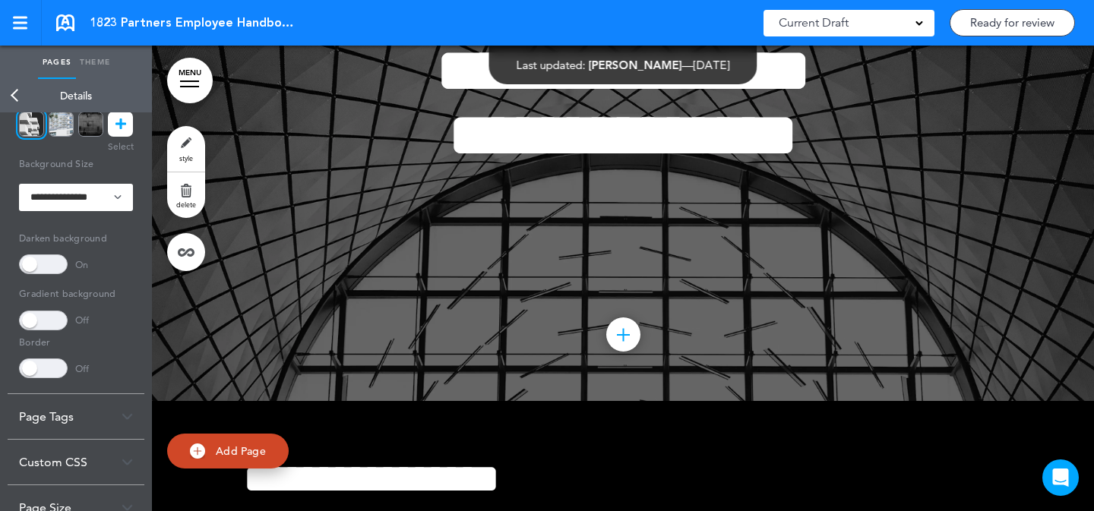
scroll to position [32960, 0]
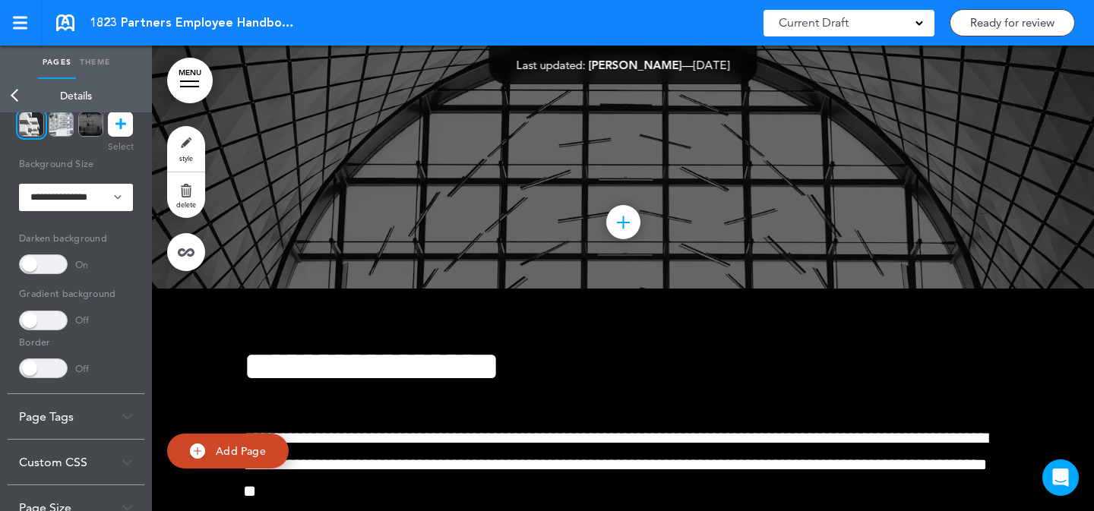
click at [194, 145] on link "style" at bounding box center [186, 149] width 38 height 46
click at [123, 125] on icon at bounding box center [121, 124] width 11 height 25
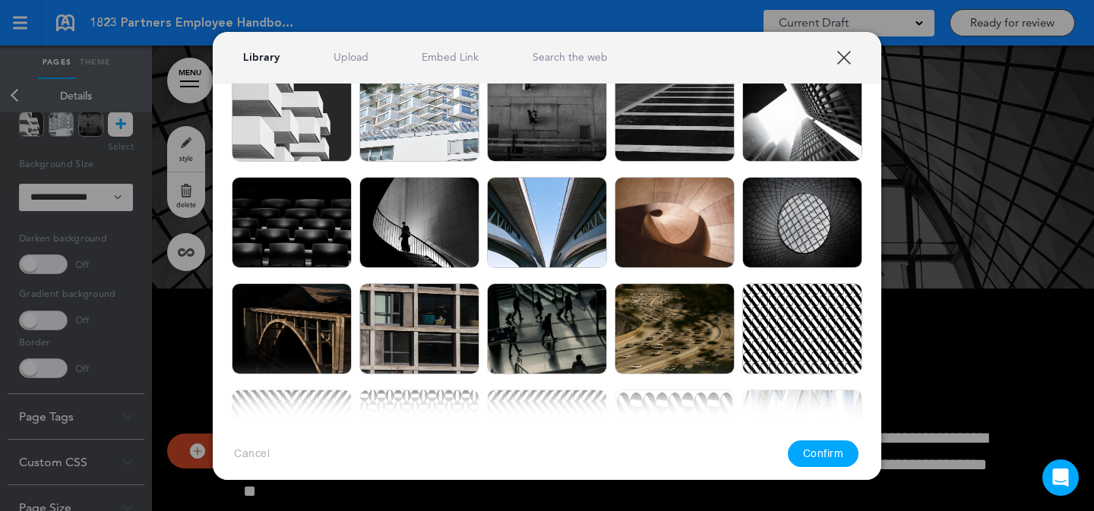
scroll to position [76, 0]
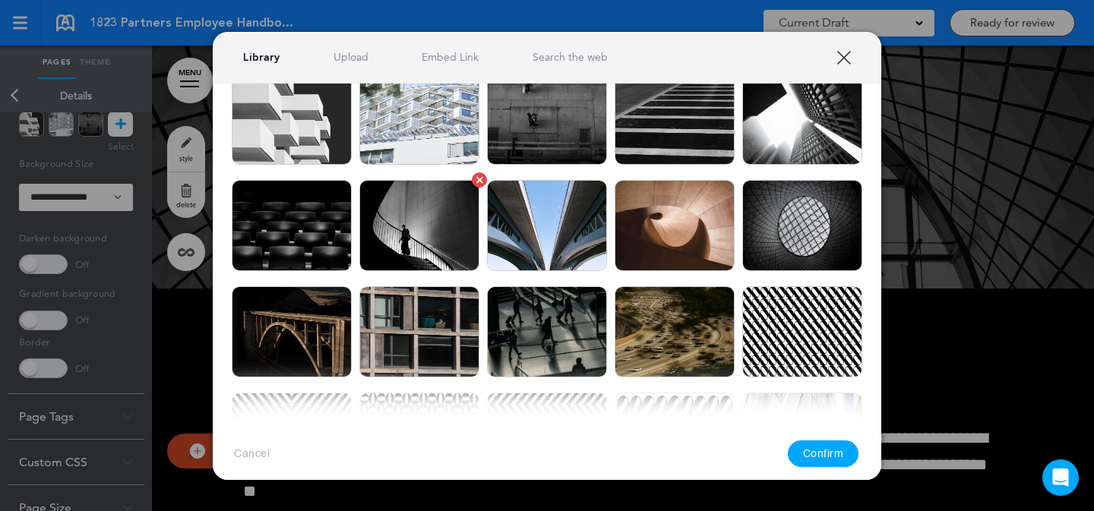
click at [453, 264] on img at bounding box center [419, 225] width 120 height 91
click at [815, 451] on button "Confirm" at bounding box center [823, 454] width 71 height 27
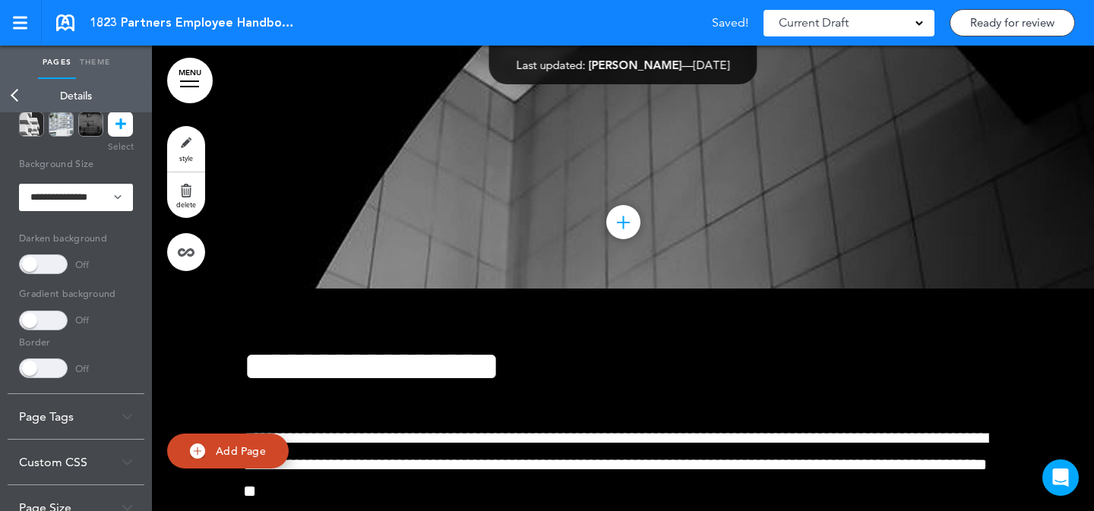
click at [118, 125] on icon at bounding box center [121, 124] width 11 height 25
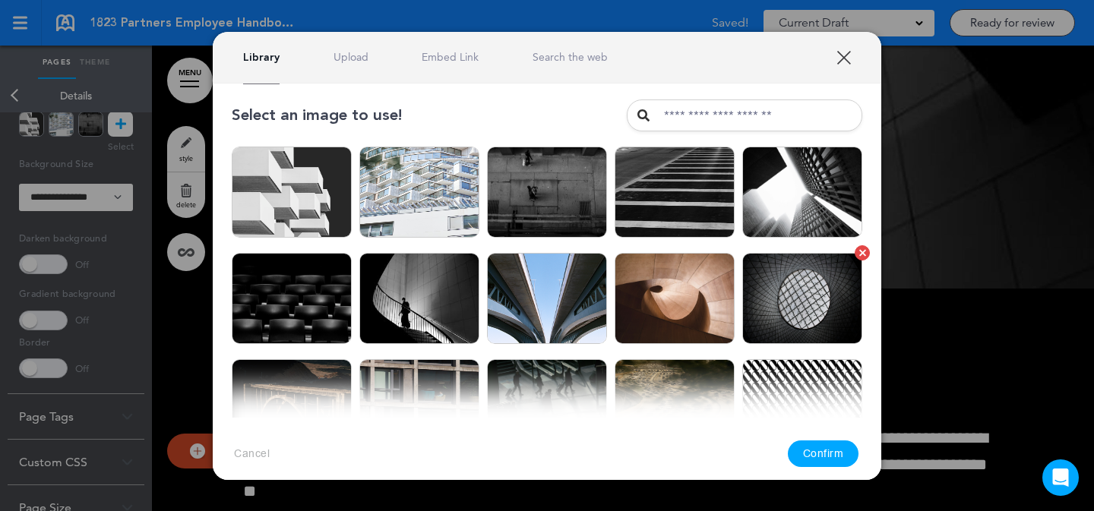
scroll to position [0, 0]
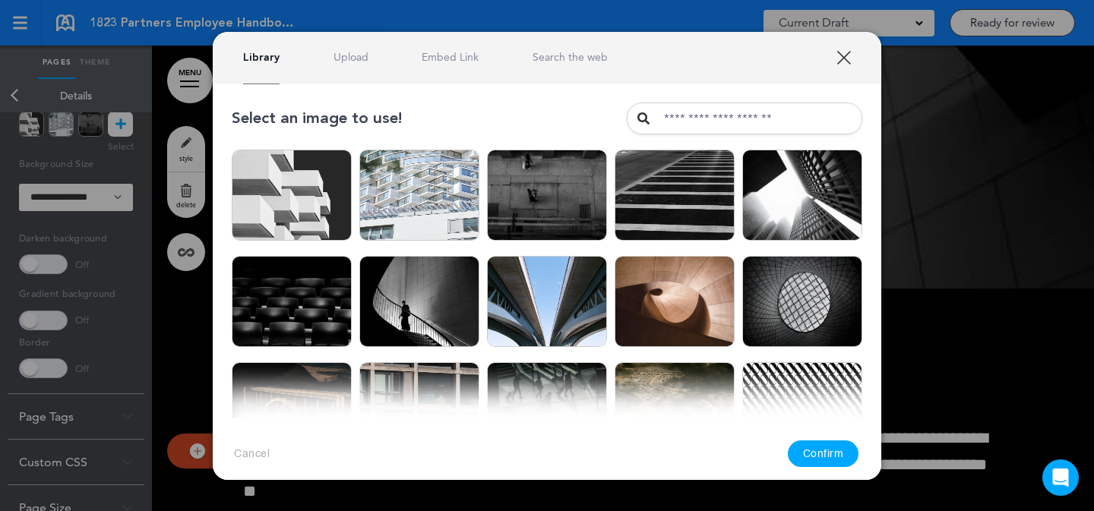
click at [435, 55] on link "Embed Link" at bounding box center [450, 57] width 57 height 14
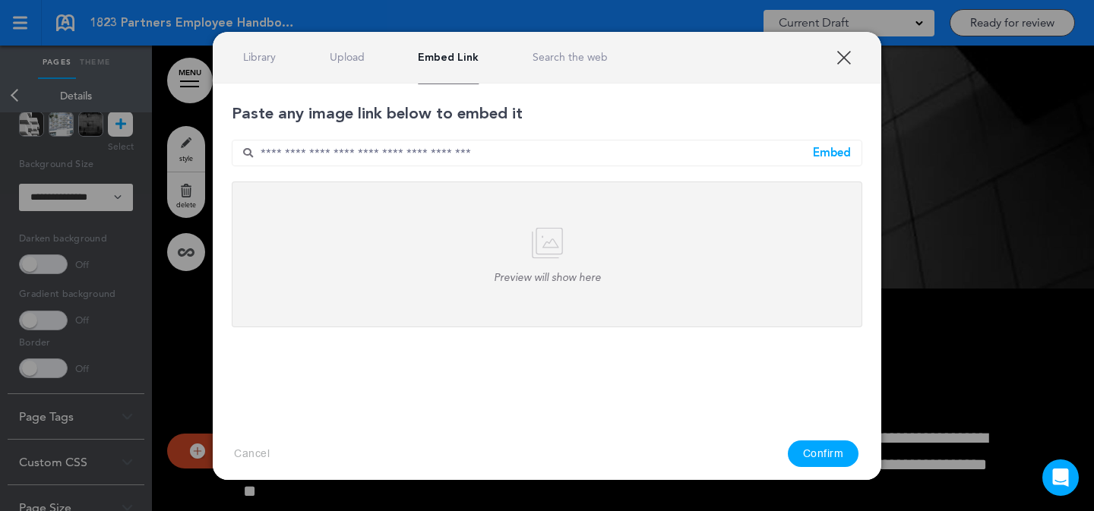
click at [562, 163] on input "text" at bounding box center [547, 153] width 631 height 27
paste input "**********"
click at [837, 150] on div "Embed" at bounding box center [832, 152] width 38 height 11
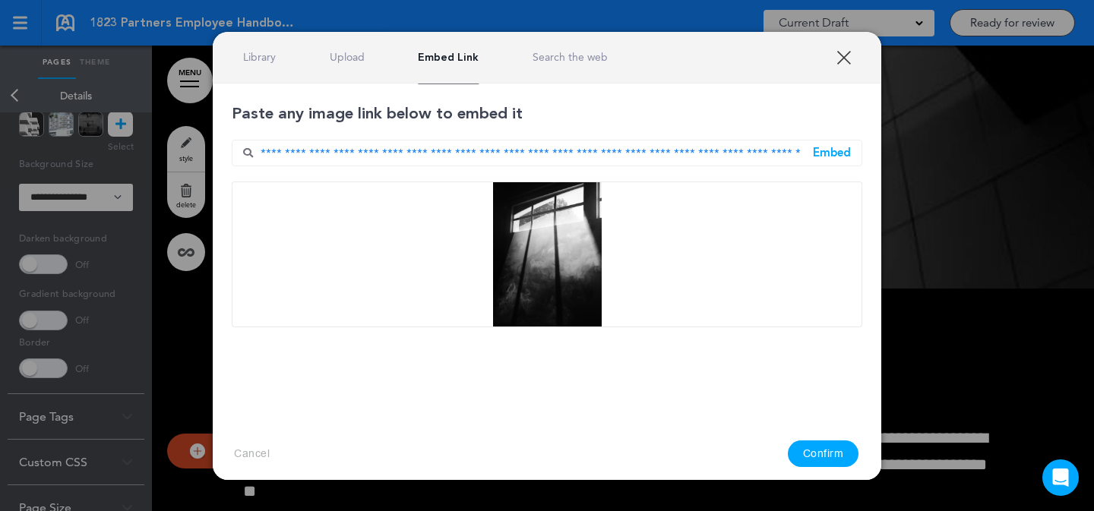
click at [834, 455] on button "Confirm" at bounding box center [823, 454] width 71 height 27
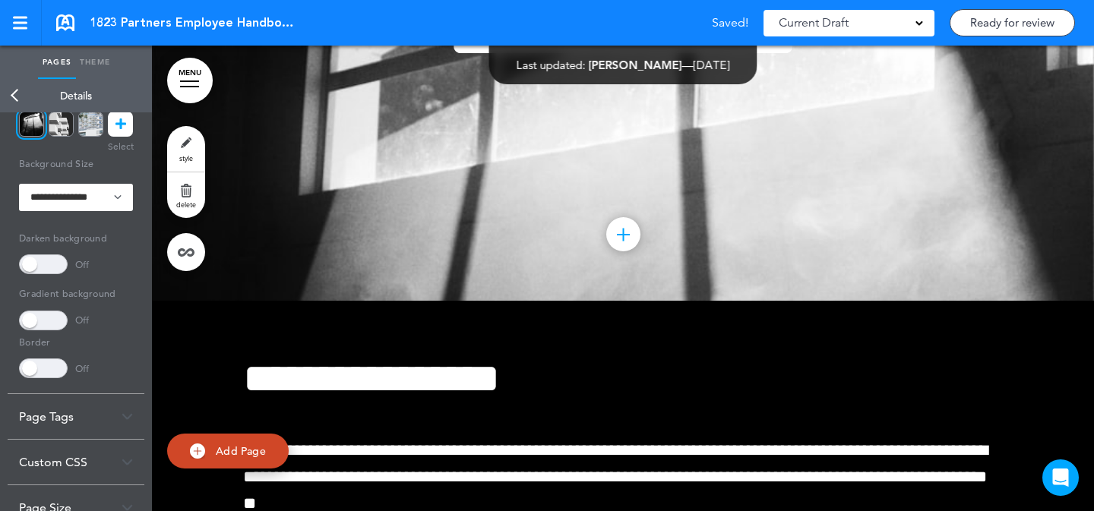
scroll to position [32948, 0]
click at [180, 142] on link "style" at bounding box center [186, 149] width 38 height 46
click at [124, 122] on icon at bounding box center [121, 124] width 11 height 25
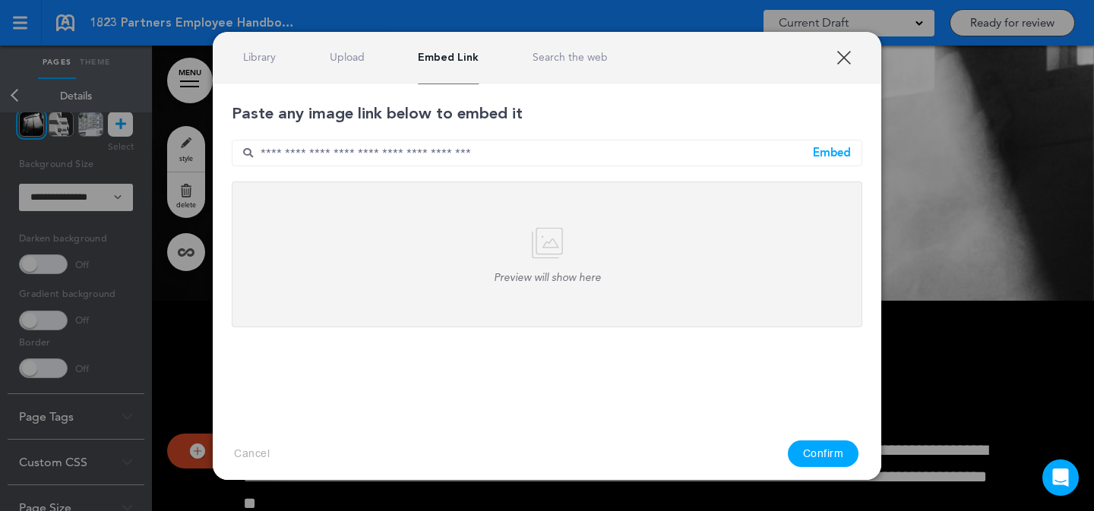
click at [590, 166] on div "Paste any image link below to embed it Embed Preview will show here Embed image…" at bounding box center [547, 216] width 631 height 226
drag, startPoint x: 753, startPoint y: 160, endPoint x: 826, endPoint y: 157, distance: 73.0
click at [753, 160] on input "text" at bounding box center [547, 153] width 631 height 27
paste input "**********"
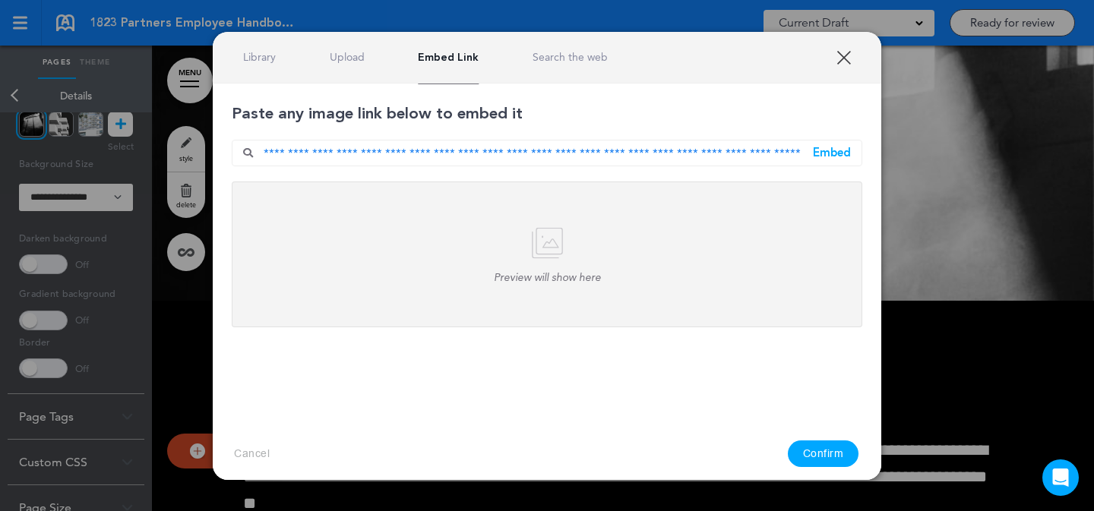
type input "**********"
click at [828, 156] on div "Embed" at bounding box center [832, 152] width 38 height 11
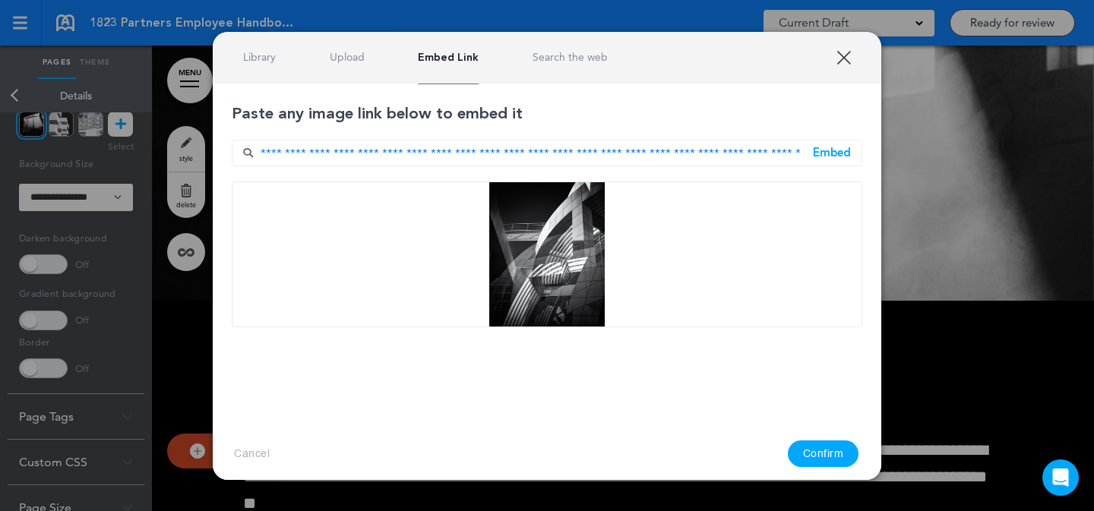
click at [823, 453] on button "Confirm" at bounding box center [823, 454] width 71 height 27
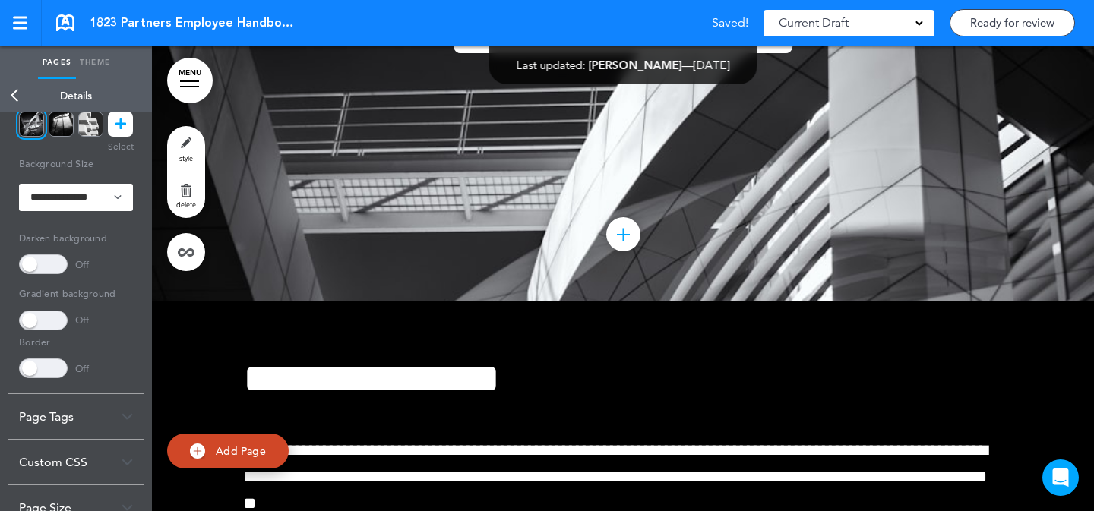
click at [44, 265] on span at bounding box center [43, 265] width 49 height 20
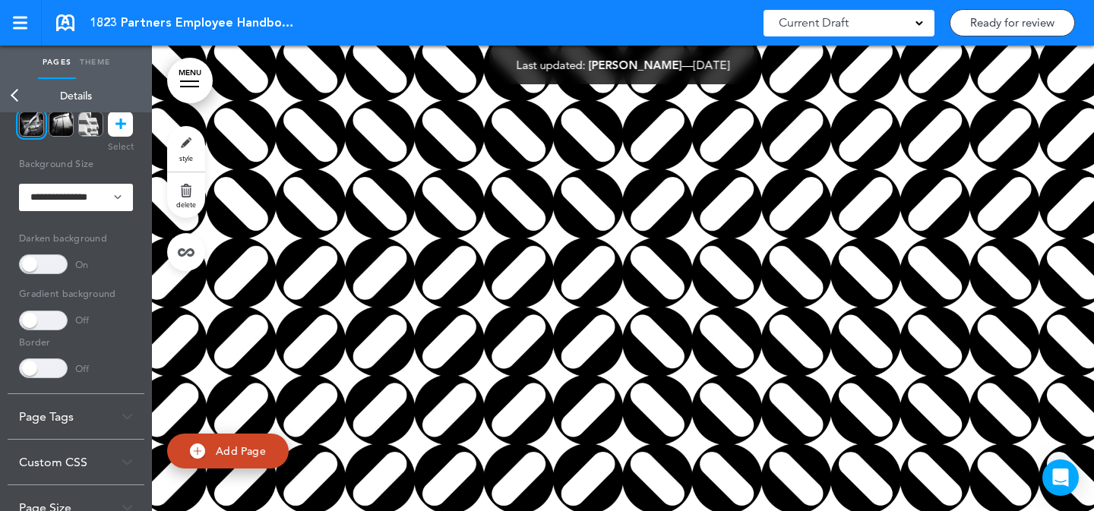
scroll to position [45782, 0]
click at [192, 92] on link "MENU" at bounding box center [190, 81] width 46 height 46
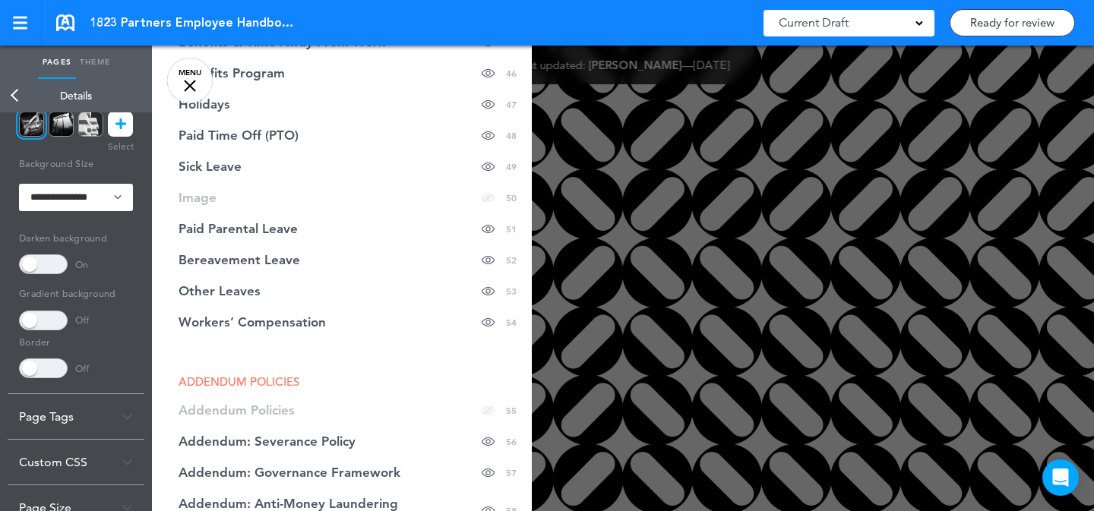
scroll to position [2099, 0]
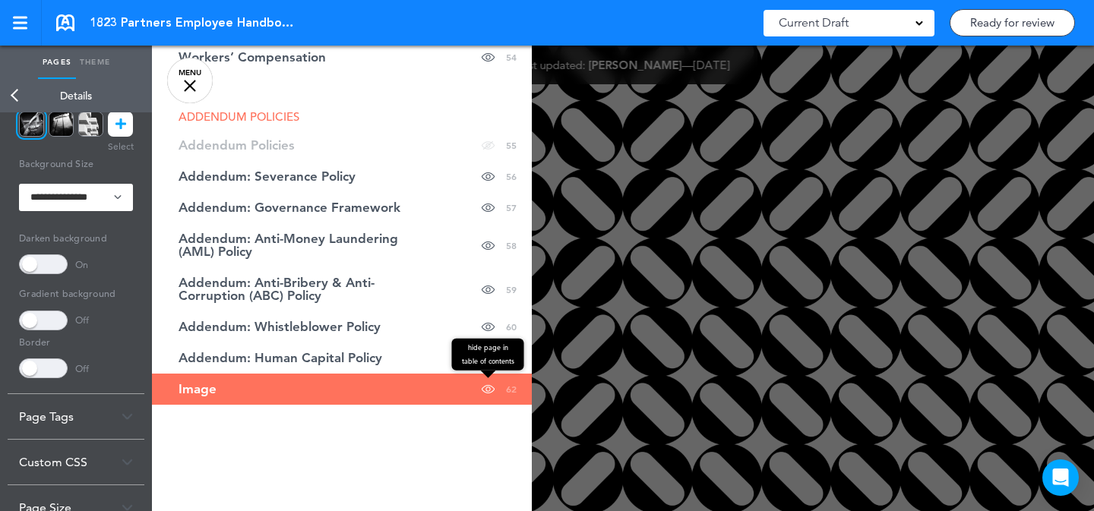
click at [482, 388] on span at bounding box center [488, 389] width 13 height 31
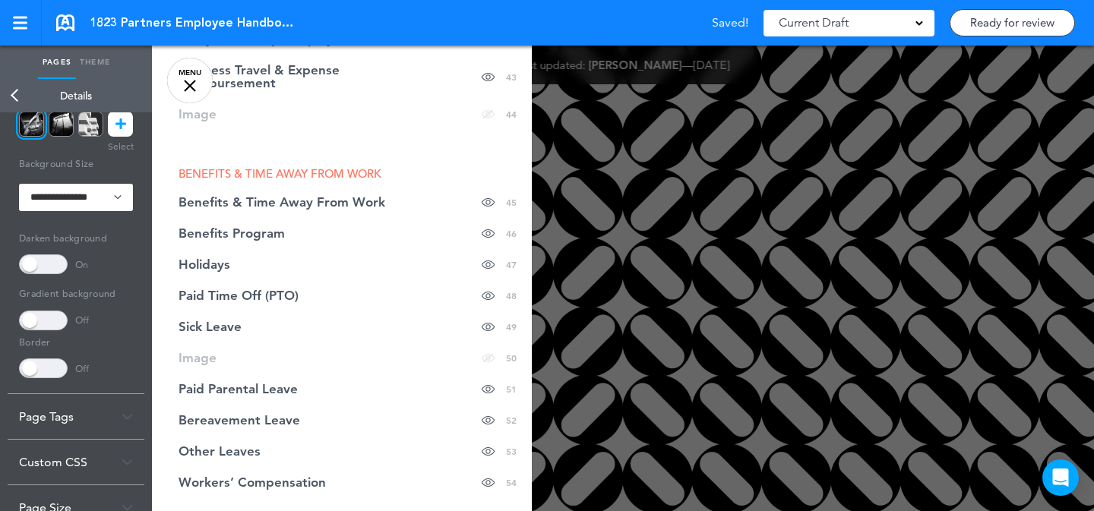
scroll to position [1673, 0]
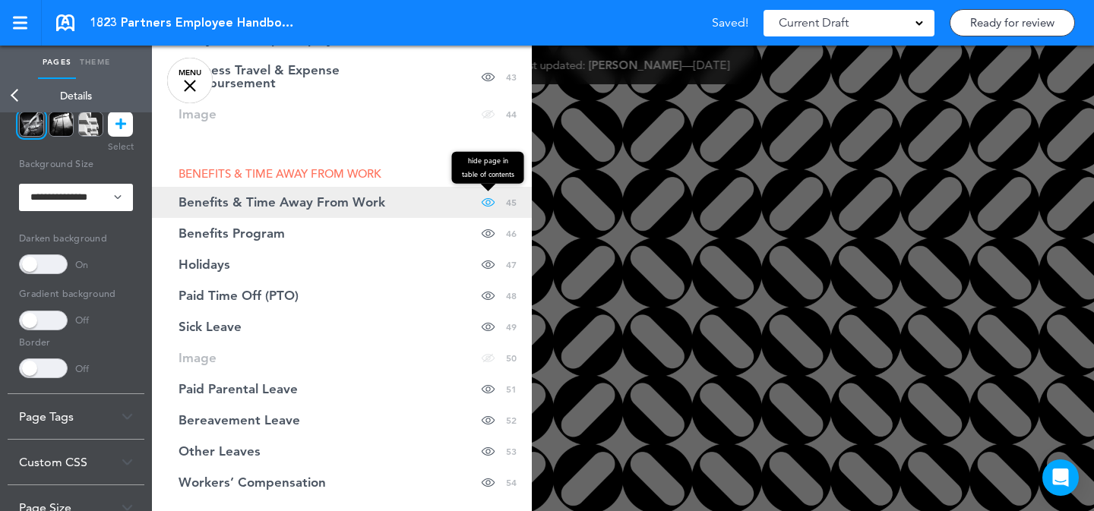
click at [482, 201] on span at bounding box center [488, 202] width 13 height 31
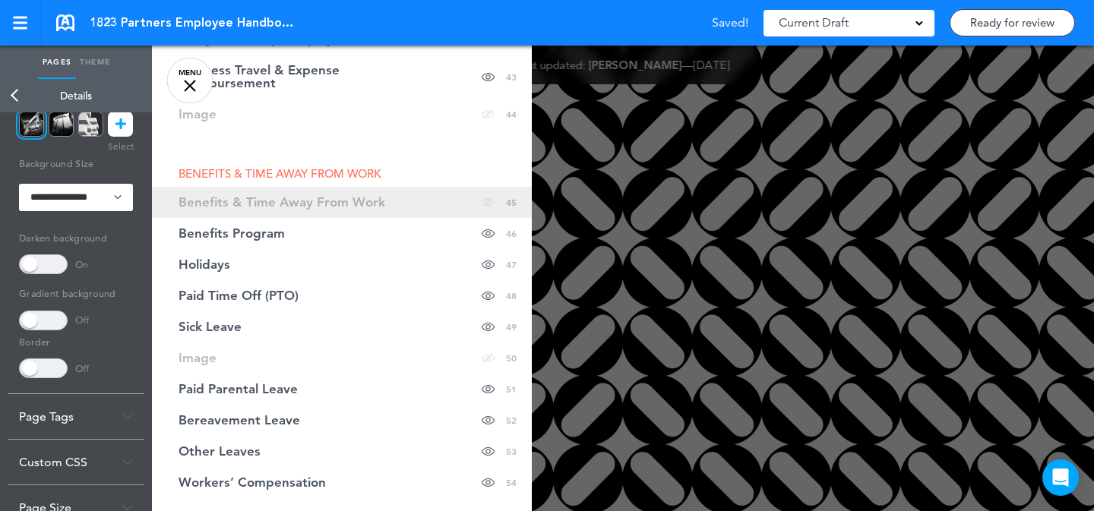
click at [436, 205] on link "Benefits & Time Away From Work hide page in table of contents 45" at bounding box center [342, 202] width 380 height 31
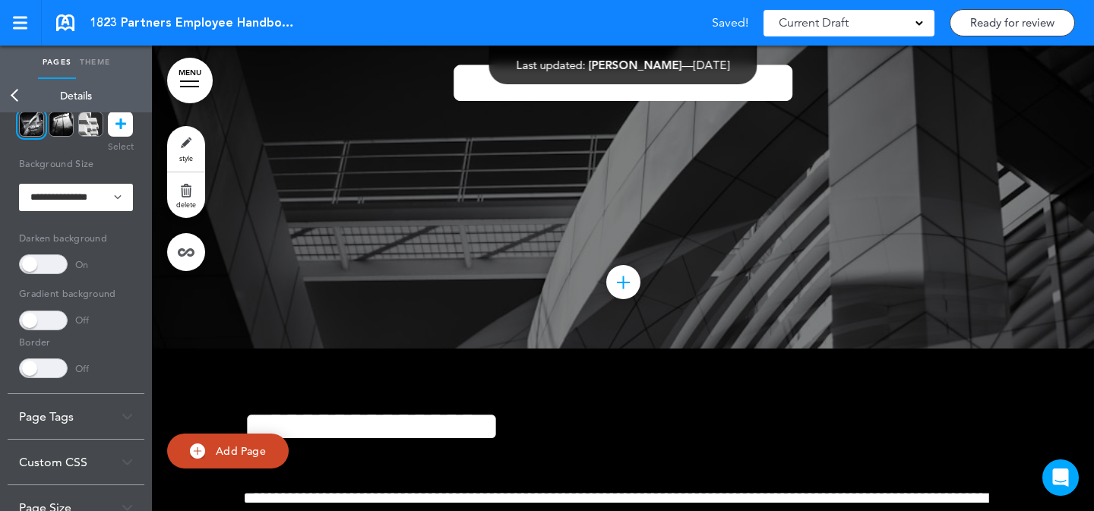
scroll to position [32859, 0]
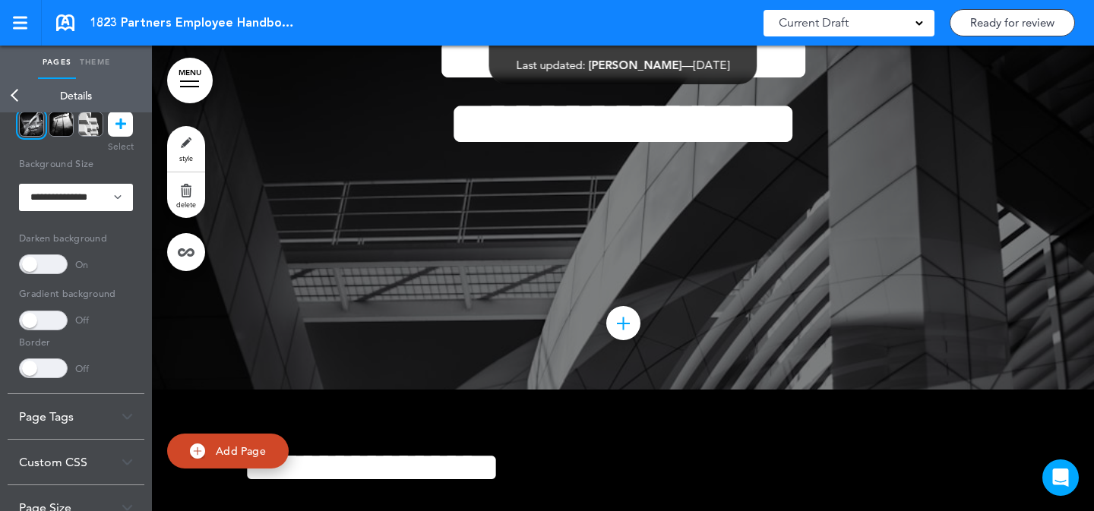
click at [202, 84] on link "MENU" at bounding box center [190, 81] width 46 height 46
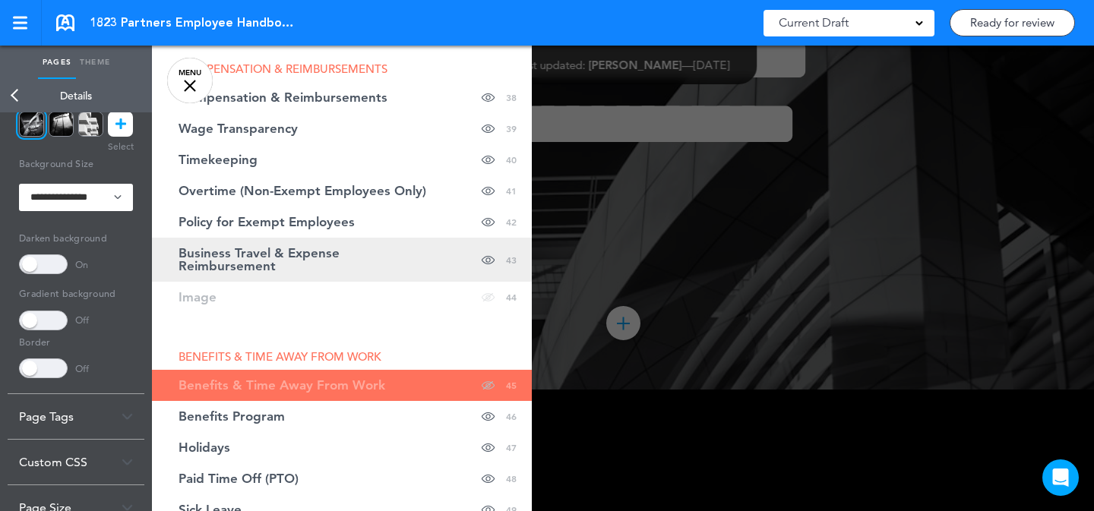
scroll to position [1489, 0]
click at [391, 280] on link "Business Travel & Expense Reimbursement hide page in table of contents 43" at bounding box center [342, 261] width 380 height 44
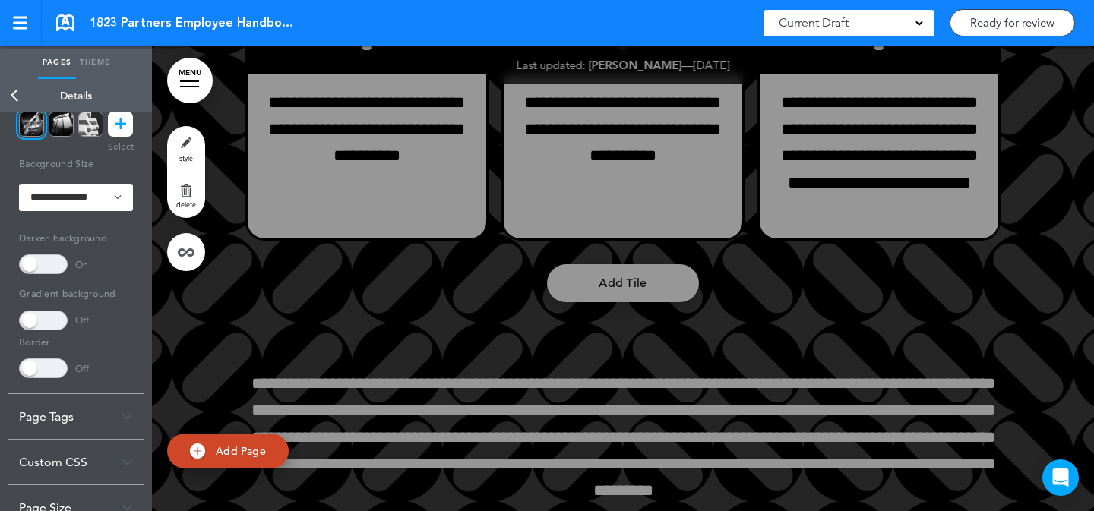
scroll to position [31560, 0]
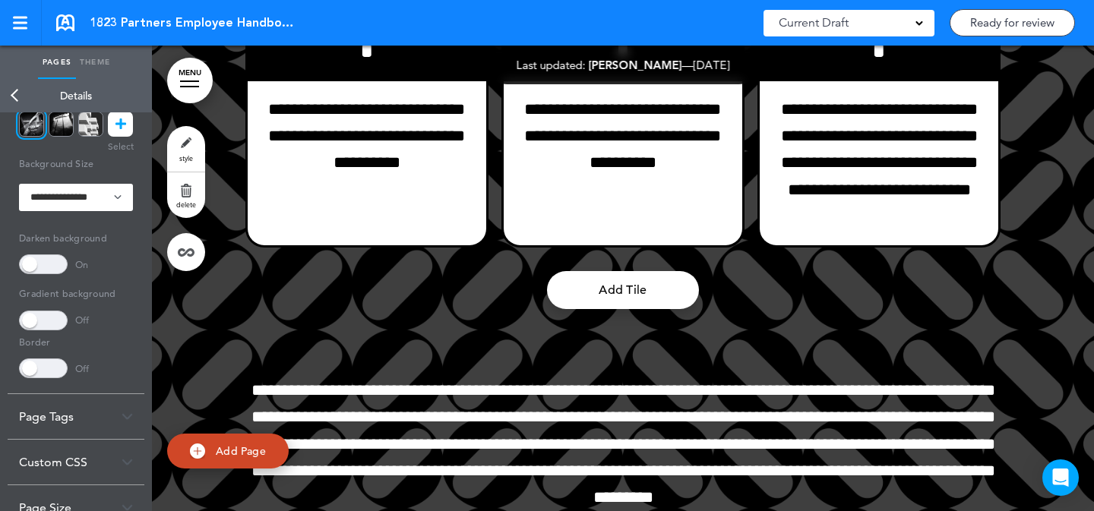
click at [181, 77] on link "MENU" at bounding box center [190, 81] width 46 height 46
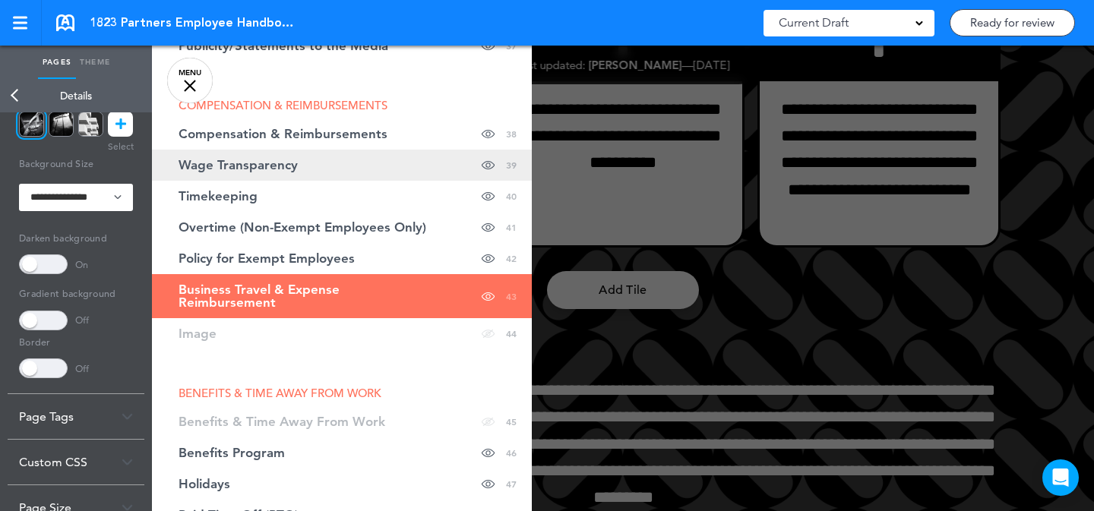
scroll to position [1423, 0]
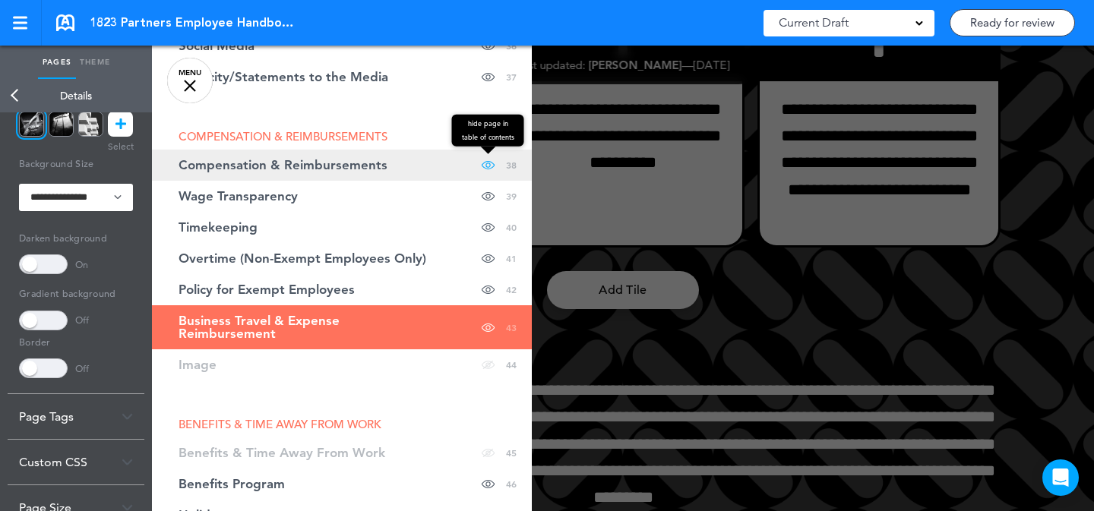
click at [482, 165] on span at bounding box center [488, 165] width 13 height 31
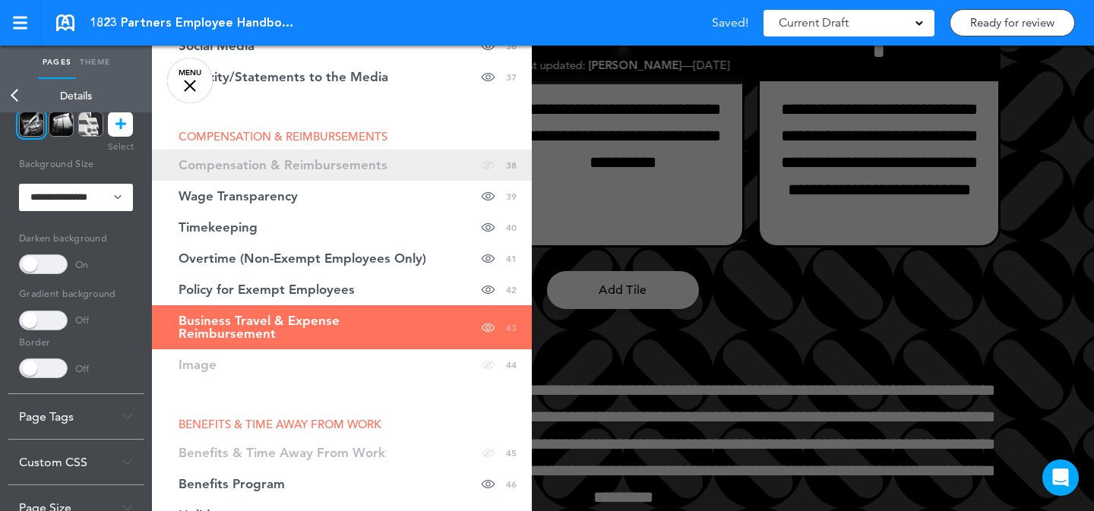
click at [439, 166] on link "Compensation & Reimbursements hide page in table of contents 38" at bounding box center [342, 165] width 380 height 31
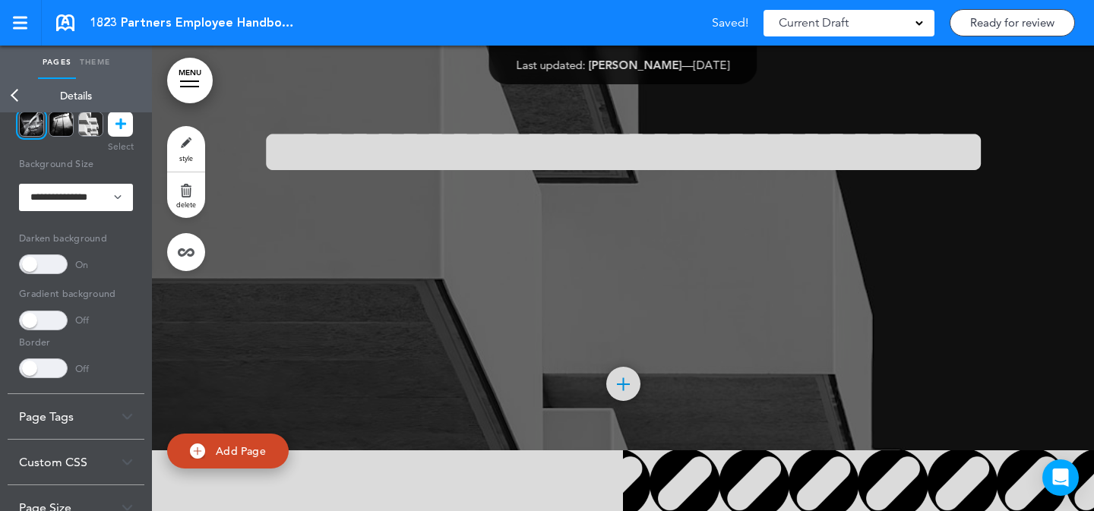
scroll to position [28167, 0]
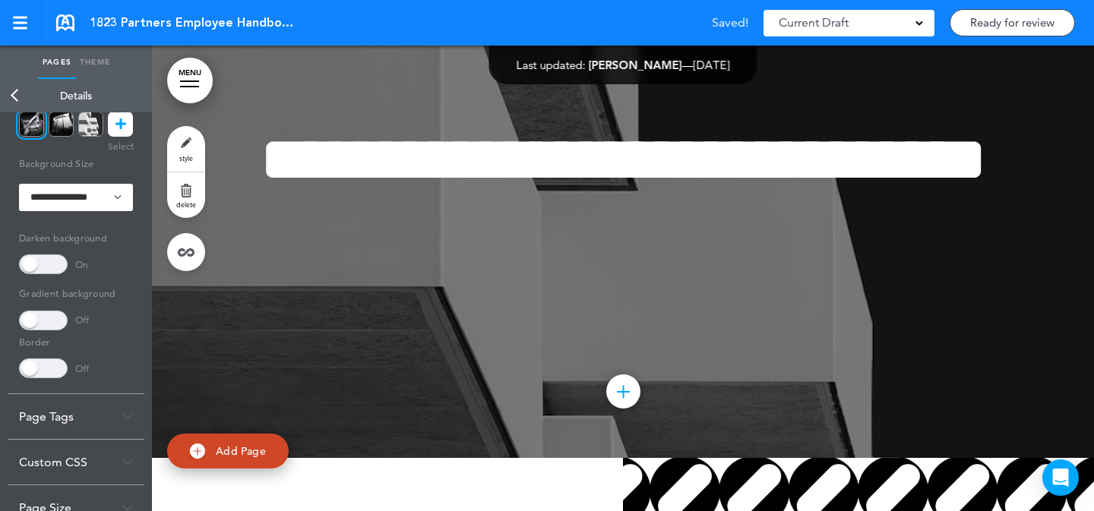
click at [198, 82] on link "MENU" at bounding box center [190, 81] width 46 height 46
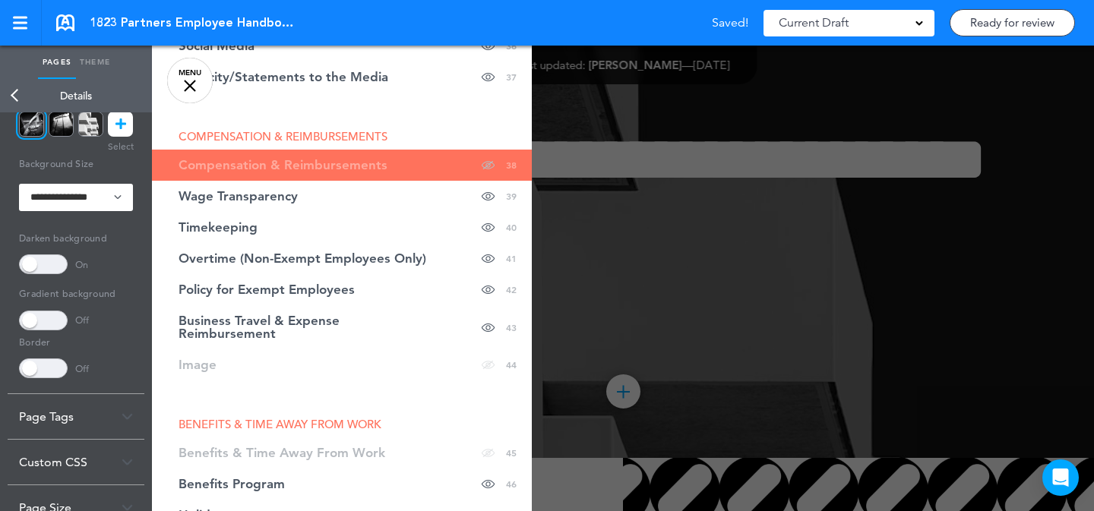
click at [707, 197] on div at bounding box center [699, 255] width 1094 height 511
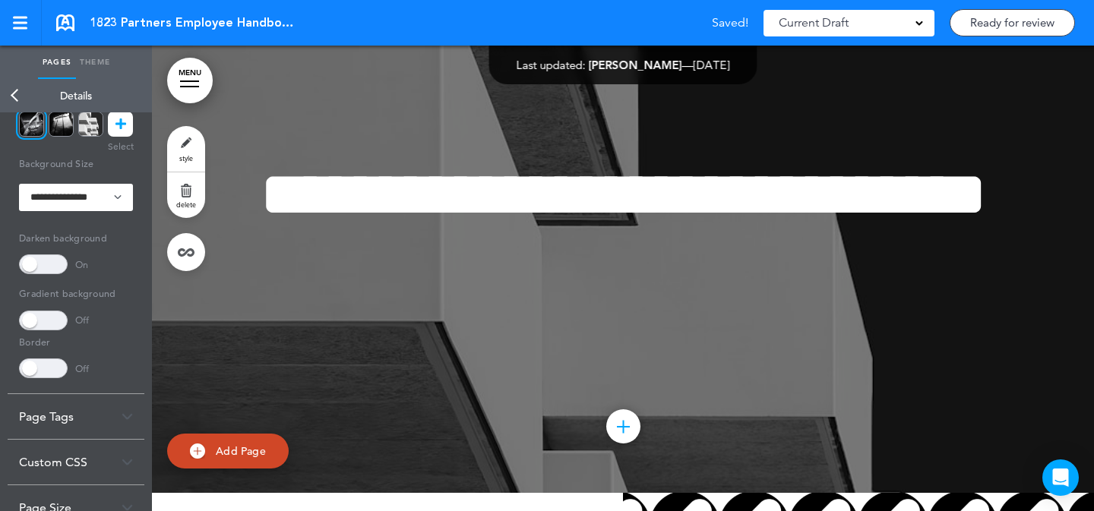
scroll to position [27978, 0]
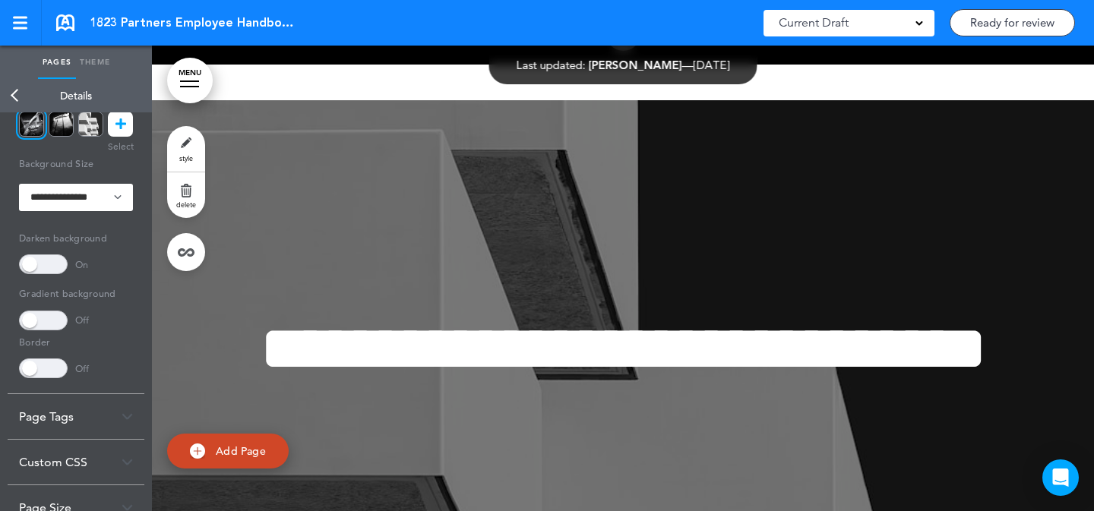
click at [176, 75] on link "MENU" at bounding box center [190, 81] width 46 height 46
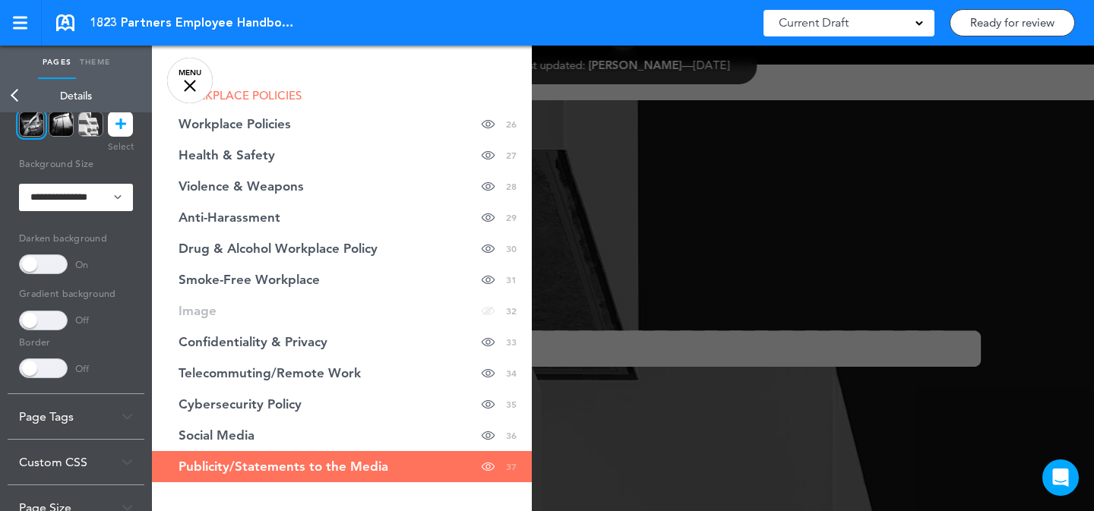
scroll to position [989, 0]
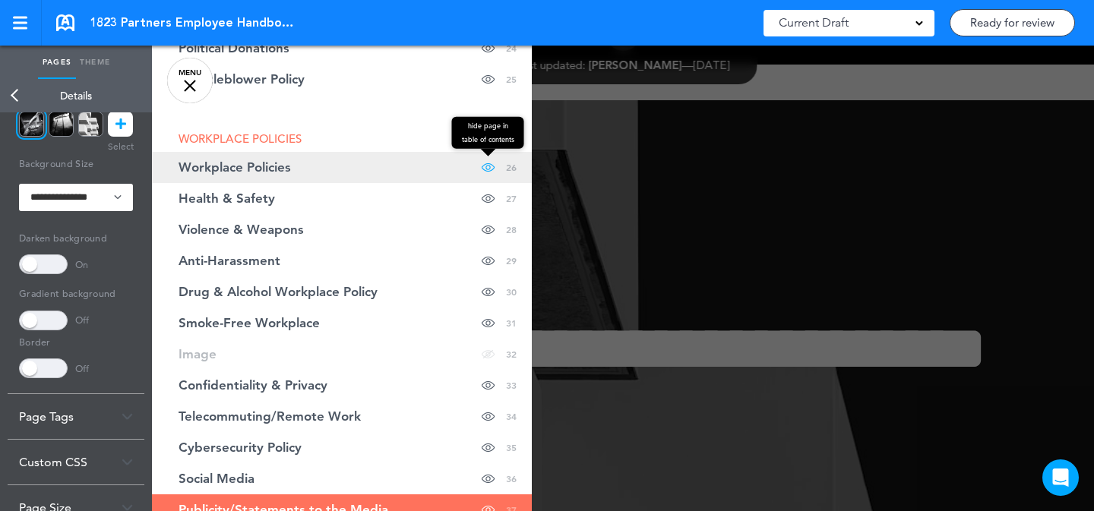
click at [481, 148] on span "hide page in table of contents" at bounding box center [488, 132] width 72 height 32
click at [423, 170] on link "Workplace Policies hide page in table of contents 26" at bounding box center [342, 167] width 380 height 31
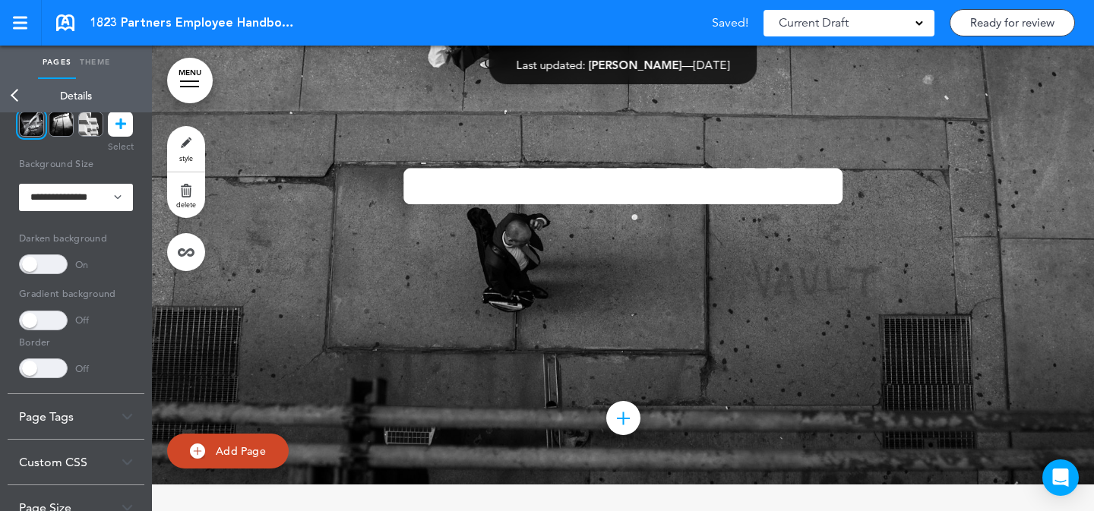
scroll to position [19882, 0]
click at [195, 85] on link "MENU" at bounding box center [190, 81] width 46 height 46
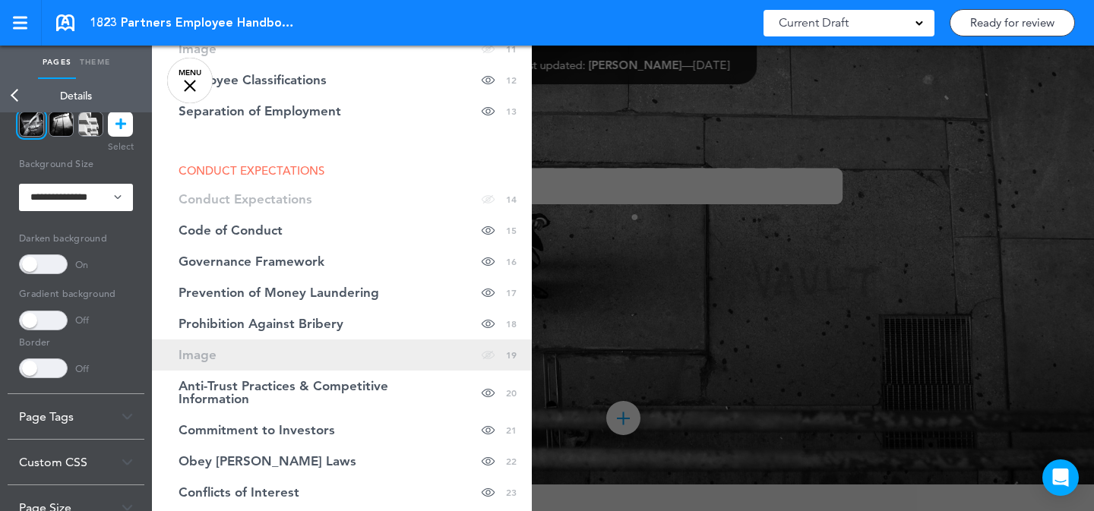
scroll to position [496, 0]
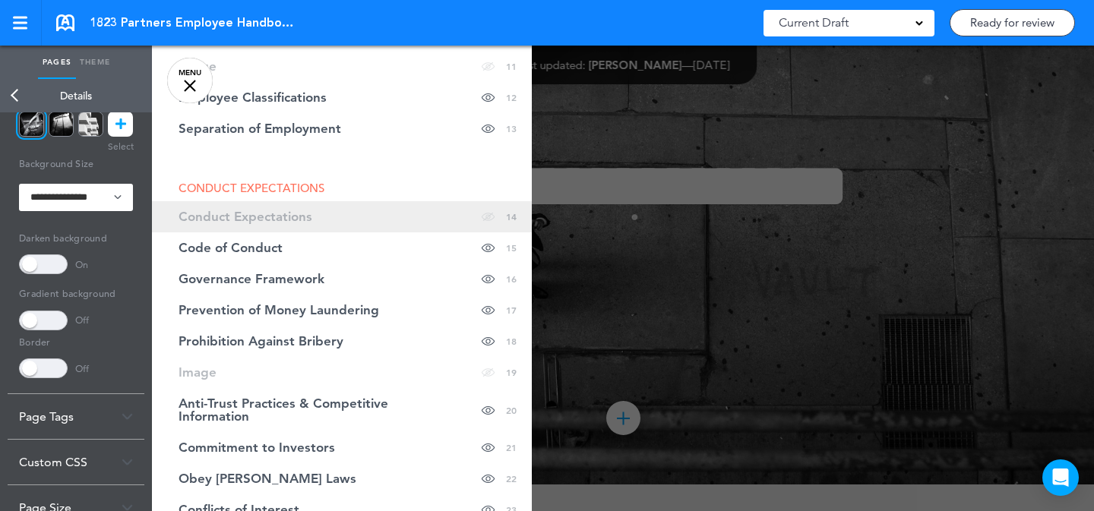
click at [413, 213] on link "Conduct Expectations hide page in table of contents 14" at bounding box center [342, 216] width 380 height 31
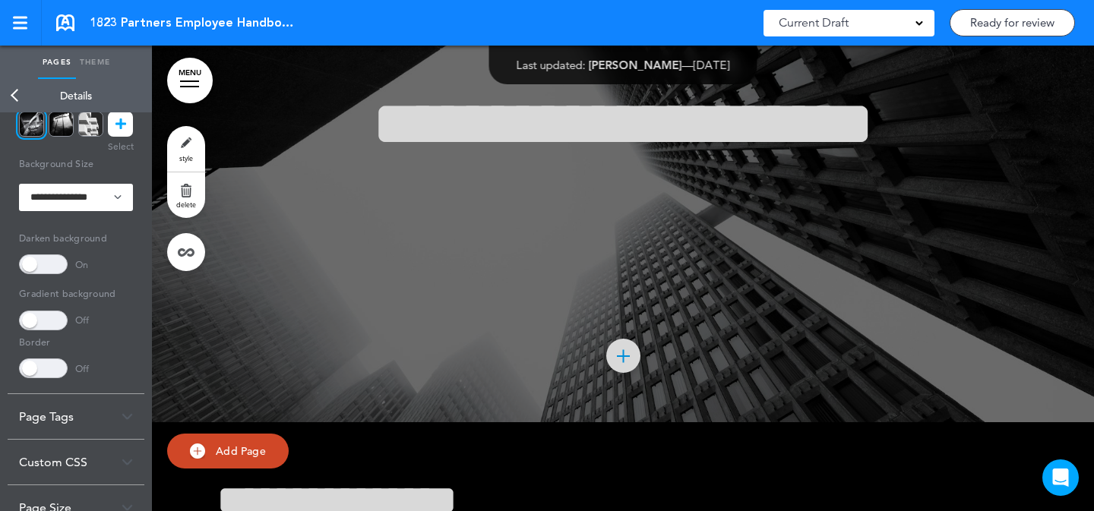
scroll to position [9642, 0]
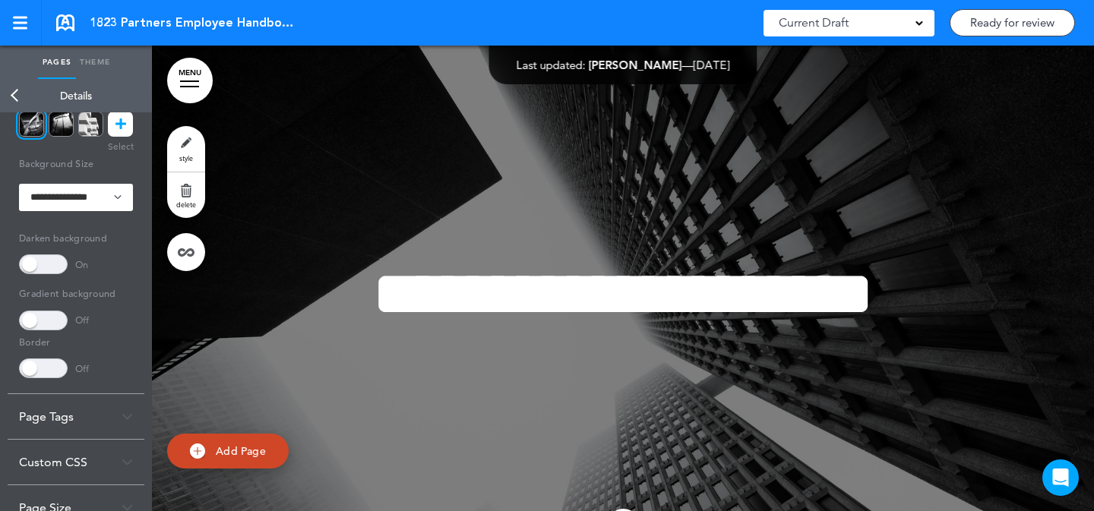
click at [192, 88] on link "MENU" at bounding box center [190, 81] width 46 height 46
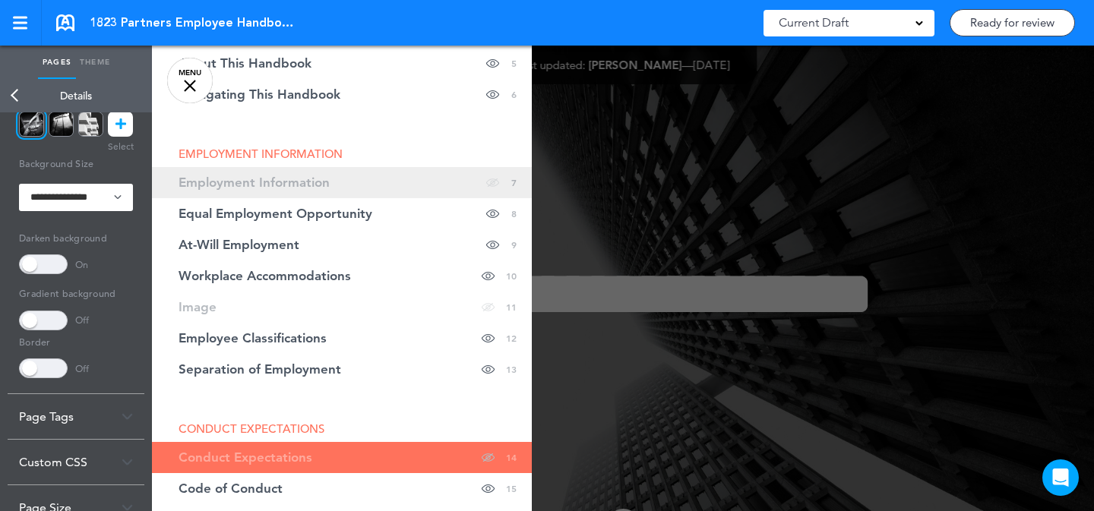
scroll to position [255, 0]
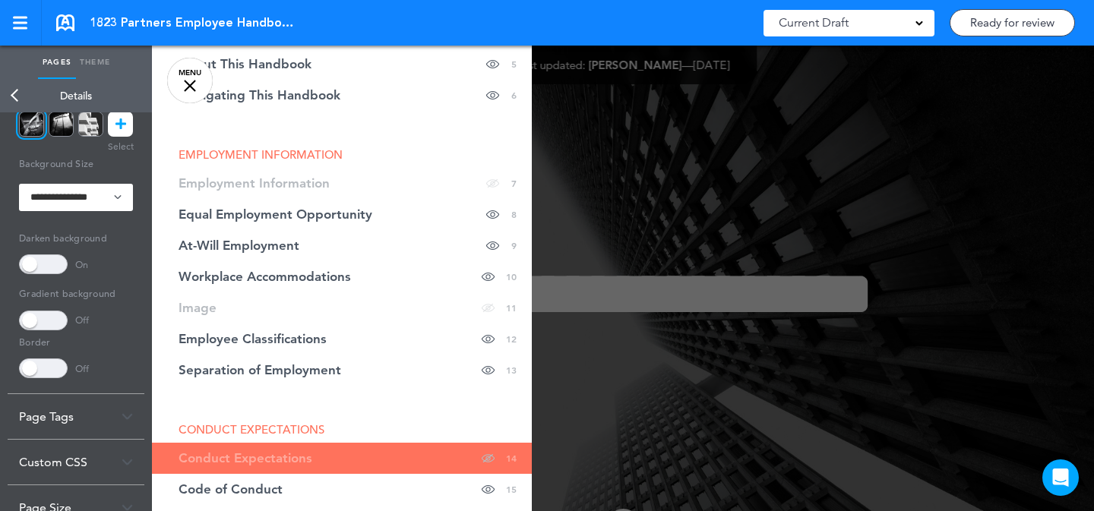
click at [411, 173] on link "Employment Information hide page in table of contents 7" at bounding box center [342, 183] width 380 height 31
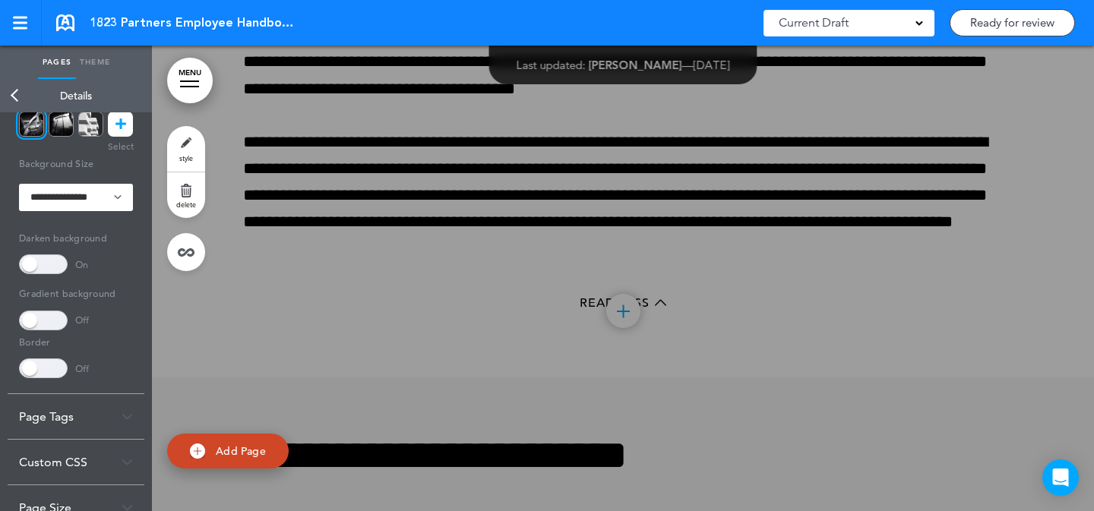
scroll to position [4590, 0]
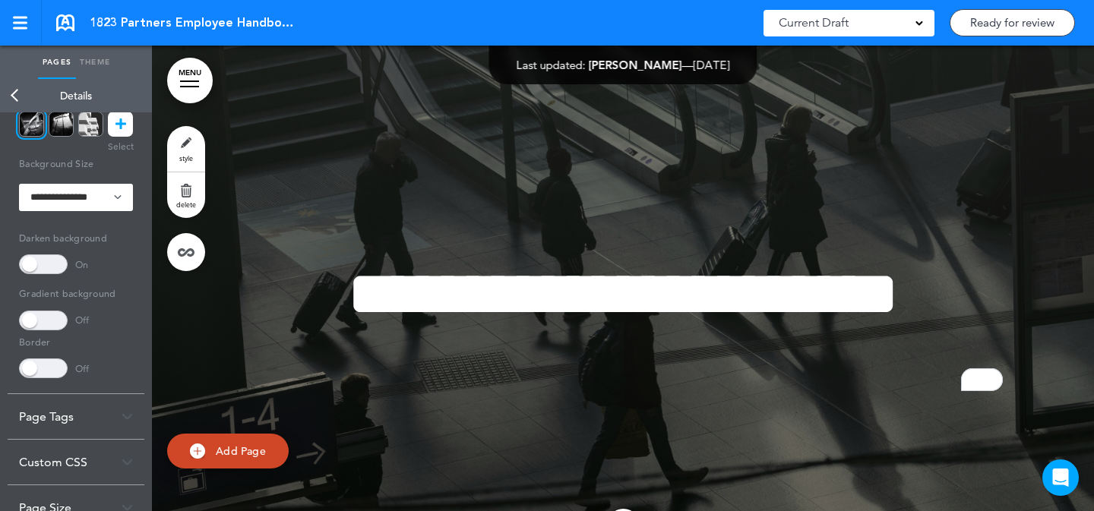
click at [202, 86] on link "MENU" at bounding box center [190, 81] width 46 height 46
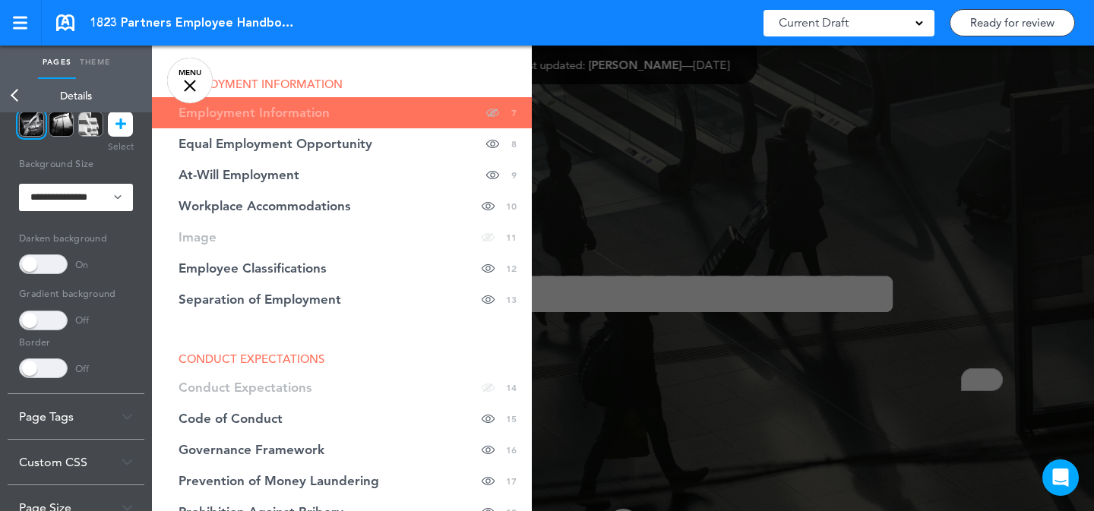
scroll to position [460, 0]
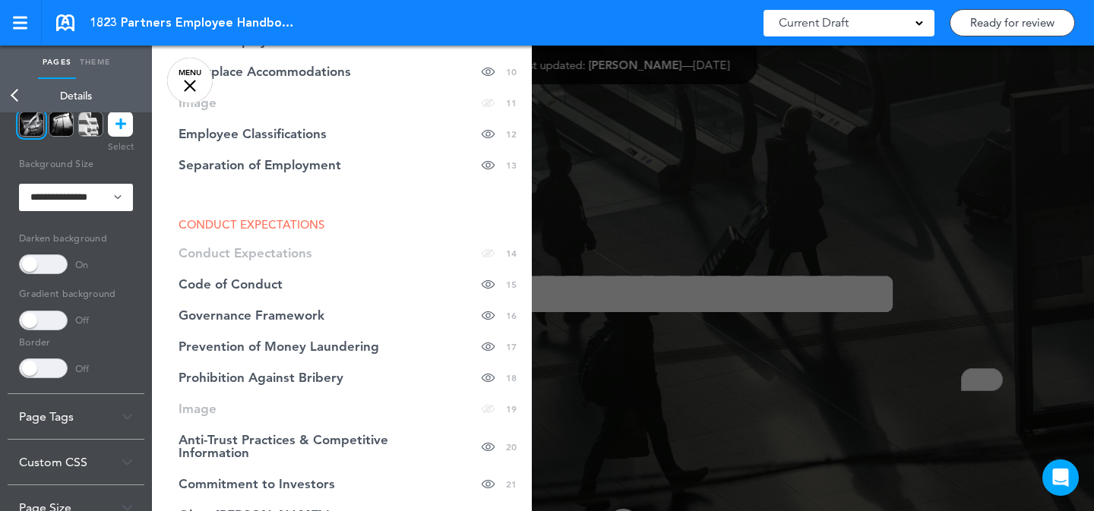
click at [788, 216] on div at bounding box center [699, 255] width 1094 height 511
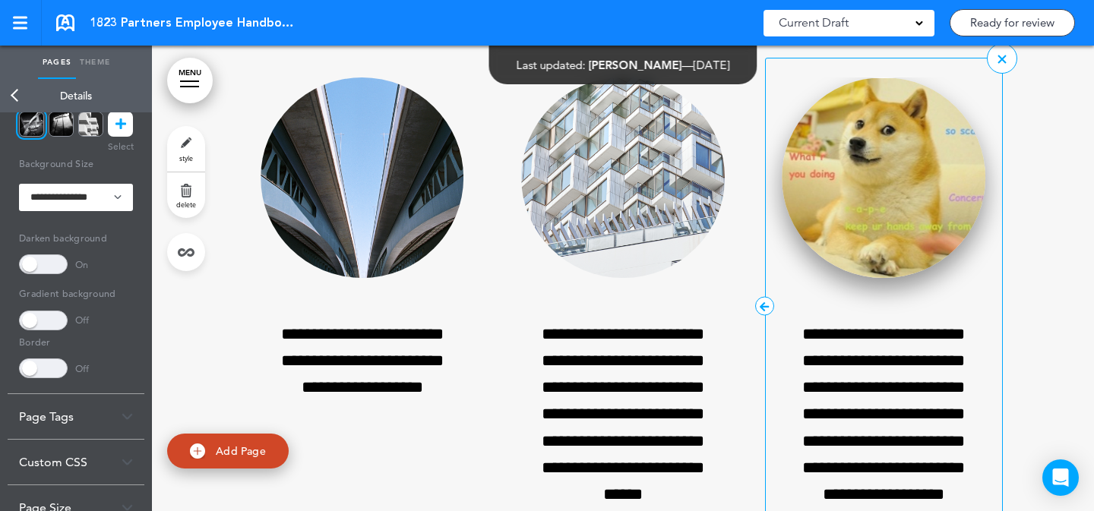
scroll to position [26403, 0]
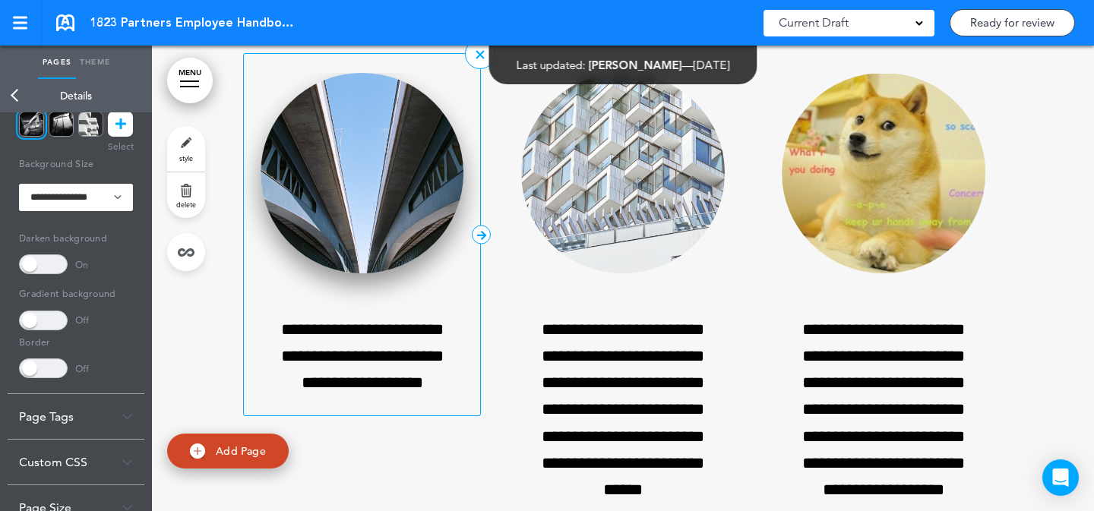
click at [405, 274] on img at bounding box center [363, 173] width 204 height 201
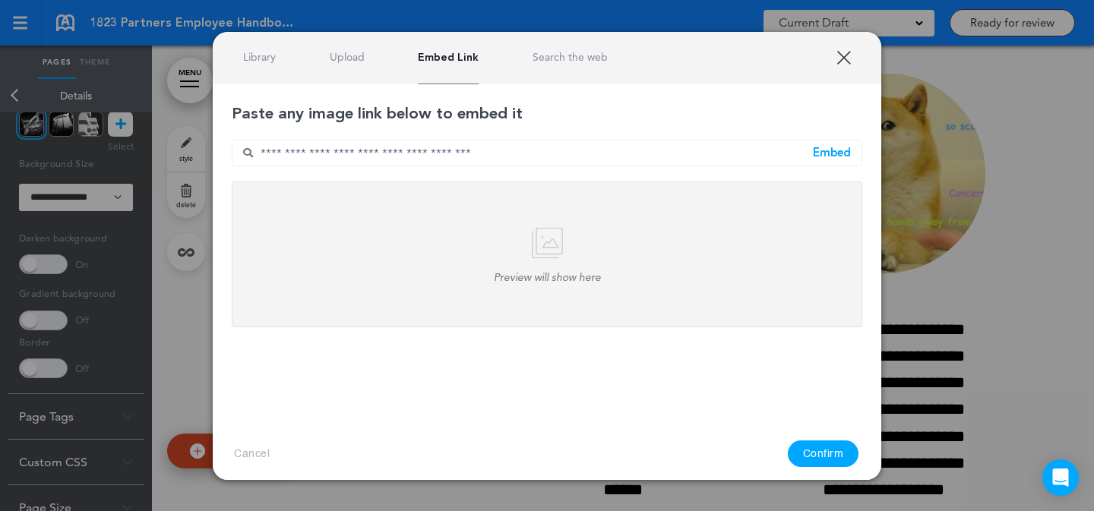
click at [250, 65] on div "Library Upload Embed Link Search the web" at bounding box center [547, 58] width 669 height 52
click at [252, 59] on link "Library" at bounding box center [259, 57] width 33 height 14
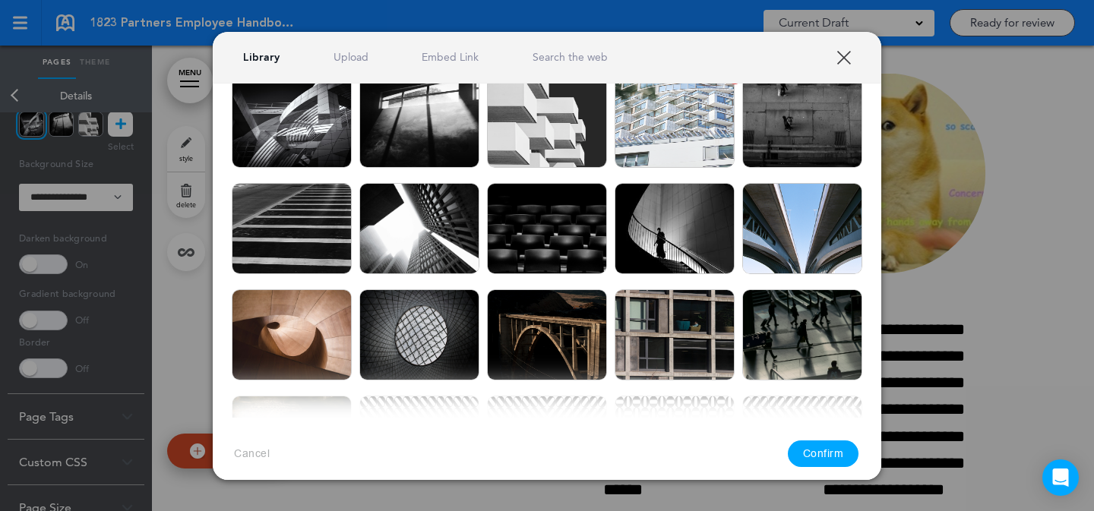
scroll to position [86, 0]
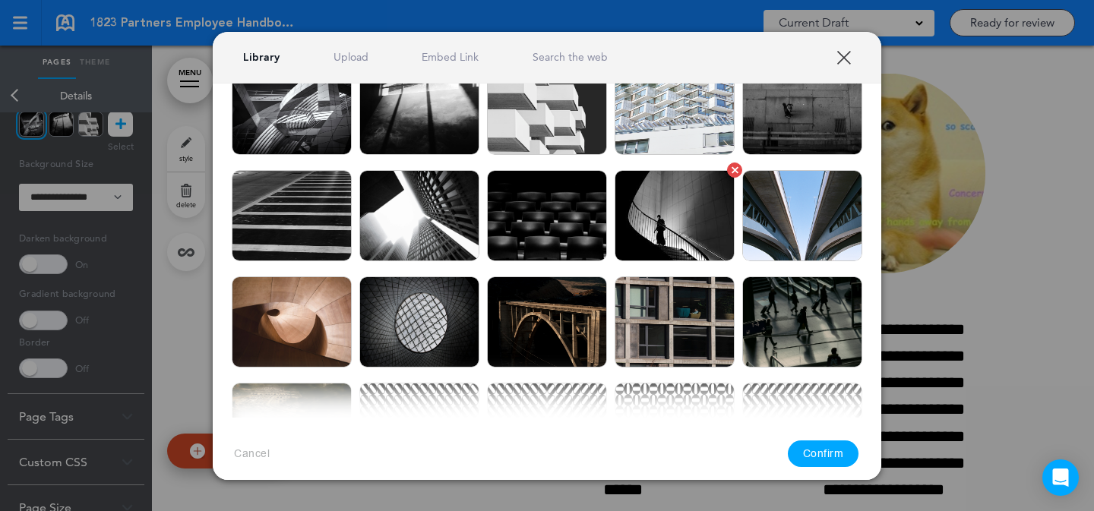
click at [679, 205] on img at bounding box center [675, 215] width 120 height 91
click at [796, 451] on button "Confirm" at bounding box center [823, 454] width 71 height 27
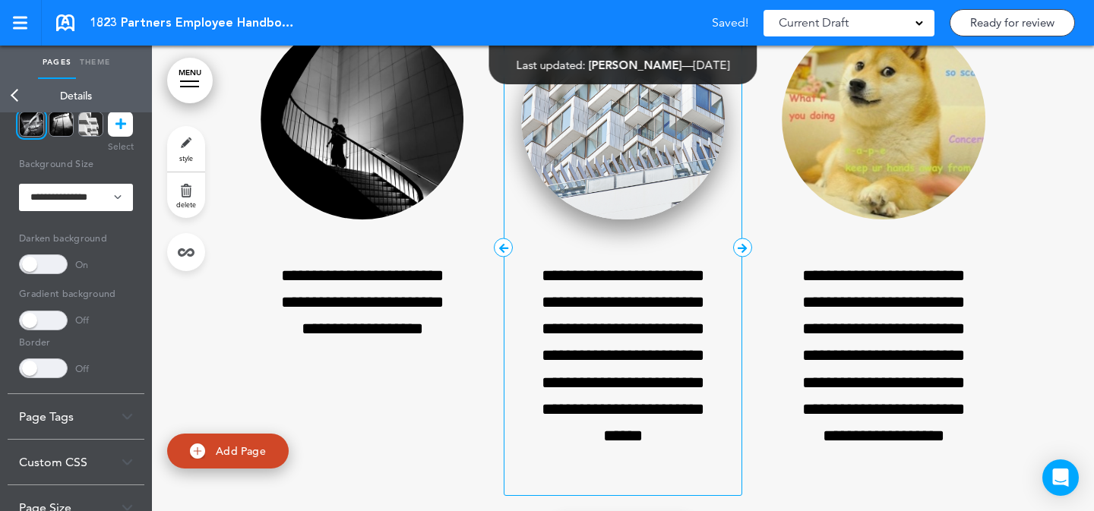
scroll to position [26495, 0]
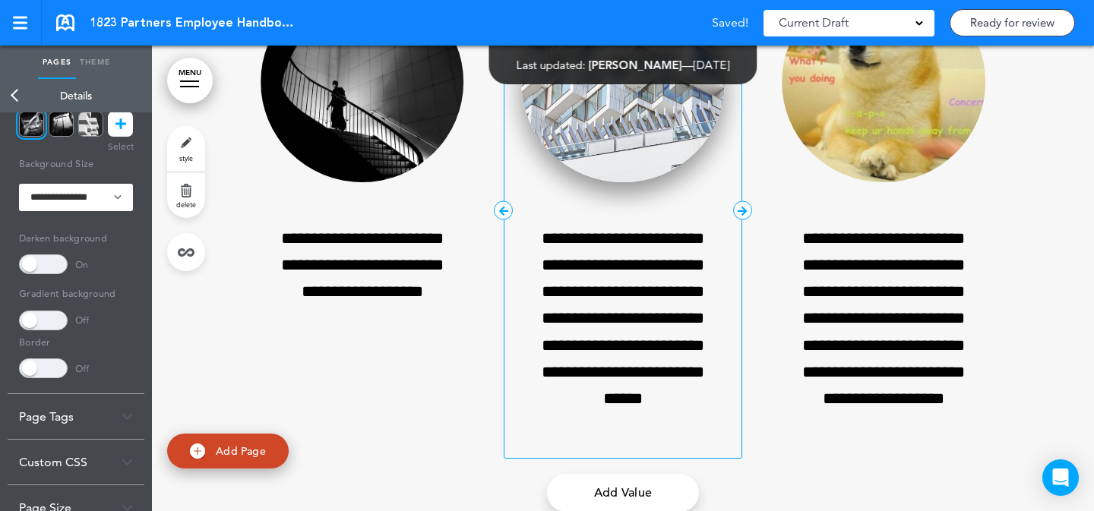
click at [660, 183] on img at bounding box center [623, 82] width 204 height 201
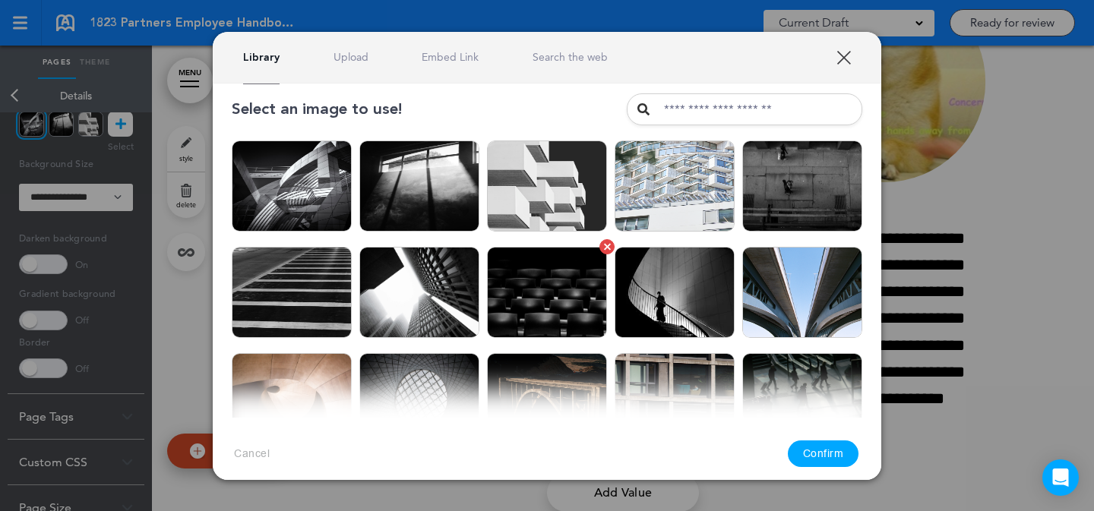
scroll to position [9, 0]
click at [306, 198] on img at bounding box center [292, 186] width 120 height 91
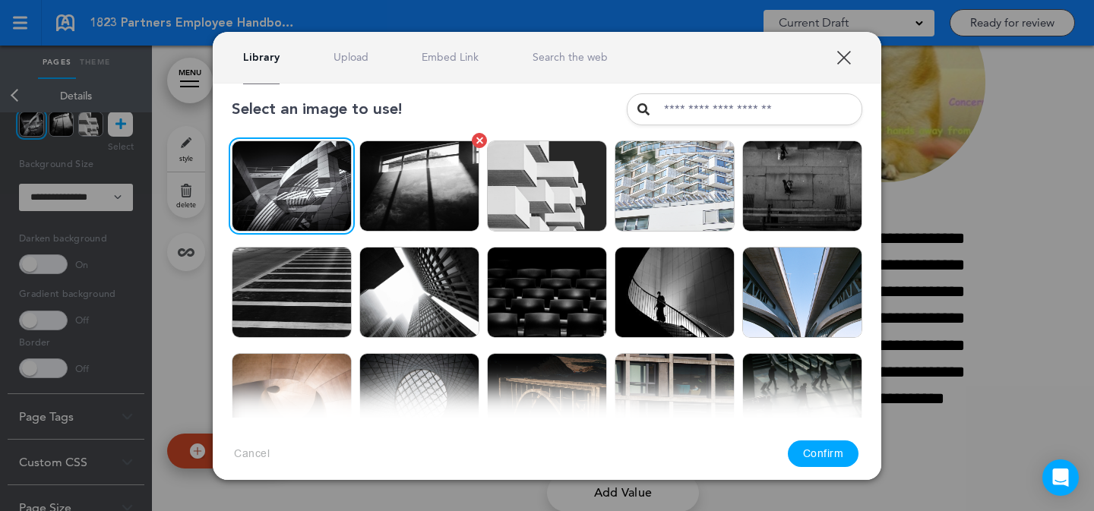
click at [403, 199] on img at bounding box center [419, 186] width 120 height 91
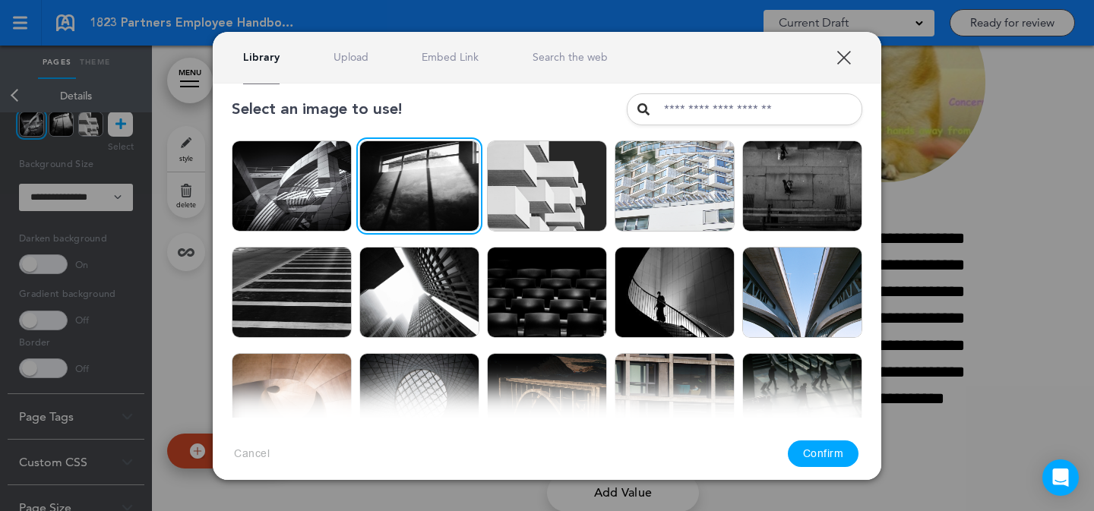
click at [829, 454] on button "Confirm" at bounding box center [823, 454] width 71 height 27
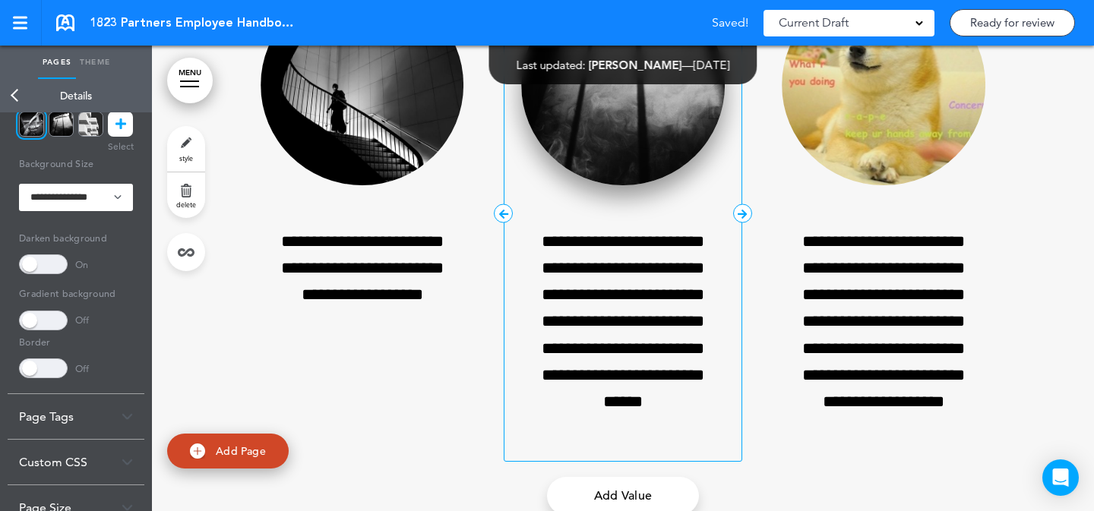
scroll to position [26492, 0]
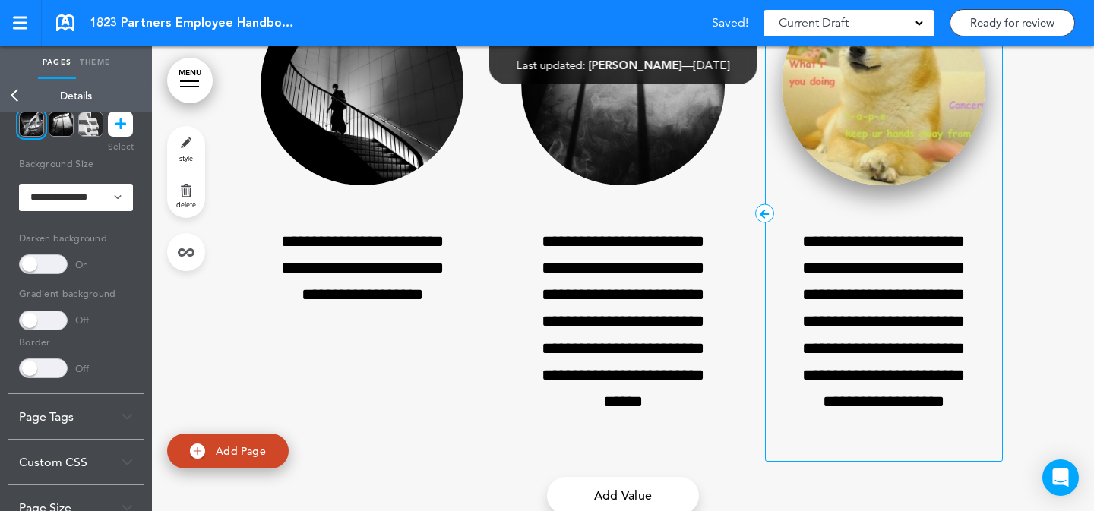
click at [903, 186] on img at bounding box center [884, 85] width 204 height 201
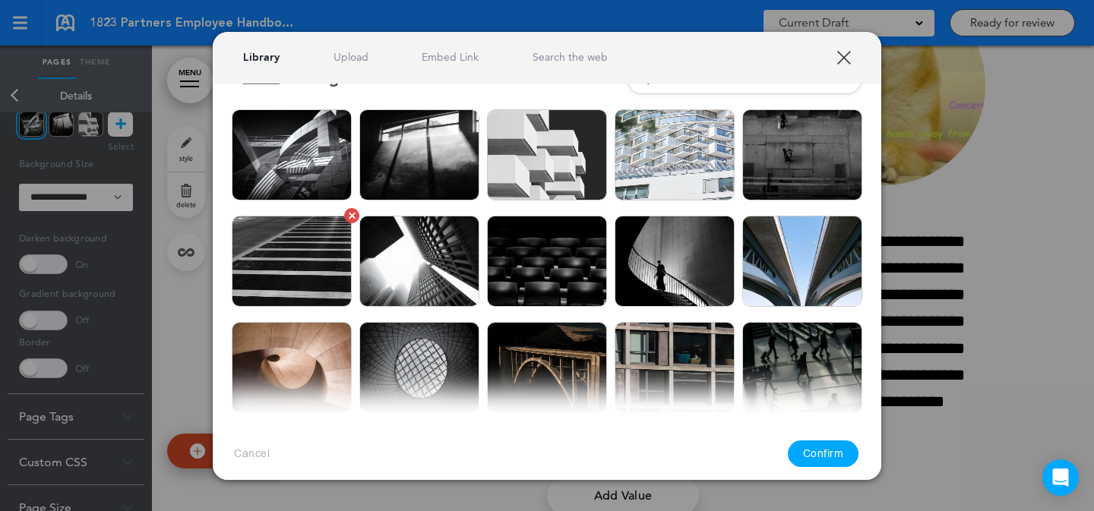
scroll to position [42, 0]
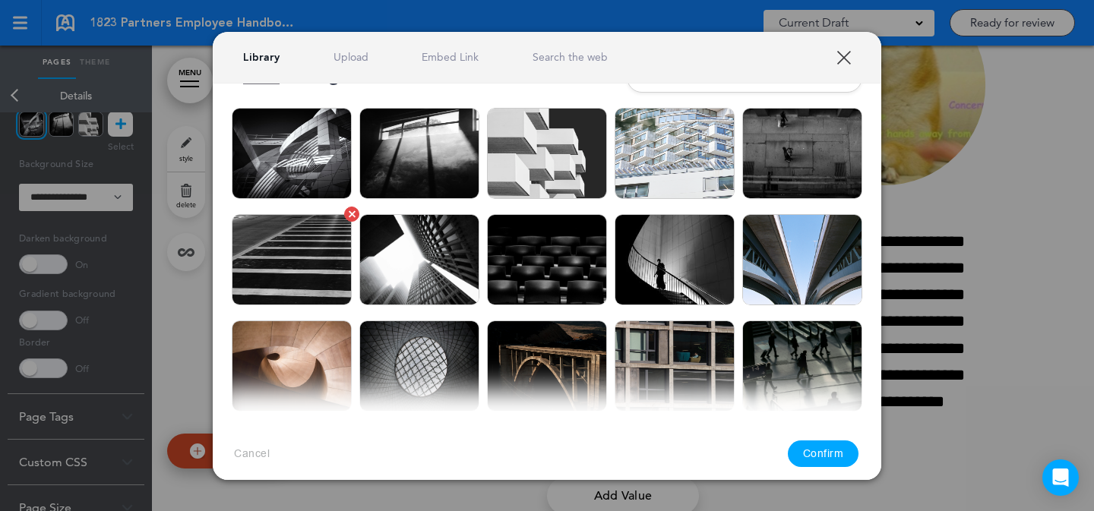
click at [326, 290] on img at bounding box center [292, 259] width 120 height 91
click at [821, 451] on button "Confirm" at bounding box center [823, 454] width 71 height 27
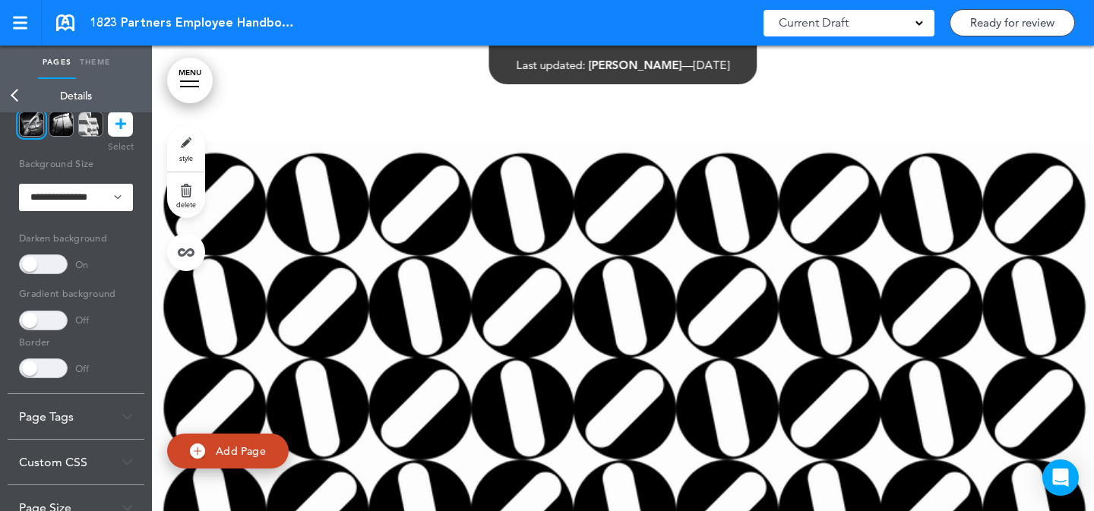
scroll to position [0, 0]
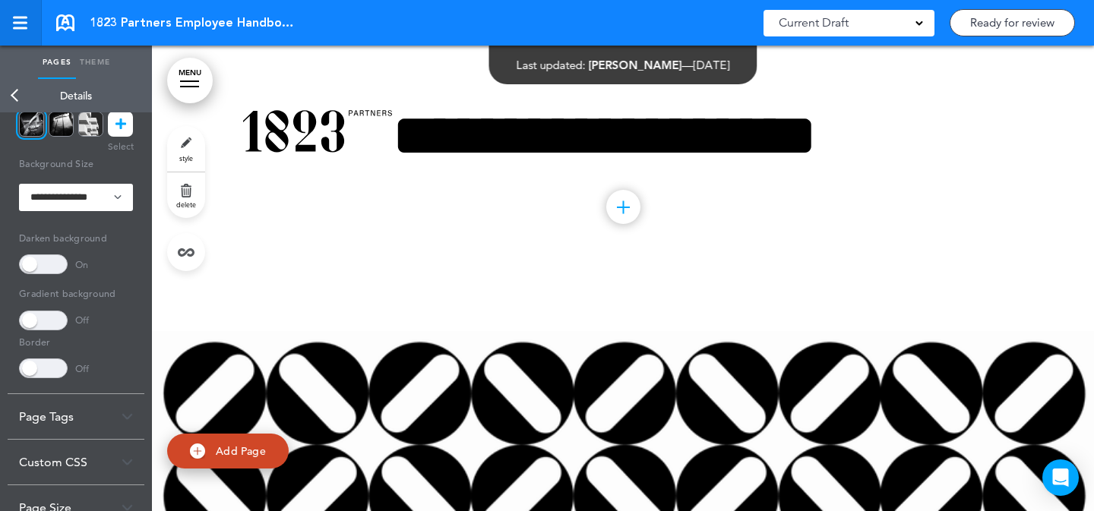
click at [34, 34] on link at bounding box center [21, 23] width 42 height 46
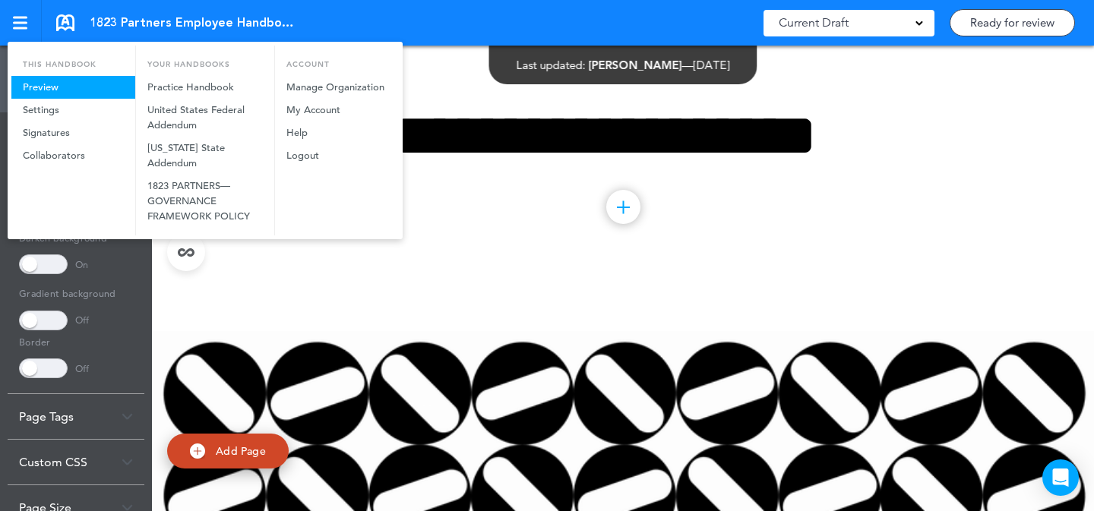
click at [55, 93] on link "Preview" at bounding box center [73, 87] width 124 height 23
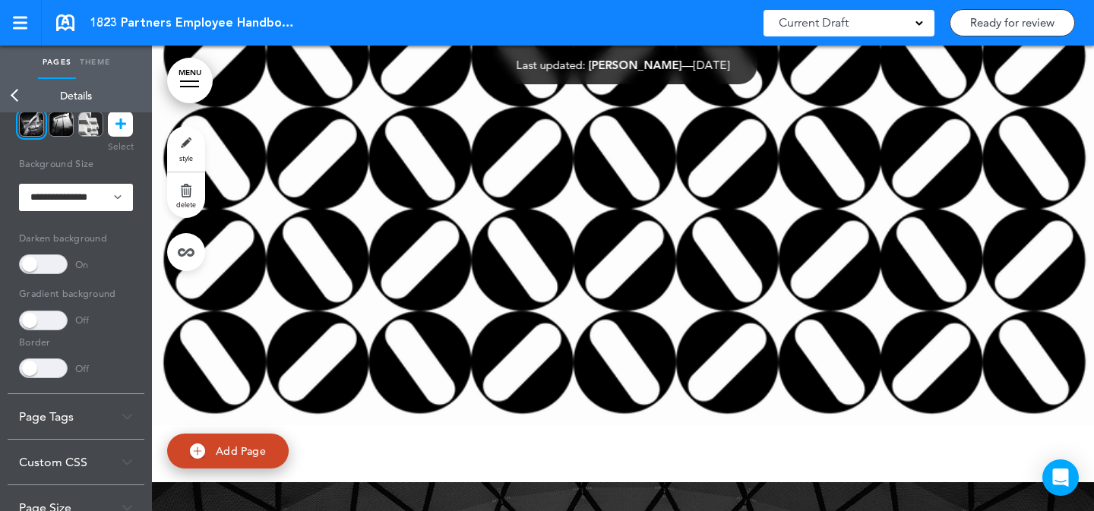
scroll to position [451, 0]
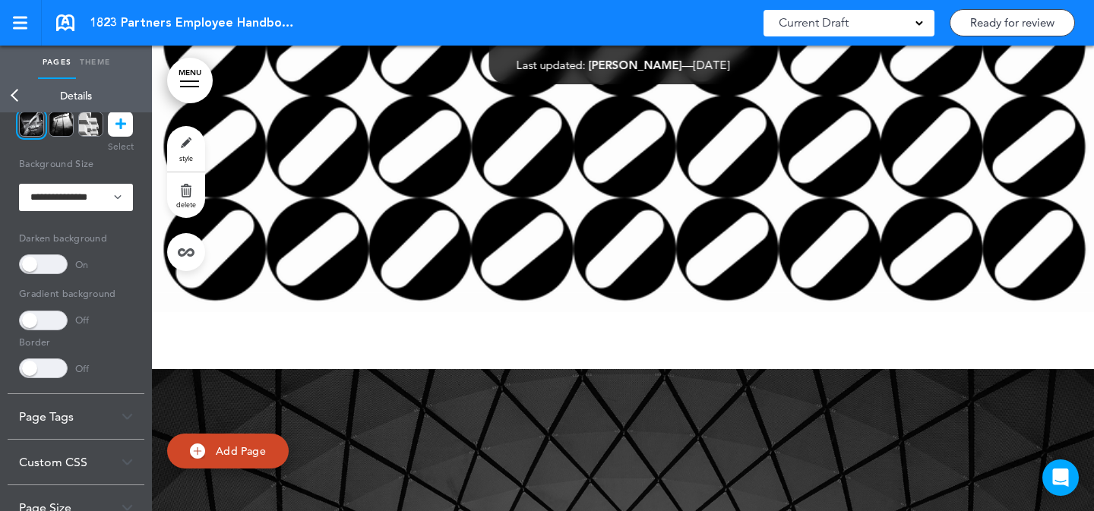
click at [192, 146] on link "style" at bounding box center [186, 149] width 38 height 46
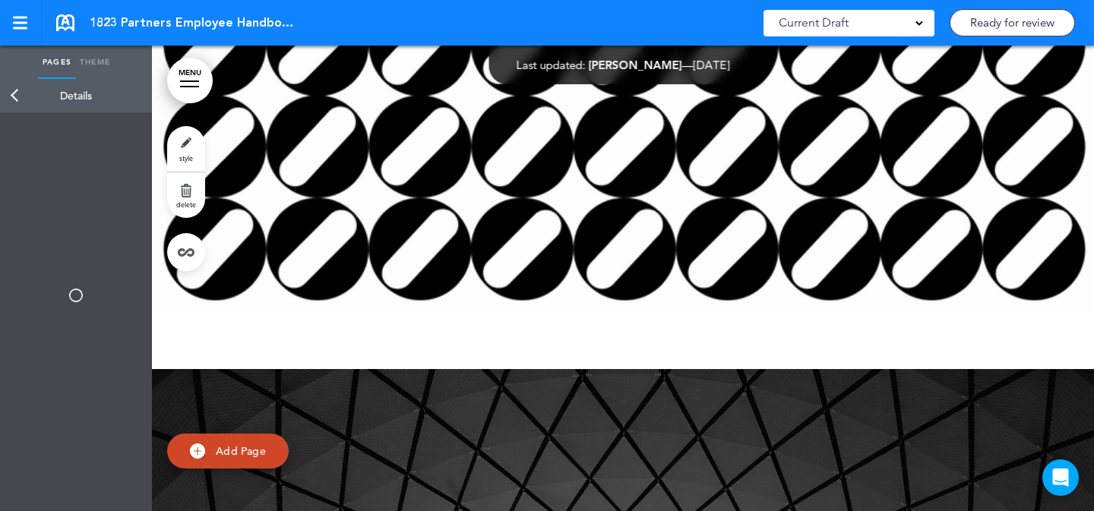
select select "*******"
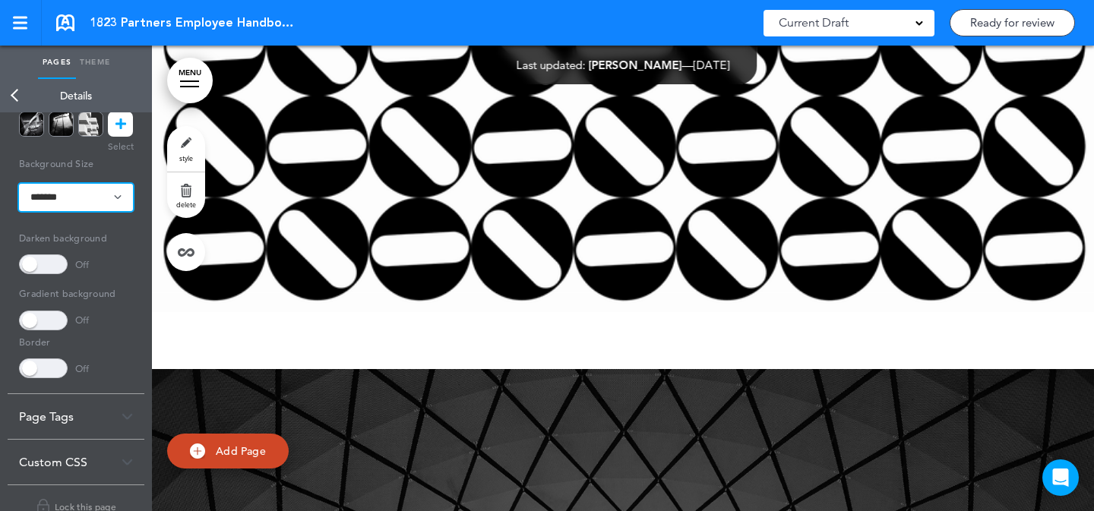
click at [86, 200] on select "**********" at bounding box center [76, 197] width 114 height 27
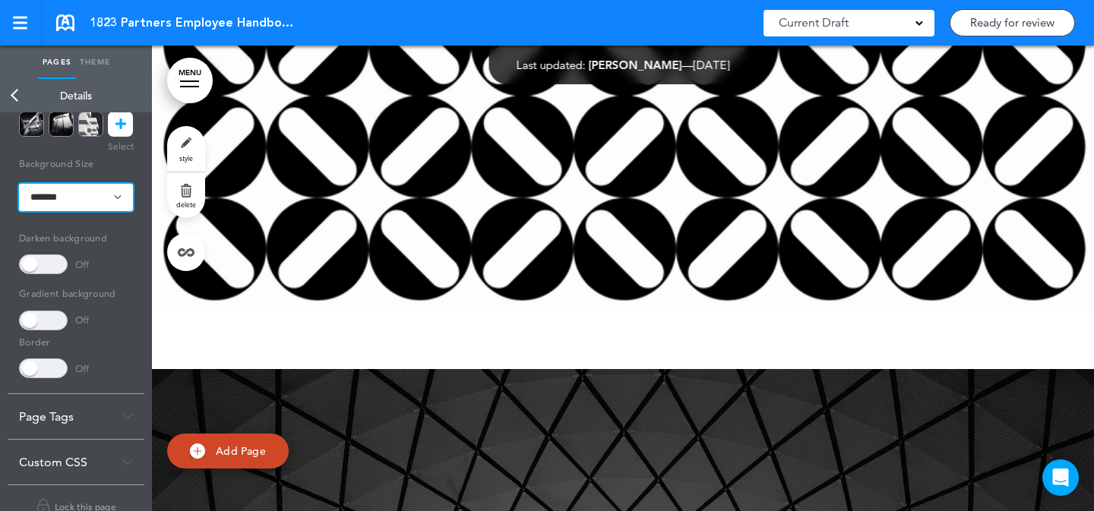
click at [91, 192] on select "**********" at bounding box center [76, 197] width 114 height 27
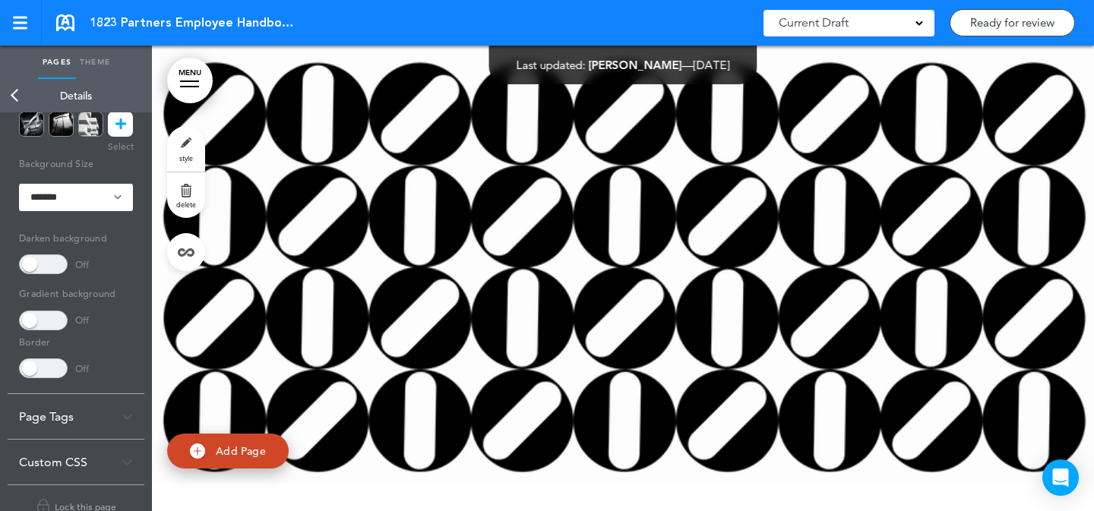
click at [469, 181] on div at bounding box center [623, 267] width 942 height 547
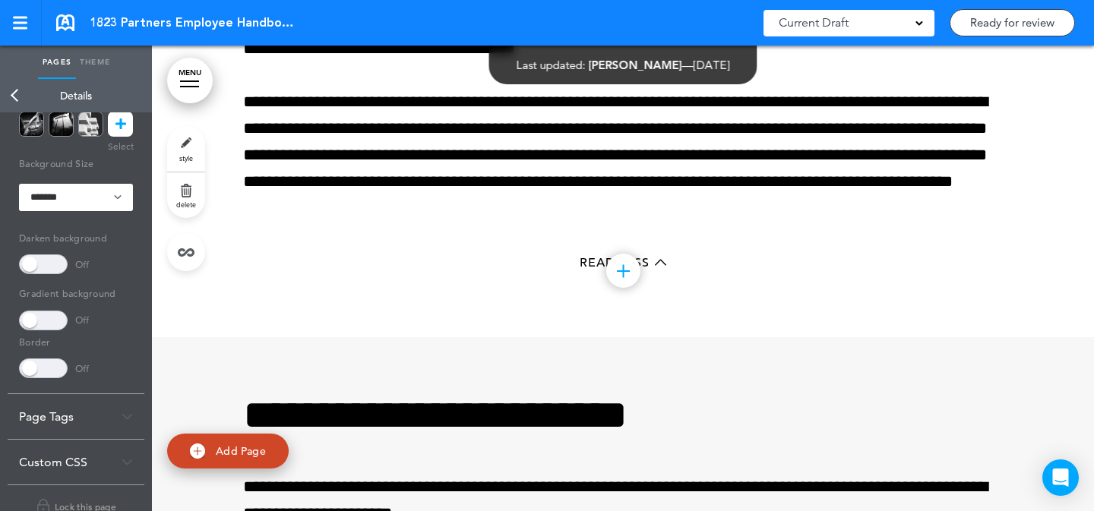
scroll to position [8428, 0]
click at [177, 149] on link "style" at bounding box center [186, 149] width 38 height 46
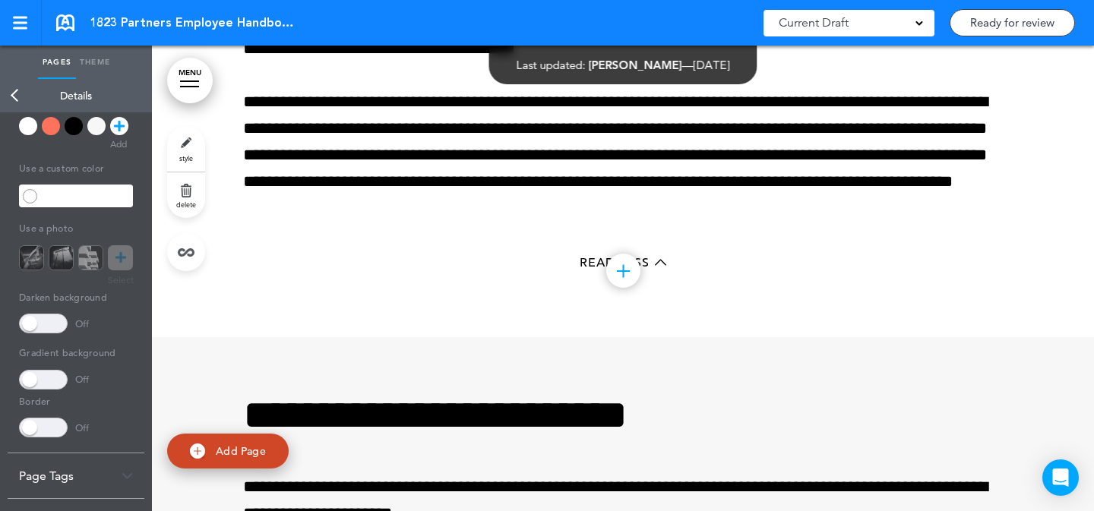
scroll to position [79, 0]
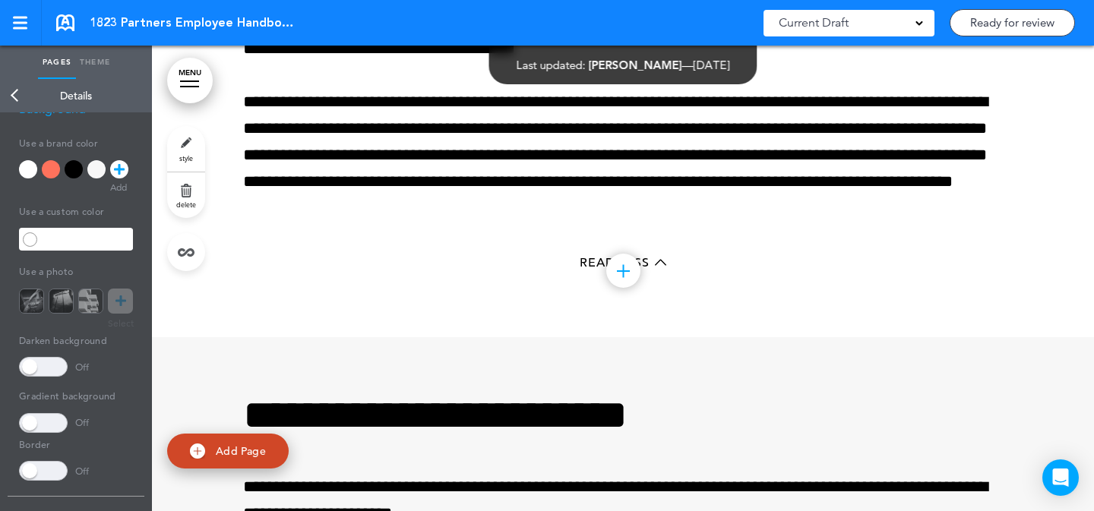
click at [97, 171] on div at bounding box center [96, 169] width 18 height 18
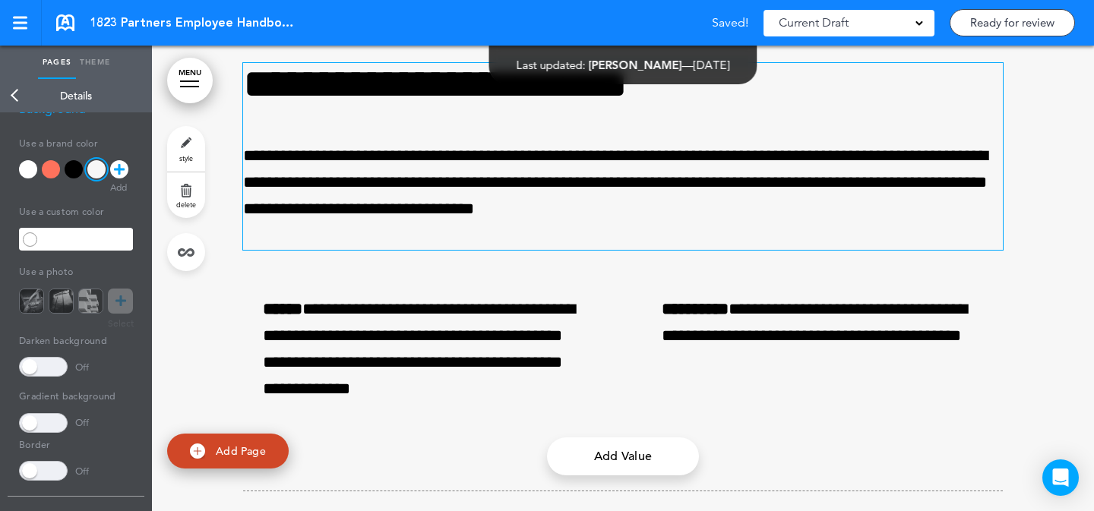
scroll to position [7929, 0]
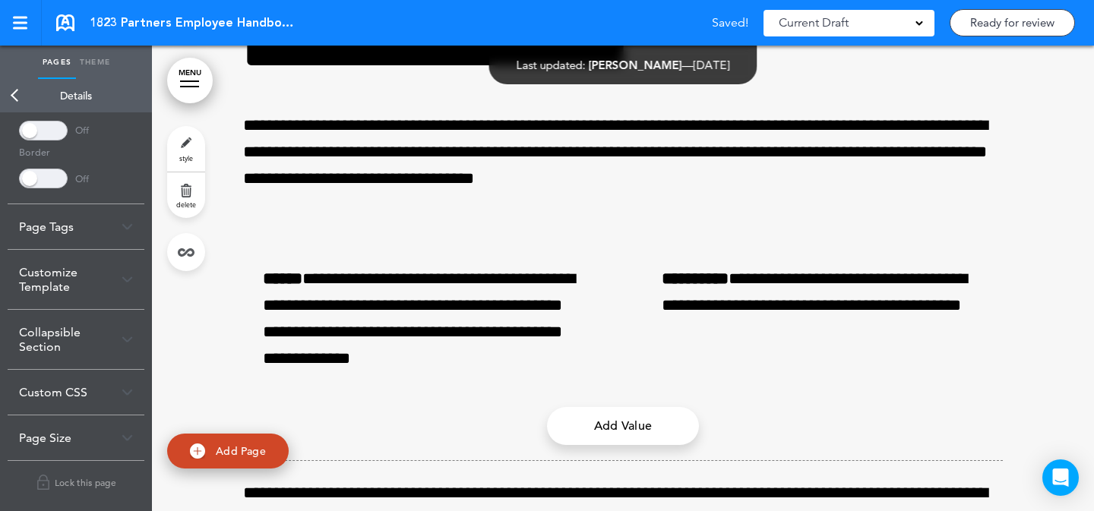
click at [80, 344] on div "Collapsible Section" at bounding box center [76, 339] width 137 height 59
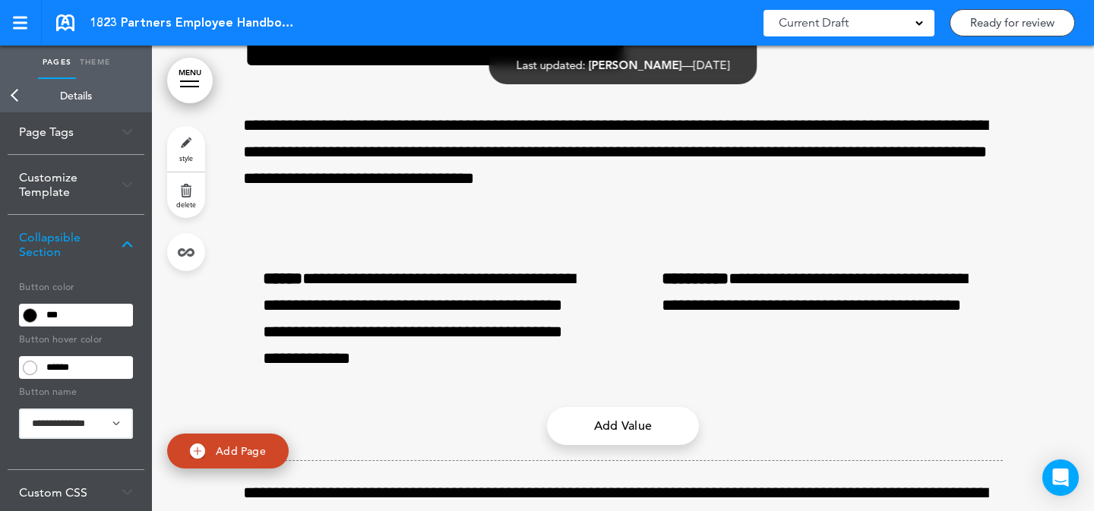
click at [97, 198] on div "Customize Template" at bounding box center [76, 184] width 137 height 59
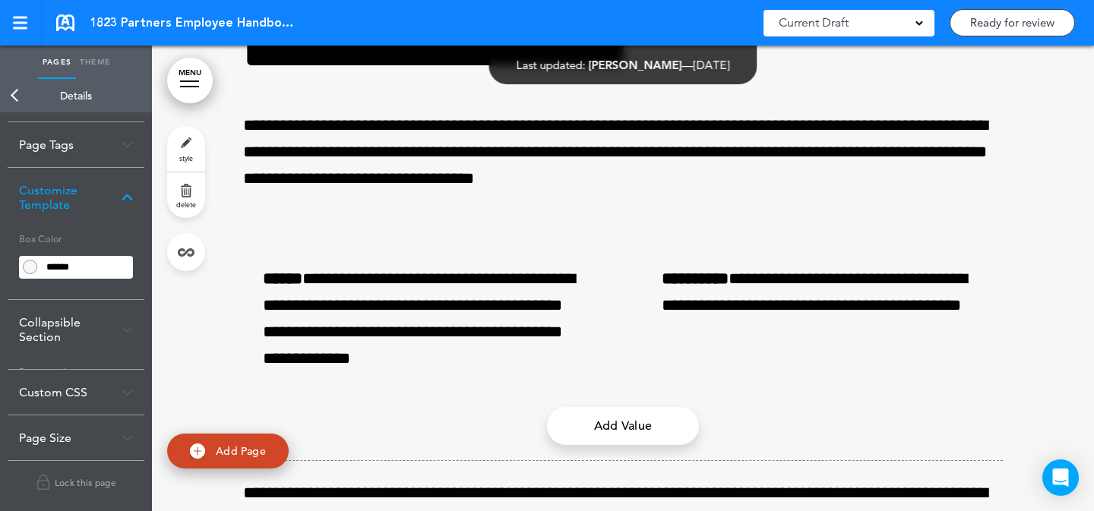
scroll to position [82, 0]
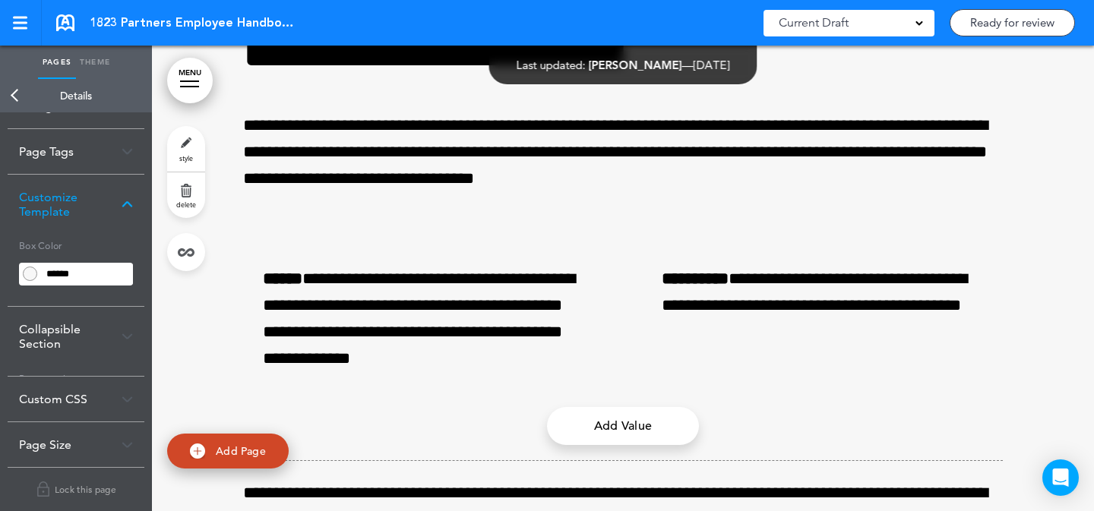
click at [96, 261] on div "Box Color ******" at bounding box center [76, 264] width 114 height 61
click at [99, 274] on input "******" at bounding box center [87, 274] width 92 height 21
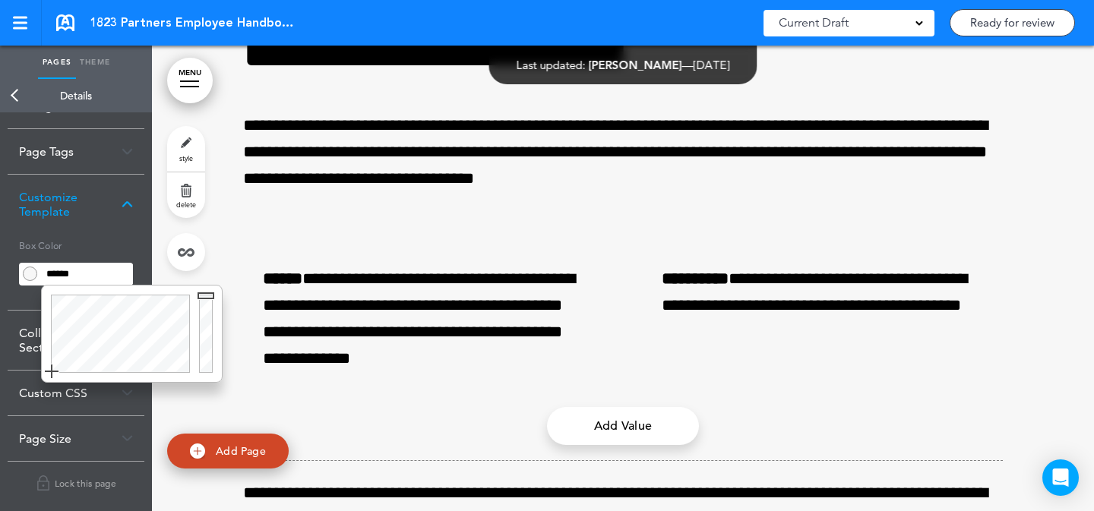
click at [204, 263] on body "Make this page common so it is available in other handbooks. This handbook Prev…" at bounding box center [547, 255] width 1094 height 511
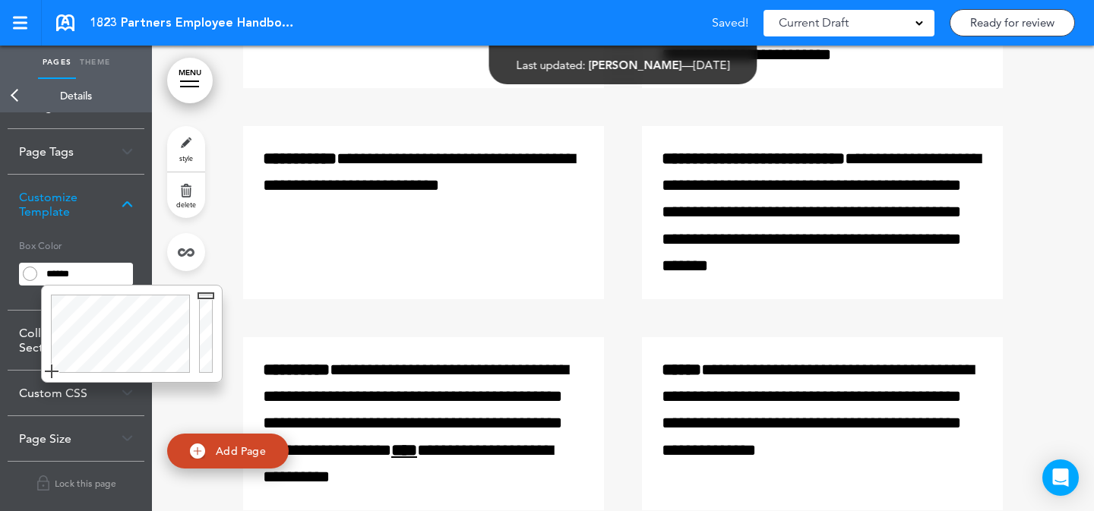
scroll to position [9412, 0]
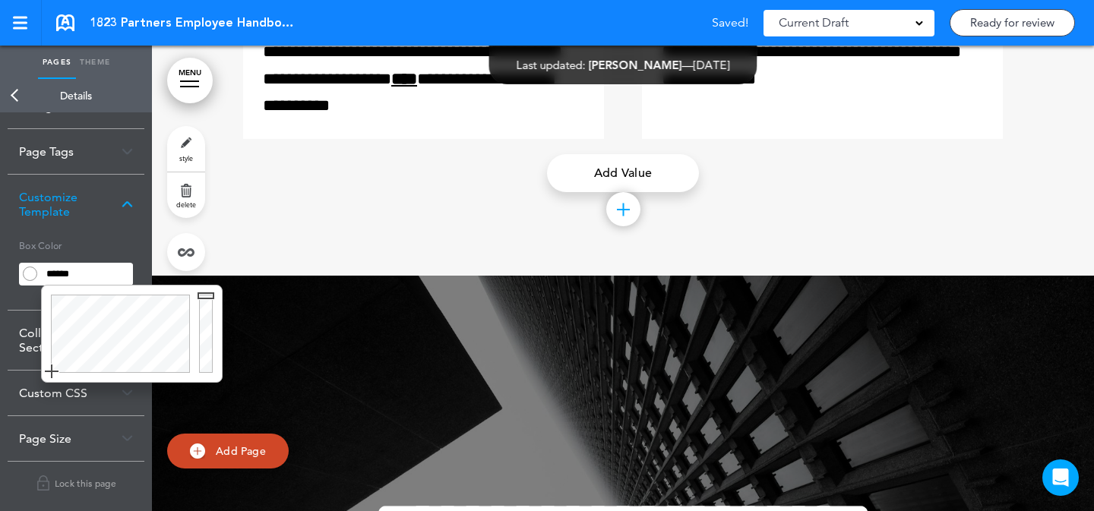
click at [174, 137] on link "style" at bounding box center [186, 149] width 38 height 46
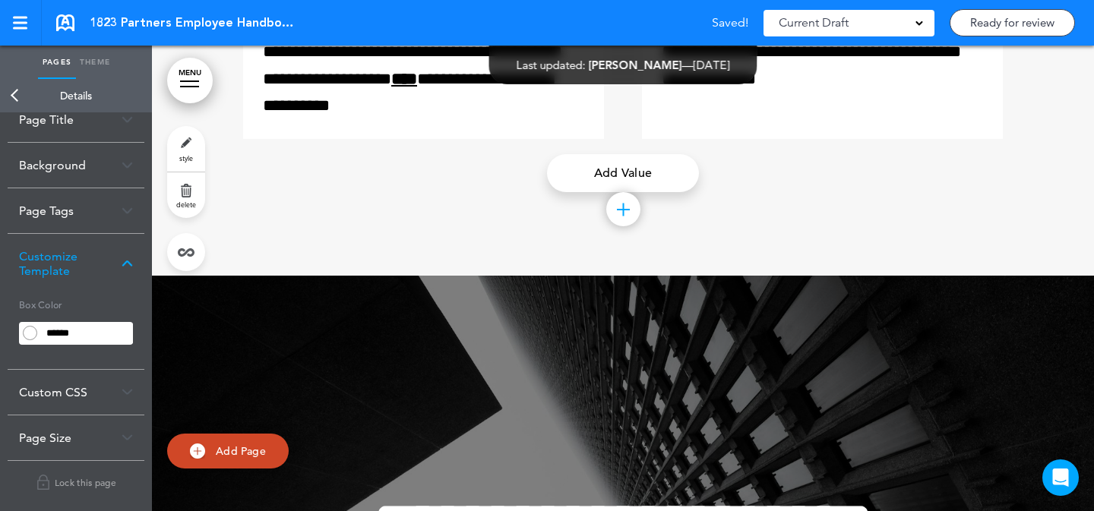
scroll to position [22, 0]
click at [112, 167] on div "Background" at bounding box center [76, 166] width 137 height 45
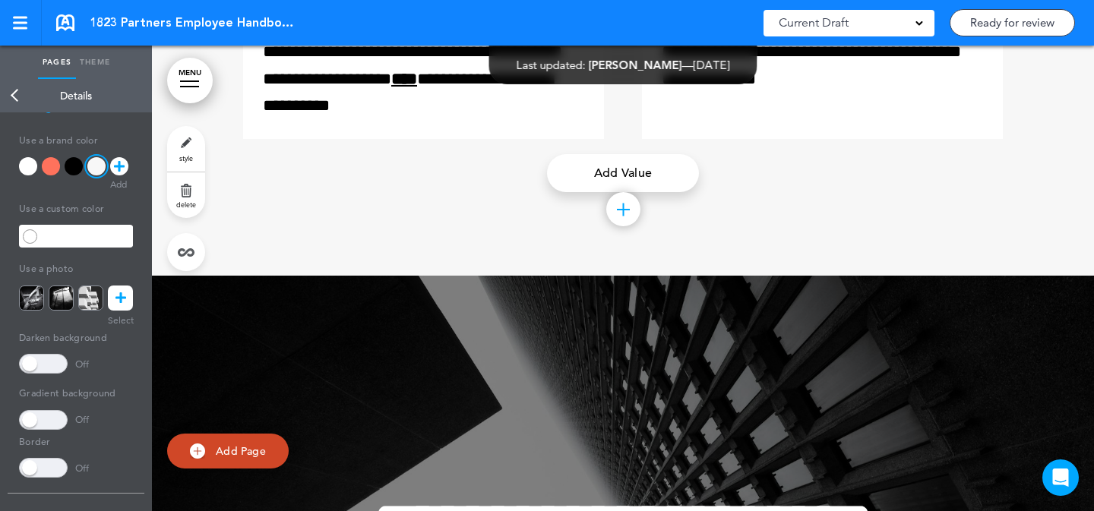
click at [130, 299] on link at bounding box center [120, 298] width 25 height 25
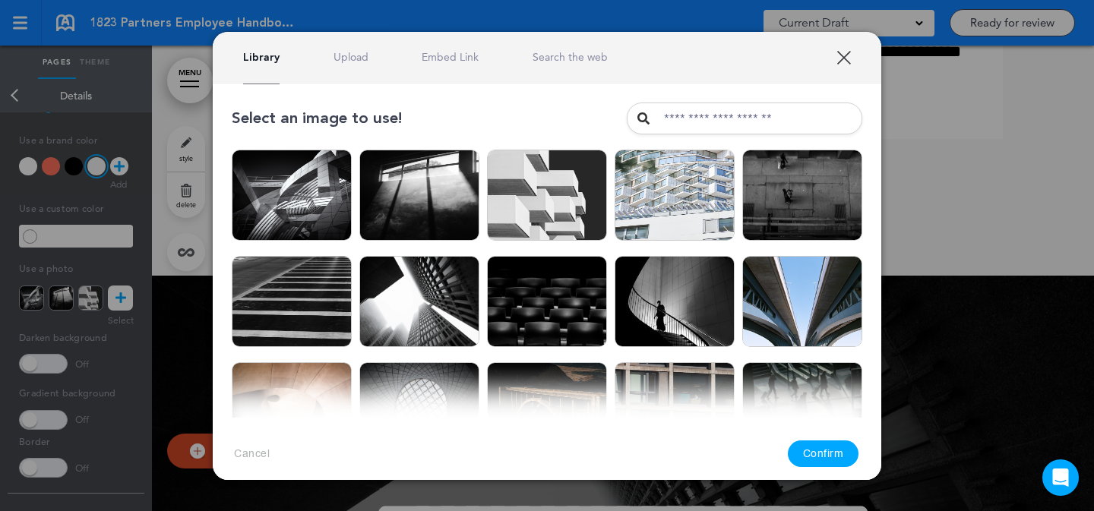
scroll to position [0, 0]
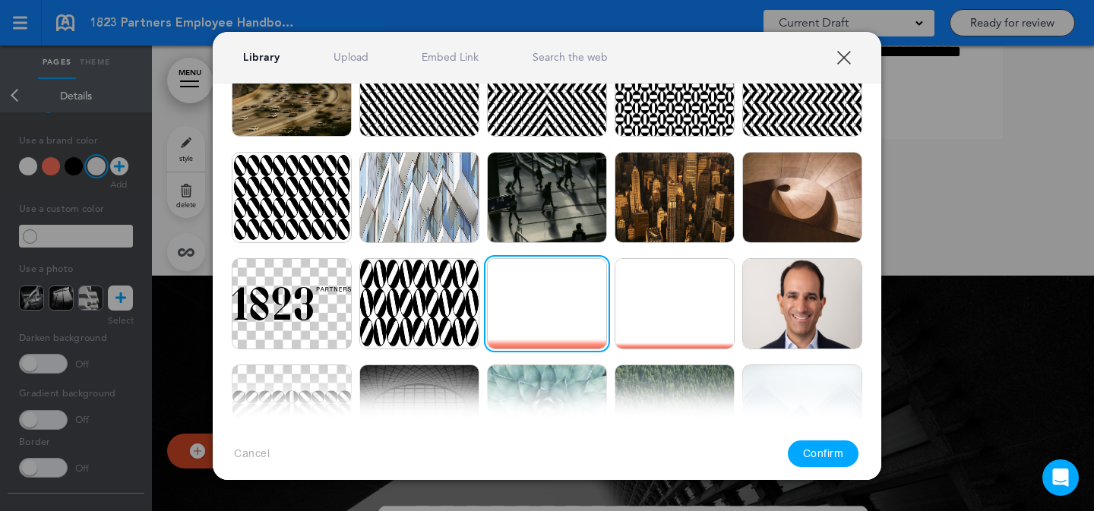
click at [818, 451] on button "Confirm" at bounding box center [823, 454] width 71 height 27
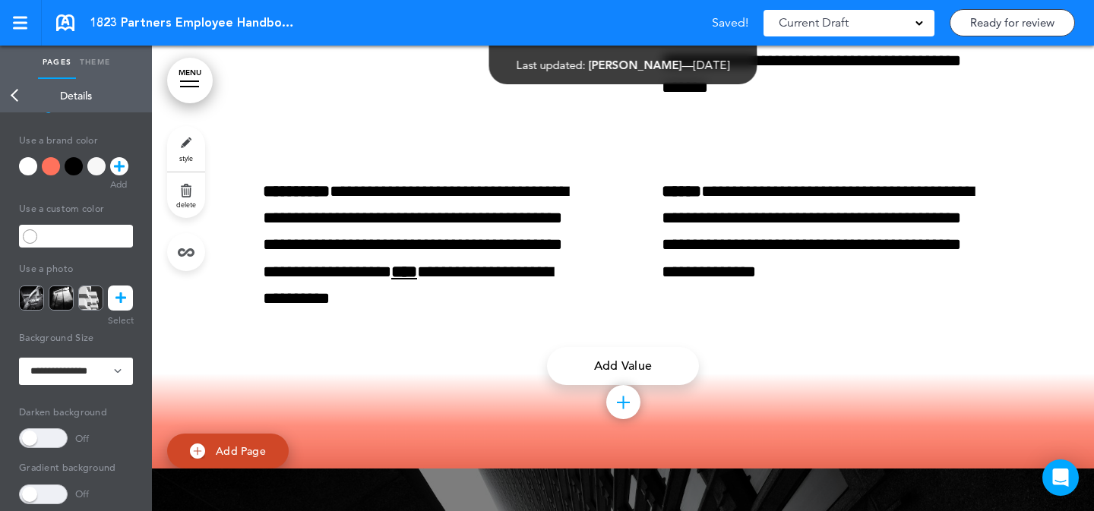
scroll to position [9122, 0]
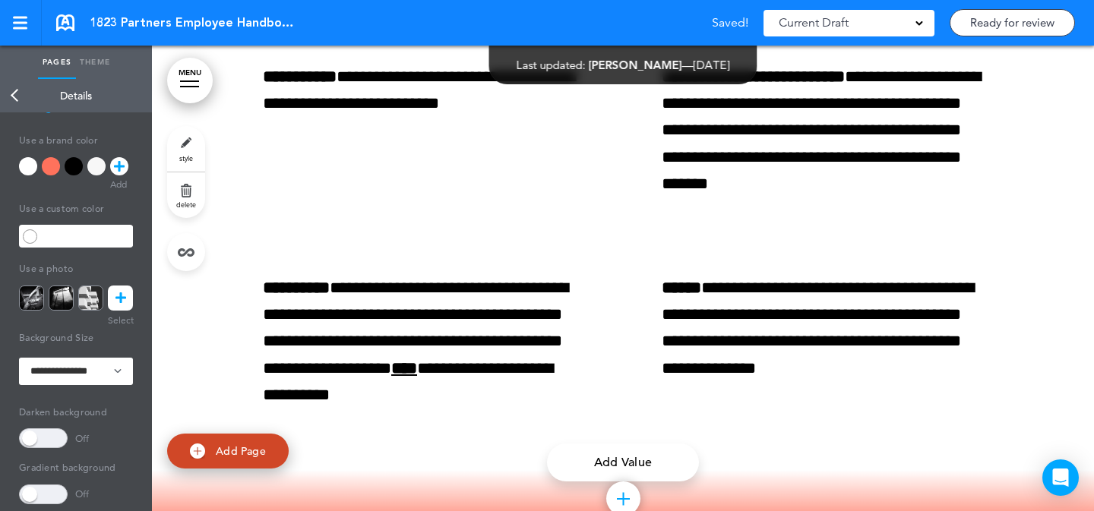
click at [126, 302] on link at bounding box center [120, 298] width 25 height 25
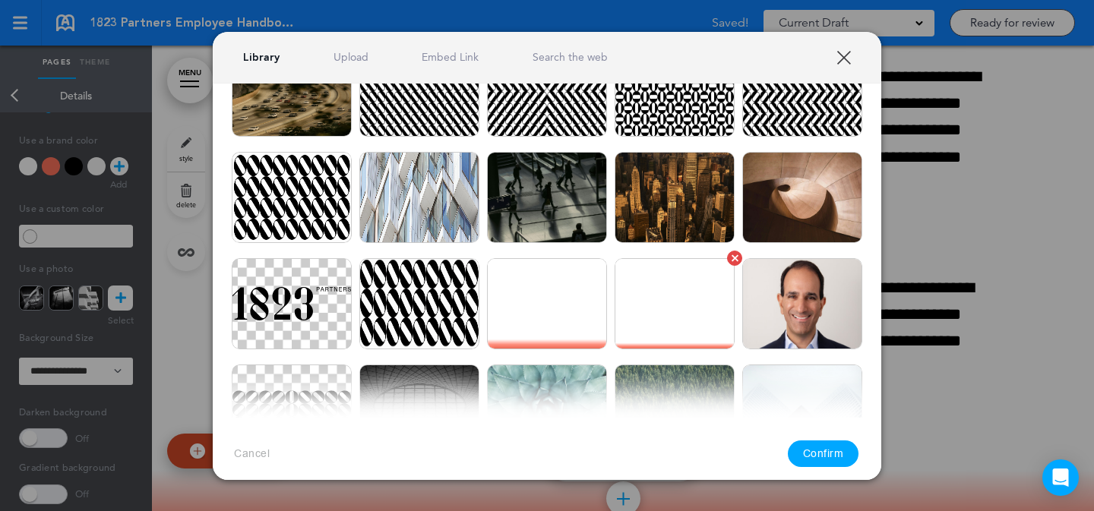
click at [625, 296] on img at bounding box center [675, 303] width 120 height 91
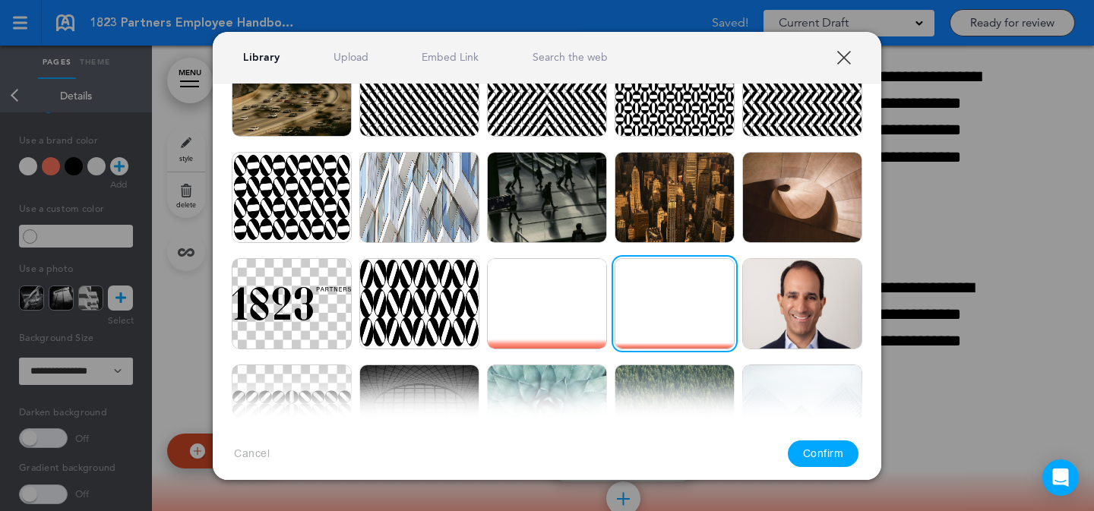
click at [816, 454] on button "Confirm" at bounding box center [823, 454] width 71 height 27
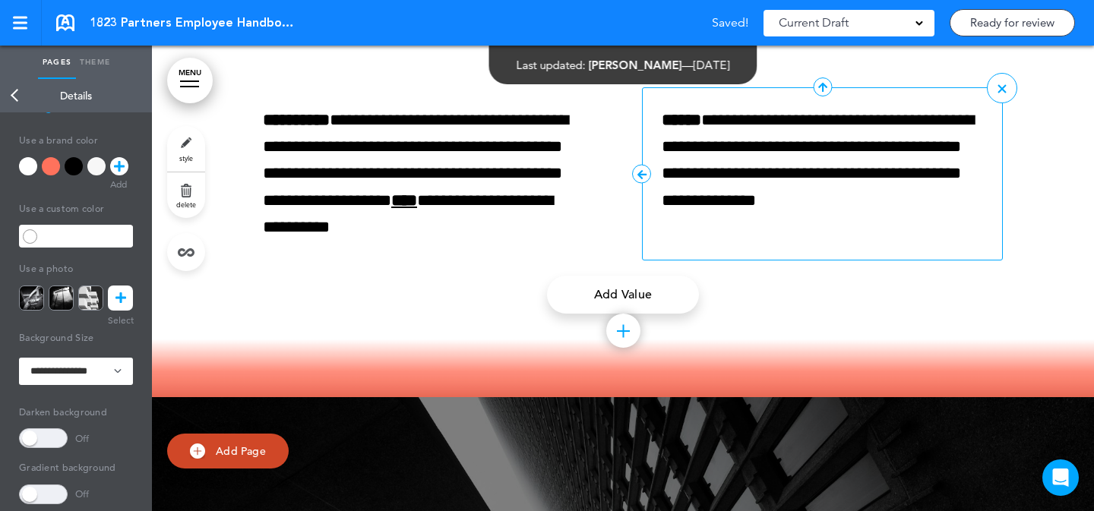
scroll to position [9092, 0]
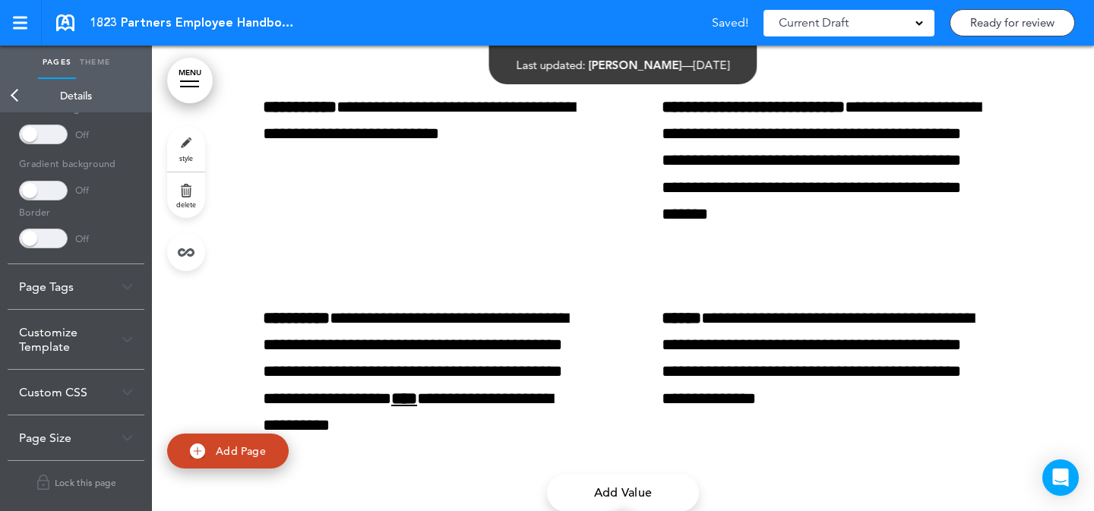
click at [68, 350] on div "Customize Template" at bounding box center [76, 339] width 137 height 59
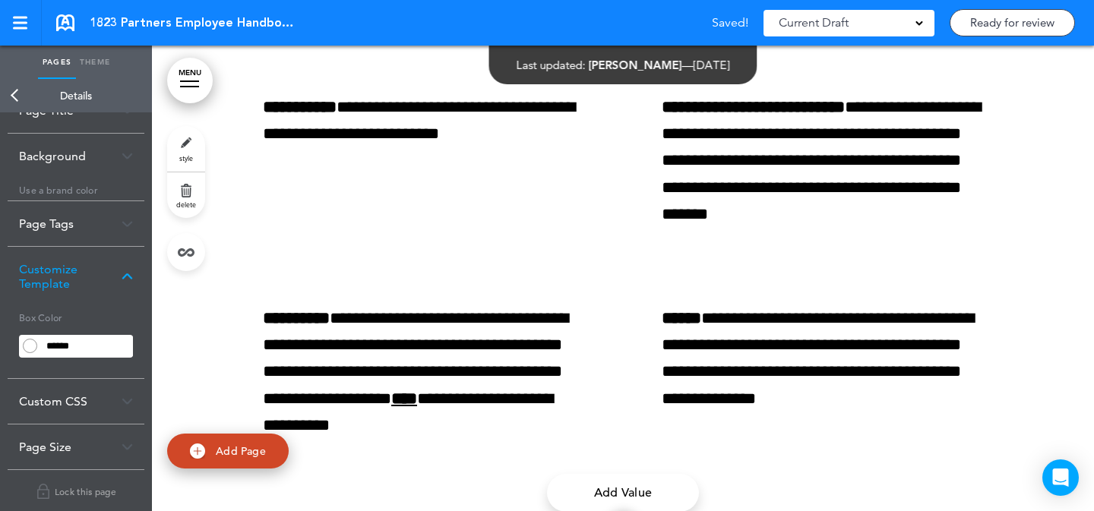
scroll to position [22, 0]
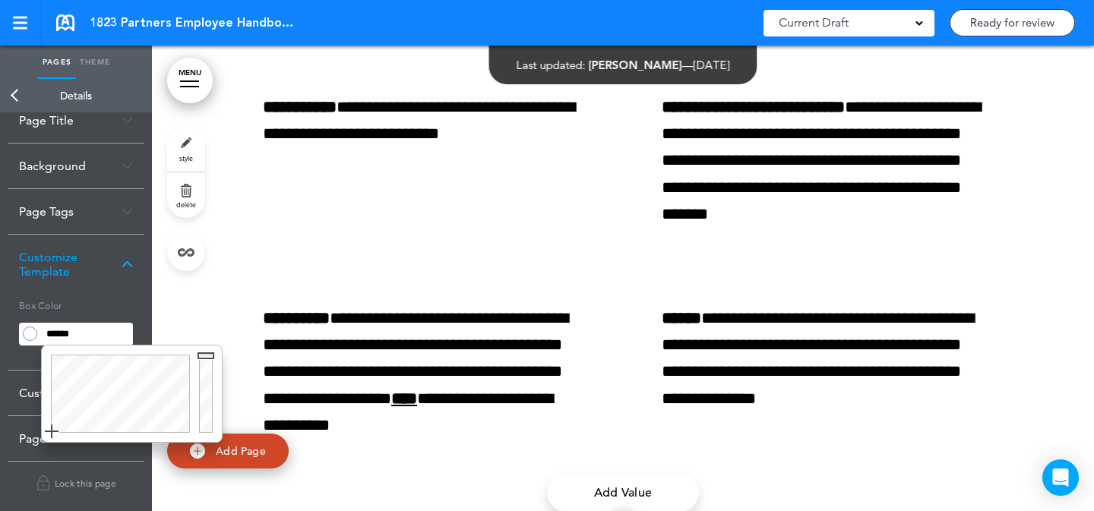
click at [102, 325] on input "******" at bounding box center [87, 334] width 92 height 21
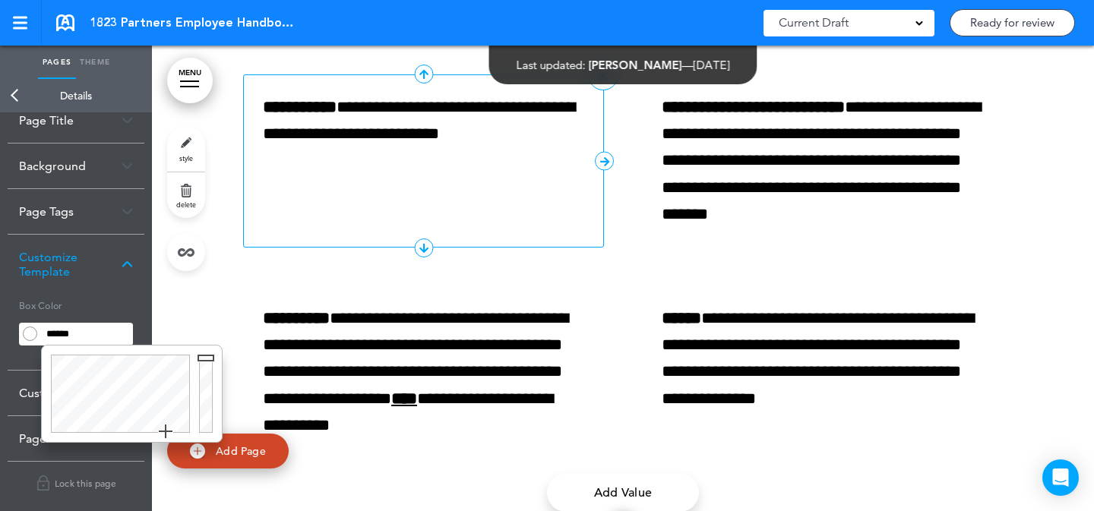
type input "******"
click at [395, 230] on div "**********" at bounding box center [423, 160] width 361 height 173
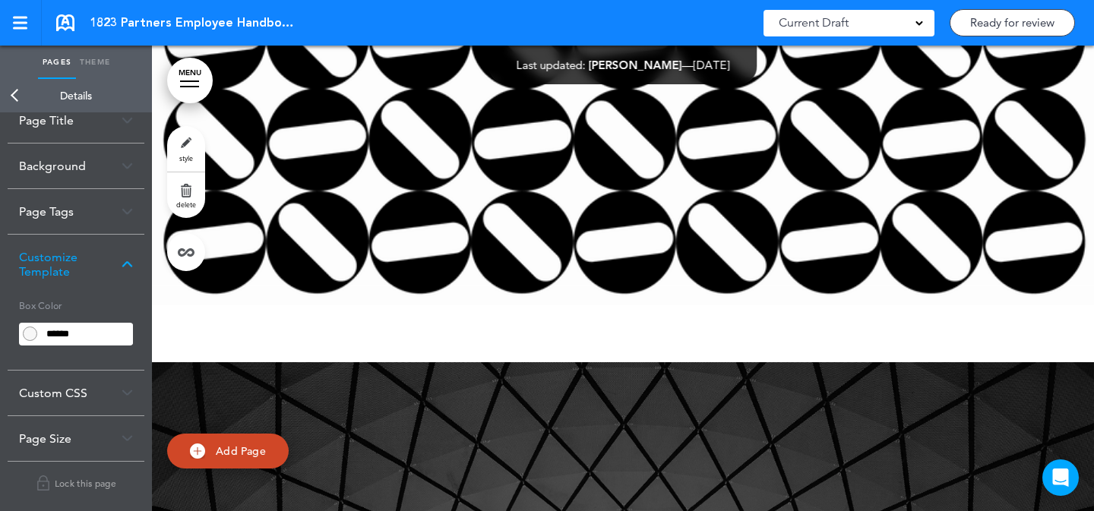
scroll to position [269, 0]
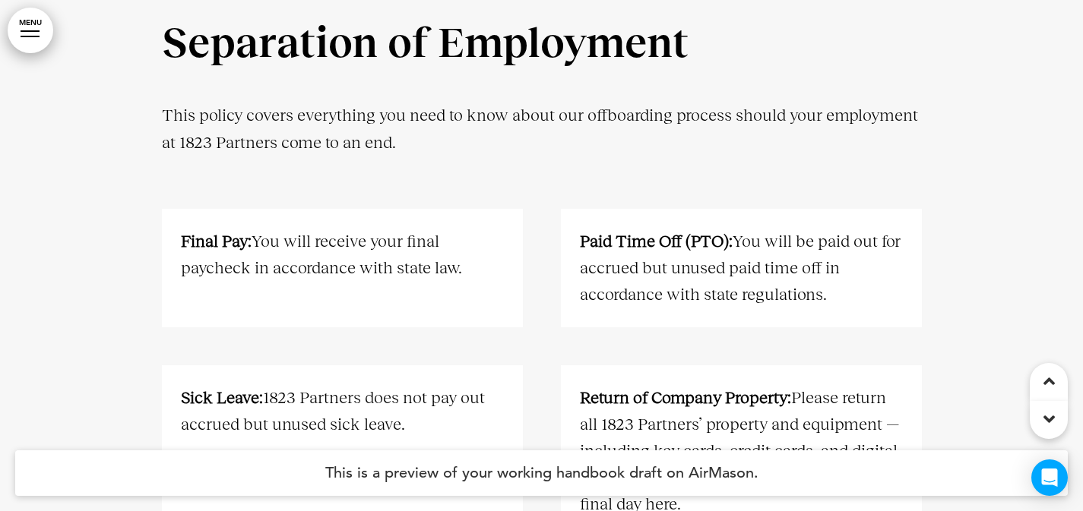
scroll to position [7015, 0]
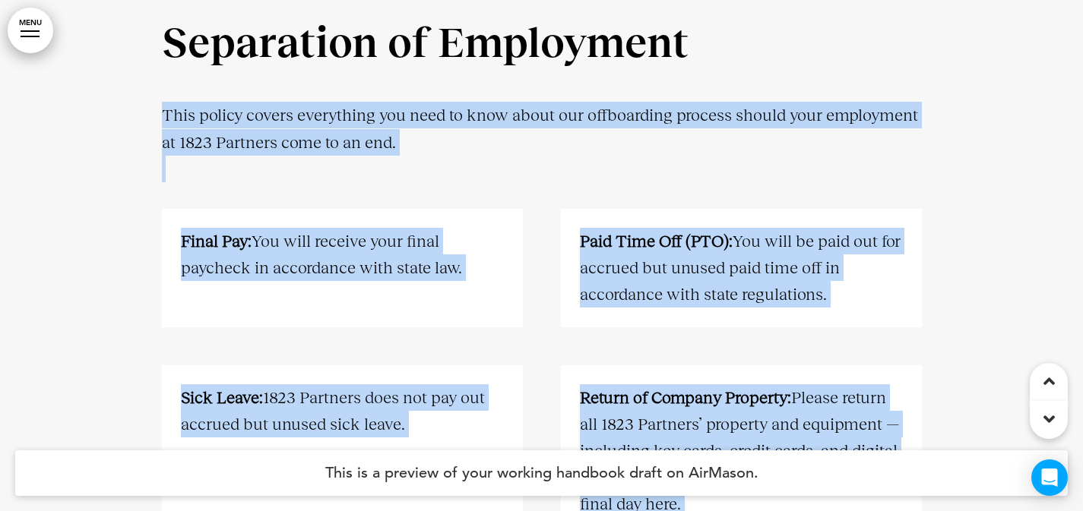
drag, startPoint x: 701, startPoint y: 57, endPoint x: 157, endPoint y: 52, distance: 544.1
click at [157, 52] on div "Separation of Employment This policy covers everything you need to know about o…" at bounding box center [541, 391] width 1083 height 853
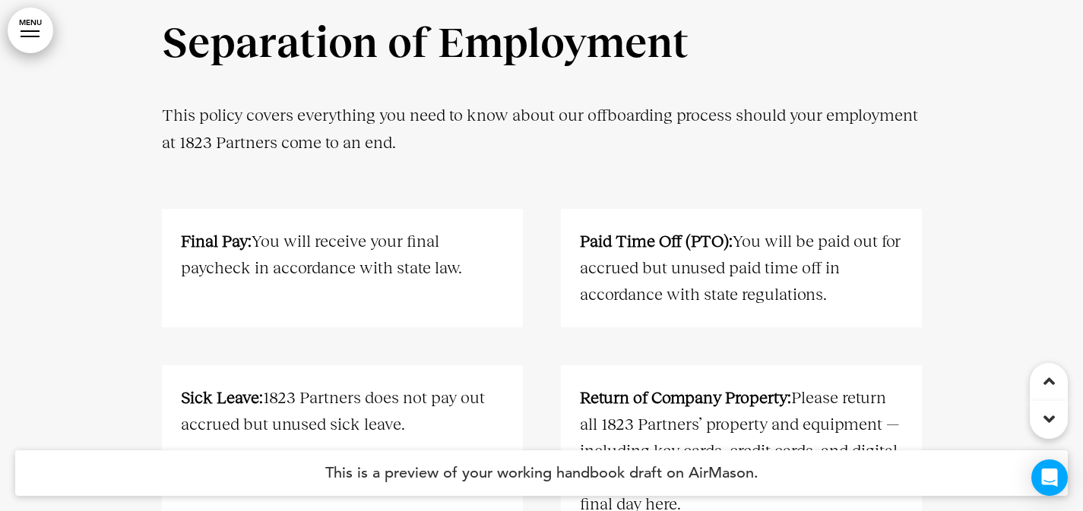
drag, startPoint x: 160, startPoint y: 51, endPoint x: 689, endPoint y: 36, distance: 528.4
click at [679, 36] on div "Separation of Employment This policy covers everything you need to know about o…" at bounding box center [541, 391] width 1083 height 853
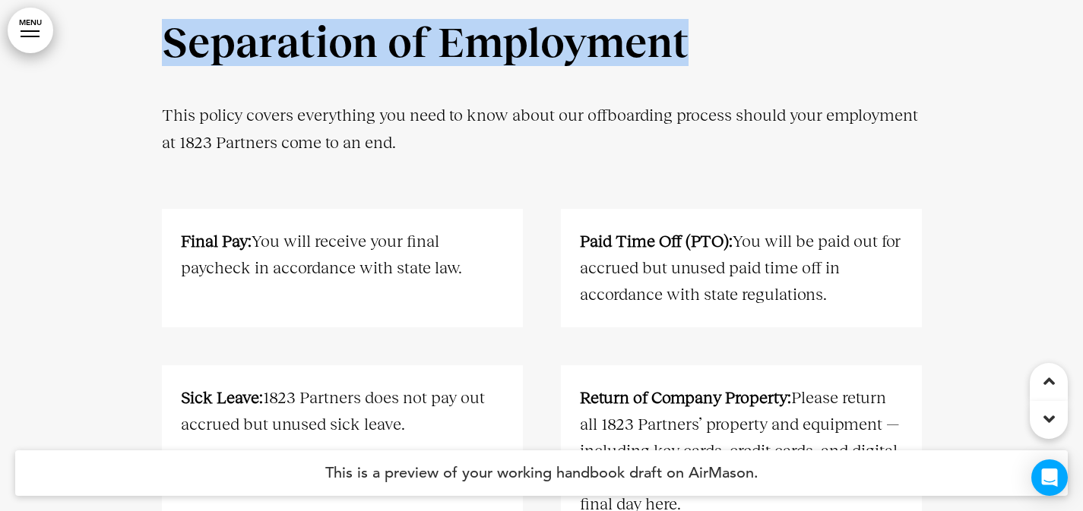
drag, startPoint x: 689, startPoint y: 36, endPoint x: 169, endPoint y: 55, distance: 520.2
click at [169, 55] on h1 "Separation of Employment" at bounding box center [542, 43] width 760 height 42
copy h1 "Separation of Employment"
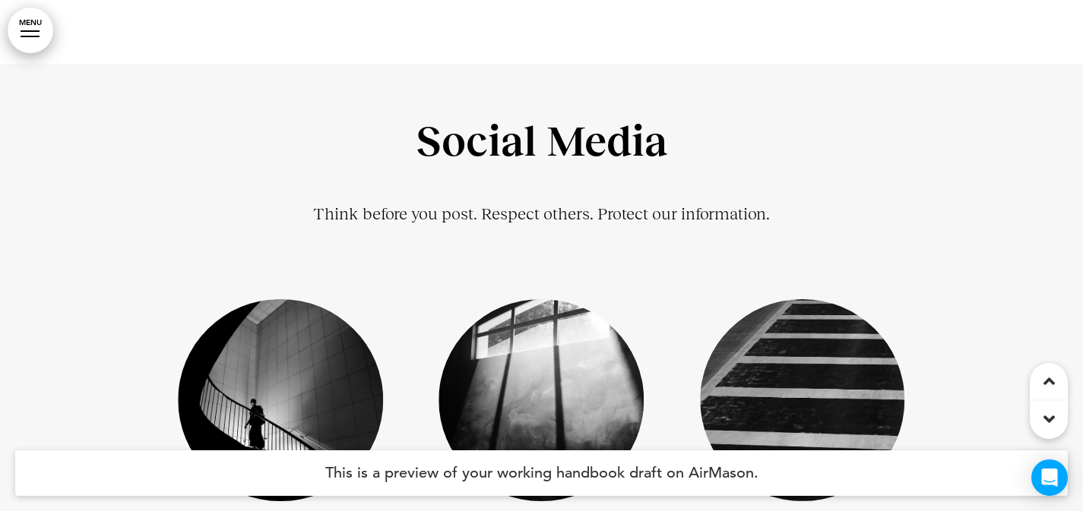
scroll to position [21287, 0]
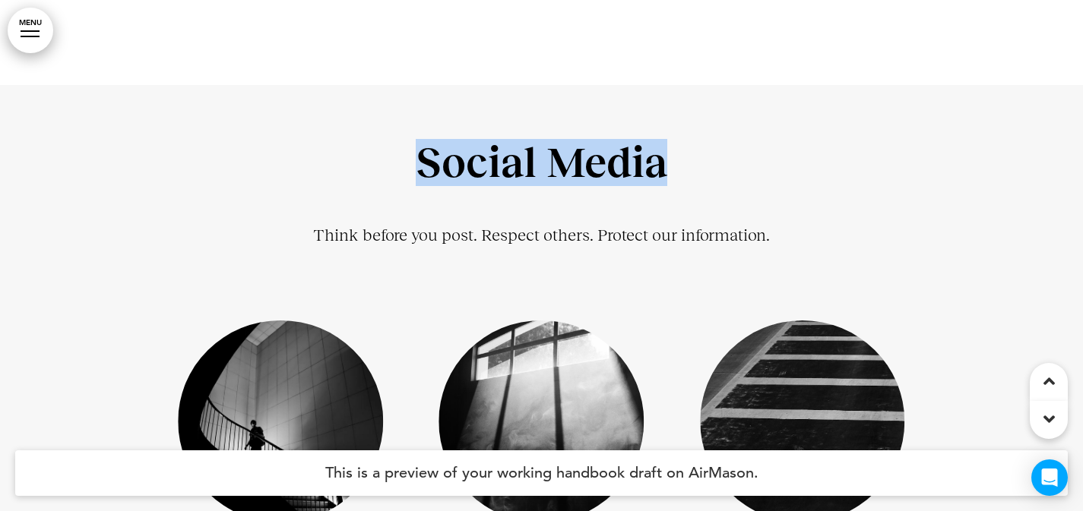
drag, startPoint x: 582, startPoint y: 166, endPoint x: 424, endPoint y: 166, distance: 158.1
click at [424, 166] on h1 "Social Media" at bounding box center [542, 163] width 760 height 42
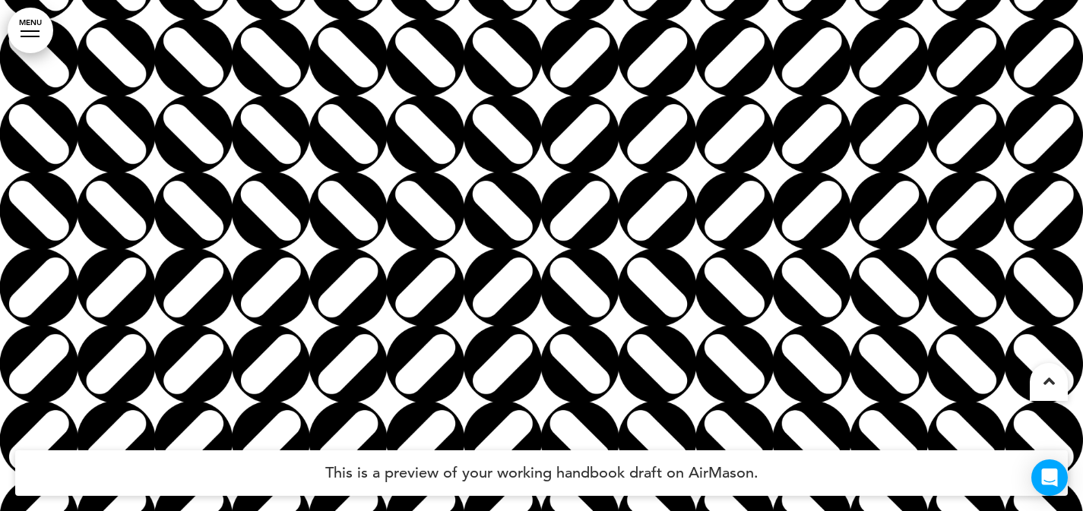
scroll to position [38040, 0]
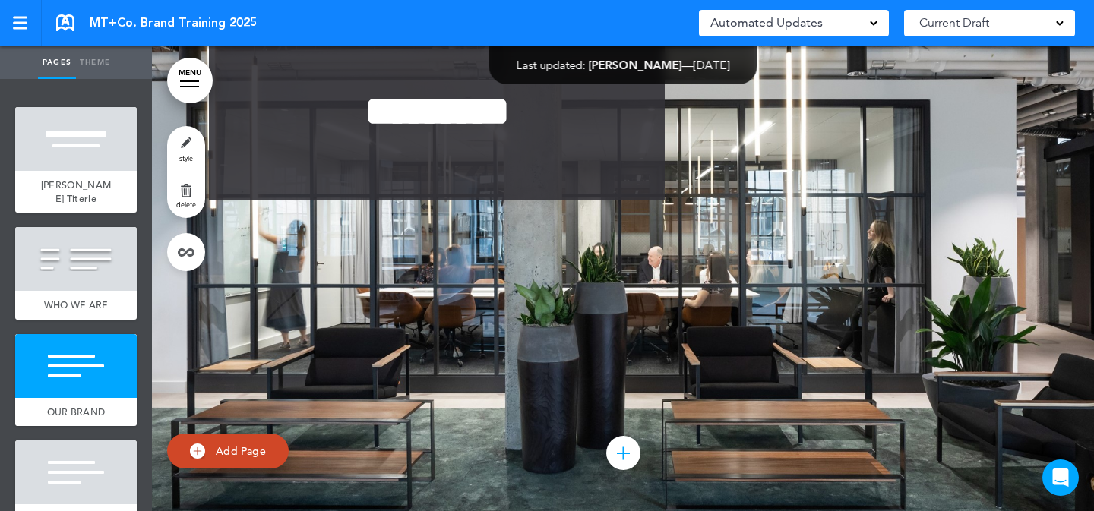
scroll to position [1211, 0]
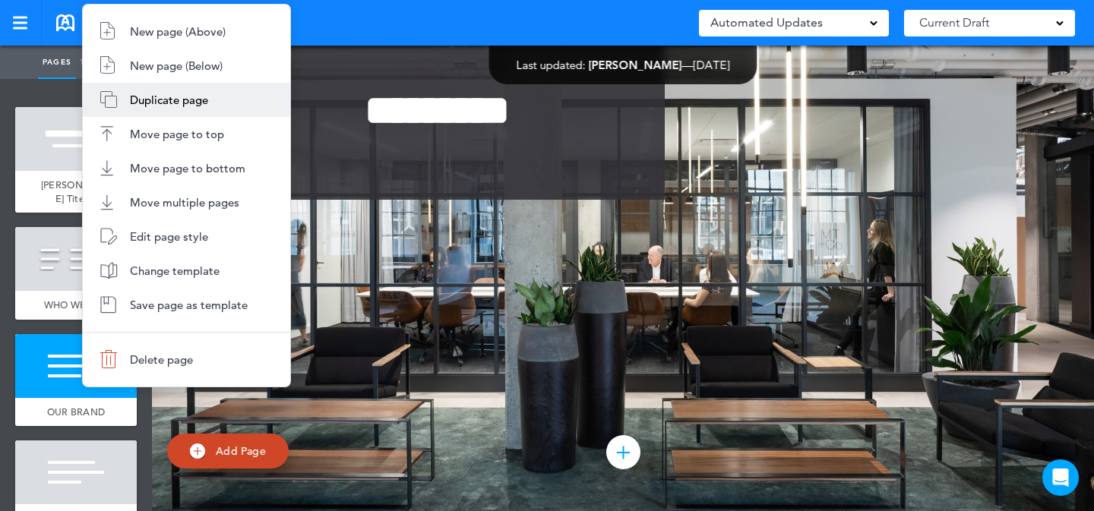
click at [191, 95] on span "Duplicate page" at bounding box center [169, 100] width 78 height 14
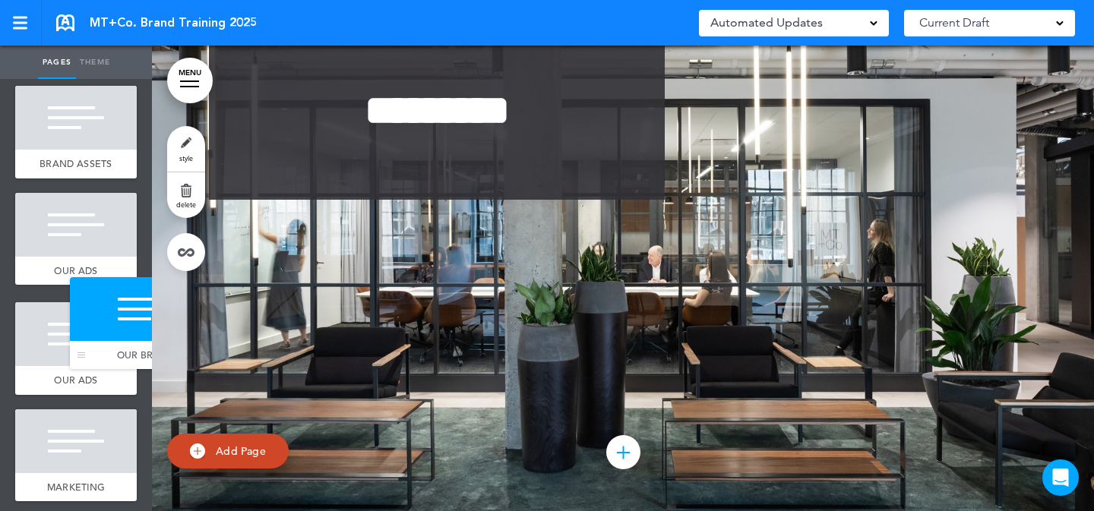
drag, startPoint x: 24, startPoint y: 411, endPoint x: 72, endPoint y: 343, distance: 83.9
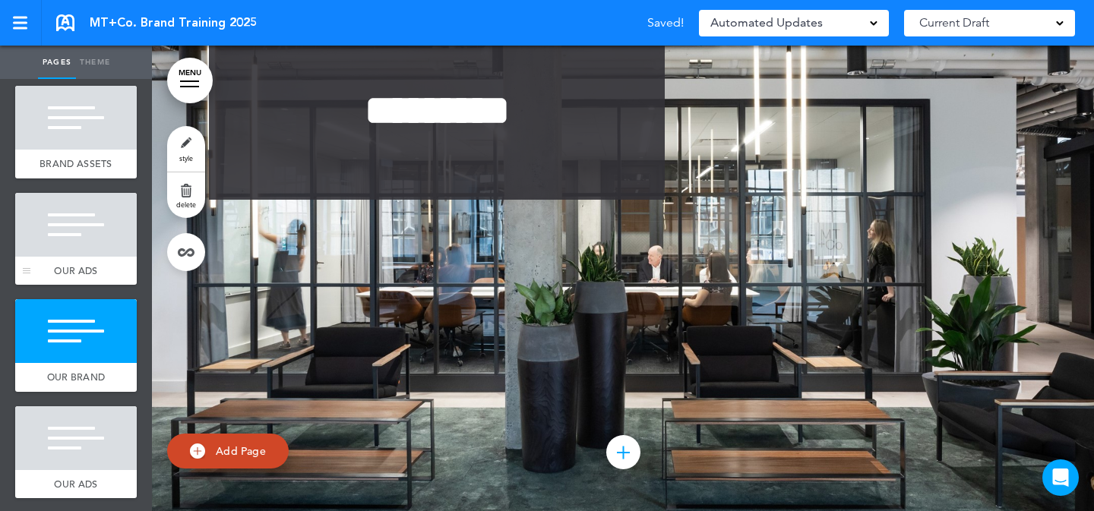
click at [81, 257] on div at bounding box center [76, 225] width 122 height 64
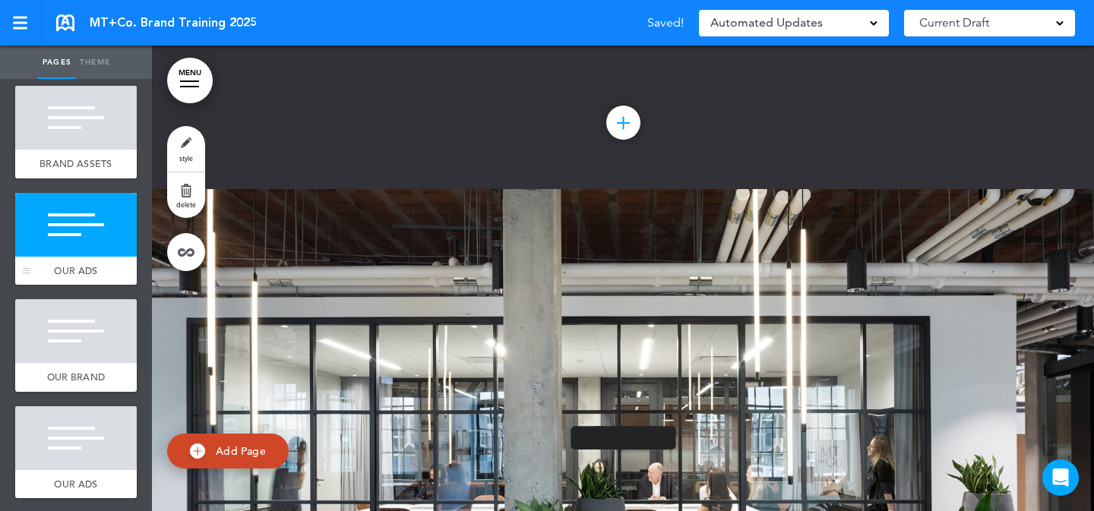
scroll to position [3946, 0]
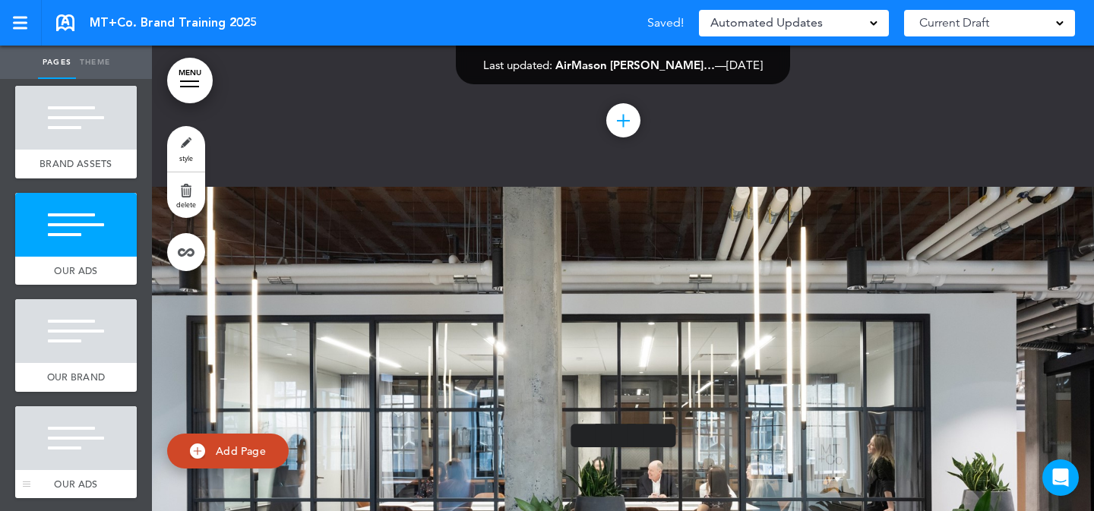
click at [80, 447] on div at bounding box center [76, 439] width 122 height 64
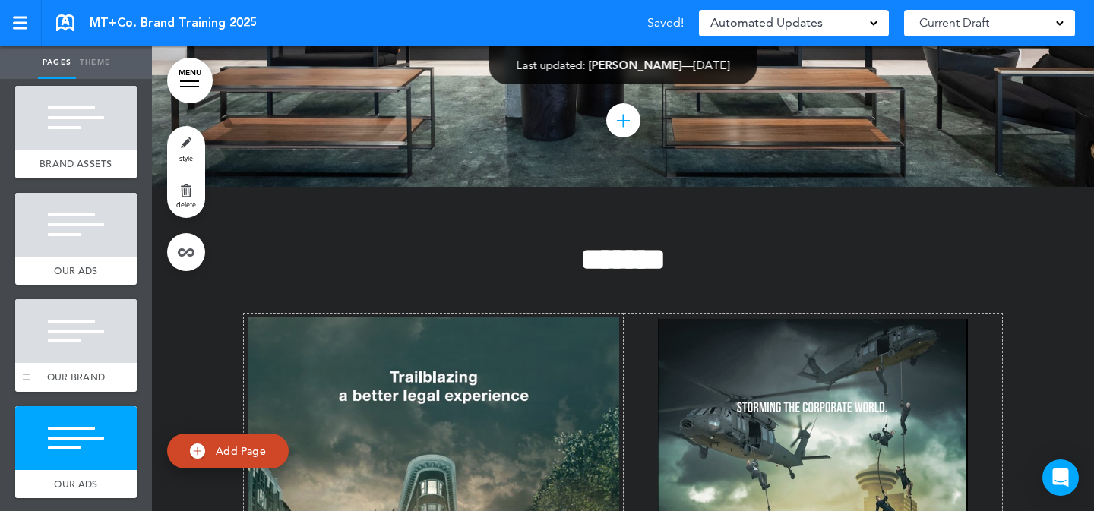
click at [76, 363] on div at bounding box center [76, 331] width 122 height 64
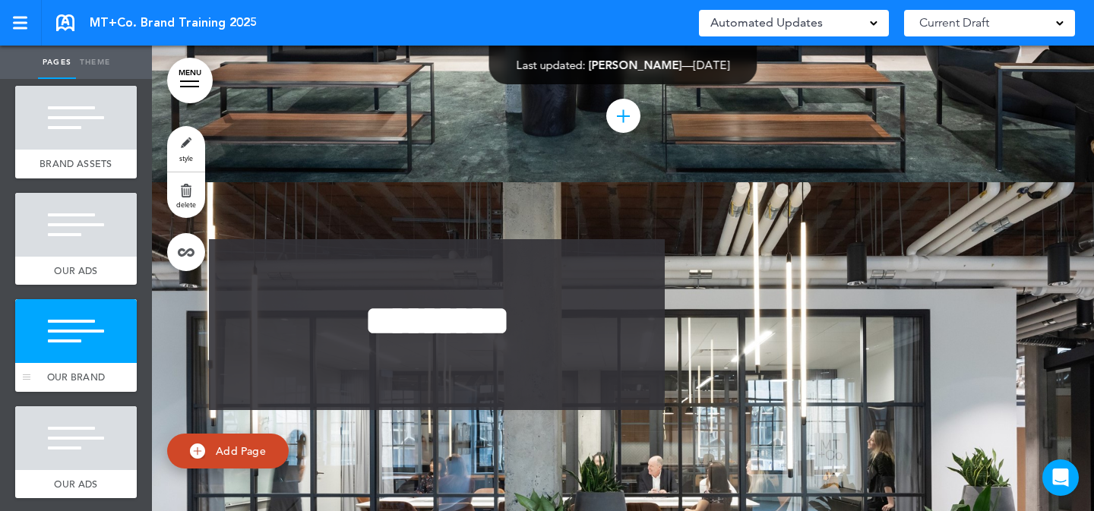
scroll to position [4493, 0]
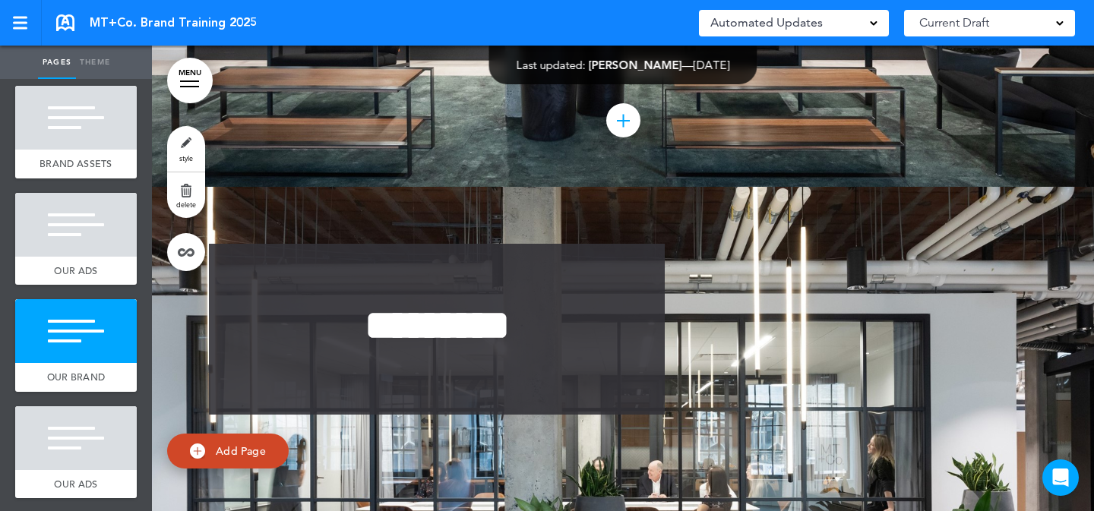
click at [175, 91] on link "MENU" at bounding box center [190, 81] width 46 height 46
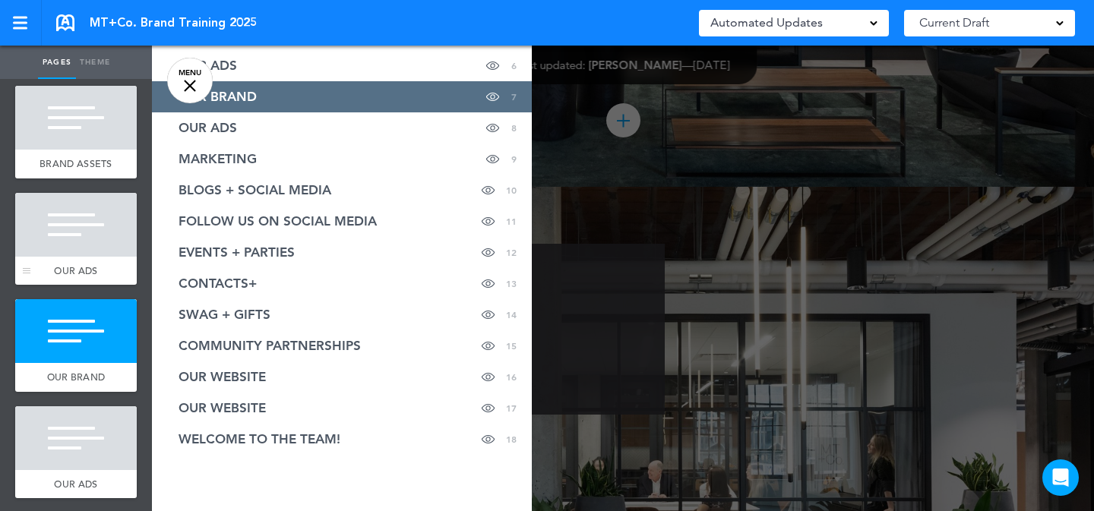
scroll to position [207, 0]
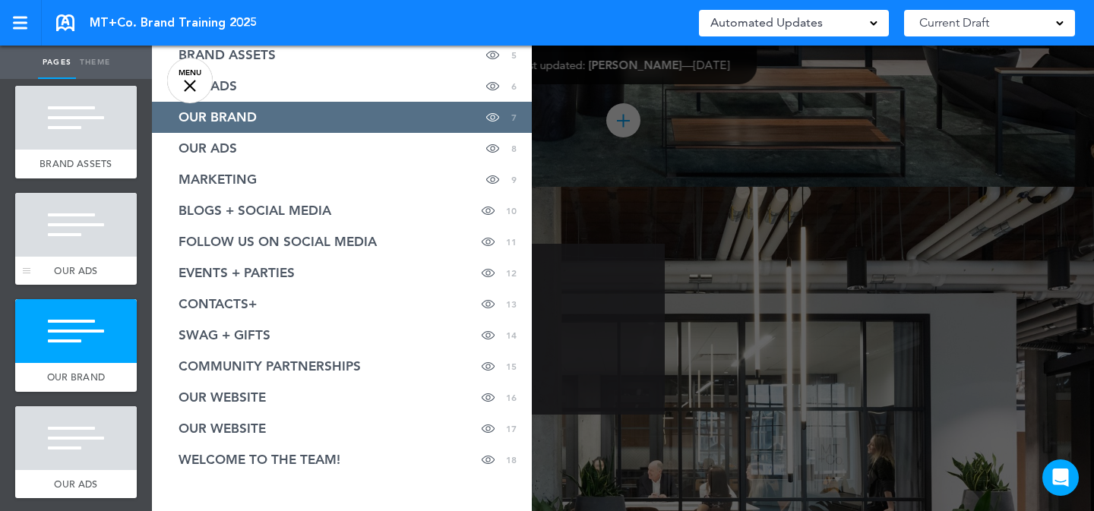
click at [56, 257] on div at bounding box center [76, 225] width 122 height 64
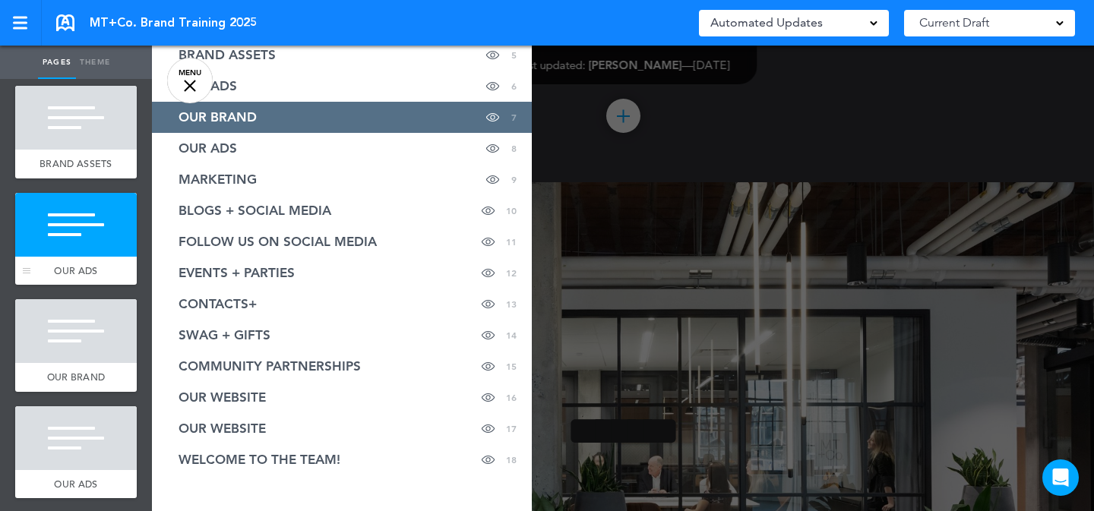
scroll to position [3946, 0]
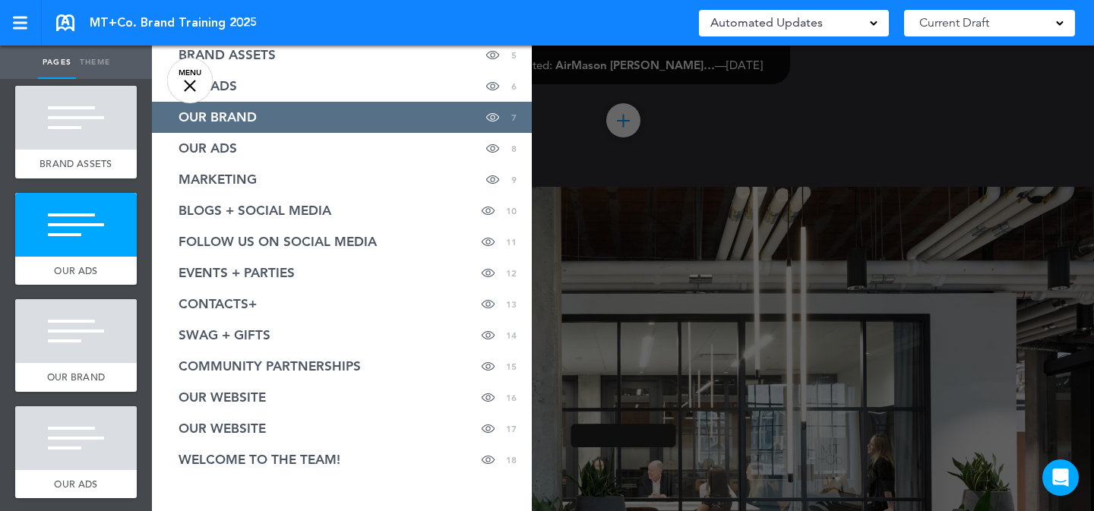
click at [730, 234] on div at bounding box center [699, 255] width 1094 height 511
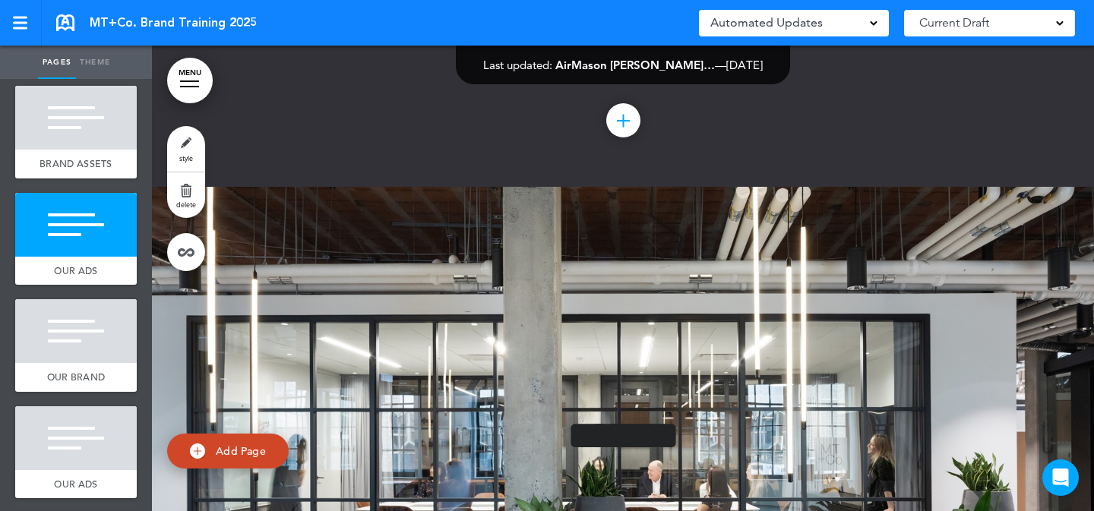
drag, startPoint x: 58, startPoint y: 209, endPoint x: 84, endPoint y: 204, distance: 26.2
click at [58, 190] on span "add page" at bounding box center [75, 185] width 57 height 10
type input "********"
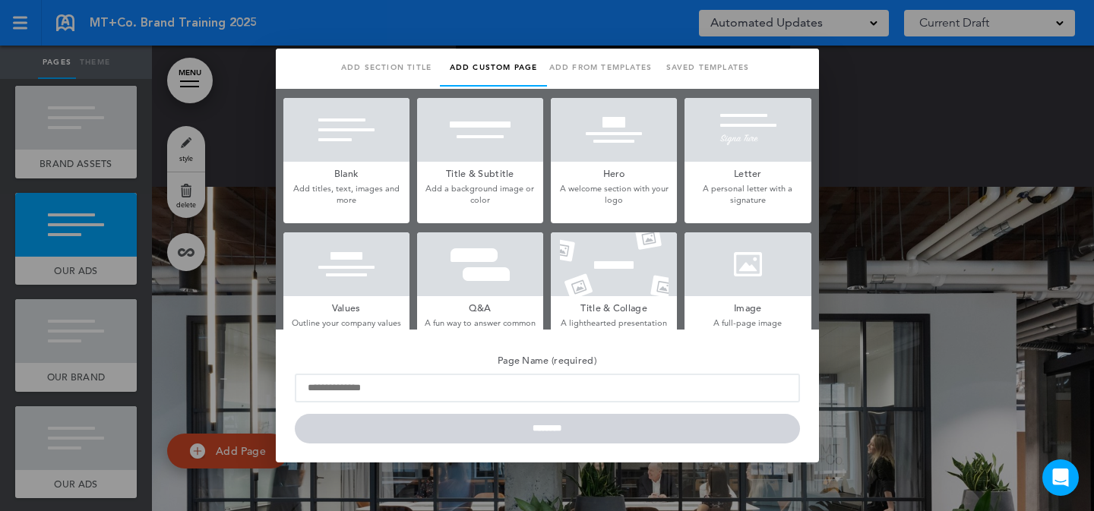
scroll to position [0, 0]
click at [373, 59] on link "Add section title" at bounding box center [386, 68] width 107 height 38
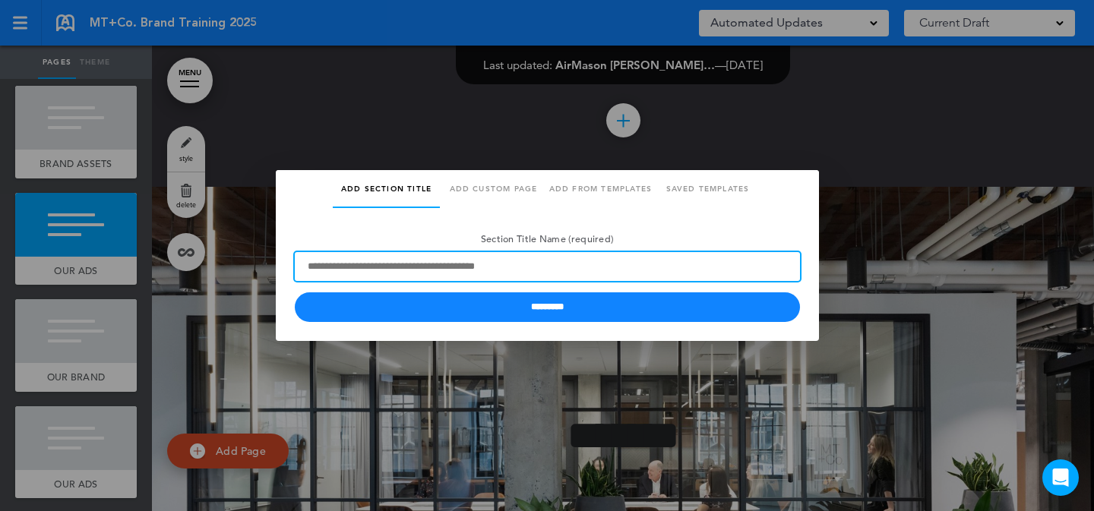
click at [400, 266] on input "Section Title Name (required)" at bounding box center [547, 266] width 505 height 29
type input "*******"
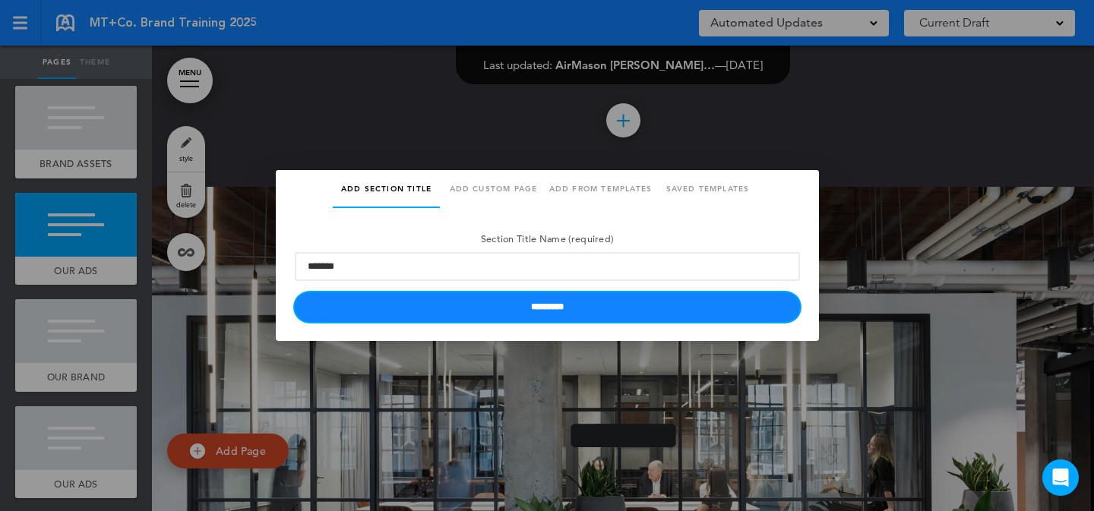
click at [398, 306] on input "*********" at bounding box center [547, 308] width 505 height 30
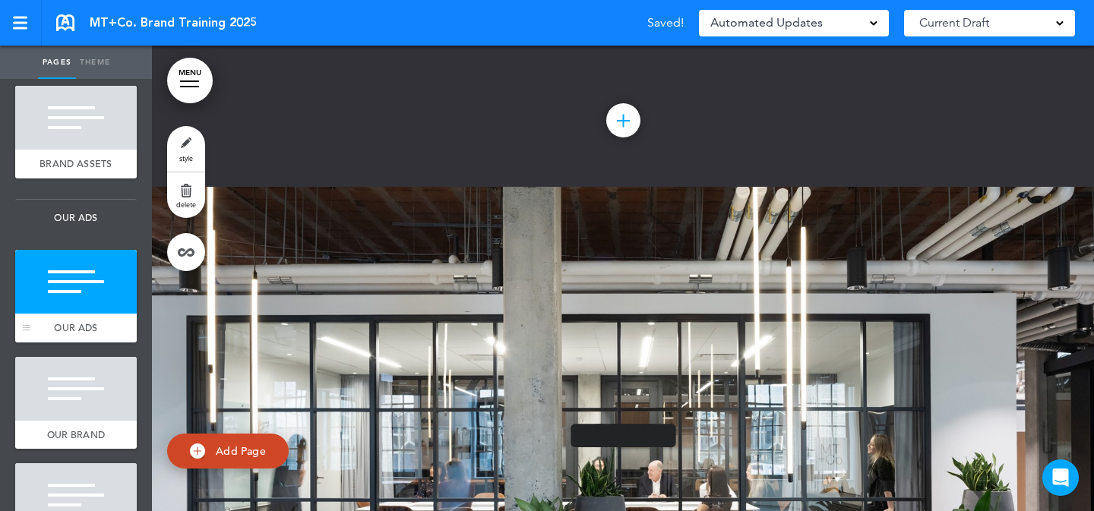
click at [72, 311] on div at bounding box center [76, 282] width 122 height 64
click at [87, 409] on div at bounding box center [76, 389] width 122 height 64
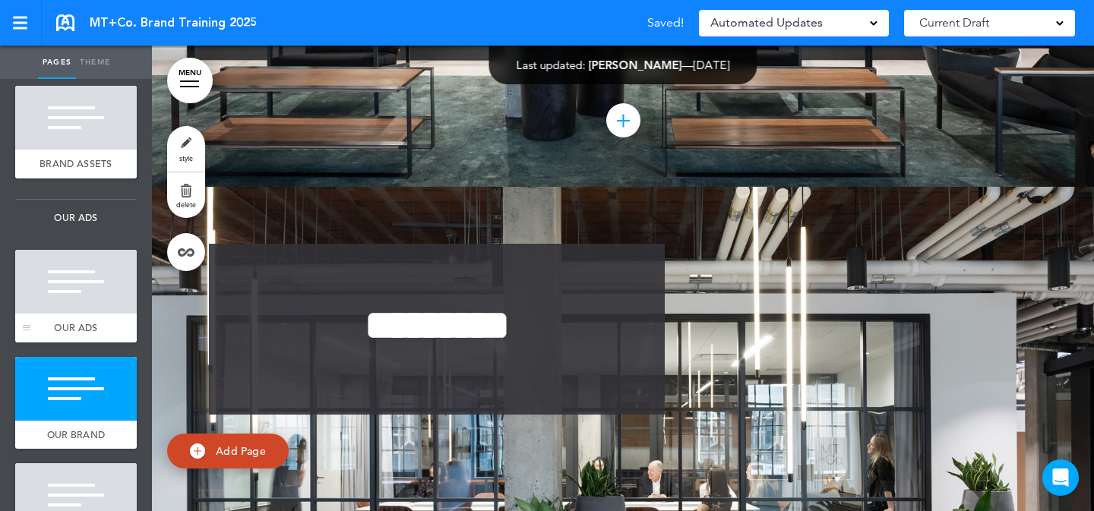
click at [86, 314] on div at bounding box center [76, 282] width 122 height 64
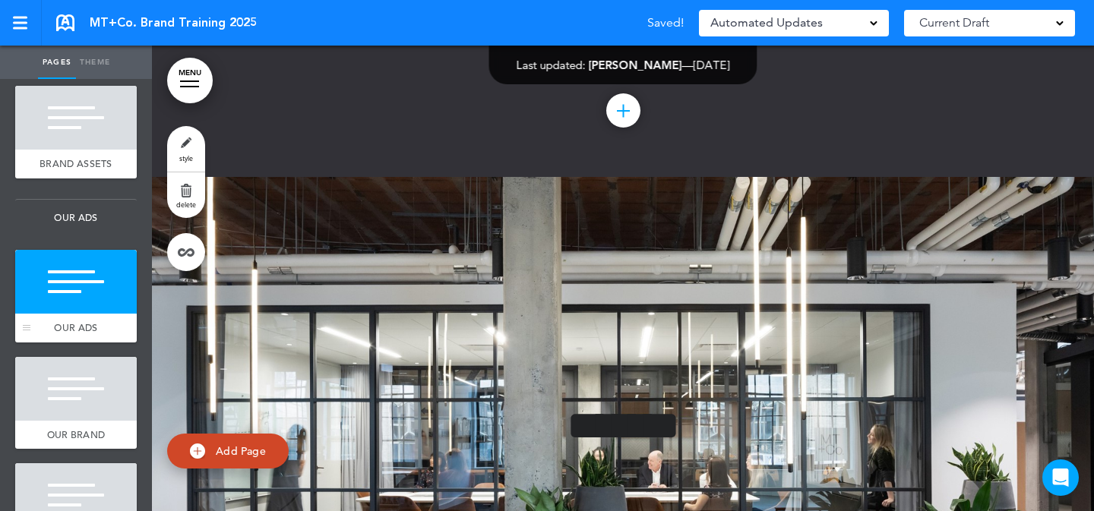
scroll to position [3946, 0]
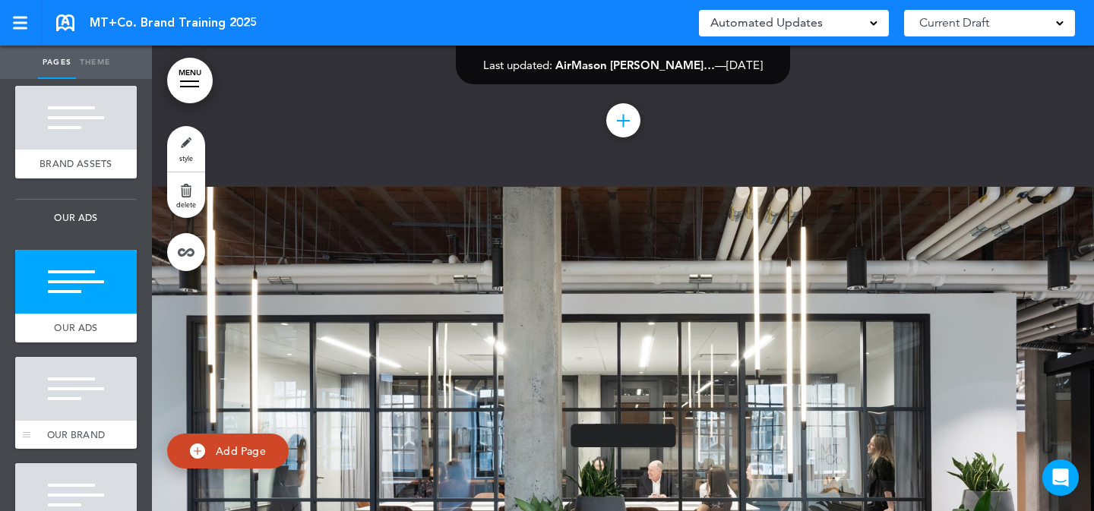
click at [92, 403] on div at bounding box center [76, 389] width 122 height 64
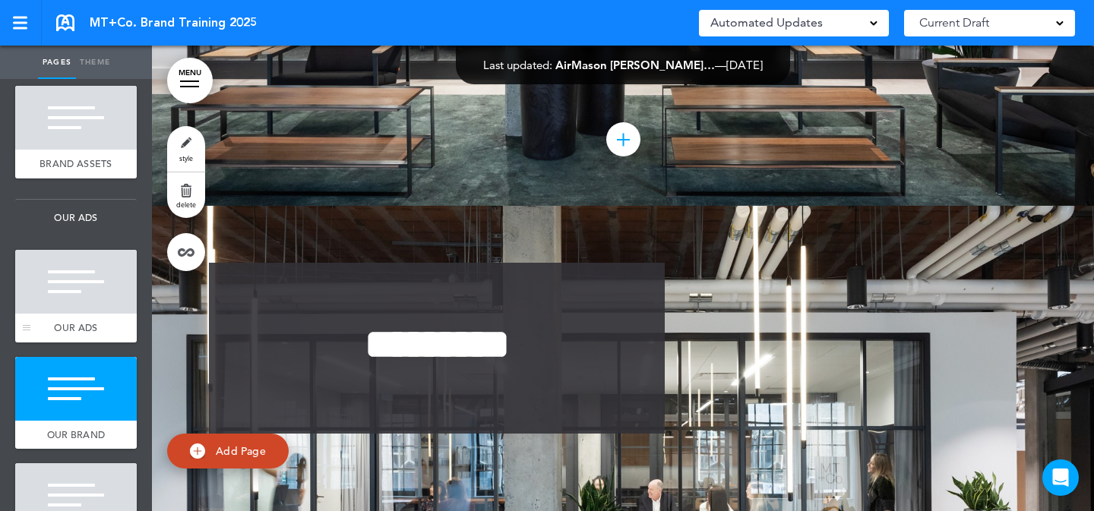
scroll to position [4493, 0]
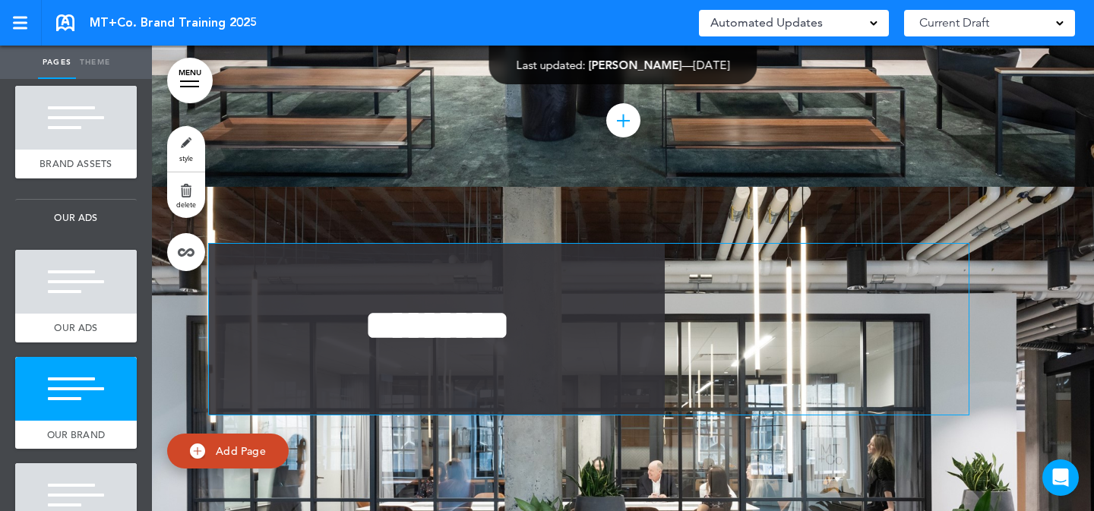
click at [479, 305] on strong "*********" at bounding box center [437, 326] width 145 height 42
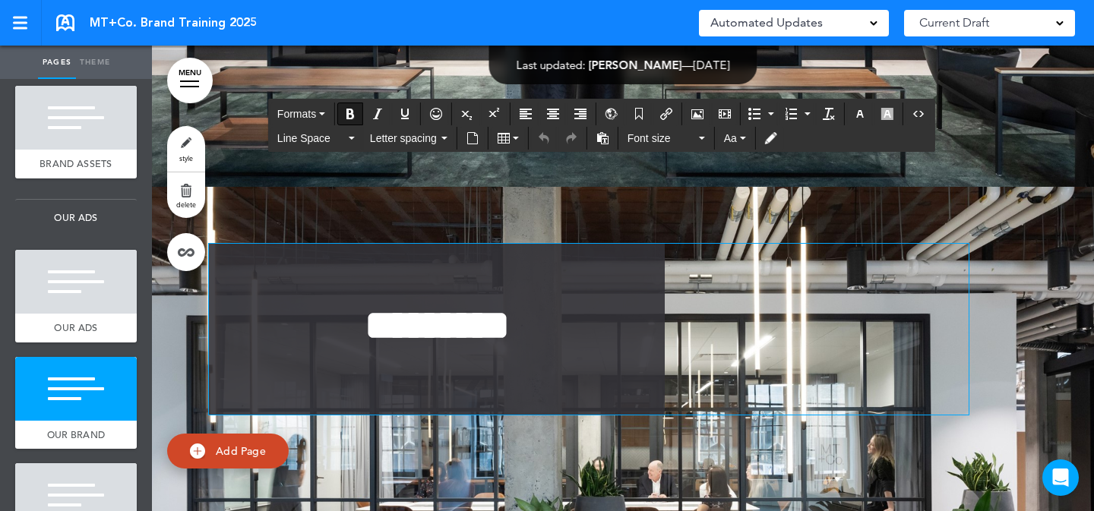
click at [479, 305] on strong "*********" at bounding box center [437, 326] width 145 height 42
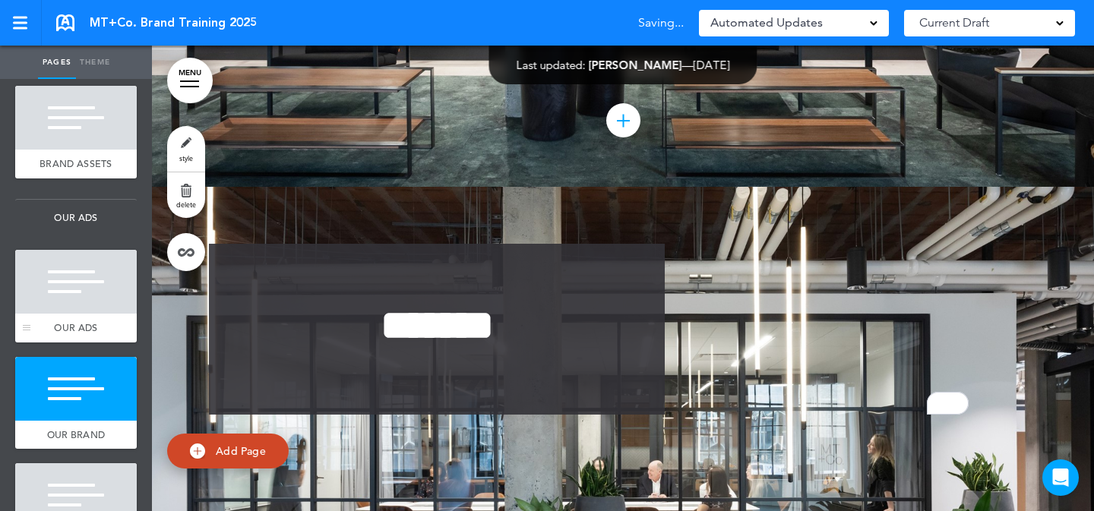
click at [90, 341] on div "OUR ADS" at bounding box center [76, 328] width 122 height 29
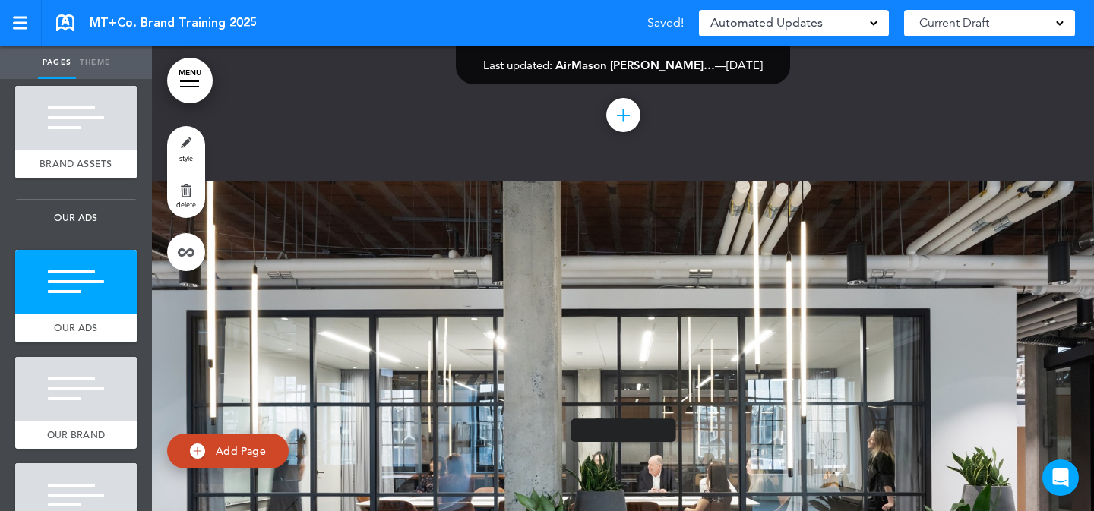
scroll to position [3965, 0]
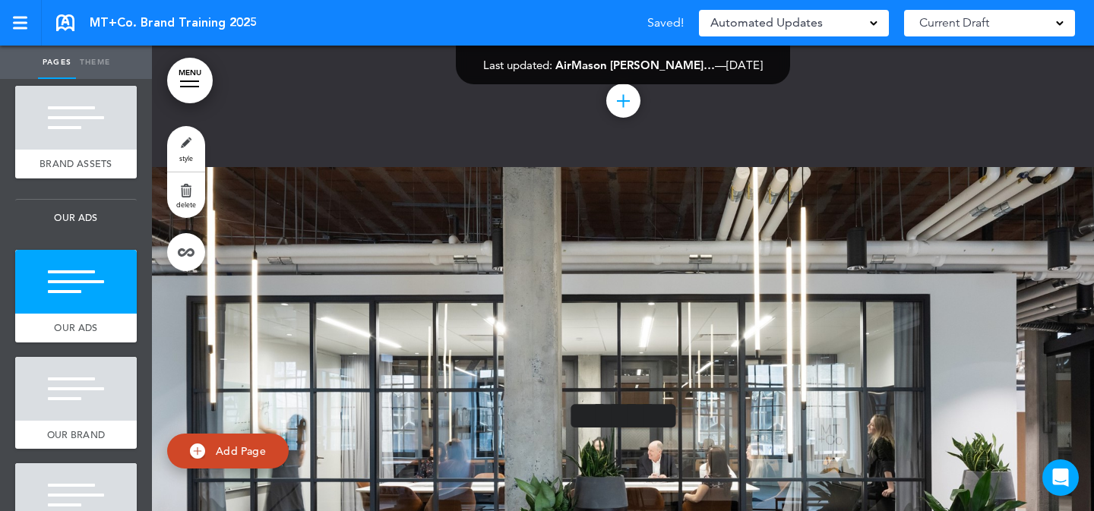
click at [210, 167] on div at bounding box center [623, 440] width 942 height 547
click at [203, 144] on link "style" at bounding box center [186, 149] width 38 height 46
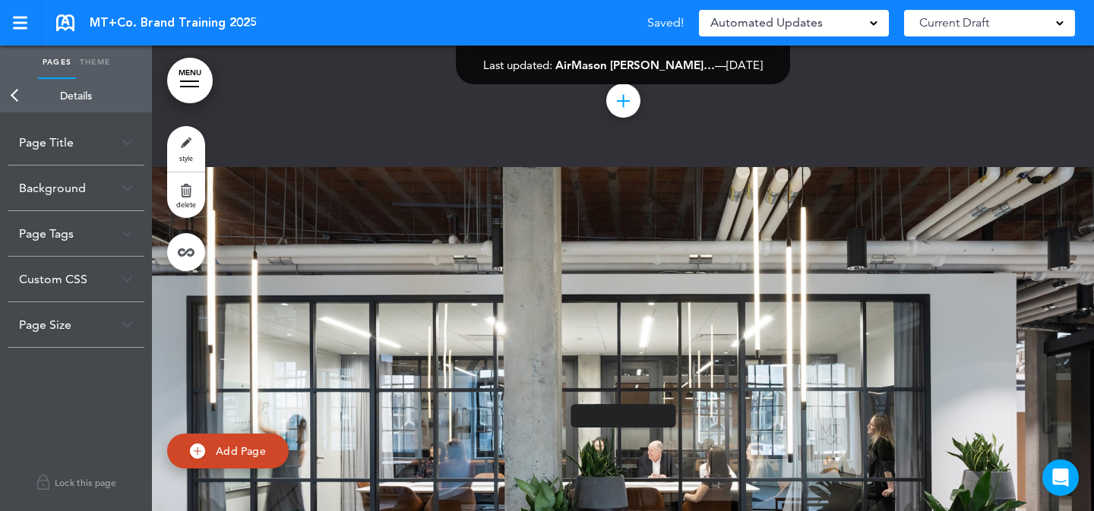
click at [111, 122] on div "Page Title" at bounding box center [76, 142] width 137 height 45
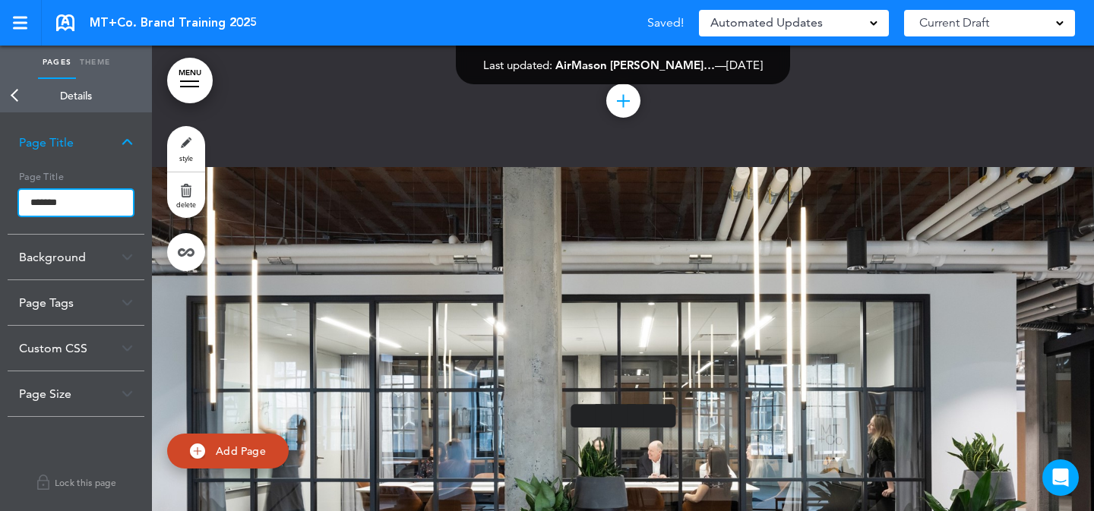
click at [87, 202] on input "*******" at bounding box center [76, 203] width 114 height 26
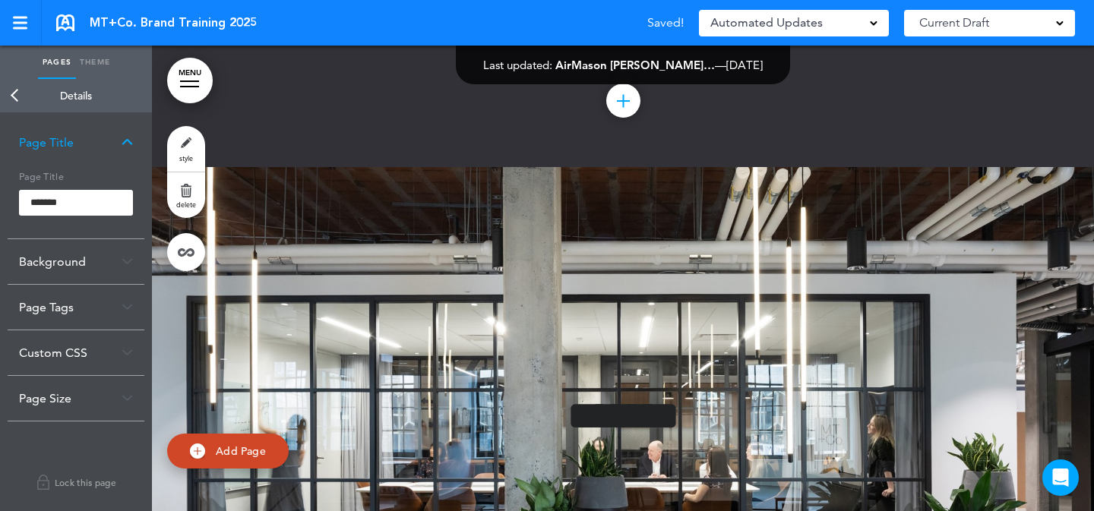
click at [18, 99] on link "Back" at bounding box center [15, 95] width 30 height 33
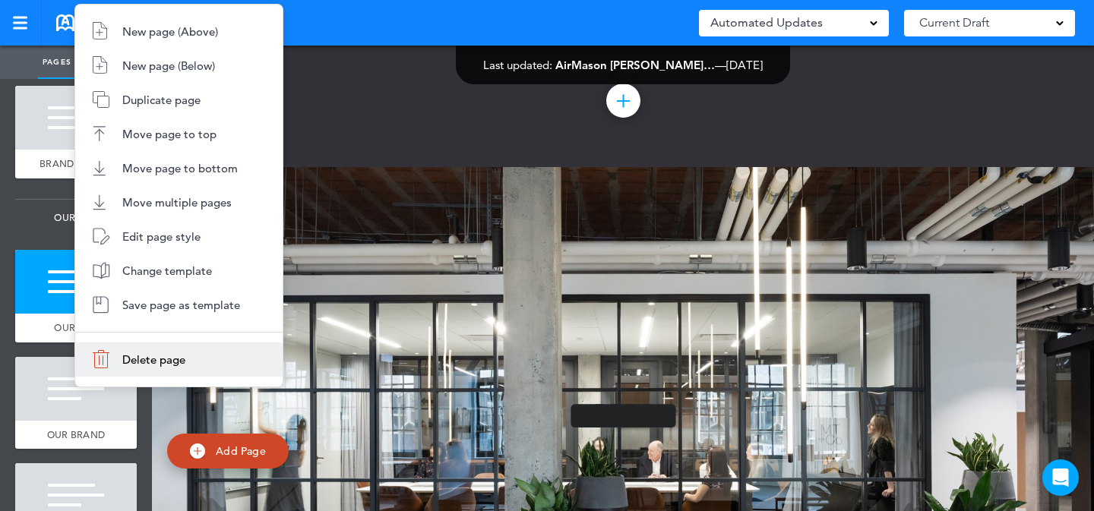
click at [150, 356] on span "Delete page" at bounding box center [153, 360] width 63 height 14
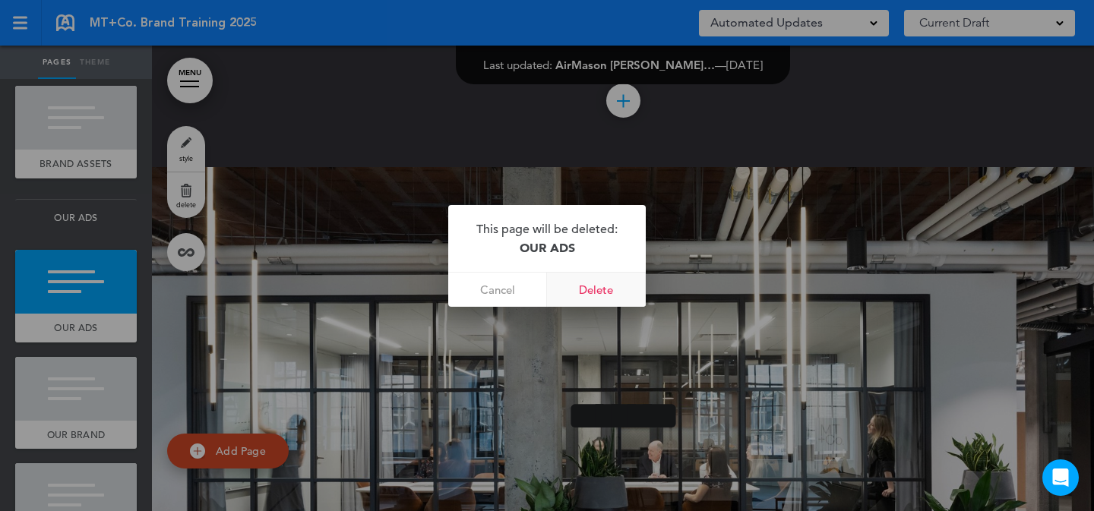
click at [576, 293] on link "Delete" at bounding box center [596, 290] width 99 height 34
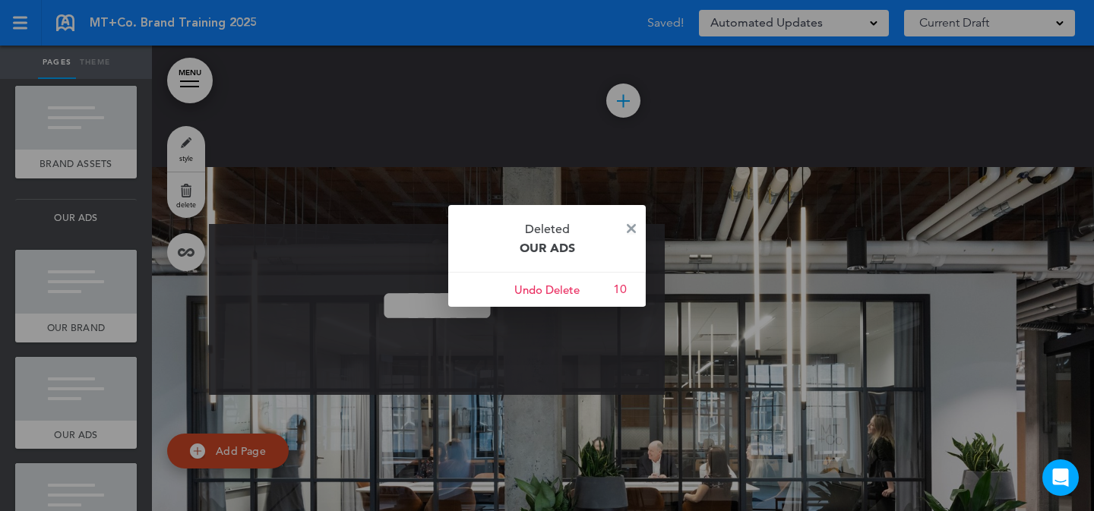
click at [632, 228] on img at bounding box center [631, 228] width 9 height 9
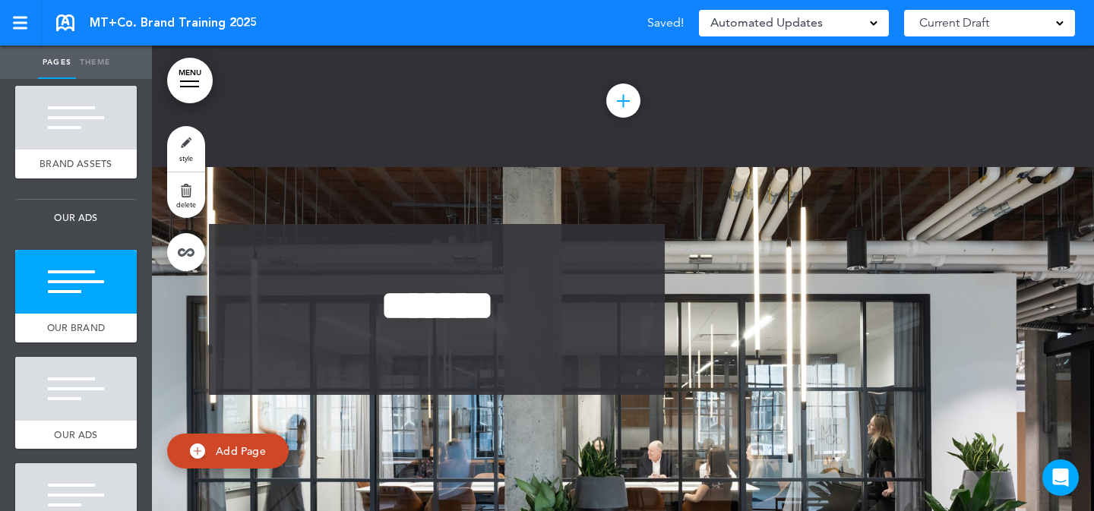
click at [180, 143] on link "style" at bounding box center [186, 149] width 38 height 46
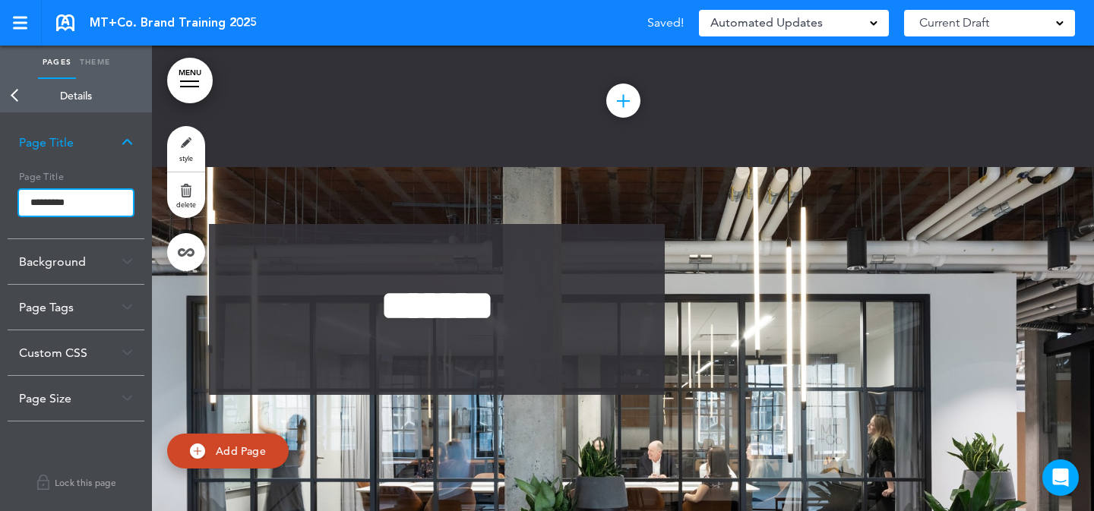
click at [93, 207] on input "*********" at bounding box center [76, 203] width 114 height 26
paste input "text"
click at [13, 87] on body "Make this page common so it is available in other handbooks. This handbook Prev…" at bounding box center [547, 255] width 1094 height 511
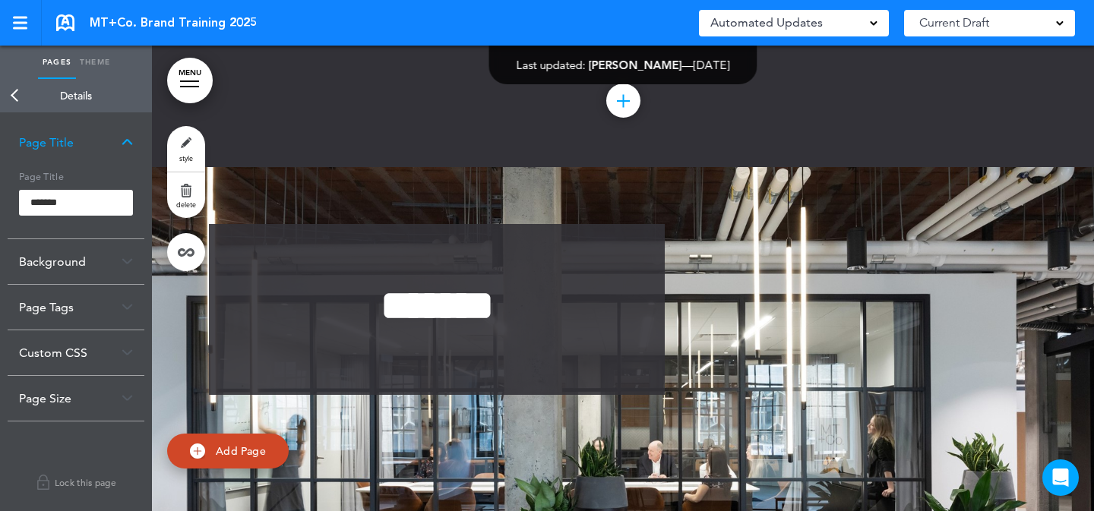
click at [13, 91] on link "Back" at bounding box center [15, 95] width 30 height 33
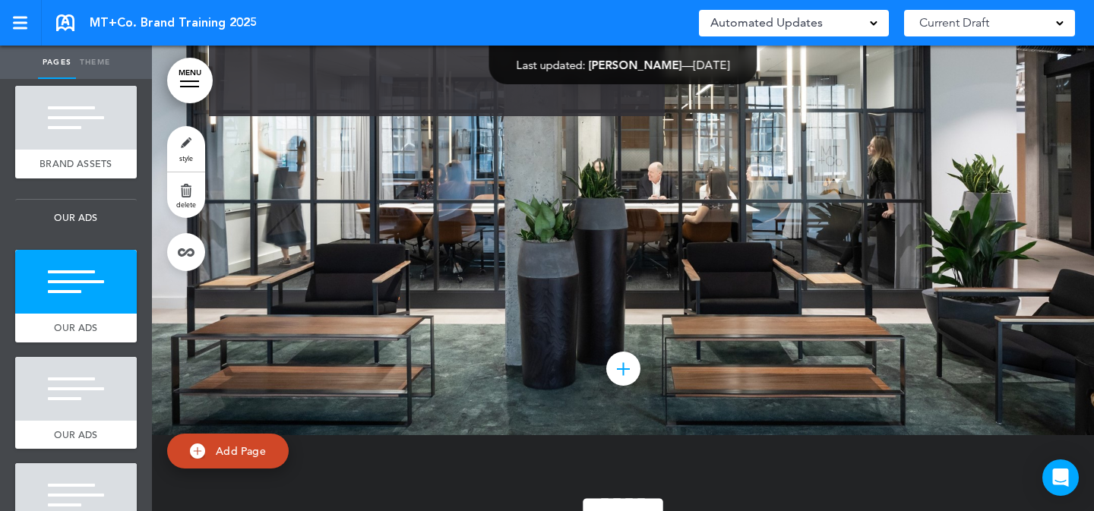
scroll to position [4259, 0]
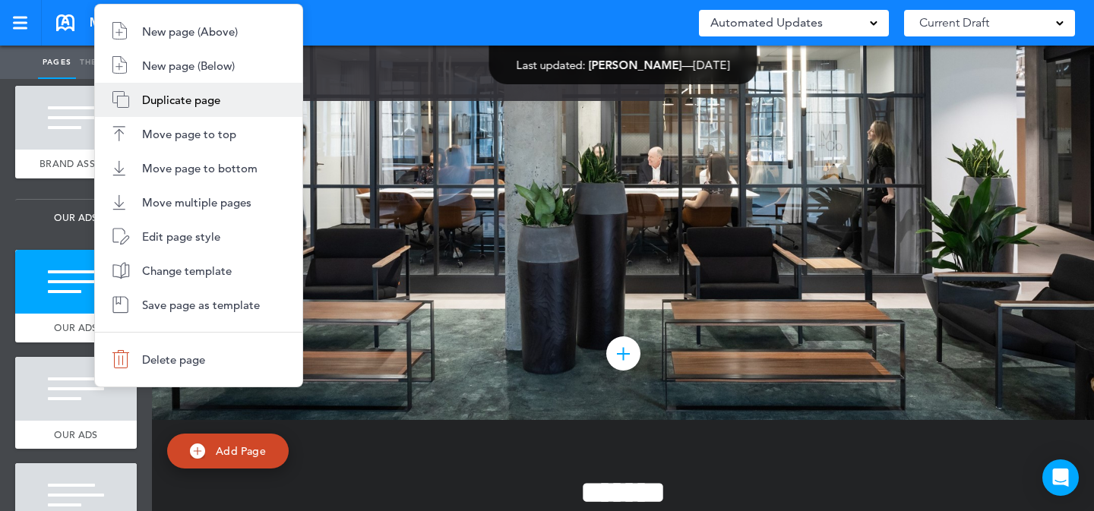
drag, startPoint x: 207, startPoint y: 93, endPoint x: 105, endPoint y: 256, distance: 191.9
click at [207, 93] on span "Duplicate page" at bounding box center [181, 100] width 78 height 14
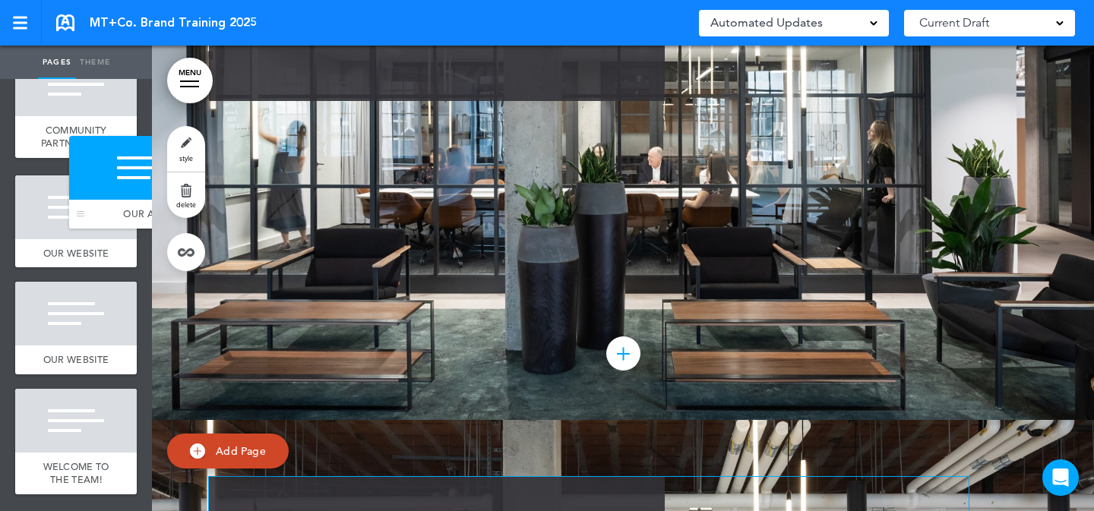
drag, startPoint x: 33, startPoint y: 375, endPoint x: 81, endPoint y: 206, distance: 175.9
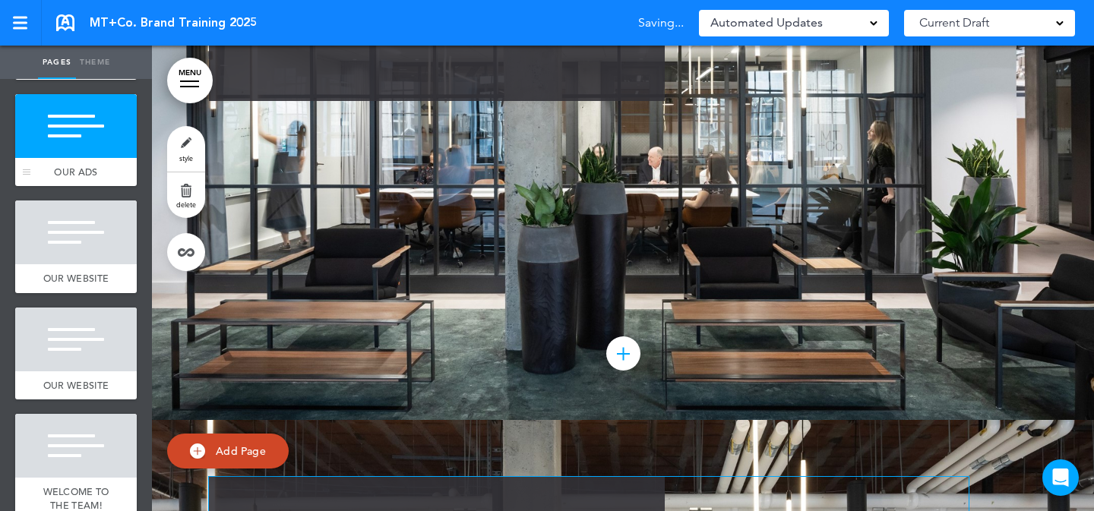
scroll to position [1634, 0]
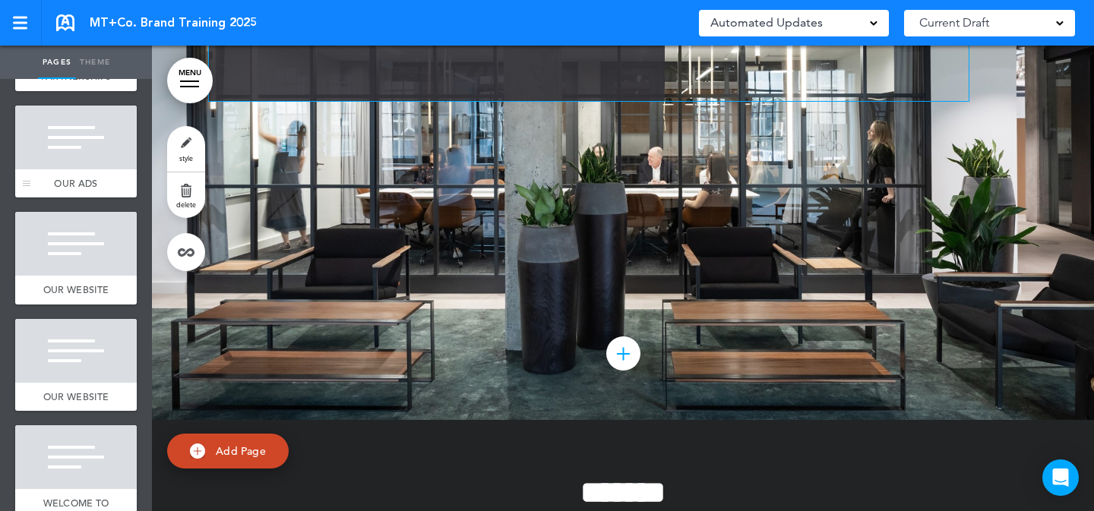
click at [84, 169] on div at bounding box center [76, 138] width 122 height 64
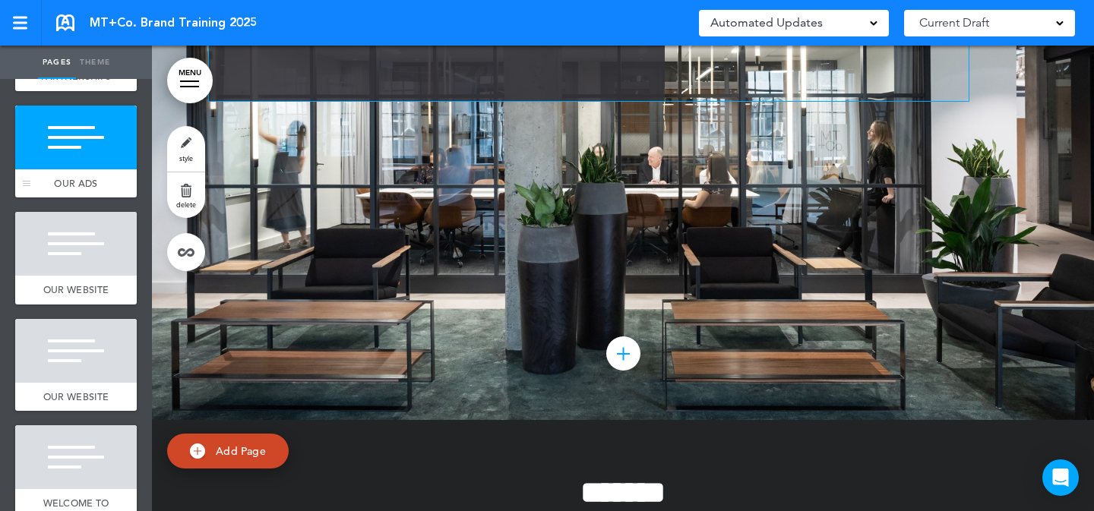
scroll to position [46, 0]
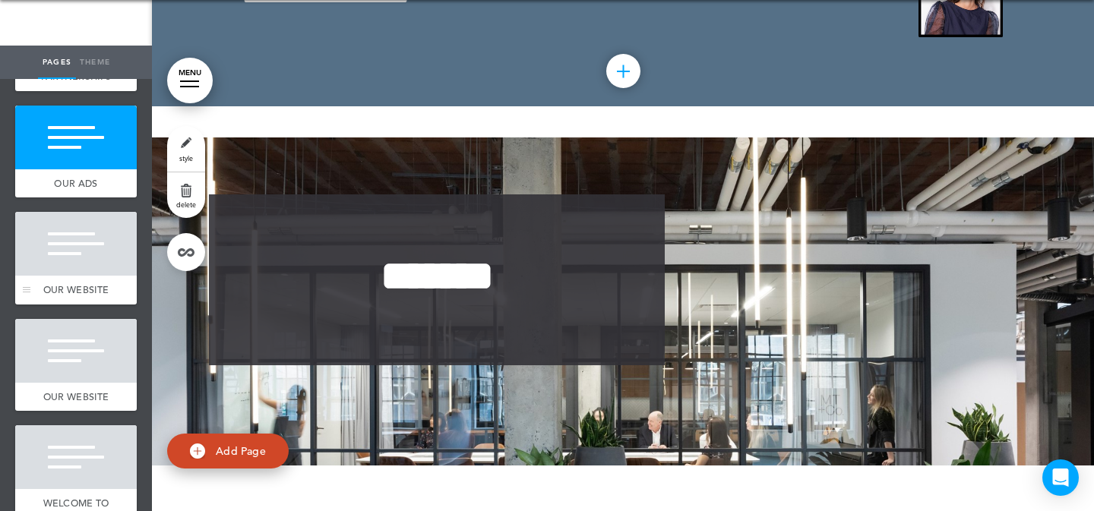
click at [88, 276] on div at bounding box center [76, 244] width 122 height 64
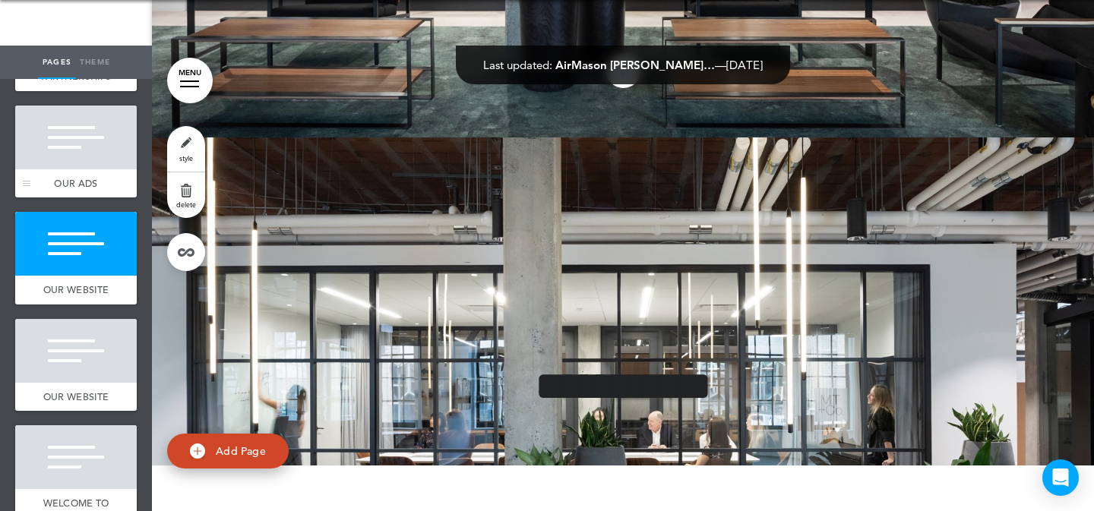
click at [84, 169] on div at bounding box center [76, 138] width 122 height 64
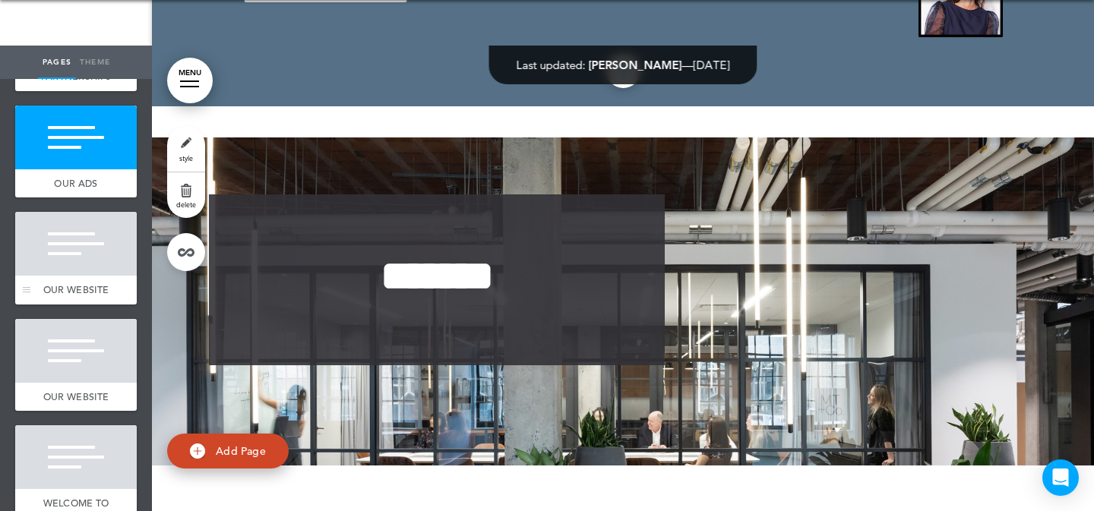
click at [102, 305] on div "OUR WEBSITE" at bounding box center [76, 290] width 122 height 29
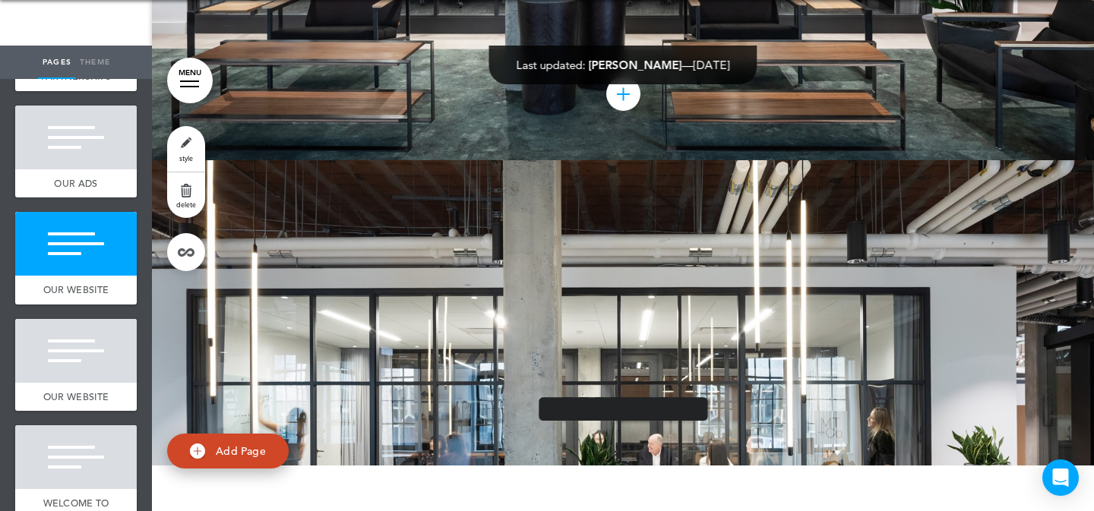
scroll to position [10755, 0]
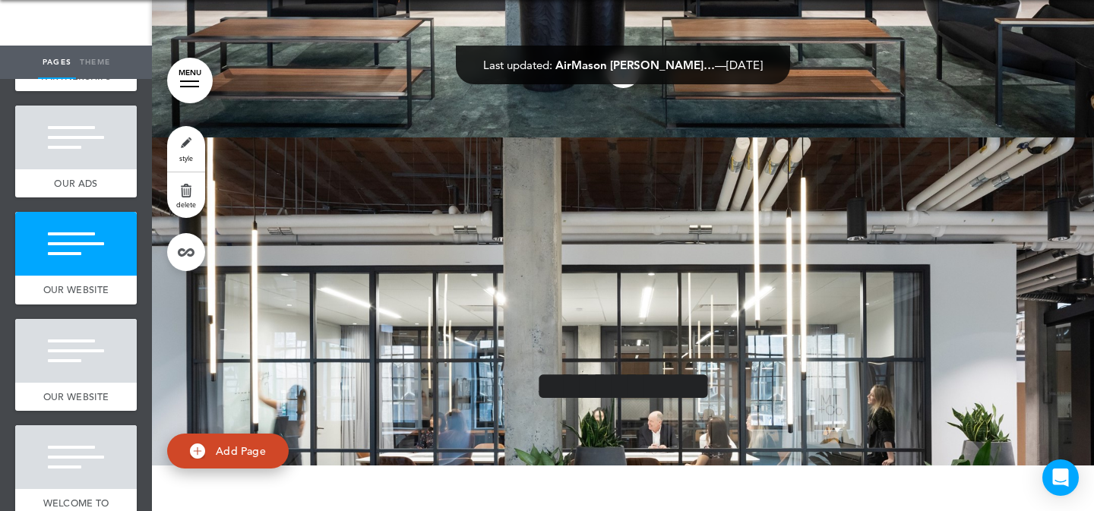
click at [196, 151] on link "style" at bounding box center [186, 149] width 38 height 46
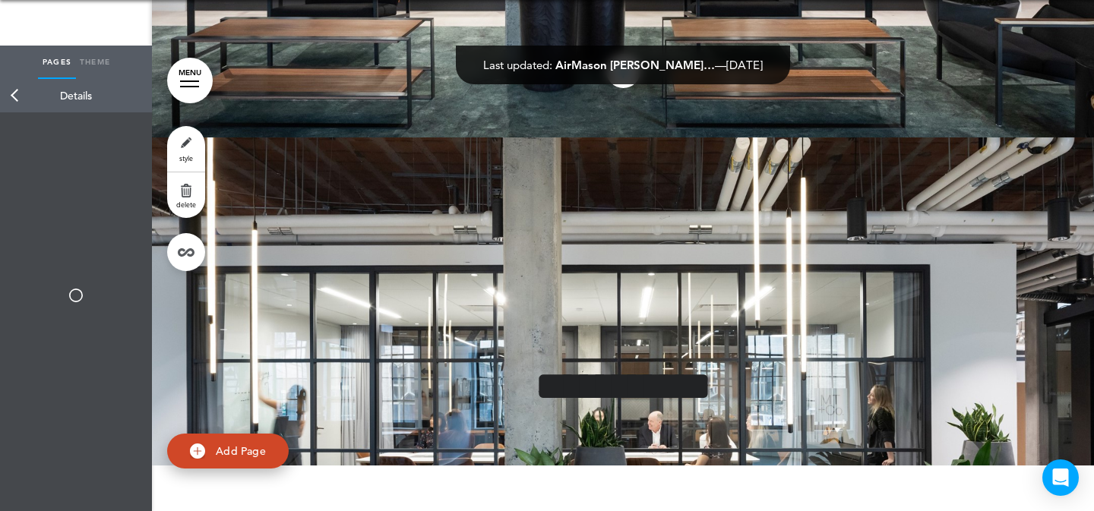
type input "**********"
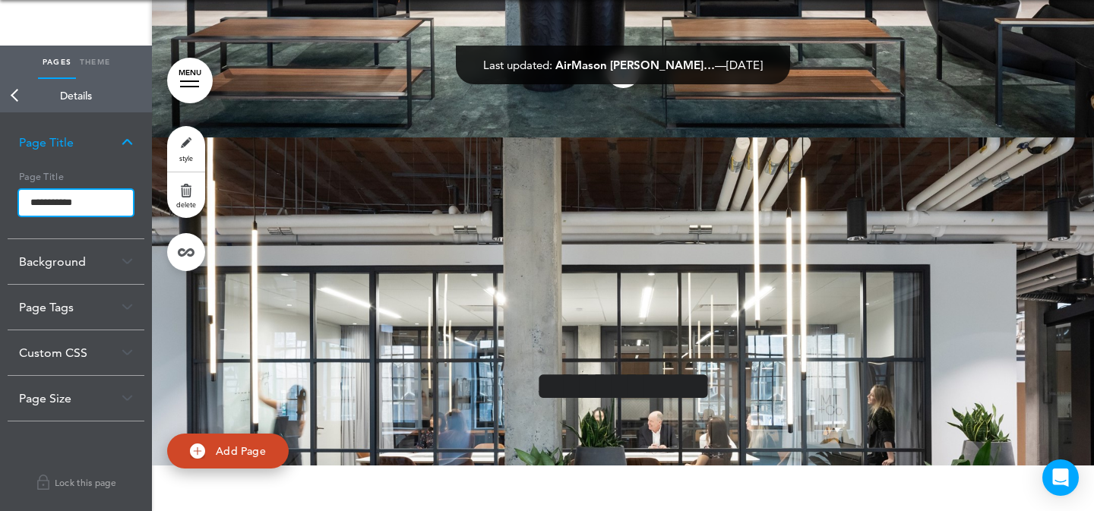
click at [71, 203] on input "**********" at bounding box center [76, 203] width 114 height 26
click at [22, 103] on body "Make this page common so it is available in other handbooks. This handbook Prev…" at bounding box center [547, 209] width 1094 height 511
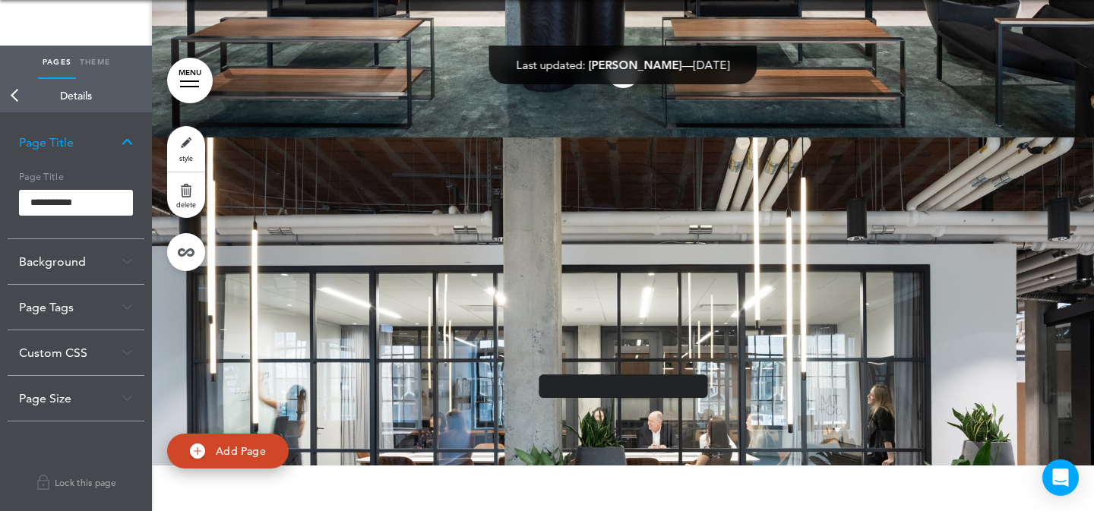
click at [22, 100] on link "Back" at bounding box center [15, 95] width 30 height 33
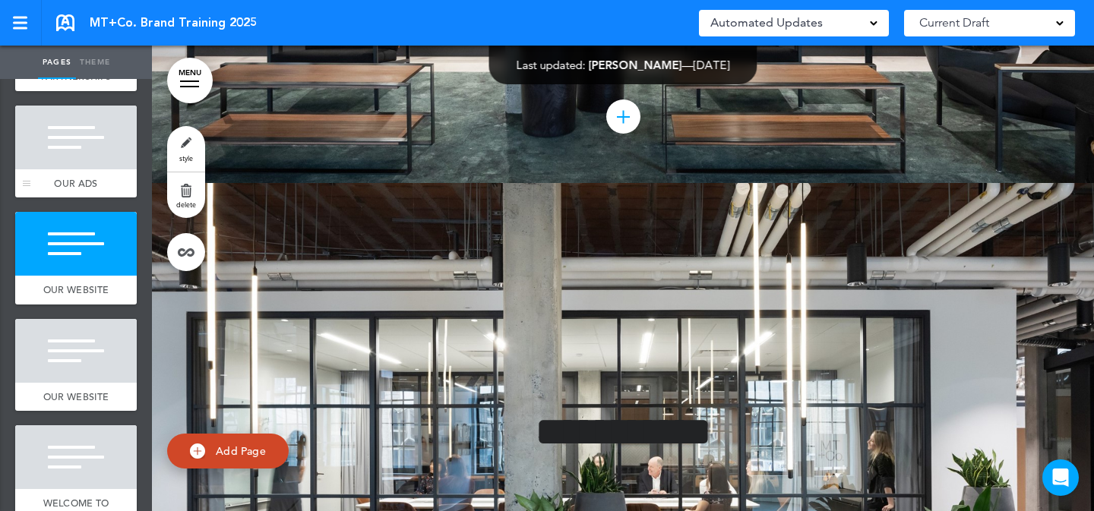
click at [62, 169] on div at bounding box center [76, 138] width 122 height 64
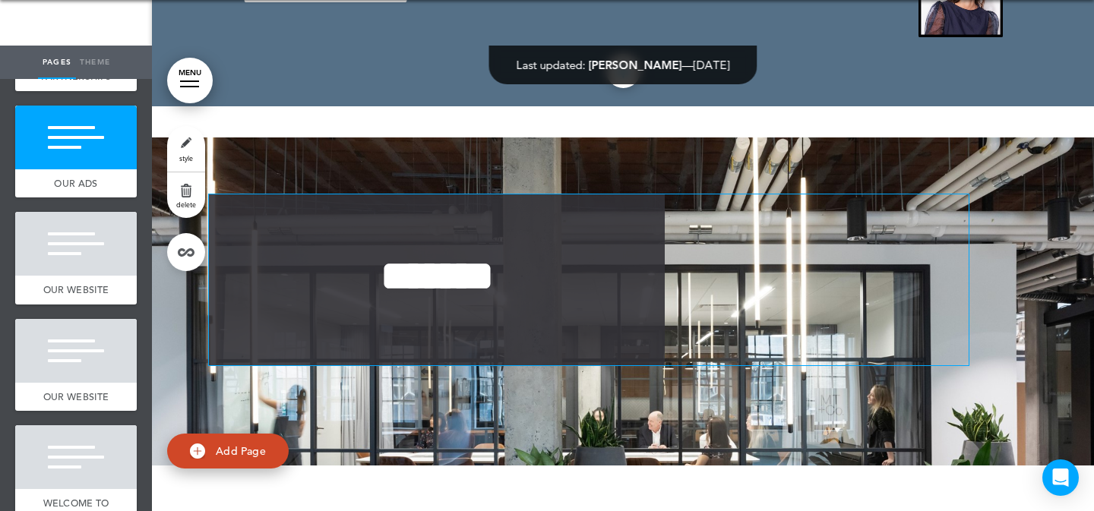
scroll to position [10208, 0]
click at [494, 255] on strong "*******" at bounding box center [437, 276] width 113 height 42
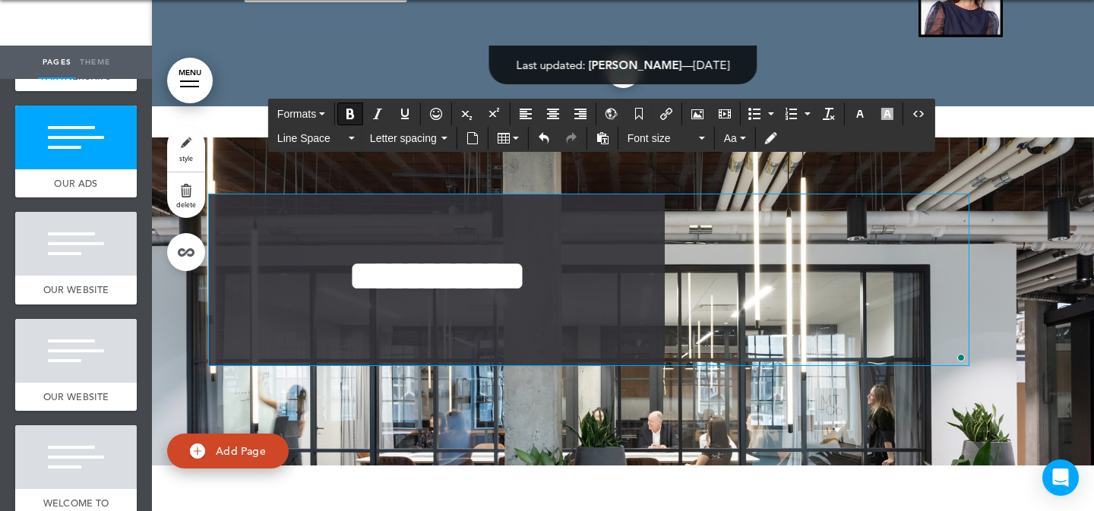
click at [195, 154] on link "style" at bounding box center [186, 149] width 38 height 46
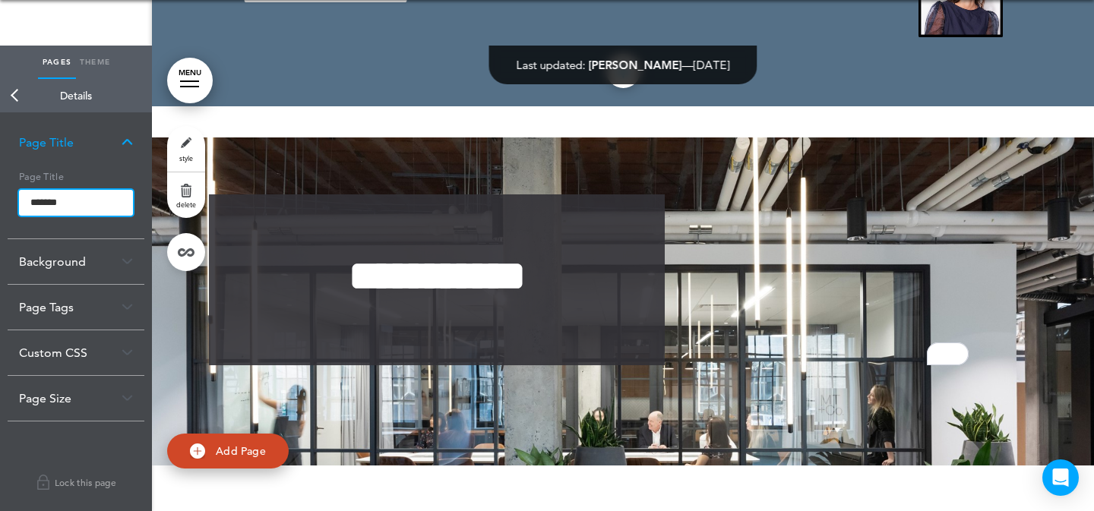
click at [78, 204] on input "*******" at bounding box center [76, 203] width 114 height 26
paste input "****"
type input "**********"
click at [16, 95] on body "Make this page common so it is available in other handbooks. This handbook Prev…" at bounding box center [547, 209] width 1094 height 511
click at [12, 94] on link "Back" at bounding box center [15, 95] width 30 height 33
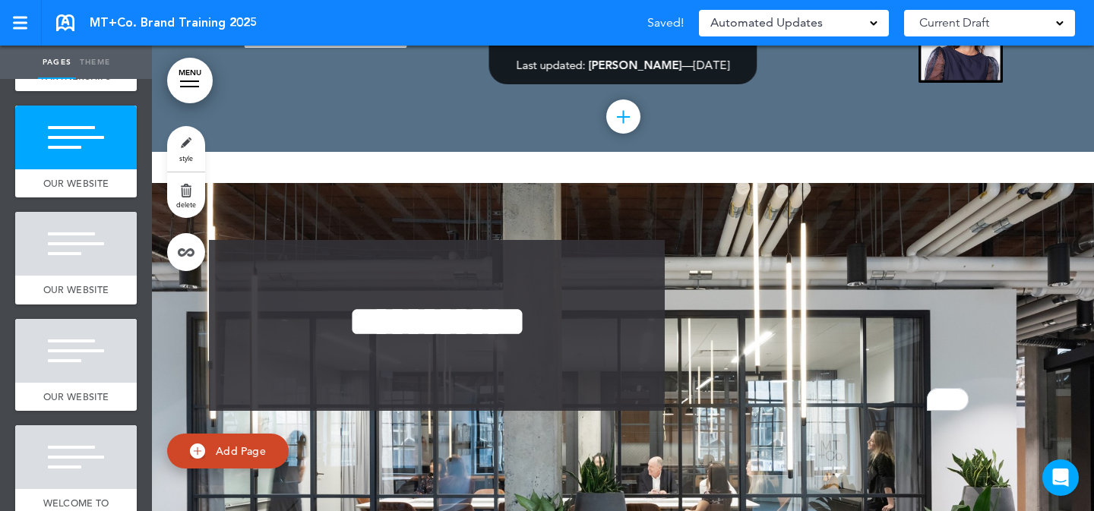
click at [68, 103] on span "add page" at bounding box center [75, 98] width 57 height 10
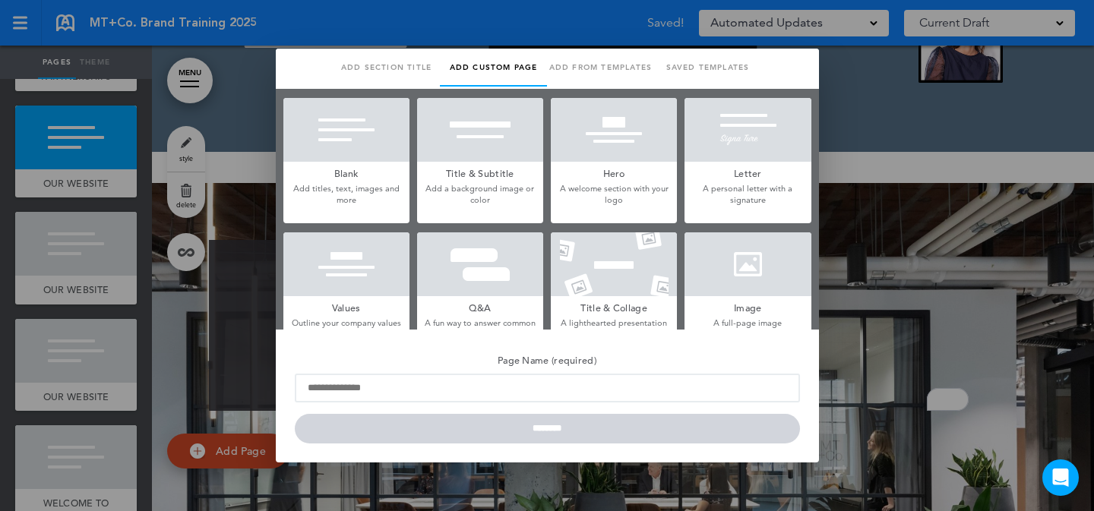
click at [388, 61] on link "Add section title" at bounding box center [386, 68] width 107 height 38
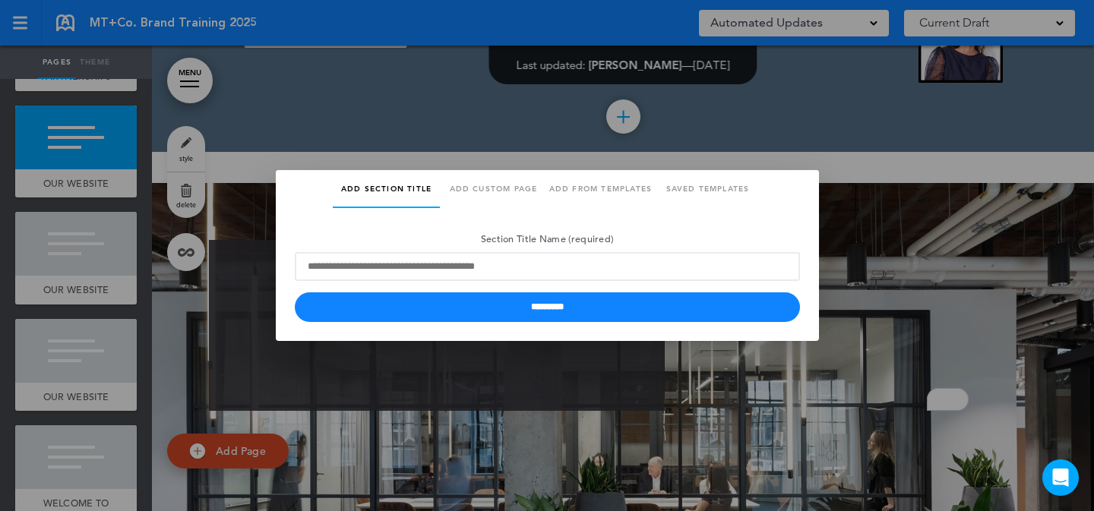
click at [361, 286] on form "Section Title Name (required) *********" at bounding box center [547, 274] width 505 height 95
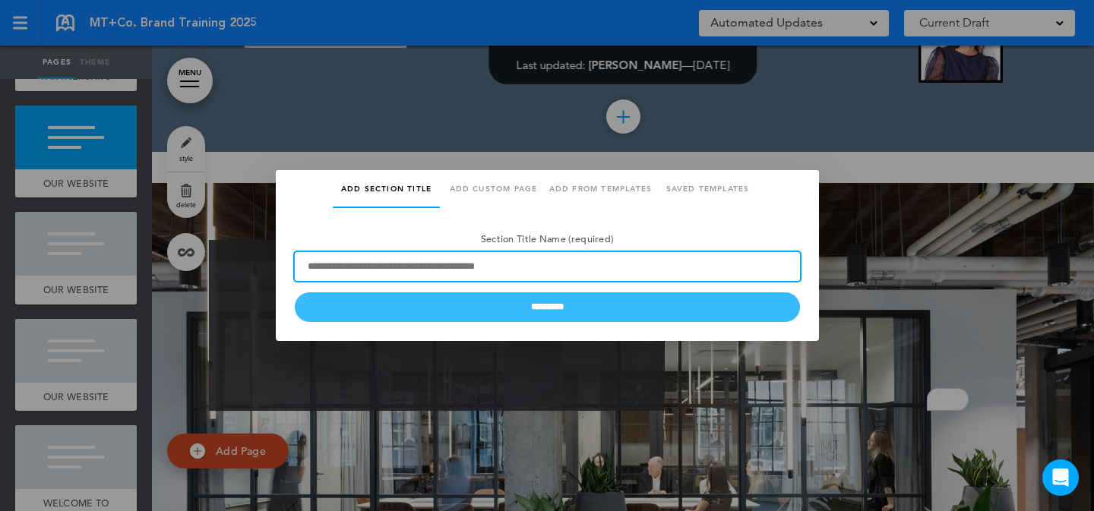
click at [370, 275] on input "Section Title Name (required)" at bounding box center [547, 266] width 505 height 29
paste input "**********"
type input "**********"
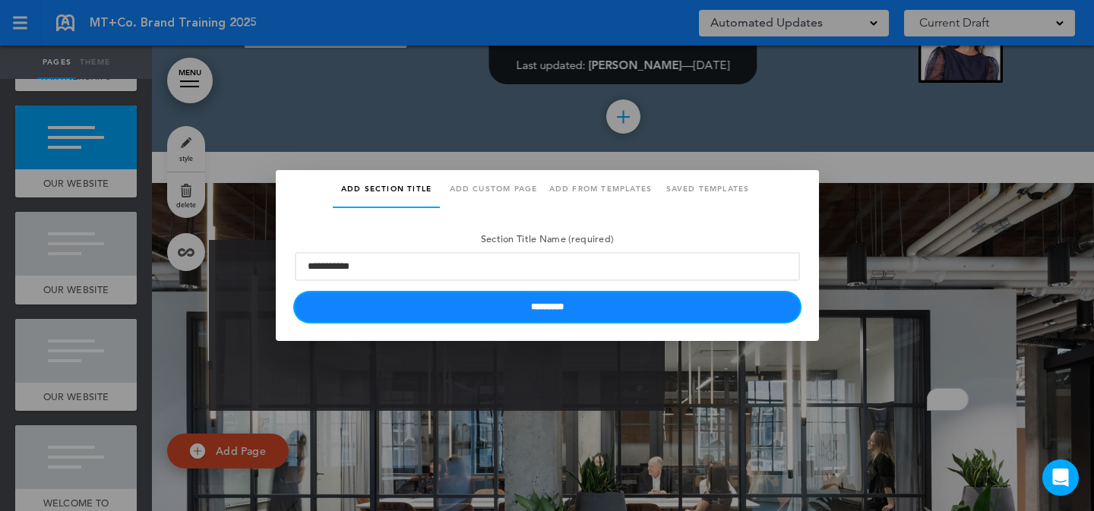
click at [373, 305] on input "*********" at bounding box center [547, 308] width 505 height 30
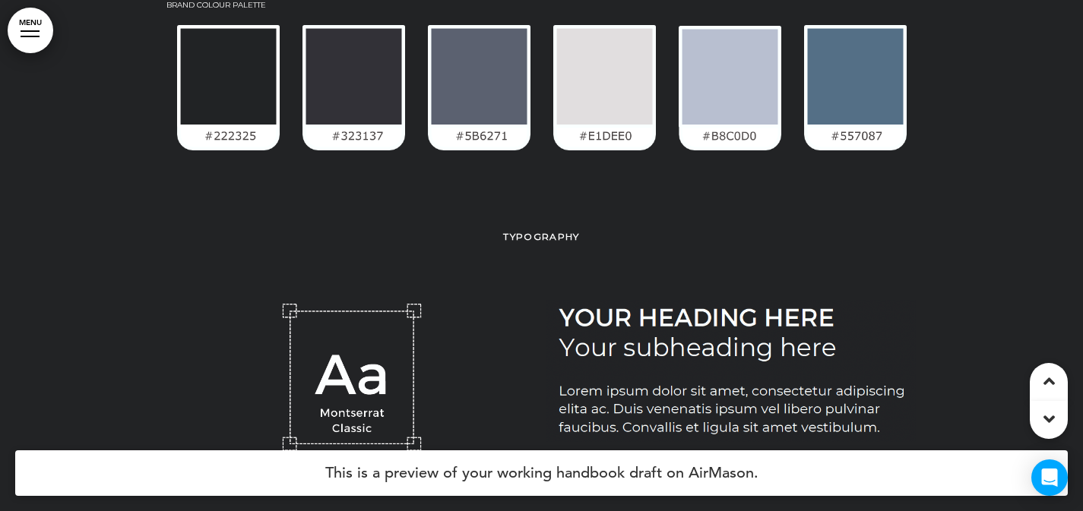
scroll to position [1926, 0]
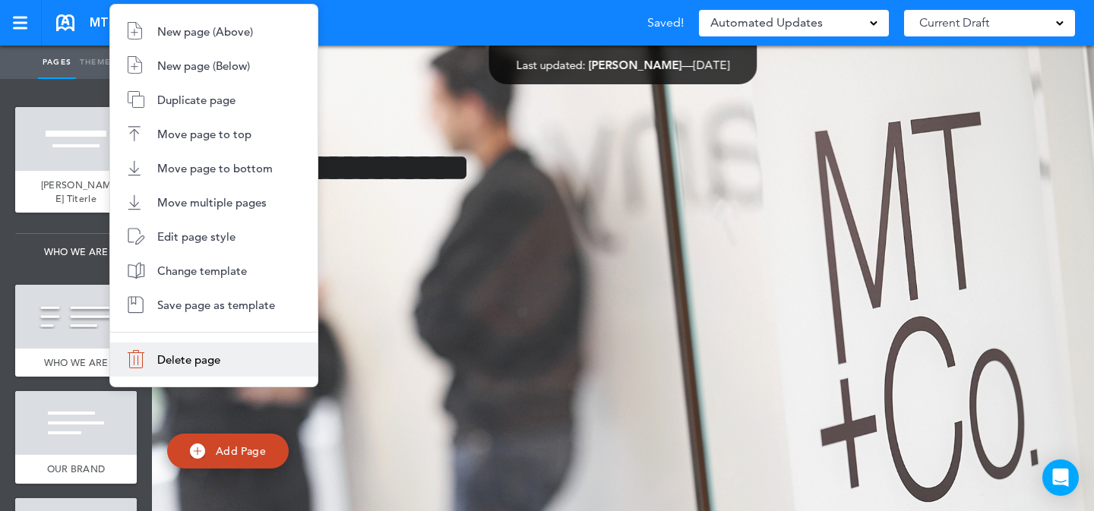
click at [160, 362] on span "Delete page" at bounding box center [188, 360] width 63 height 14
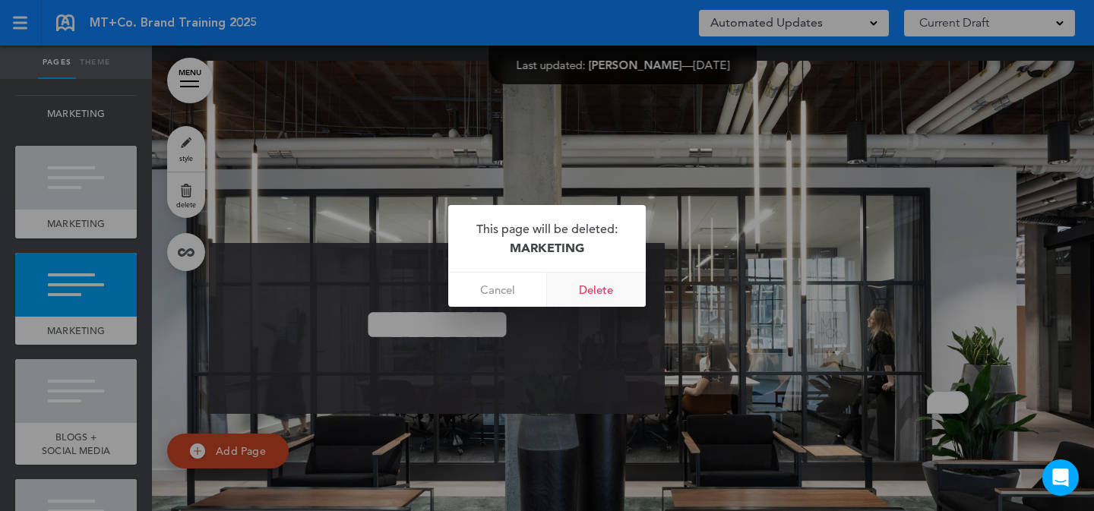
click at [590, 301] on link "Delete" at bounding box center [596, 290] width 99 height 34
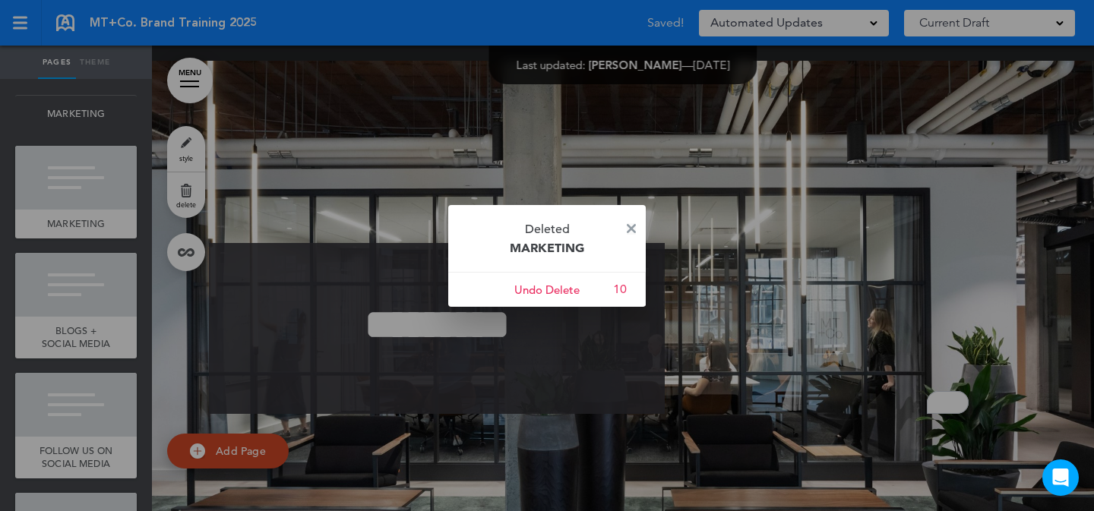
click at [632, 227] on img at bounding box center [631, 228] width 9 height 9
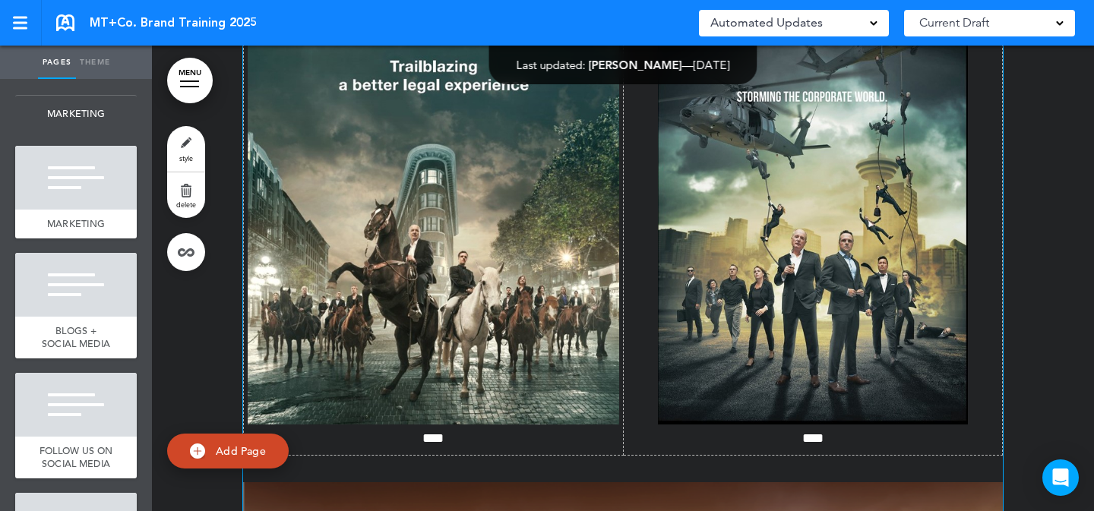
scroll to position [4804, 0]
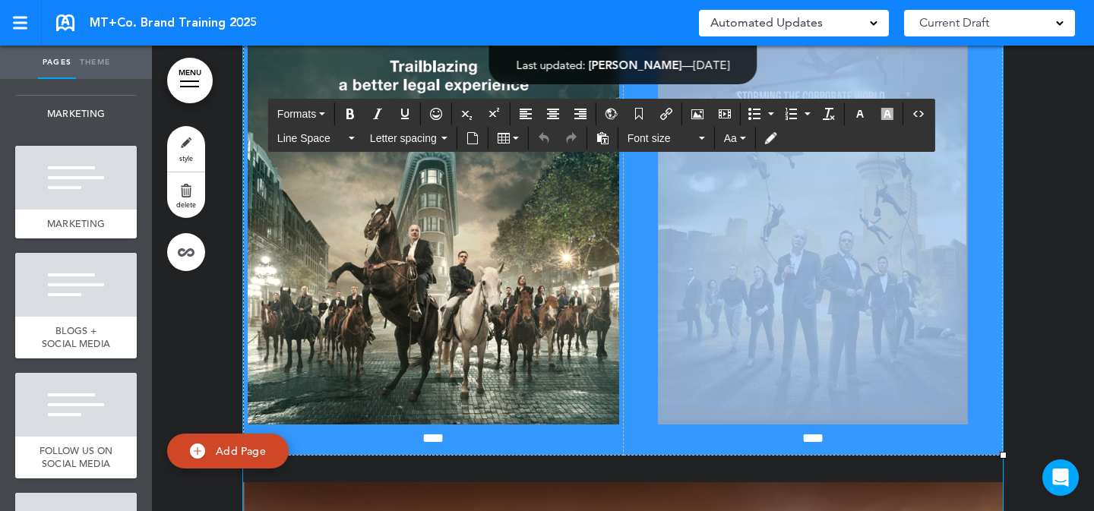
drag, startPoint x: 445, startPoint y: 290, endPoint x: 859, endPoint y: 294, distance: 414.2
click at [859, 294] on tr "**** ****" at bounding box center [623, 229] width 759 height 452
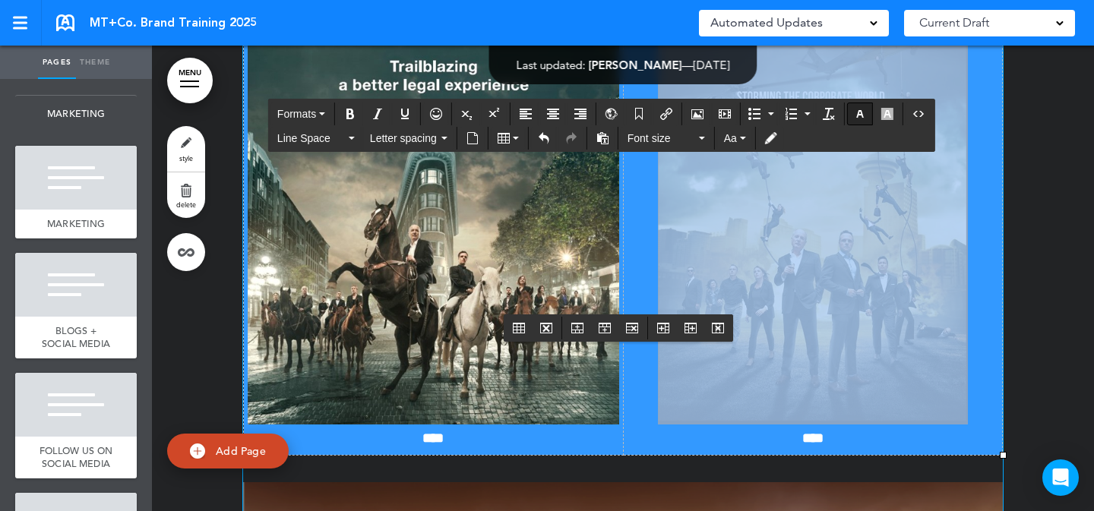
click at [854, 116] on button "button" at bounding box center [860, 113] width 24 height 21
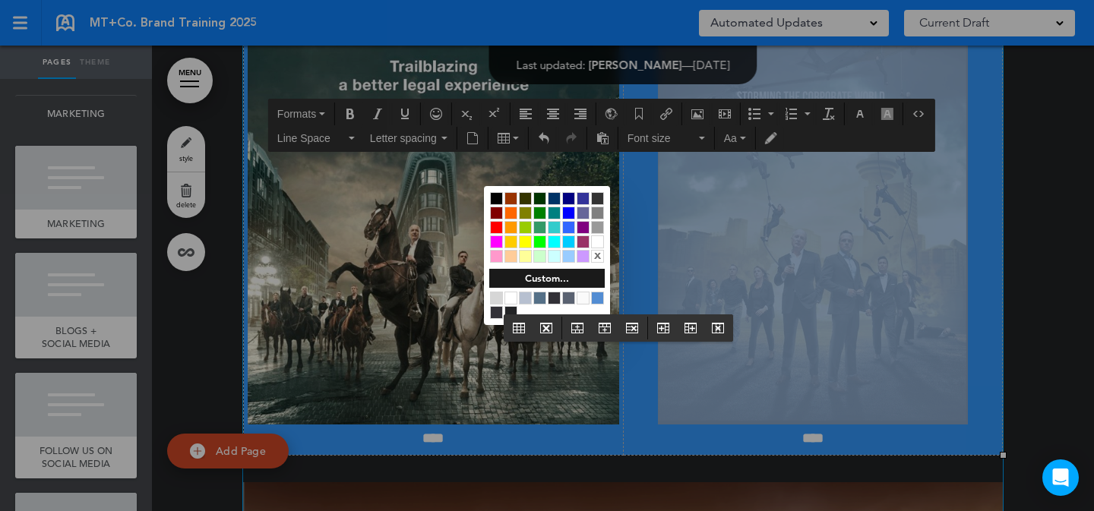
click at [543, 297] on div at bounding box center [539, 298] width 13 height 13
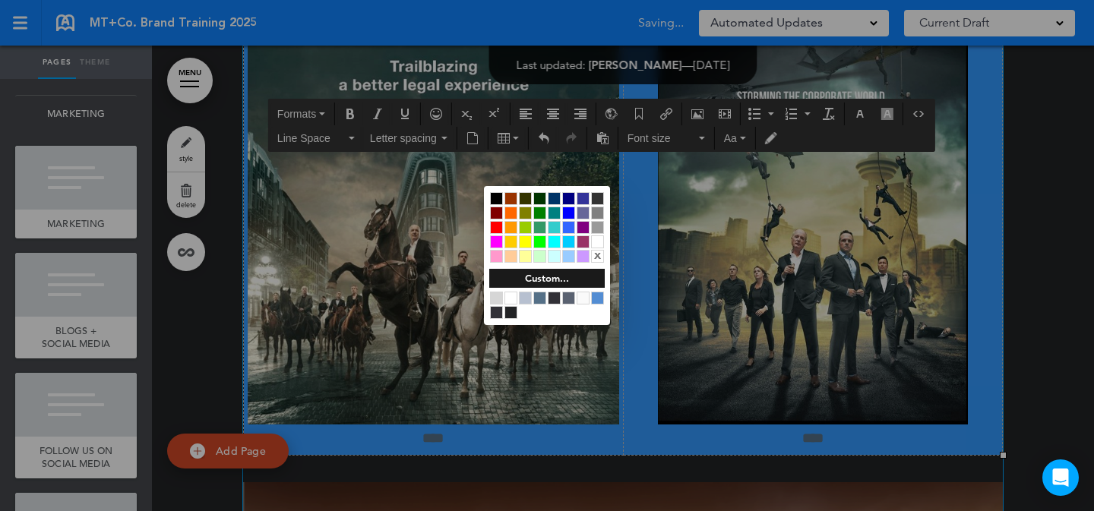
drag, startPoint x: 802, startPoint y: 397, endPoint x: 816, endPoint y: 397, distance: 13.7
click at [802, 397] on div at bounding box center [547, 255] width 1094 height 511
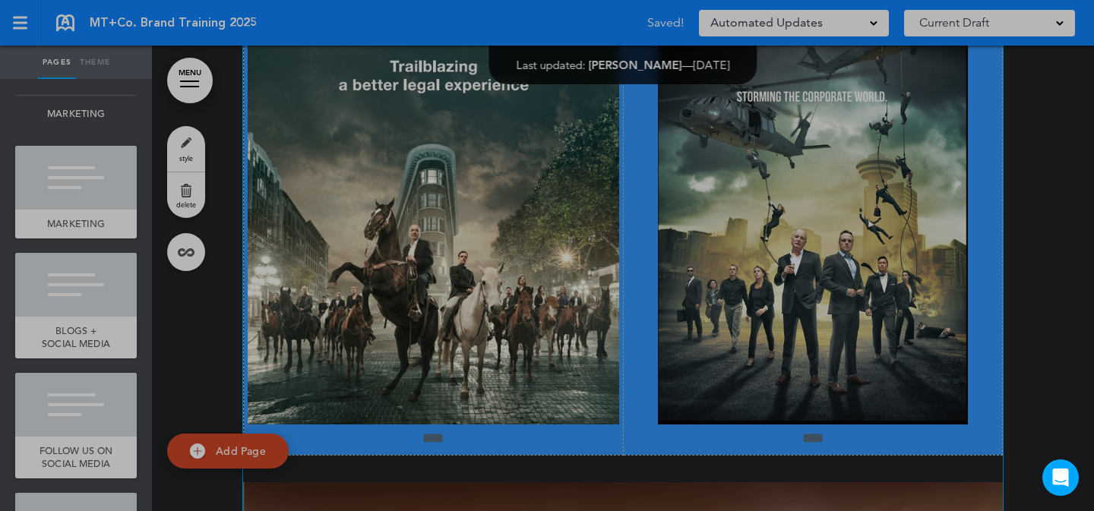
click at [889, 365] on div "**********" at bounding box center [547, 255] width 1094 height 511
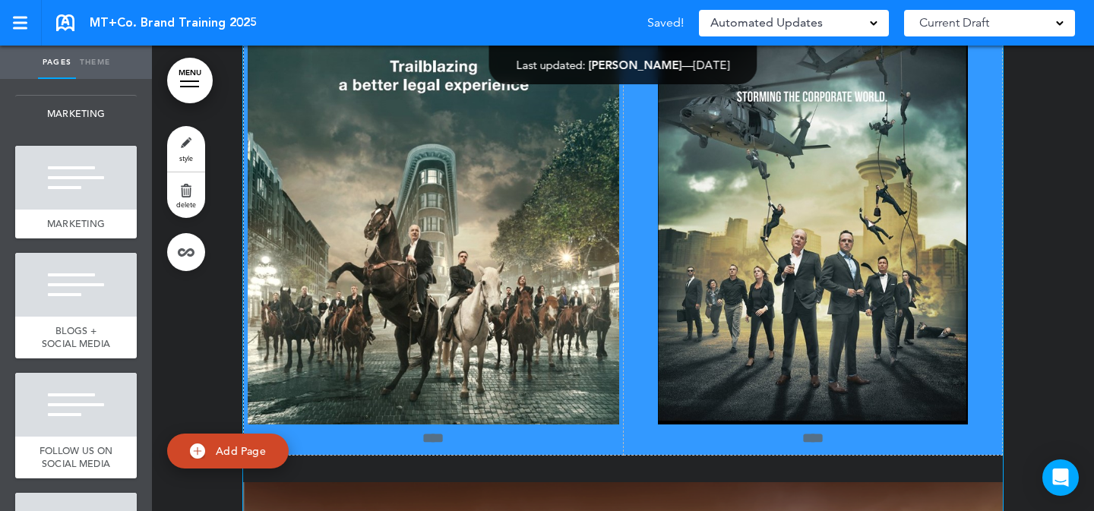
click at [910, 425] on p "****" at bounding box center [814, 438] width 372 height 27
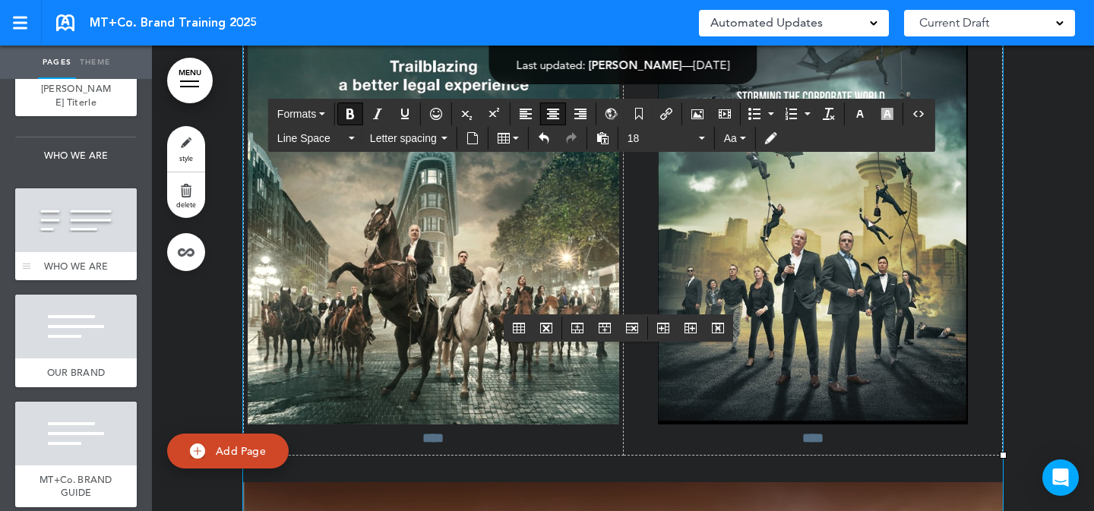
scroll to position [182, 0]
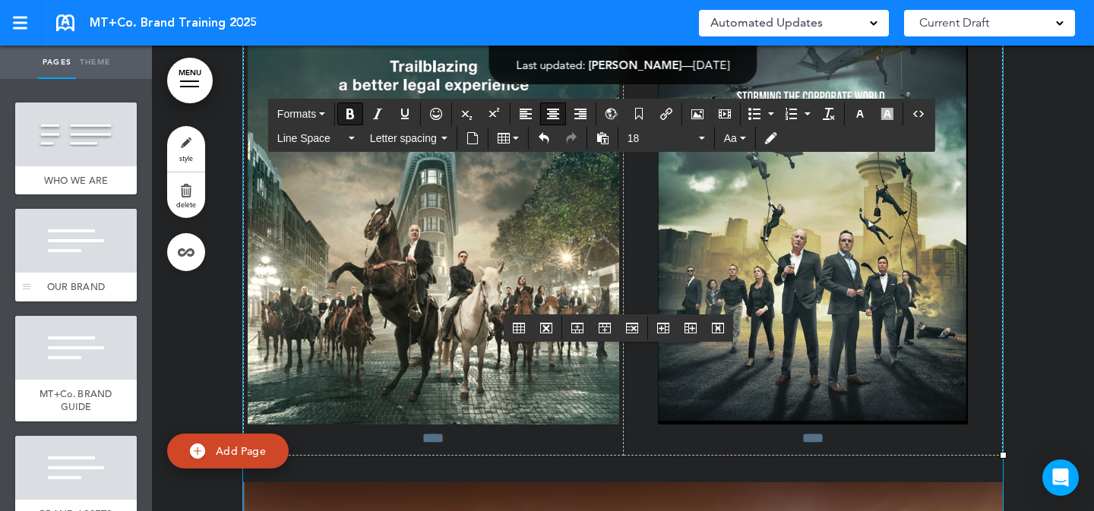
click at [77, 245] on div at bounding box center [76, 241] width 122 height 64
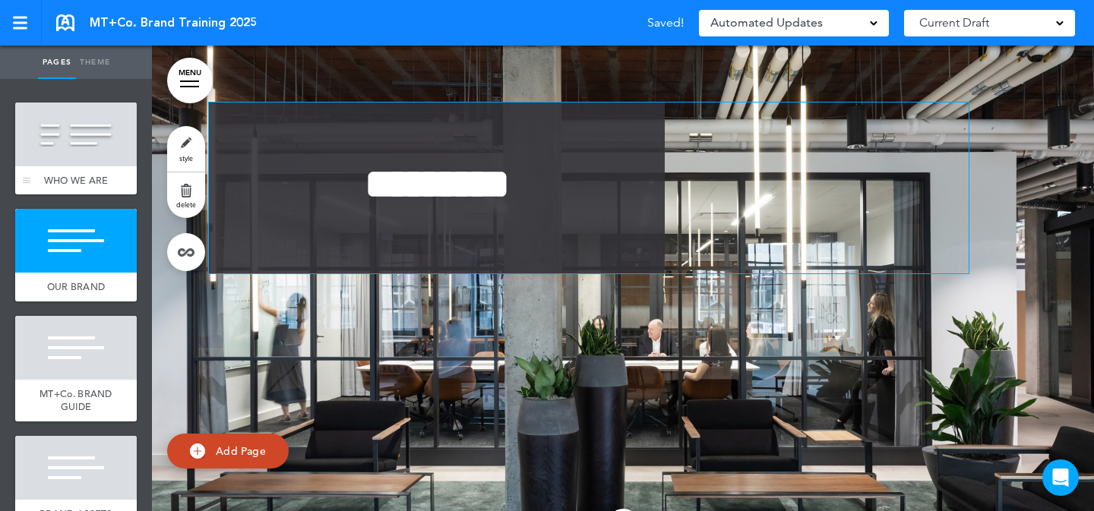
click at [90, 141] on div at bounding box center [76, 135] width 122 height 64
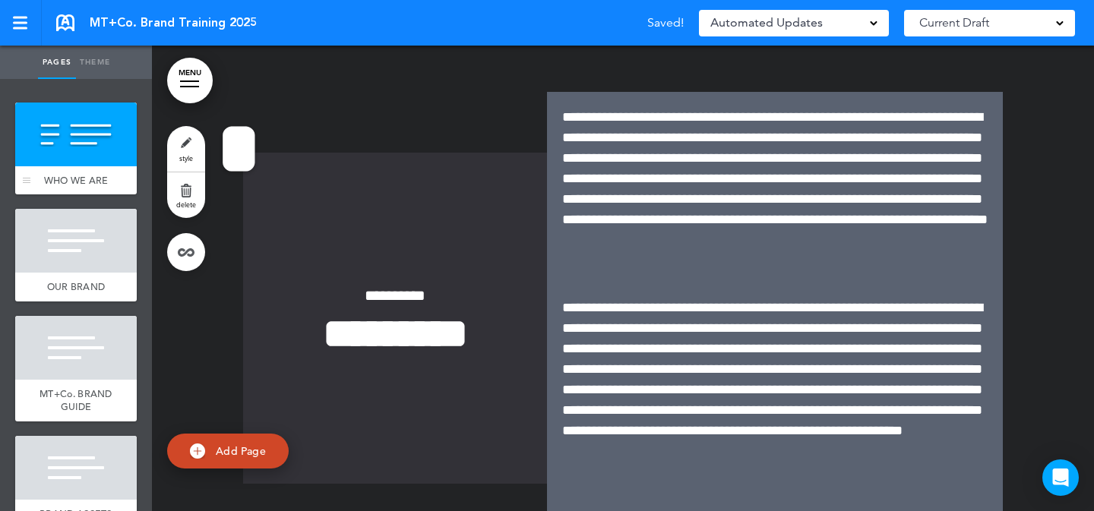
scroll to position [570, 0]
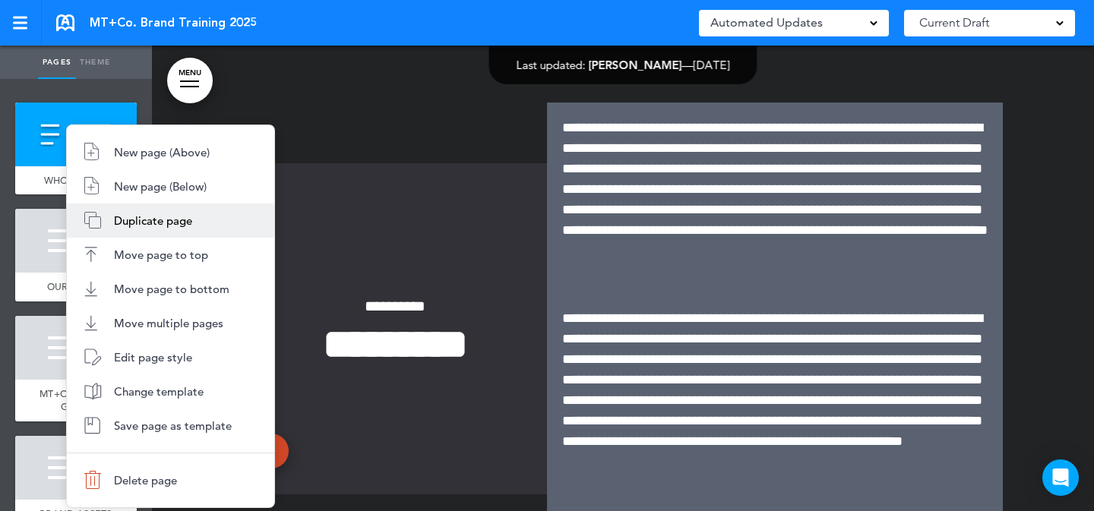
click at [141, 223] on span "Duplicate page" at bounding box center [153, 221] width 78 height 14
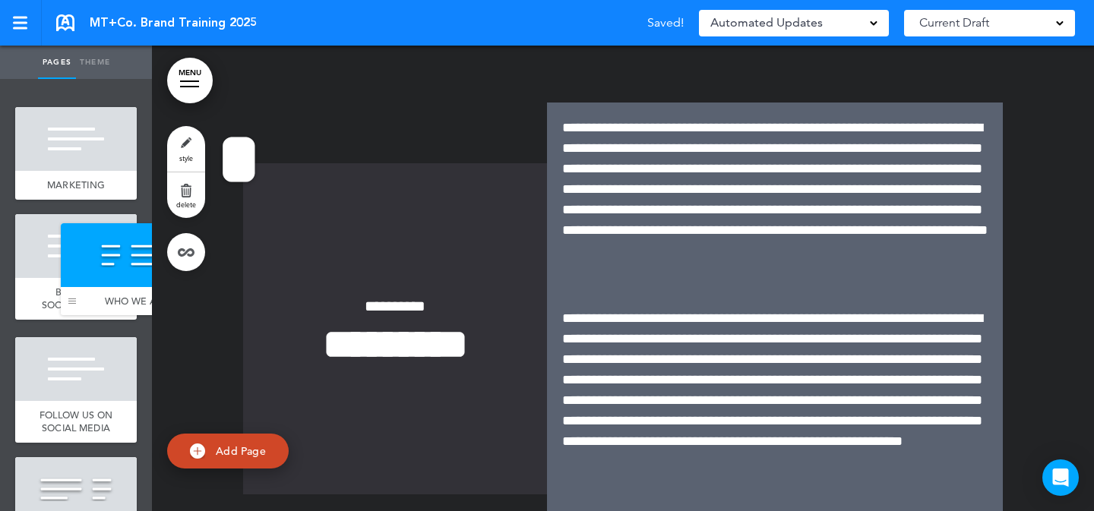
drag, startPoint x: 24, startPoint y: 169, endPoint x: 70, endPoint y: 303, distance: 142.0
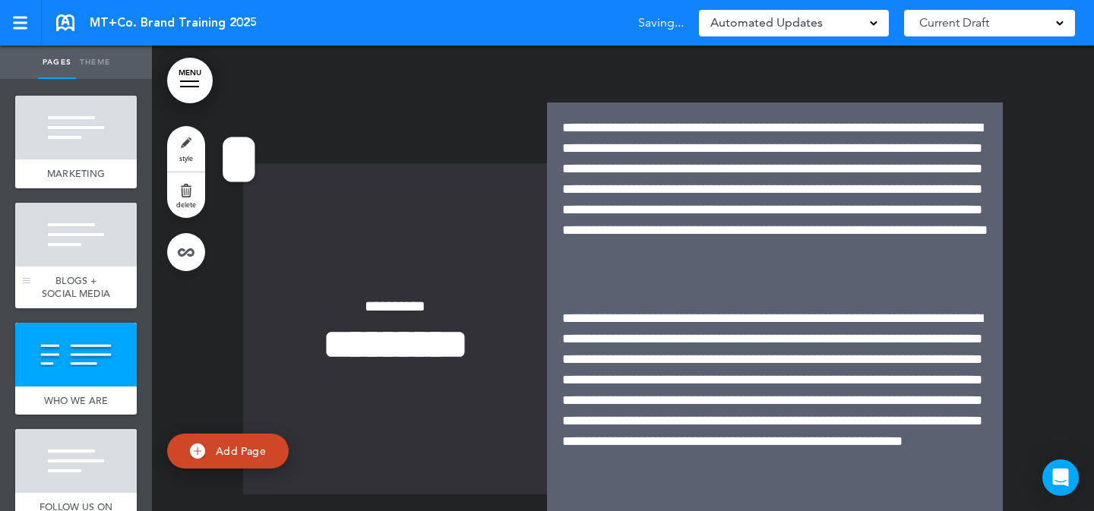
scroll to position [946, 0]
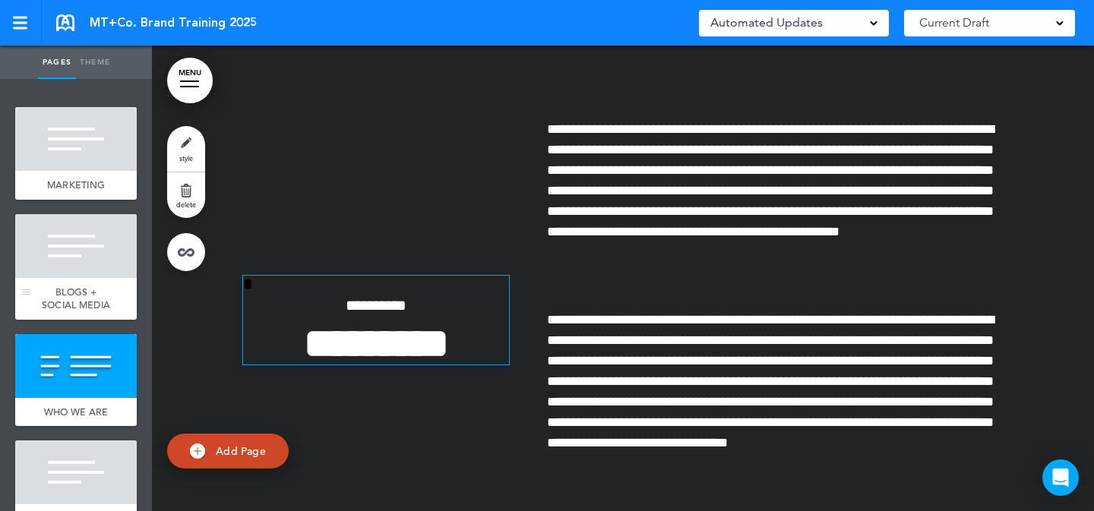
click at [97, 278] on div at bounding box center [76, 246] width 122 height 64
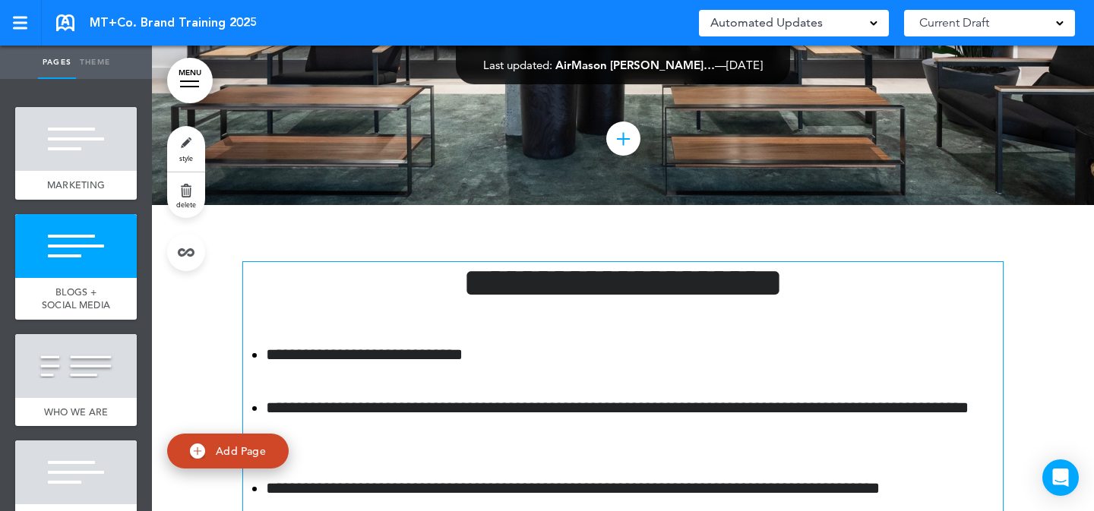
scroll to position [6575, 0]
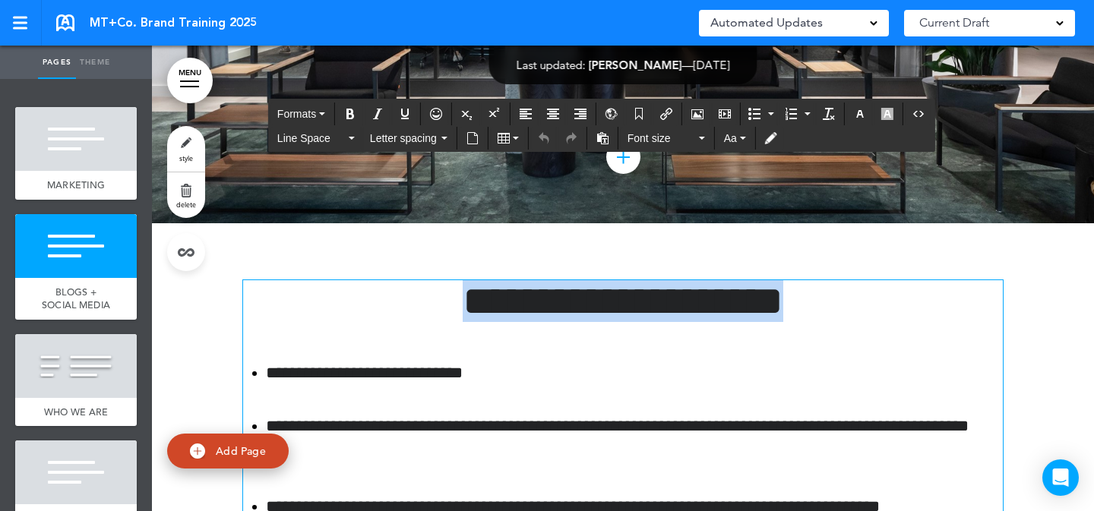
drag, startPoint x: 817, startPoint y: 160, endPoint x: 328, endPoint y: 154, distance: 489.4
click at [328, 280] on h1 "**********" at bounding box center [623, 301] width 760 height 42
click at [55, 397] on div at bounding box center [76, 366] width 122 height 64
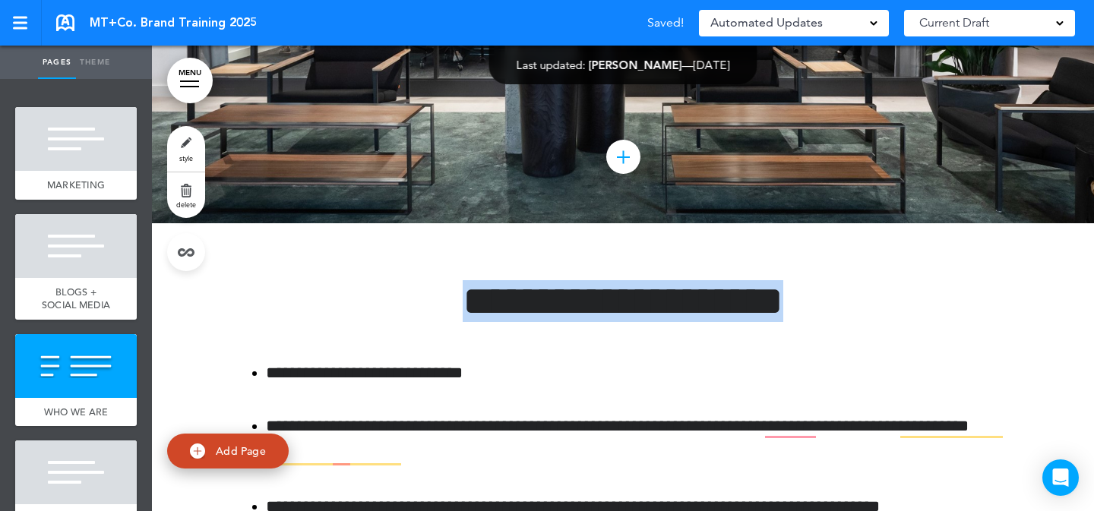
scroll to position [7162, 0]
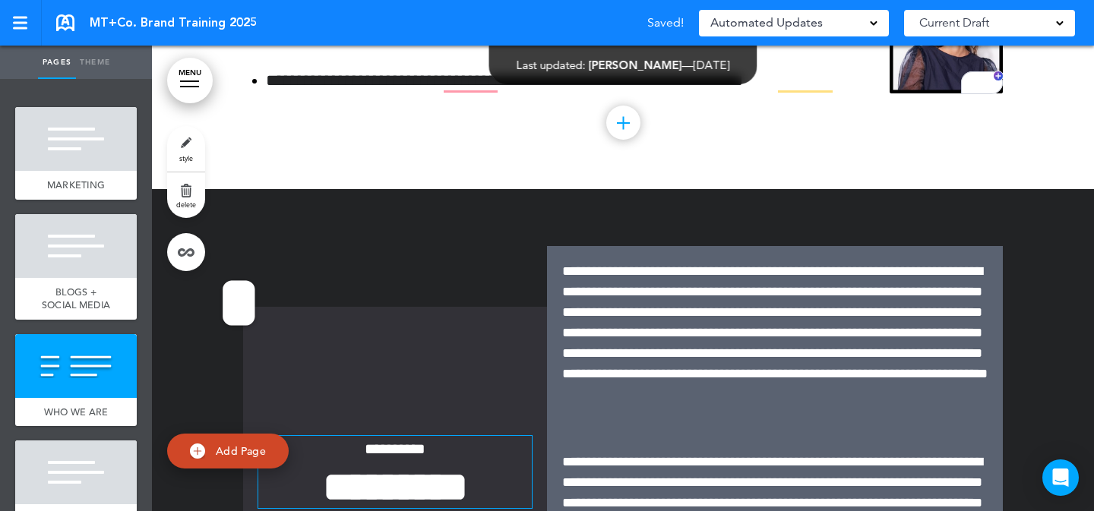
drag, startPoint x: 450, startPoint y: 346, endPoint x: 497, endPoint y: 347, distance: 47.1
click at [450, 467] on strong "*********" at bounding box center [395, 488] width 145 height 42
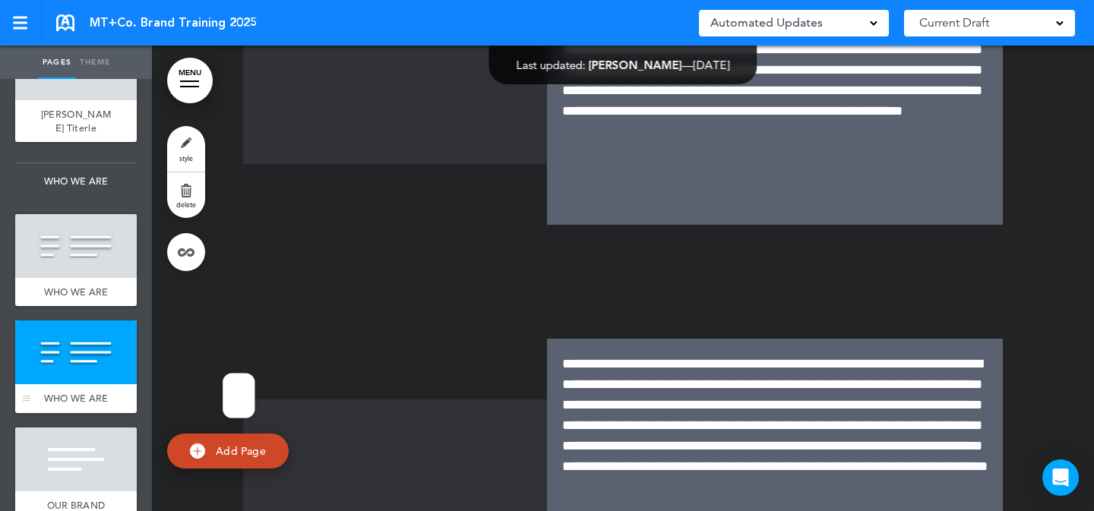
scroll to position [100, 0]
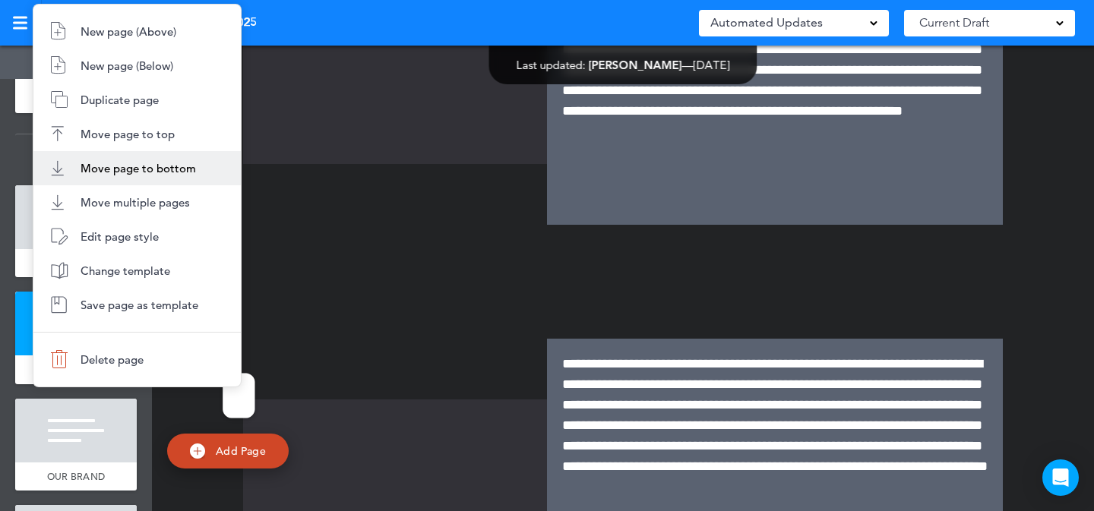
click at [177, 163] on span "Move page to bottom" at bounding box center [139, 168] width 116 height 14
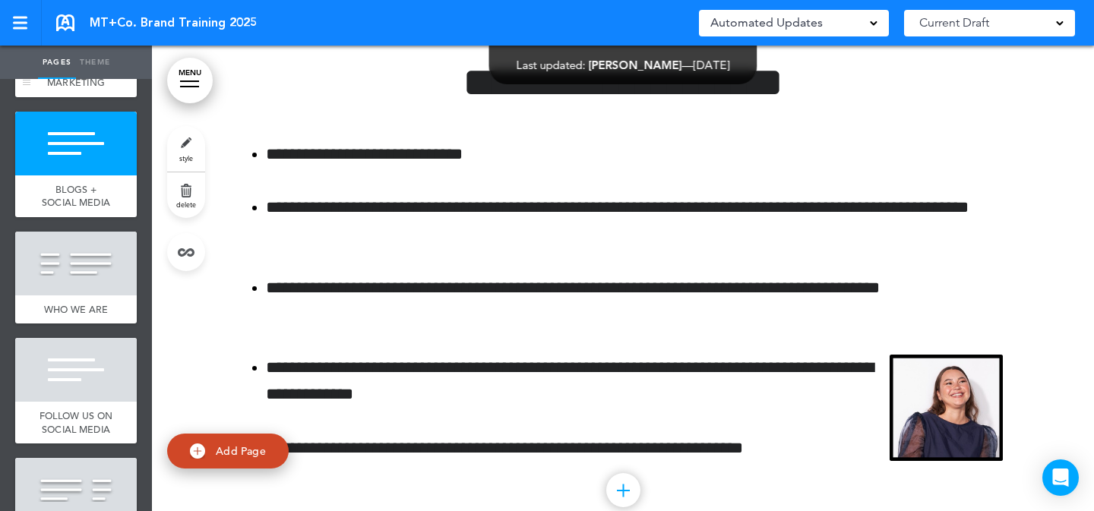
scroll to position [1051, 0]
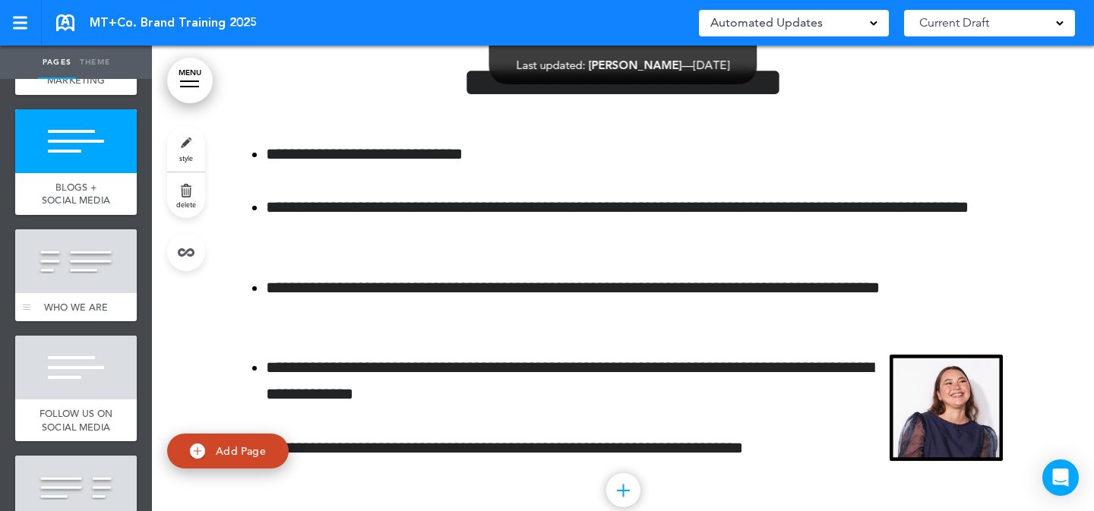
click at [90, 293] on div at bounding box center [76, 262] width 122 height 64
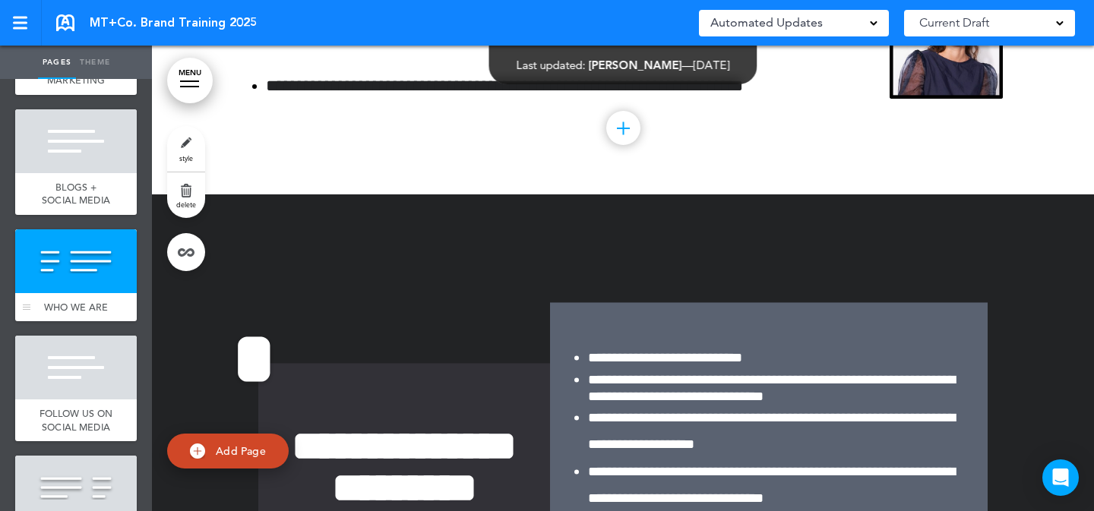
scroll to position [7181, 0]
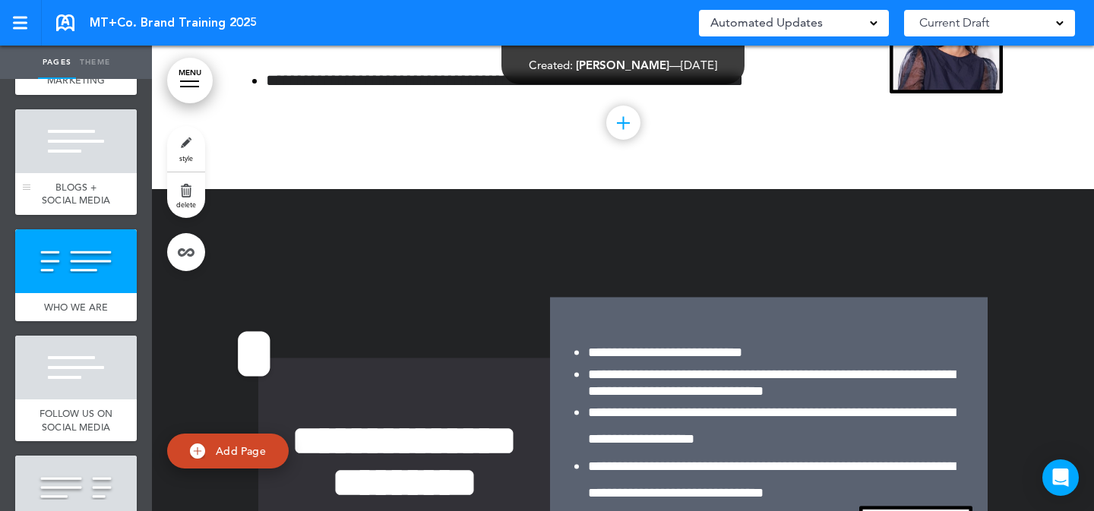
click at [92, 173] on div at bounding box center [76, 141] width 122 height 64
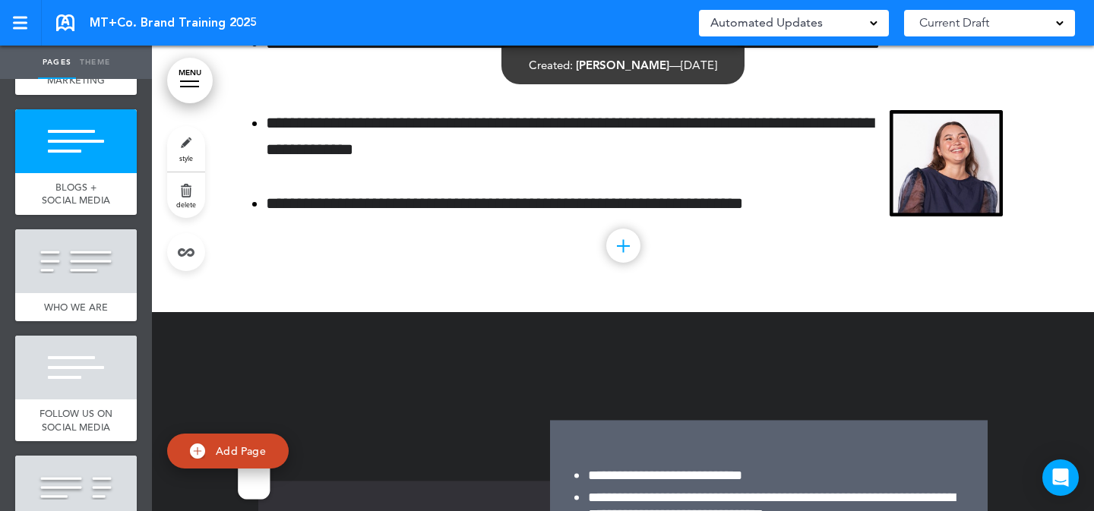
scroll to position [6630, 0]
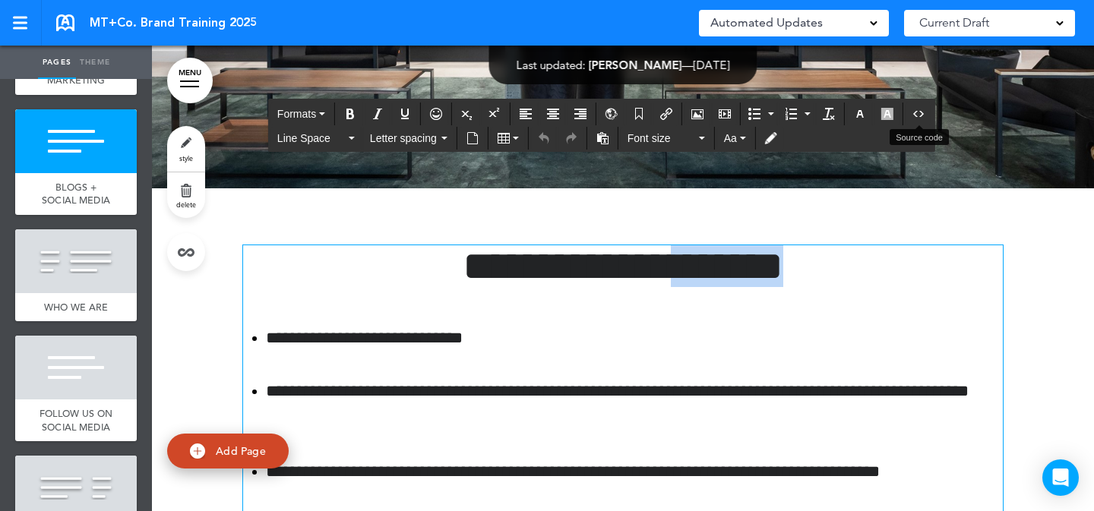
drag, startPoint x: 351, startPoint y: 119, endPoint x: 954, endPoint y: 130, distance: 603.5
click at [948, 245] on h1 "**********" at bounding box center [623, 266] width 760 height 42
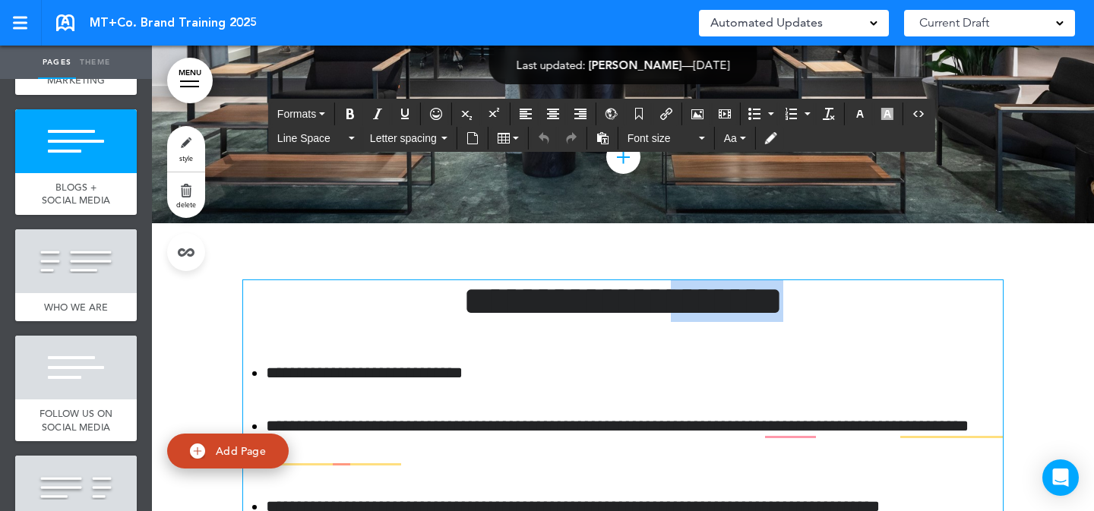
scroll to position [6592, 0]
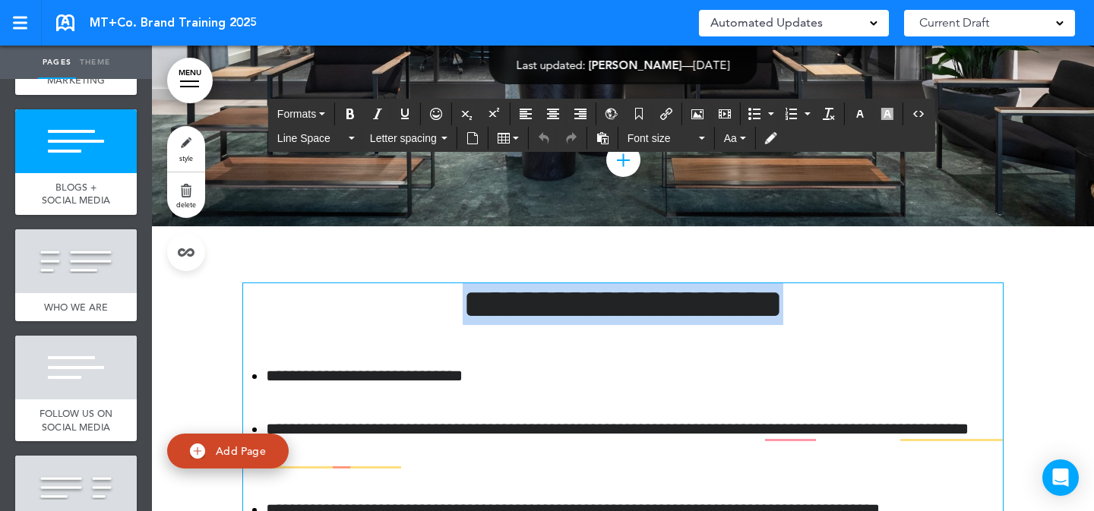
drag, startPoint x: 578, startPoint y: 166, endPoint x: 330, endPoint y: 157, distance: 248.6
click at [330, 283] on h1 "**********" at bounding box center [623, 304] width 760 height 42
copy h1 "**********"
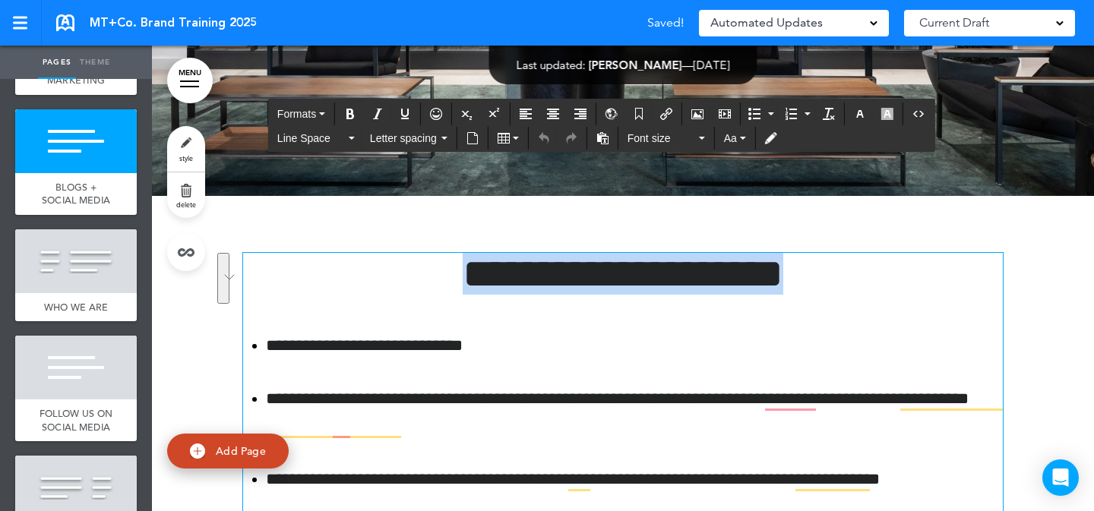
click at [178, 141] on link "style" at bounding box center [186, 149] width 38 height 46
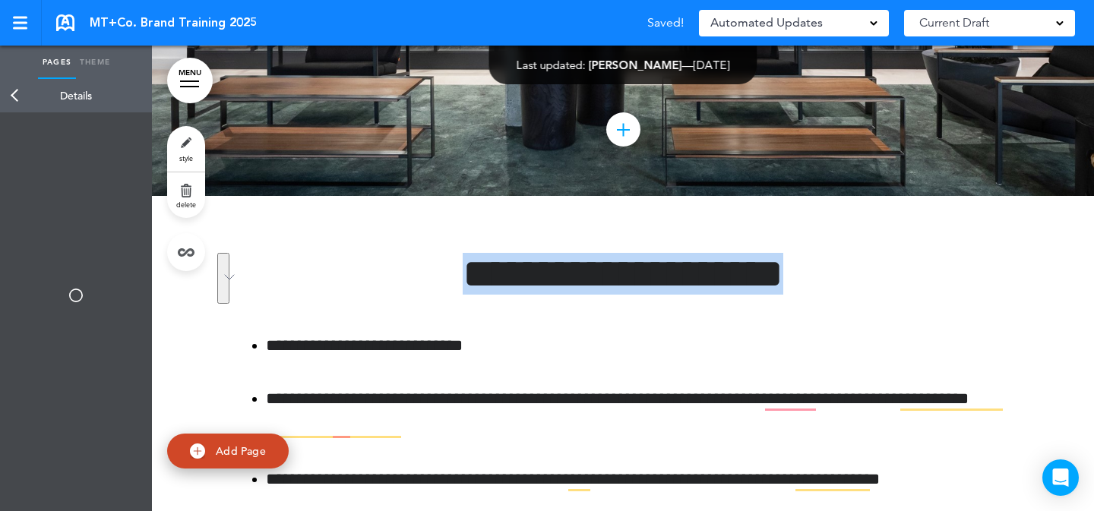
type input "**********"
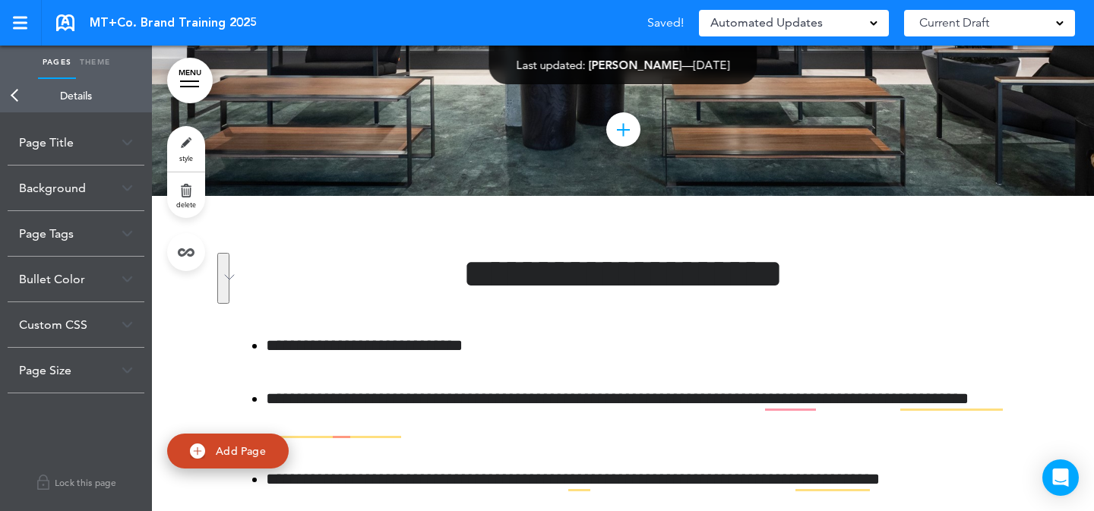
click at [94, 154] on div "Page Title" at bounding box center [76, 142] width 137 height 45
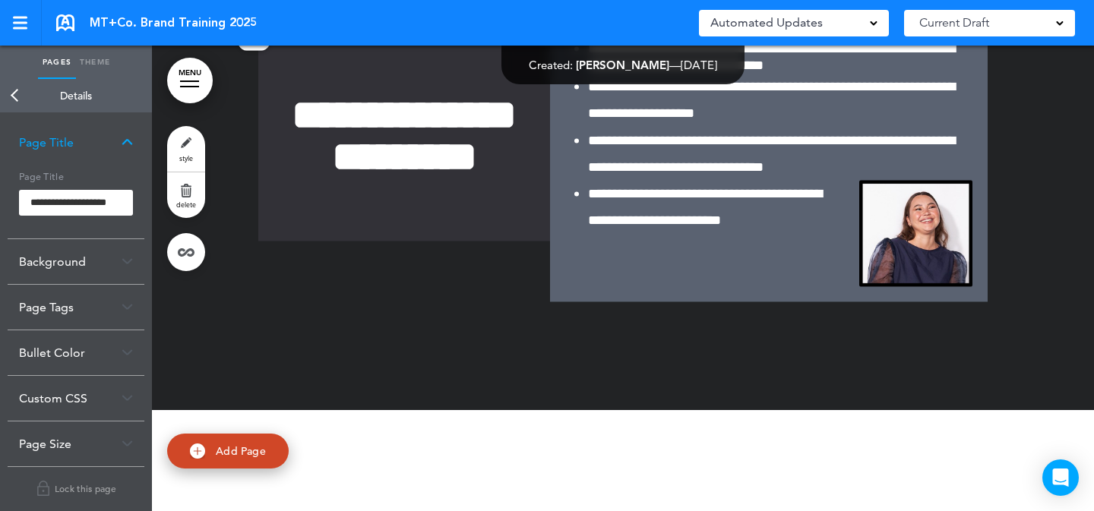
scroll to position [7347, 0]
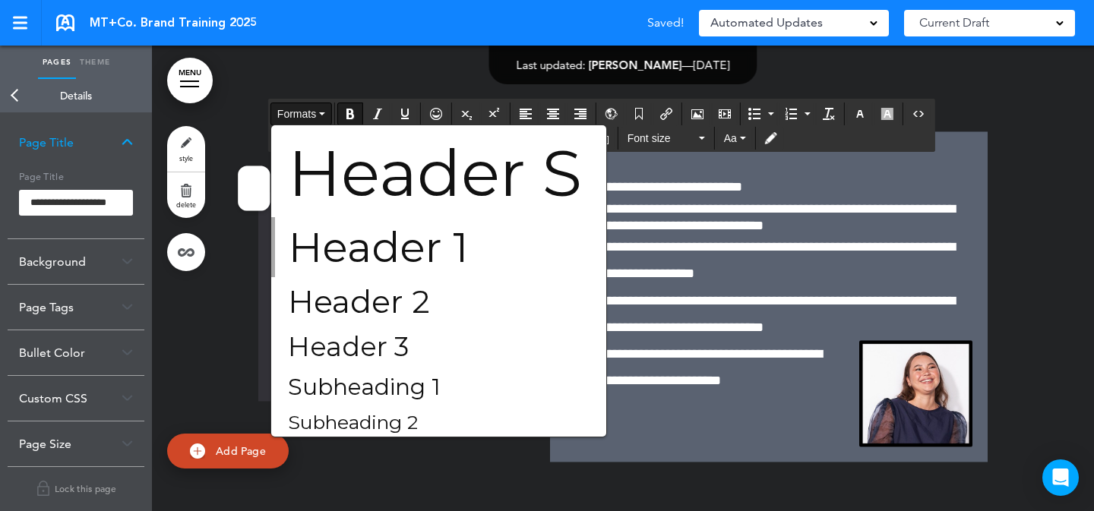
scroll to position [7197, 0]
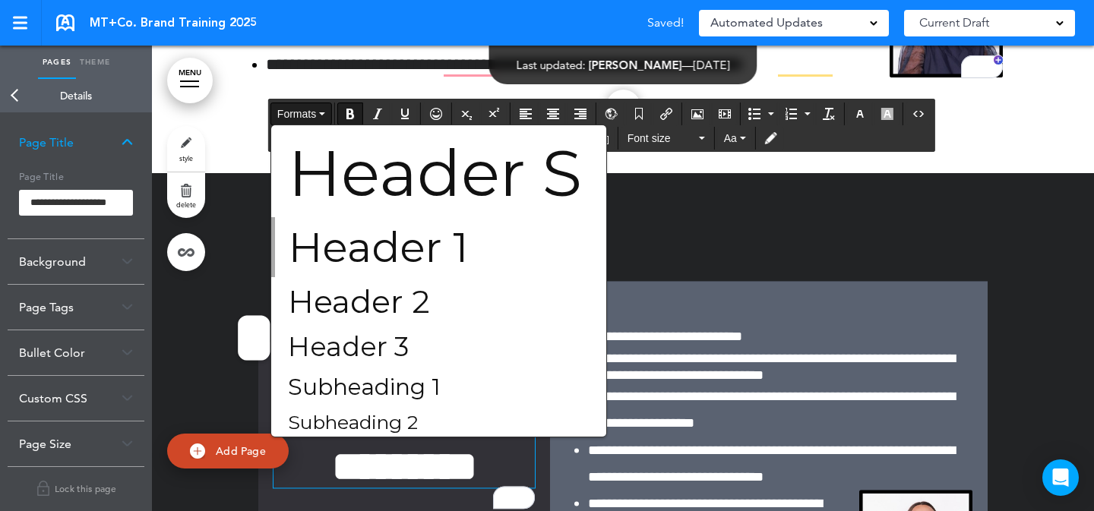
click at [243, 282] on div "**********" at bounding box center [623, 446] width 760 height 445
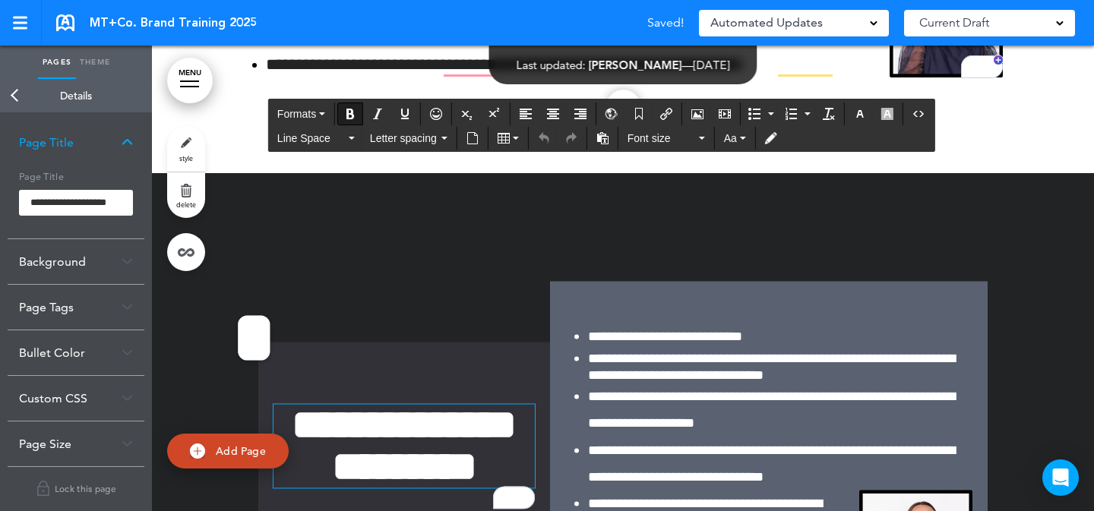
click at [325, 405] on strong "**********" at bounding box center [404, 447] width 225 height 84
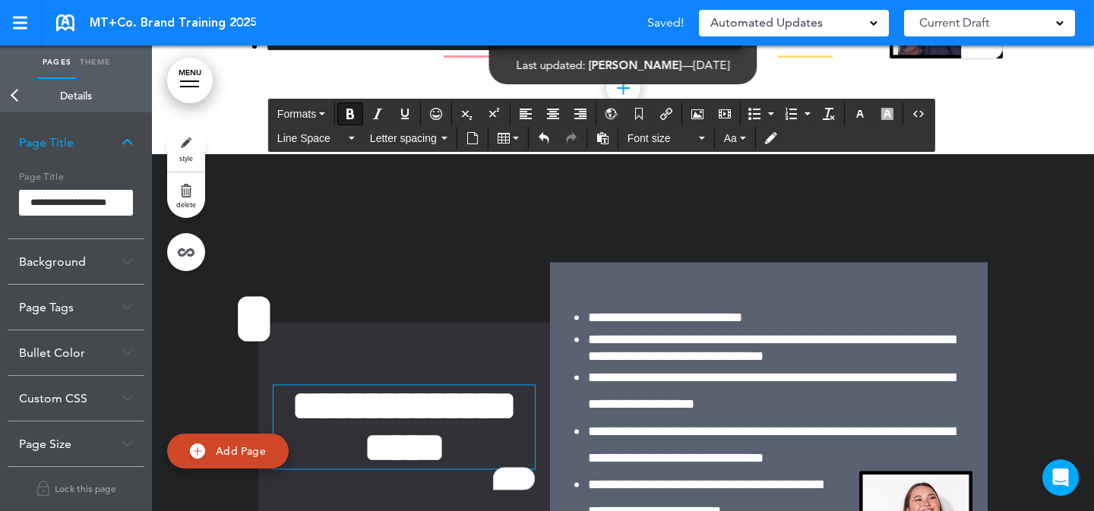
scroll to position [7240, 0]
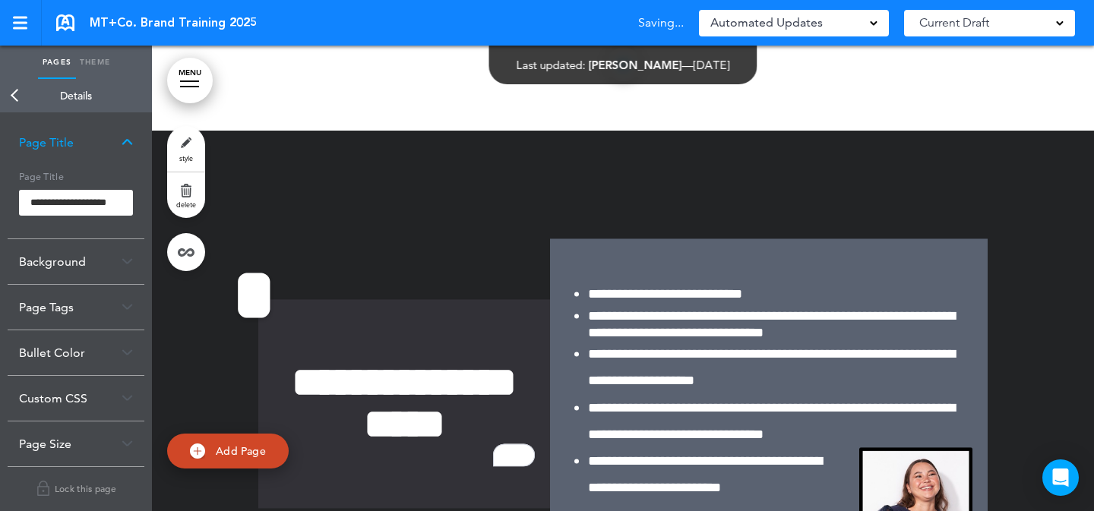
click at [185, 147] on link "style" at bounding box center [186, 149] width 38 height 46
click at [100, 200] on input "**********" at bounding box center [76, 203] width 114 height 26
paste input "**********"
type input "**********"
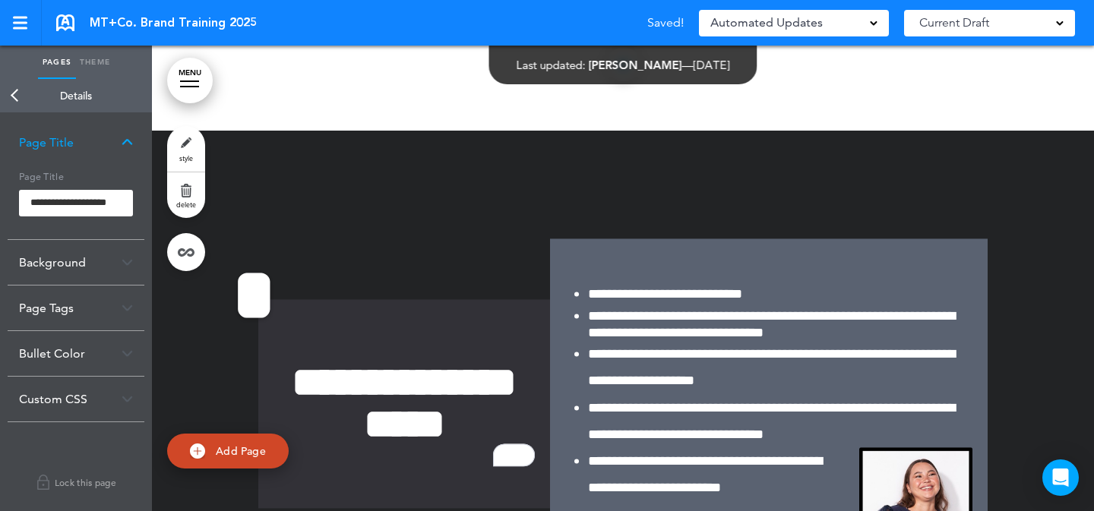
click at [249, 337] on body "Checking url availability Make this page common so it is available in other han…" at bounding box center [547, 255] width 1094 height 511
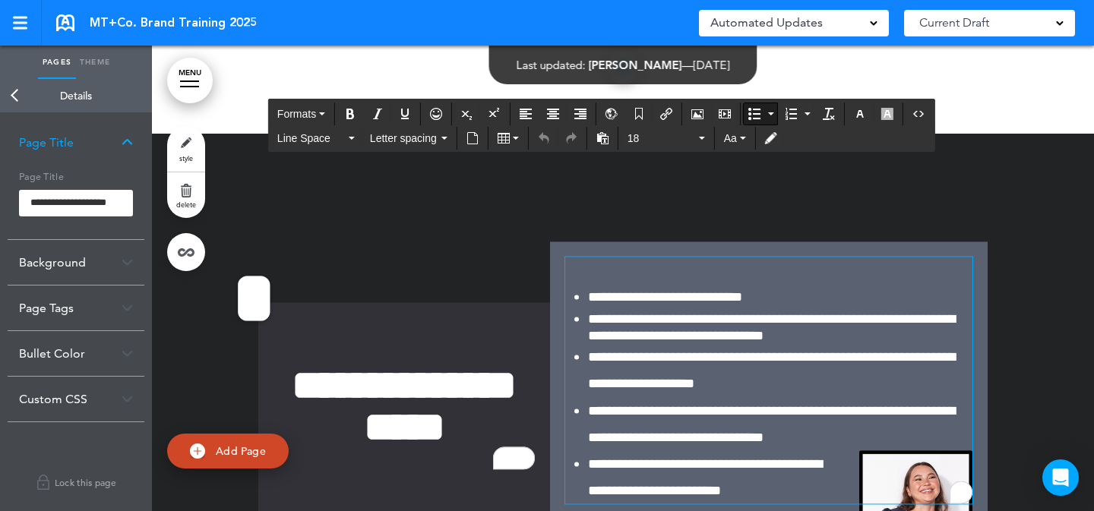
click at [748, 404] on span "**********" at bounding box center [771, 424] width 367 height 40
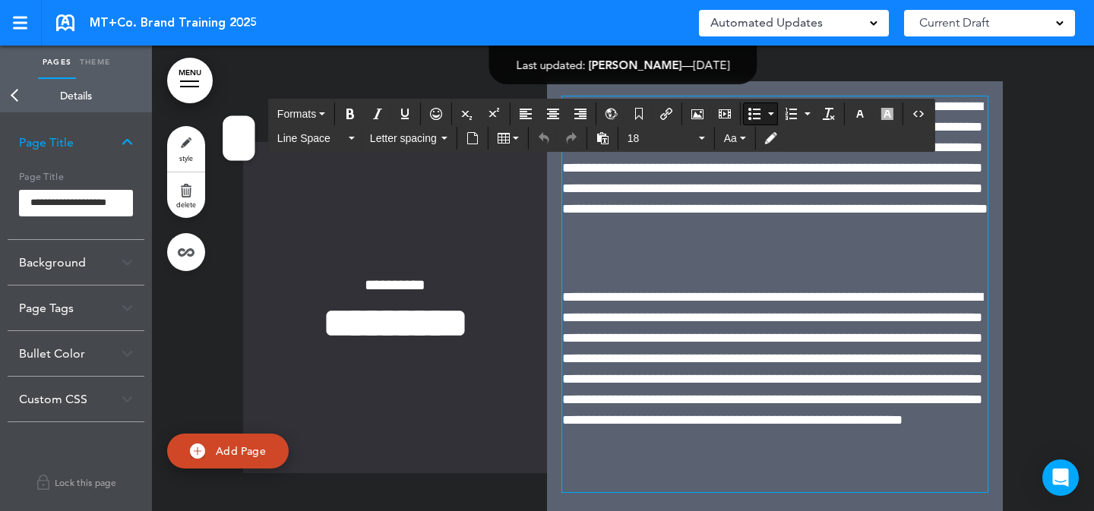
scroll to position [437, 0]
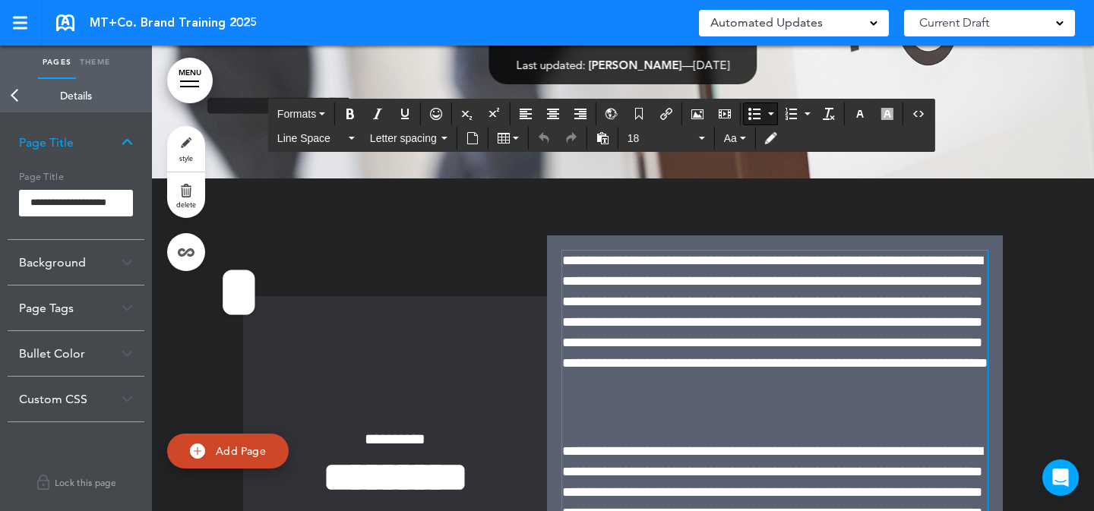
click at [753, 295] on span "**********" at bounding box center [775, 333] width 426 height 164
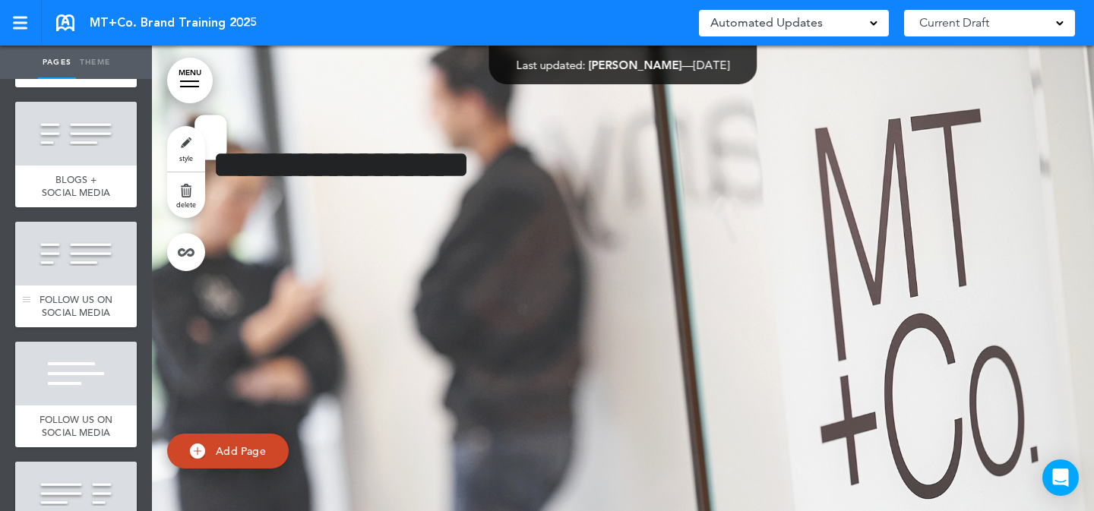
scroll to position [1061, 0]
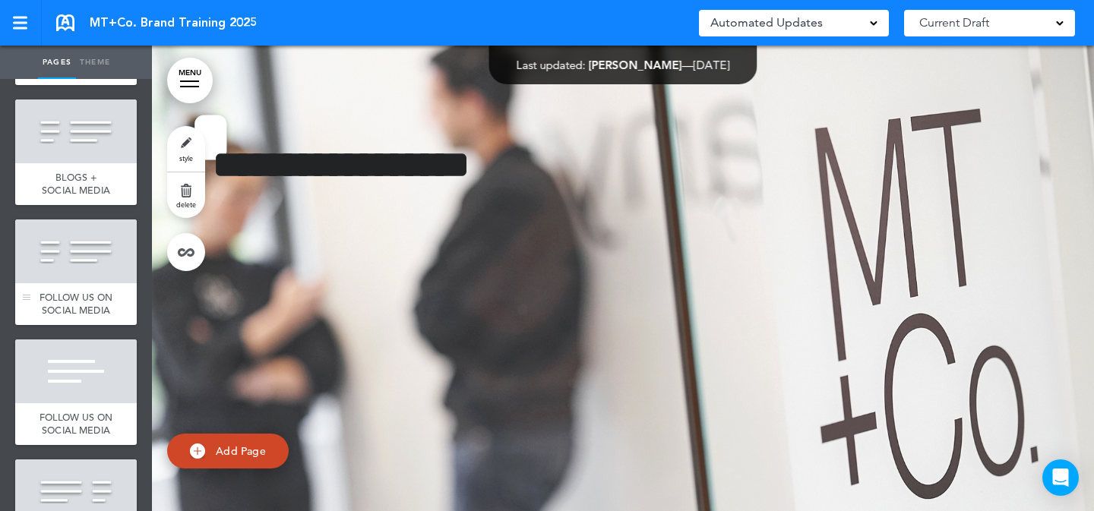
click at [81, 279] on div at bounding box center [76, 252] width 122 height 64
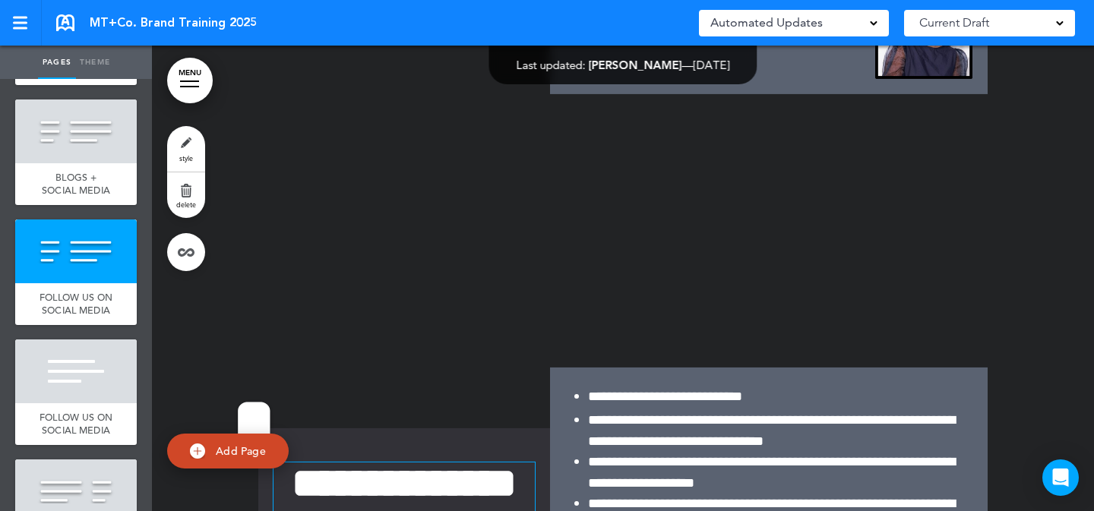
scroll to position [7232, 0]
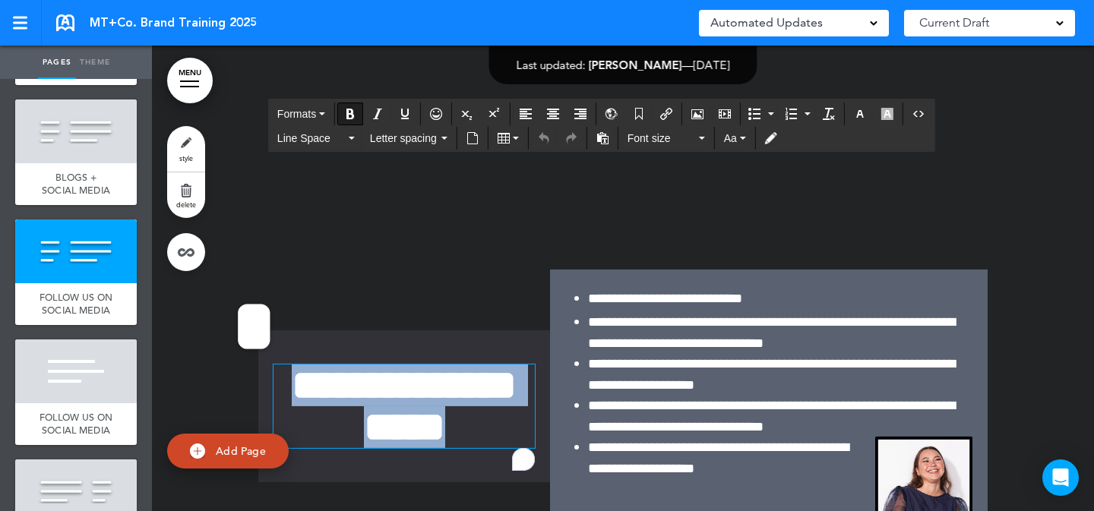
drag, startPoint x: 347, startPoint y: 259, endPoint x: 318, endPoint y: 234, distance: 38.8
click at [318, 365] on h1 "**********" at bounding box center [404, 407] width 261 height 84
paste div "To enrich screen reader interactions, please activate Accessibility in Grammarl…"
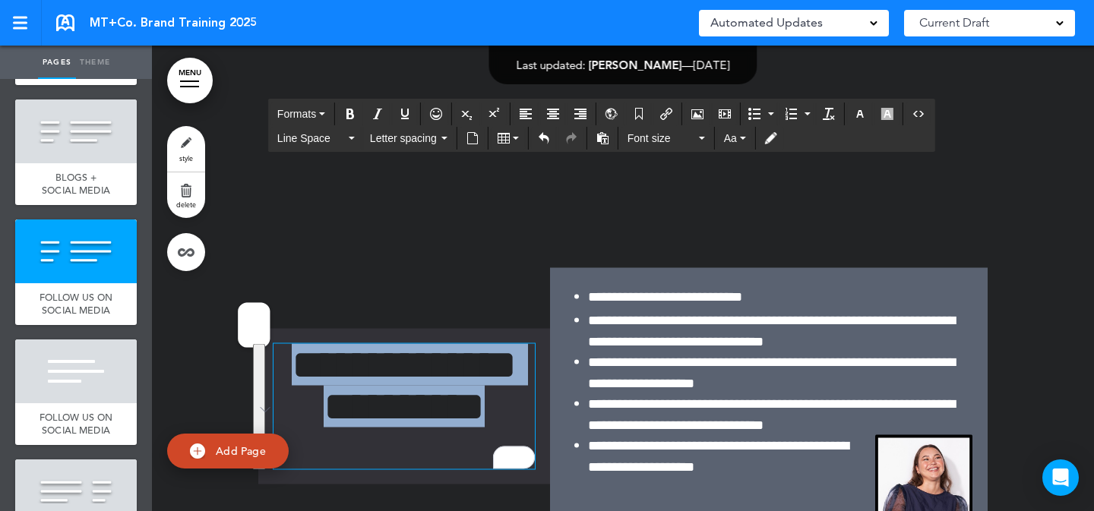
drag, startPoint x: 474, startPoint y: 305, endPoint x: 262, endPoint y: 241, distance: 221.6
click at [262, 241] on div "**********" at bounding box center [623, 406] width 760 height 391
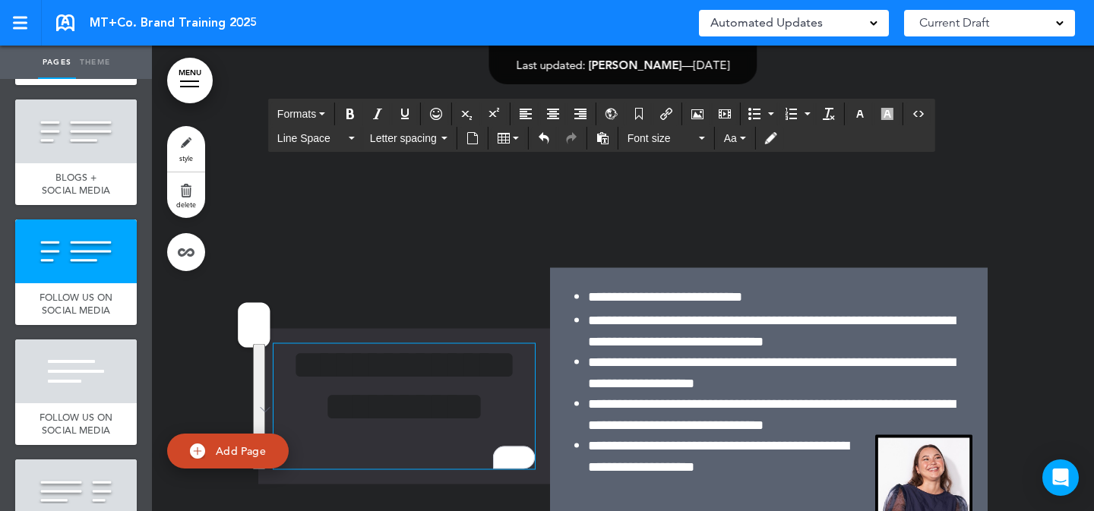
click at [405, 344] on h1 "**********" at bounding box center [404, 406] width 261 height 125
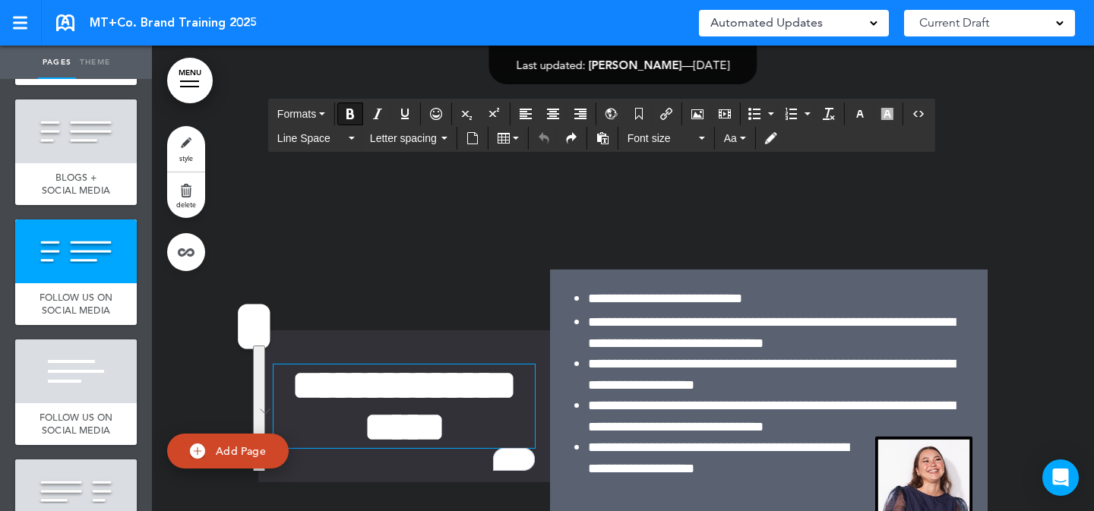
click at [476, 365] on h1 "**********" at bounding box center [404, 407] width 261 height 84
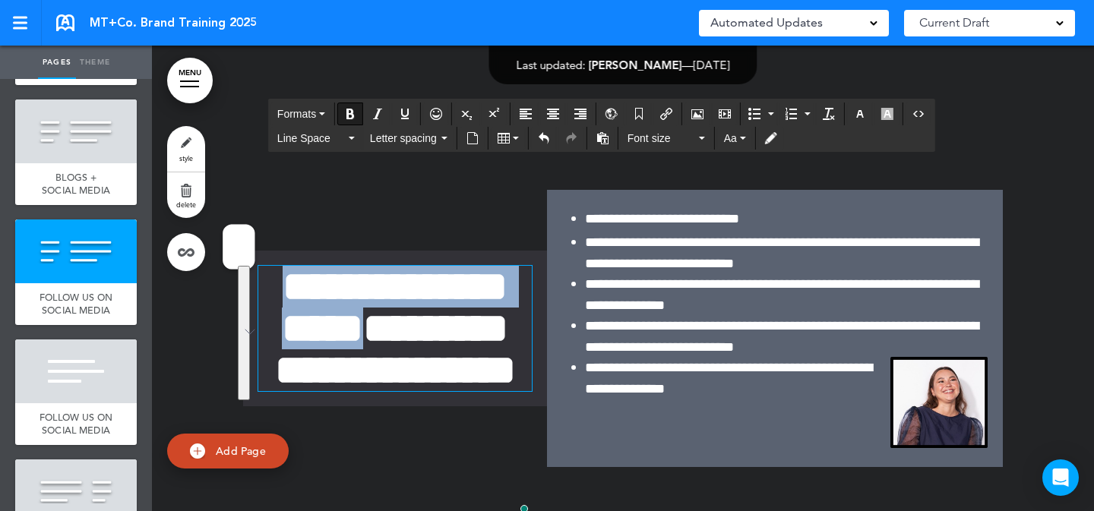
drag, startPoint x: 382, startPoint y: 217, endPoint x: 301, endPoint y: 162, distance: 98.4
click at [301, 266] on strong "**********" at bounding box center [395, 328] width 241 height 125
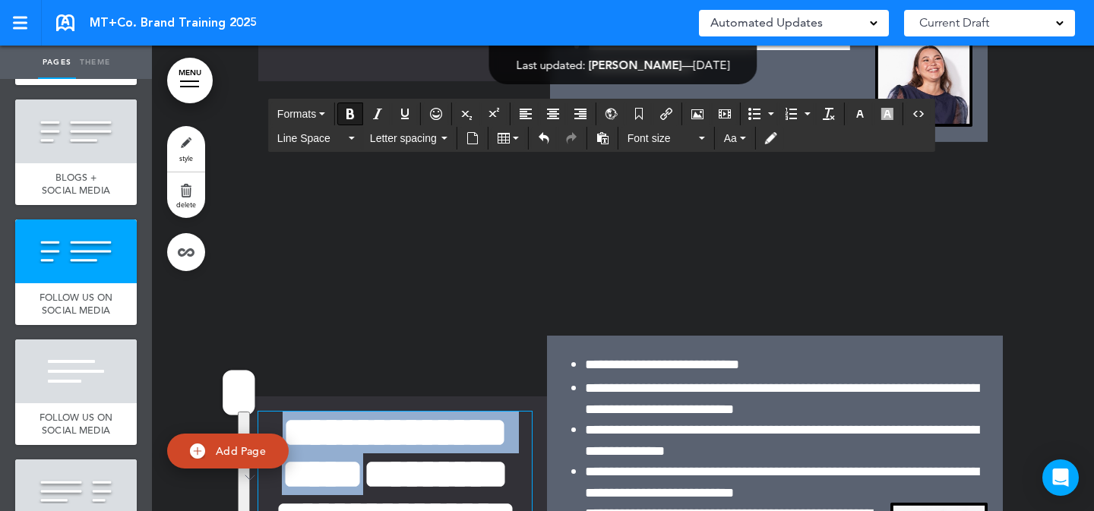
scroll to position [7065, 0]
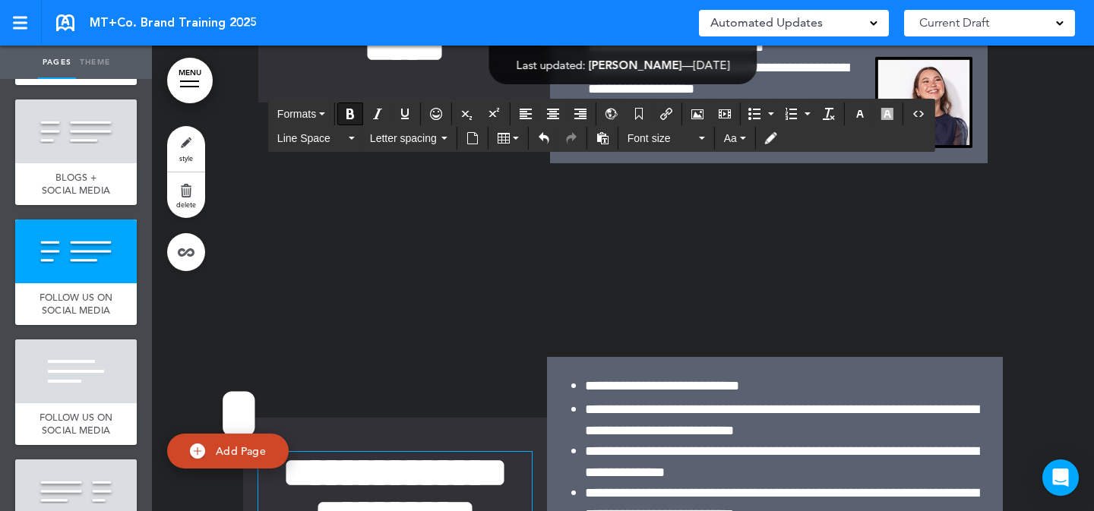
click at [444, 357] on div "**********" at bounding box center [623, 494] width 760 height 274
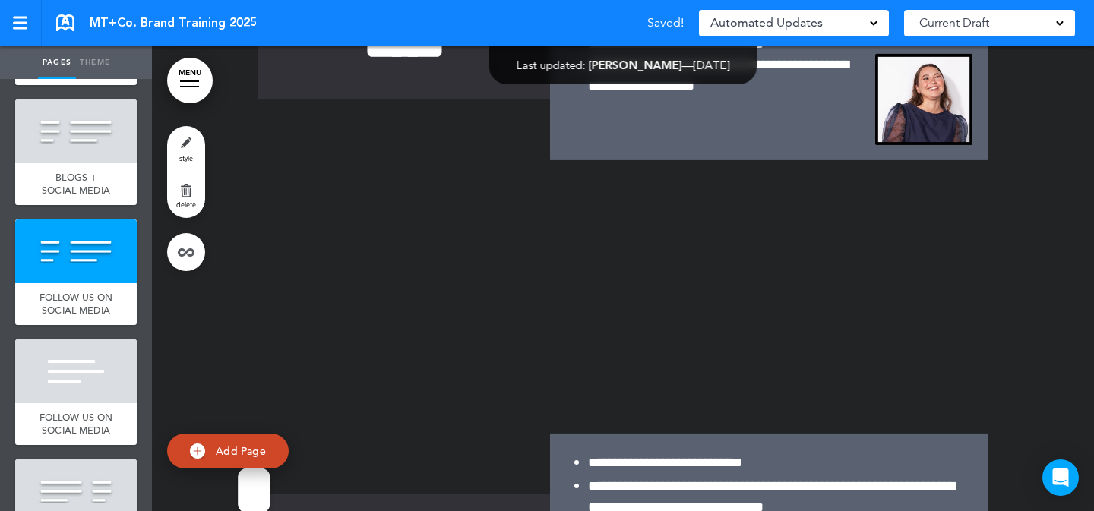
scroll to position [7068, 0]
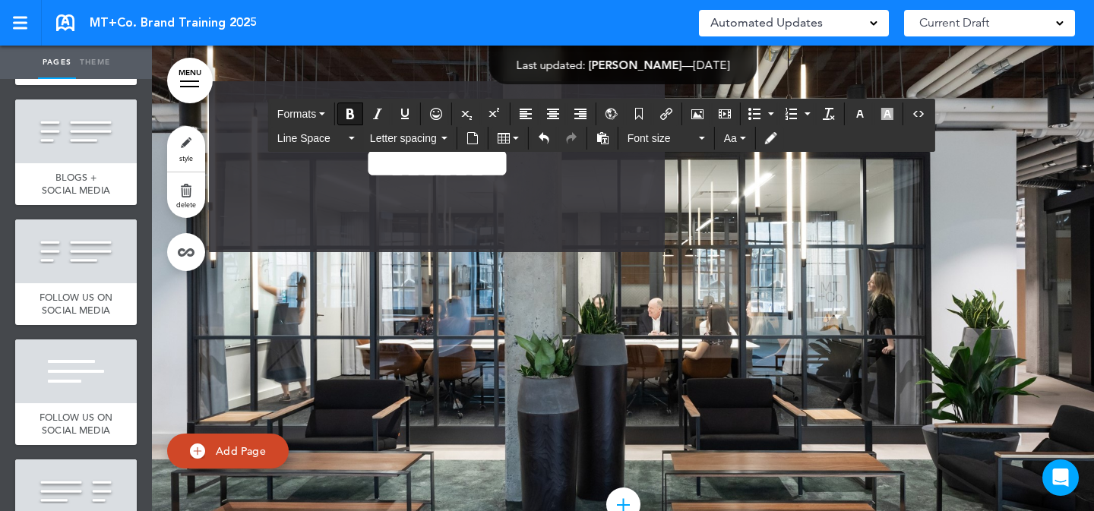
scroll to position [6032, 0]
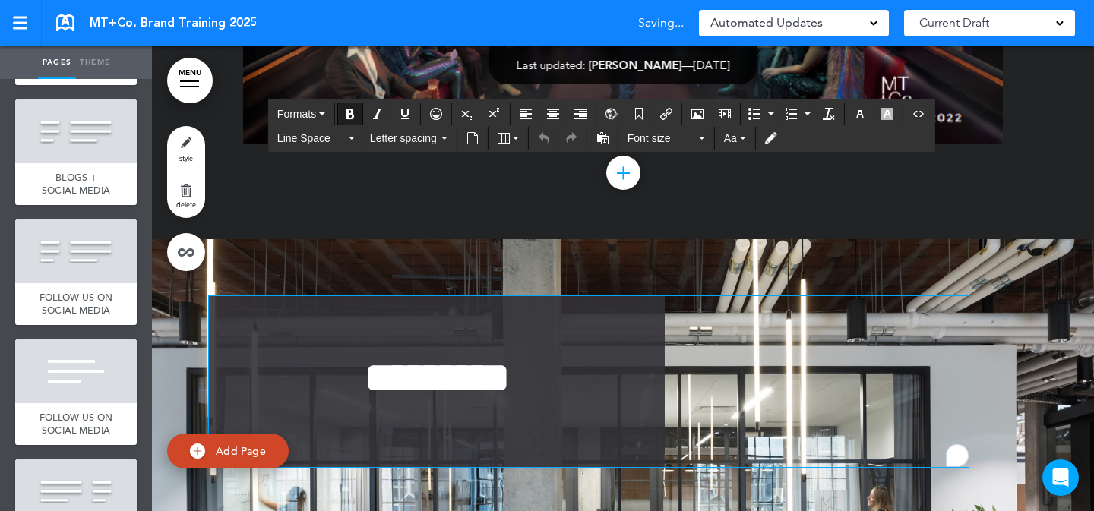
click at [492, 357] on strong "*********" at bounding box center [437, 378] width 145 height 42
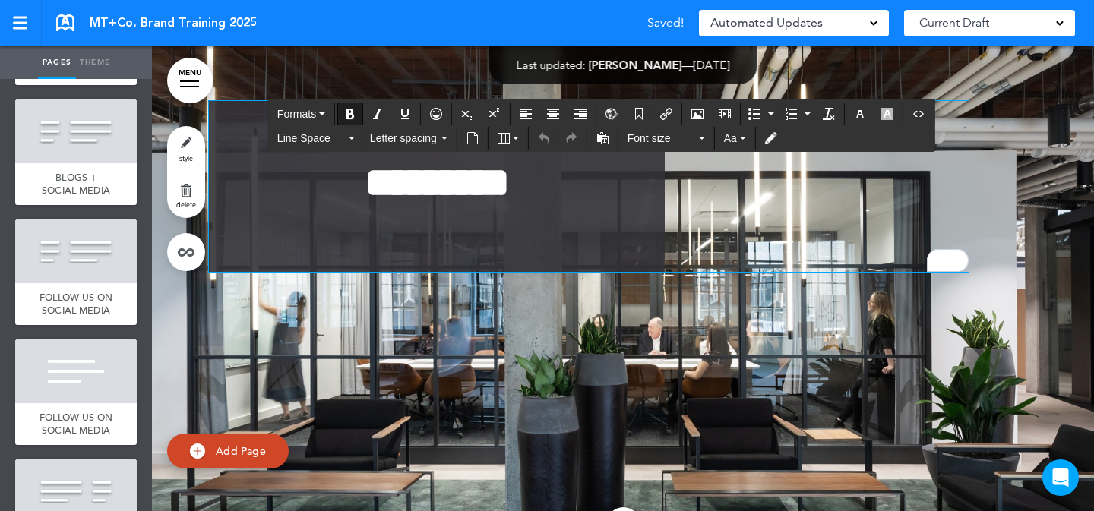
scroll to position [6527, 0]
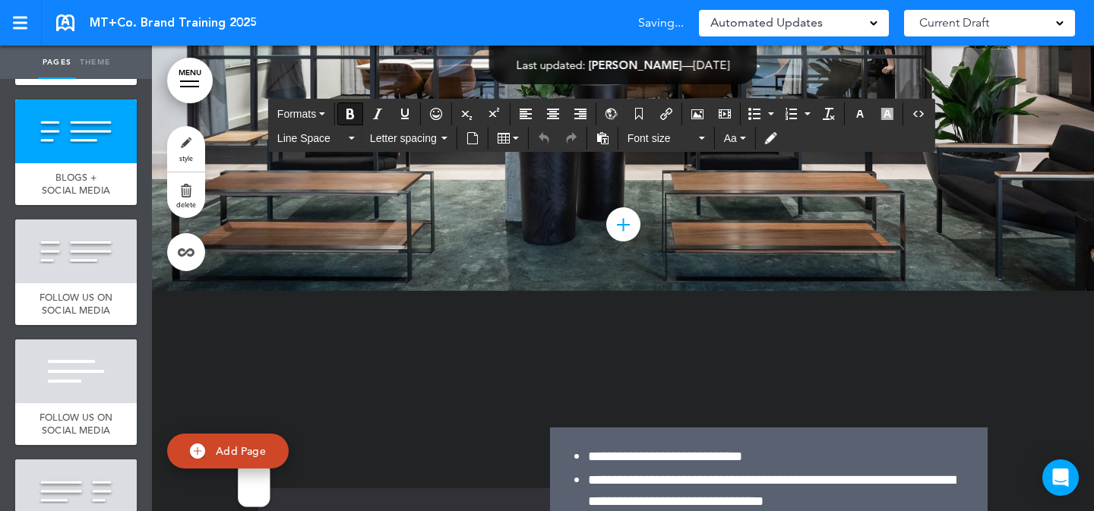
drag, startPoint x: 333, startPoint y: 399, endPoint x: 285, endPoint y: 384, distance: 50.2
click at [322, 112] on icon "button" at bounding box center [322, 113] width 6 height 3
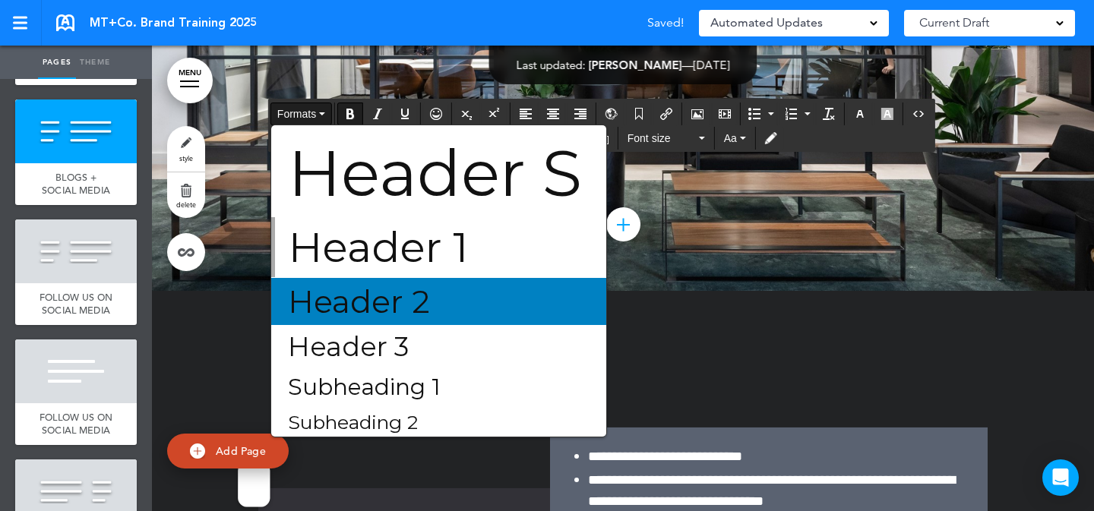
click at [413, 309] on span "Header 2" at bounding box center [358, 302] width 145 height 38
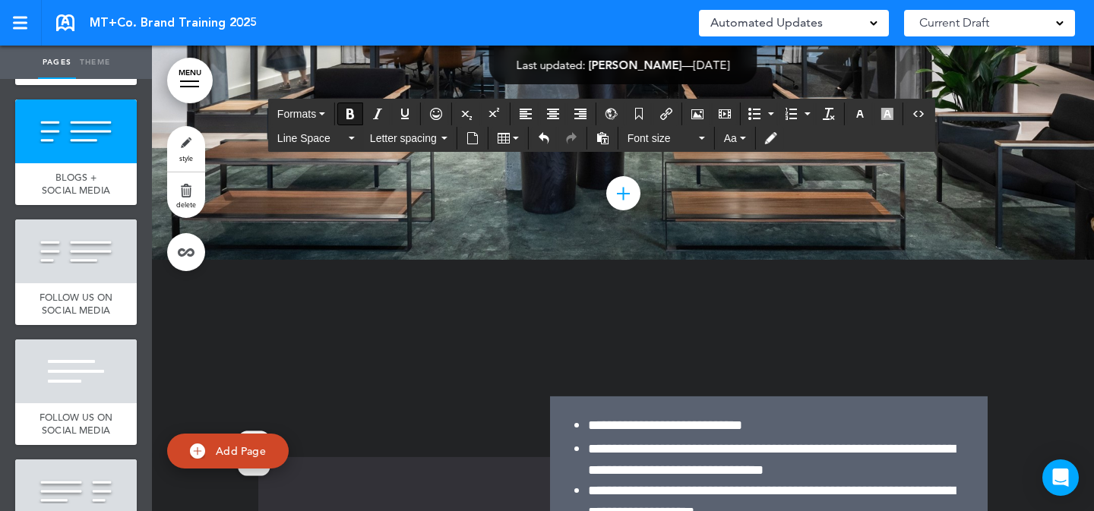
scroll to position [6092, 0]
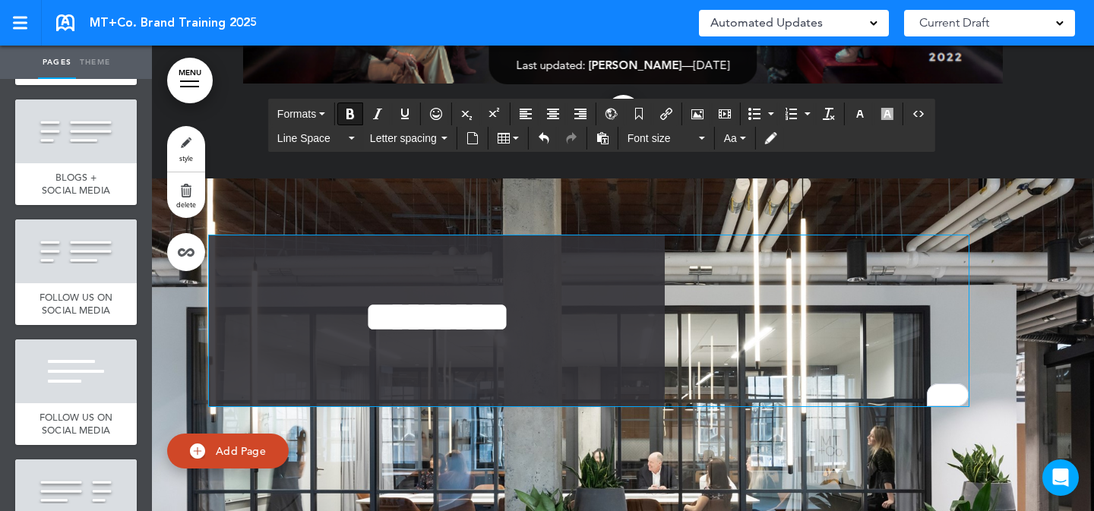
click at [478, 296] on strong "*********" at bounding box center [437, 317] width 145 height 42
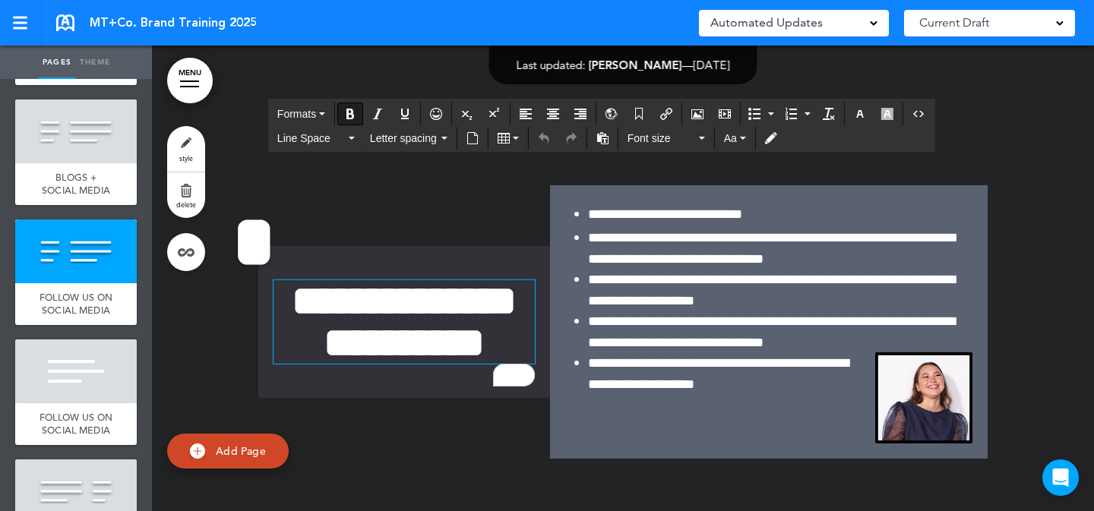
click at [457, 280] on strong "**********" at bounding box center [404, 322] width 225 height 84
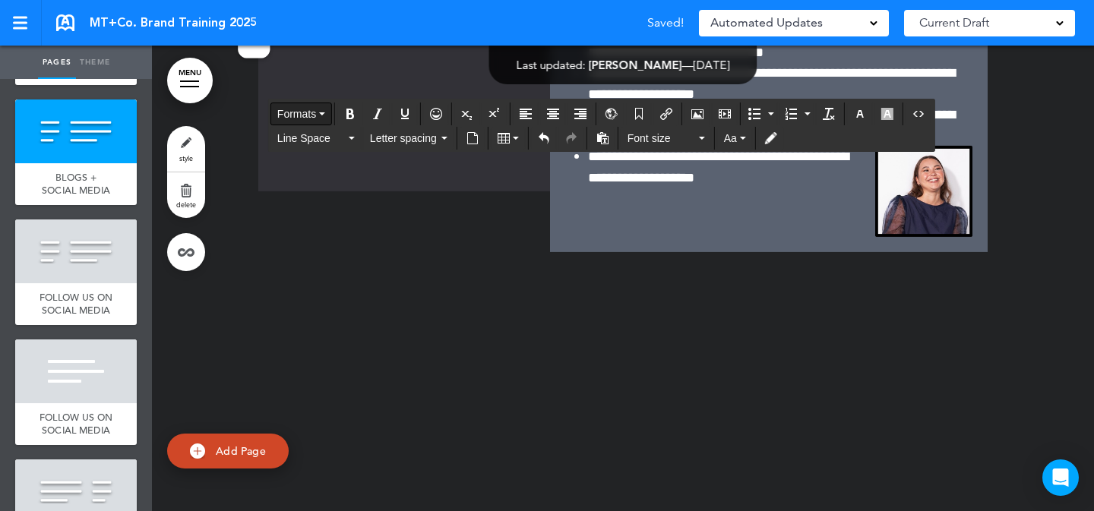
click at [311, 114] on span "Formats" at bounding box center [296, 114] width 39 height 12
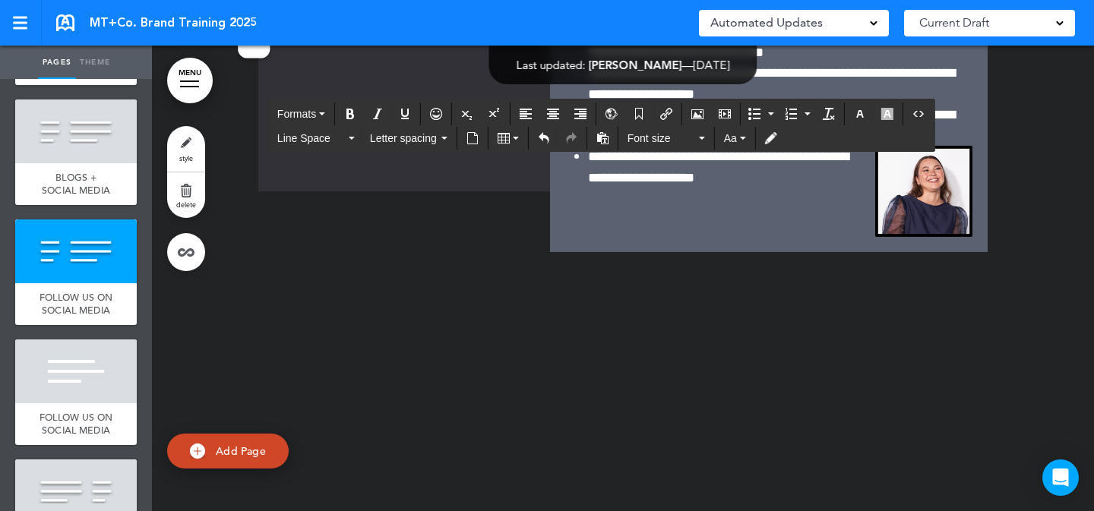
scroll to position [7112, 0]
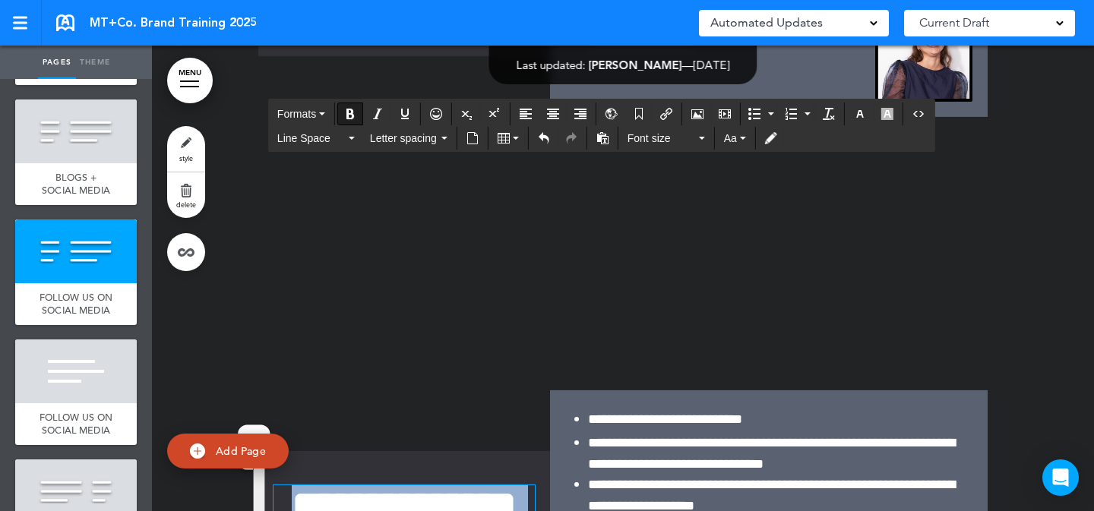
drag, startPoint x: 461, startPoint y: 429, endPoint x: 270, endPoint y: 340, distance: 210.8
click at [309, 112] on span "Formats" at bounding box center [296, 114] width 39 height 12
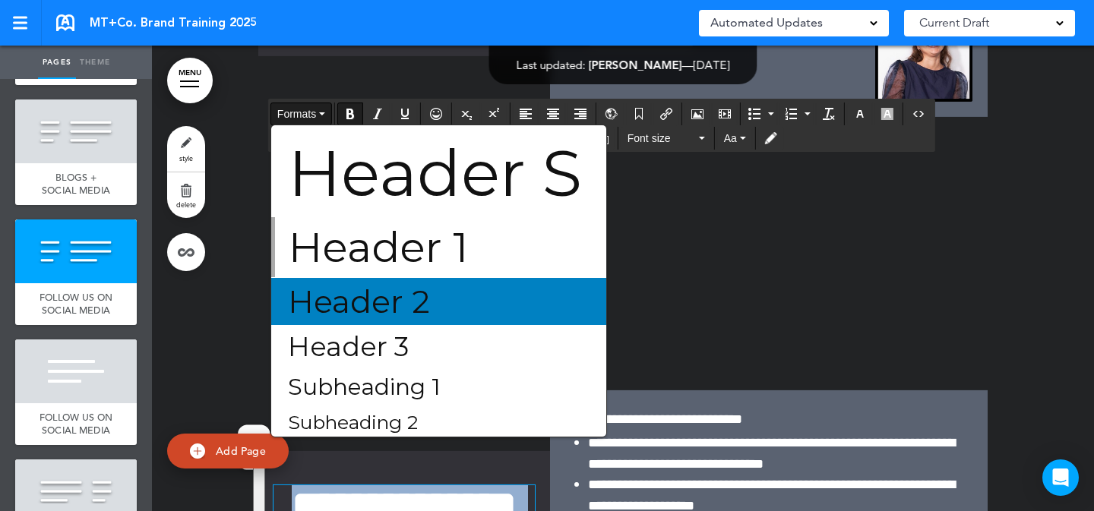
click at [415, 303] on span "Header 2" at bounding box center [358, 302] width 145 height 38
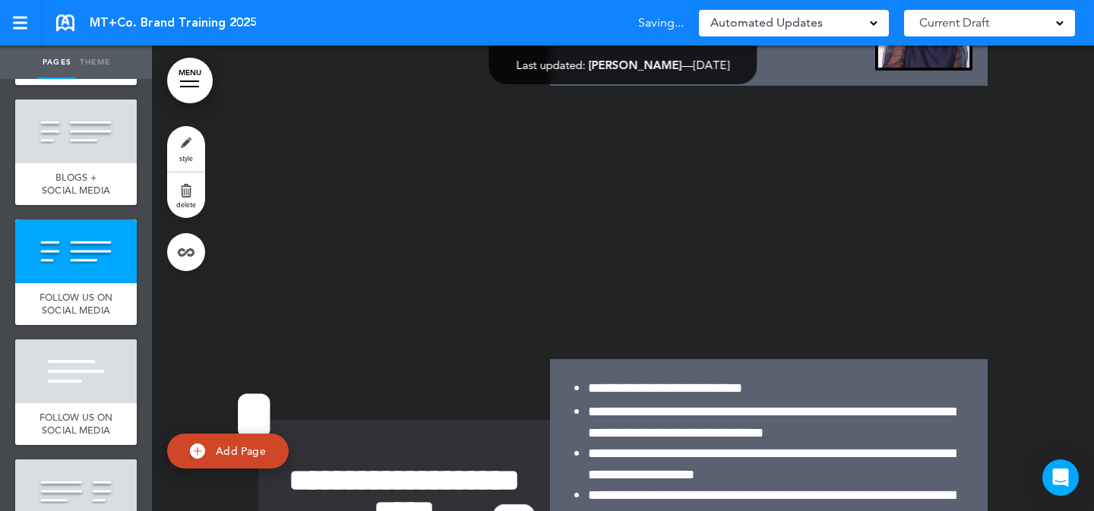
click at [445, 359] on div "**********" at bounding box center [623, 496] width 730 height 274
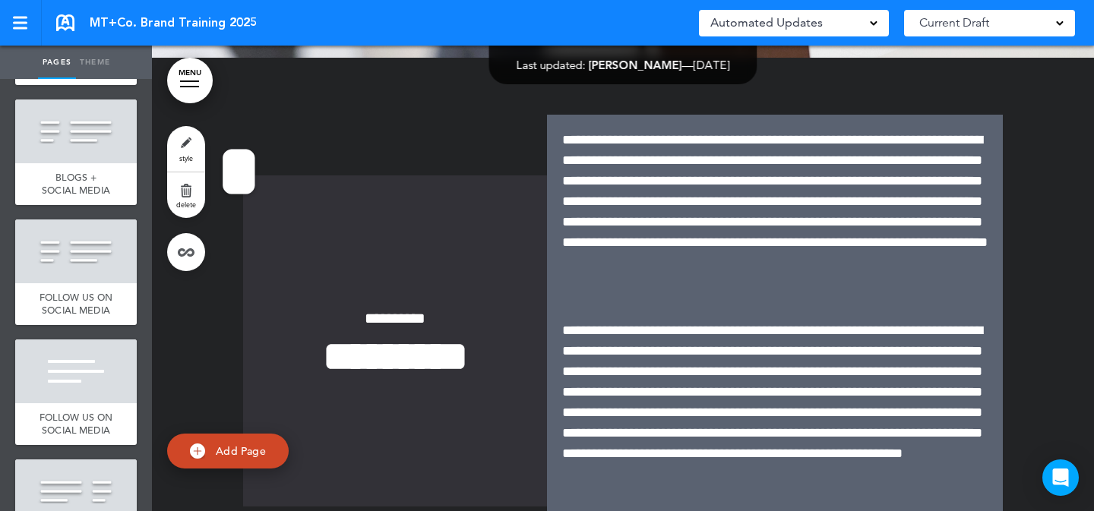
scroll to position [722, 0]
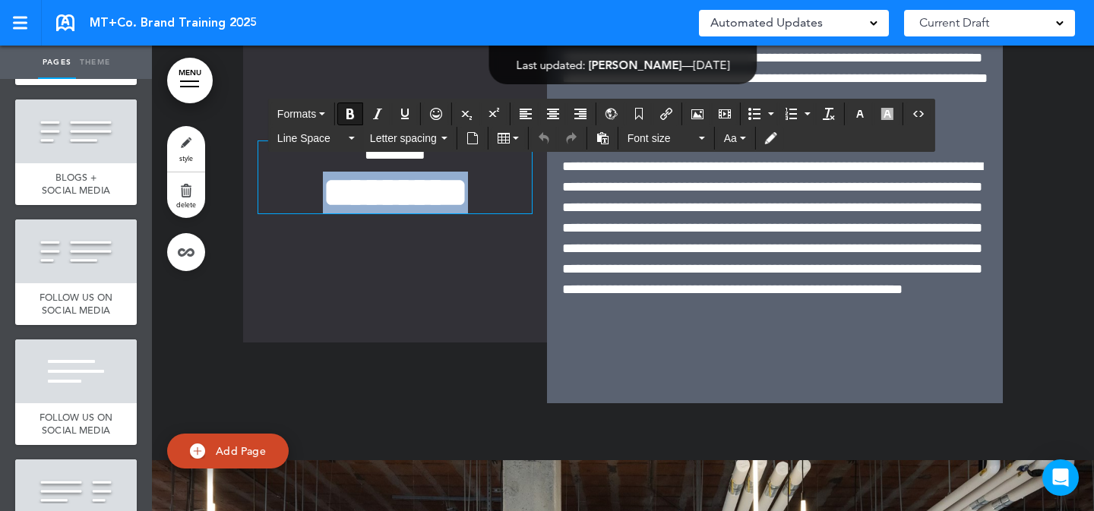
drag, startPoint x: 351, startPoint y: 198, endPoint x: 261, endPoint y: 186, distance: 91.2
click at [261, 192] on h1 "*********" at bounding box center [395, 193] width 274 height 42
click at [294, 111] on span "Formats" at bounding box center [296, 114] width 39 height 12
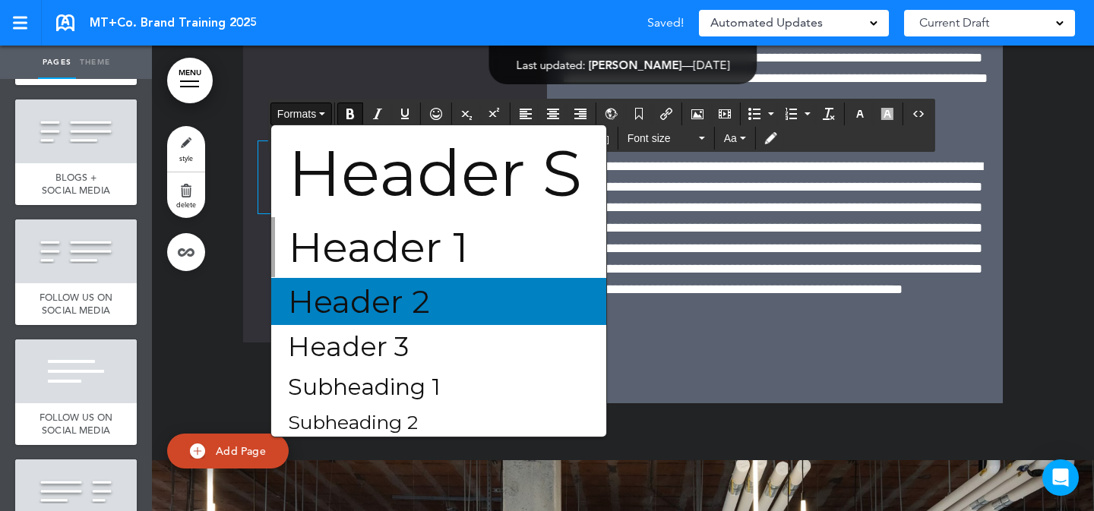
click at [408, 289] on span "Header 2" at bounding box center [358, 302] width 145 height 38
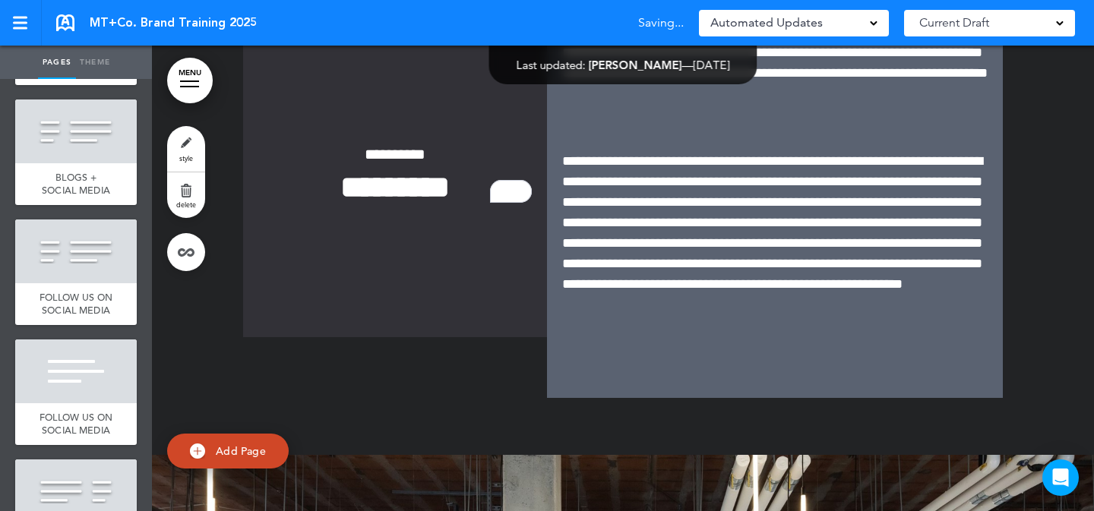
click at [419, 270] on div "**********" at bounding box center [395, 171] width 304 height 331
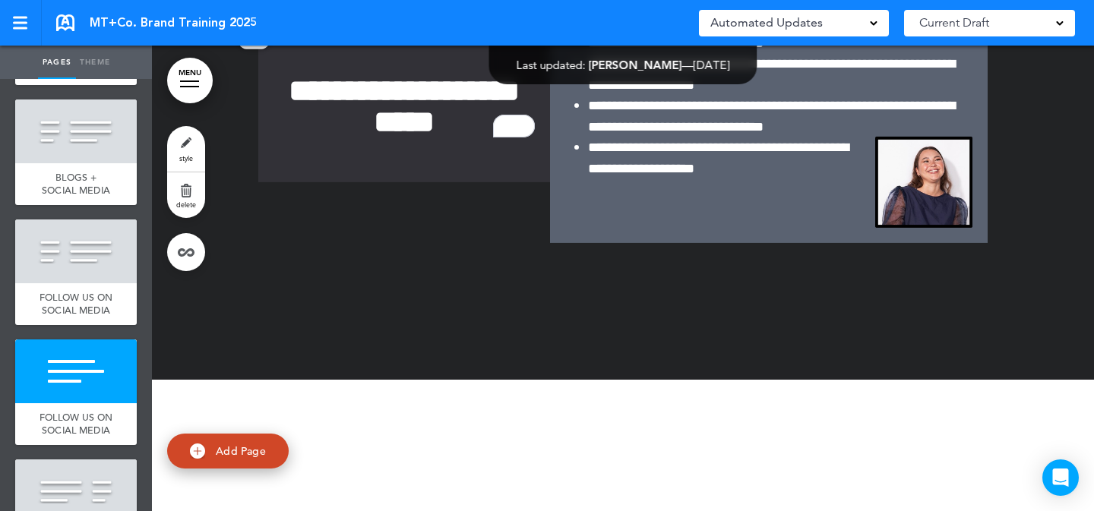
scroll to position [7529, 0]
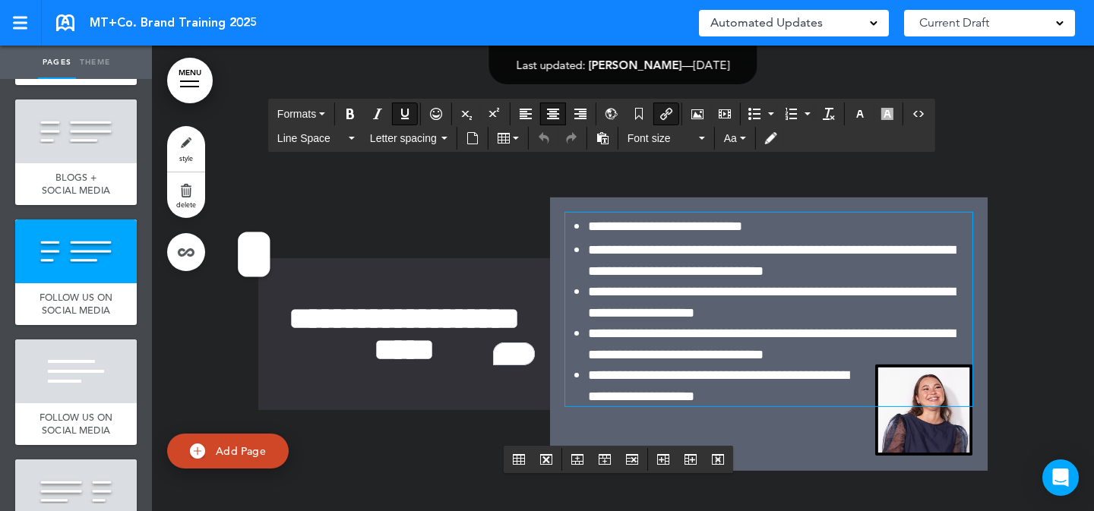
copy link "To enrich screen reader interactions, please activate Accessibility in Grammarl…"
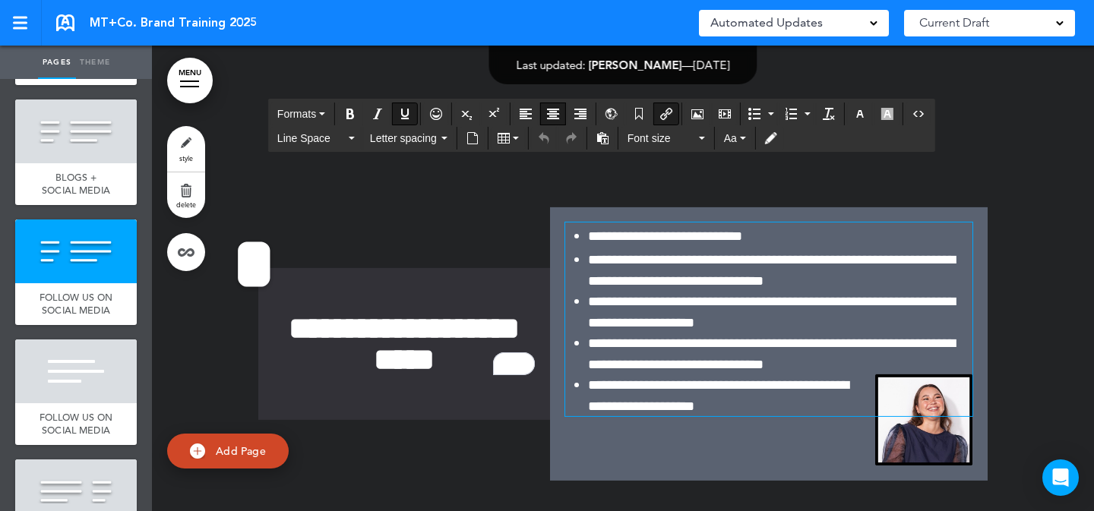
click at [803, 378] on span "**********" at bounding box center [718, 395] width 261 height 35
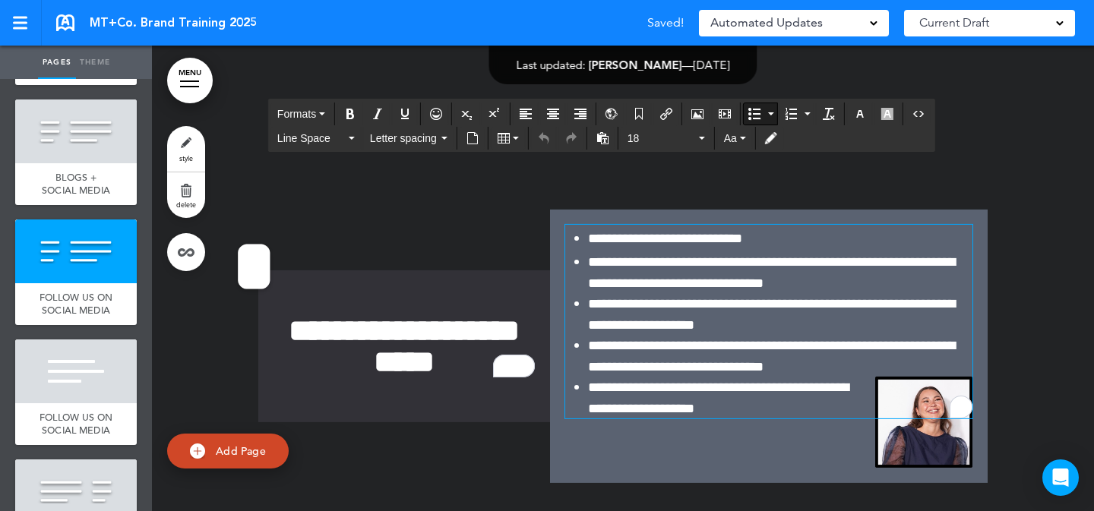
scroll to position [7292, 0]
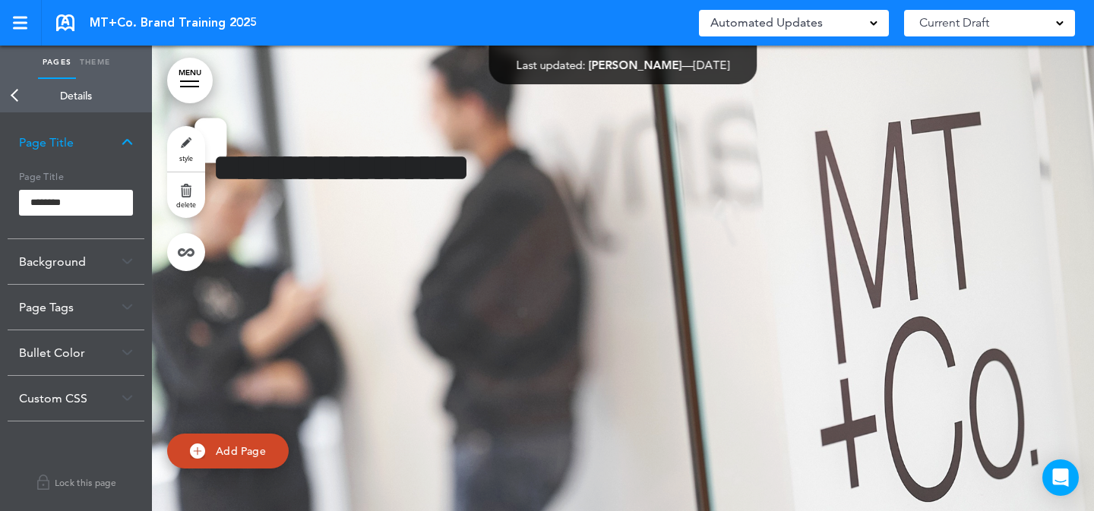
scroll to position [9106, 0]
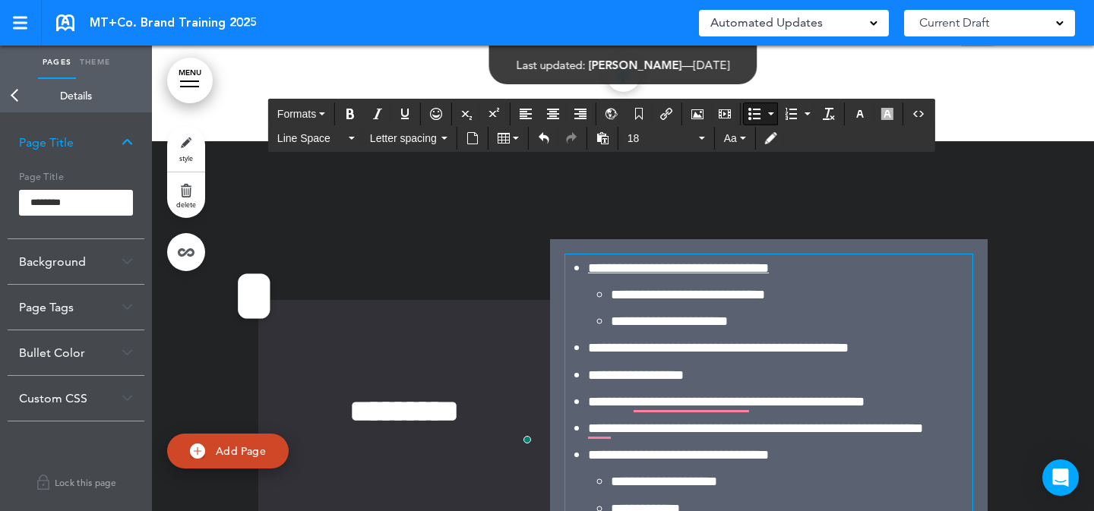
click at [787, 415] on li "**********" at bounding box center [780, 428] width 385 height 27
click at [989, 267] on div "**********" at bounding box center [623, 414] width 760 height 465
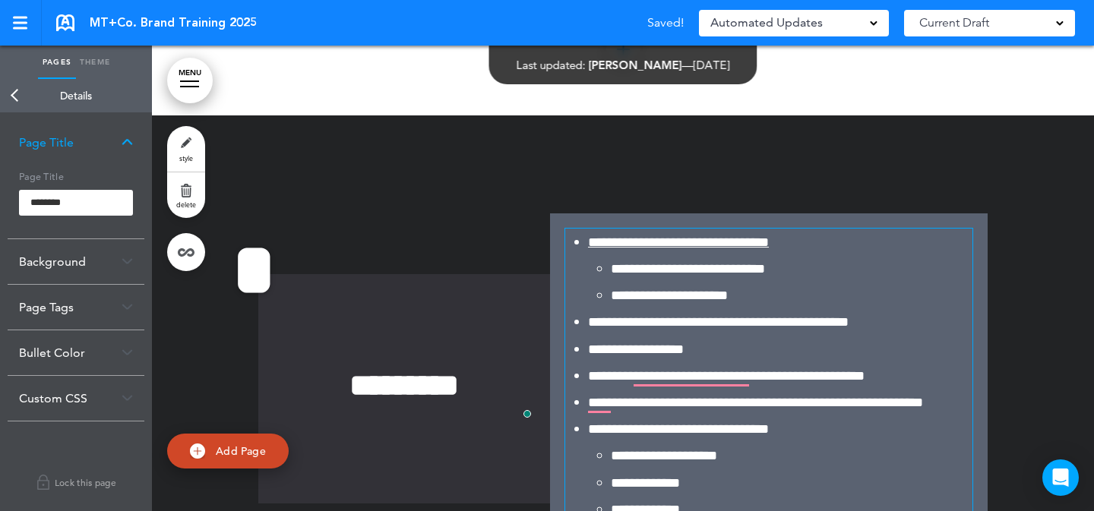
click at [845, 442] on li "**********" at bounding box center [792, 455] width 362 height 27
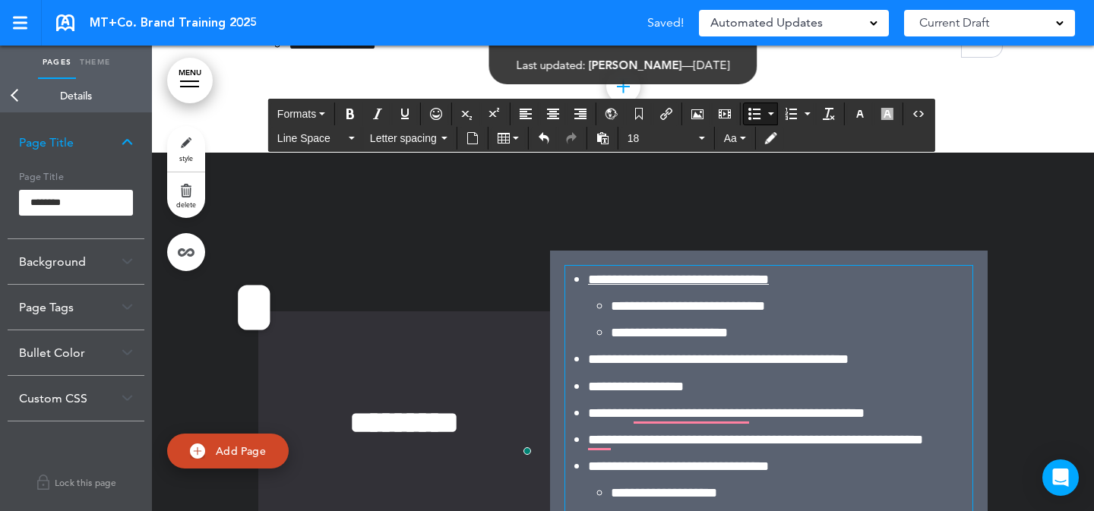
scroll to position [9095, 0]
click at [918, 112] on icon "Source code" at bounding box center [919, 114] width 12 height 12
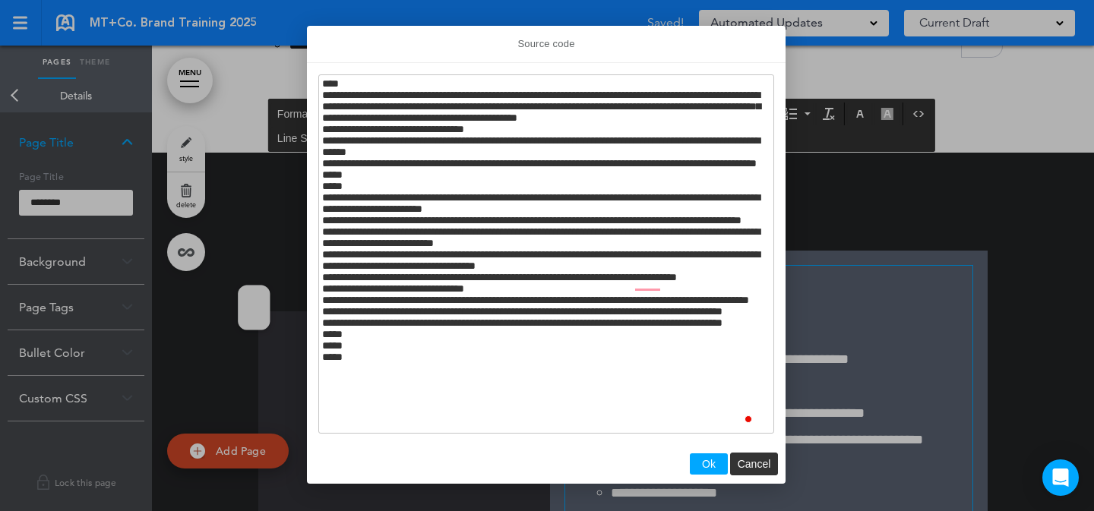
scroll to position [44, 0]
click at [470, 197] on textarea "To enrich screen reader interactions, please activate Accessibility in Grammarl…" at bounding box center [546, 253] width 456 height 359
drag, startPoint x: 551, startPoint y: 195, endPoint x: 470, endPoint y: 198, distance: 80.6
click at [470, 198] on textarea "To enrich screen reader interactions, please activate Accessibility in Grammarl…" at bounding box center [546, 253] width 456 height 359
click at [472, 221] on textarea "To enrich screen reader interactions, please activate Accessibility in Grammarl…" at bounding box center [546, 253] width 456 height 359
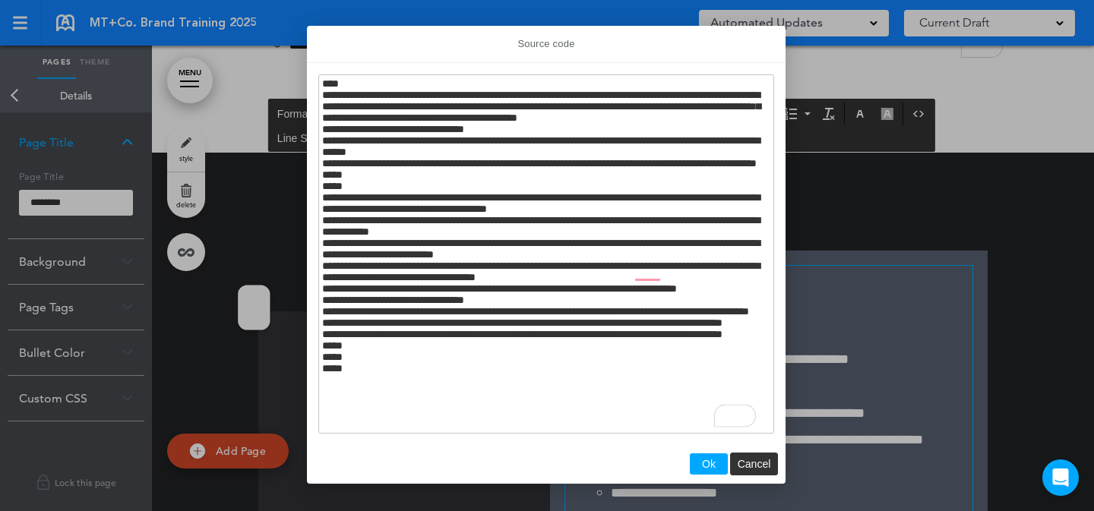
click at [471, 249] on textarea "To enrich screen reader interactions, please activate Accessibility in Grammarl…" at bounding box center [546, 253] width 456 height 359
click at [470, 272] on textarea "To enrich screen reader interactions, please activate Accessibility in Grammarl…" at bounding box center [546, 253] width 456 height 359
click at [472, 336] on textarea "To enrich screen reader interactions, please activate Accessibility in Grammarl…" at bounding box center [546, 253] width 456 height 359
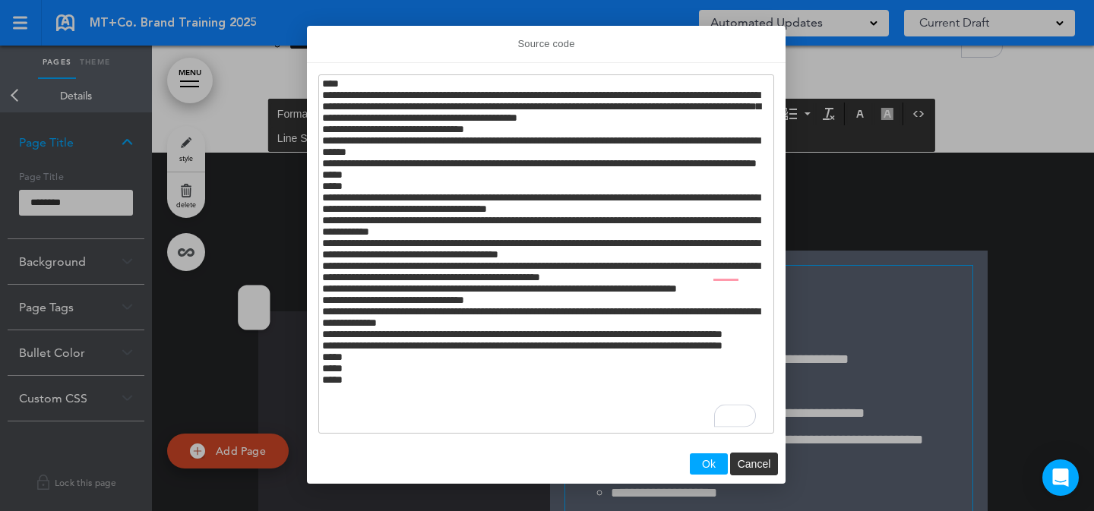
click at [470, 365] on textarea "To enrich screen reader interactions, please activate Accessibility in Grammarl…" at bounding box center [546, 253] width 456 height 359
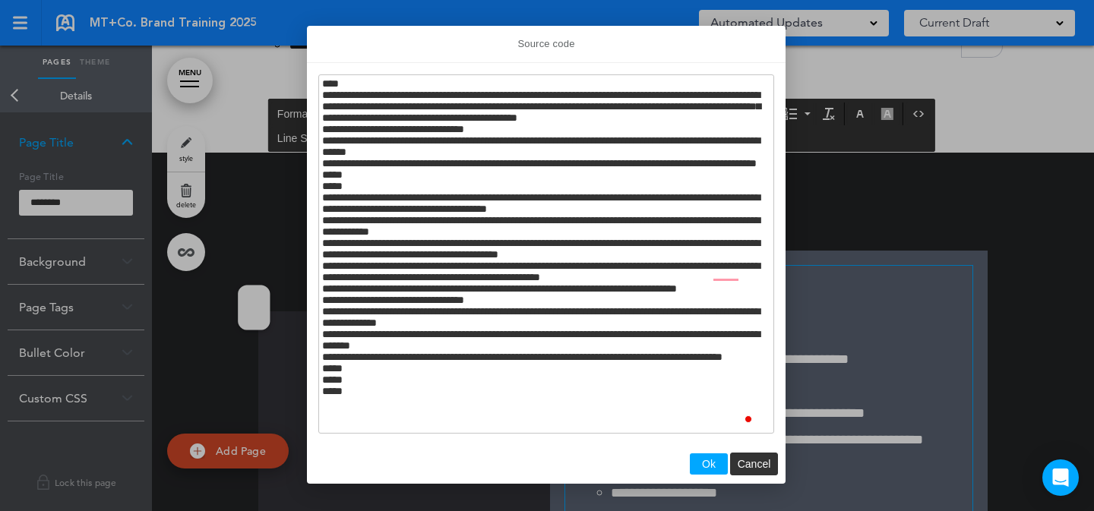
click at [471, 387] on textarea "To enrich screen reader interactions, please activate Accessibility in Grammarl…" at bounding box center [546, 253] width 456 height 359
type textarea "**********"
click at [714, 464] on span "Ok" at bounding box center [709, 464] width 14 height 12
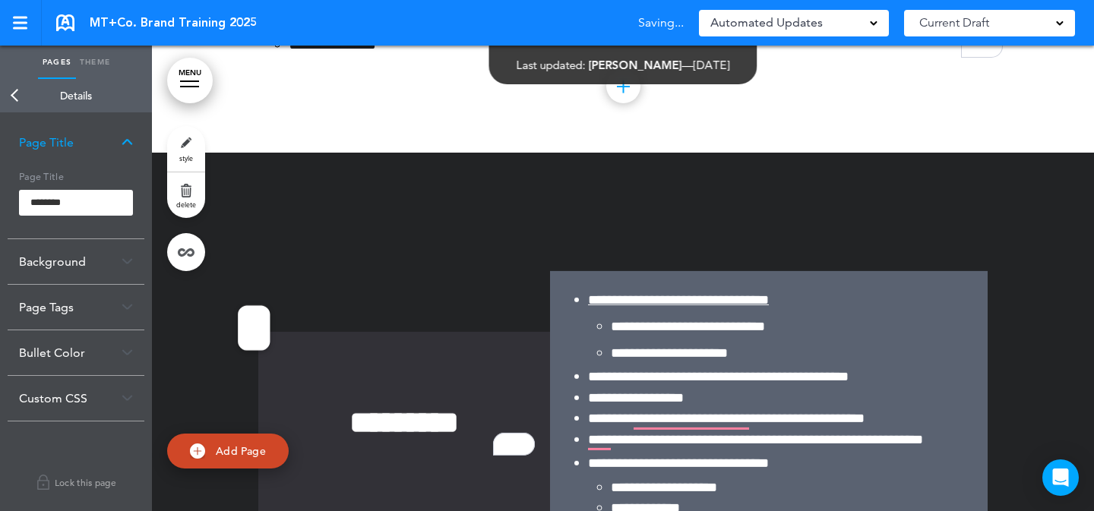
click at [991, 285] on div "**********" at bounding box center [623, 426] width 760 height 424
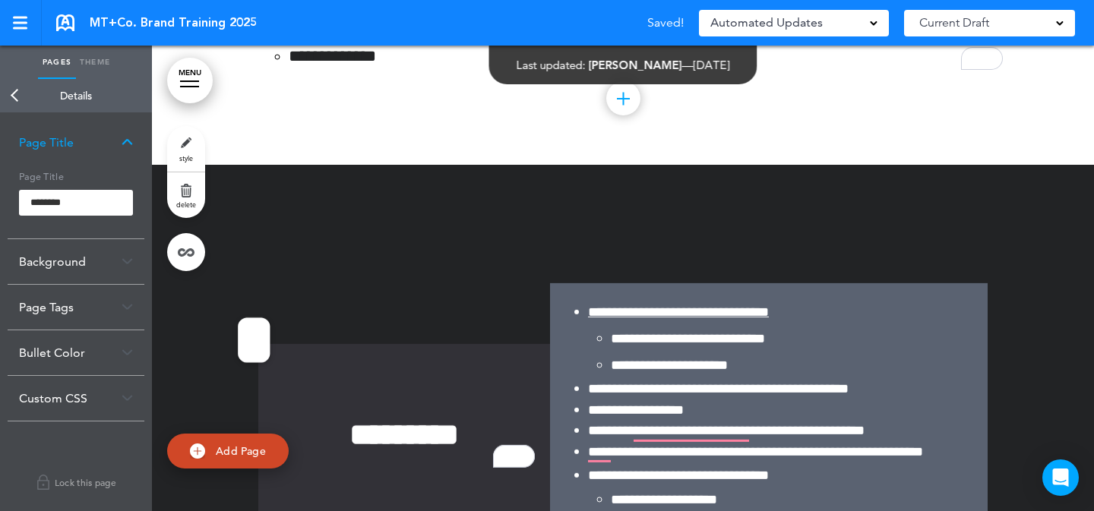
scroll to position [9065, 0]
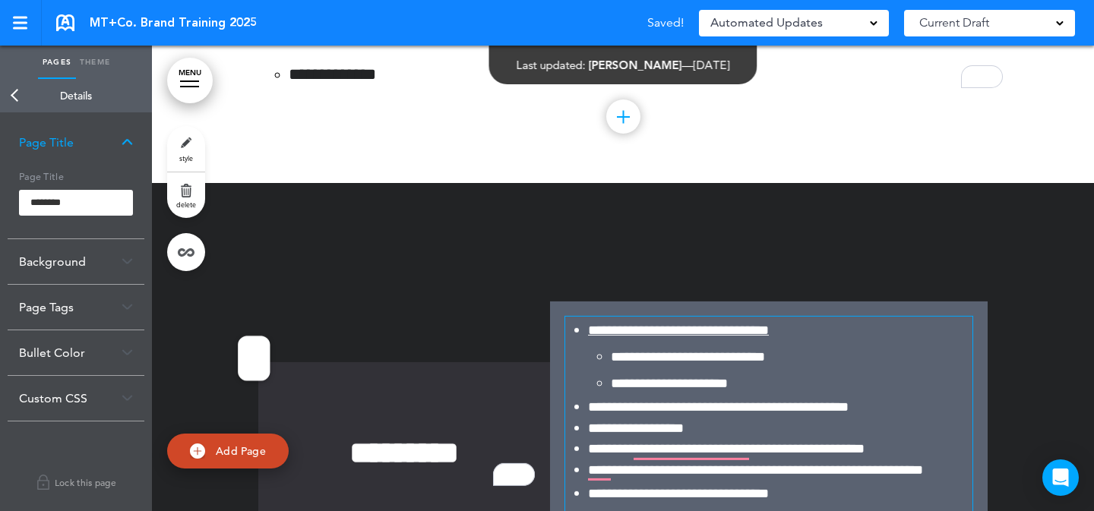
click at [885, 370] on li "**********" at bounding box center [792, 383] width 362 height 27
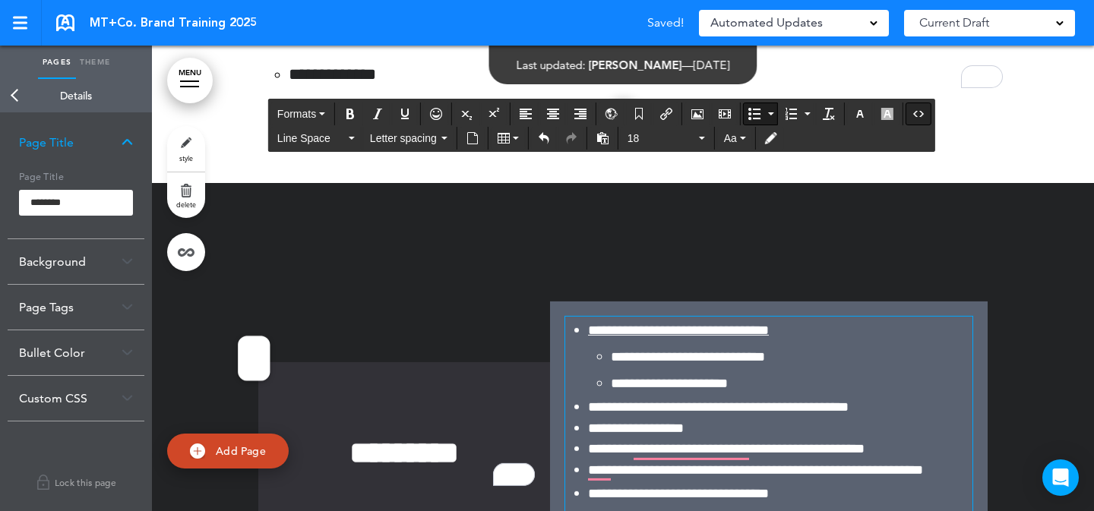
click at [924, 116] on icon "Source code" at bounding box center [919, 114] width 12 height 12
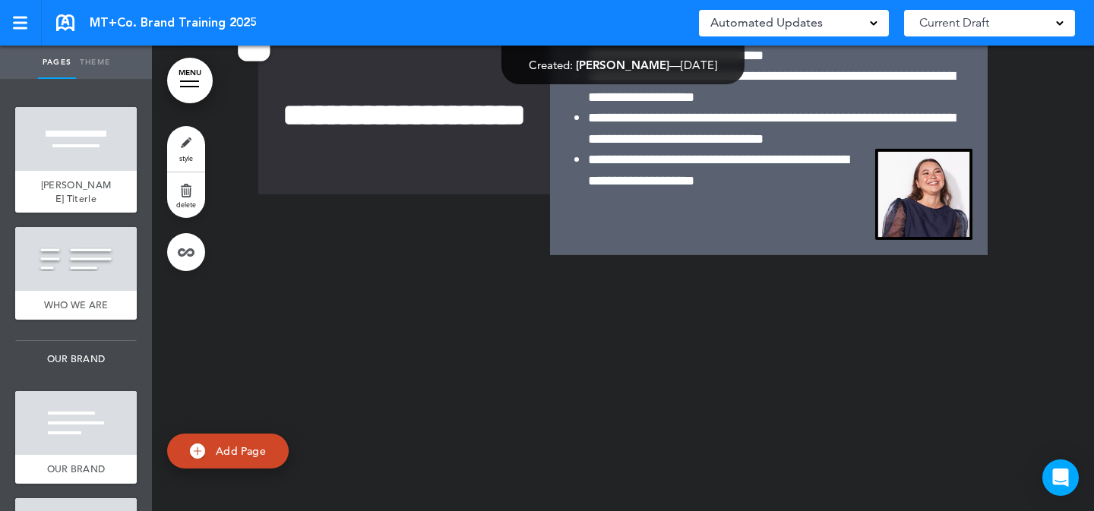
scroll to position [7229, 0]
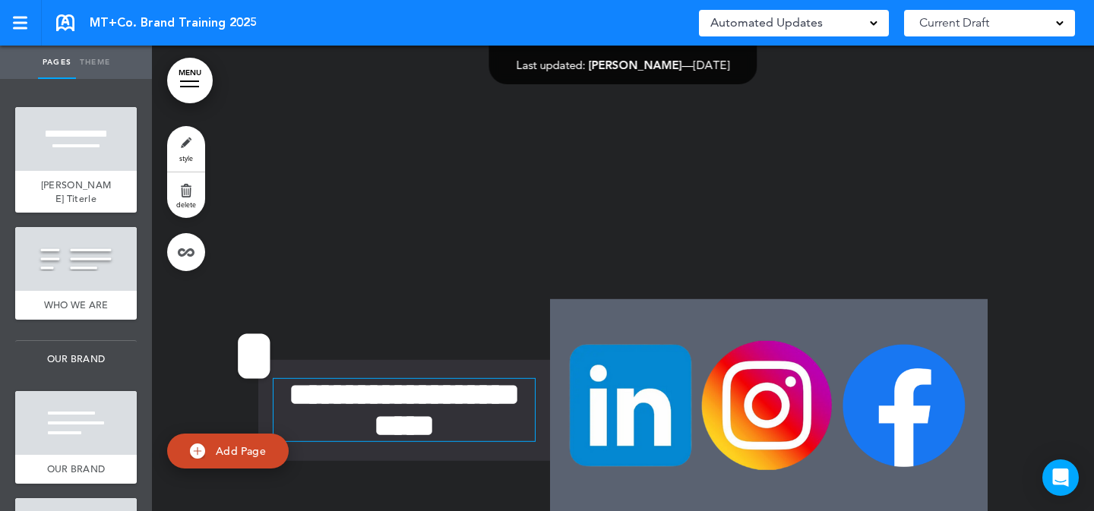
click at [289, 379] on strong "**********" at bounding box center [404, 410] width 231 height 62
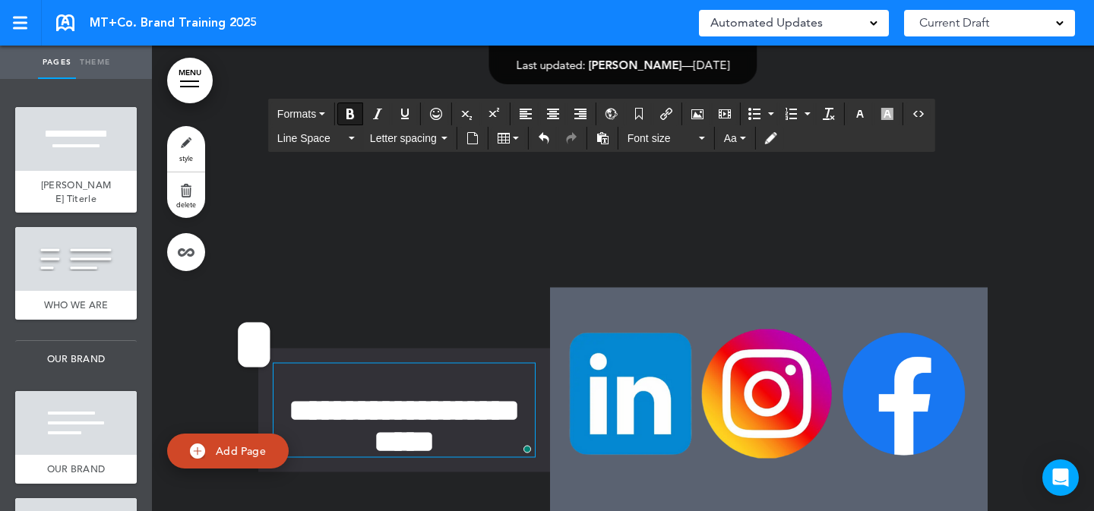
scroll to position [7213, 0]
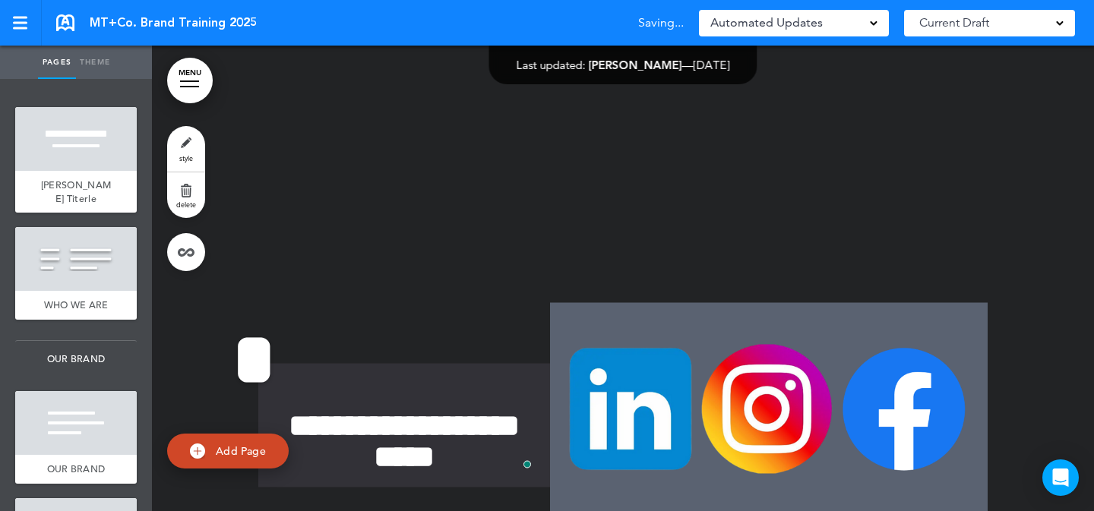
click at [525, 461] on div "Open Grammarly." at bounding box center [527, 465] width 9 height 9
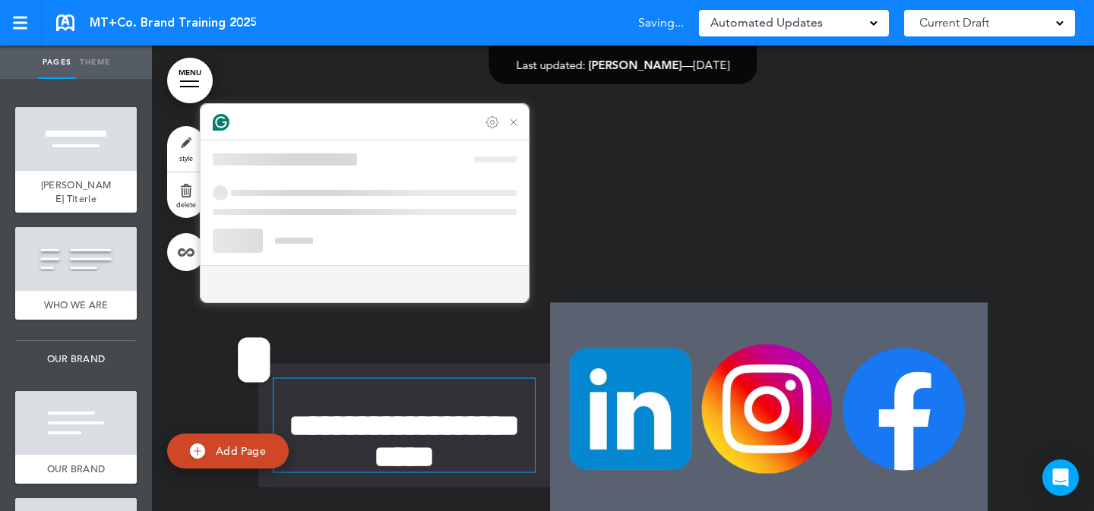
click at [514, 410] on strong "**********" at bounding box center [404, 441] width 231 height 62
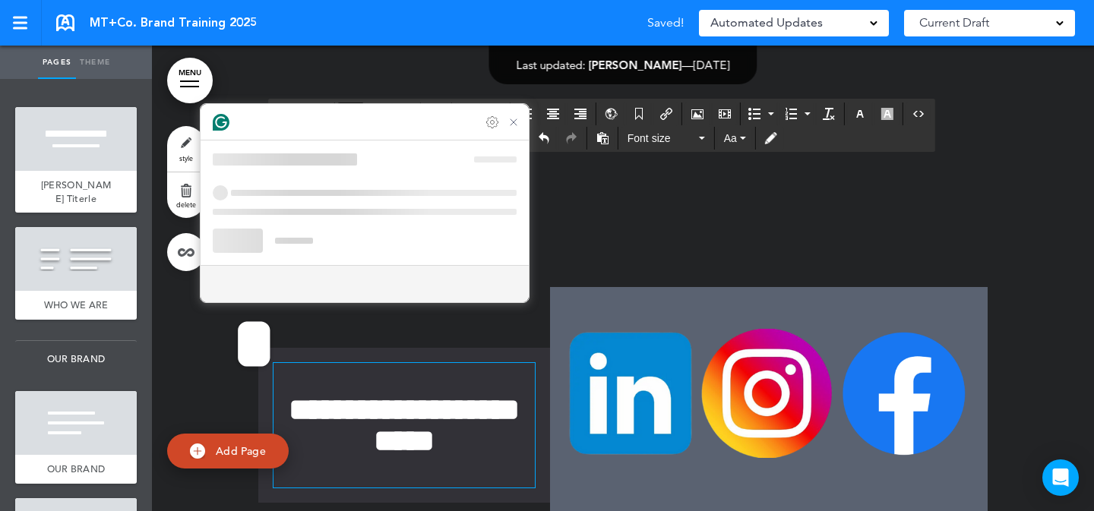
scroll to position [7197, 0]
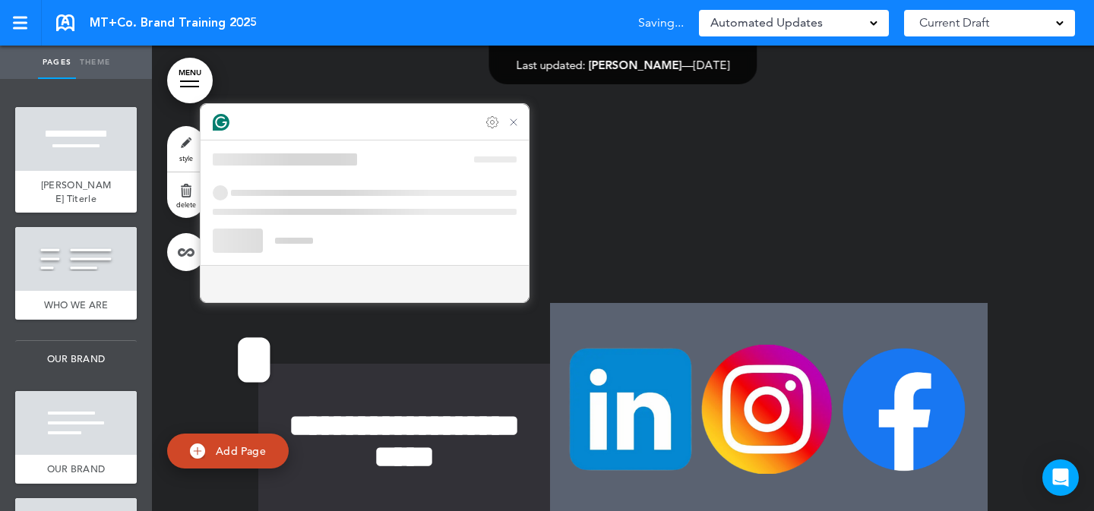
click at [517, 397] on div "**********" at bounding box center [623, 441] width 730 height 277
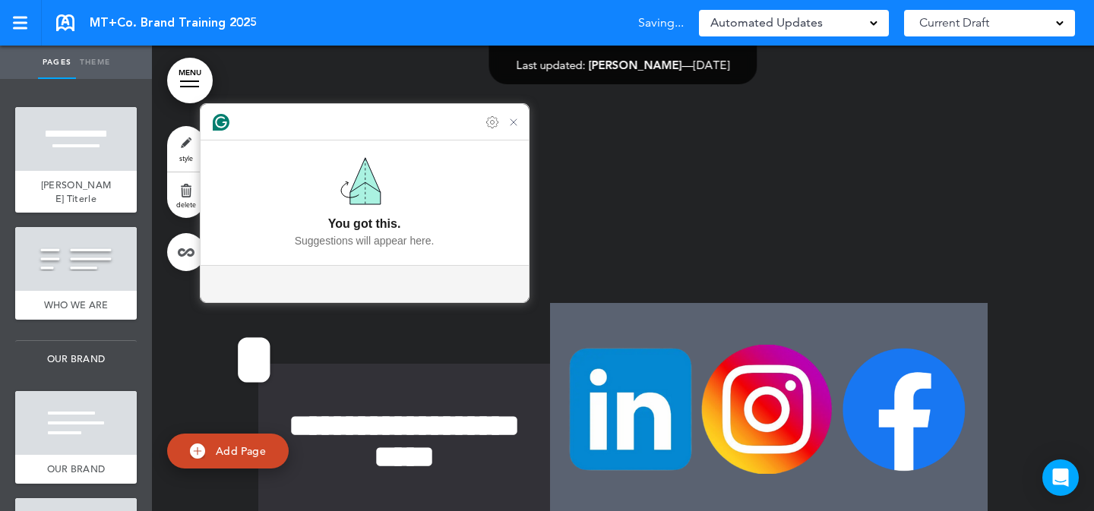
click at [1043, 325] on div at bounding box center [623, 441] width 942 height 547
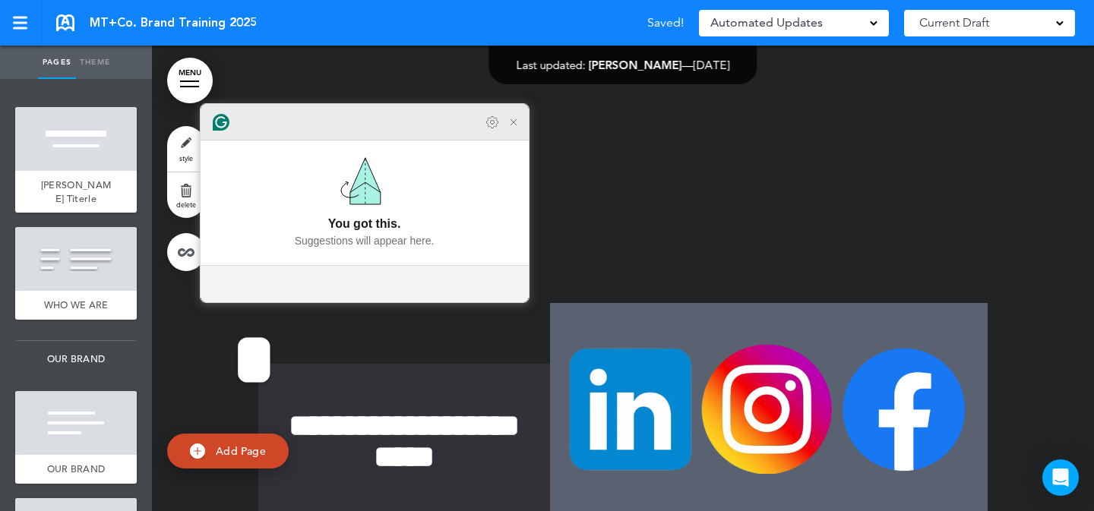
click at [508, 122] on icon "Close Grammarly Assistant" at bounding box center [514, 122] width 12 height 12
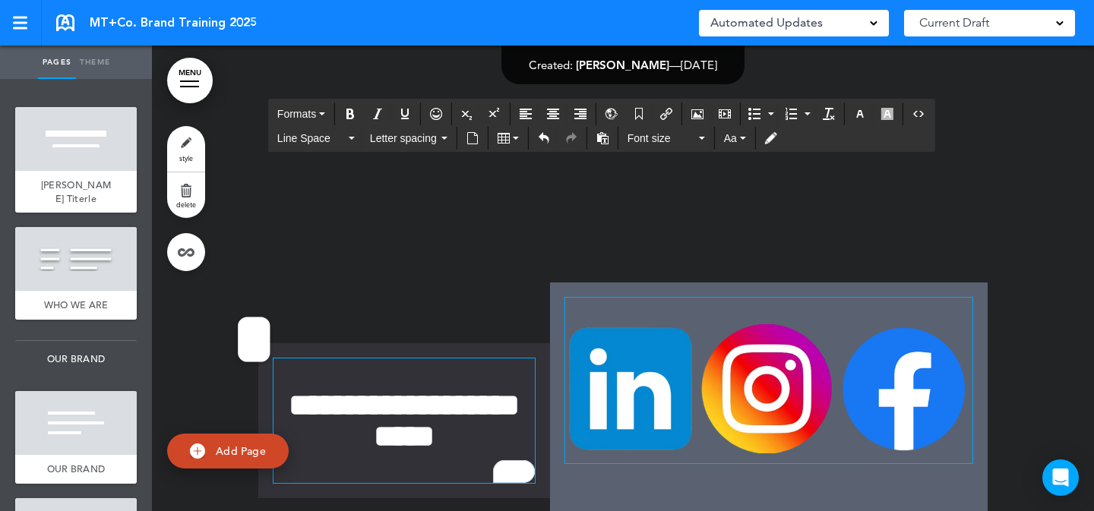
scroll to position [7218, 0]
click at [958, 324] on img at bounding box center [905, 388] width 130 height 129
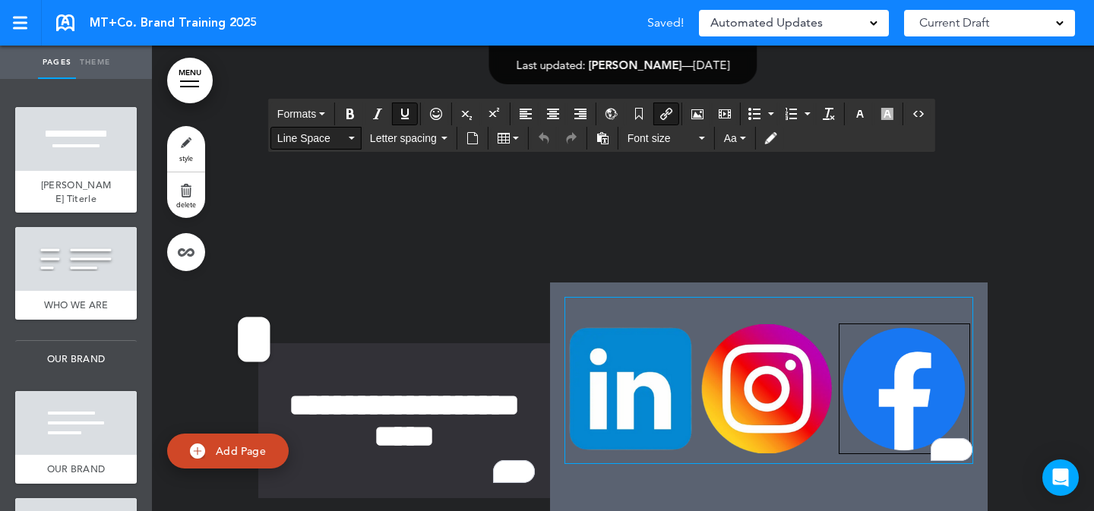
click at [347, 141] on button "Line Space" at bounding box center [316, 138] width 90 height 21
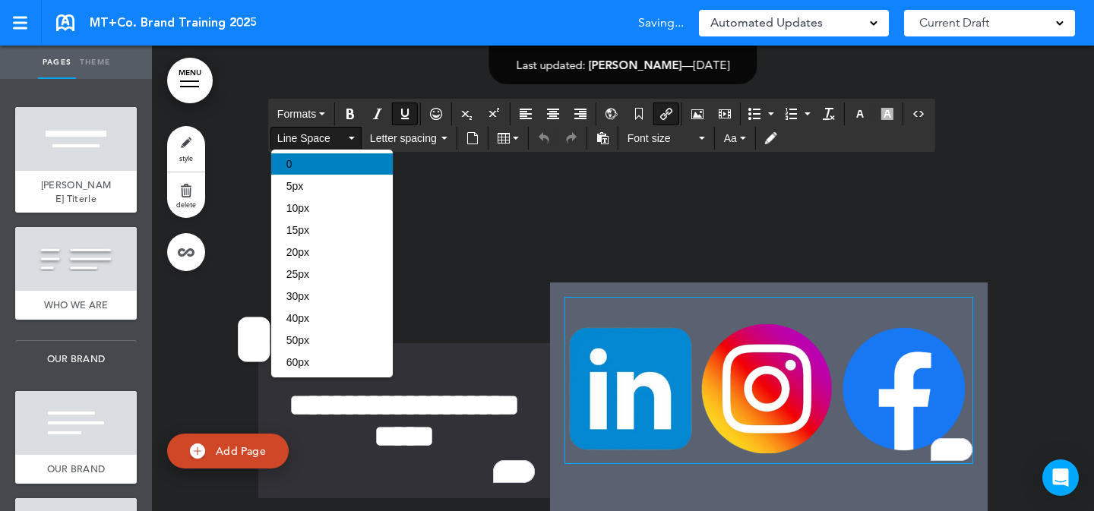
click at [348, 161] on div "0" at bounding box center [332, 164] width 122 height 21
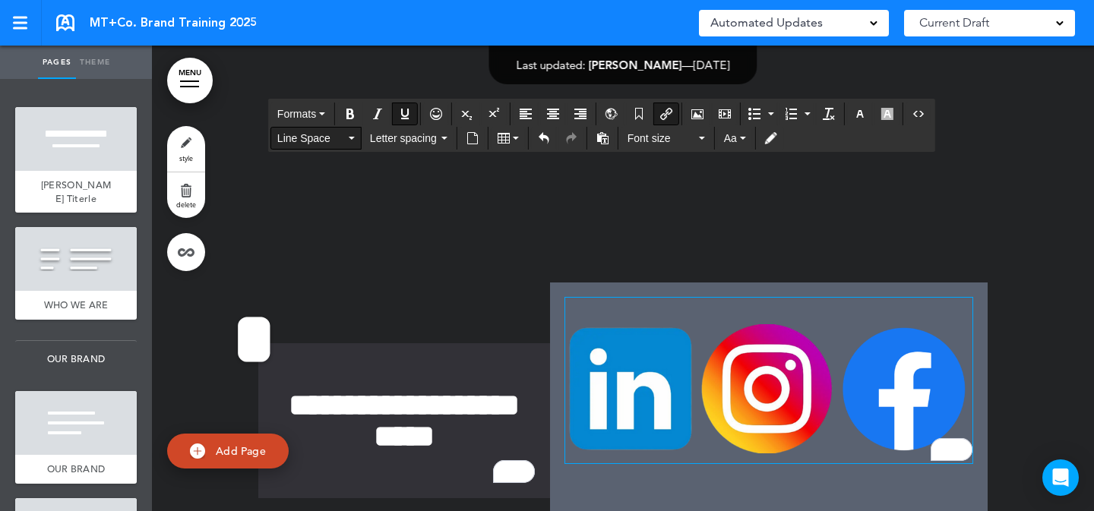
click at [315, 145] on span "Line Space" at bounding box center [311, 138] width 68 height 15
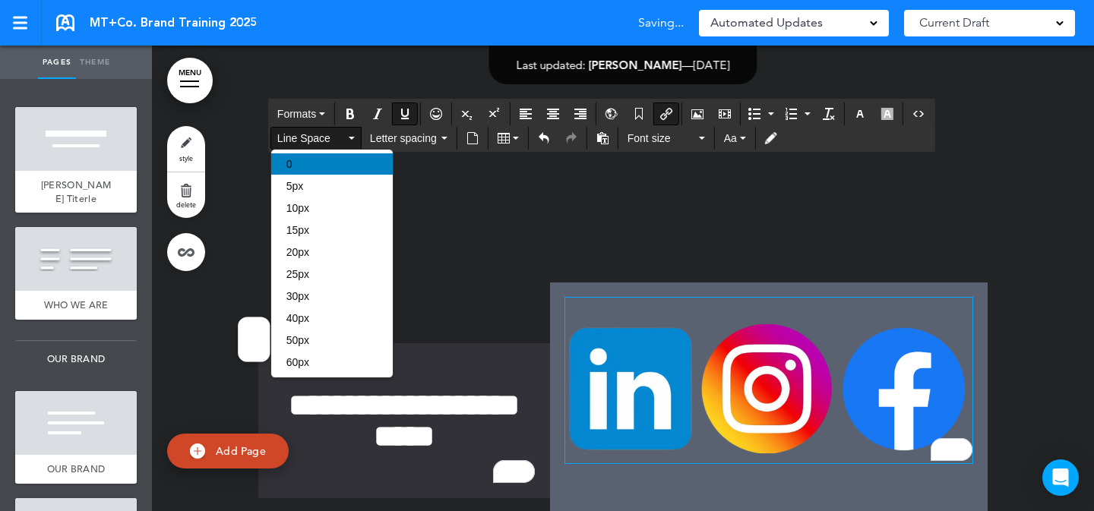
click at [313, 166] on div "0" at bounding box center [332, 164] width 122 height 21
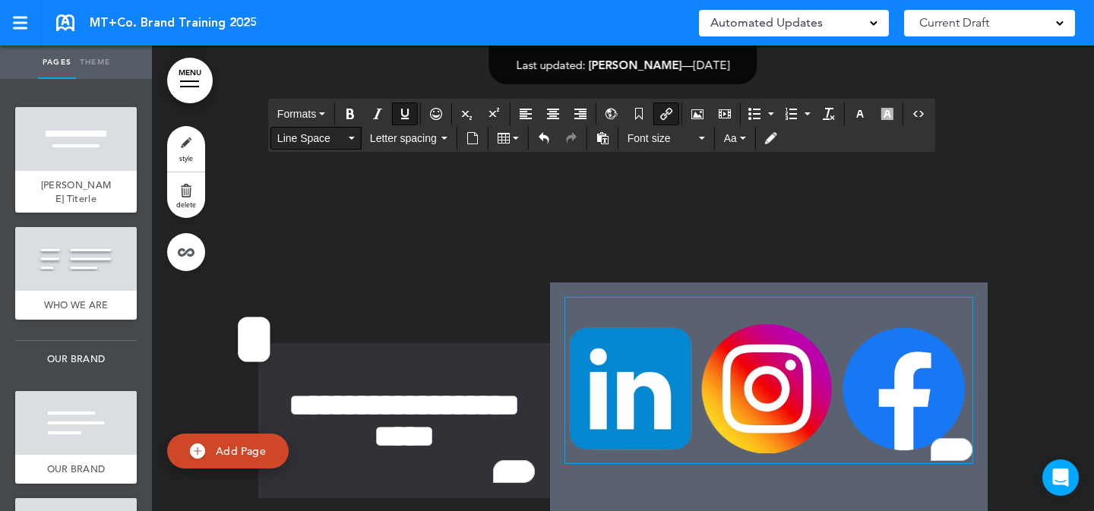
click at [318, 144] on span "Line Space" at bounding box center [311, 138] width 68 height 15
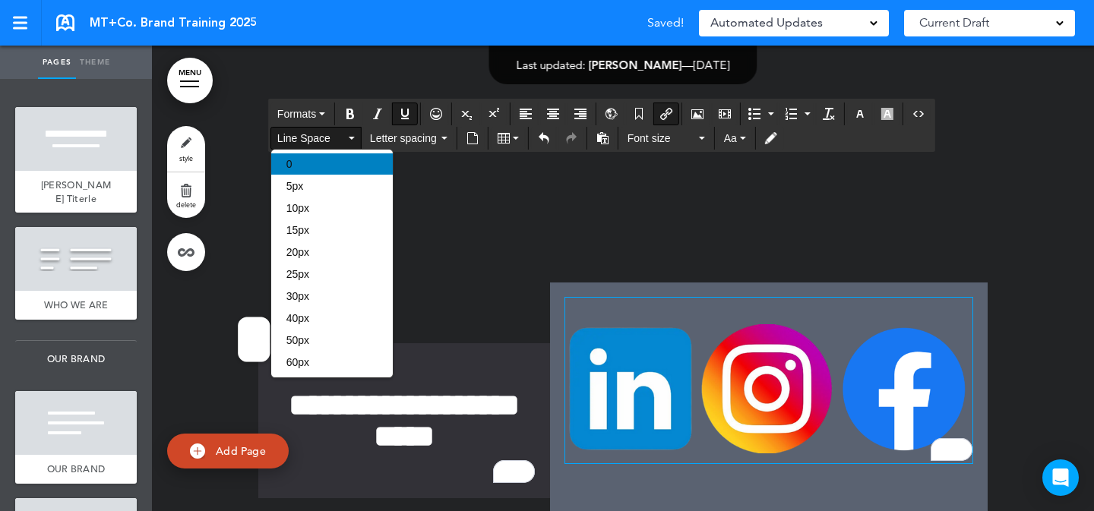
click at [318, 167] on div "0" at bounding box center [332, 164] width 122 height 21
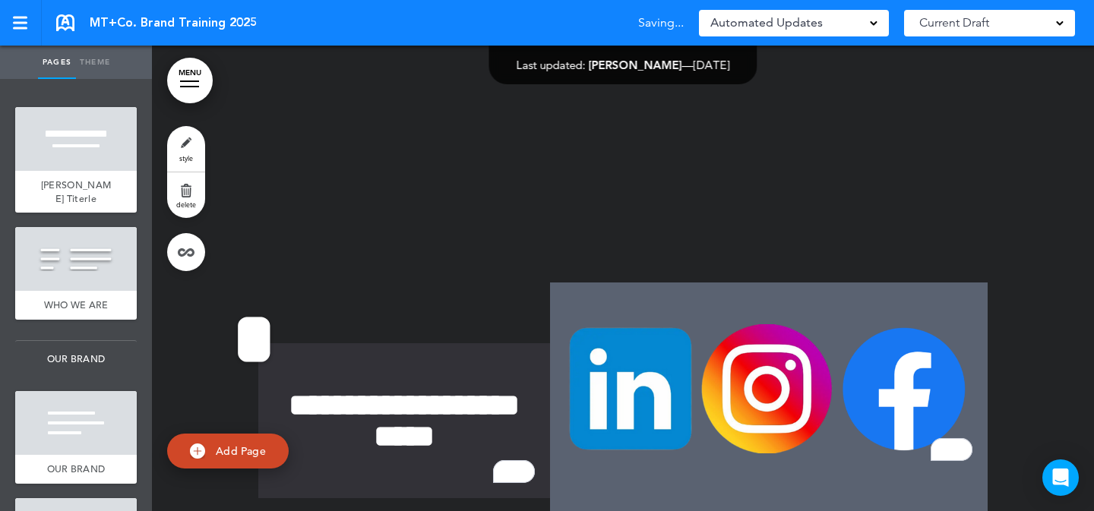
click at [318, 283] on div "**********" at bounding box center [623, 421] width 730 height 277
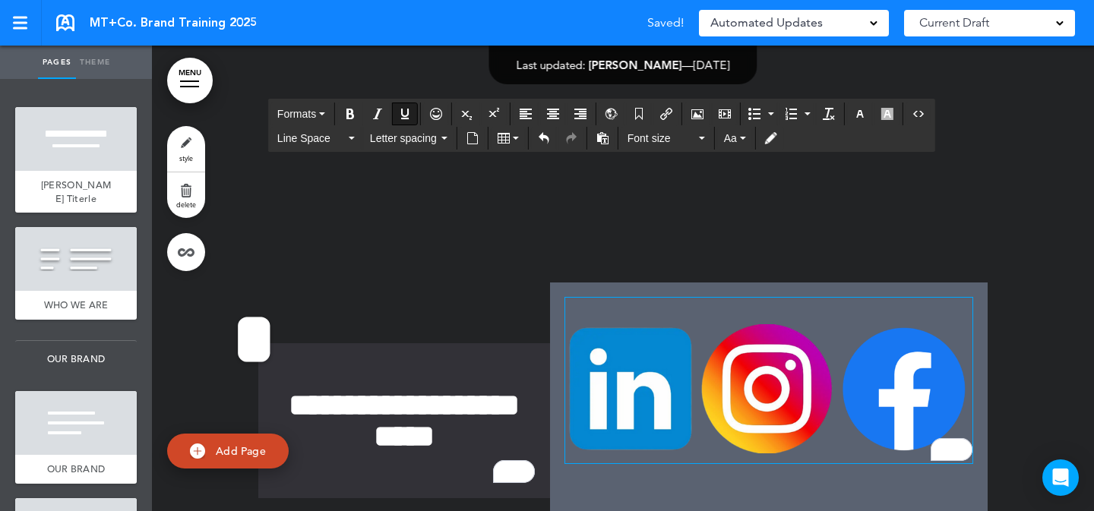
click at [698, 324] on img "To enrich screen reader interactions, please activate Accessibility in Grammarl…" at bounding box center [768, 388] width 141 height 129
click at [294, 139] on span "Line Space" at bounding box center [311, 138] width 68 height 15
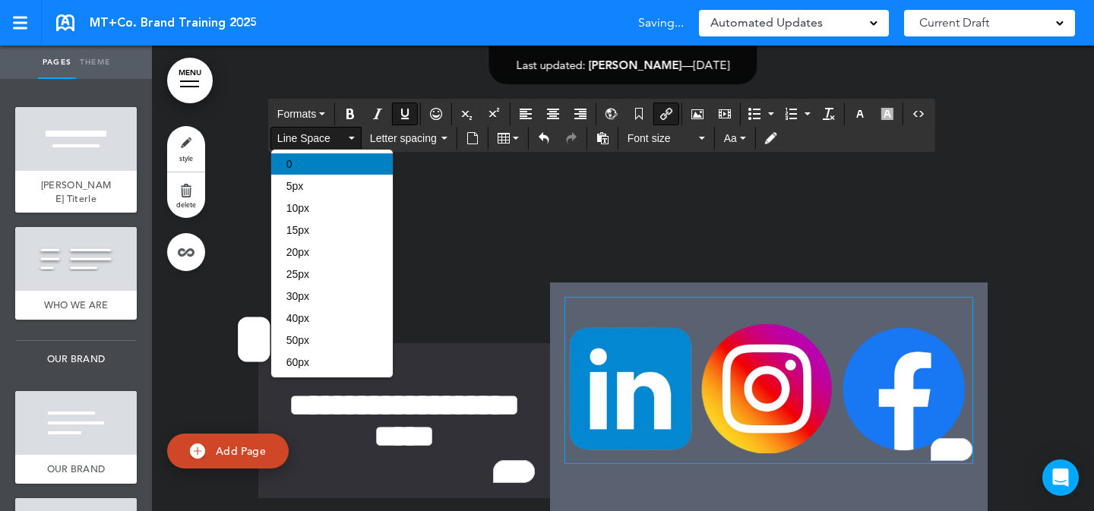
click at [307, 160] on div "0" at bounding box center [332, 164] width 122 height 21
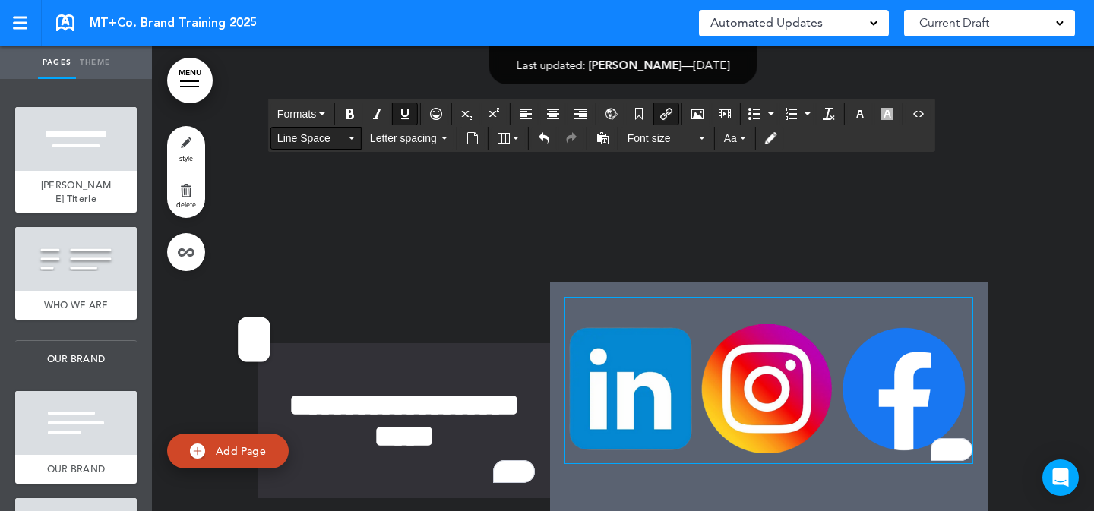
click at [306, 139] on span "Line Space" at bounding box center [311, 138] width 68 height 15
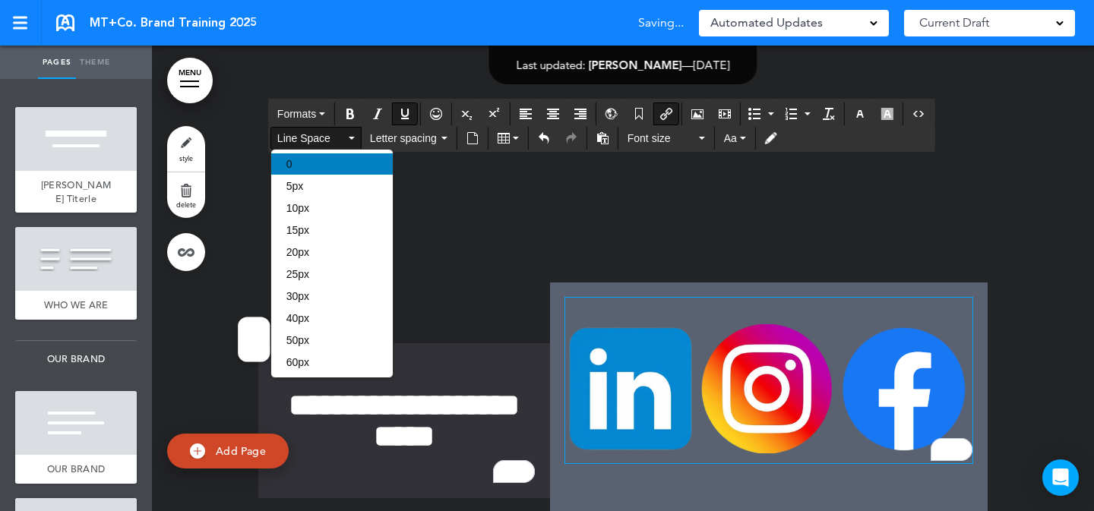
click at [305, 162] on div "0" at bounding box center [332, 164] width 122 height 21
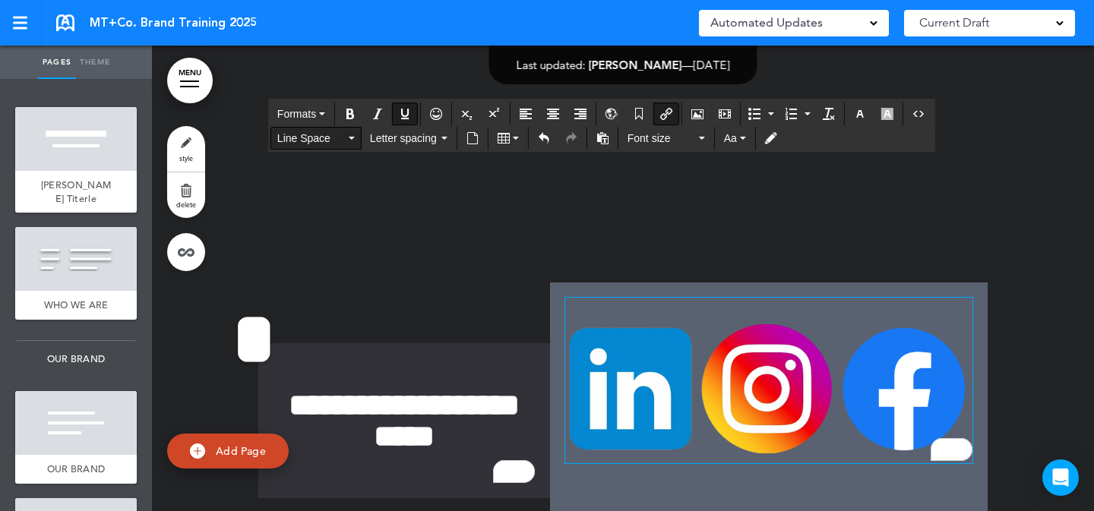
click at [312, 146] on button "Line Space" at bounding box center [316, 138] width 90 height 21
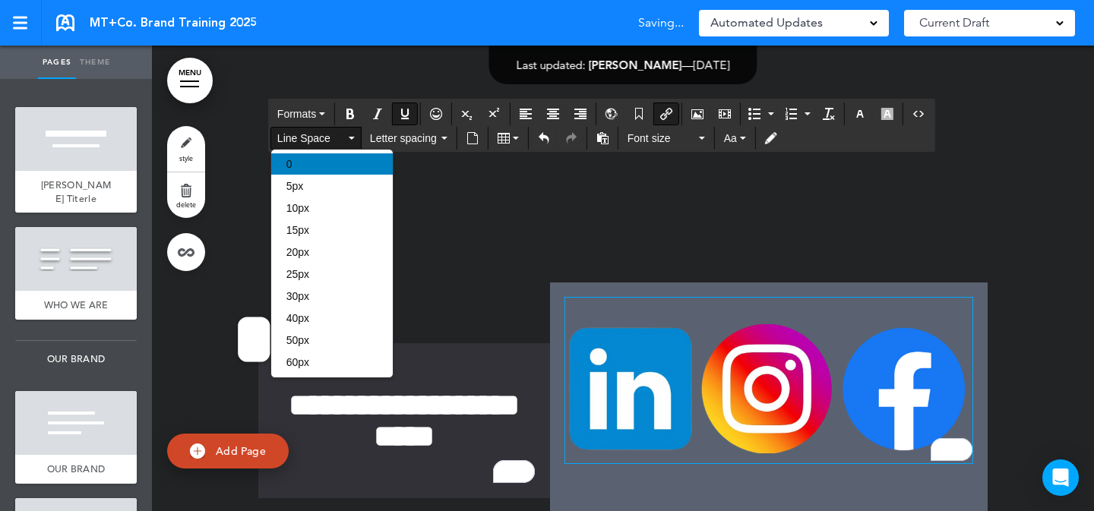
click at [313, 172] on div "0" at bounding box center [332, 164] width 122 height 21
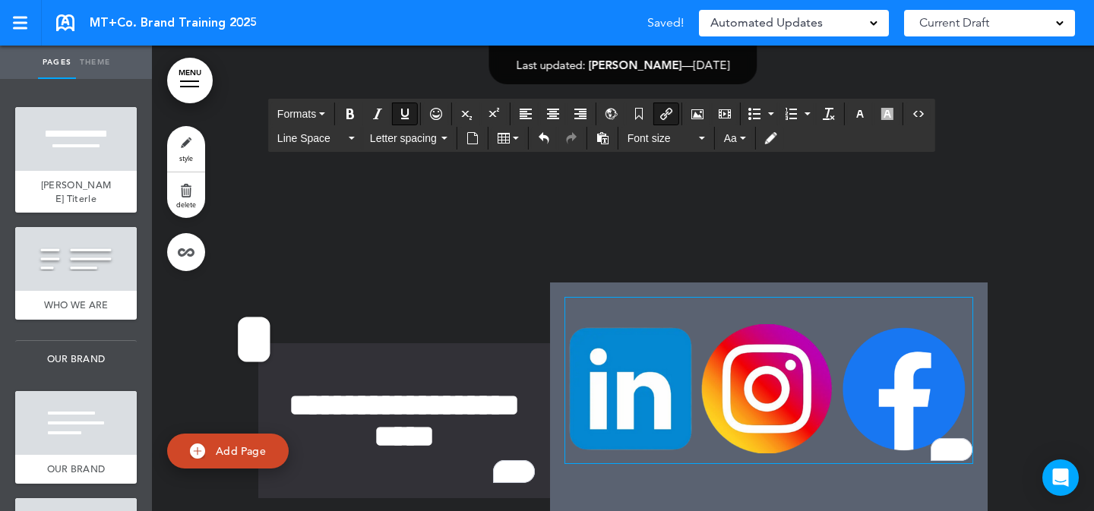
click at [1034, 280] on div at bounding box center [623, 420] width 942 height 547
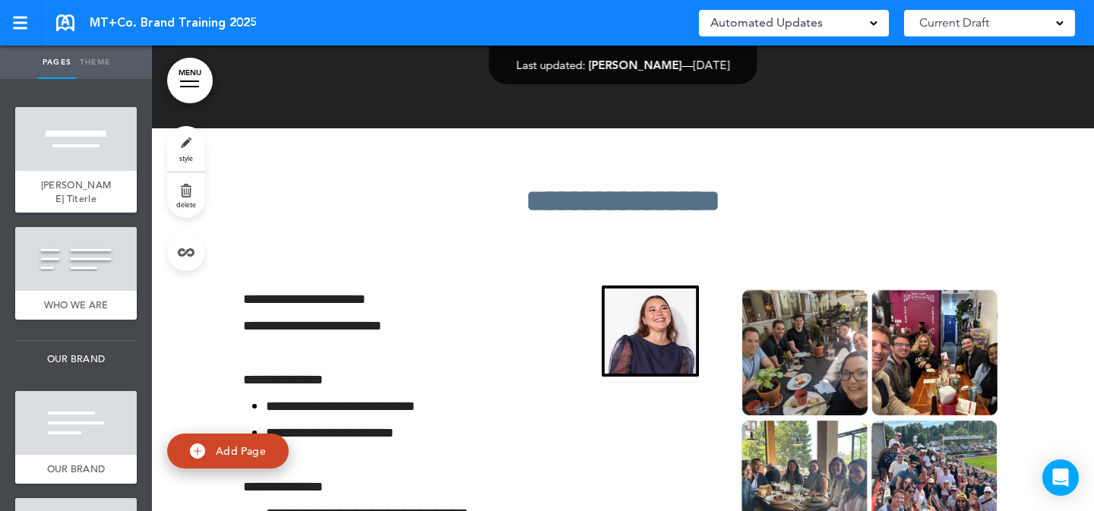
scroll to position [7696, 0]
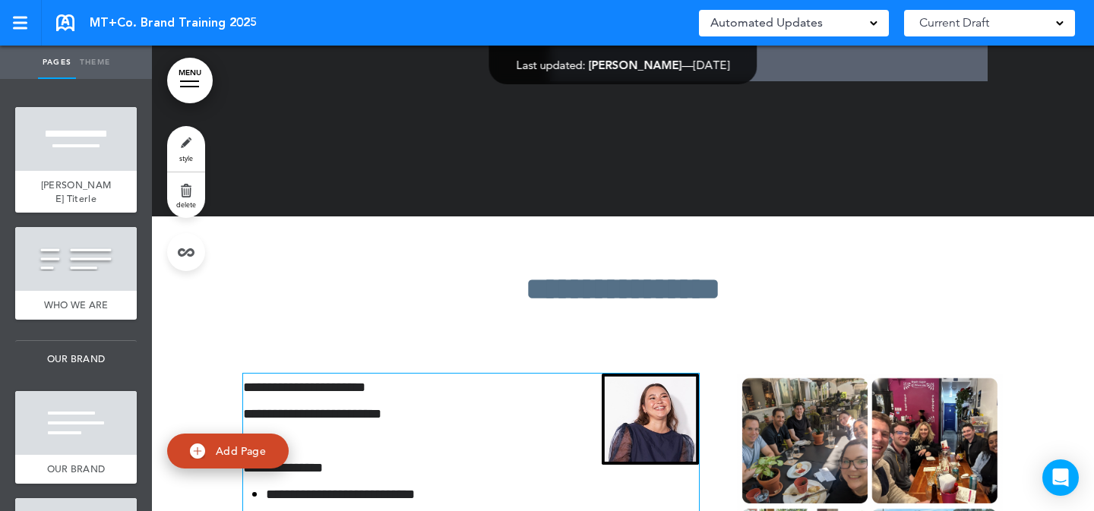
click at [415, 488] on span "**********" at bounding box center [340, 495] width 149 height 14
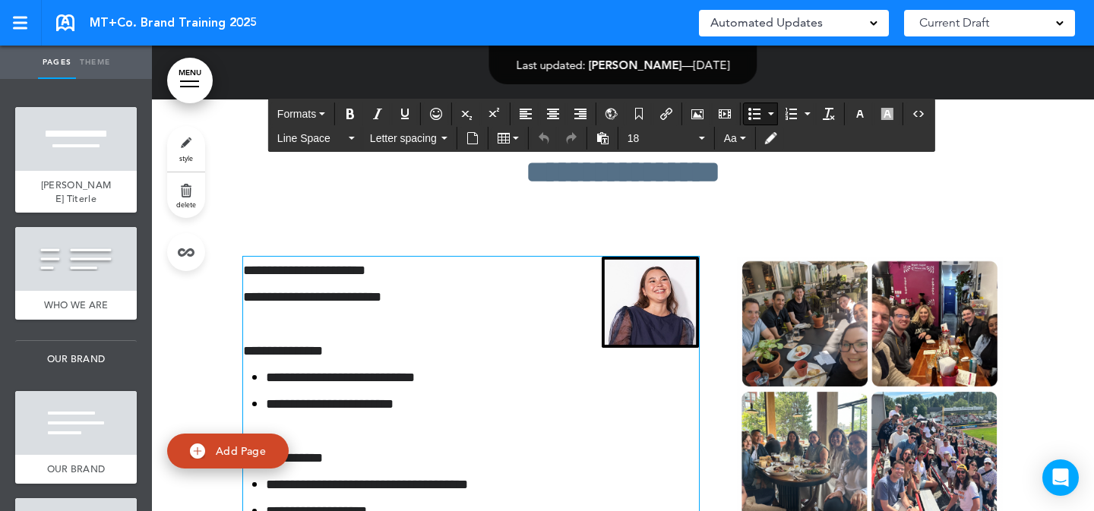
scroll to position [7816, 0]
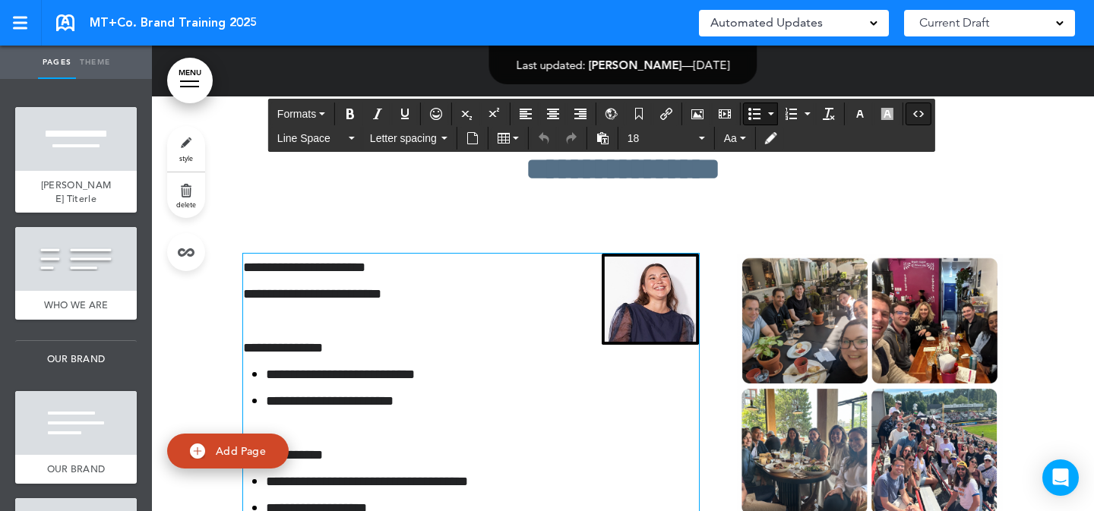
click at [911, 117] on button "Source code" at bounding box center [919, 113] width 24 height 21
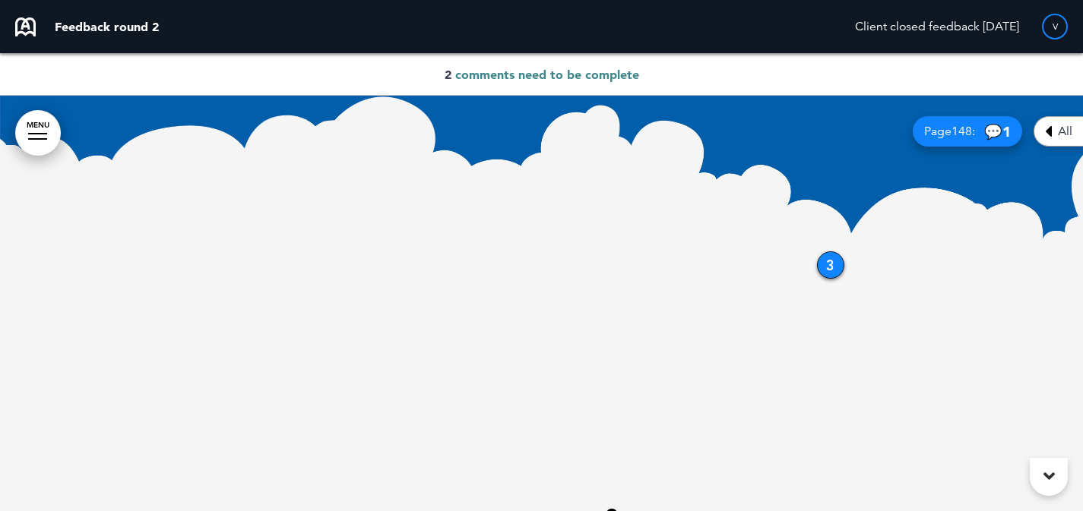
click at [839, 263] on h1 at bounding box center [542, 325] width 760 height 345
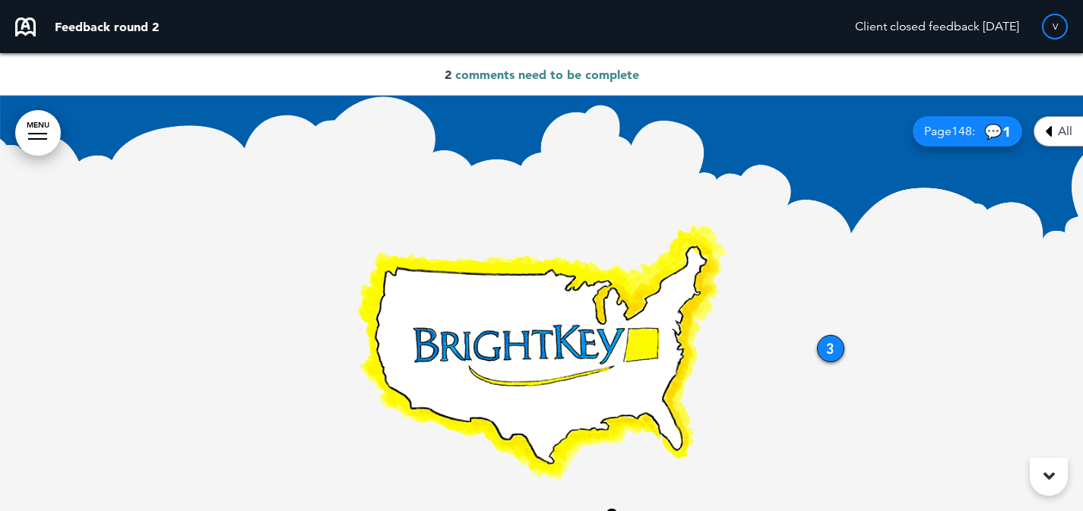
click at [825, 351] on div "3" at bounding box center [830, 348] width 27 height 27
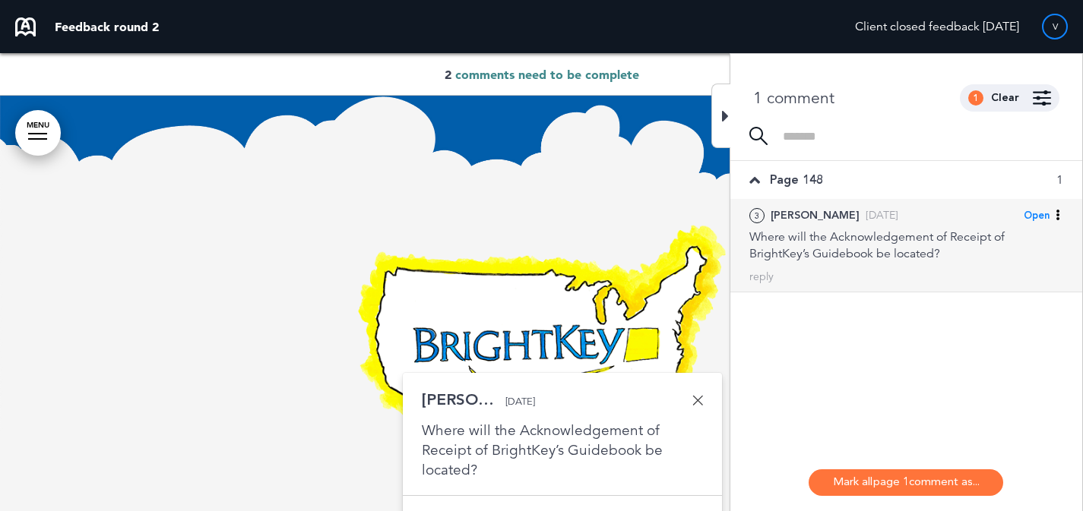
click at [872, 255] on div "Where will the Acknowledgement of Receipt of BrightKey’s Guidebook be located?" at bounding box center [906, 245] width 314 height 33
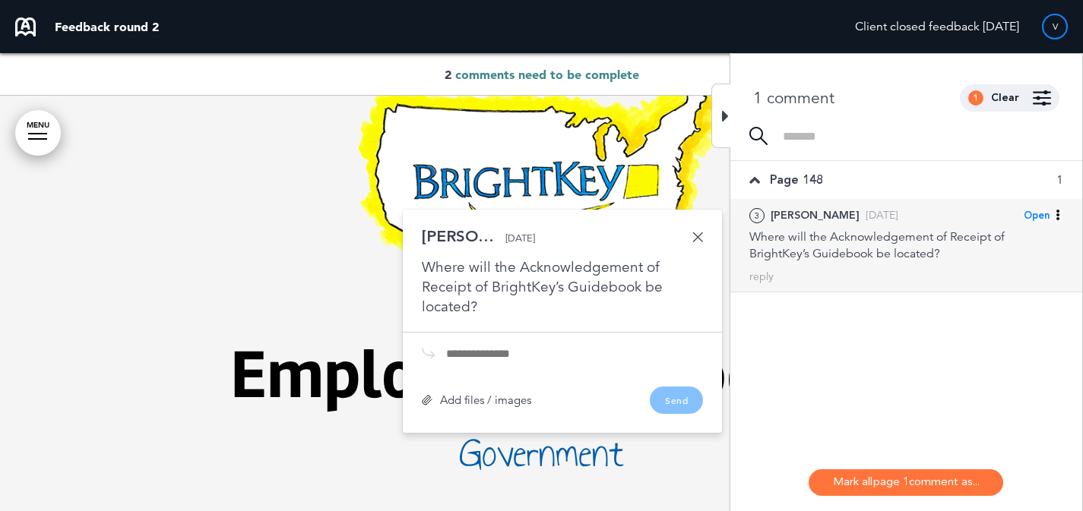
click at [1037, 215] on span "Open" at bounding box center [1037, 216] width 26 height 14
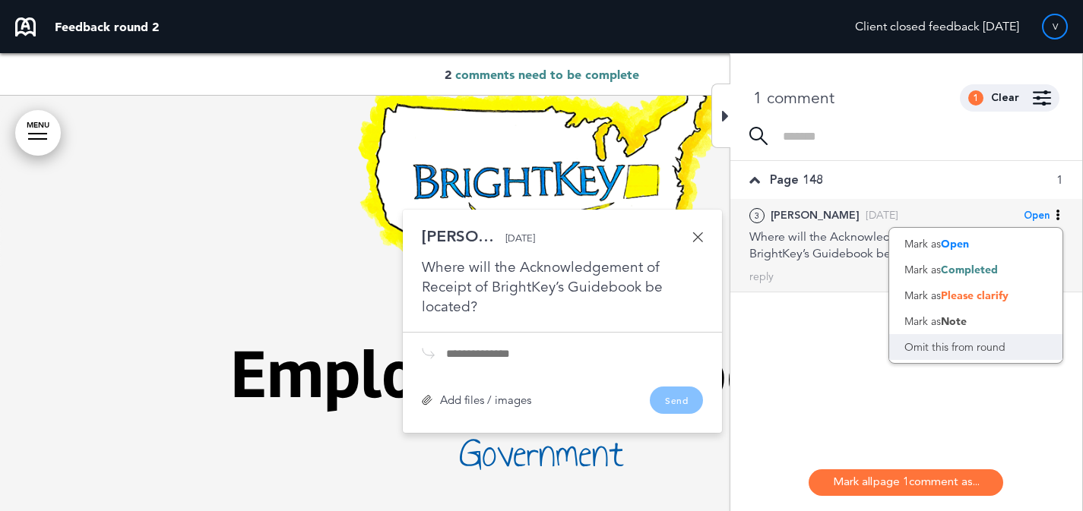
click at [1006, 354] on div "Omit this from round" at bounding box center [975, 347] width 173 height 26
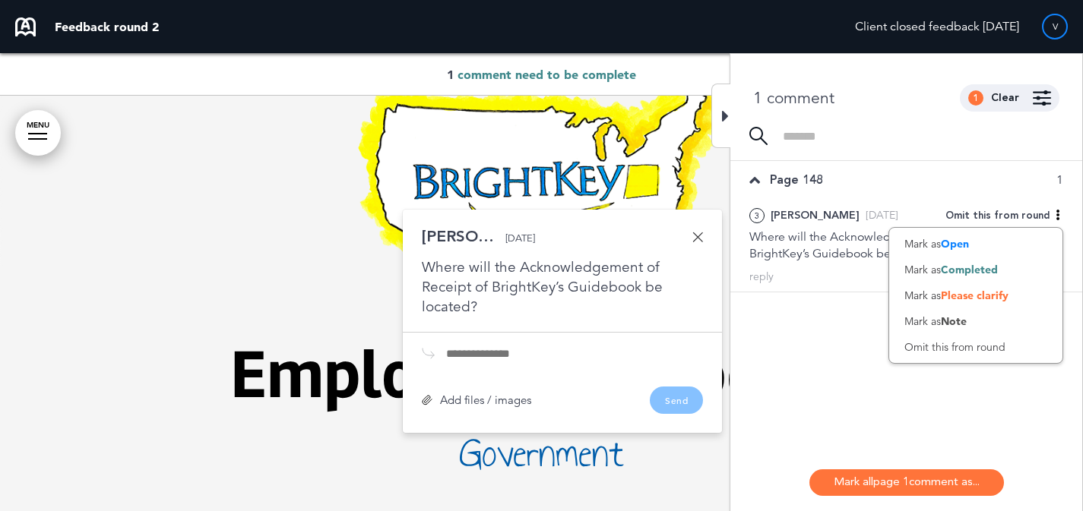
click at [997, 109] on div "1 Clear" at bounding box center [1010, 97] width 100 height 27
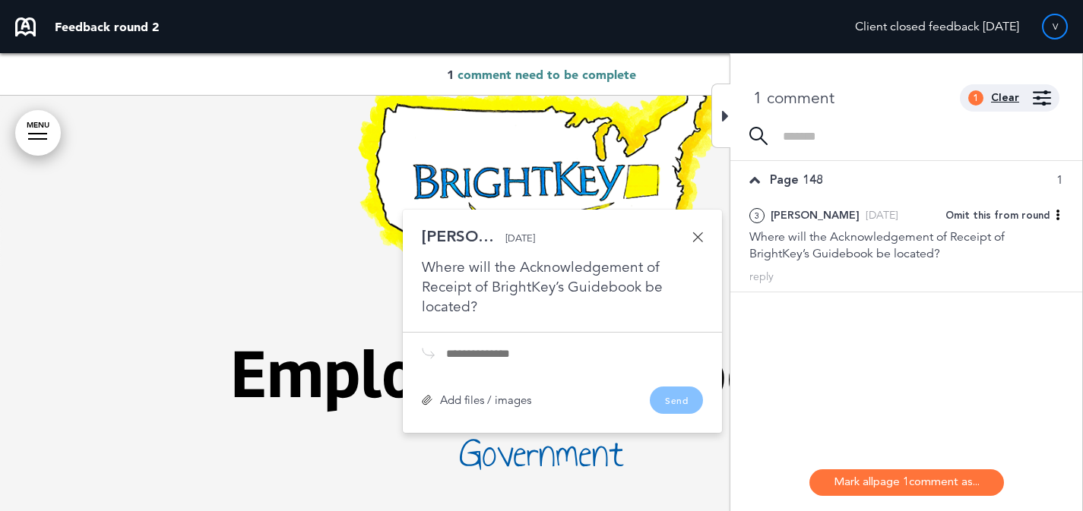
click at [1002, 96] on div "Clear" at bounding box center [1005, 98] width 28 height 11
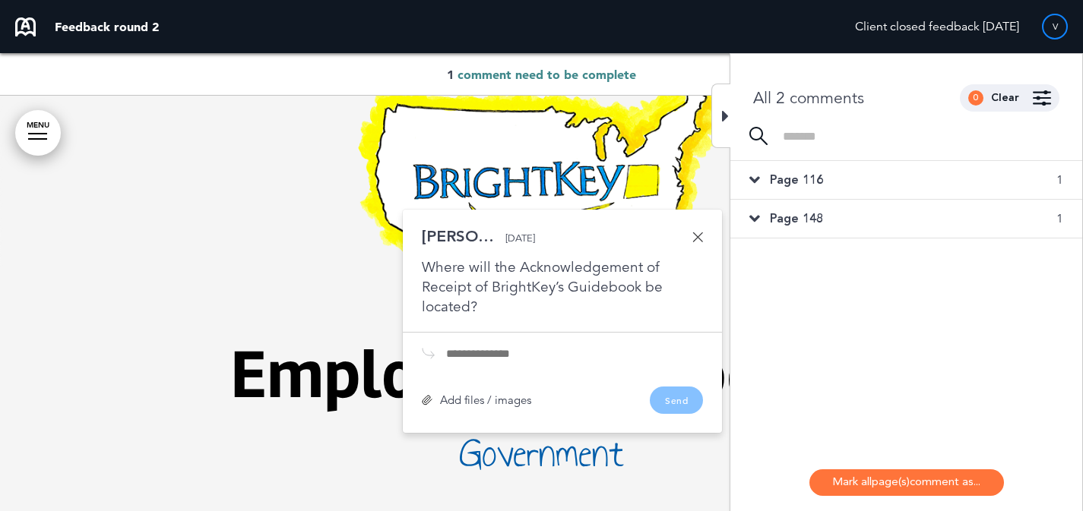
click at [989, 177] on div "Page 116 1" at bounding box center [906, 180] width 352 height 38
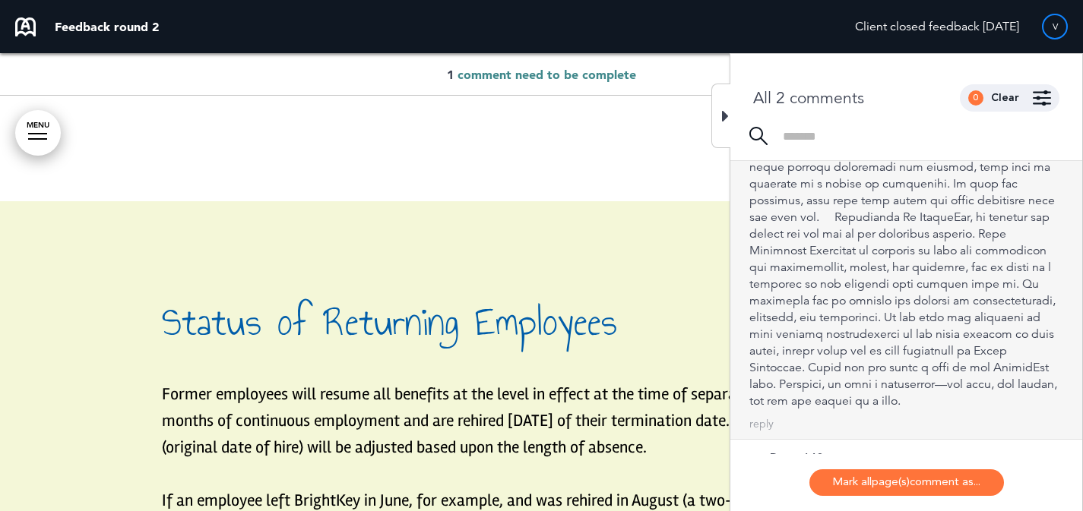
scroll to position [39, 0]
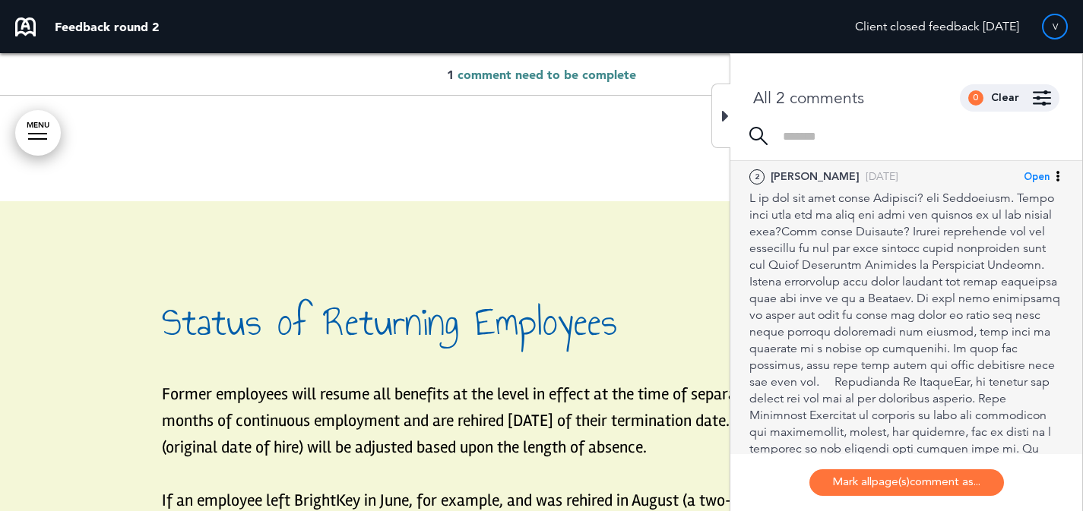
click at [949, 296] on div at bounding box center [906, 382] width 314 height 385
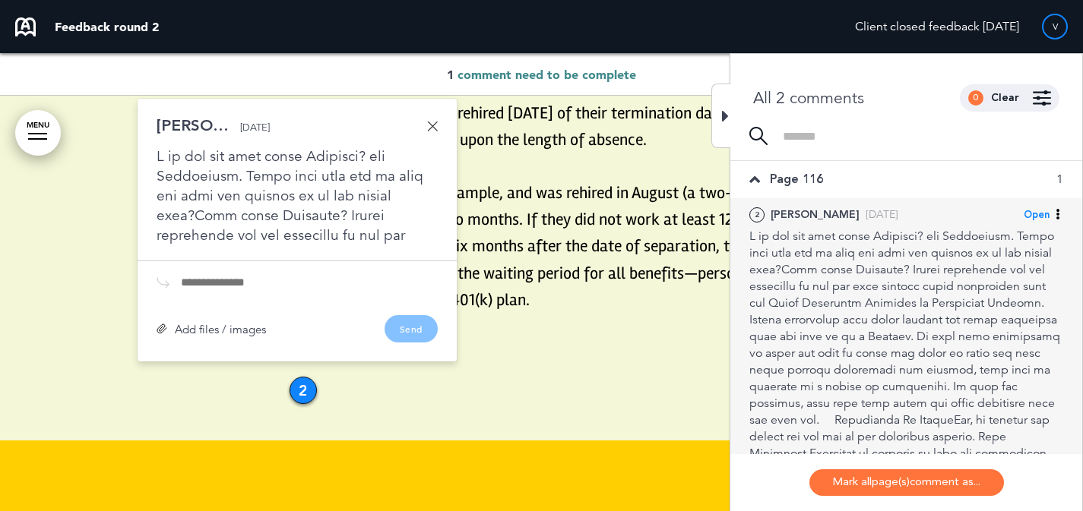
scroll to position [0, 0]
click at [949, 296] on div at bounding box center [906, 421] width 314 height 385
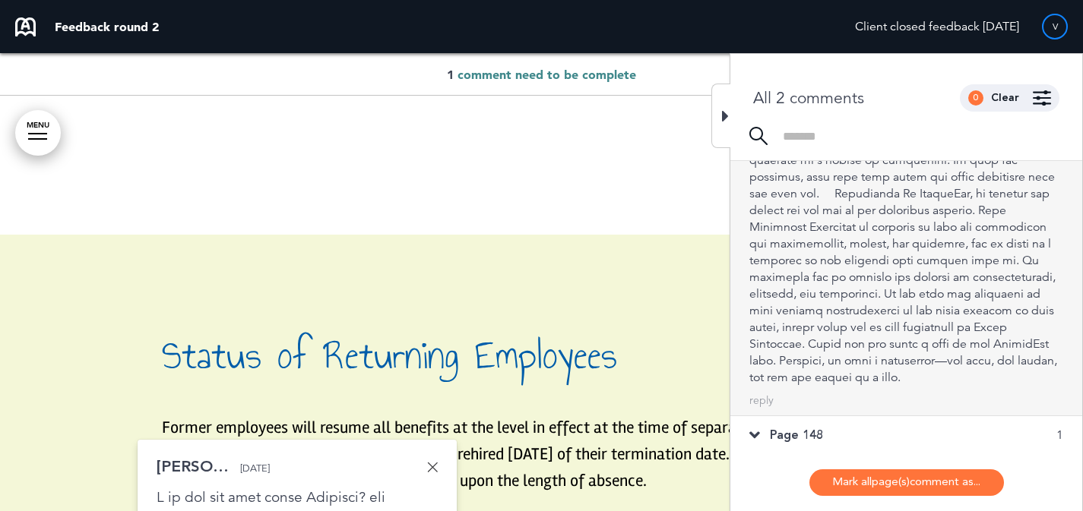
scroll to position [78395, 0]
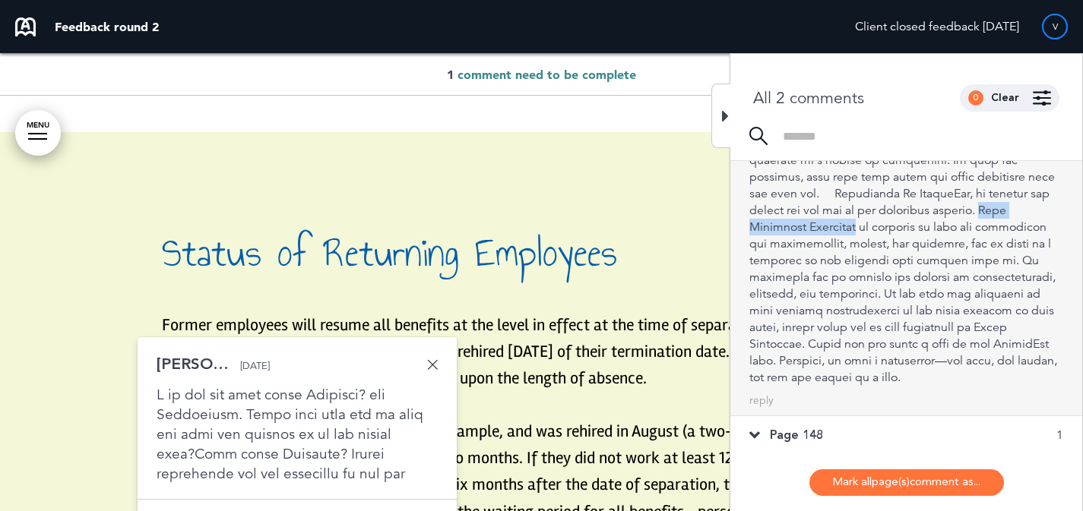
drag, startPoint x: 913, startPoint y: 208, endPoint x: 1061, endPoint y: 211, distance: 148.2
click at [1061, 211] on div "2 [PERSON_NAME] [DATE] Open [PERSON_NAME] as Open Mark as Completed Mark as Ple…" at bounding box center [906, 194] width 352 height 444
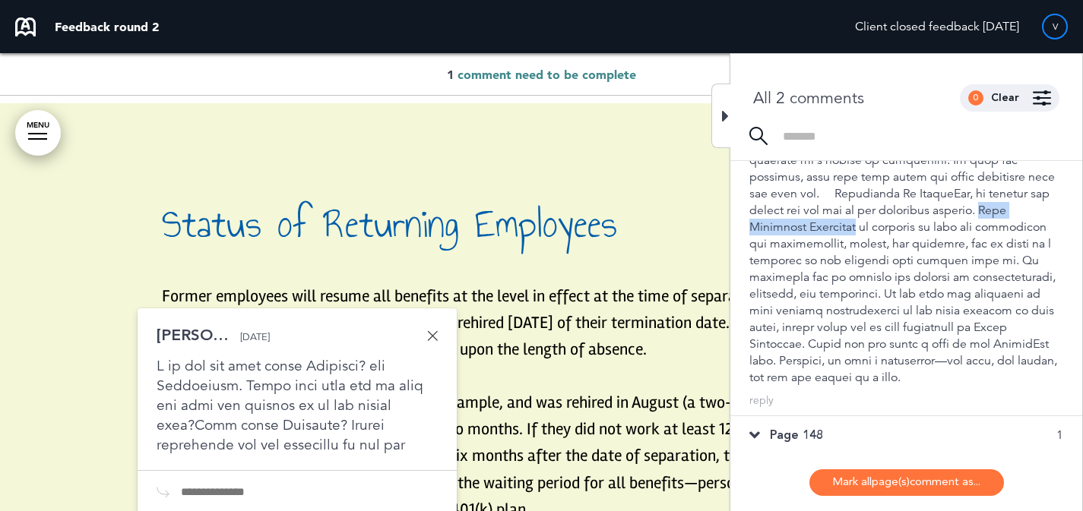
copy div "This Associate Guidebook"
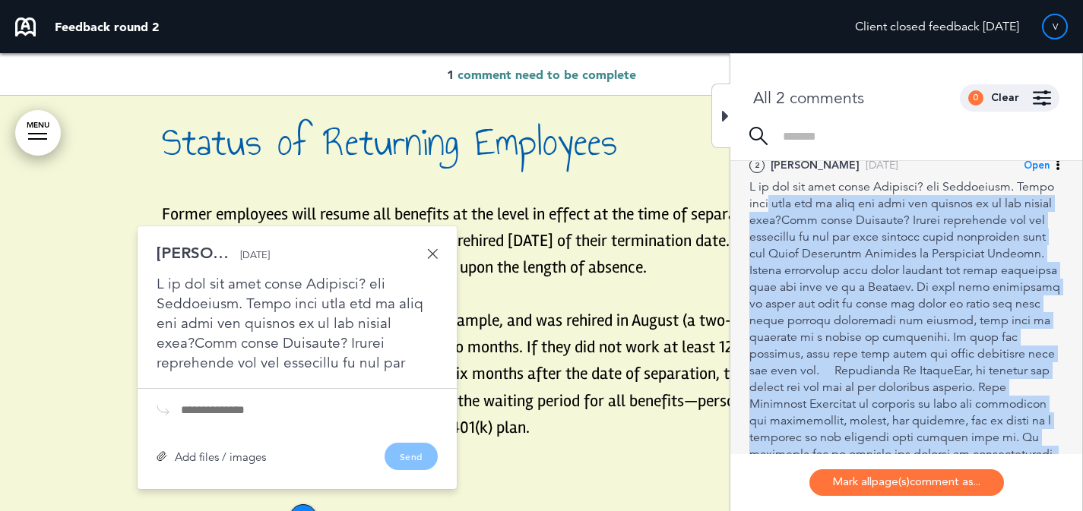
scroll to position [46, 0]
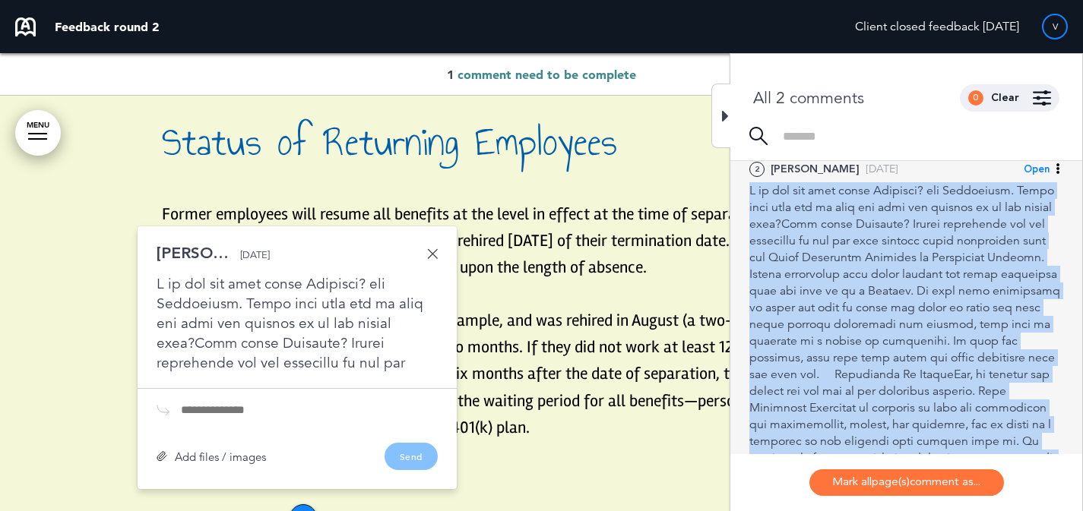
drag, startPoint x: 856, startPoint y: 407, endPoint x: 750, endPoint y: 189, distance: 242.0
click at [750, 189] on div at bounding box center [906, 374] width 314 height 385
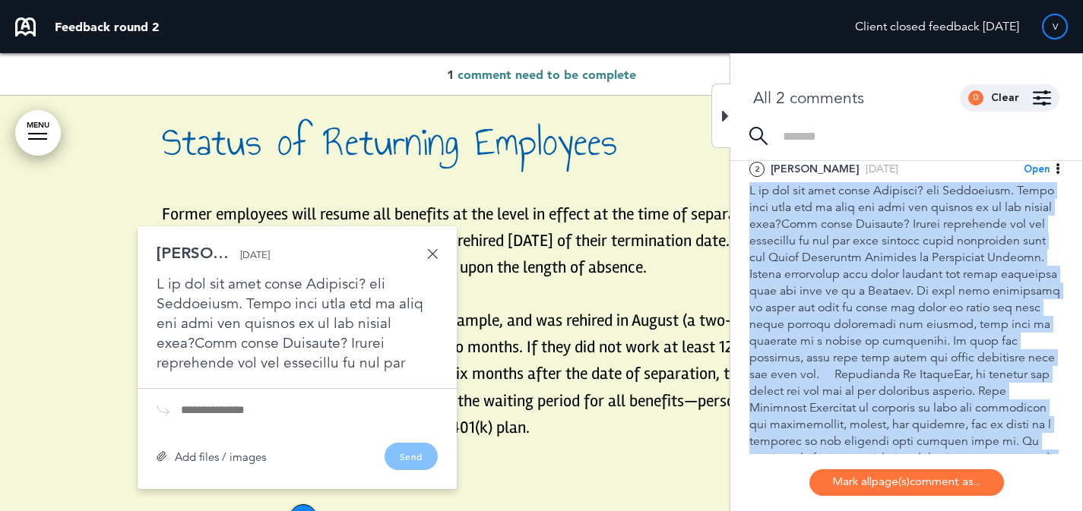
copy div "I do not see what about Visiting? and Conclusion. Where they left off or they a…"
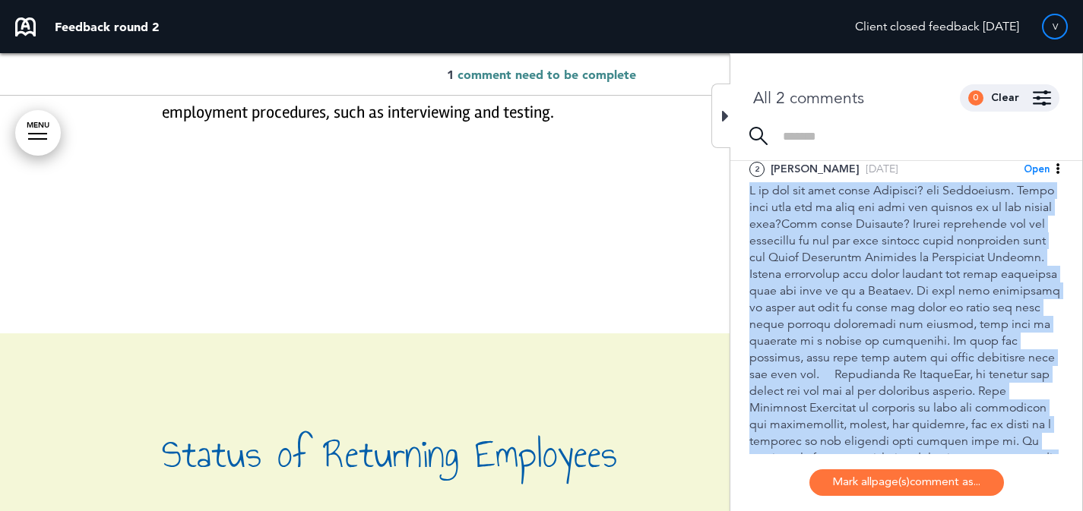
scroll to position [78193, 0]
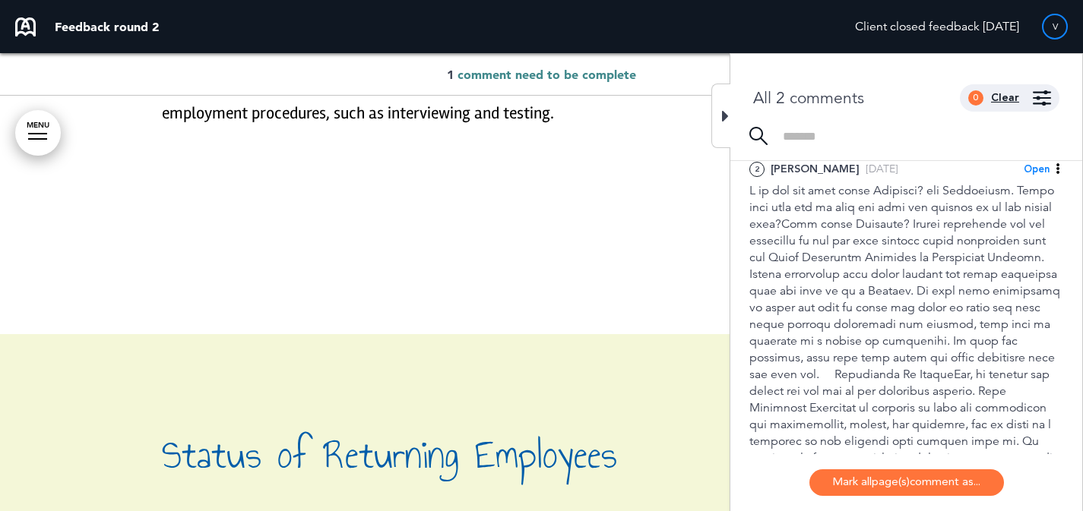
click at [997, 99] on div "Clear" at bounding box center [1005, 98] width 28 height 11
click at [1044, 95] on img at bounding box center [1042, 97] width 18 height 15
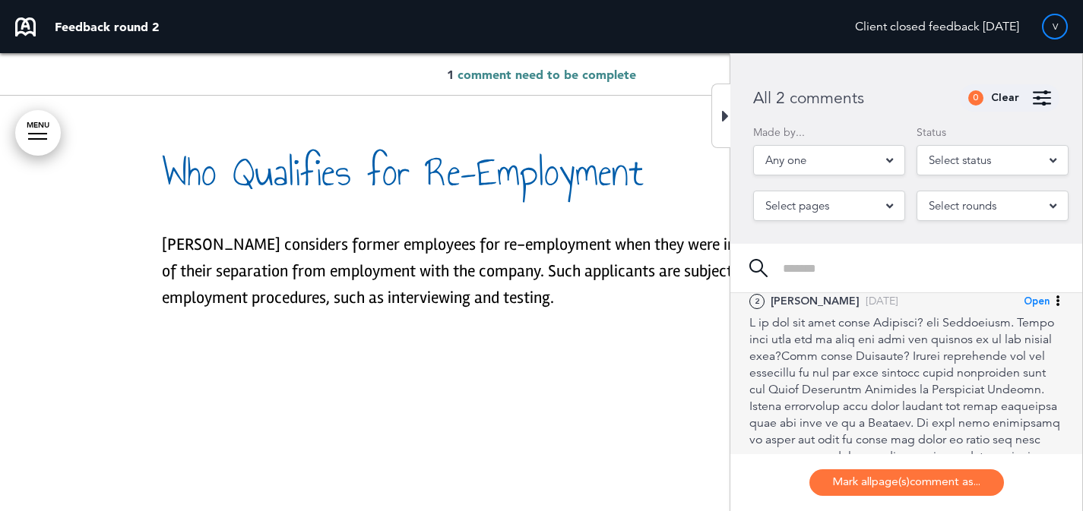
click at [894, 331] on div at bounding box center [906, 507] width 314 height 385
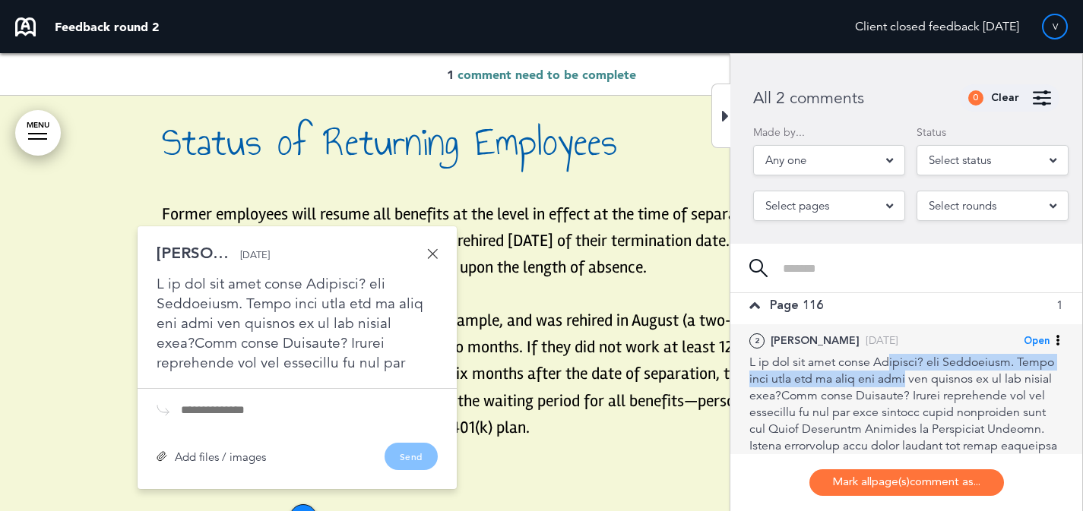
scroll to position [0, 0]
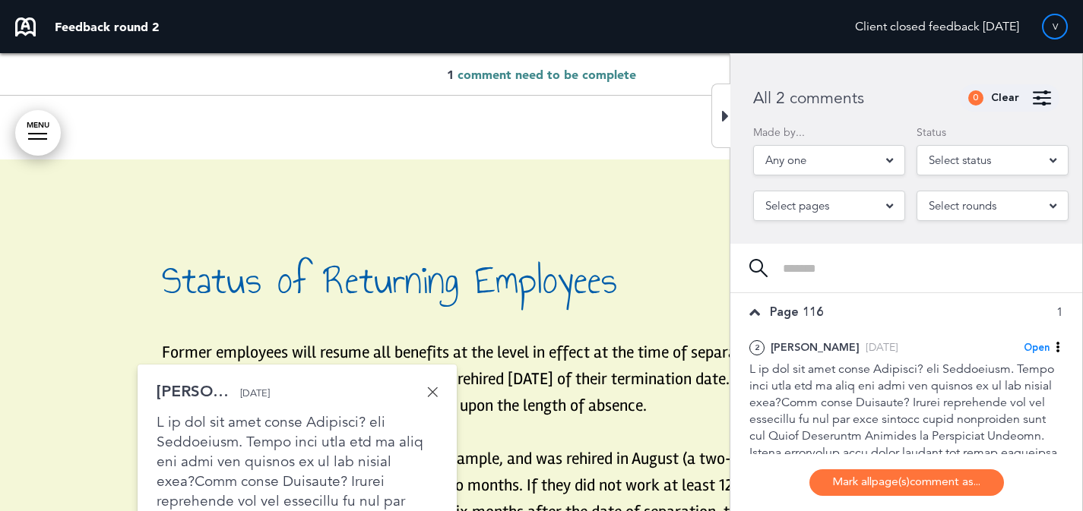
click at [897, 313] on div "Page 116 1" at bounding box center [906, 312] width 352 height 38
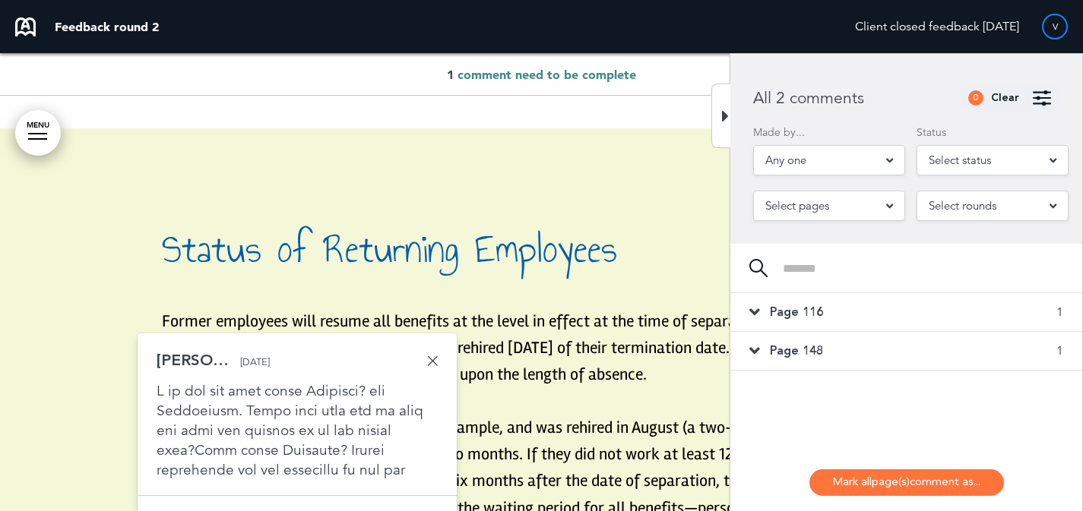
click at [896, 346] on div "Page 148 1" at bounding box center [906, 351] width 352 height 38
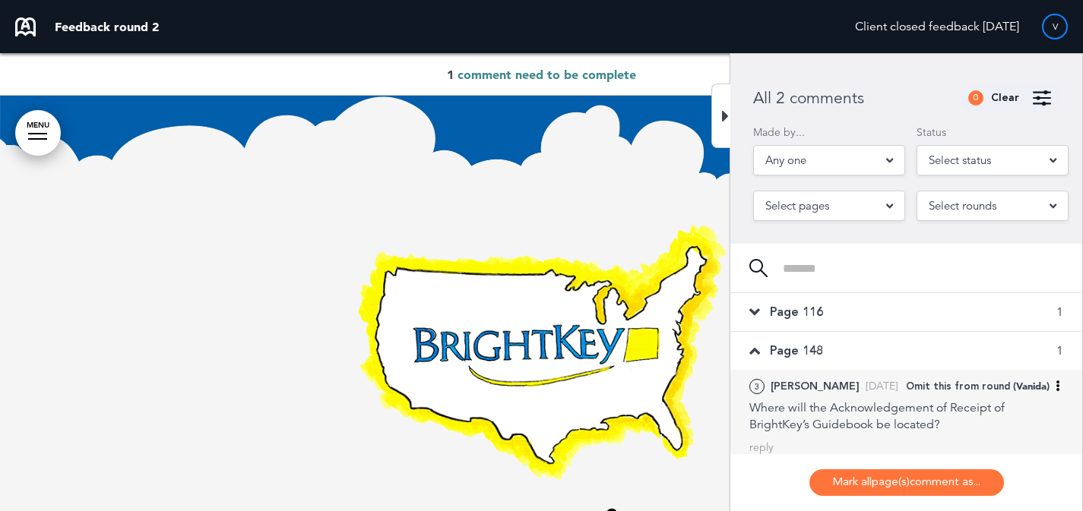
click at [1016, 380] on span "(Vanida)" at bounding box center [1031, 386] width 36 height 12
drag, startPoint x: 983, startPoint y: 435, endPoint x: 997, endPoint y: 413, distance: 26.3
click at [997, 413] on div "Mark as Open Mark as Completed Mark as Please clarify Mark as Note Omit this fr…" at bounding box center [975, 466] width 175 height 137
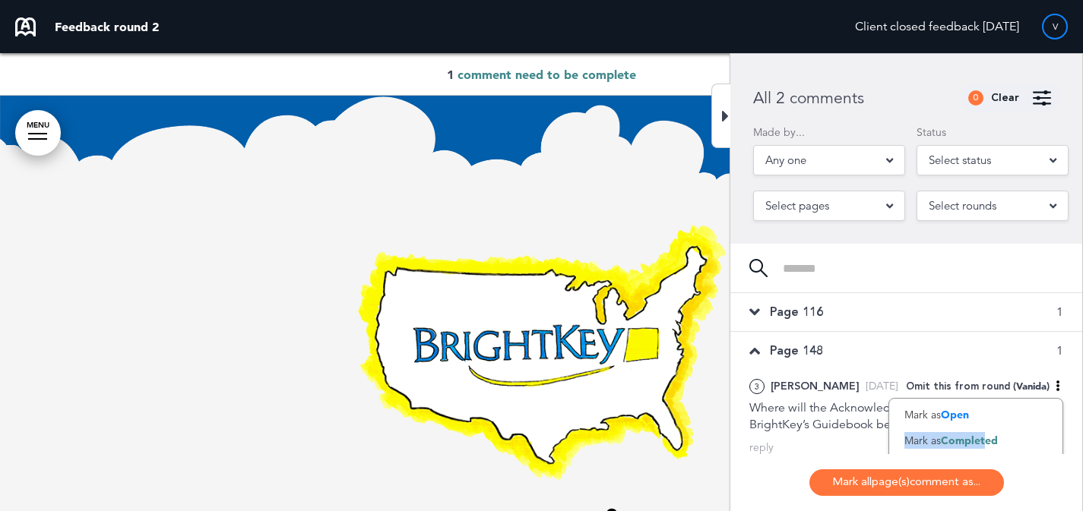
drag, startPoint x: 997, startPoint y: 414, endPoint x: 937, endPoint y: 406, distance: 60.6
click at [997, 414] on div "Mark as Open" at bounding box center [975, 415] width 173 height 26
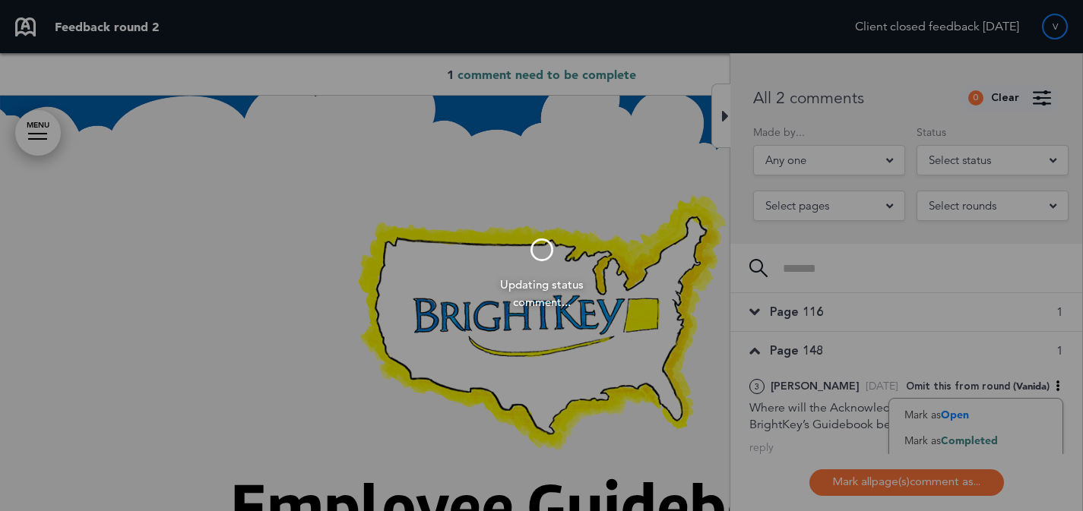
scroll to position [43, 0]
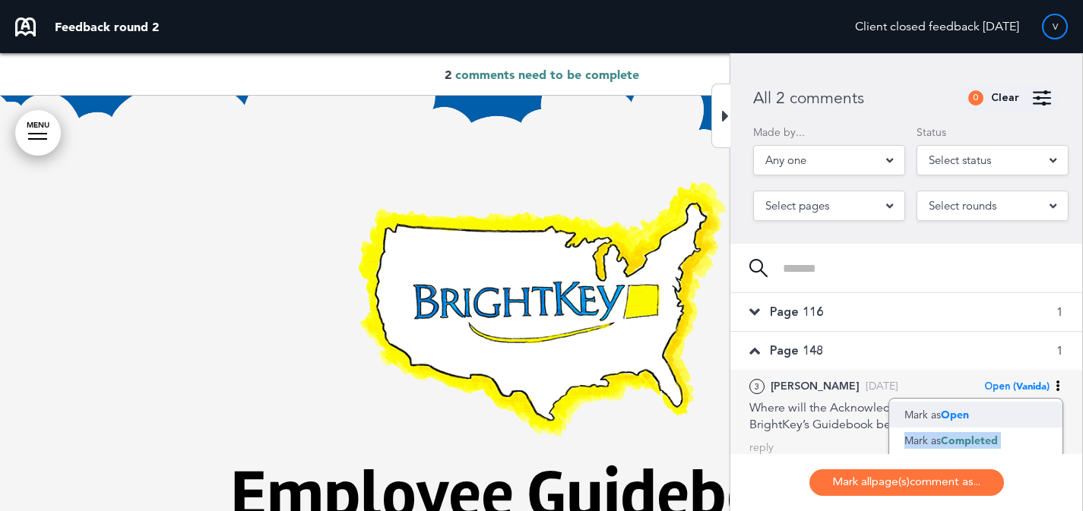
drag, startPoint x: 752, startPoint y: 407, endPoint x: 1026, endPoint y: 416, distance: 274.5
click at [1026, 416] on div "3 [PERSON_NAME] [DATE] Open (Vanida) [PERSON_NAME] as Open Mark as Completed Ma…" at bounding box center [906, 405] width 314 height 55
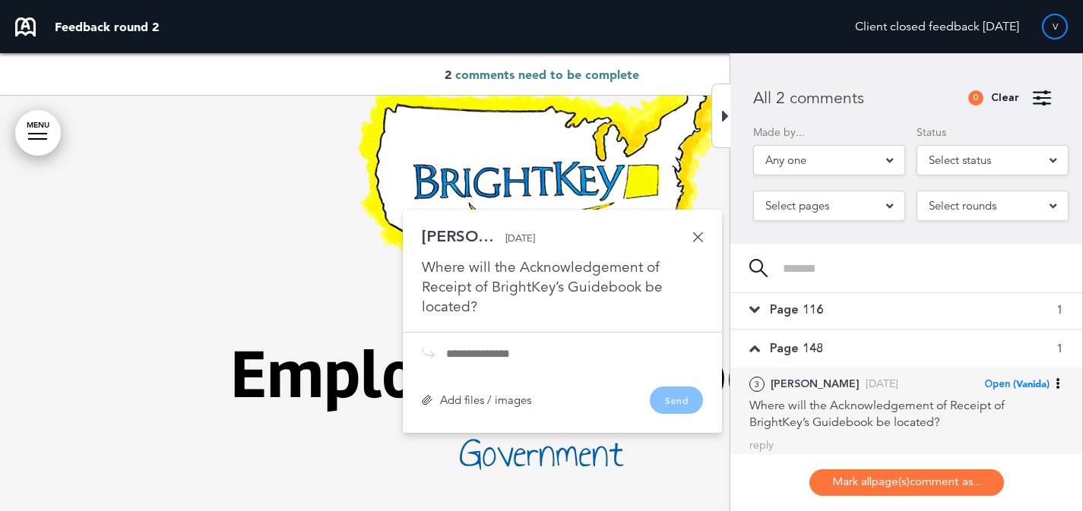
scroll to position [0, 0]
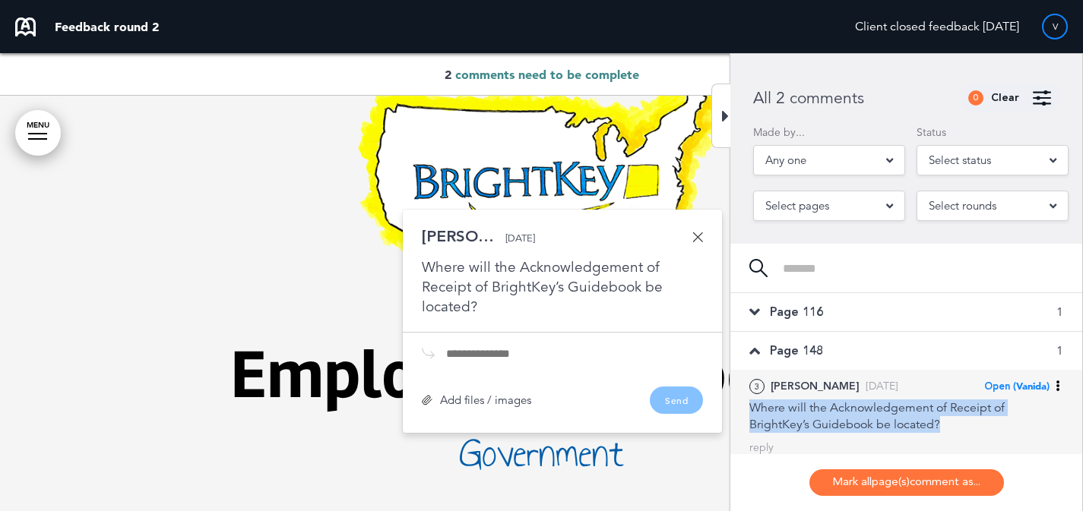
drag, startPoint x: 901, startPoint y: 432, endPoint x: 749, endPoint y: 413, distance: 153.1
click at [749, 413] on div "3 [PERSON_NAME] [DATE] Open (Vanida) [PERSON_NAME] as Open Mark as Completed Ma…" at bounding box center [906, 416] width 352 height 93
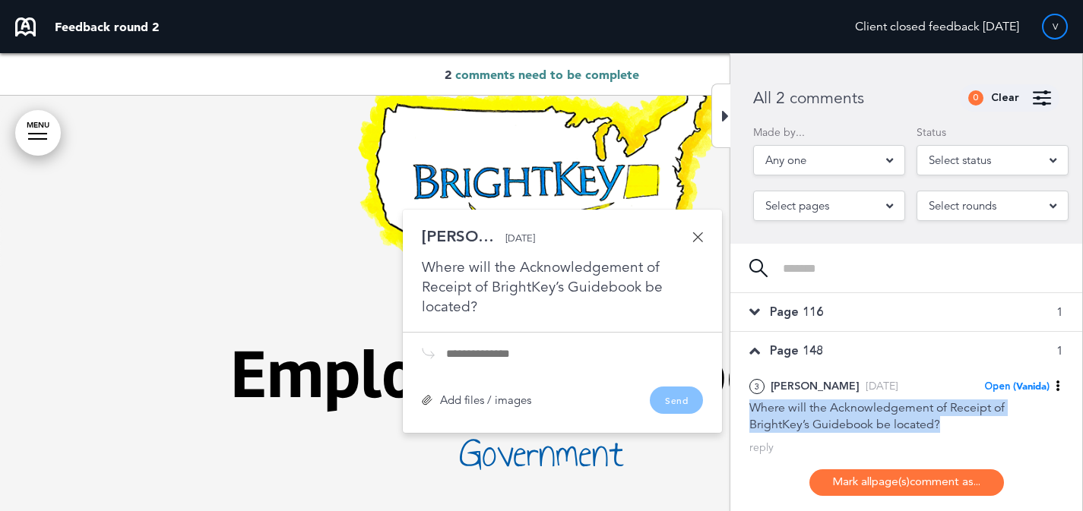
copy div "Where will the Acknowledgement of Receipt of BrightKey’s Guidebook be located?"
